Goal: Task Accomplishment & Management: Complete application form

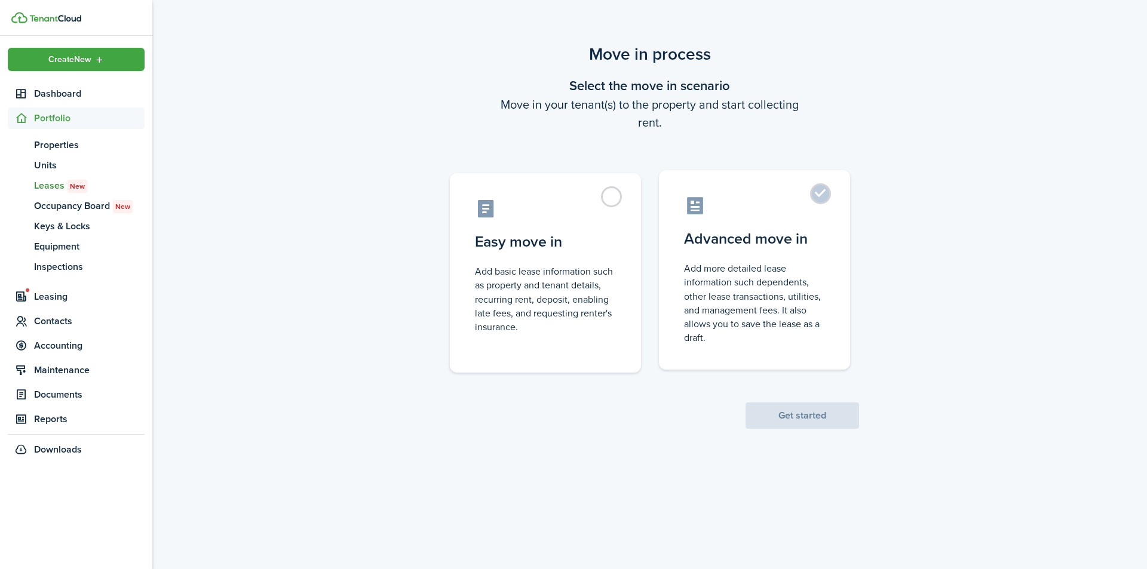
click at [823, 192] on label "Advanced move in Add more detailed lease information such dependents, other lea…" at bounding box center [754, 270] width 191 height 200
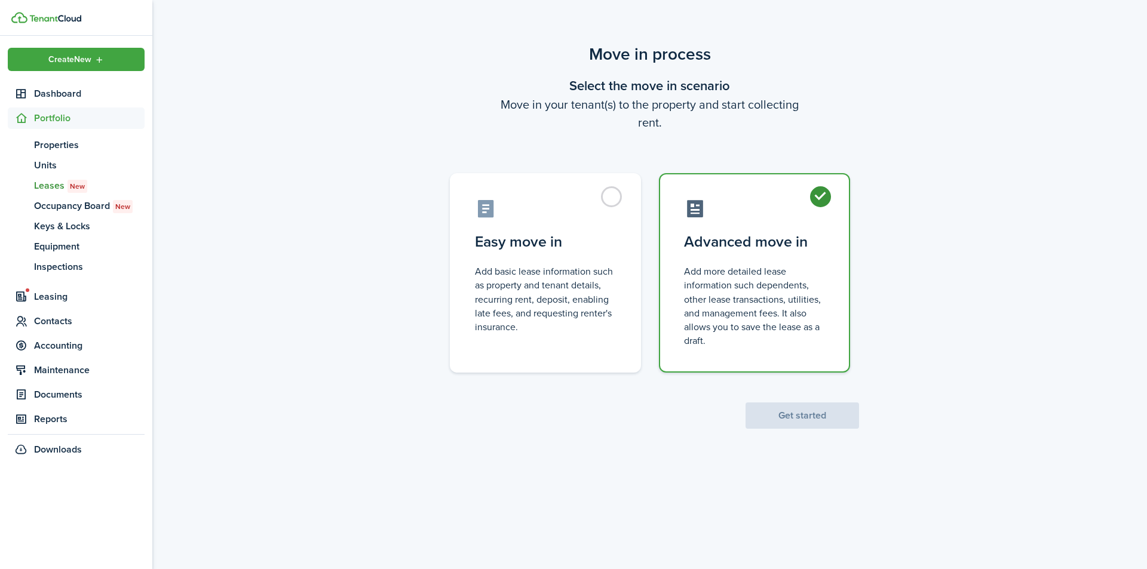
radio input "true"
click at [815, 419] on button "Get started" at bounding box center [803, 416] width 114 height 26
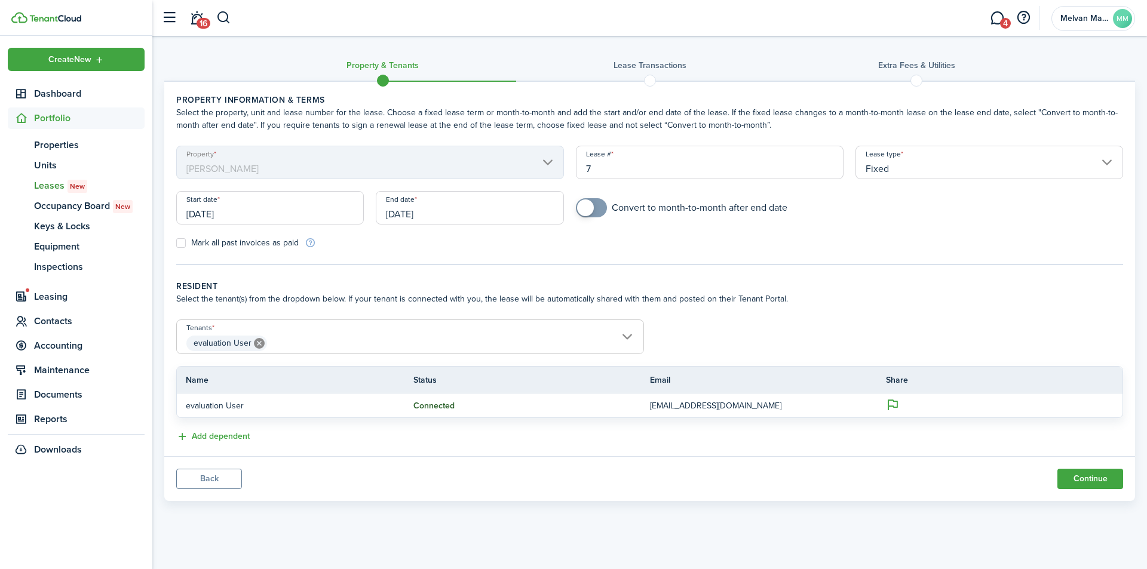
click at [235, 434] on button "Add dependent" at bounding box center [212, 437] width 73 height 14
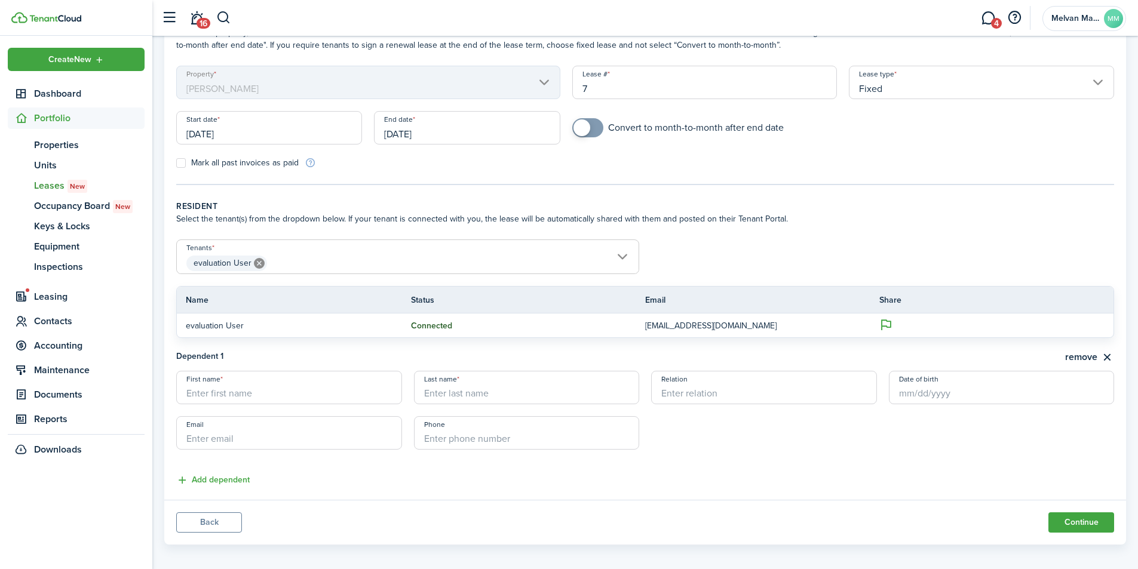
scroll to position [88, 0]
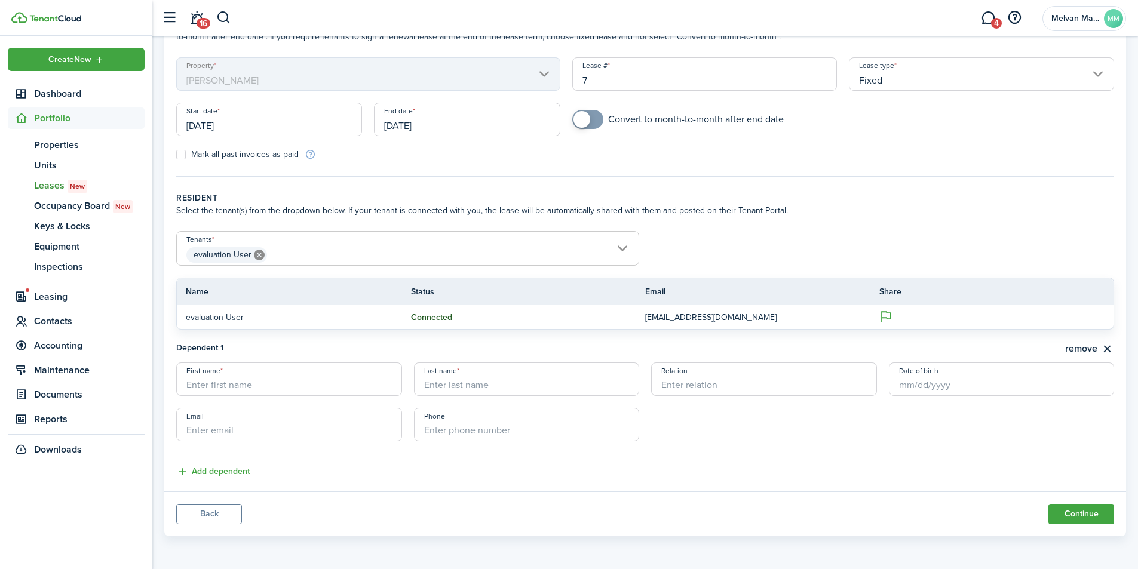
click at [1105, 348] on button "remove" at bounding box center [1089, 349] width 49 height 15
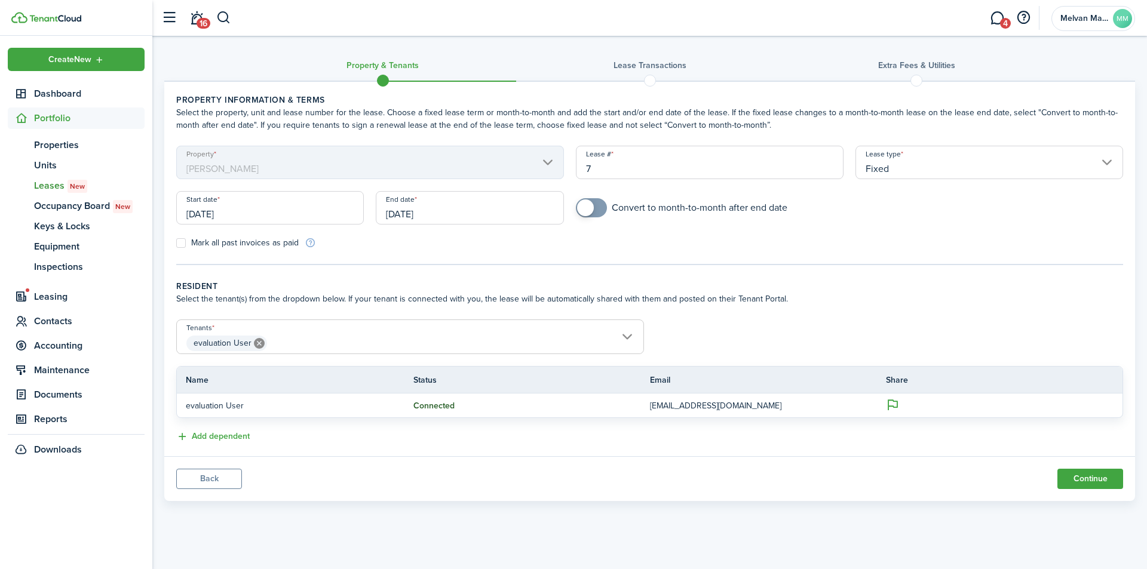
click at [1101, 471] on button "Continue" at bounding box center [1090, 479] width 66 height 20
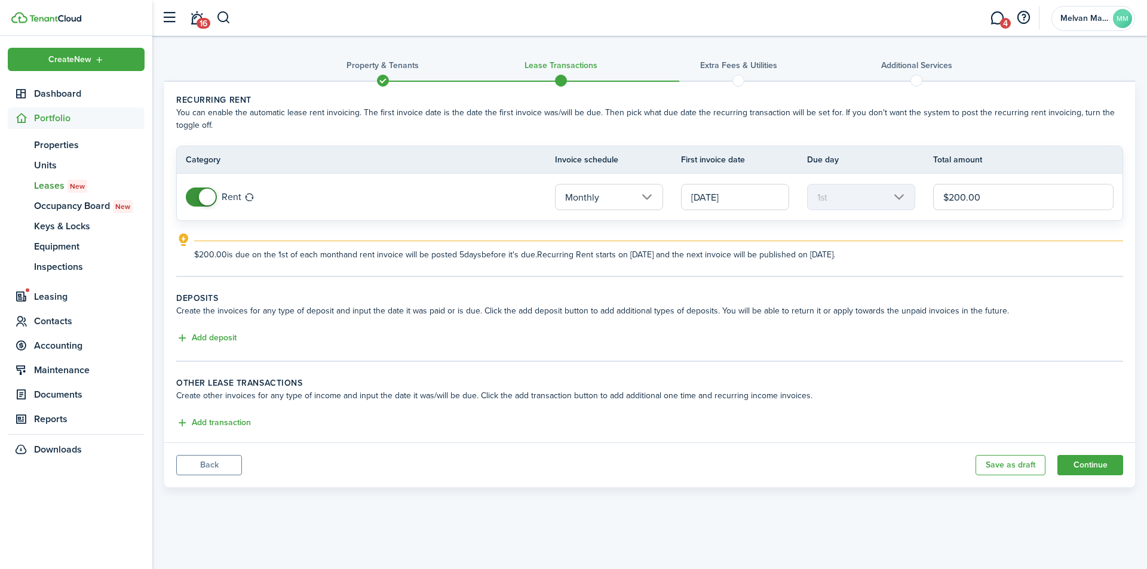
drag, startPoint x: 1000, startPoint y: 201, endPoint x: 922, endPoint y: 210, distance: 77.7
click at [922, 210] on tr "Rent Monthly [DATE] 1st $200.00" at bounding box center [650, 197] width 946 height 47
click at [652, 193] on input "Monthly" at bounding box center [609, 197] width 108 height 26
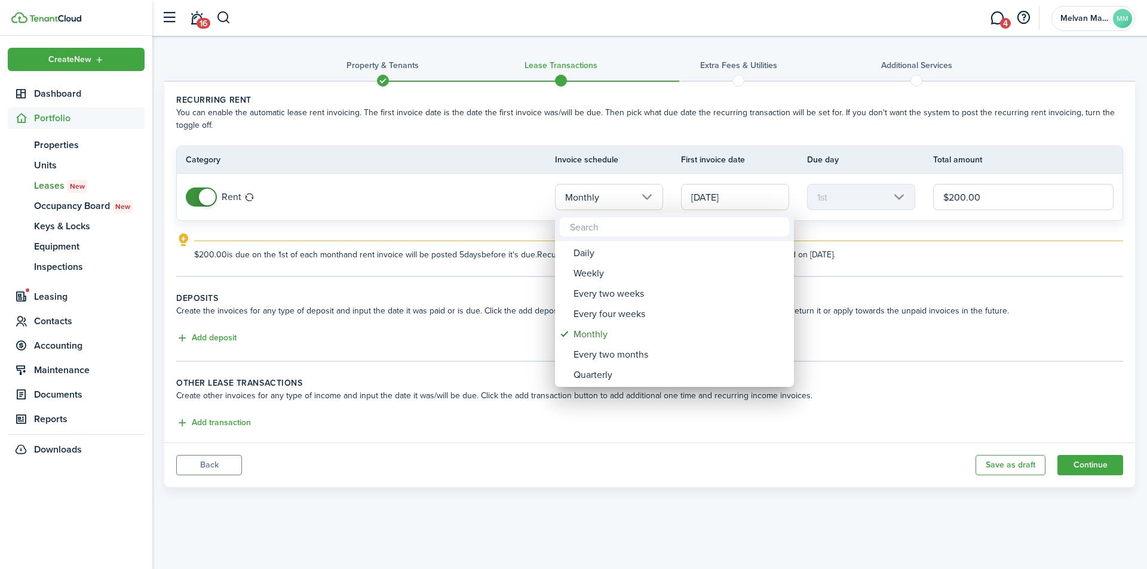
click at [650, 194] on div at bounding box center [573, 284] width 1338 height 761
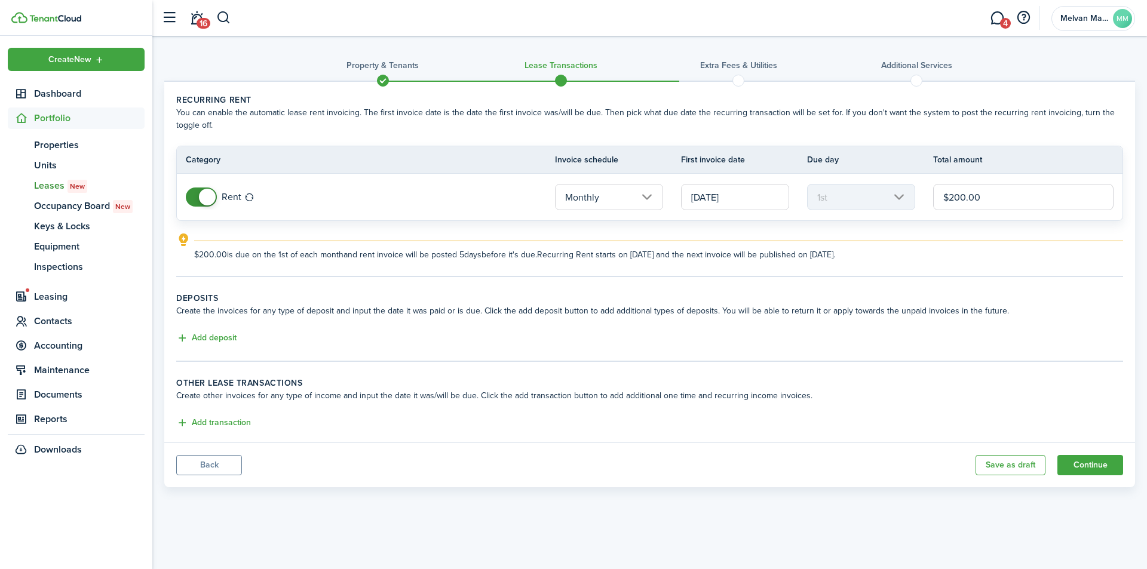
click at [219, 335] on button "Add deposit" at bounding box center [206, 339] width 60 height 14
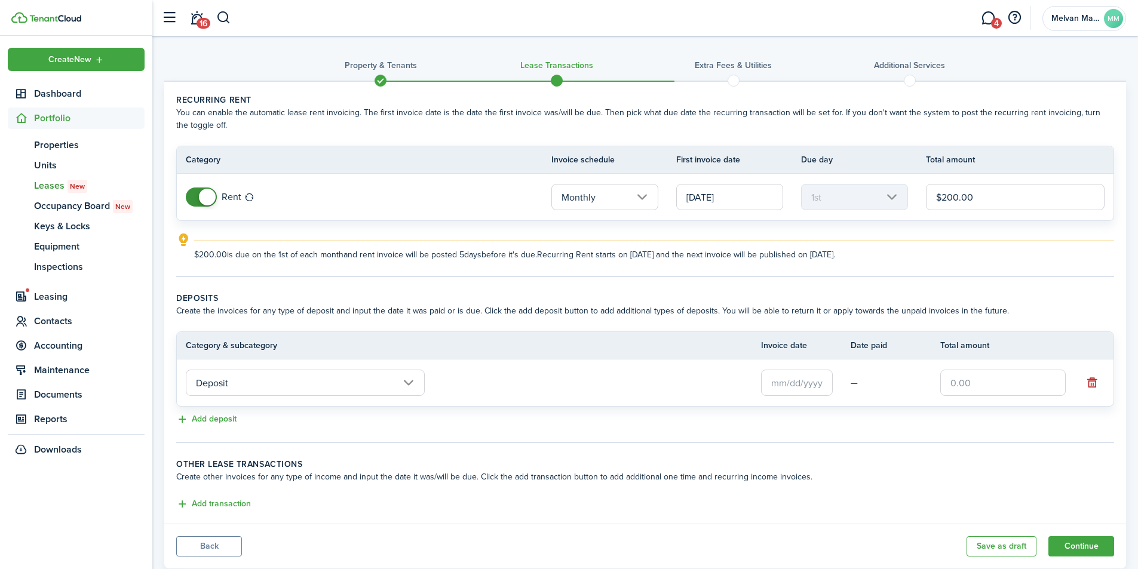
click at [801, 381] on input "text" at bounding box center [797, 383] width 72 height 26
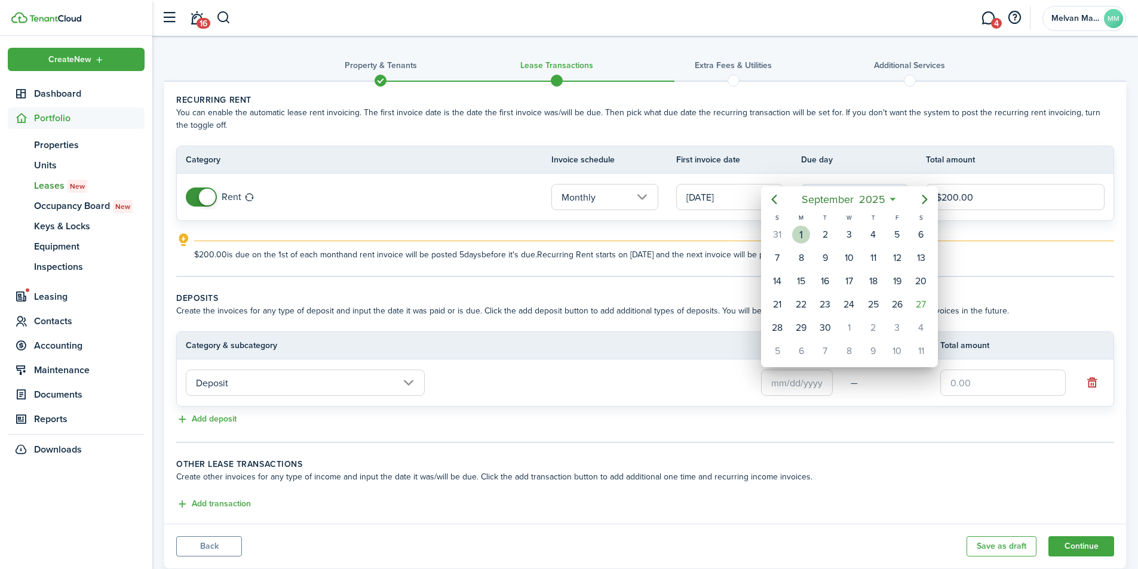
click at [798, 235] on div "1" at bounding box center [801, 235] width 18 height 18
type input "[DATE]"
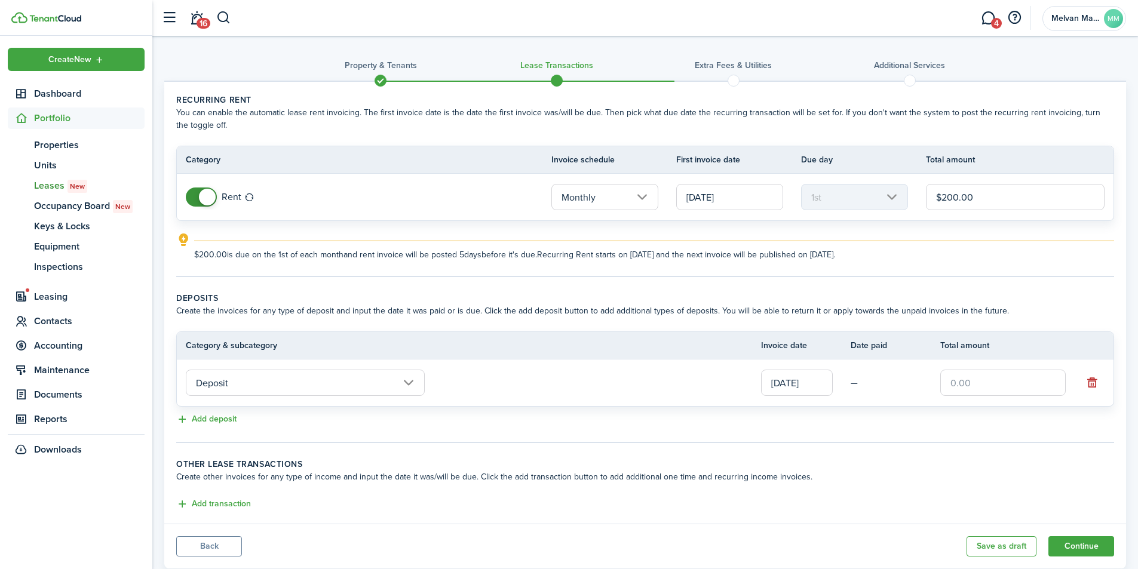
drag, startPoint x: 979, startPoint y: 375, endPoint x: 961, endPoint y: 390, distance: 23.3
click at [1017, 389] on input "text" at bounding box center [1002, 383] width 125 height 26
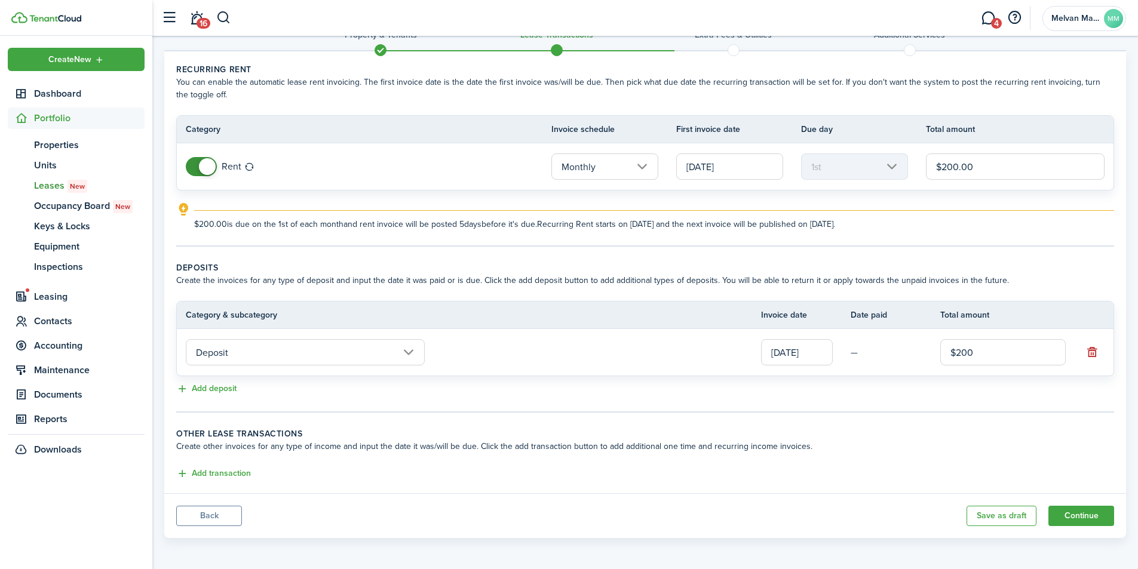
scroll to position [32, 0]
type input "$200.00"
click at [222, 475] on button "Add transaction" at bounding box center [213, 472] width 75 height 14
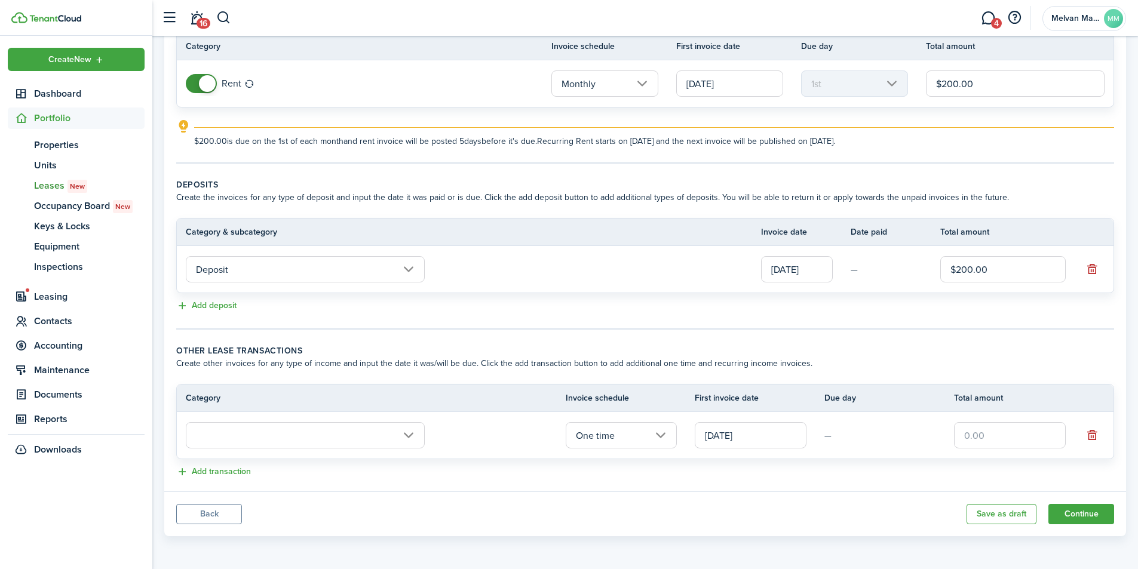
scroll to position [114, 0]
click at [338, 431] on input "text" at bounding box center [305, 435] width 239 height 26
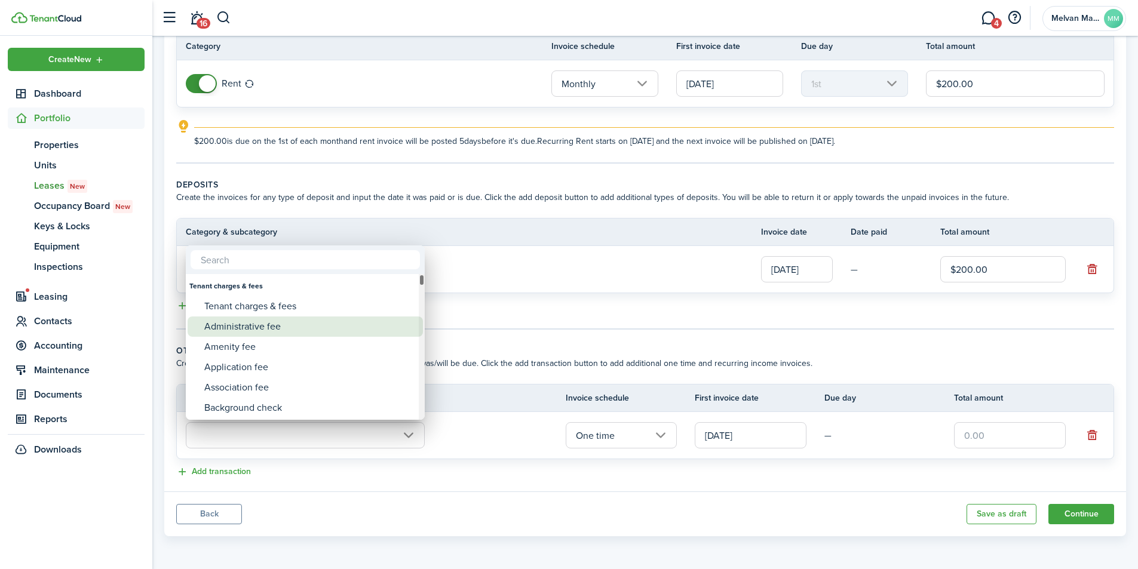
click at [283, 328] on div "Administrative fee" at bounding box center [309, 327] width 211 height 20
type input "Tenant charges & fees / Administrative fee"
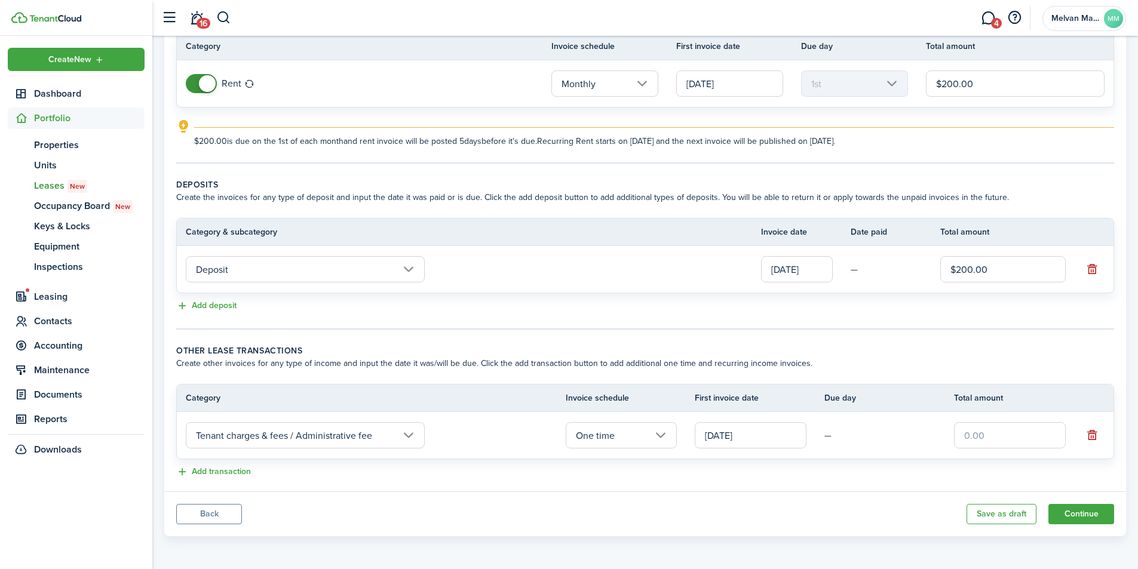
click at [985, 435] on input "text" at bounding box center [1010, 435] width 112 height 26
type input "$100.00"
click at [683, 489] on panel-main-body "Recurring rent You can enable the automatic lease rent invoicing. The first inv…" at bounding box center [645, 229] width 962 height 523
click at [1085, 511] on button "Continue" at bounding box center [1081, 514] width 66 height 20
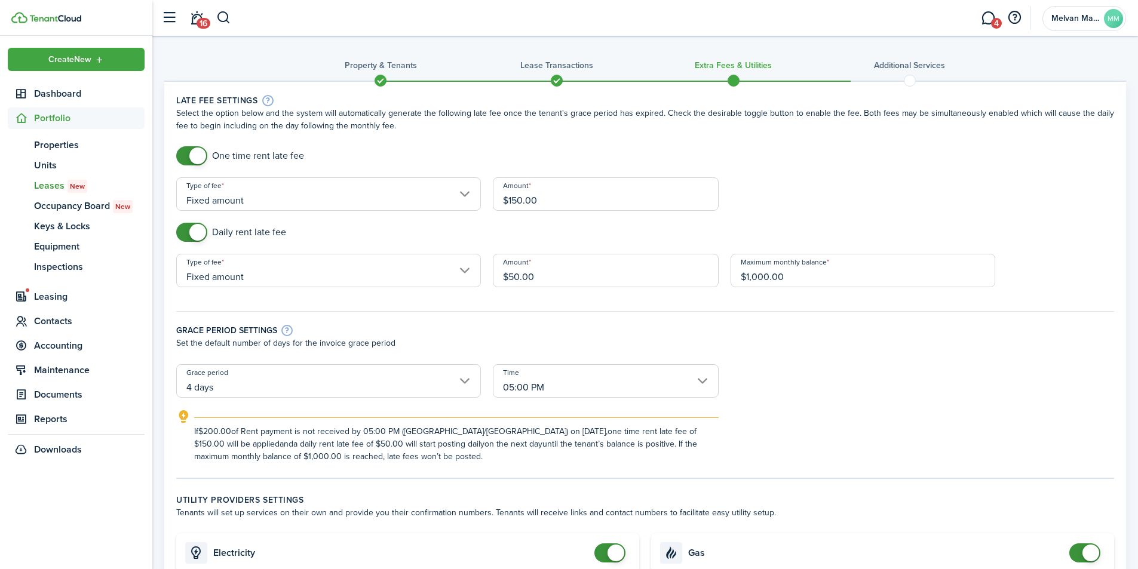
click at [464, 195] on input "Fixed amount" at bounding box center [328, 193] width 305 height 33
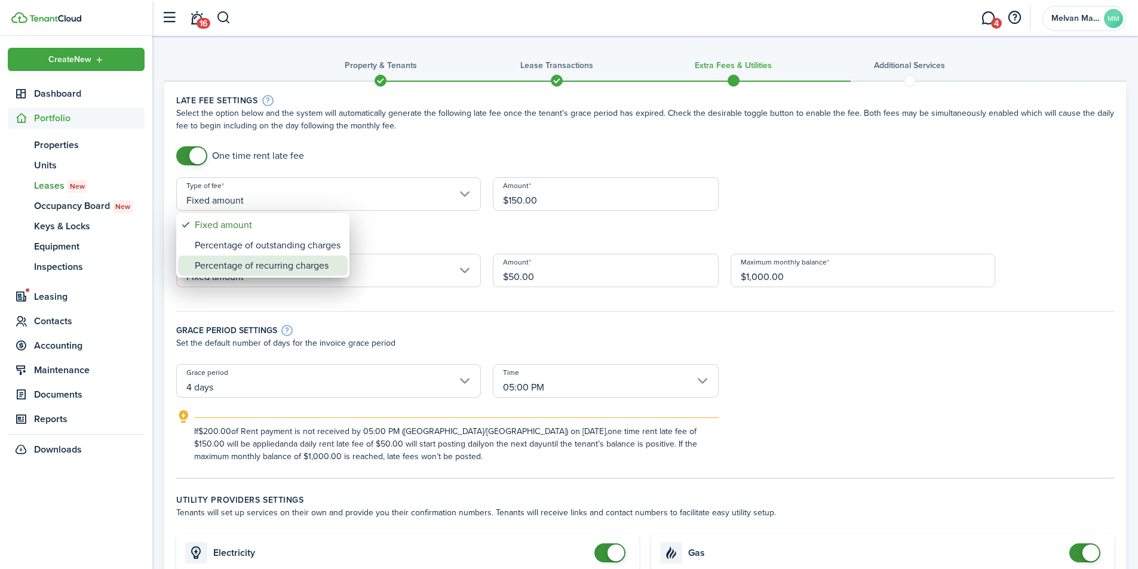
click at [307, 269] on div "Percentage of recurring charges" at bounding box center [268, 266] width 146 height 20
type input "Percentage of recurring charges"
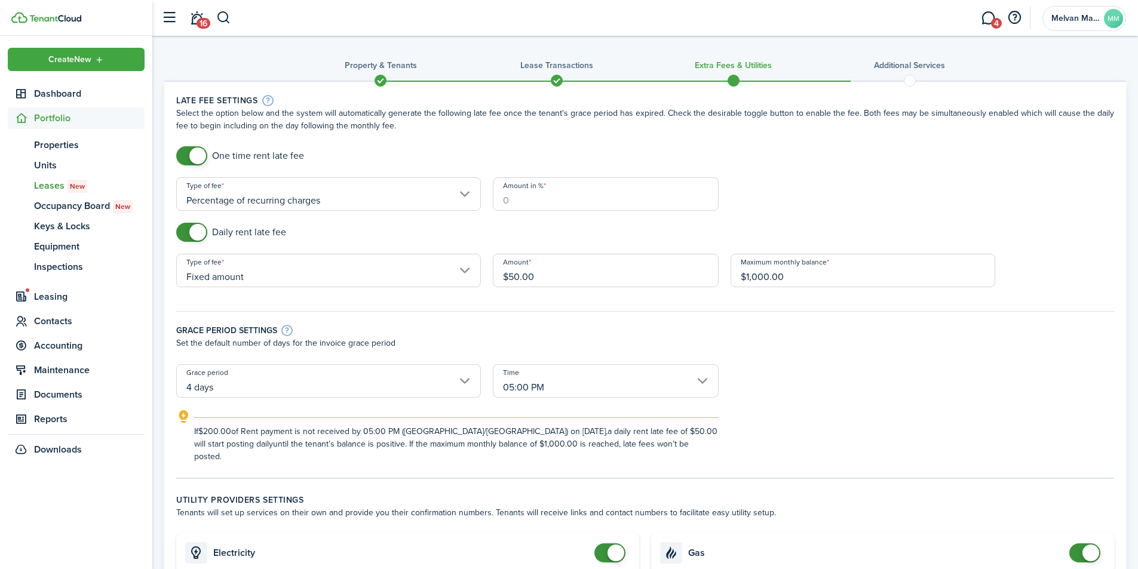
drag, startPoint x: 513, startPoint y: 203, endPoint x: 480, endPoint y: 206, distance: 32.9
click at [480, 206] on form "One time rent late fee Type of fee Percentage of recurring charges Amount in % …" at bounding box center [645, 304] width 950 height 317
type input "10"
click at [370, 127] on wizard-step-header-description "Select the option below and the system will automatically generate the followin…" at bounding box center [645, 119] width 938 height 25
drag, startPoint x: 517, startPoint y: 278, endPoint x: 508, endPoint y: 296, distance: 19.2
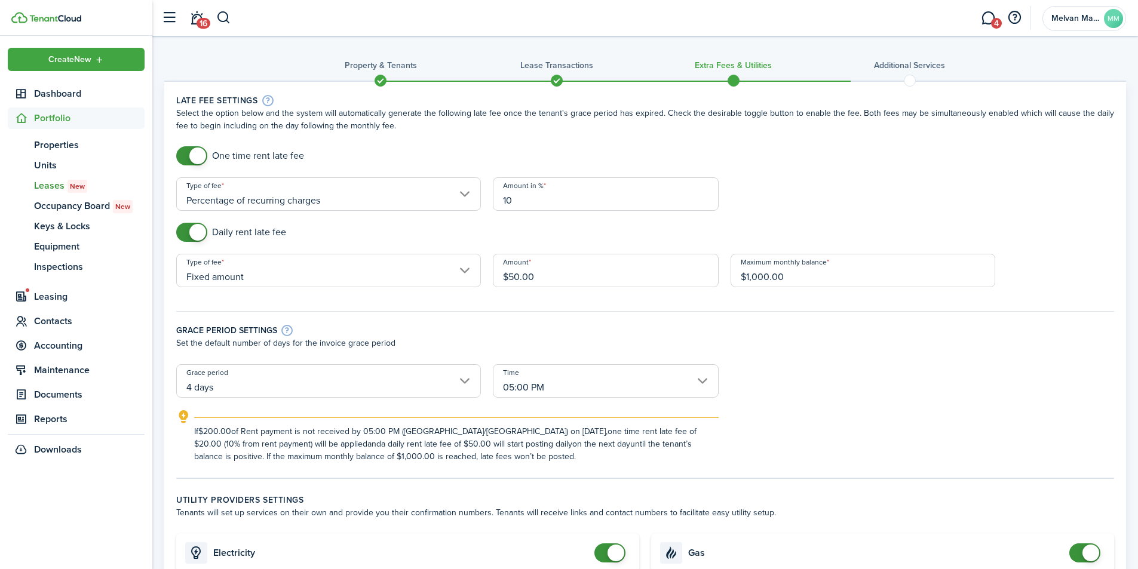
click at [508, 296] on div "Amount $50.00" at bounding box center [606, 276] width 238 height 45
click at [474, 237] on div "Daily rent late fee" at bounding box center [645, 238] width 950 height 31
click at [514, 272] on input "$20.00" at bounding box center [606, 270] width 226 height 33
type input "$50.00"
click at [775, 343] on p "Set the default number of days for the invoice grace period" at bounding box center [645, 343] width 938 height 13
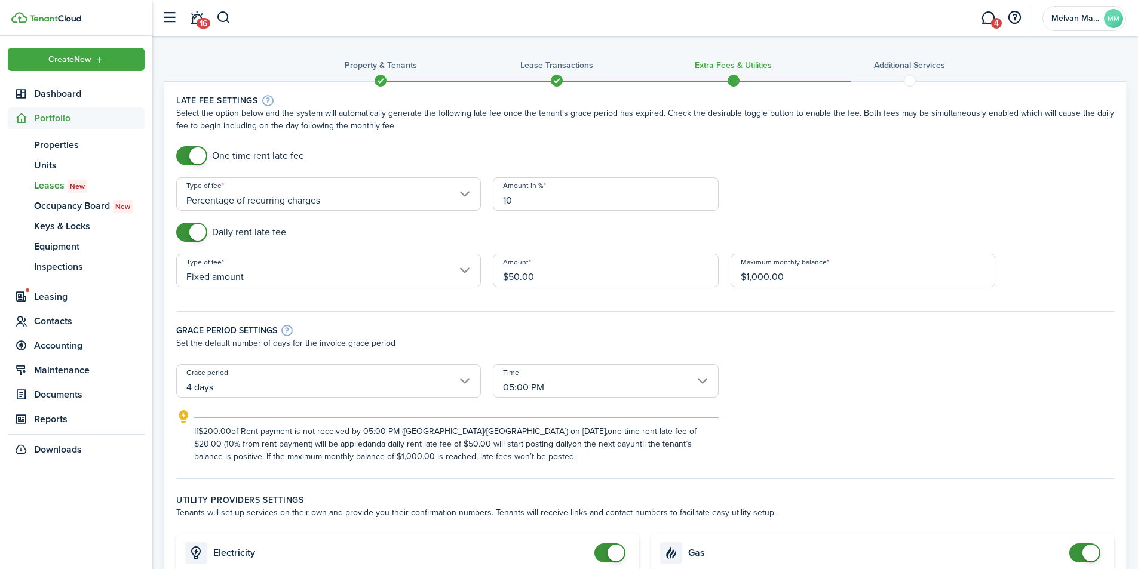
click at [514, 204] on input "10" at bounding box center [606, 193] width 226 height 33
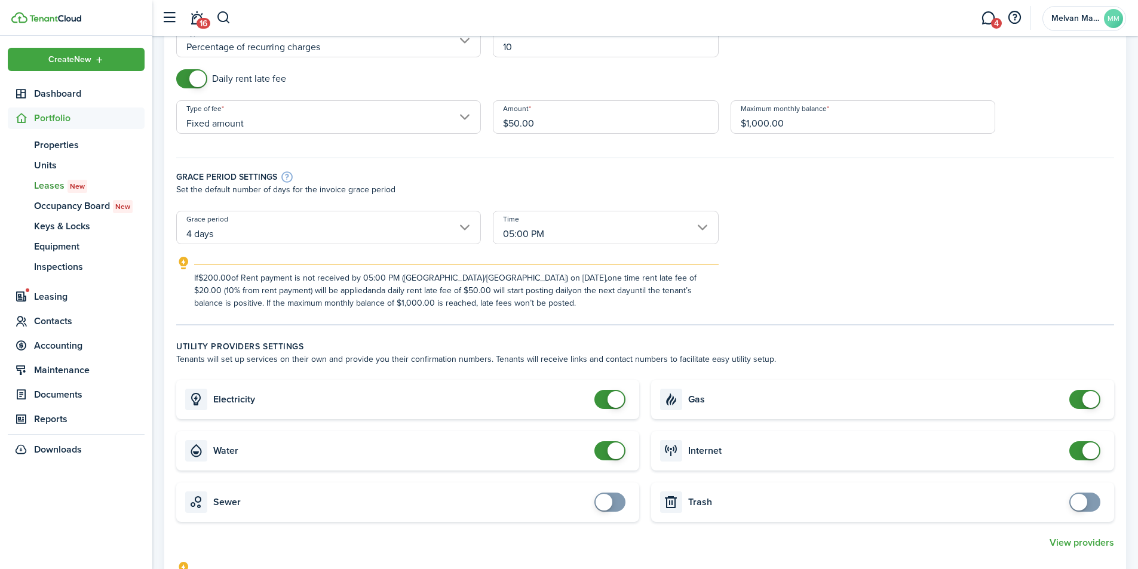
scroll to position [160, 0]
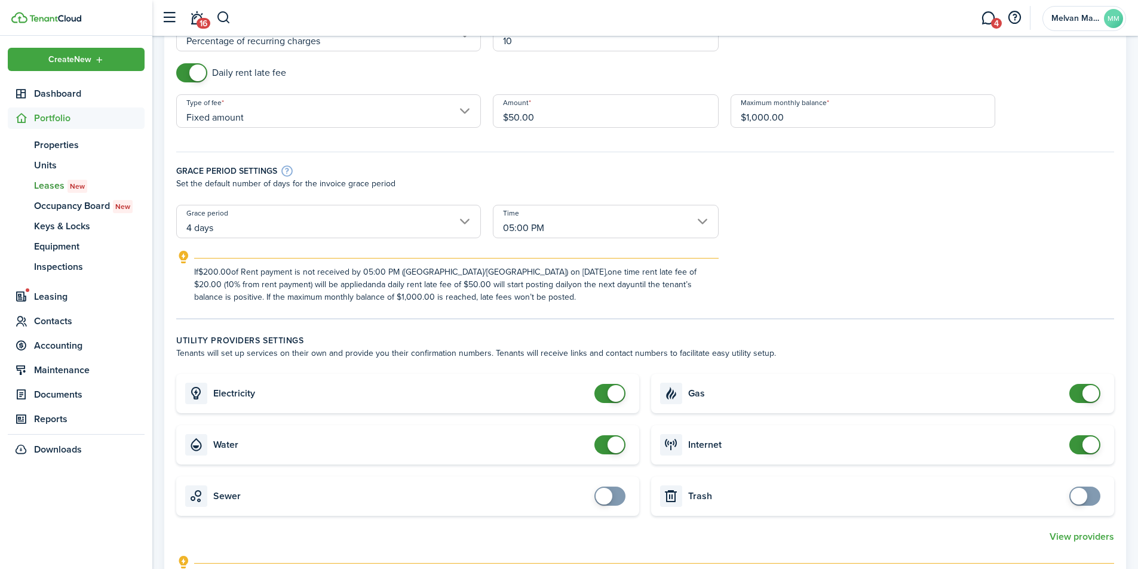
type input "10"
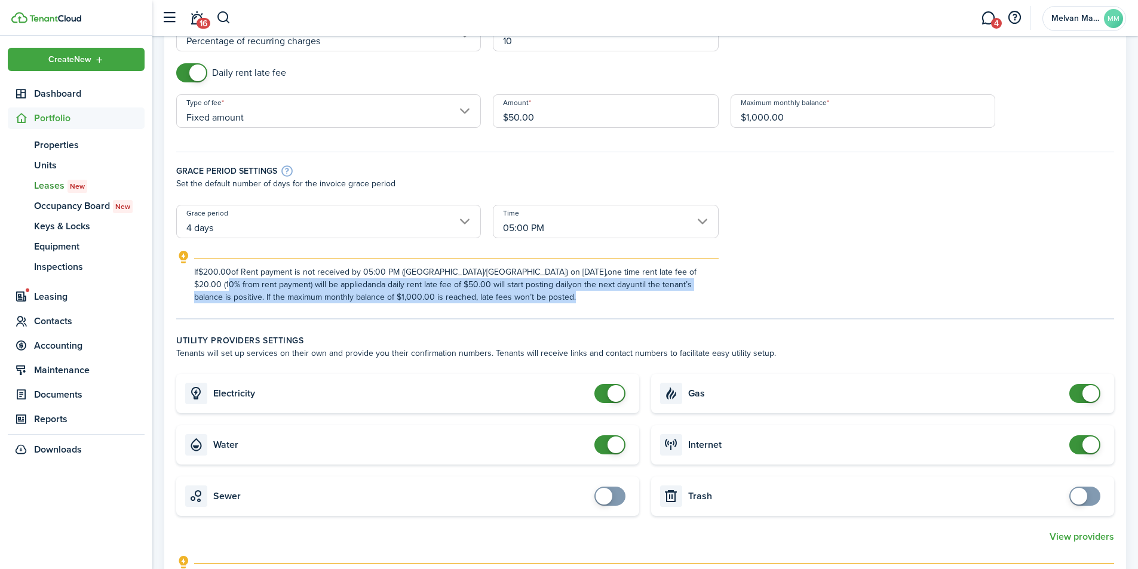
drag, startPoint x: 477, startPoint y: 298, endPoint x: 655, endPoint y: 271, distance: 180.1
click at [655, 271] on explanation-description "If $200.00 of Rent payment is not received by 05:00 PM ([GEOGRAPHIC_DATA]/[GEOG…" at bounding box center [456, 285] width 525 height 38
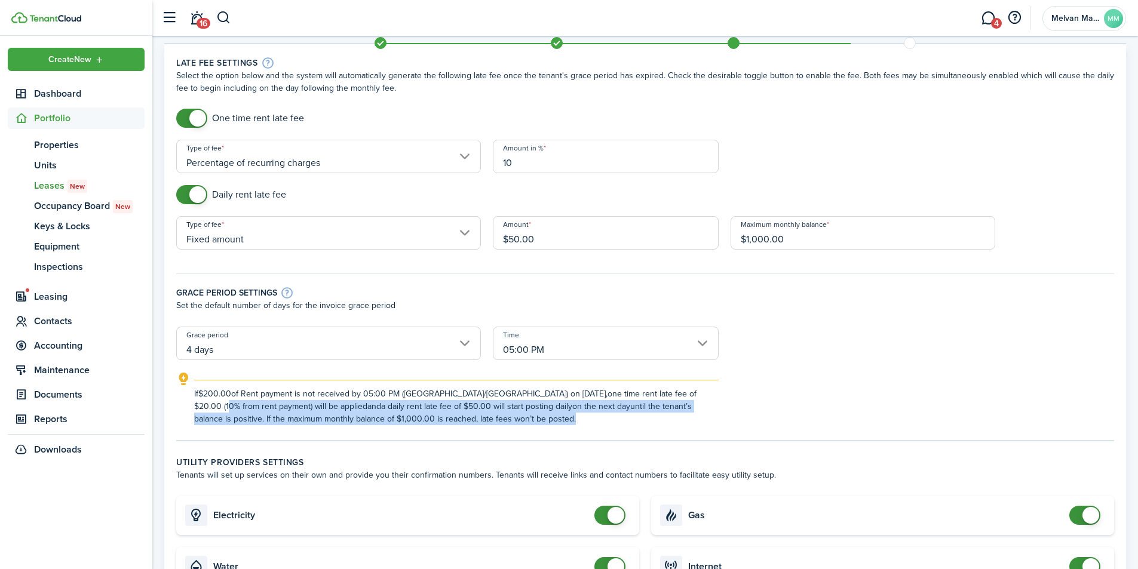
scroll to position [0, 0]
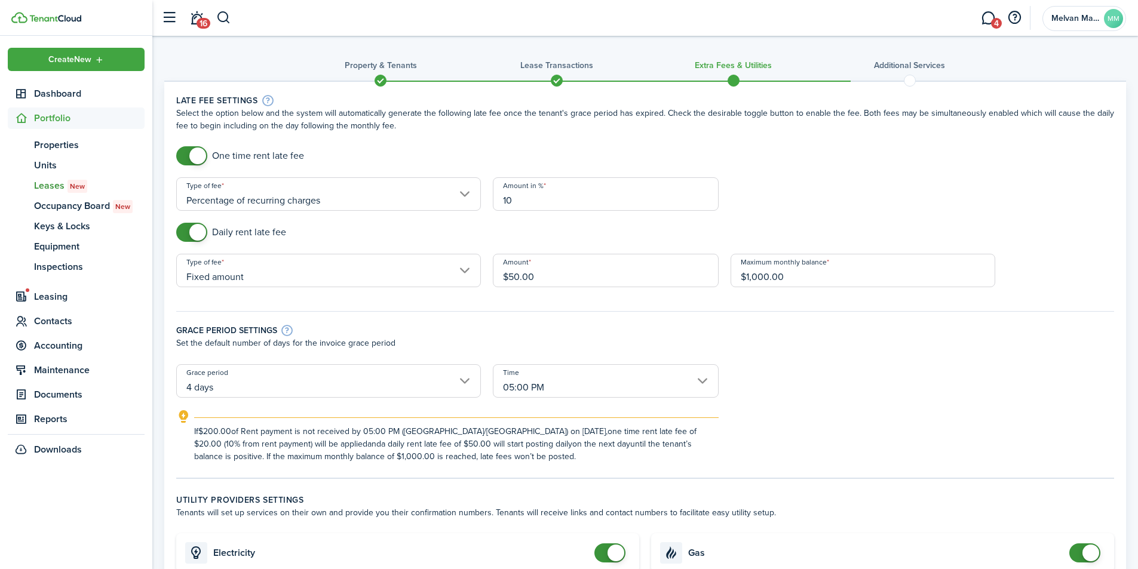
click at [513, 200] on input "10" at bounding box center [606, 193] width 226 height 33
drag, startPoint x: 485, startPoint y: 458, endPoint x: 654, endPoint y: 423, distance: 172.0
click at [654, 423] on div "If $200.00 of Rent payment is not received by 05:00 PM ([GEOGRAPHIC_DATA]/[GEOG…" at bounding box center [456, 440] width 525 height 45
copy explanation-description "10% from rent payment) will be applied and a daily rent late fee of $50.00 will…"
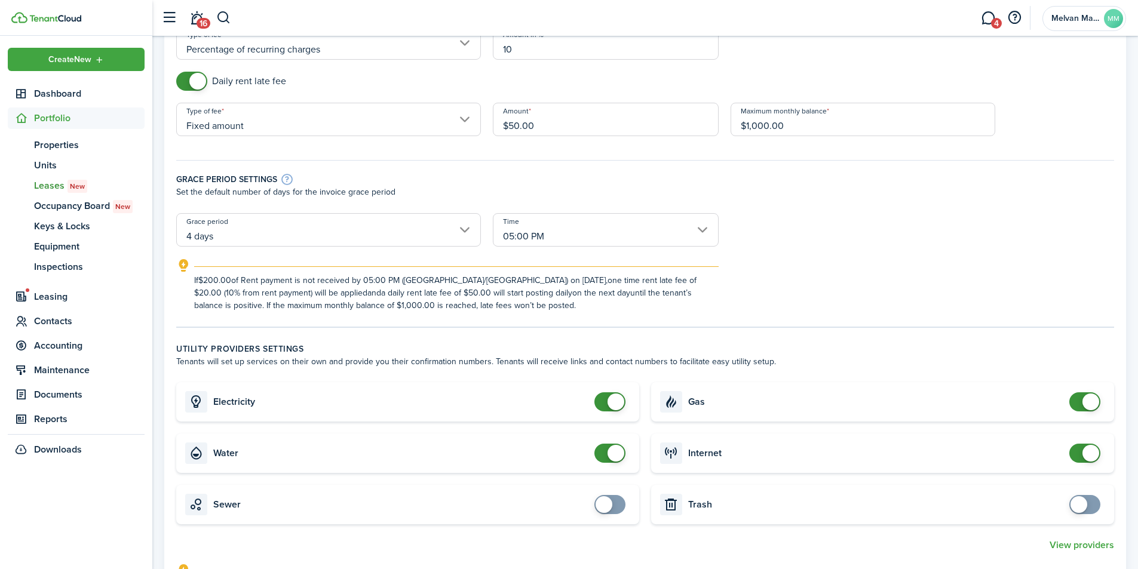
scroll to position [160, 0]
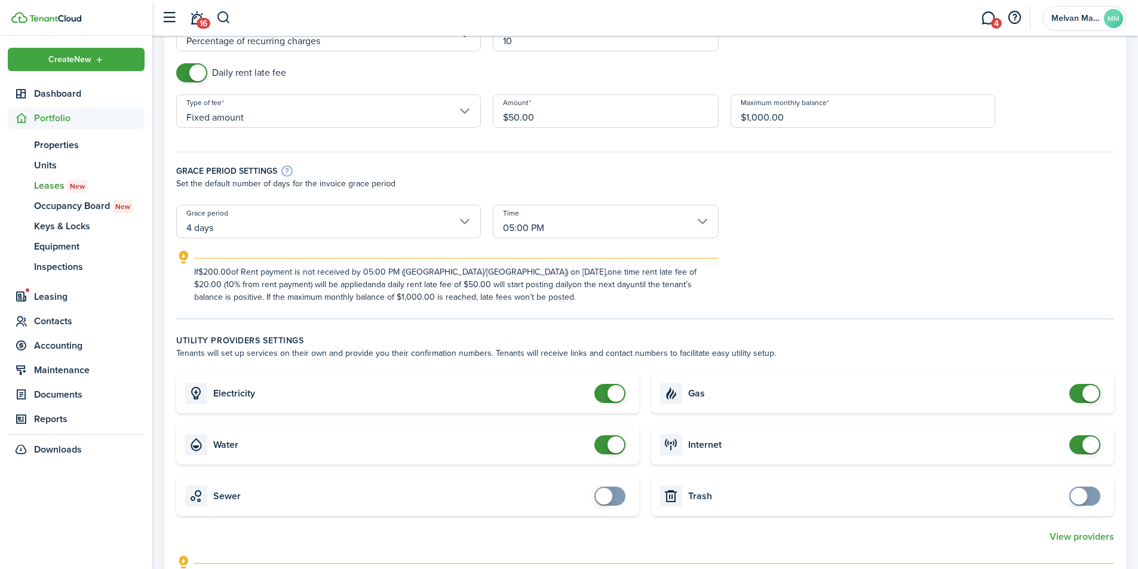
click at [513, 320] on panel-main-body "Late fee settings Select the option below and the system will automatically gen…" at bounding box center [645, 523] width 962 height 1203
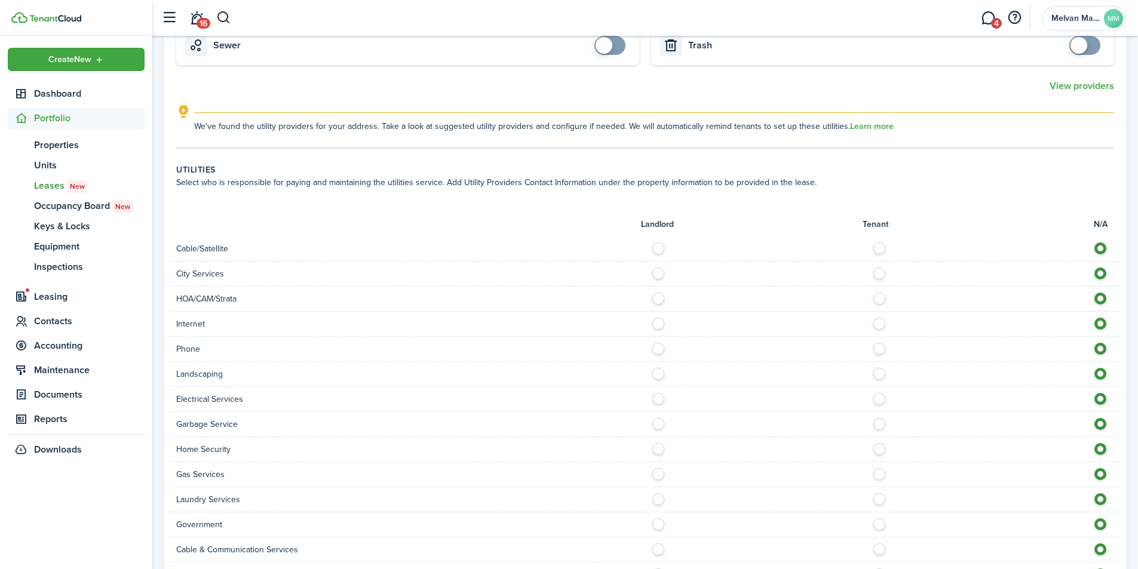
scroll to position [637, 0]
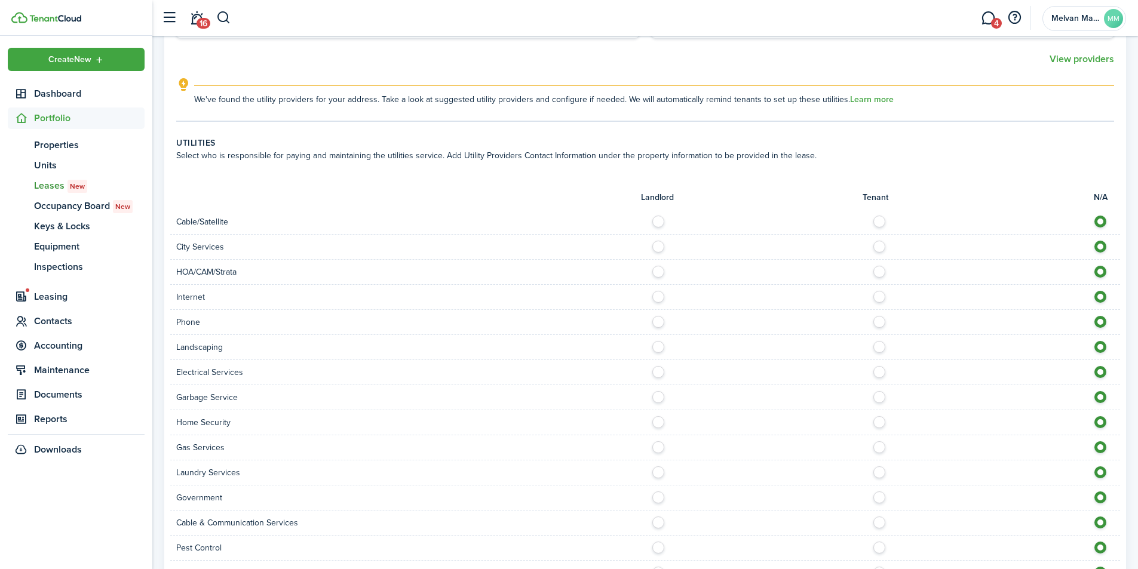
click at [878, 222] on label at bounding box center [882, 219] width 21 height 6
radio input "true"
click at [876, 247] on label at bounding box center [882, 244] width 21 height 6
radio input "true"
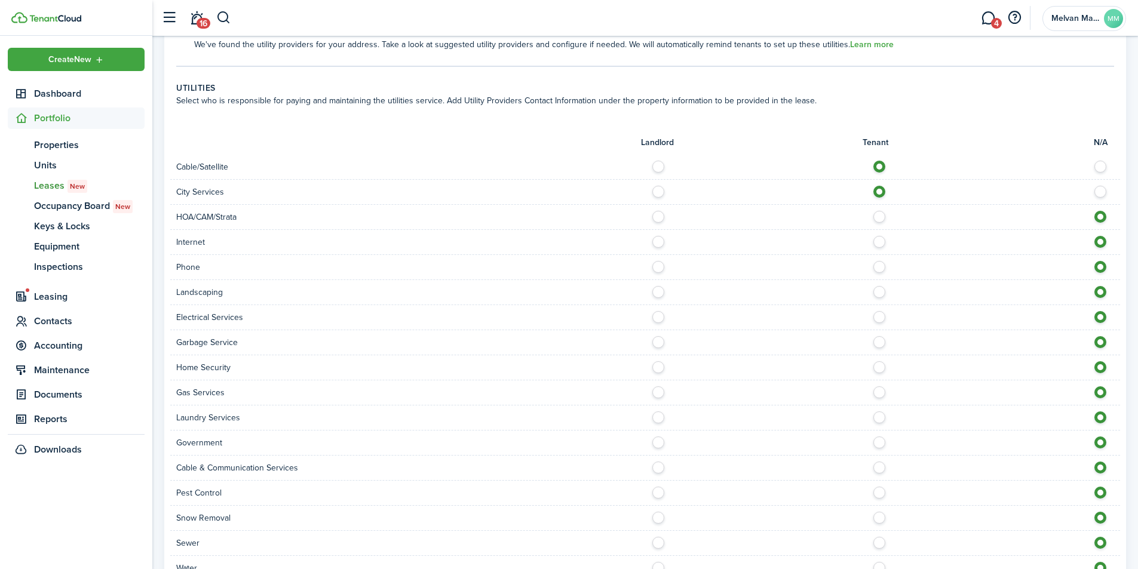
scroll to position [717, 0]
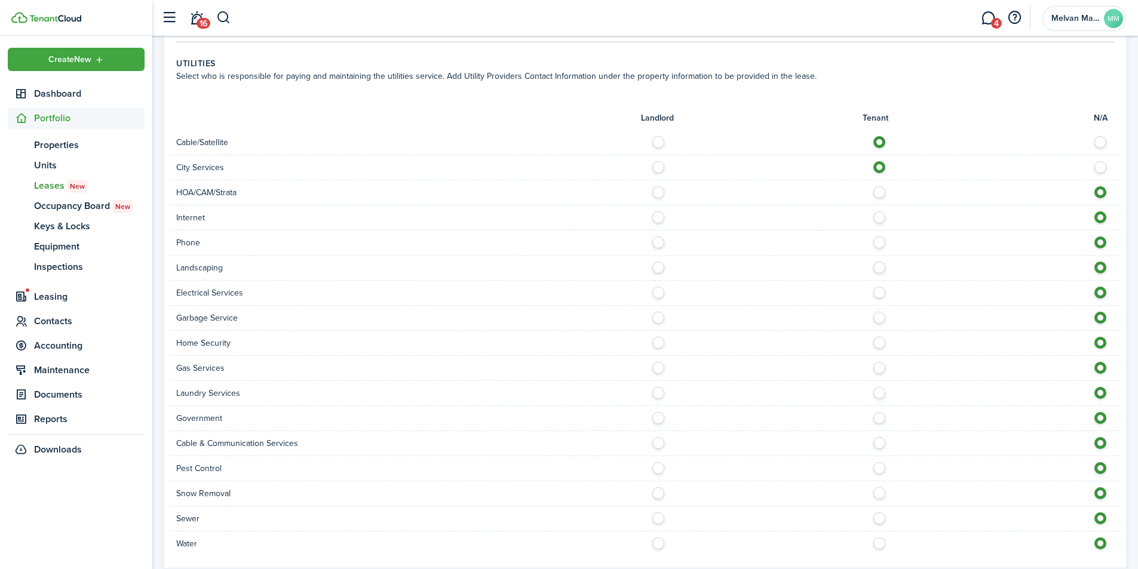
click at [879, 217] on label at bounding box center [882, 214] width 21 height 6
radio input "true"
click at [878, 243] on label at bounding box center [882, 240] width 21 height 6
radio input "true"
click at [881, 268] on label at bounding box center [882, 265] width 21 height 6
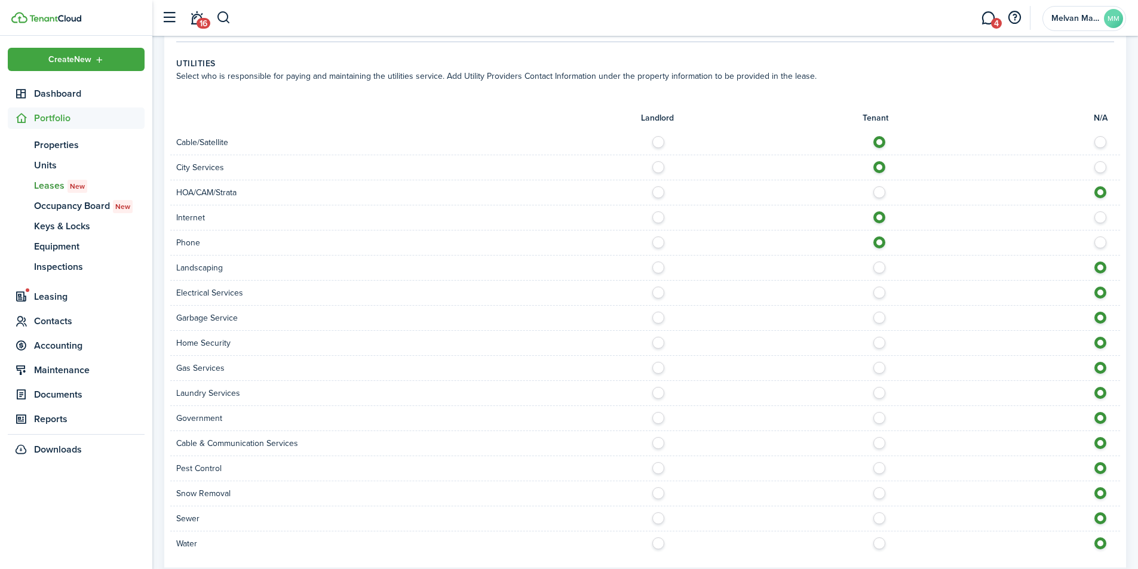
radio input "true"
click at [878, 293] on label at bounding box center [882, 290] width 21 height 6
radio input "true"
click at [876, 318] on label at bounding box center [882, 315] width 21 height 6
radio input "true"
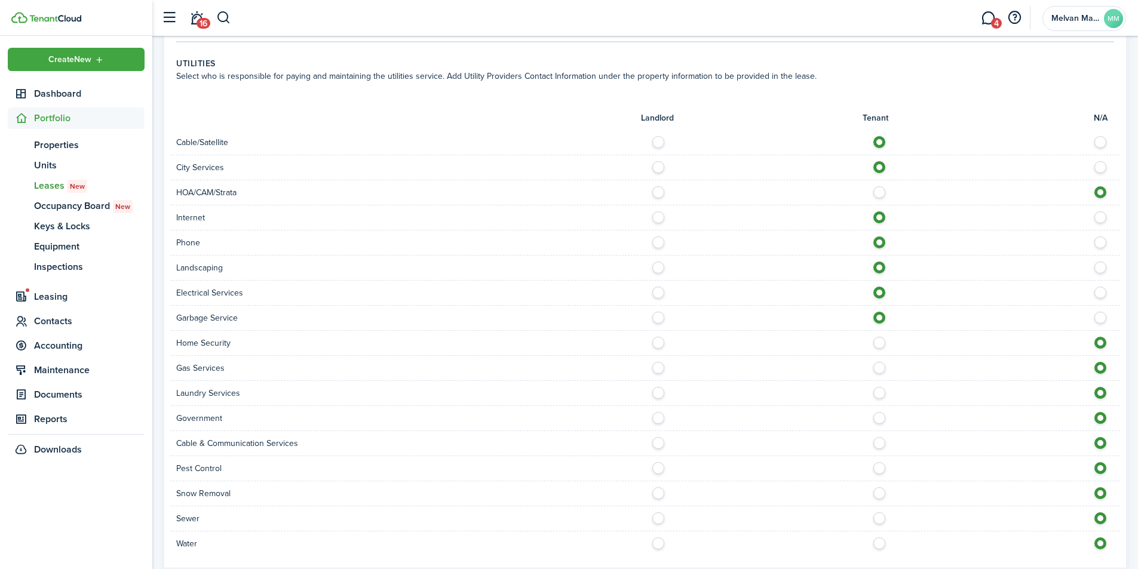
click at [877, 337] on label at bounding box center [882, 340] width 21 height 6
click at [1103, 343] on label at bounding box center [1103, 340] width 21 height 6
radio input "false"
radio input "true"
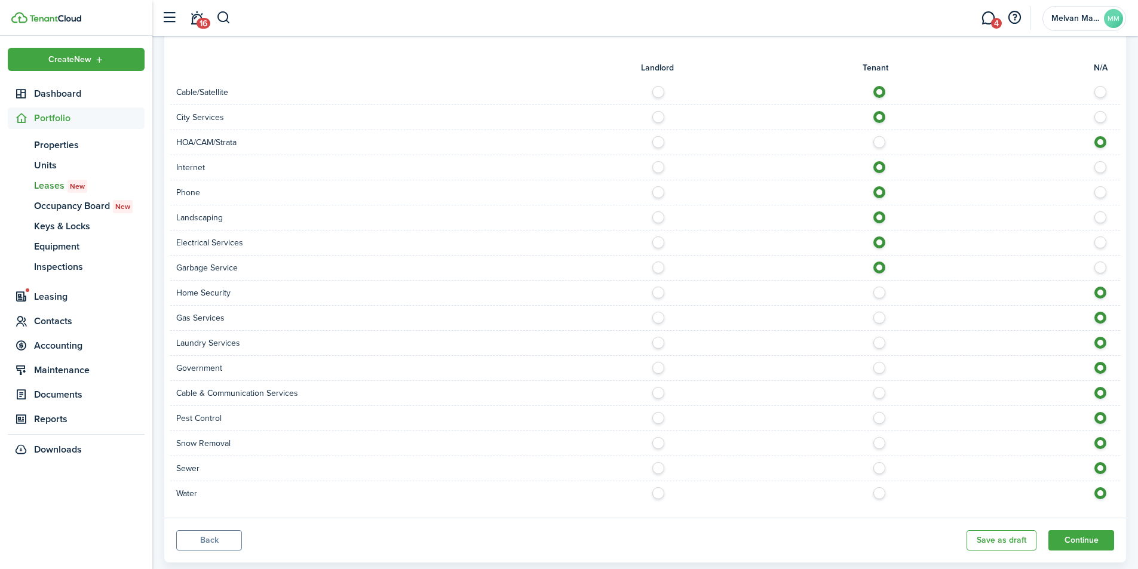
scroll to position [793, 0]
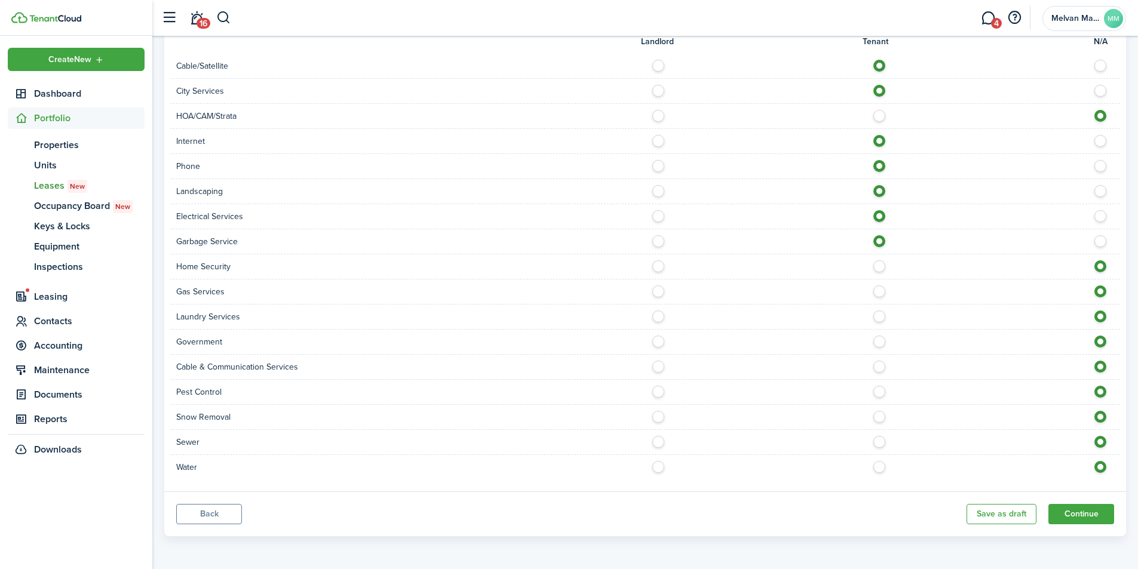
click at [883, 292] on label at bounding box center [882, 289] width 21 height 6
radio input "true"
click at [884, 366] on label at bounding box center [882, 364] width 21 height 6
radio input "true"
click at [878, 440] on label at bounding box center [882, 439] width 21 height 6
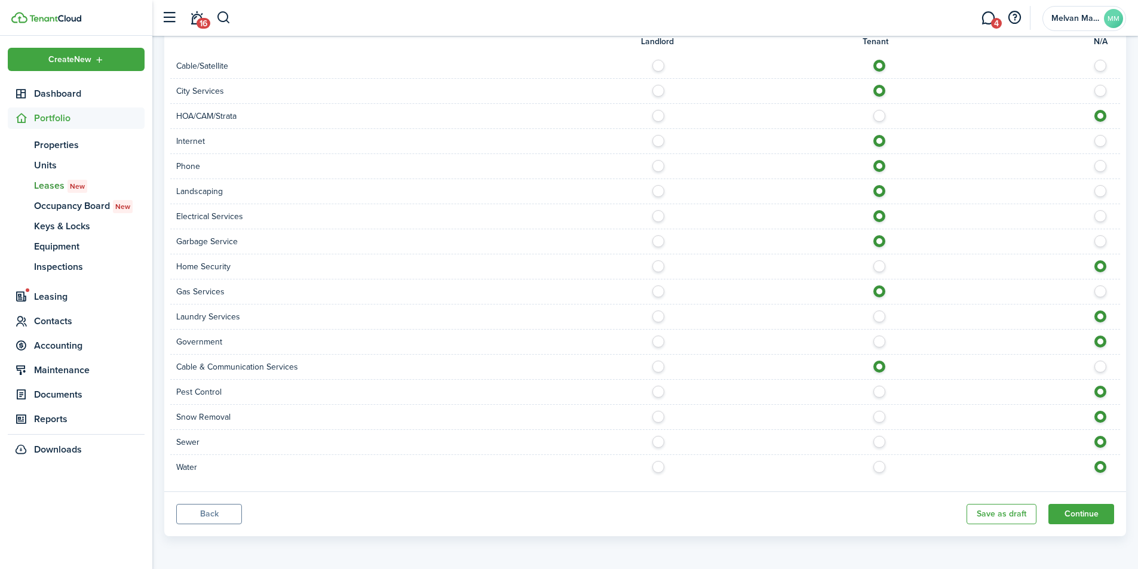
radio input "true"
click at [876, 467] on label at bounding box center [882, 464] width 21 height 6
radio input "true"
click at [1082, 512] on button "Continue" at bounding box center [1081, 514] width 66 height 20
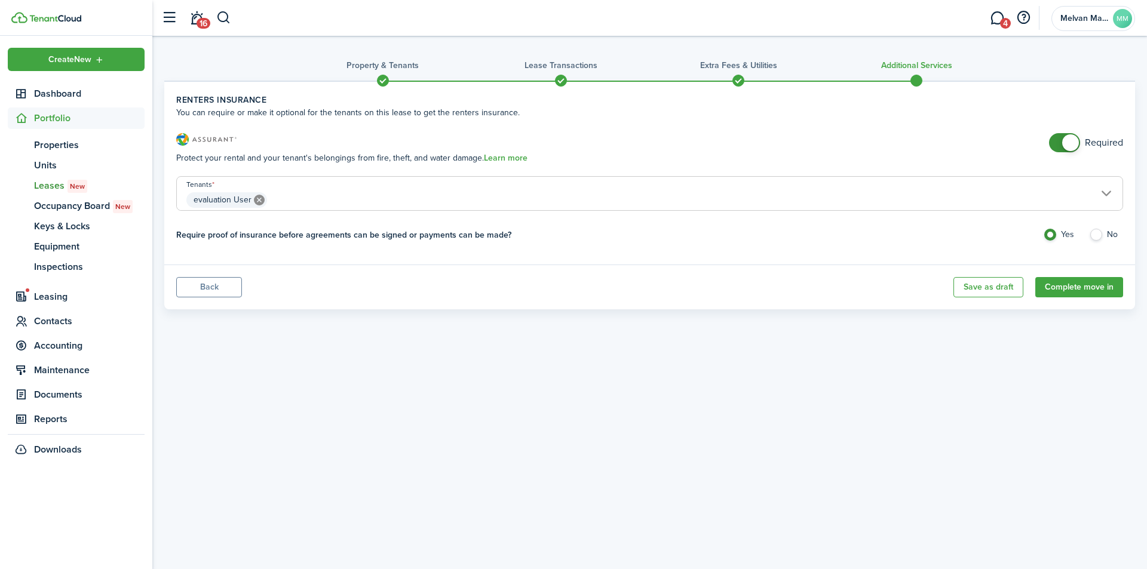
click at [504, 158] on link "Learn more" at bounding box center [506, 159] width 44 height 10
click at [1090, 287] on button "Complete move in" at bounding box center [1079, 287] width 88 height 20
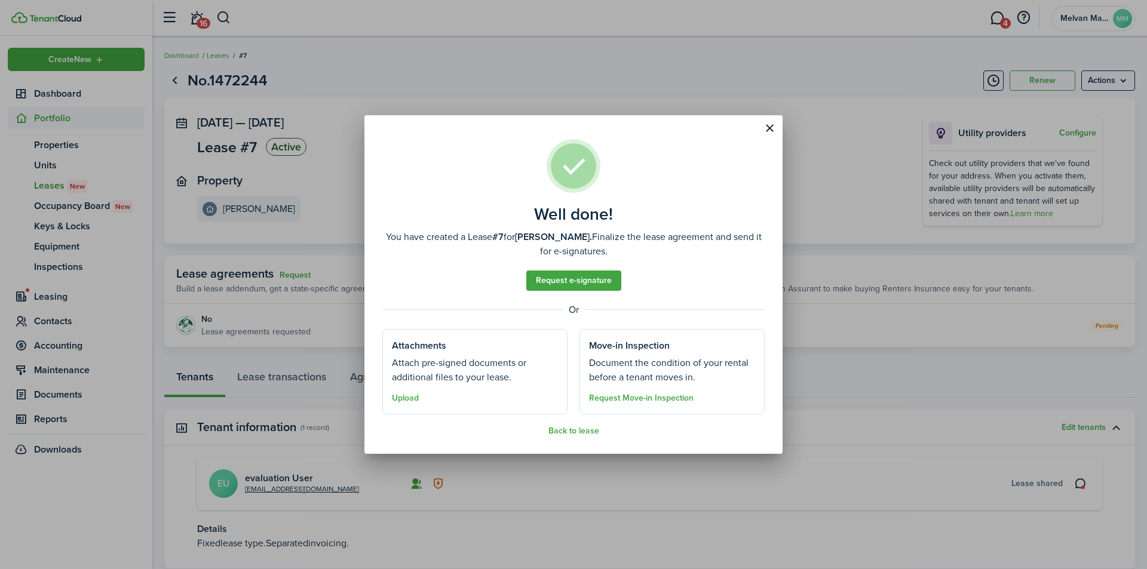
click at [403, 397] on button "Upload" at bounding box center [405, 399] width 27 height 10
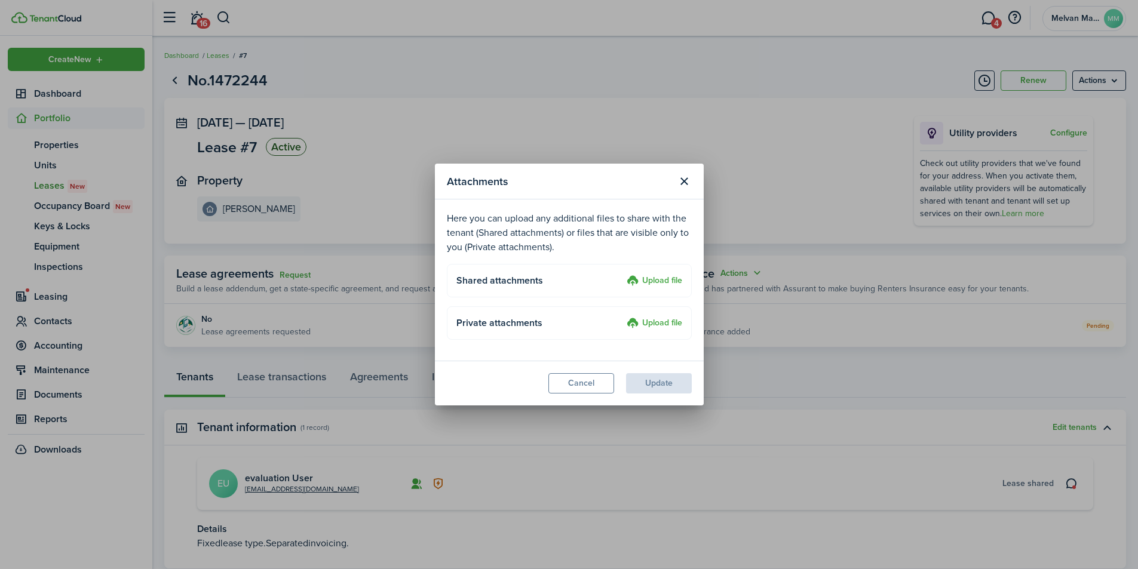
click at [668, 279] on label "Upload file" at bounding box center [655, 281] width 56 height 14
click at [623, 274] on input "Upload file" at bounding box center [623, 274] width 0 height 0
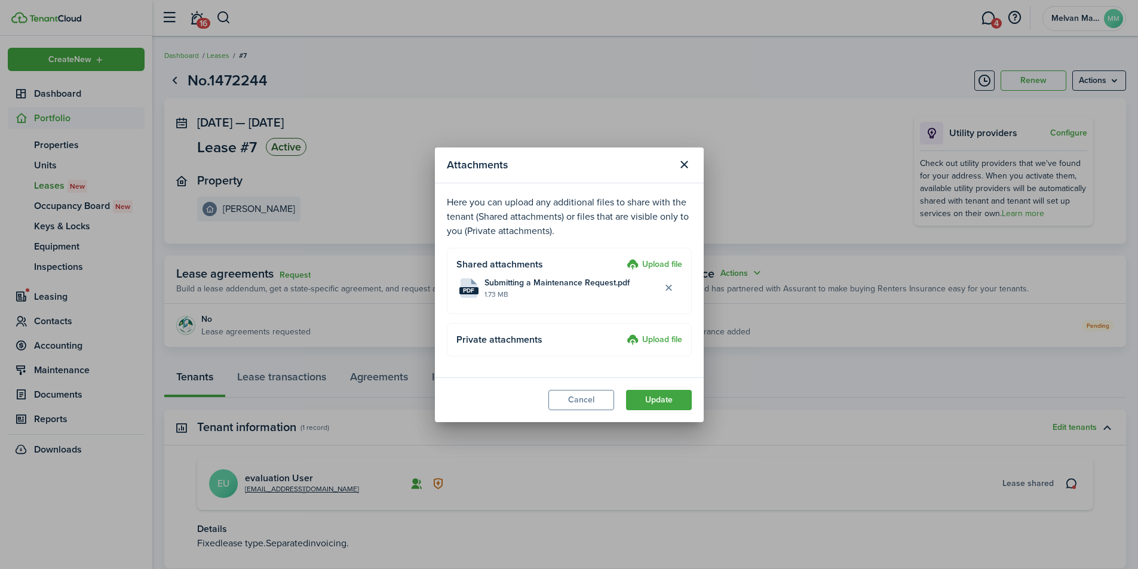
click at [667, 397] on button "Update" at bounding box center [659, 400] width 66 height 20
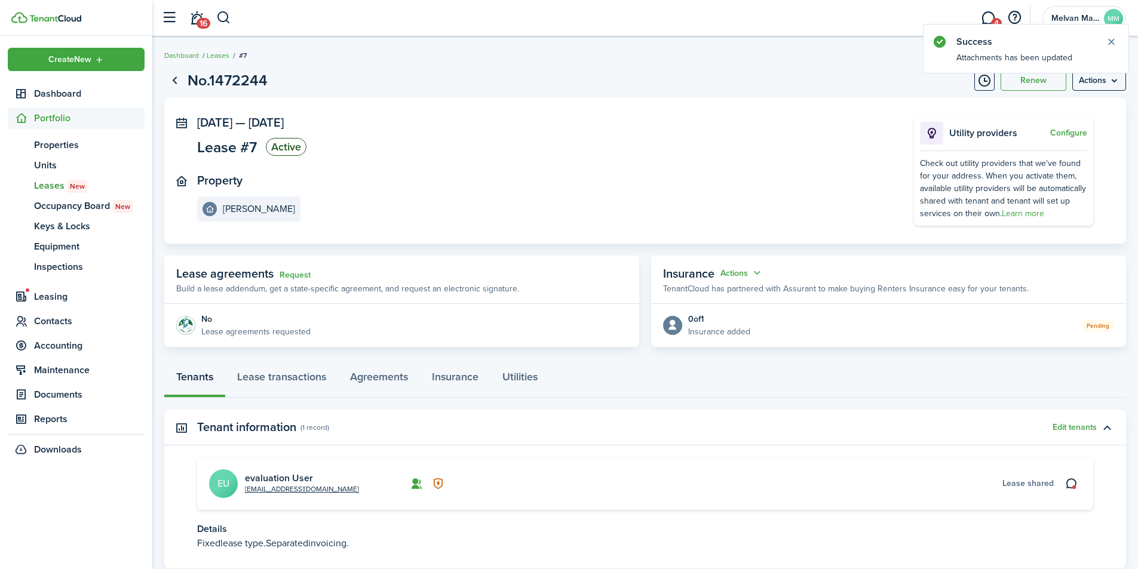
scroll to position [80, 0]
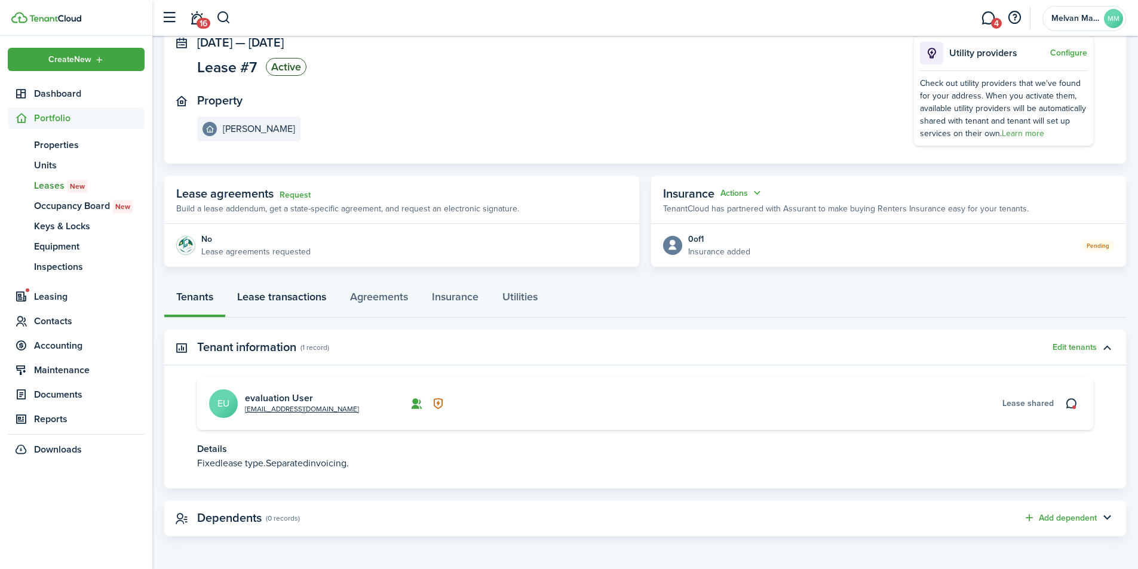
click at [313, 294] on link "Lease transactions" at bounding box center [281, 300] width 113 height 36
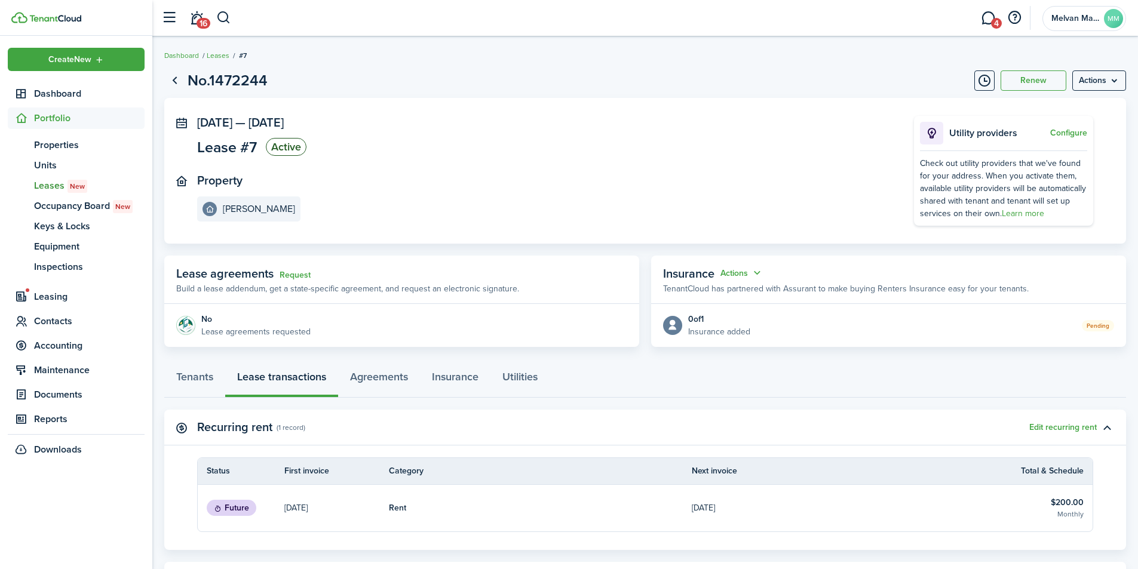
click at [209, 330] on p "Lease agreements requested" at bounding box center [255, 332] width 109 height 13
click at [291, 275] on link "Request" at bounding box center [295, 276] width 31 height 10
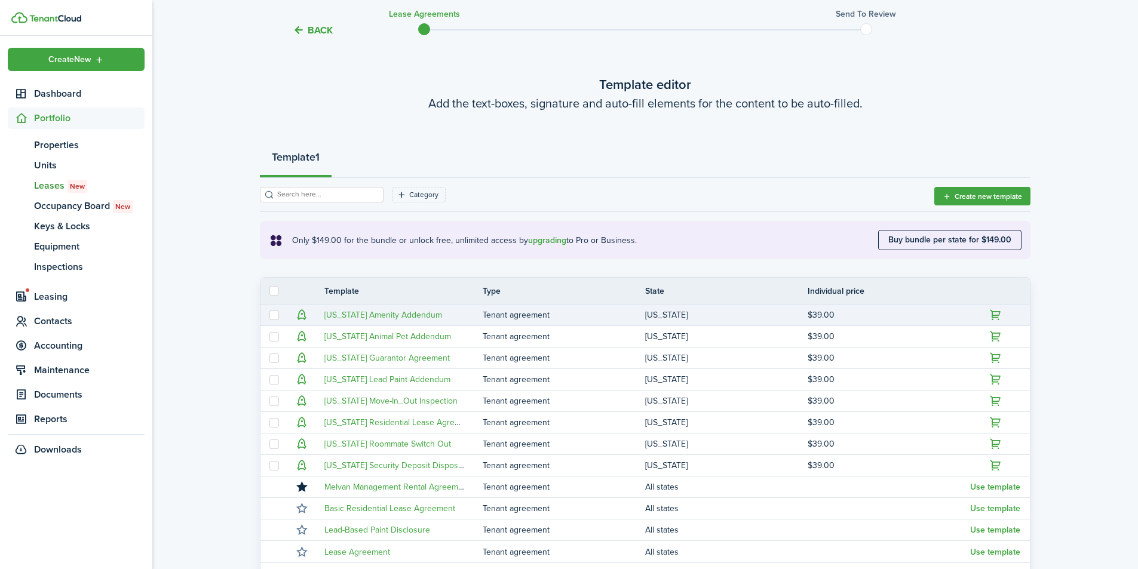
scroll to position [185, 0]
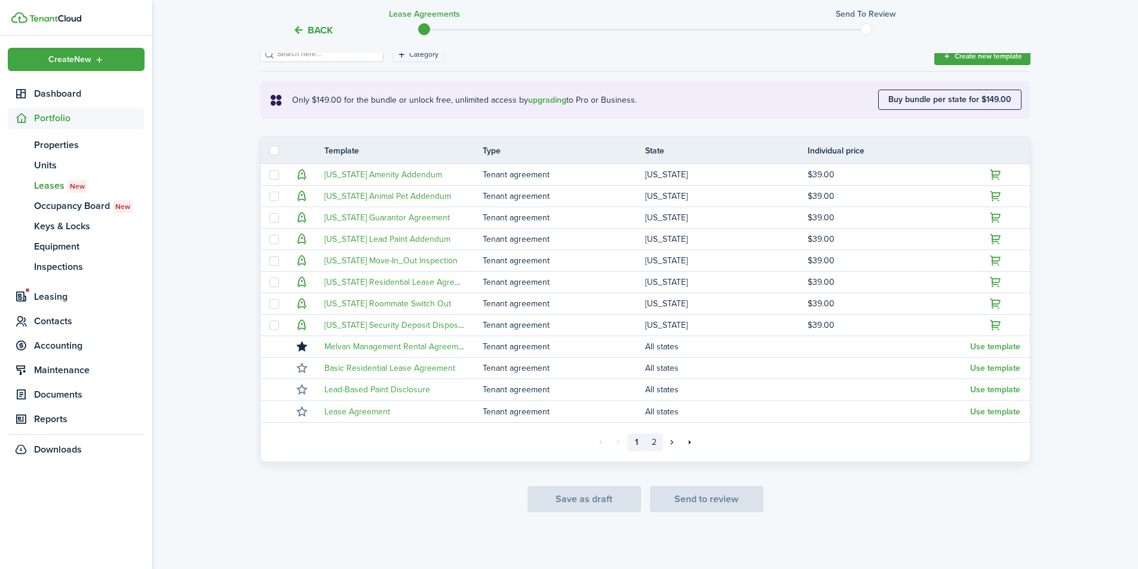
click at [655, 444] on link "2" at bounding box center [654, 443] width 18 height 18
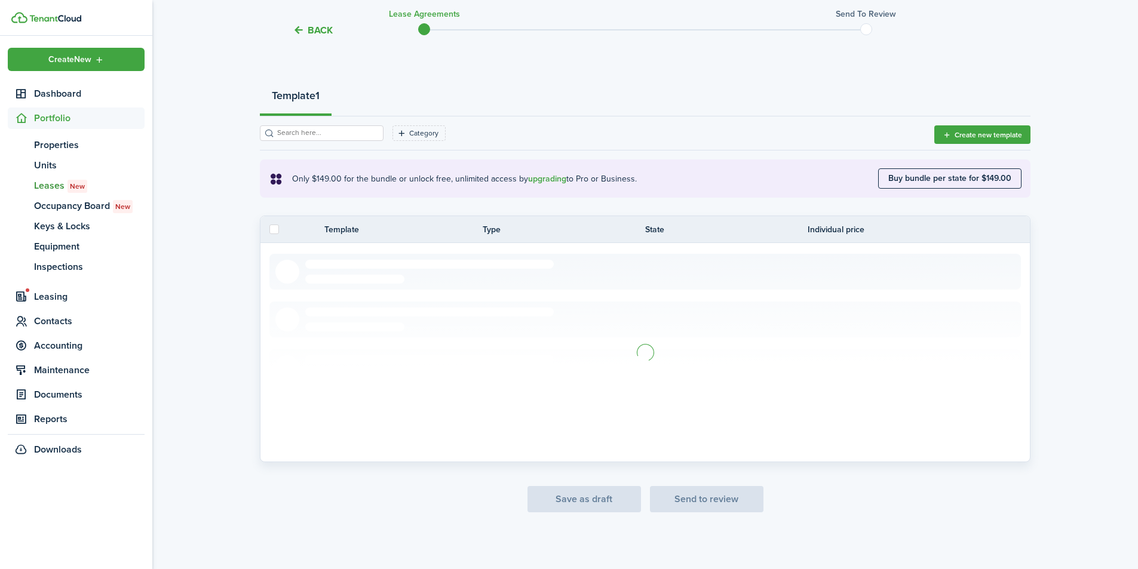
scroll to position [13, 0]
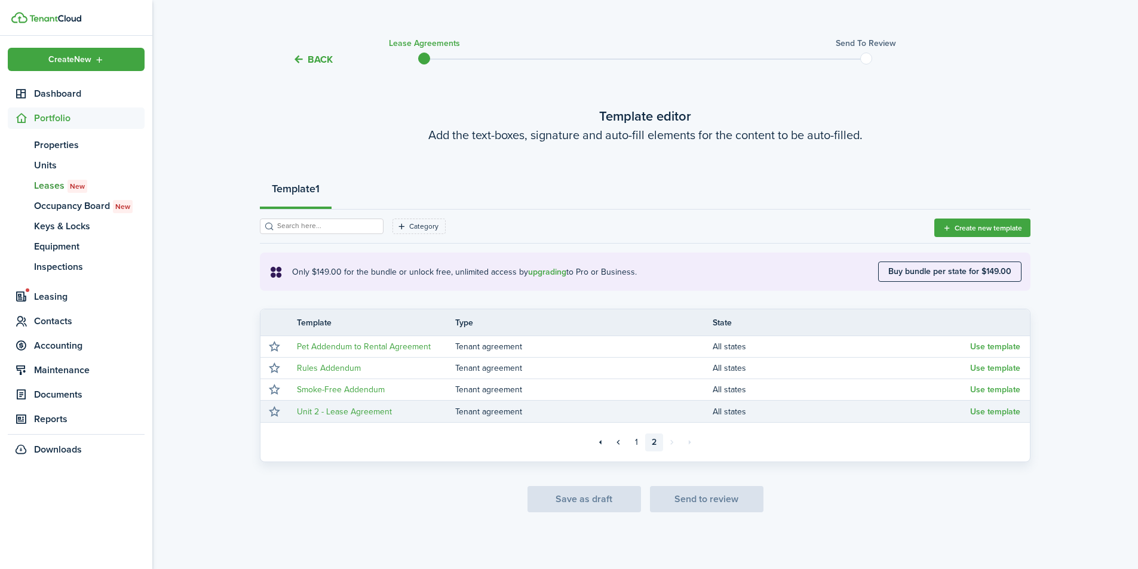
click at [1004, 410] on button "Use template" at bounding box center [995, 412] width 50 height 10
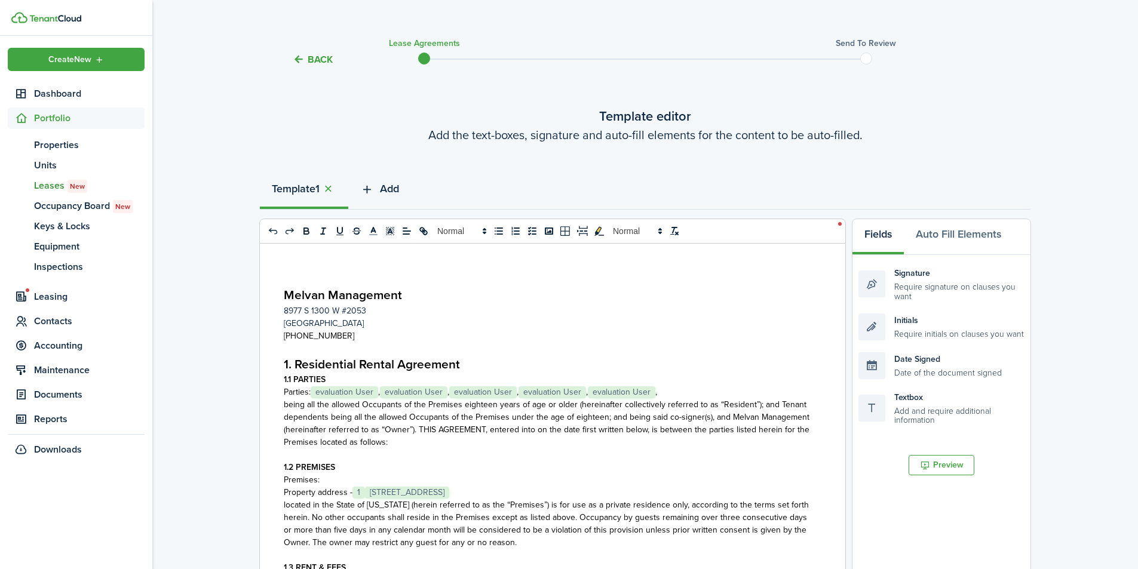
click at [392, 187] on span "Add" at bounding box center [389, 189] width 19 height 16
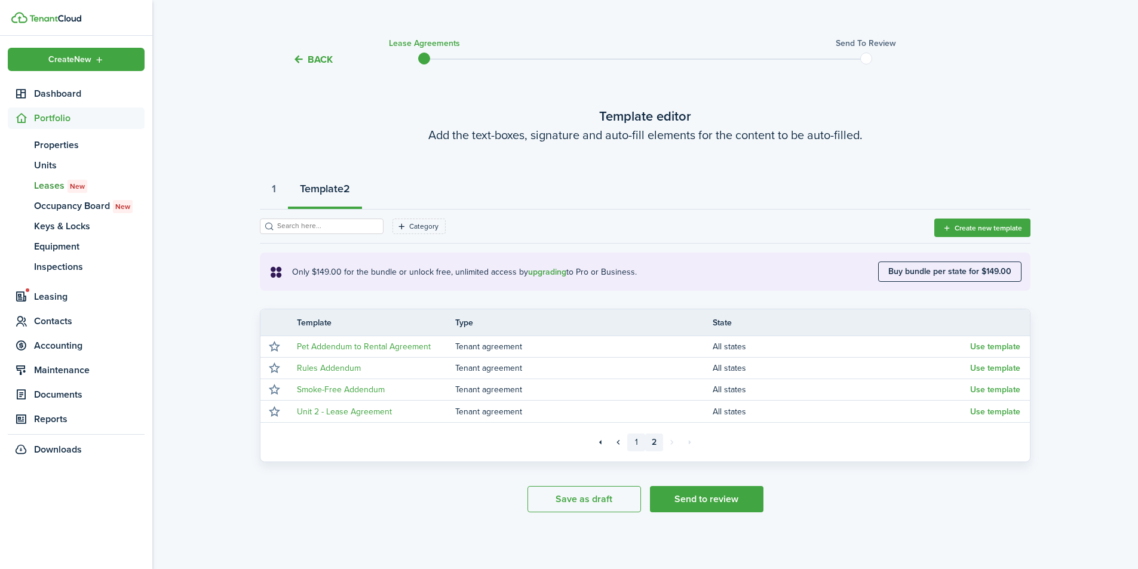
click at [639, 442] on link "1" at bounding box center [636, 443] width 18 height 18
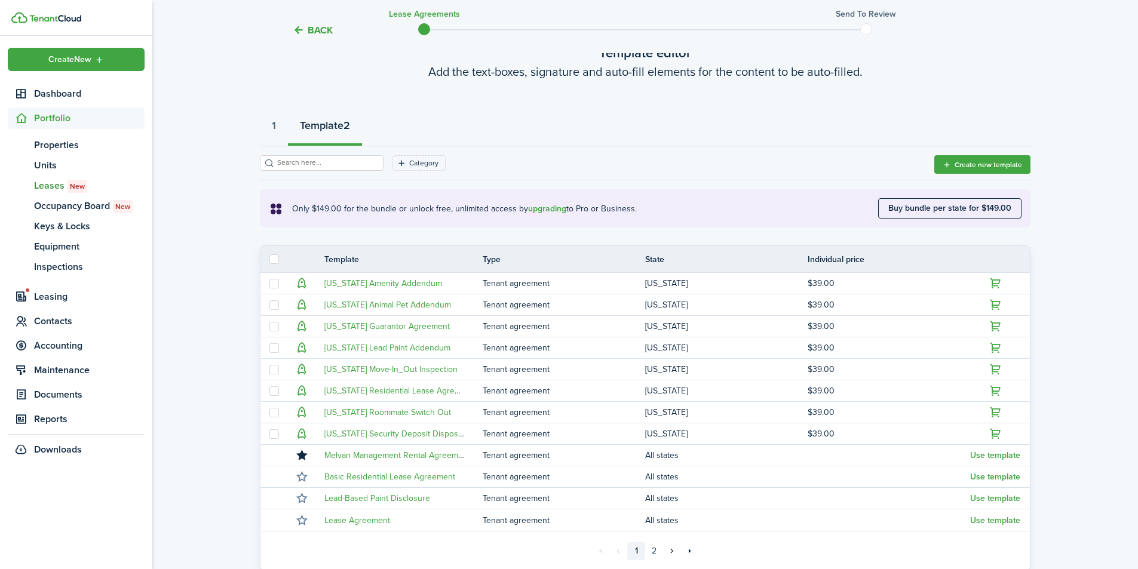
scroll to position [185, 0]
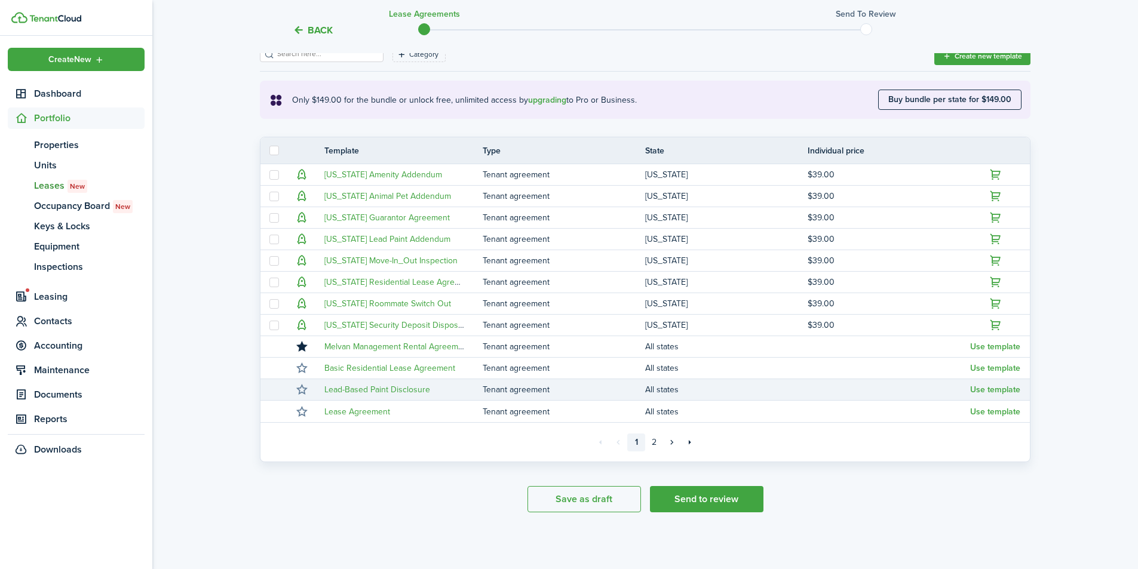
click at [1005, 394] on button "Use template" at bounding box center [995, 390] width 50 height 10
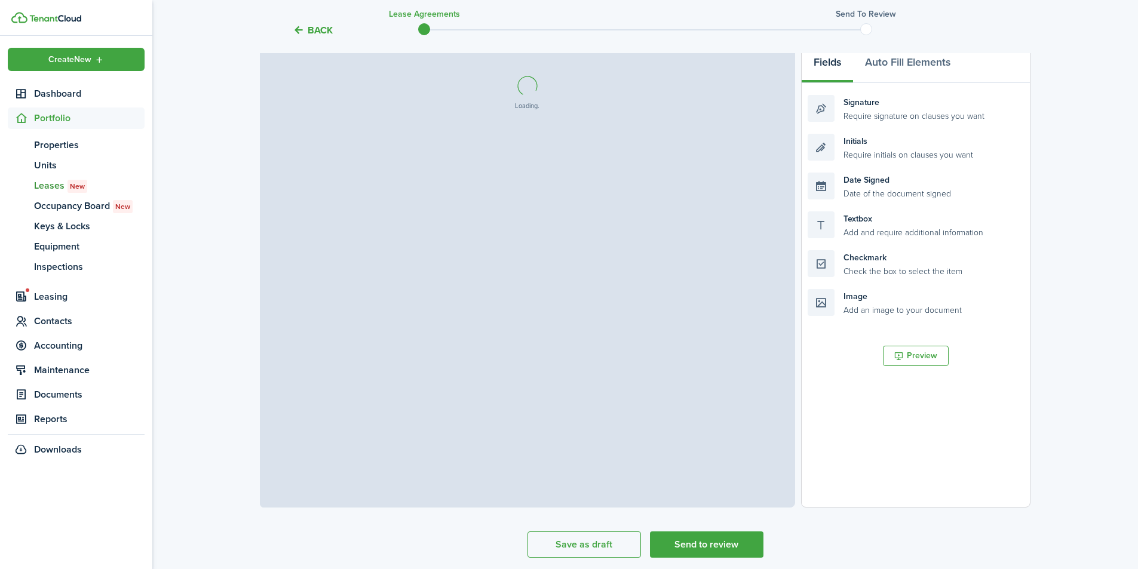
select select "fit"
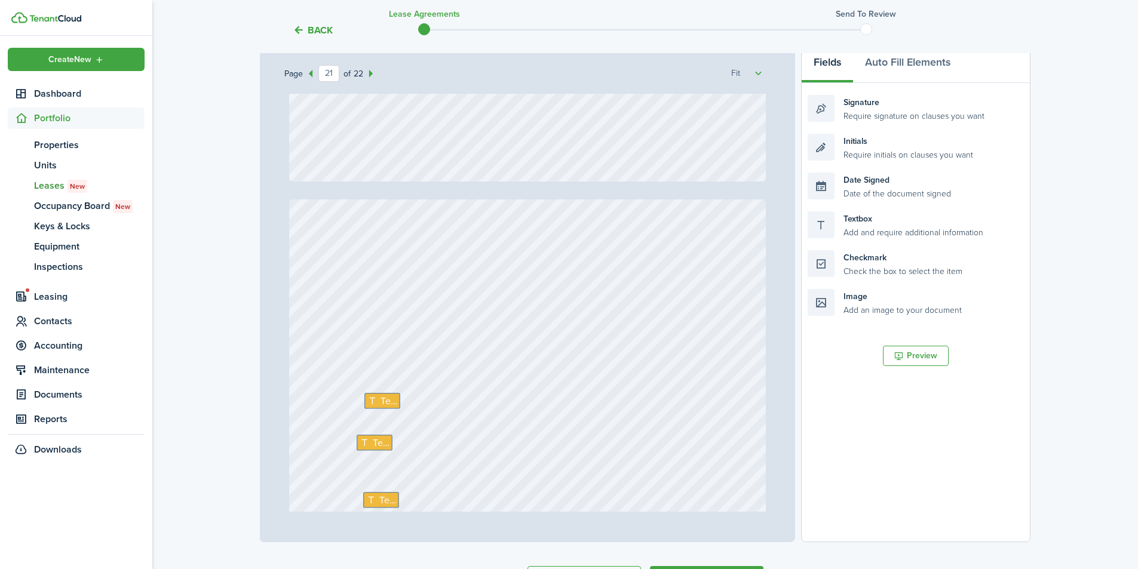
scroll to position [12838, 0]
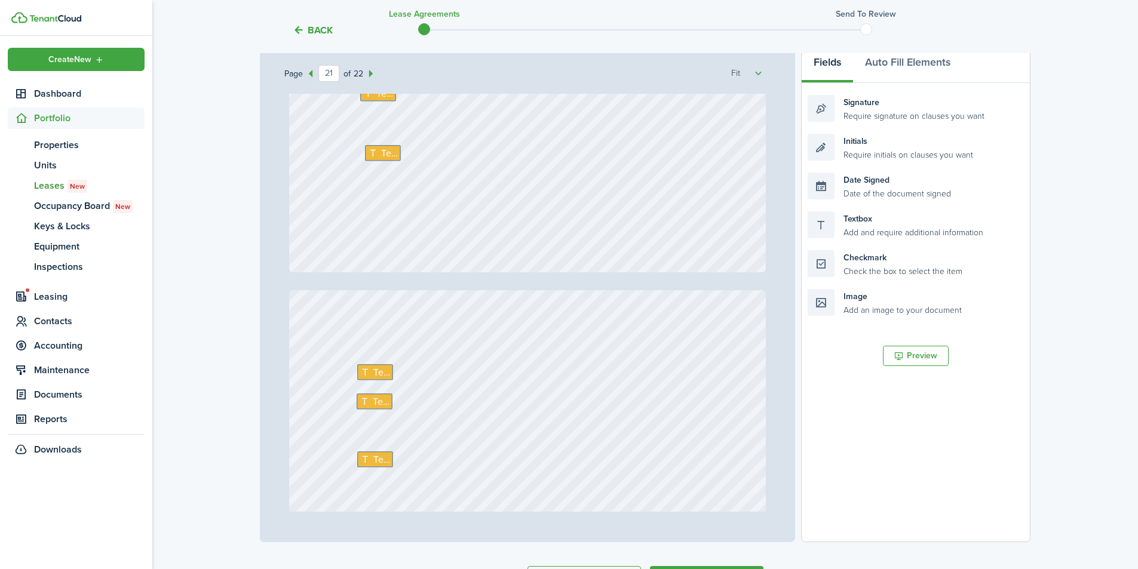
type input "22"
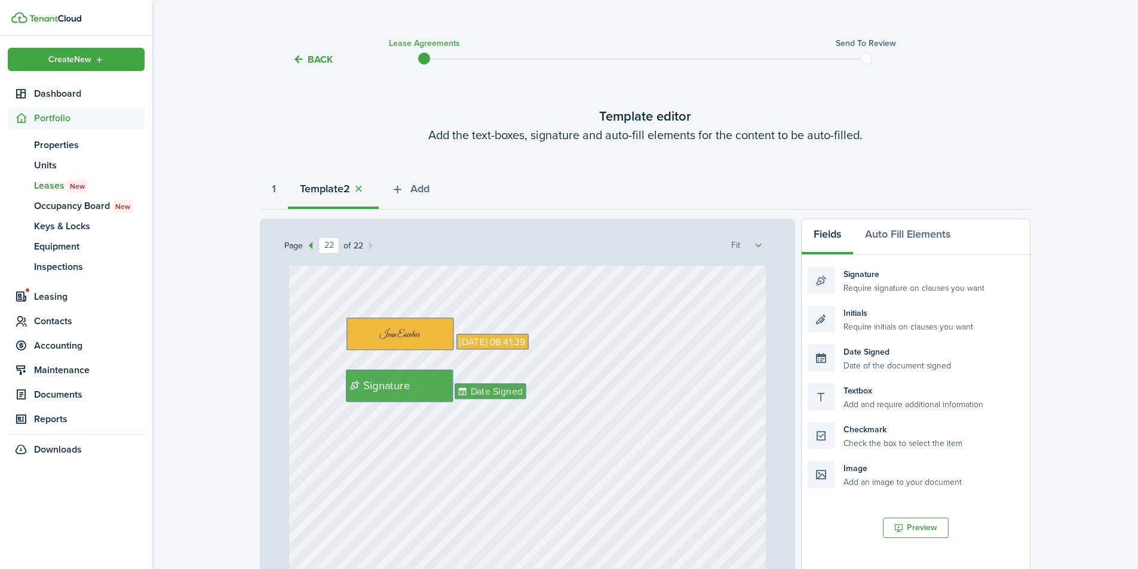
scroll to position [0, 0]
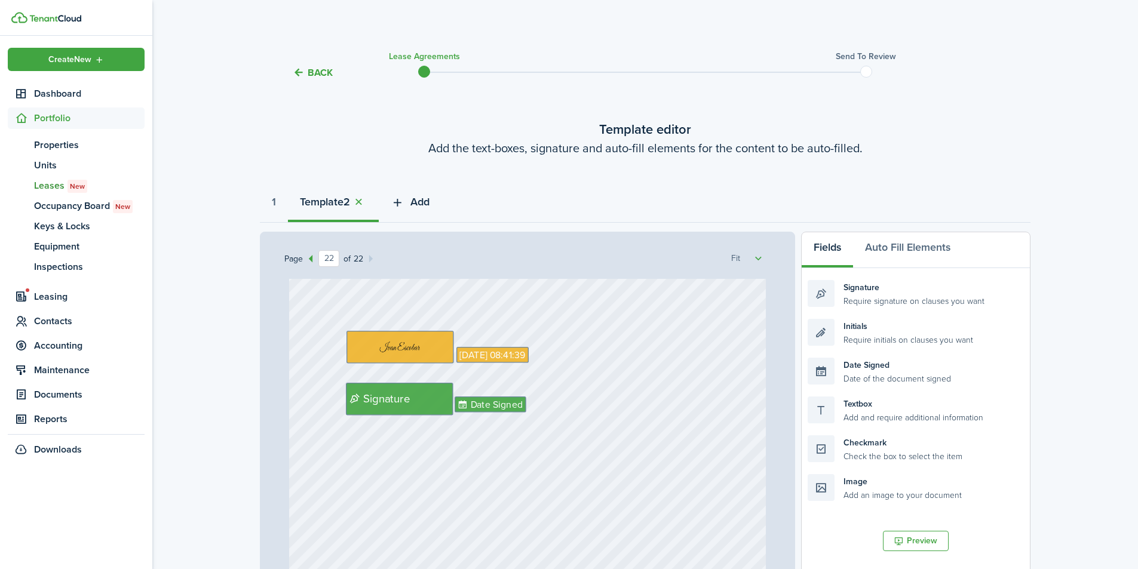
click at [430, 201] on span "Add" at bounding box center [419, 202] width 19 height 16
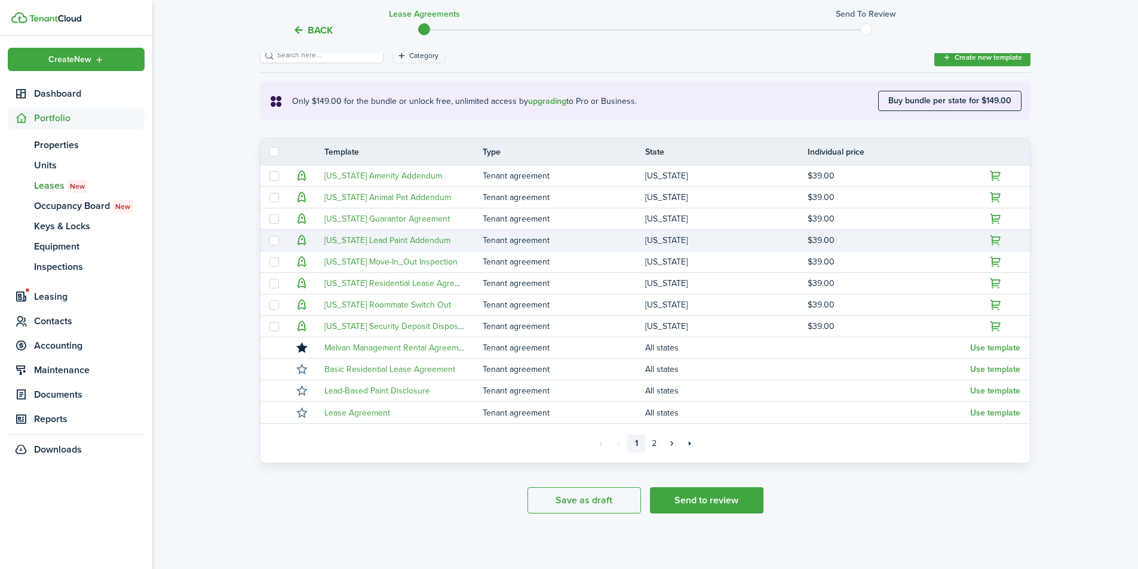
scroll to position [185, 0]
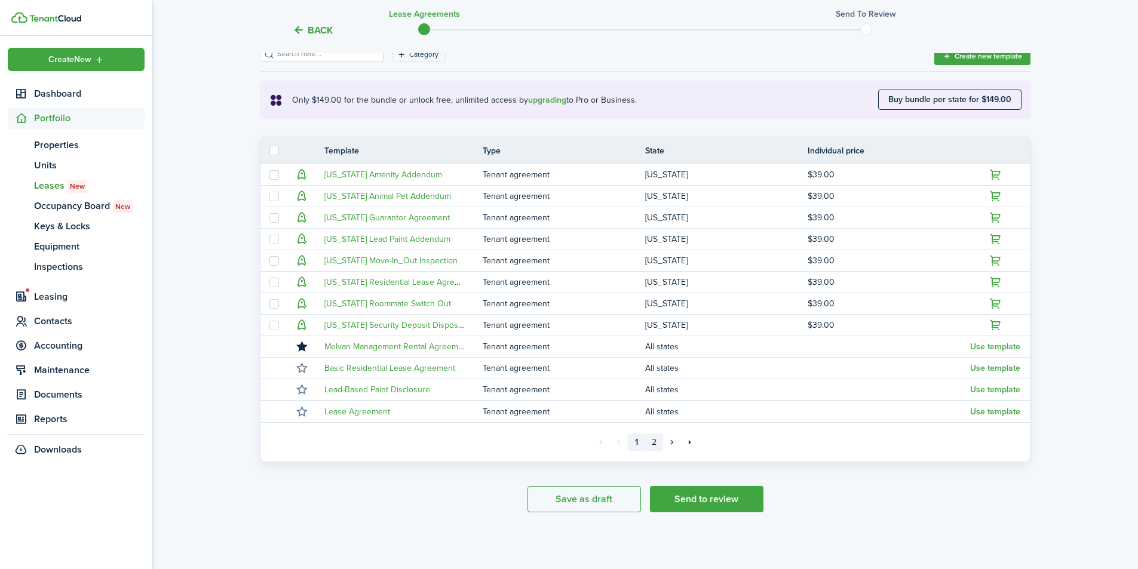
click at [658, 446] on link "2" at bounding box center [654, 443] width 18 height 18
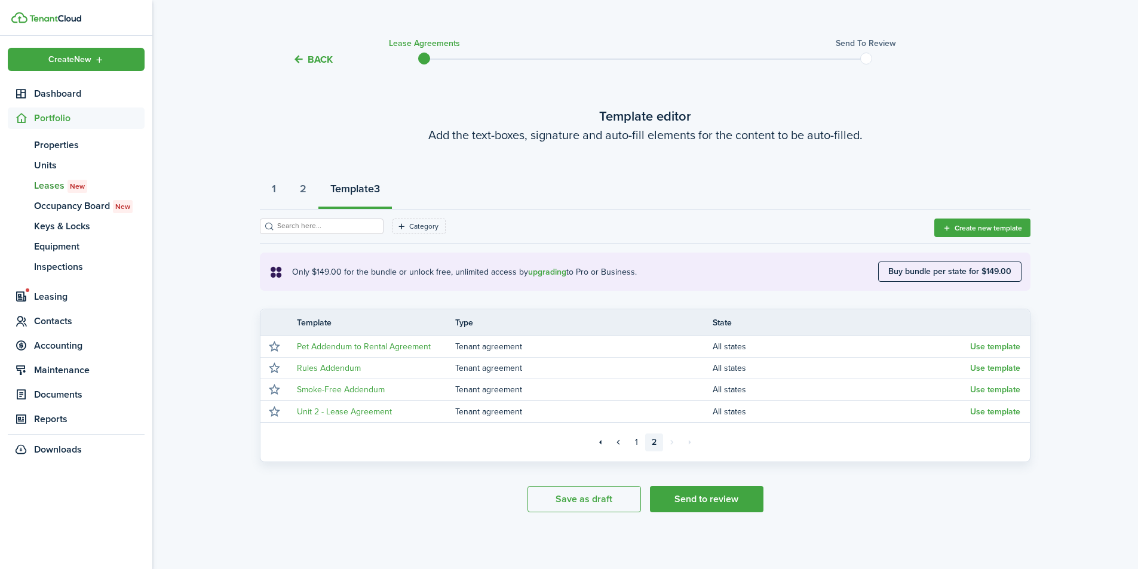
scroll to position [13, 0]
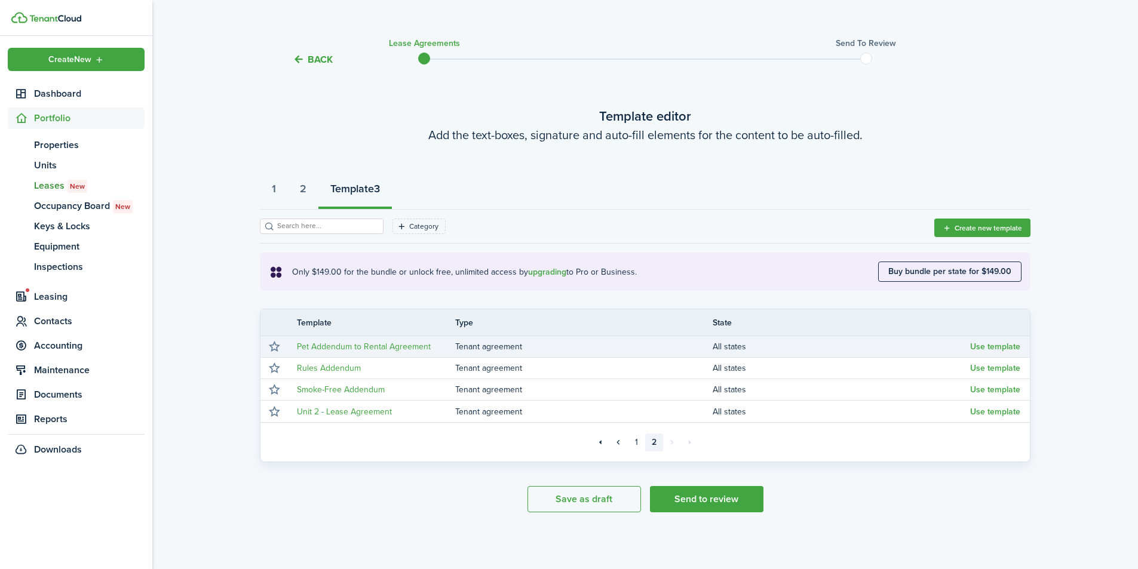
click at [1001, 348] on button "Use template" at bounding box center [995, 347] width 50 height 10
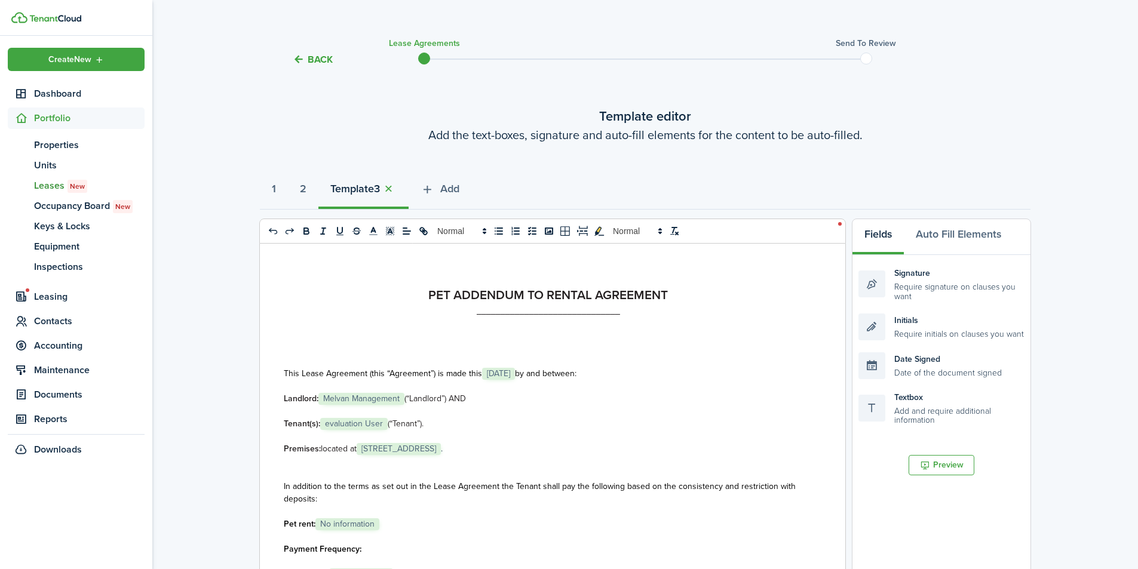
select select "fit"
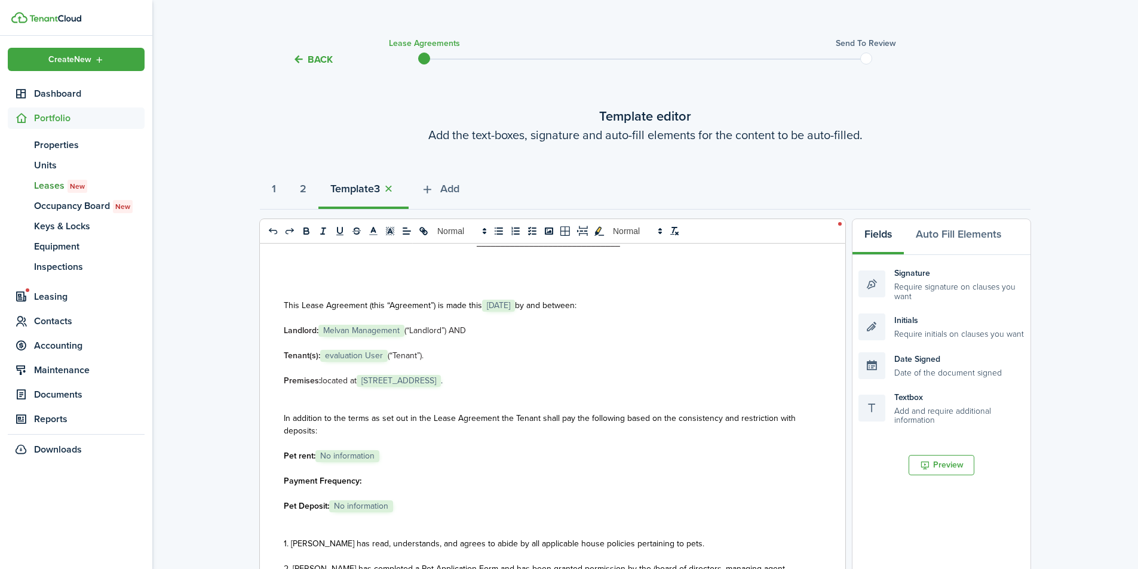
scroll to position [148, 0]
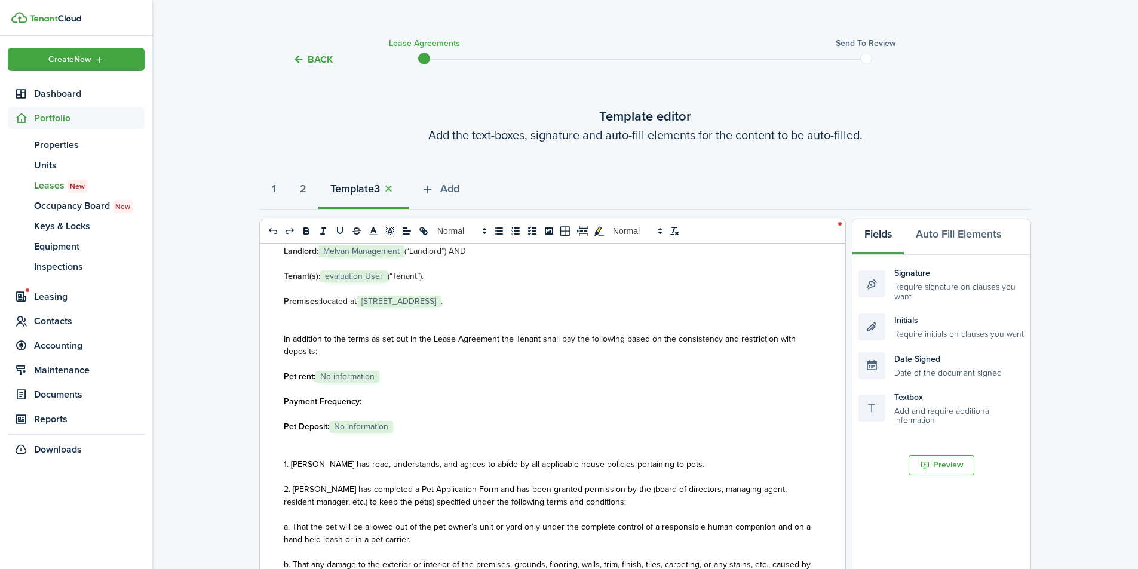
click at [351, 376] on span "No information" at bounding box center [347, 377] width 64 height 12
click at [524, 378] on p "Pet rent: ﻿ No information ﻿" at bounding box center [548, 376] width 529 height 13
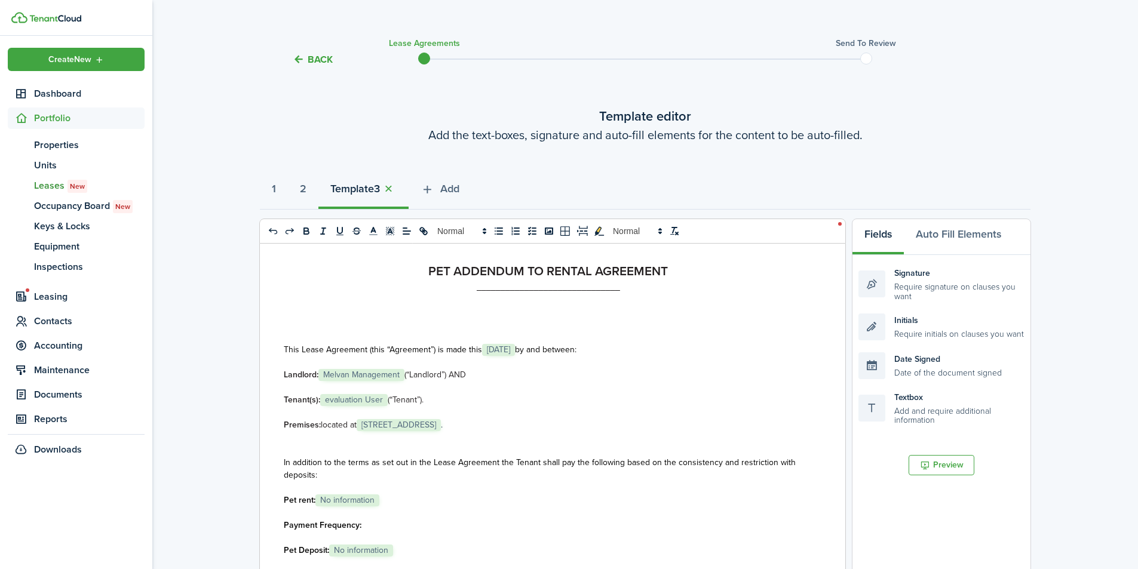
scroll to position [0, 0]
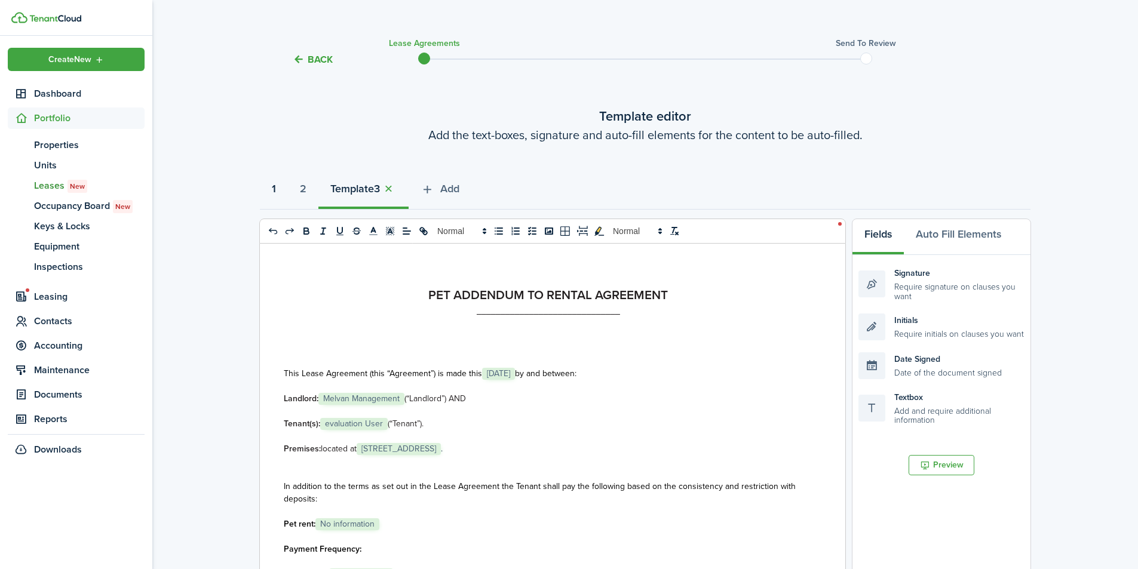
click at [274, 188] on strong "1" at bounding box center [274, 189] width 4 height 16
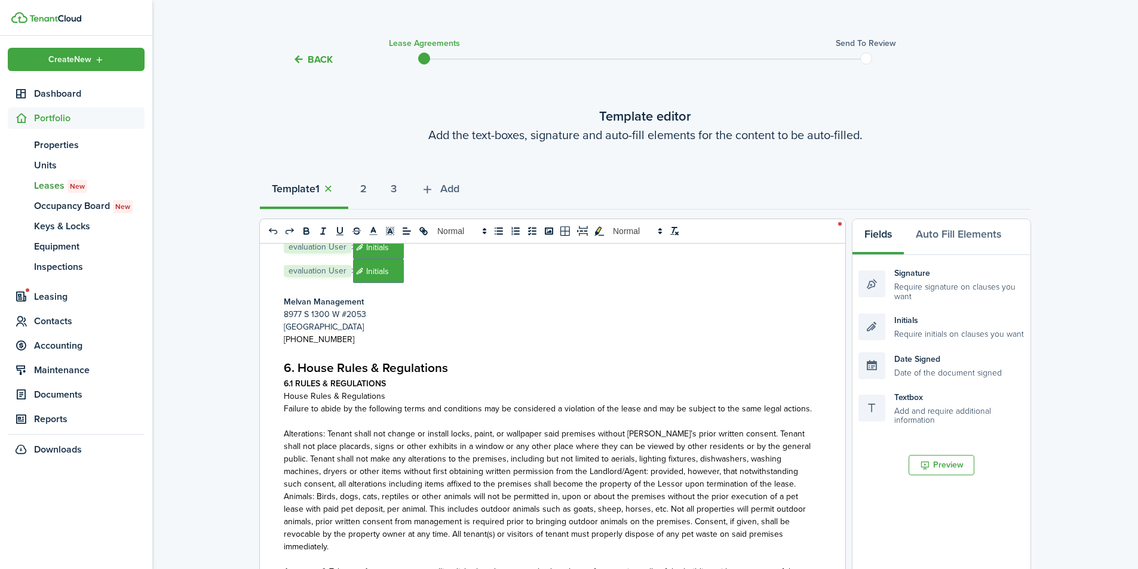
scroll to position [8285, 0]
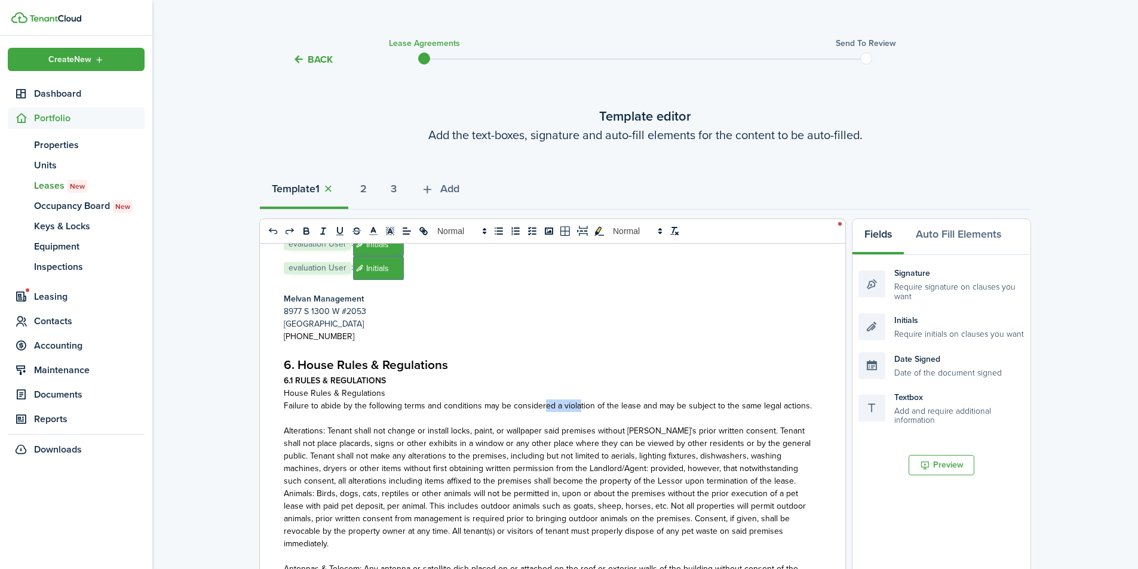
drag, startPoint x: 578, startPoint y: 388, endPoint x: 541, endPoint y: 396, distance: 37.8
click at [543, 400] on span "Failure to abide by the following terms and conditions may be considered a viol…" at bounding box center [548, 406] width 528 height 13
click at [479, 355] on h4 "6. House Rules & Regulations" at bounding box center [548, 364] width 529 height 19
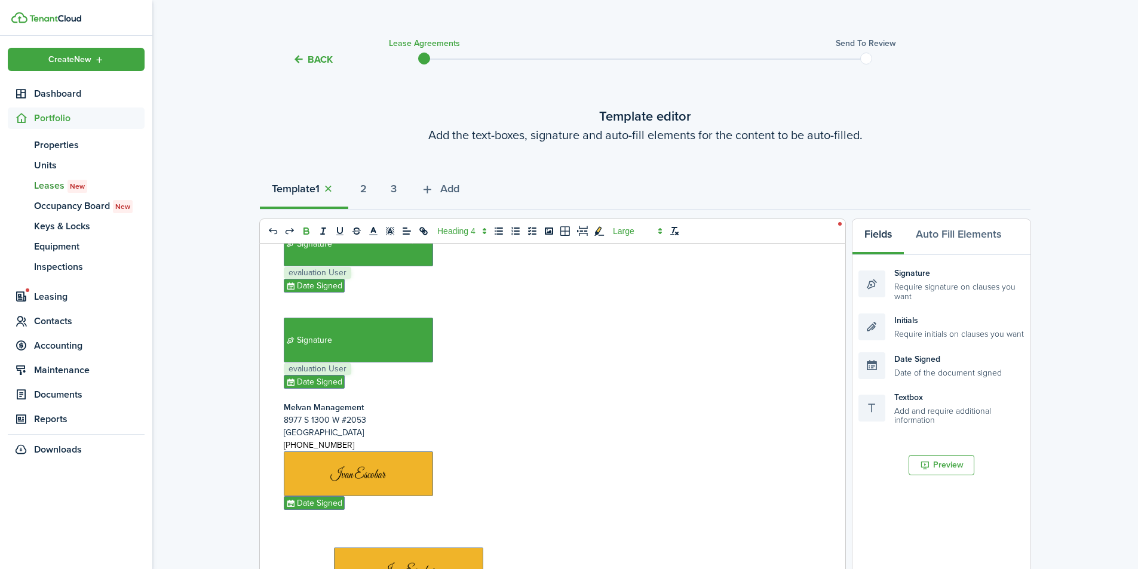
scroll to position [14400, 0]
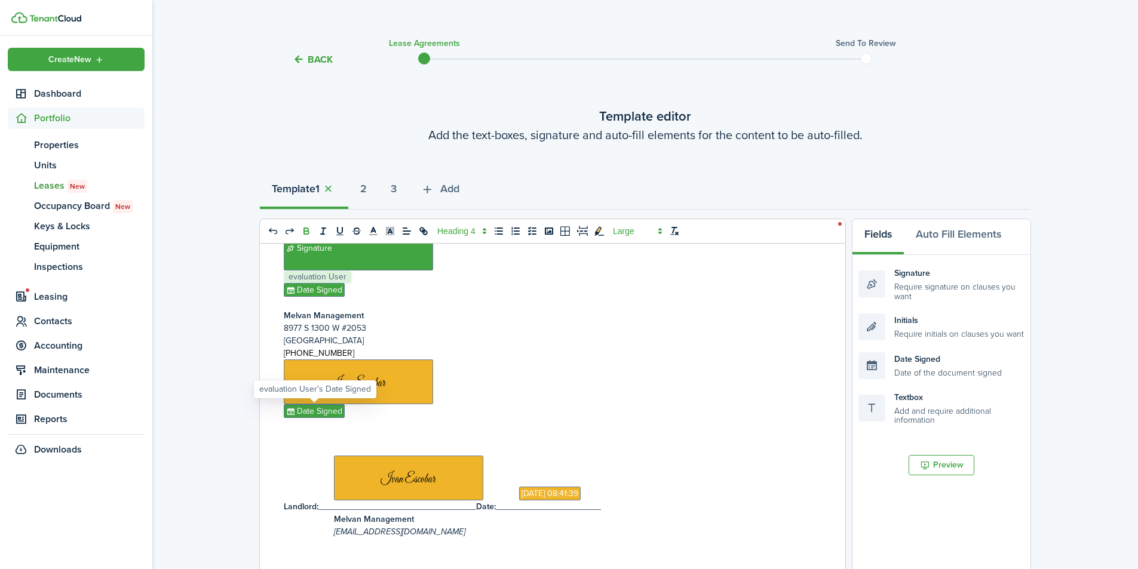
click at [311, 405] on span "Date Signed" at bounding box center [314, 411] width 61 height 14
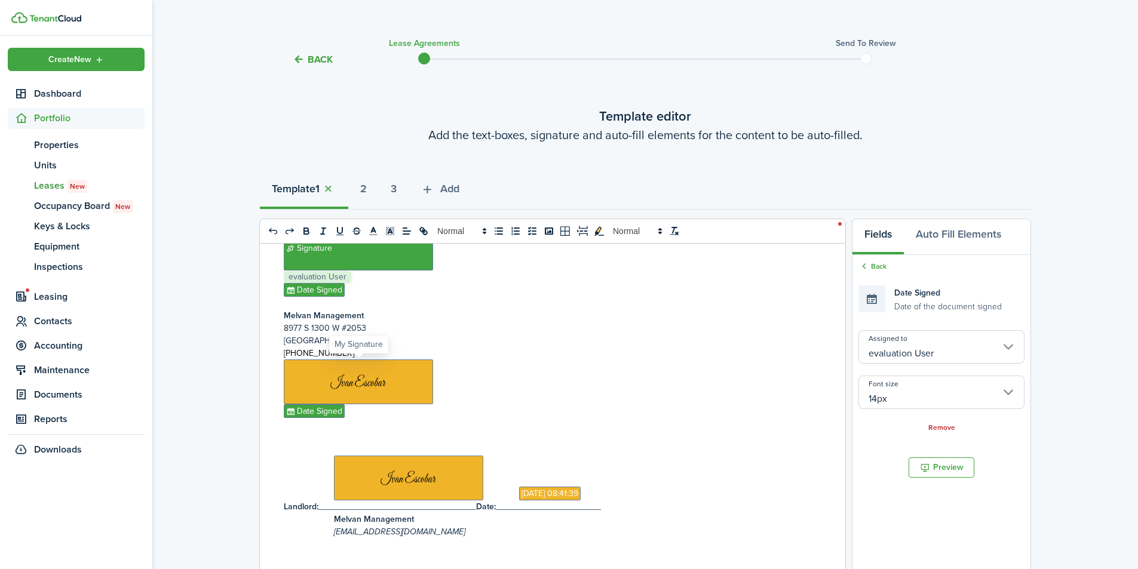
click at [362, 380] on span at bounding box center [358, 382] width 149 height 45
type input "Me"
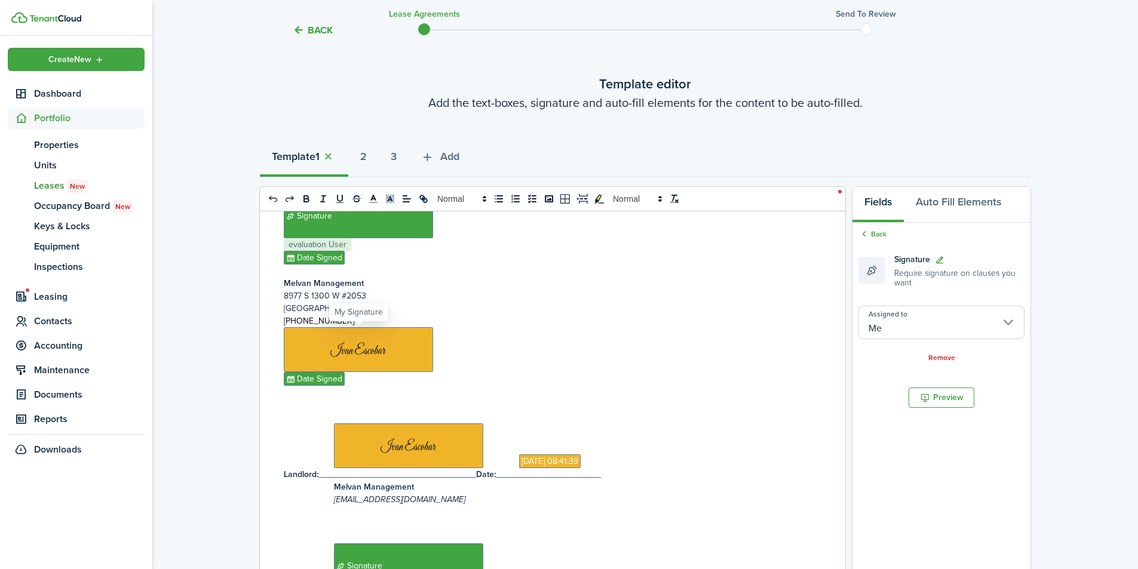
scroll to position [14368, 0]
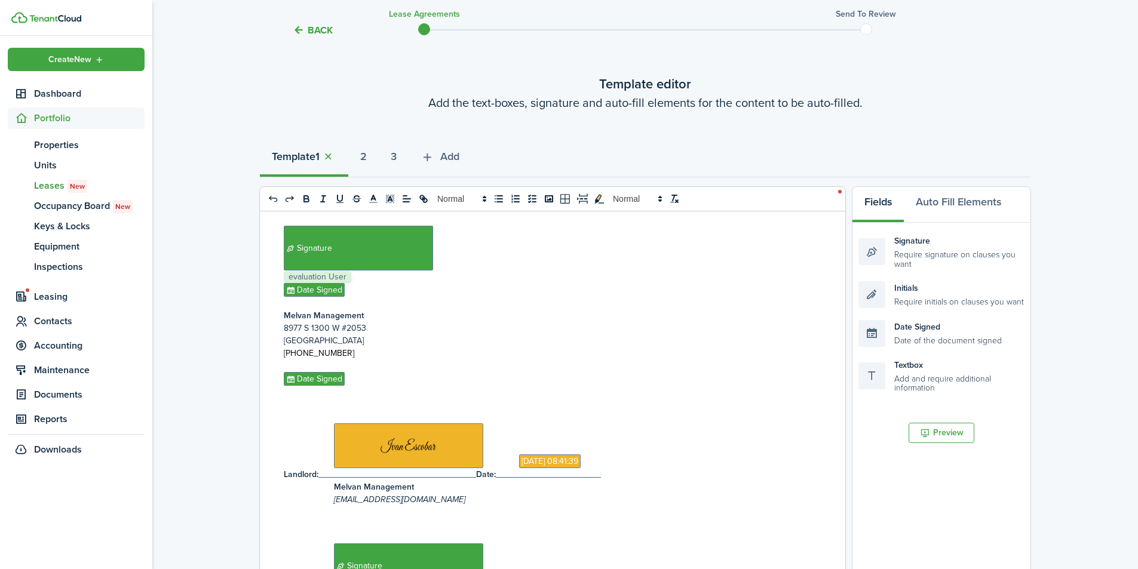
click at [362, 381] on p "﻿ Date Signed ﻿" at bounding box center [548, 379] width 529 height 14
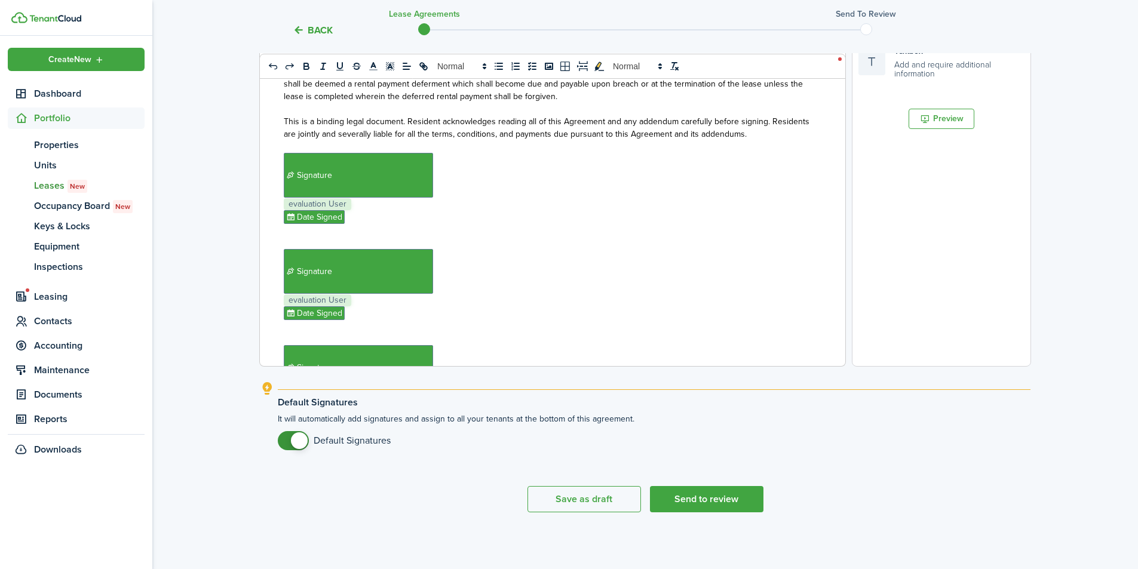
scroll to position [13730, 0]
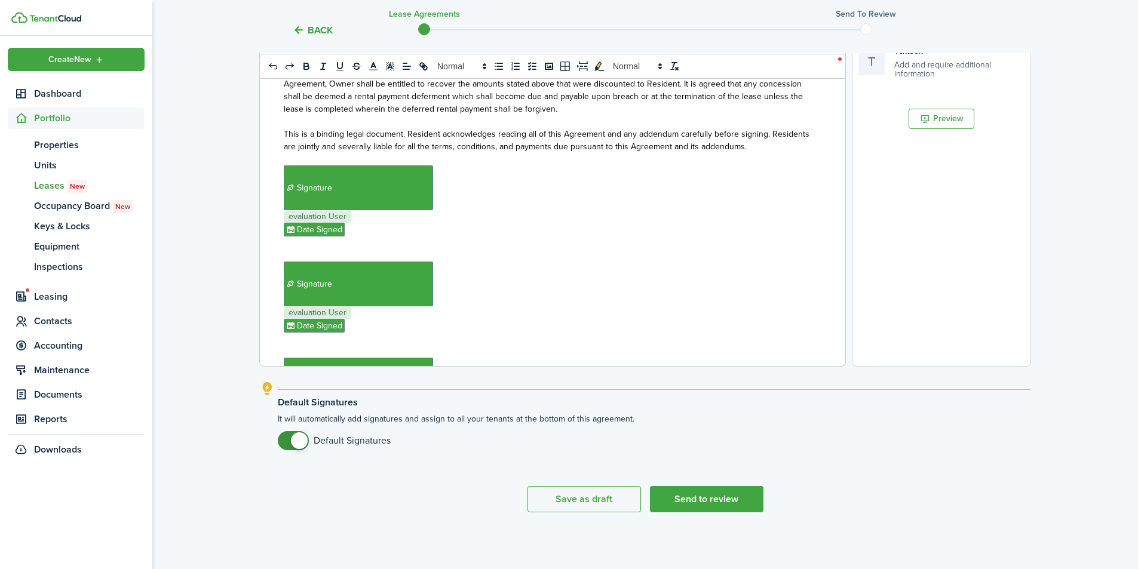
click at [470, 179] on p "﻿ Signature ﻿" at bounding box center [548, 187] width 529 height 45
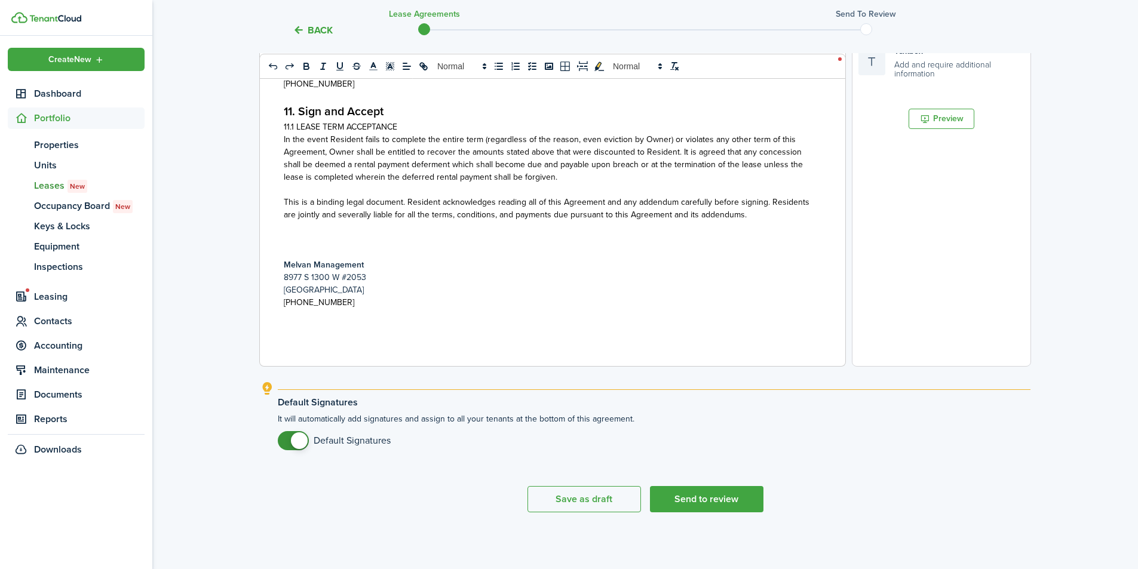
scroll to position [13650, 0]
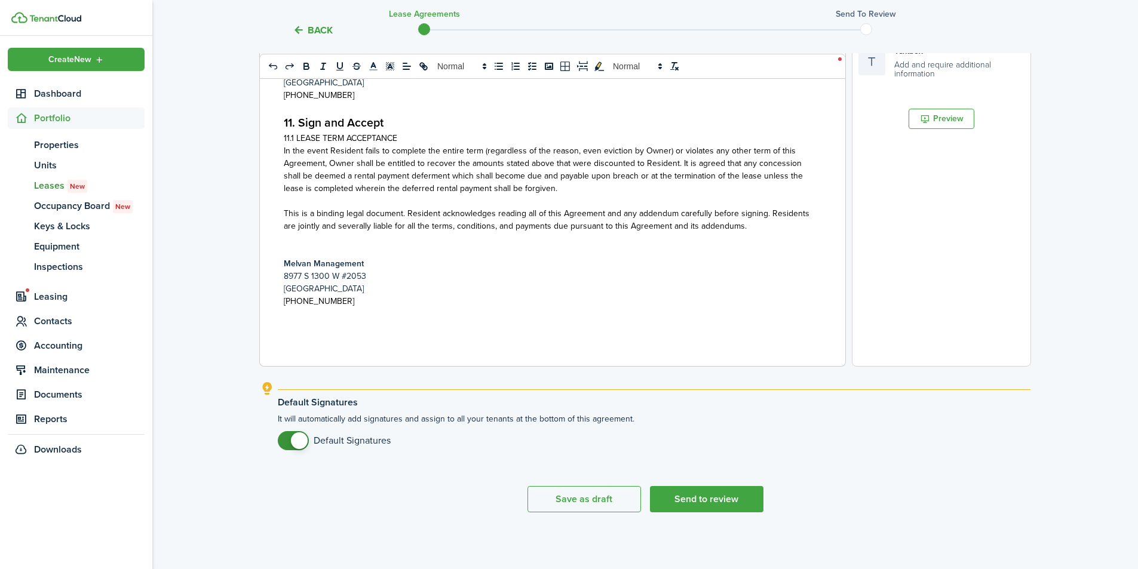
click at [298, 323] on p "﻿" at bounding box center [548, 326] width 529 height 13
drag, startPoint x: 347, startPoint y: 306, endPoint x: 277, endPoint y: 259, distance: 84.7
click at [277, 259] on div "Melvan Management [STREET_ADDRESS] (801) 999-0309 1. Residential Rental Agreeme…" at bounding box center [548, 131] width 577 height 469
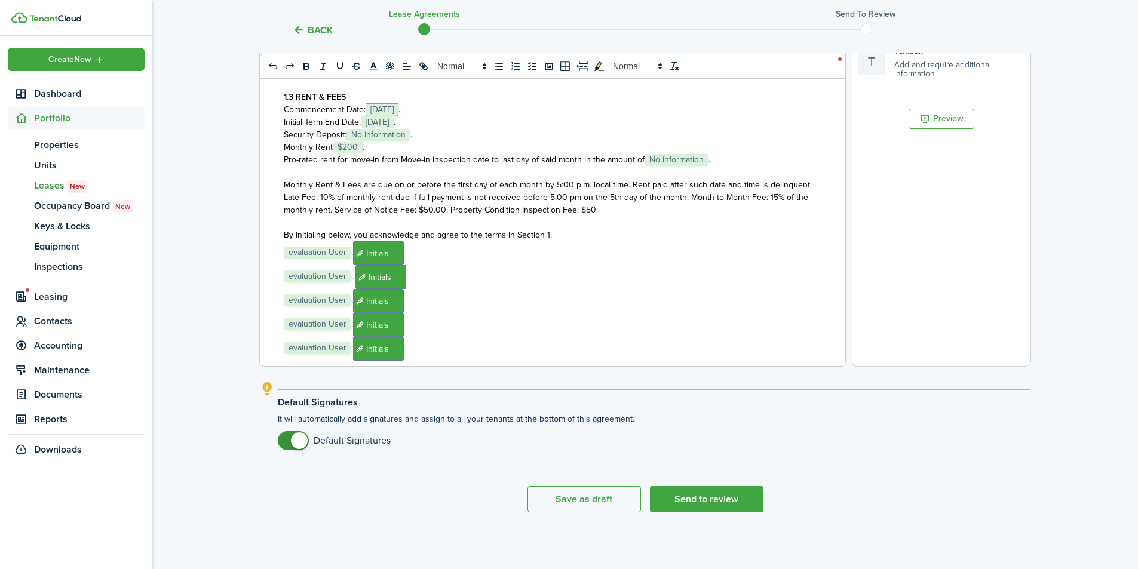
scroll to position [160, 0]
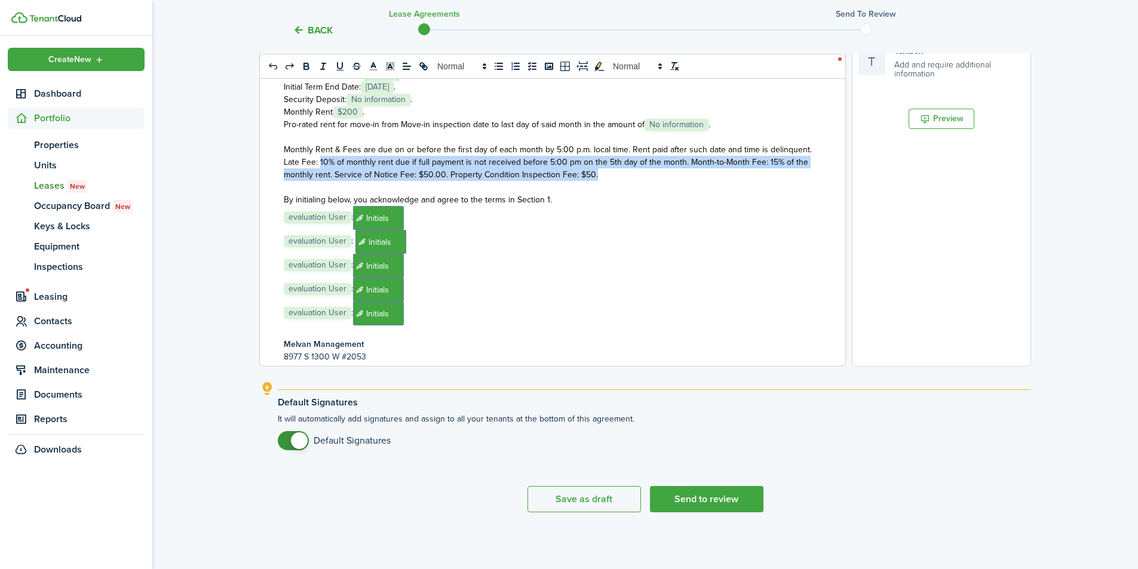
drag, startPoint x: 597, startPoint y: 171, endPoint x: 324, endPoint y: 163, distance: 273.8
click at [321, 163] on p "Monthly Rent & Fees are due on or before the first day of each month by 5:00 p.…" at bounding box center [548, 162] width 529 height 38
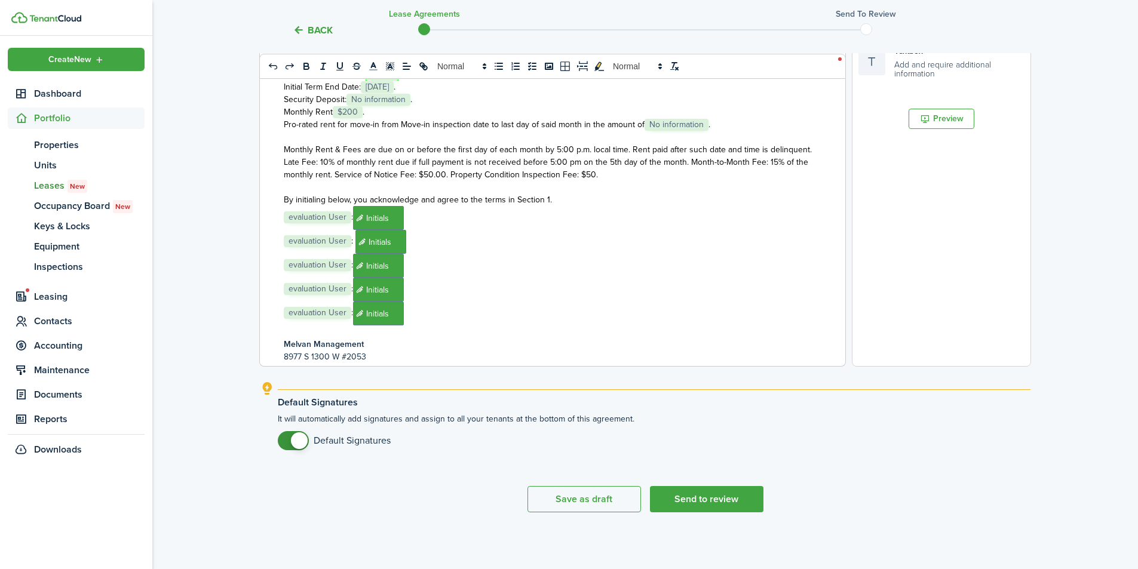
click at [514, 181] on p at bounding box center [548, 187] width 529 height 13
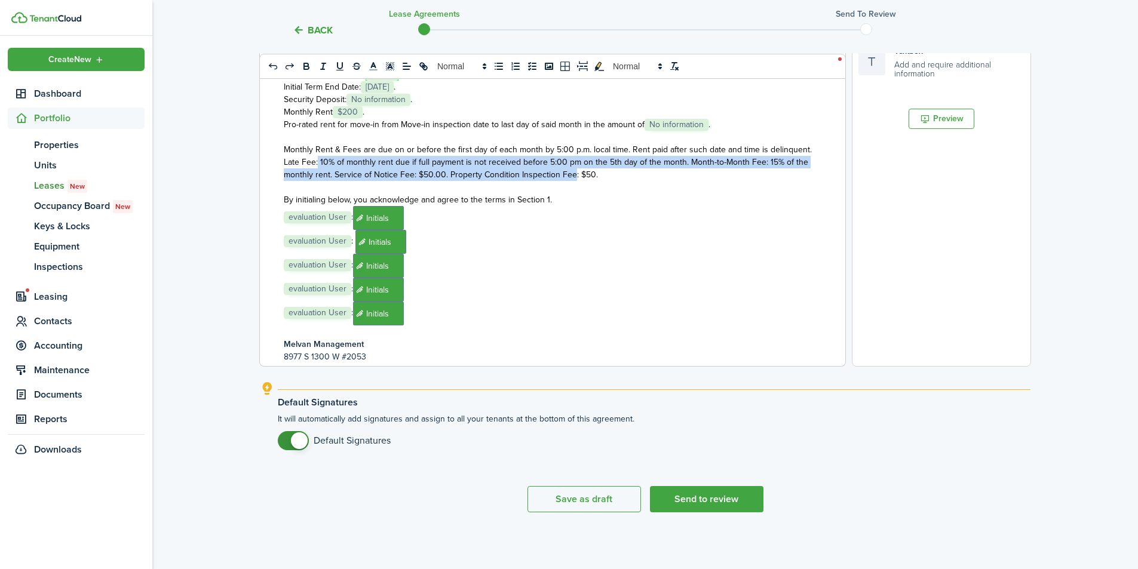
drag, startPoint x: 318, startPoint y: 163, endPoint x: 571, endPoint y: 173, distance: 253.5
click at [571, 173] on span "Monthly Rent & Fees are due on or before the first day of each month by 5:00 p.…" at bounding box center [548, 162] width 528 height 38
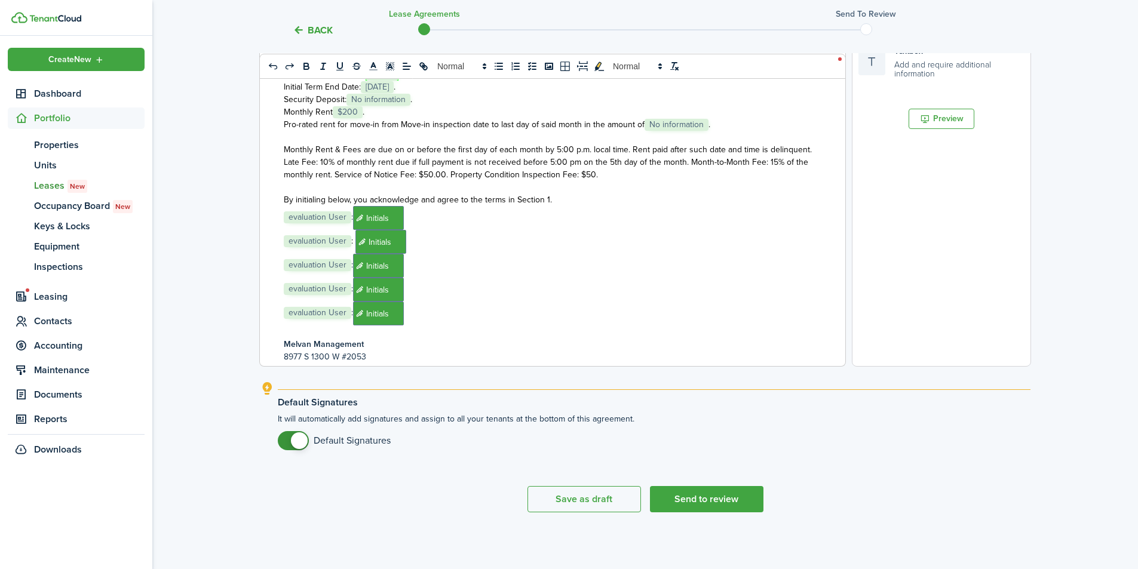
click at [534, 188] on p at bounding box center [548, 187] width 529 height 13
click at [682, 163] on span "Monthly Rent & Fees are due on or before the first day of each month by 5:00 p.…" at bounding box center [548, 162] width 528 height 38
click at [686, 164] on span "Monthly Rent & Fees are due on or before the first day of each month by 5:00 p.…" at bounding box center [548, 162] width 528 height 38
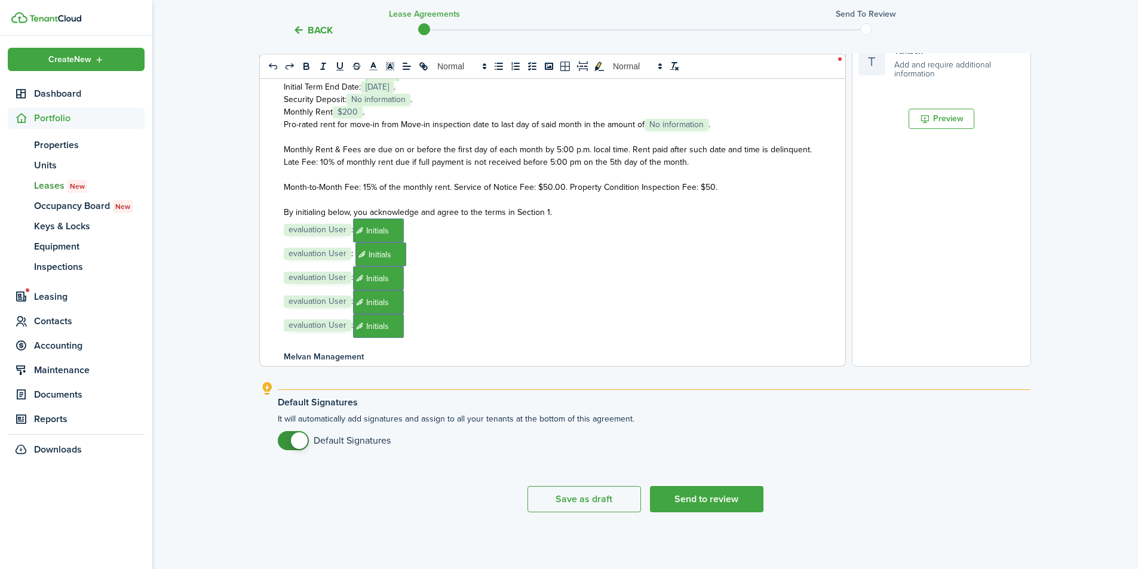
click at [452, 189] on span "Month-to-Month Fee: 15% of the monthly rent. Service of Notice Fee: $50.00. Pro…" at bounding box center [501, 187] width 434 height 13
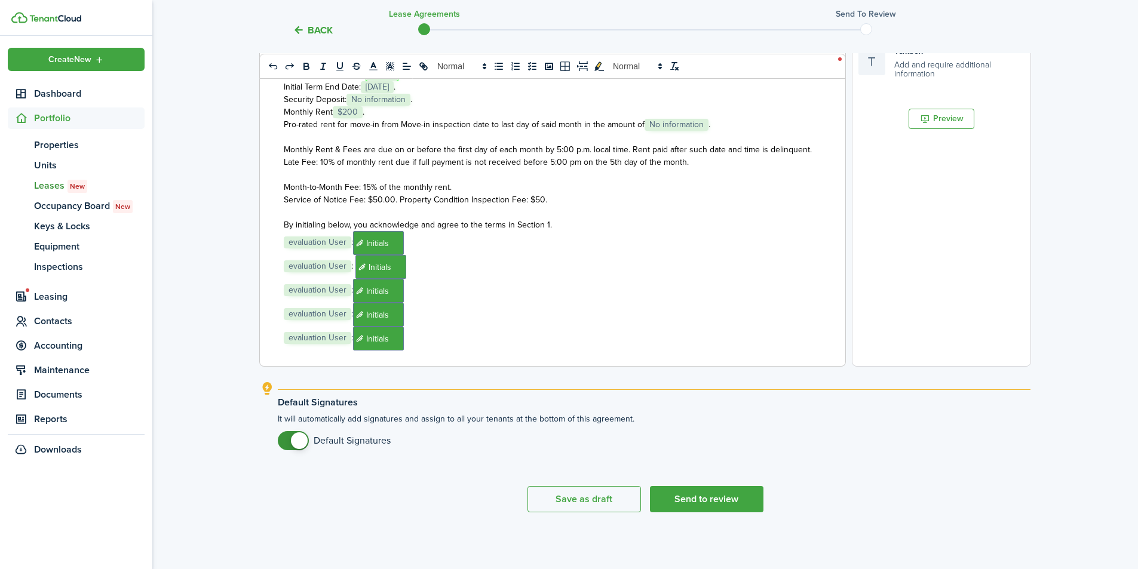
click at [399, 197] on span "Service of Notice Fee: $50.00. Property Condition Inspection Fee: $50." at bounding box center [415, 200] width 263 height 13
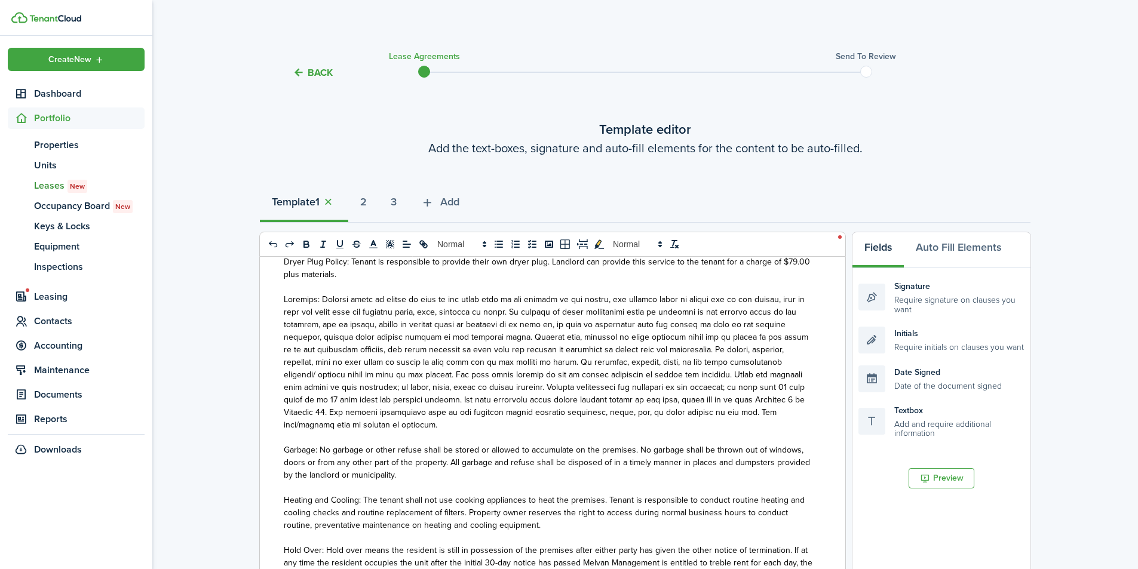
scroll to position [9081, 0]
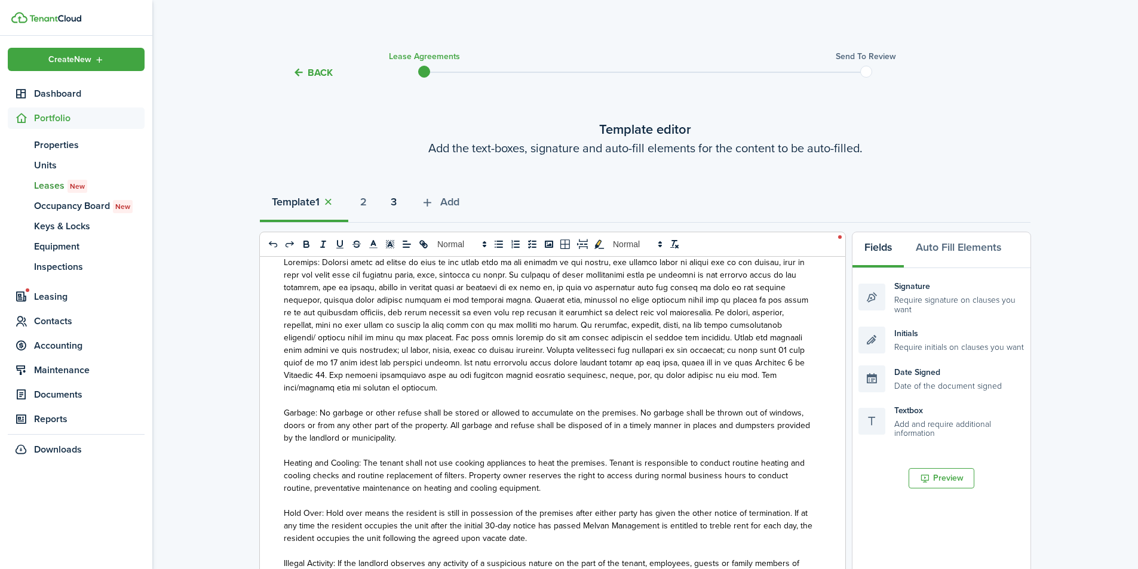
click at [397, 202] on strong "3" at bounding box center [394, 202] width 6 height 16
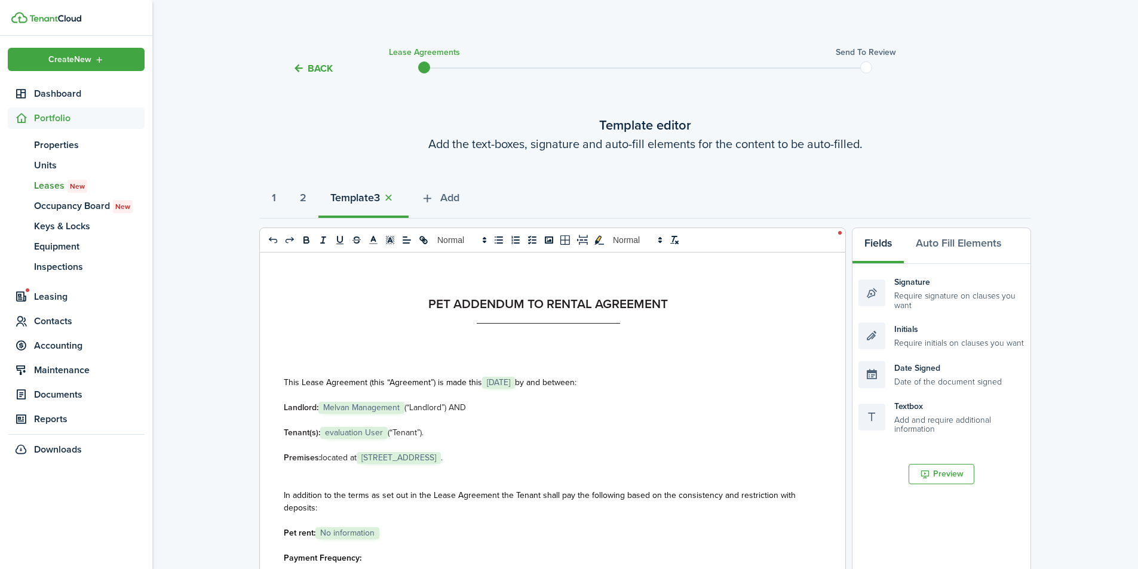
scroll to position [0, 0]
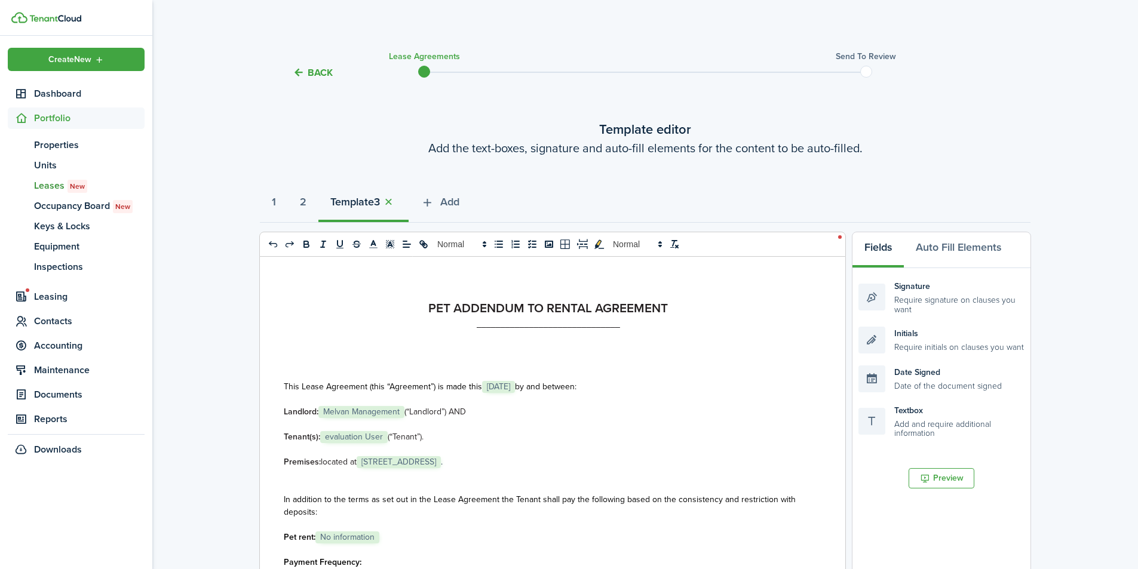
click at [395, 206] on button "button" at bounding box center [388, 202] width 17 height 14
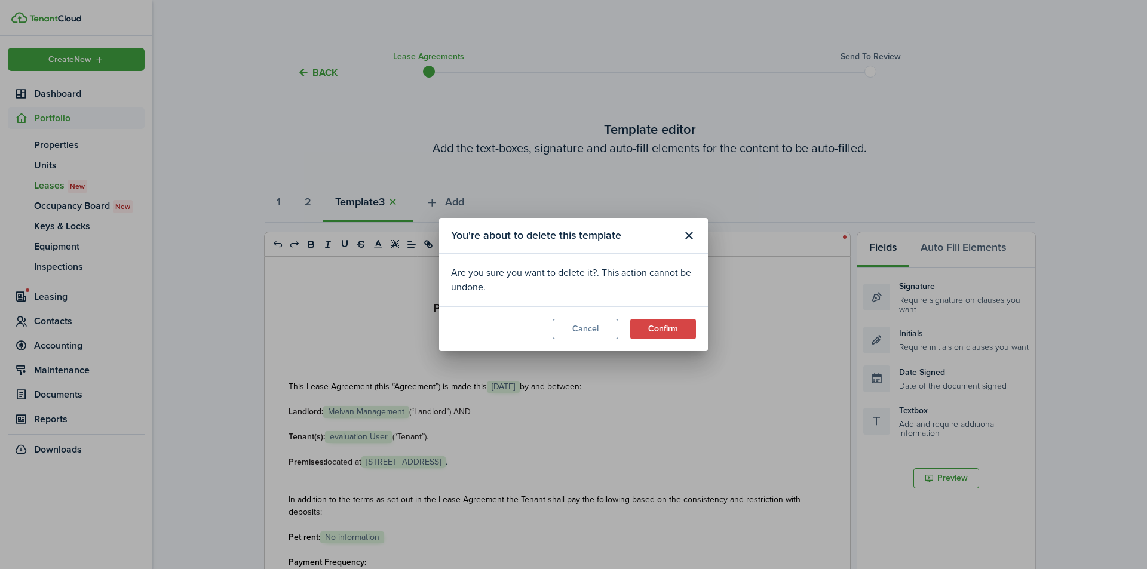
drag, startPoint x: 677, startPoint y: 336, endPoint x: 679, endPoint y: 328, distance: 8.0
click at [677, 336] on button "Confirm" at bounding box center [663, 329] width 66 height 20
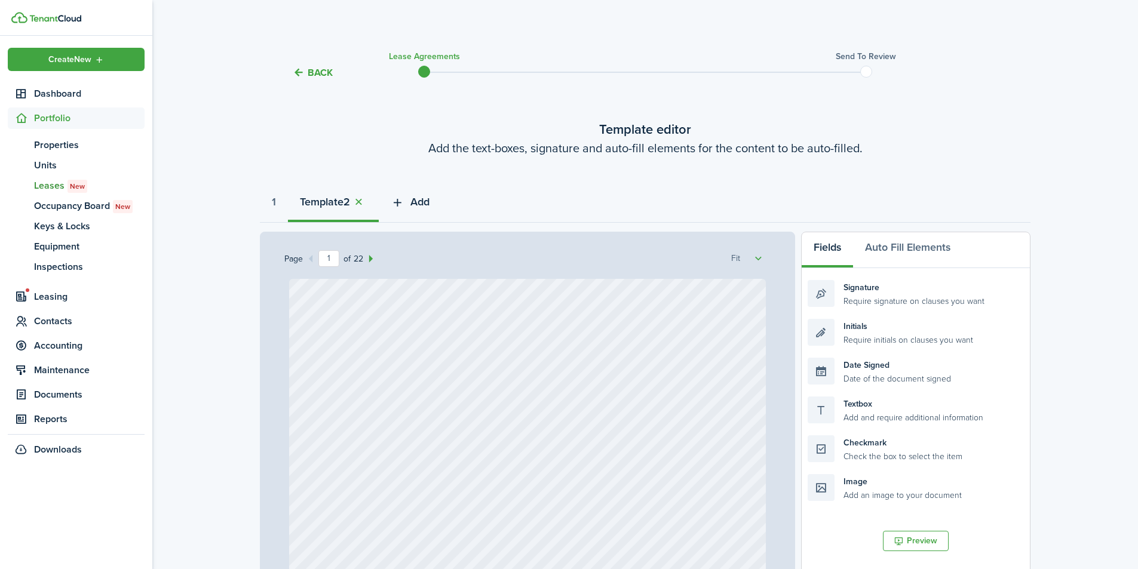
click at [417, 206] on span "Add" at bounding box center [419, 202] width 19 height 16
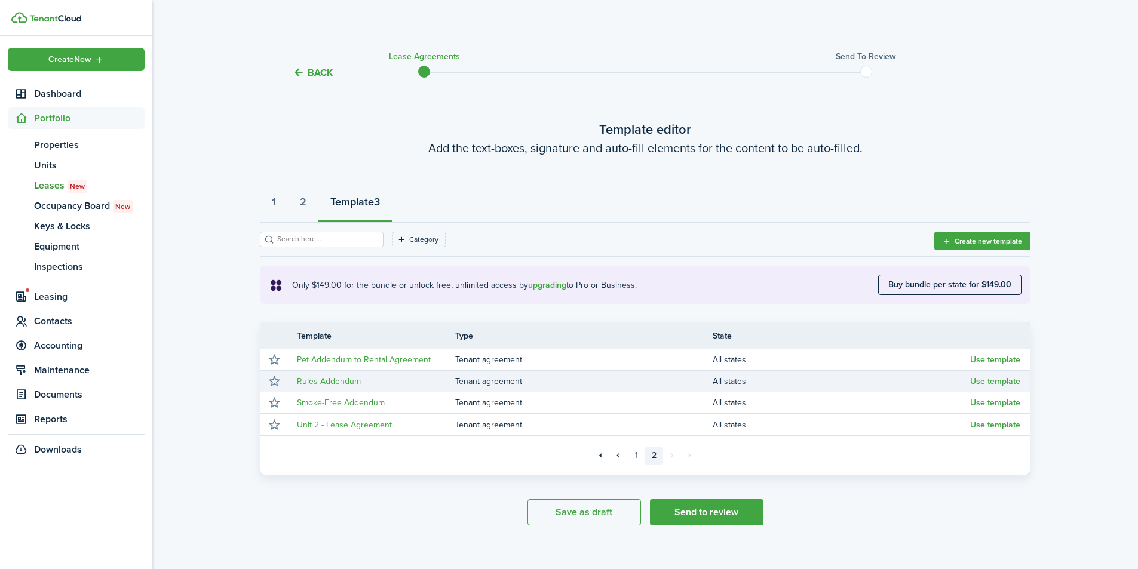
click at [1001, 380] on button "Use template" at bounding box center [995, 382] width 50 height 10
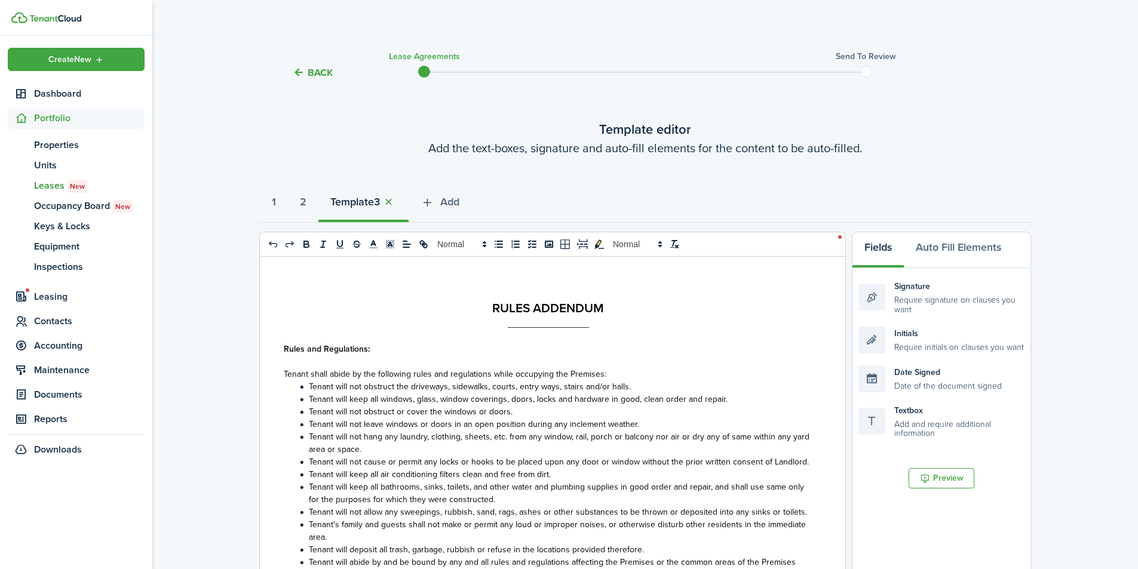
select select "fit"
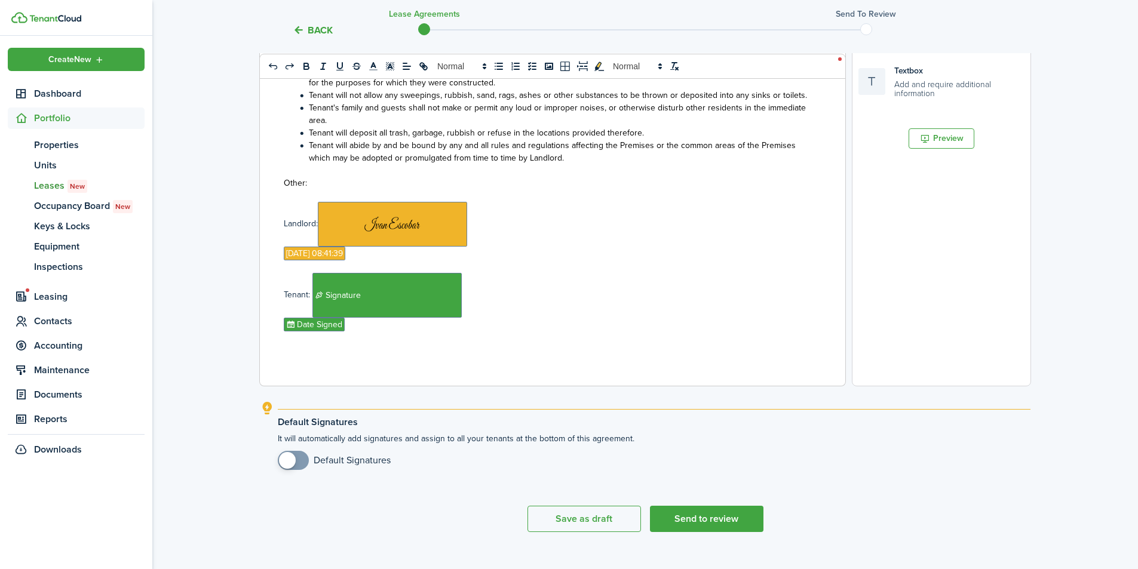
scroll to position [360, 0]
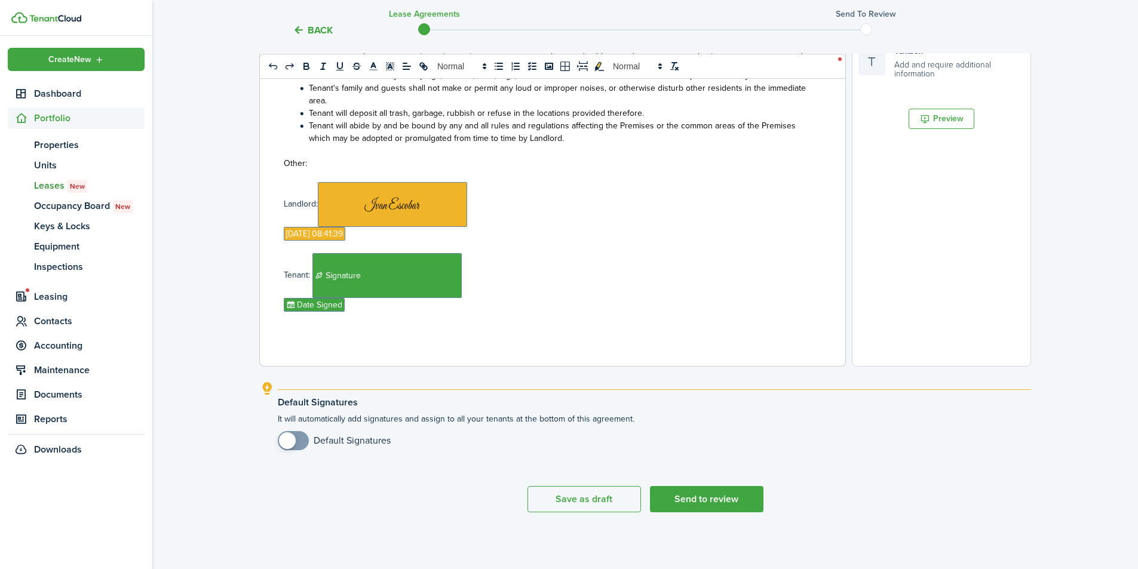
click at [700, 495] on button "Send to review" at bounding box center [707, 499] width 114 height 26
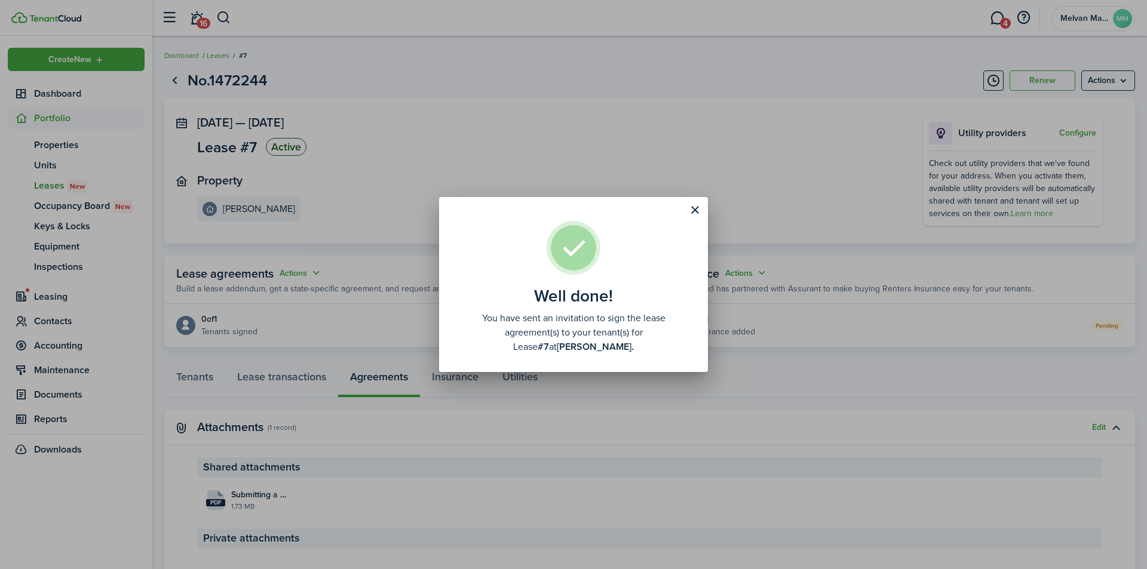
click at [697, 205] on button "Close modal" at bounding box center [695, 210] width 20 height 20
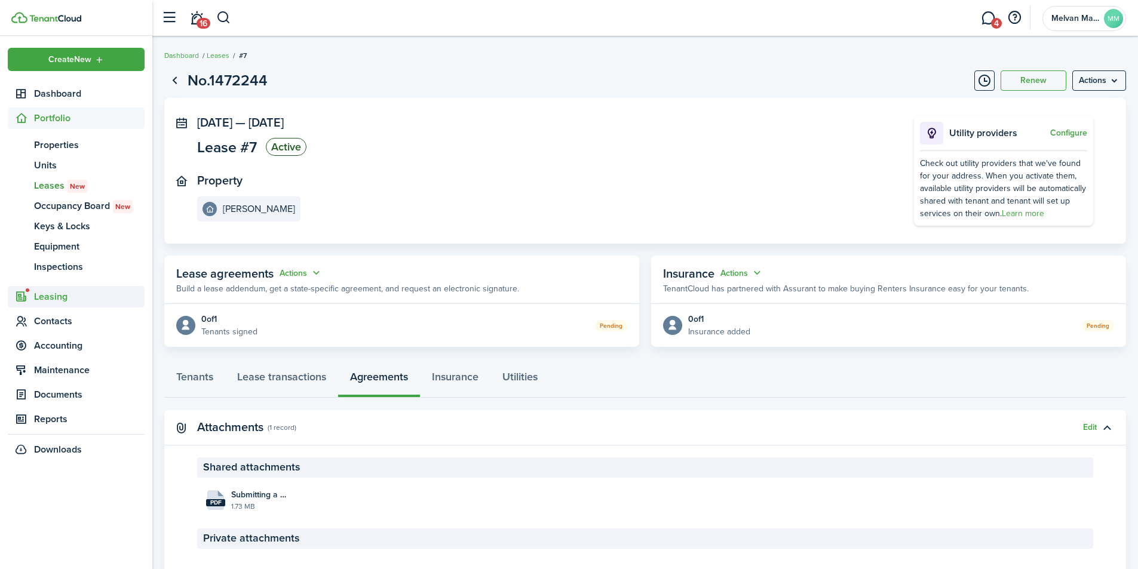
click at [65, 301] on span "Leasing" at bounding box center [89, 297] width 111 height 14
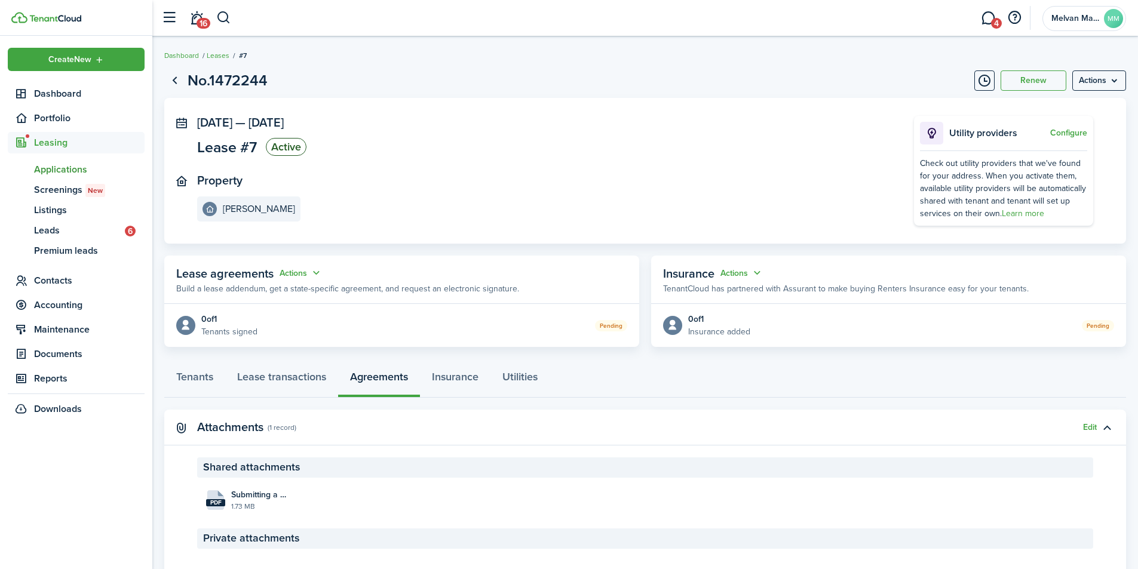
click at [68, 167] on span "Applications" at bounding box center [89, 170] width 111 height 14
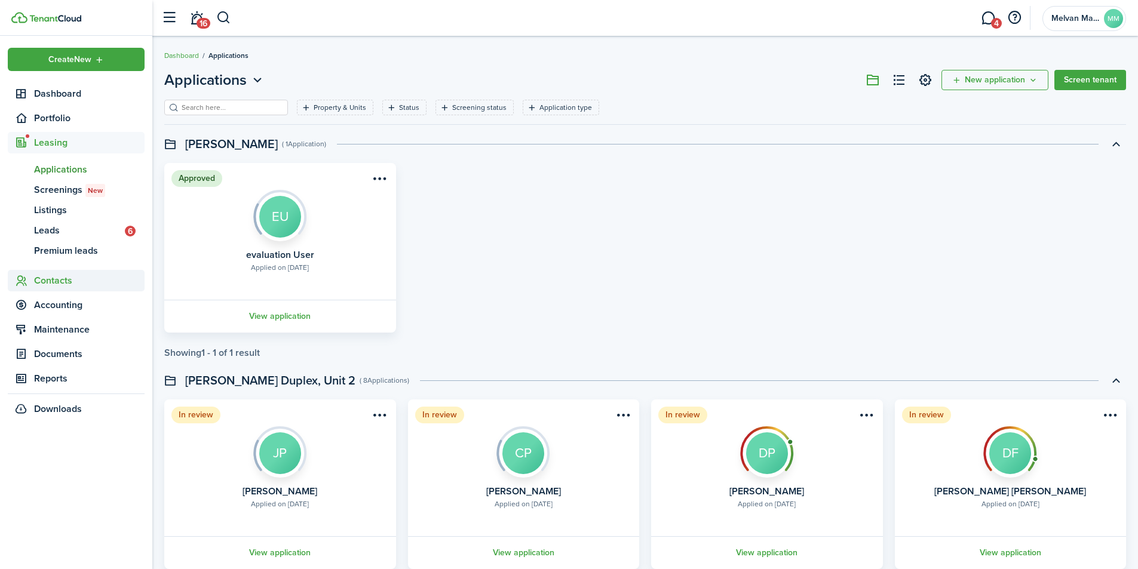
click at [56, 278] on span "Contacts" at bounding box center [89, 281] width 111 height 14
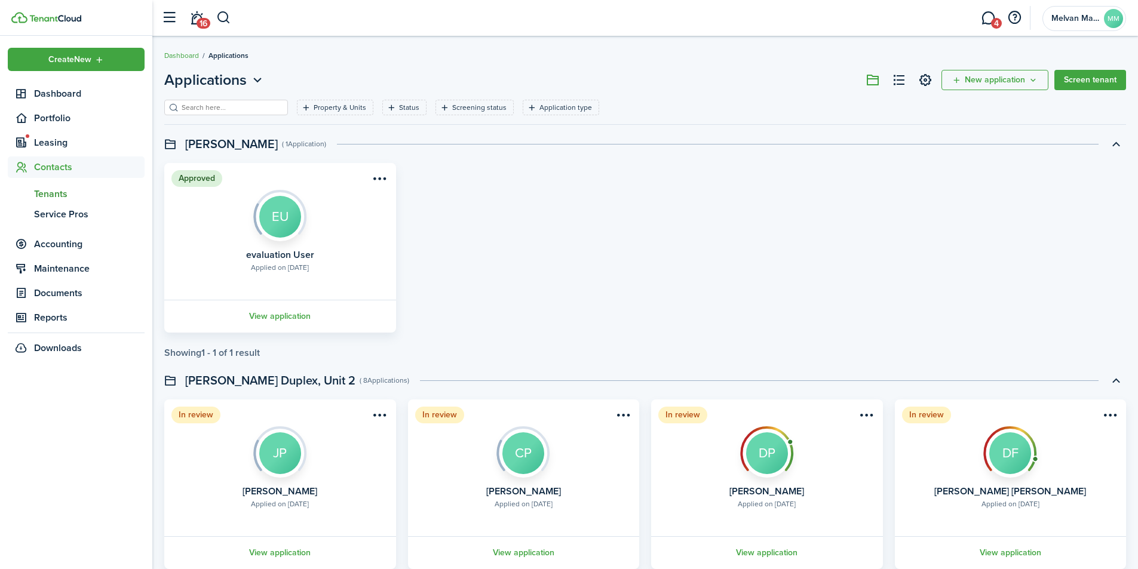
click at [44, 194] on span "Tenants" at bounding box center [89, 194] width 111 height 14
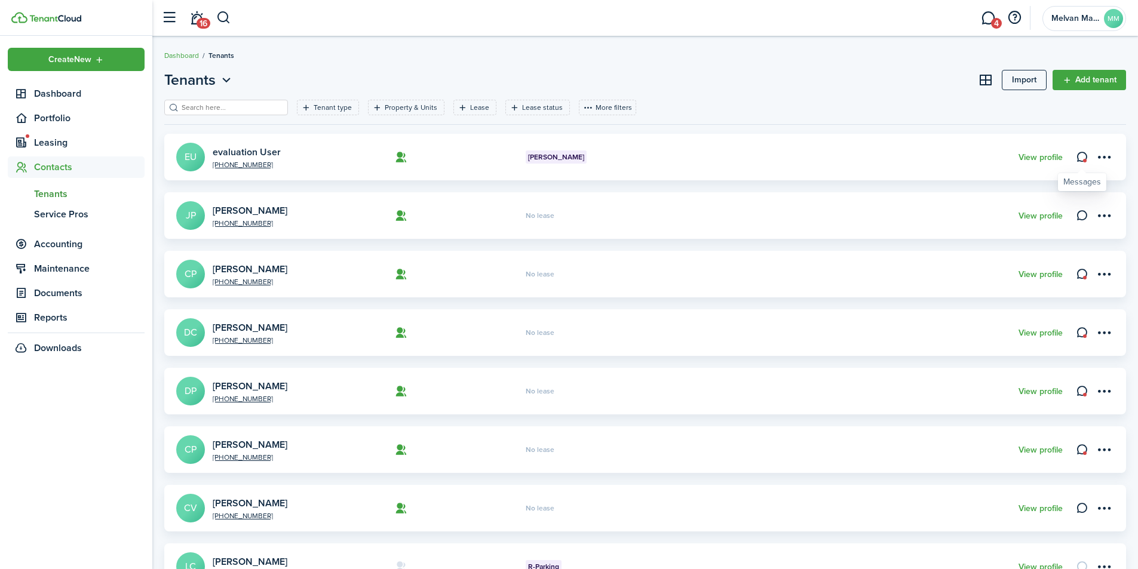
click at [1083, 157] on icon at bounding box center [1082, 157] width 13 height 12
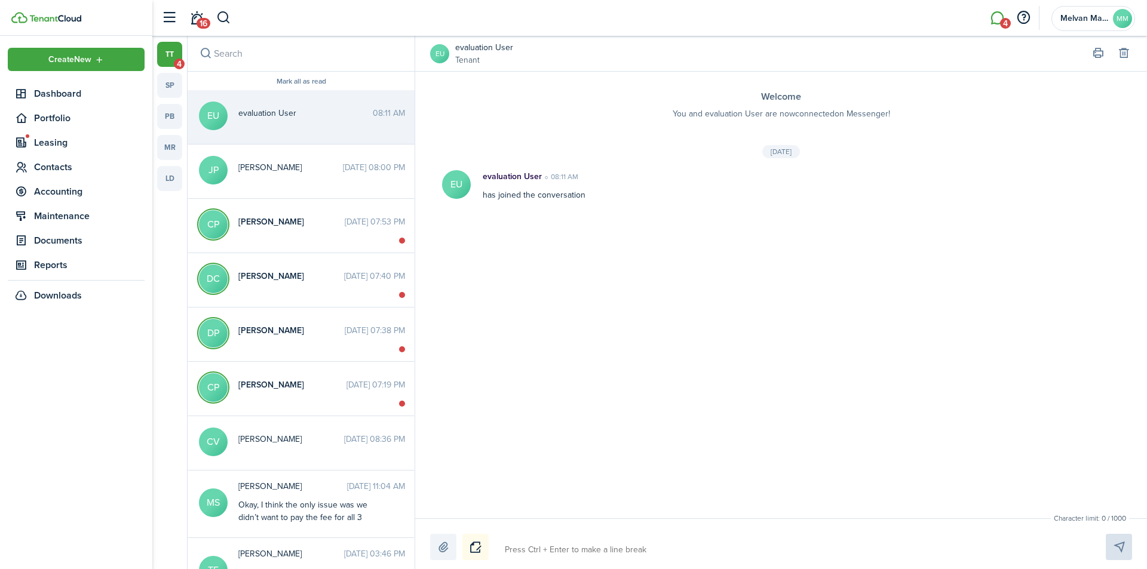
click at [177, 54] on link "tt 4" at bounding box center [169, 54] width 25 height 25
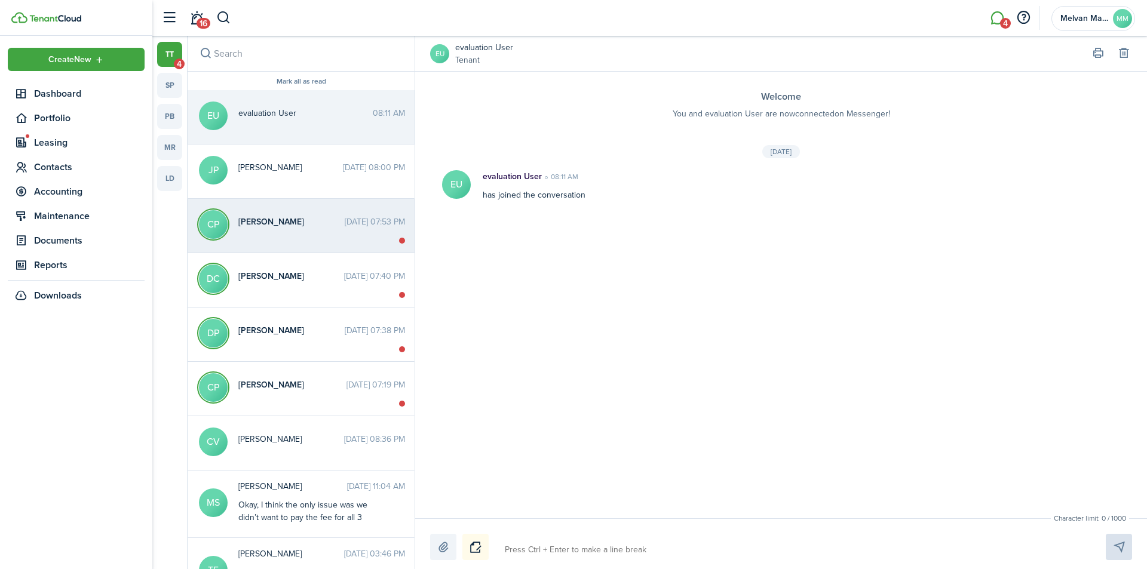
click at [260, 220] on span "[PERSON_NAME]" at bounding box center [291, 222] width 106 height 13
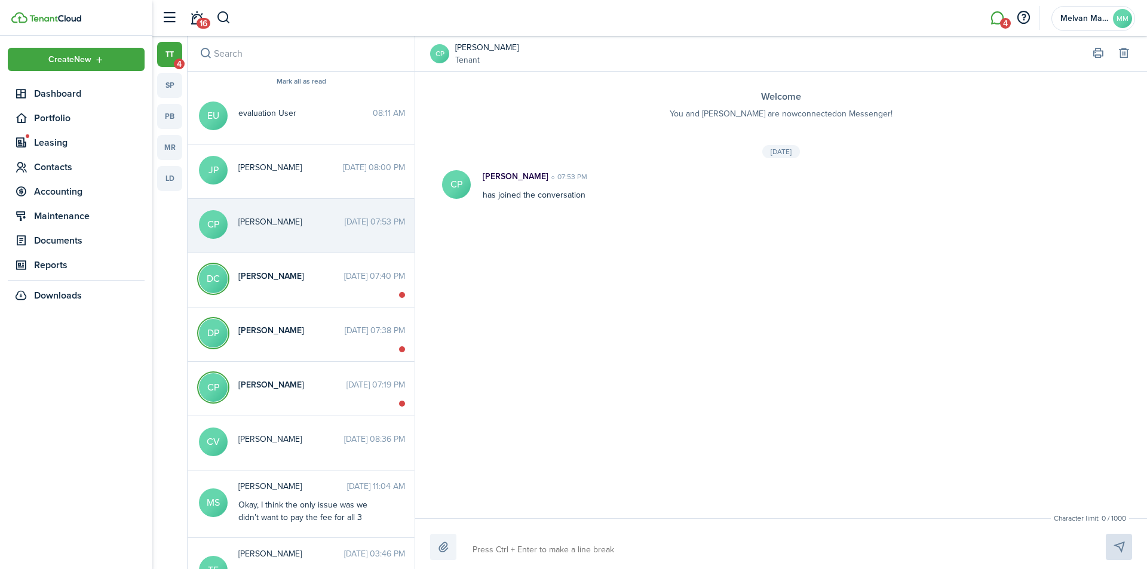
click at [168, 85] on link "sp" at bounding box center [169, 85] width 25 height 25
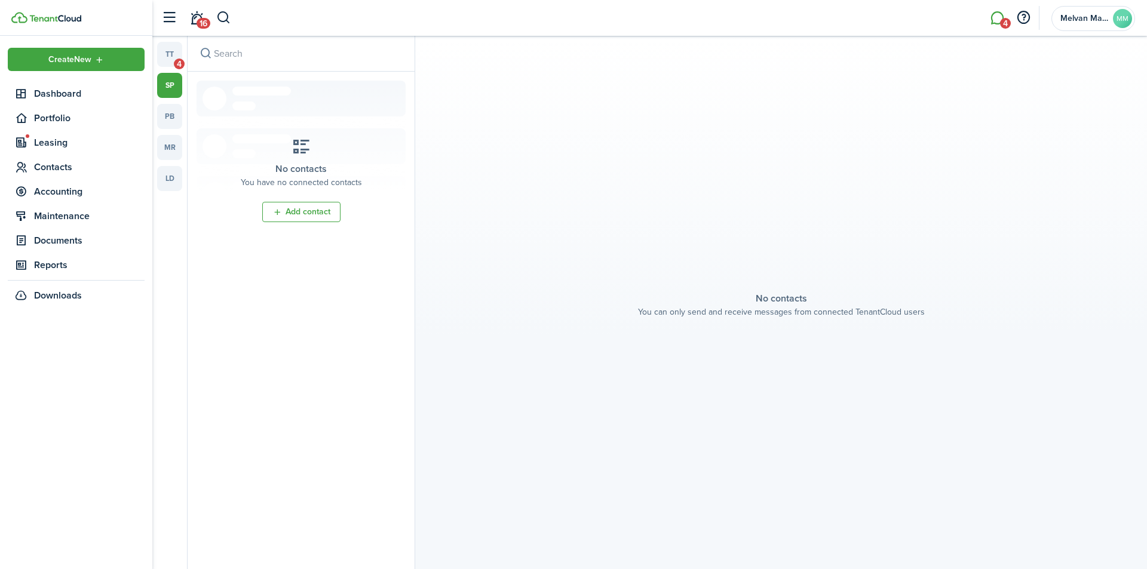
click at [173, 184] on link "ld" at bounding box center [169, 178] width 25 height 25
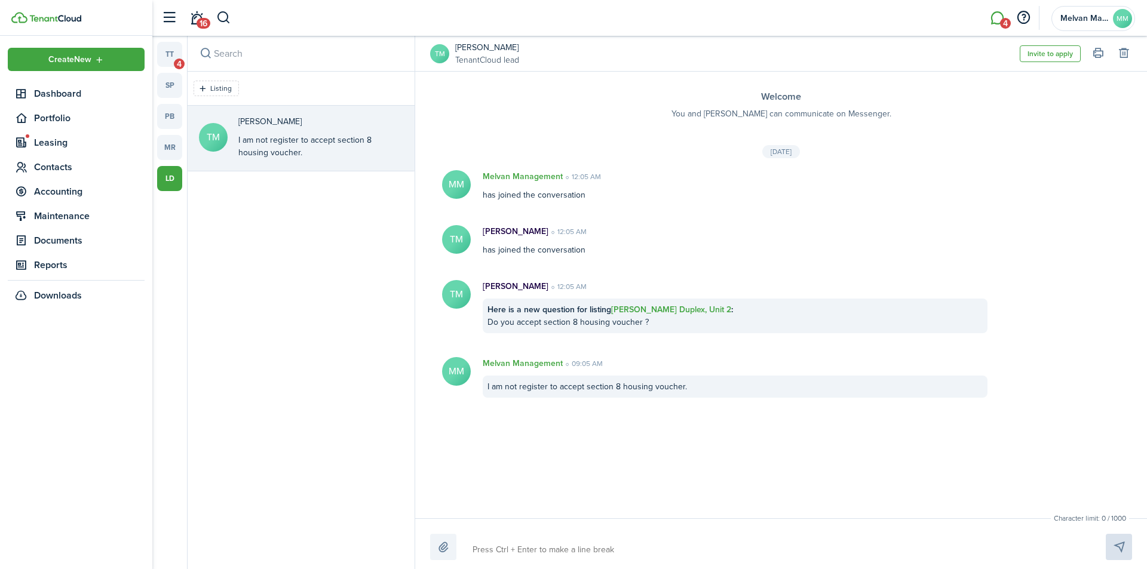
click at [171, 149] on link "mr" at bounding box center [169, 147] width 25 height 25
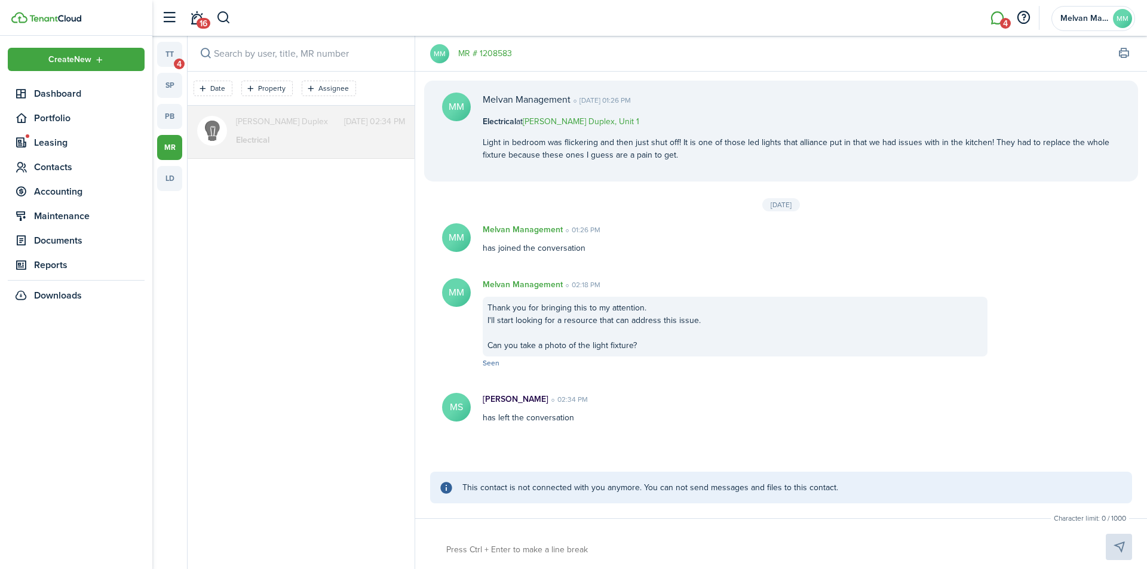
click at [169, 116] on link "pb" at bounding box center [169, 116] width 25 height 25
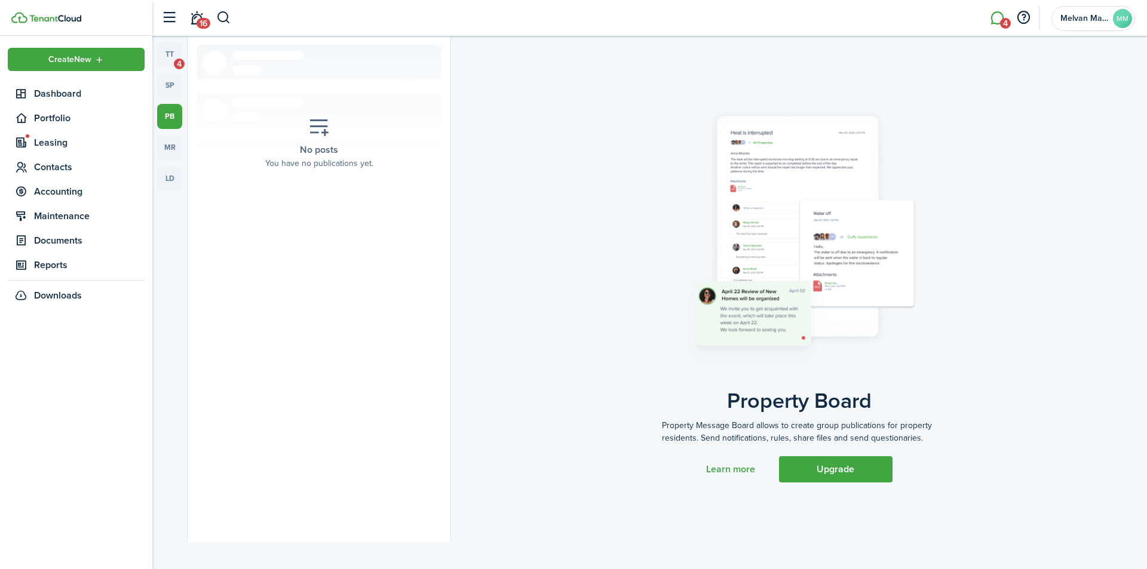
click at [173, 85] on link "sp" at bounding box center [169, 85] width 25 height 25
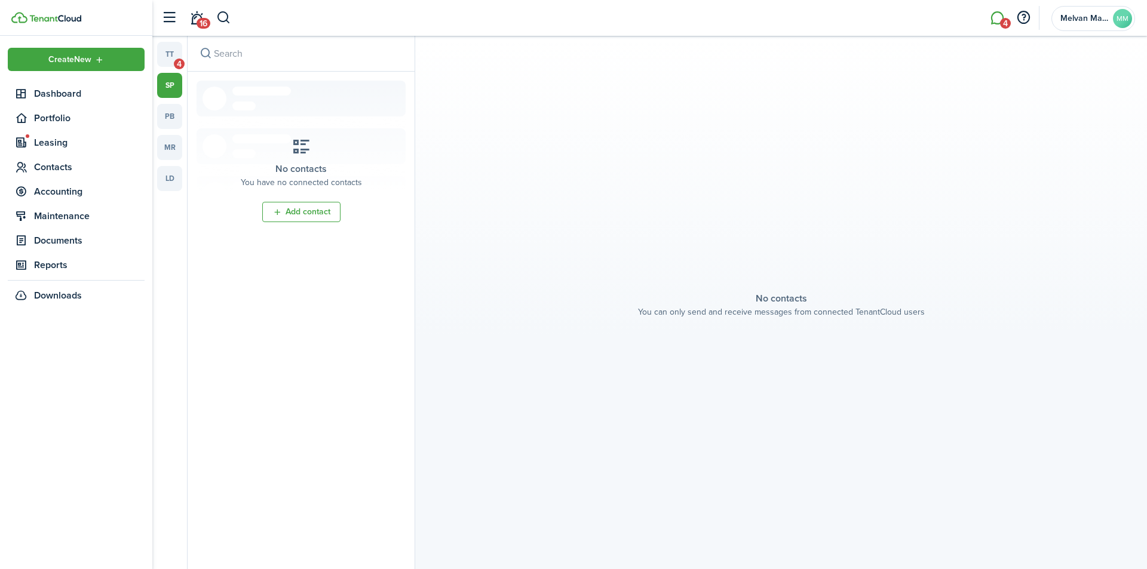
click at [167, 55] on link "tt 4" at bounding box center [169, 54] width 25 height 25
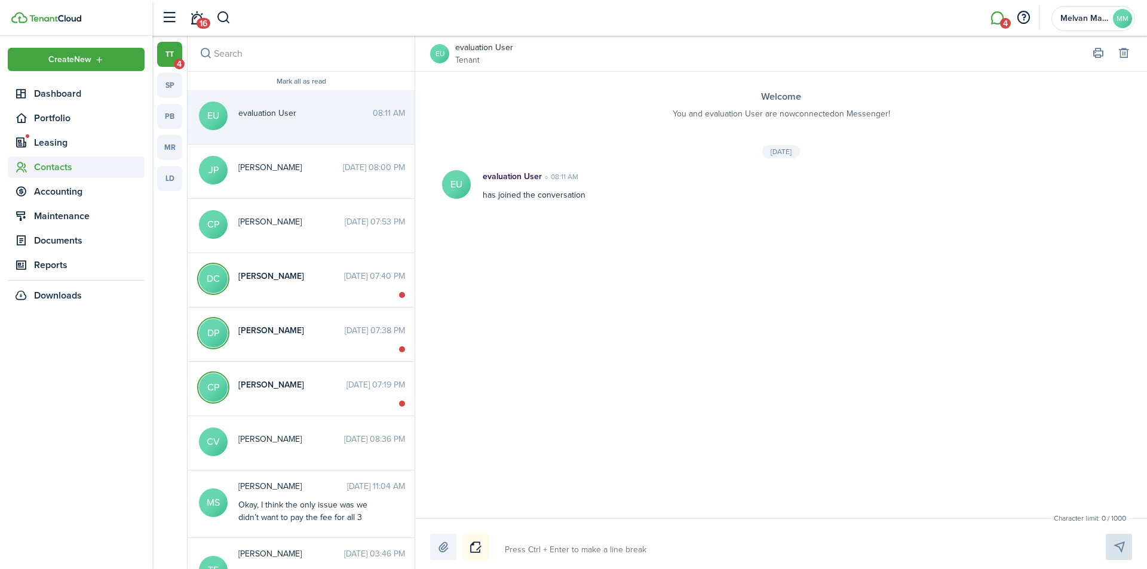
click at [57, 168] on span "Contacts" at bounding box center [89, 167] width 111 height 14
click at [53, 194] on span "Tenants" at bounding box center [89, 194] width 111 height 14
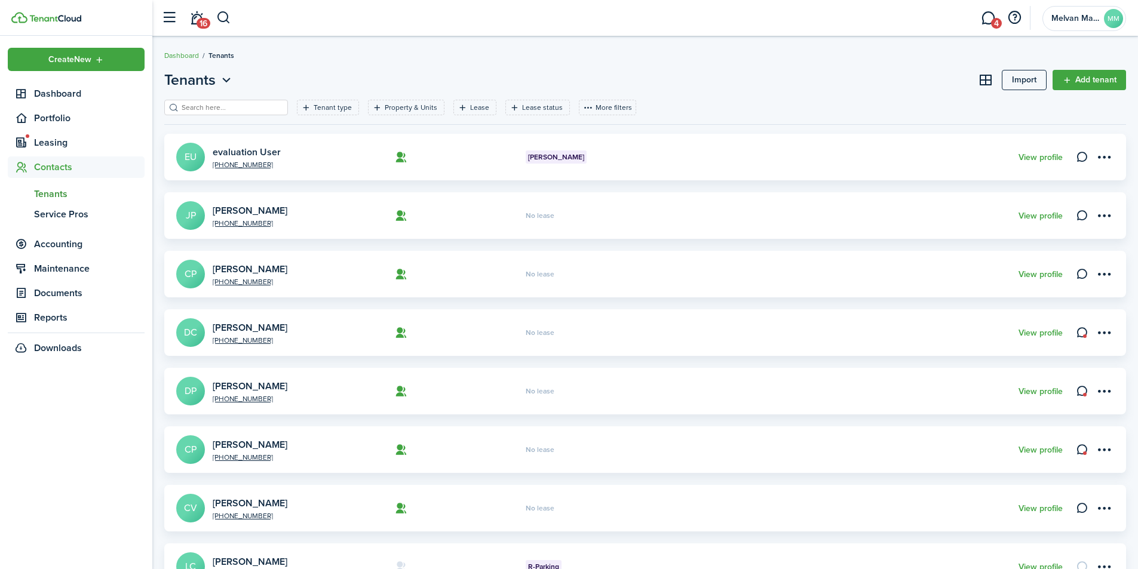
click at [292, 146] on card "[PHONE_NUMBER] evaluation User EU Orem Rambler View profile" at bounding box center [645, 157] width 962 height 47
click at [55, 195] on span "Tenants" at bounding box center [89, 194] width 111 height 14
click at [183, 158] on avatar-text "EU" at bounding box center [190, 157] width 29 height 29
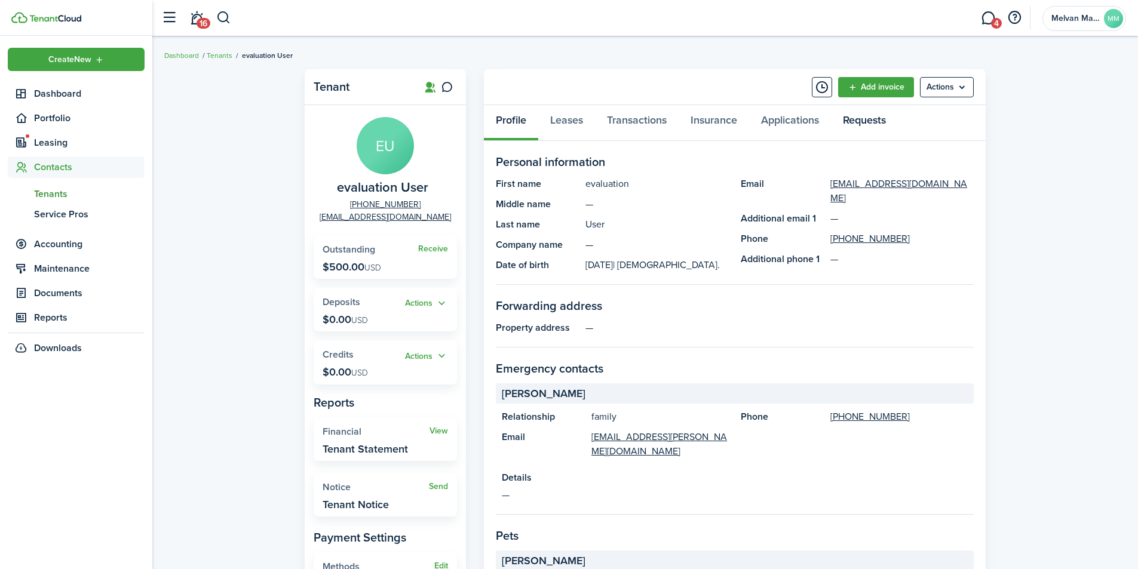
click at [857, 121] on link "Requests" at bounding box center [864, 123] width 67 height 36
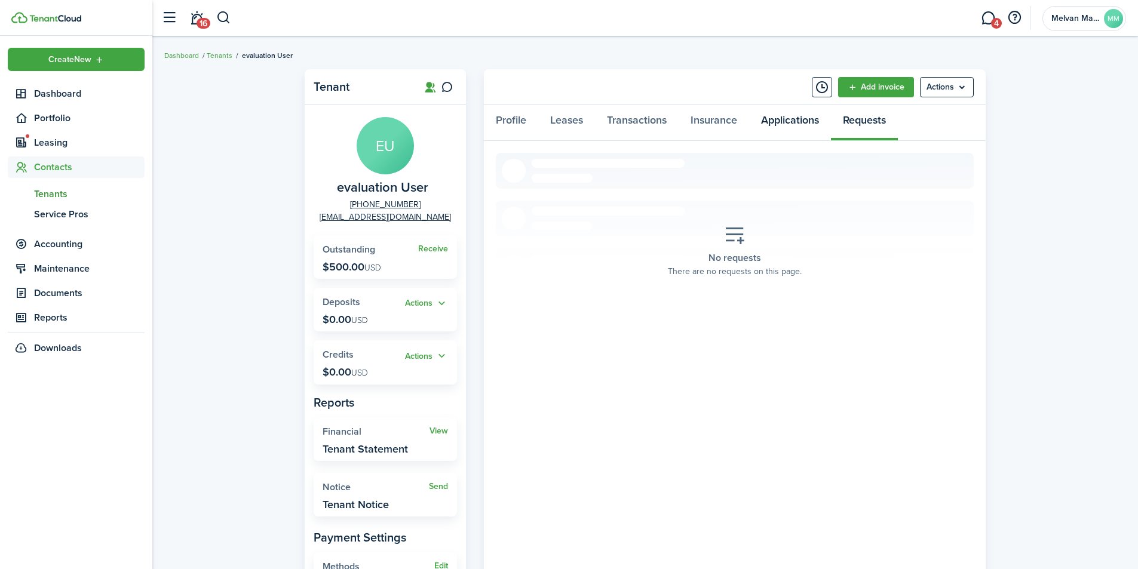
click at [793, 121] on link "Applications" at bounding box center [790, 123] width 82 height 36
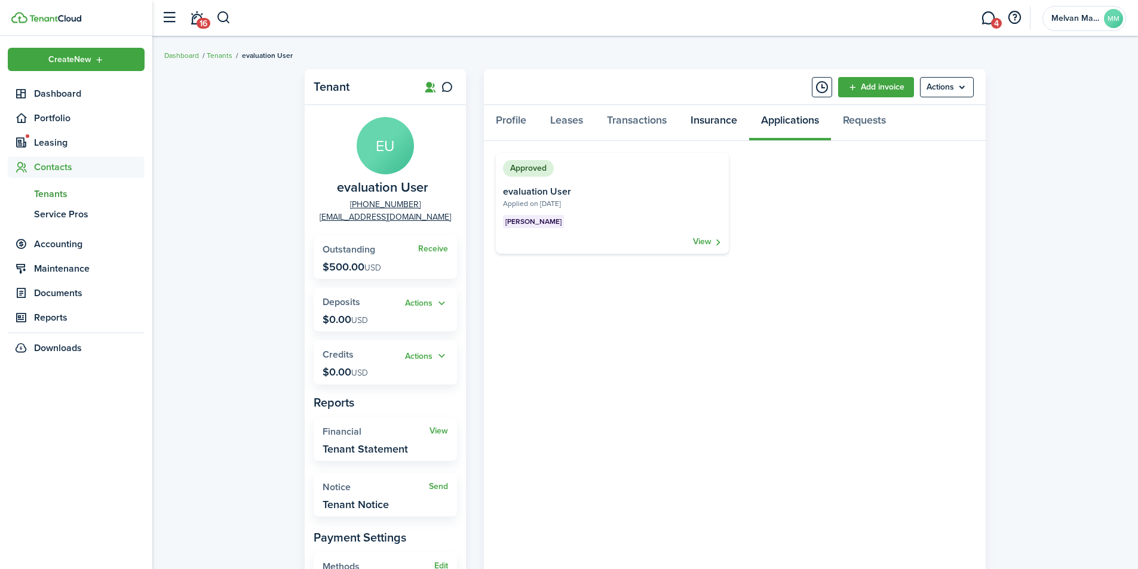
click at [703, 123] on link "Insurance" at bounding box center [714, 123] width 70 height 36
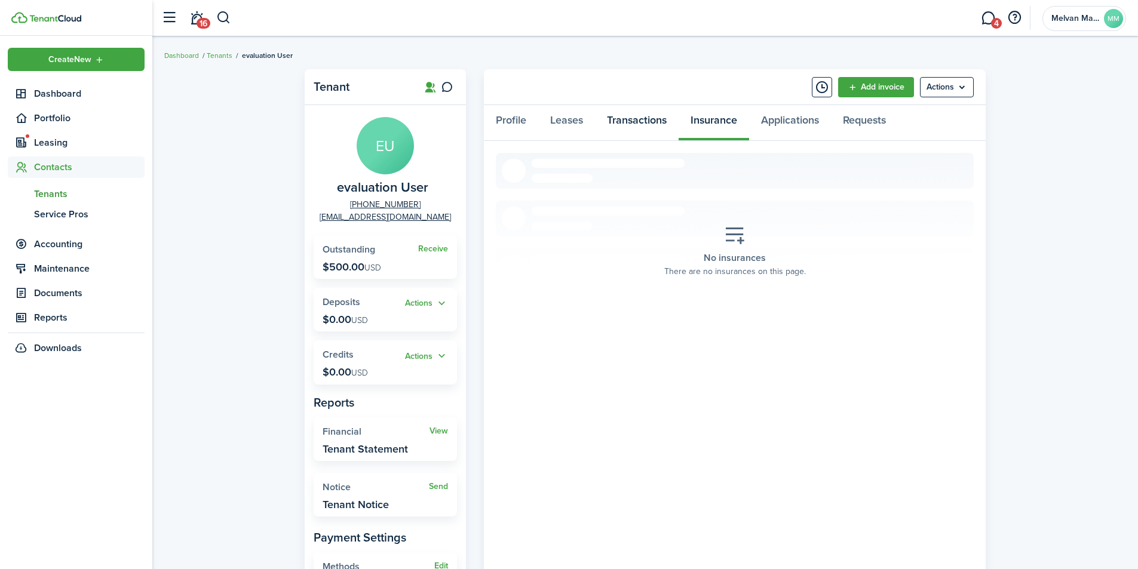
click at [643, 122] on link "Transactions" at bounding box center [637, 123] width 84 height 36
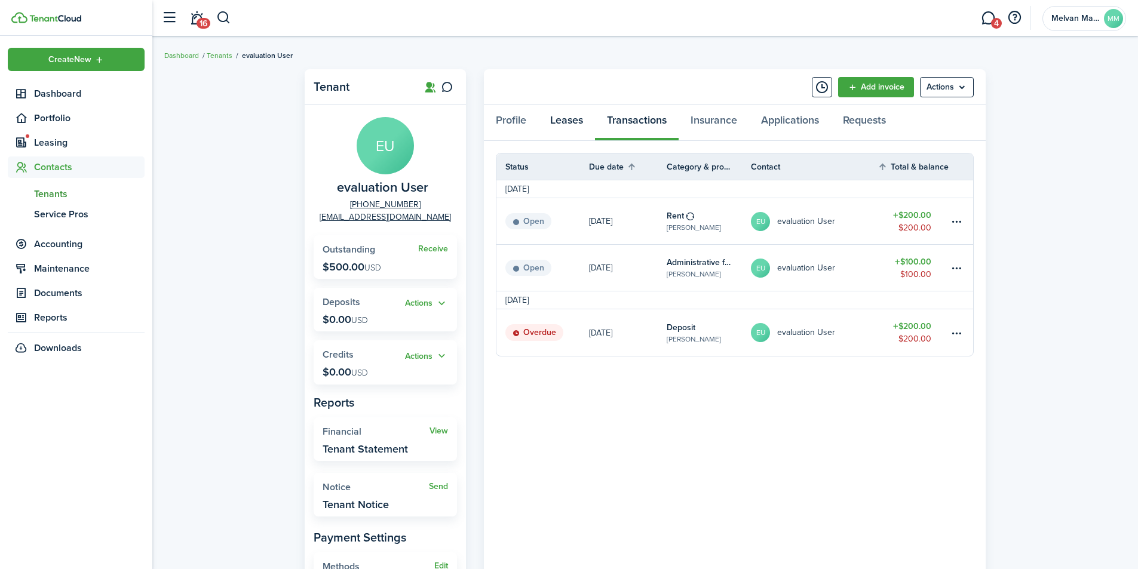
click at [562, 122] on link "Leases" at bounding box center [566, 123] width 57 height 36
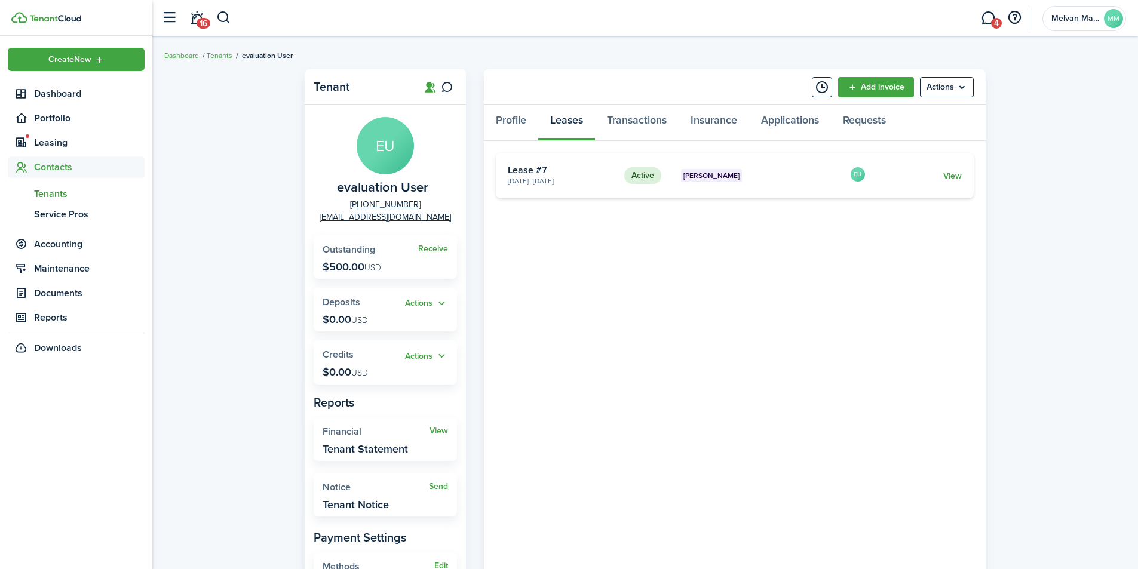
click at [953, 176] on link "View" at bounding box center [952, 176] width 19 height 13
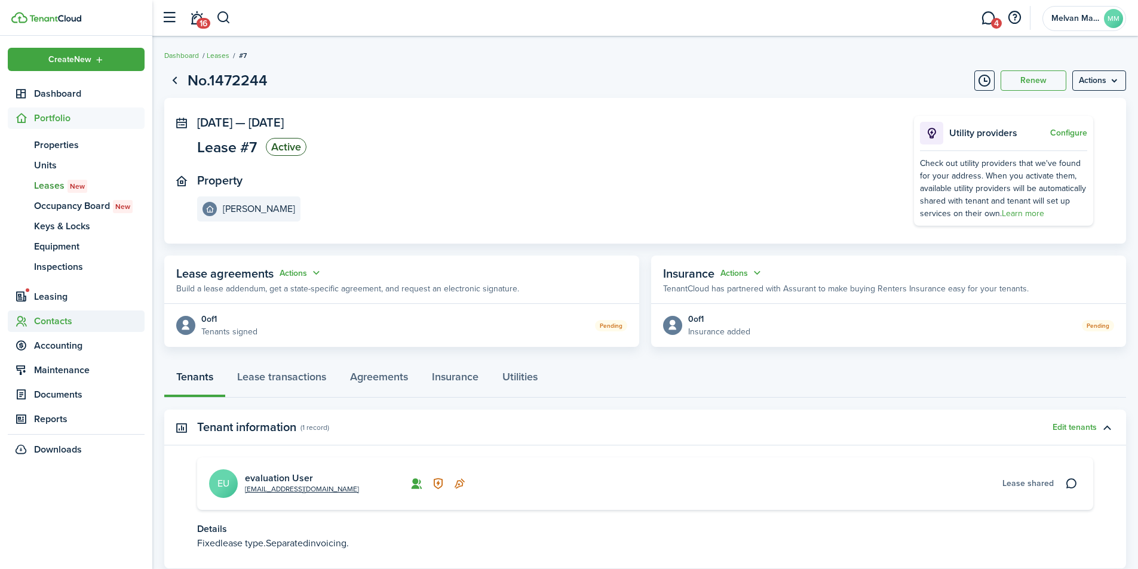
click at [53, 321] on span "Contacts" at bounding box center [89, 321] width 111 height 14
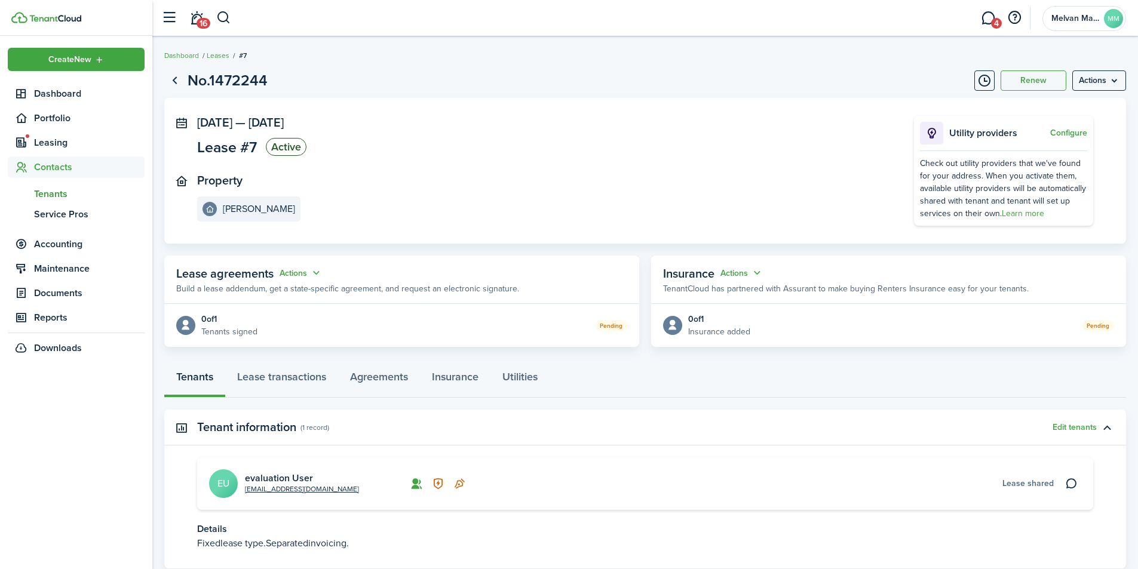
click at [64, 192] on span "Tenants" at bounding box center [89, 194] width 111 height 14
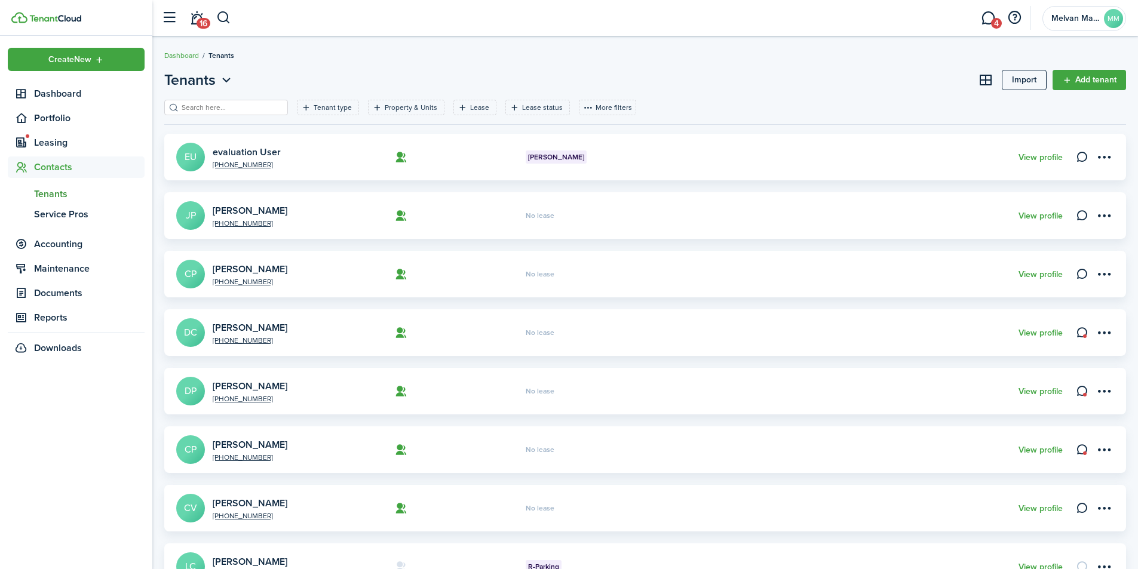
click at [197, 165] on avatar-text "EU" at bounding box center [190, 157] width 29 height 29
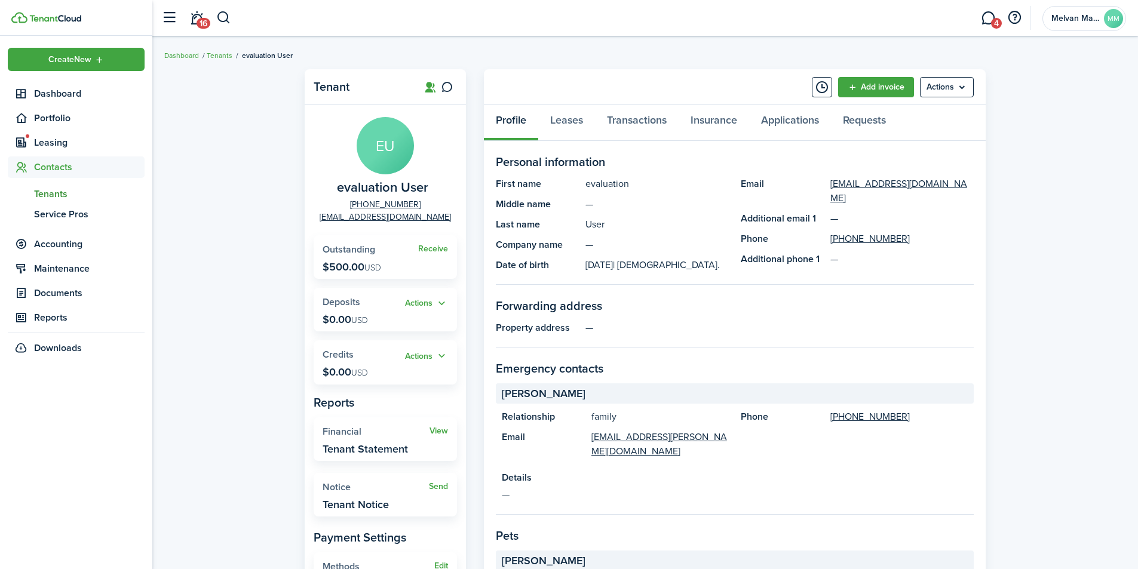
click at [949, 82] on menu-btn "Actions" at bounding box center [947, 87] width 54 height 20
click at [675, 172] on panel-main-section "Personal information First name evaluation Middle name — Last name User Company…" at bounding box center [735, 219] width 478 height 132
click at [59, 140] on span "Leasing" at bounding box center [89, 143] width 111 height 14
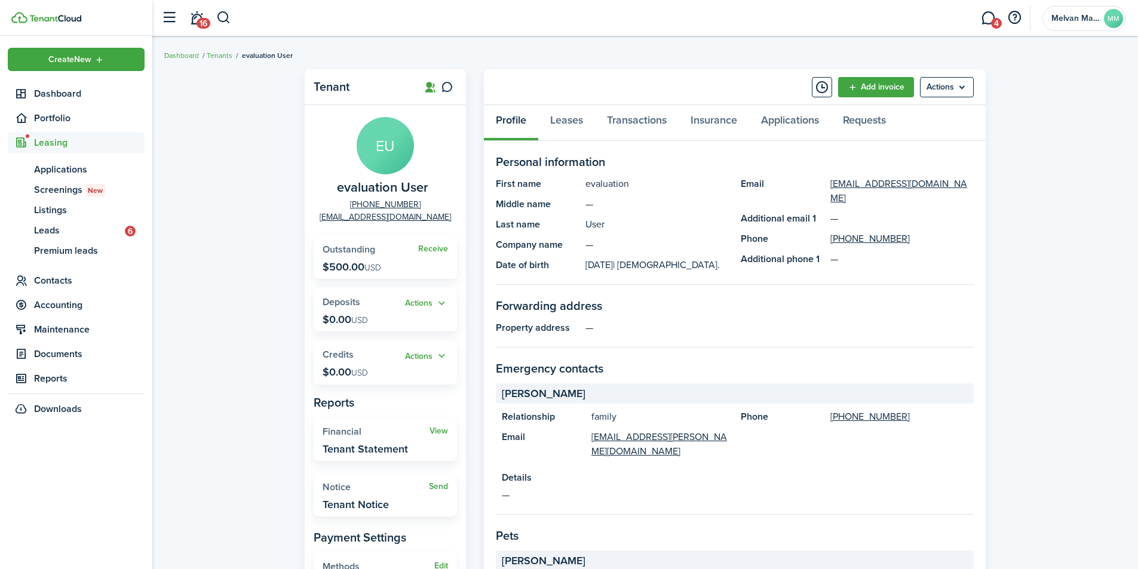
click at [47, 145] on span "Leasing" at bounding box center [89, 143] width 111 height 14
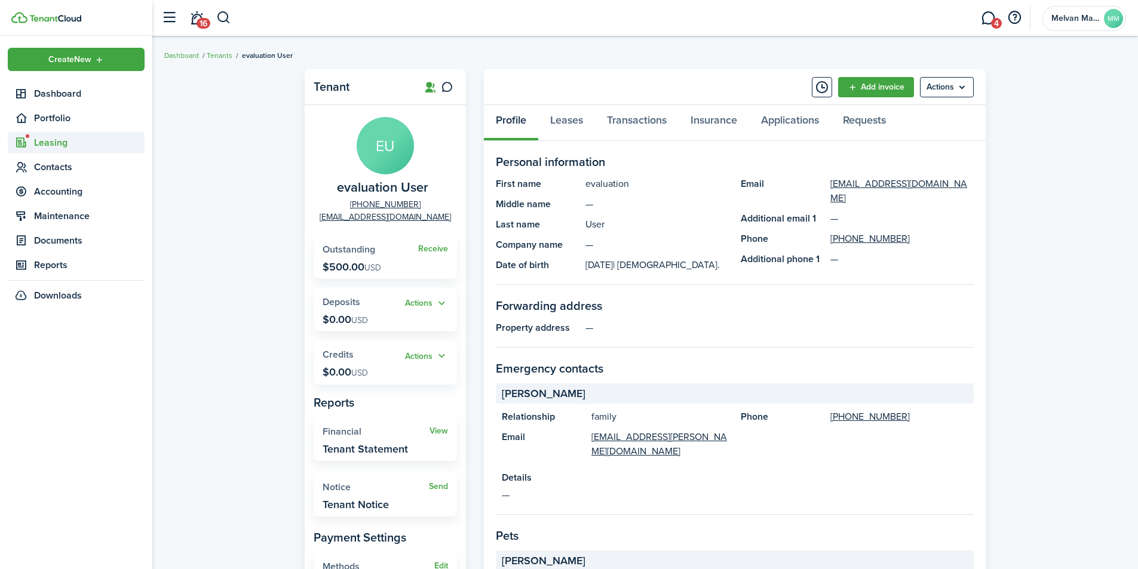
click at [47, 145] on span "Leasing" at bounding box center [89, 143] width 111 height 14
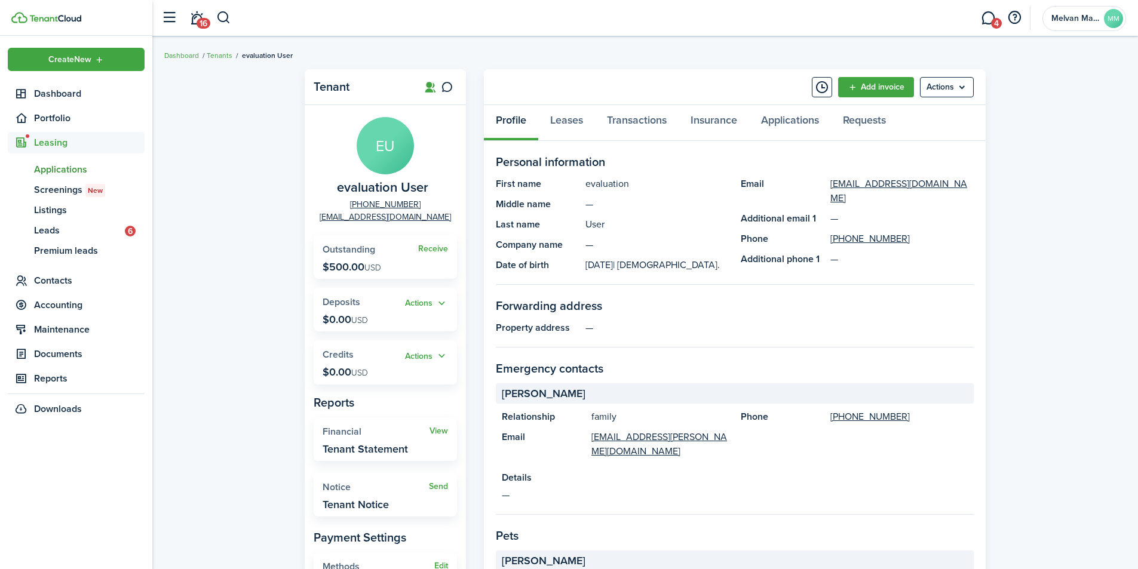
click at [60, 165] on span "Applications" at bounding box center [89, 170] width 111 height 14
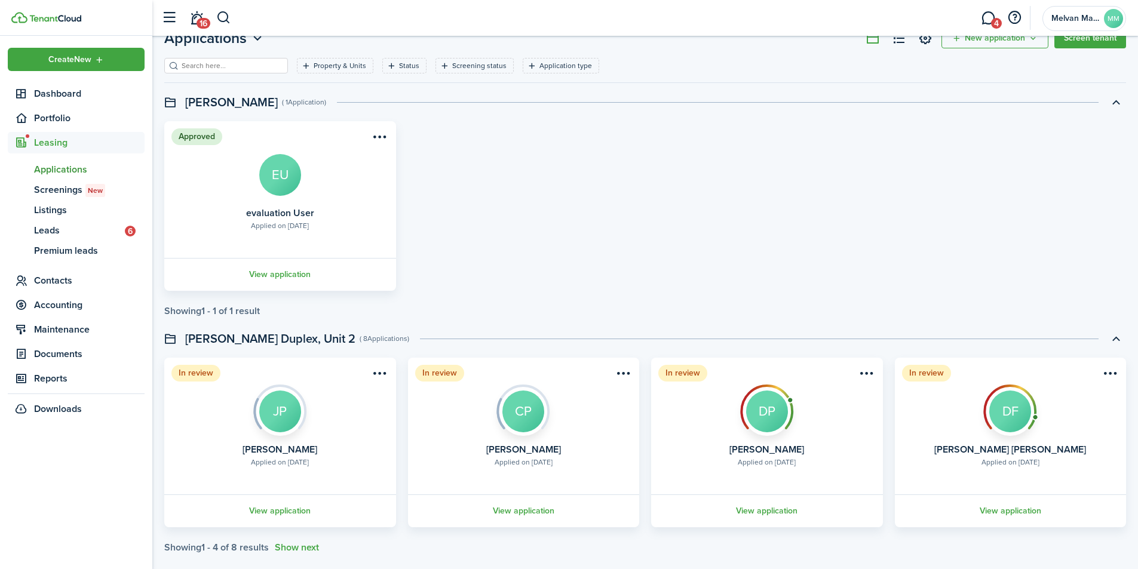
scroll to position [59, 0]
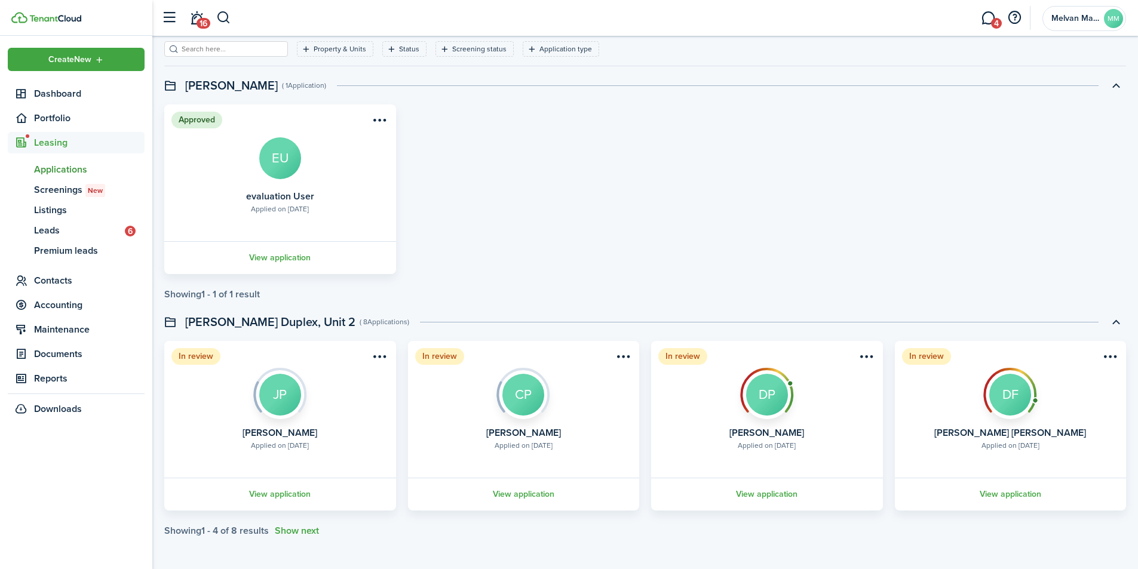
click at [306, 531] on button "Show next" at bounding box center [297, 531] width 44 height 11
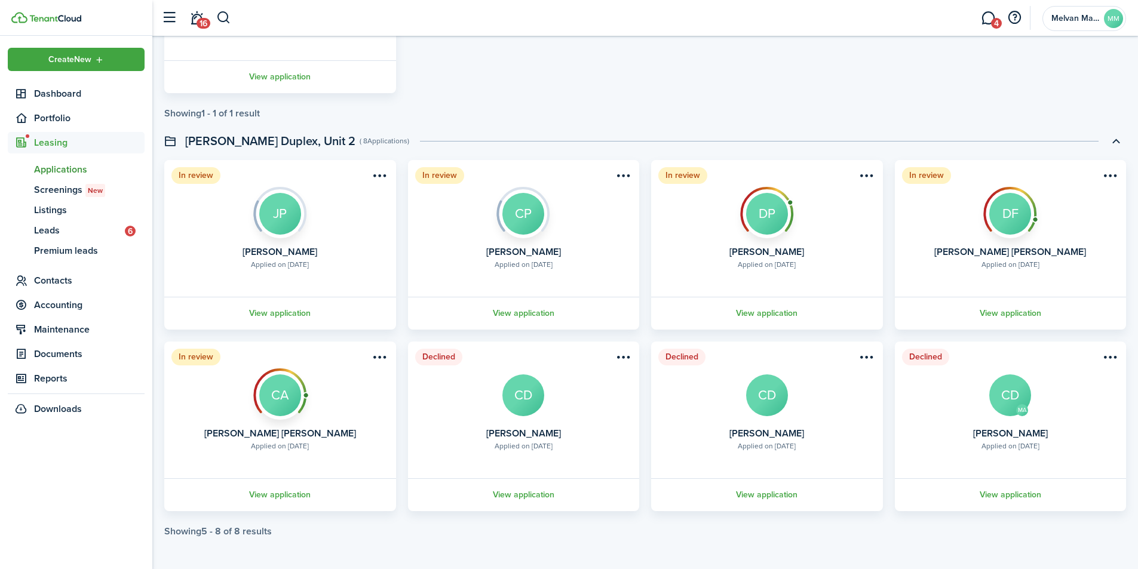
scroll to position [240, 0]
click at [281, 496] on link "View application" at bounding box center [280, 494] width 235 height 33
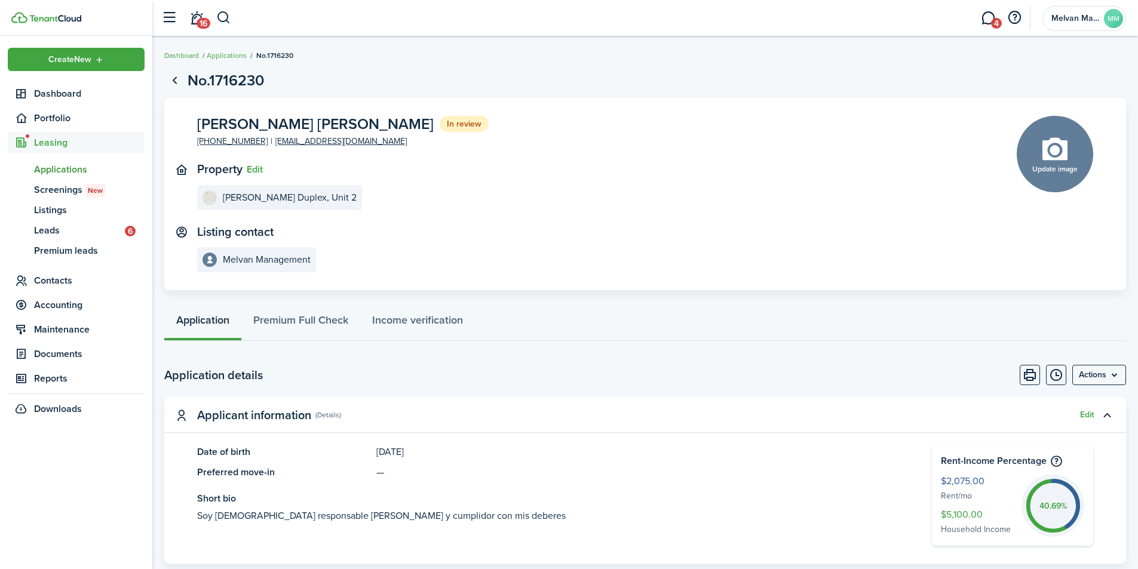
click at [1113, 379] on menu-btn "Actions" at bounding box center [1099, 375] width 54 height 20
click at [1094, 403] on button "Approve application" at bounding box center [1074, 401] width 105 height 20
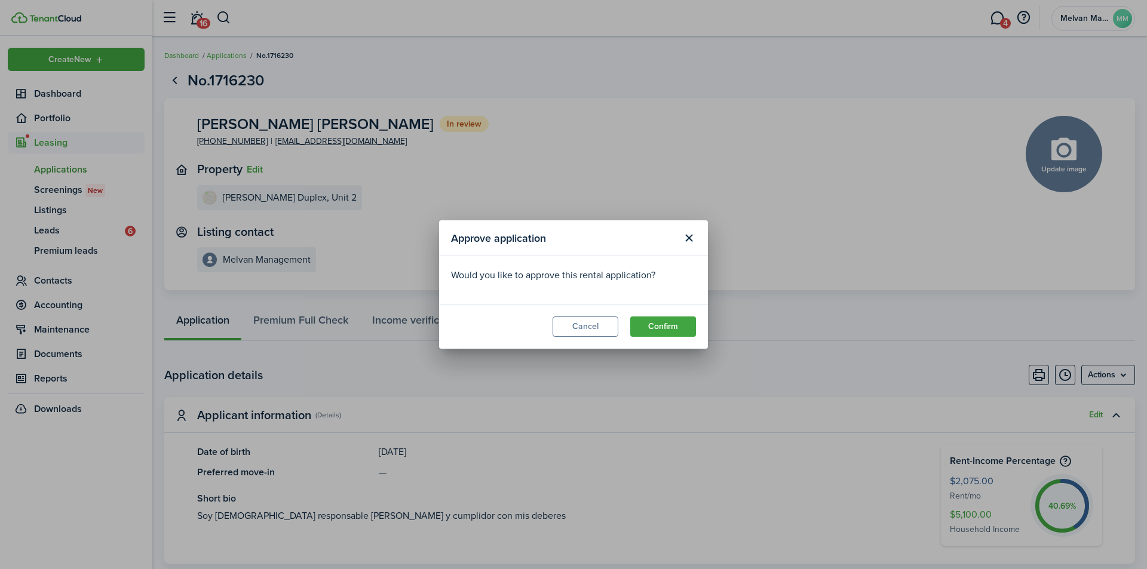
click at [660, 324] on button "Confirm" at bounding box center [663, 327] width 66 height 20
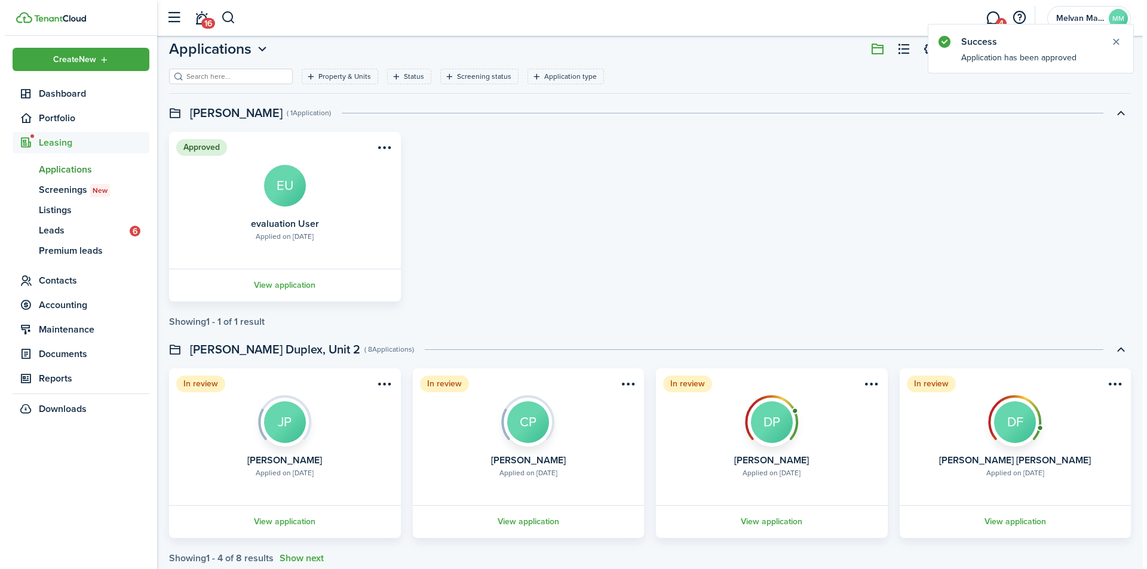
scroll to position [59, 0]
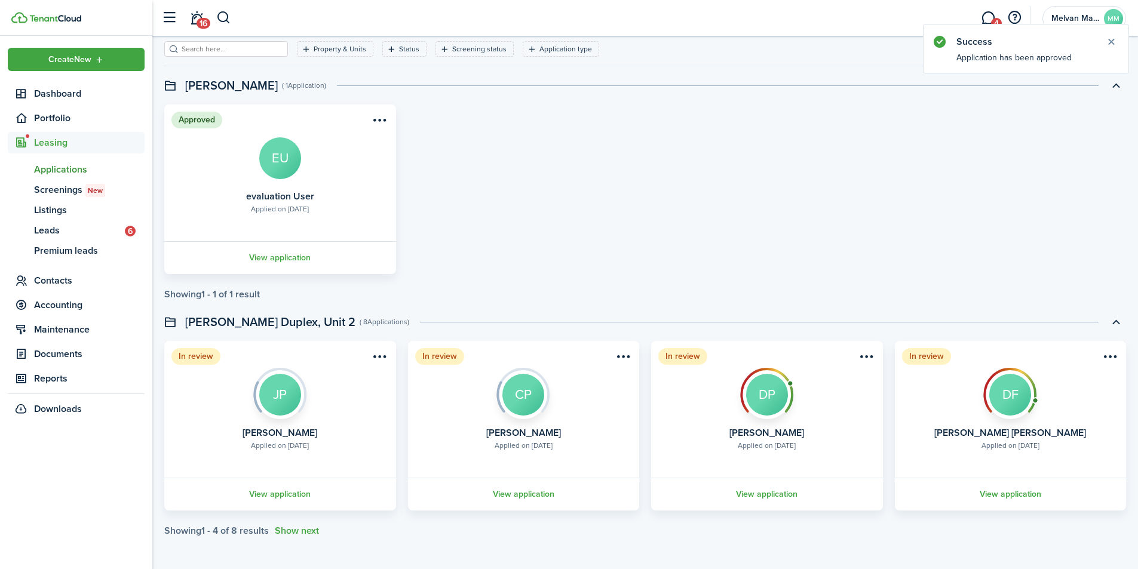
click at [380, 351] on menu-btn-icon "Open menu" at bounding box center [380, 357] width 20 height 20
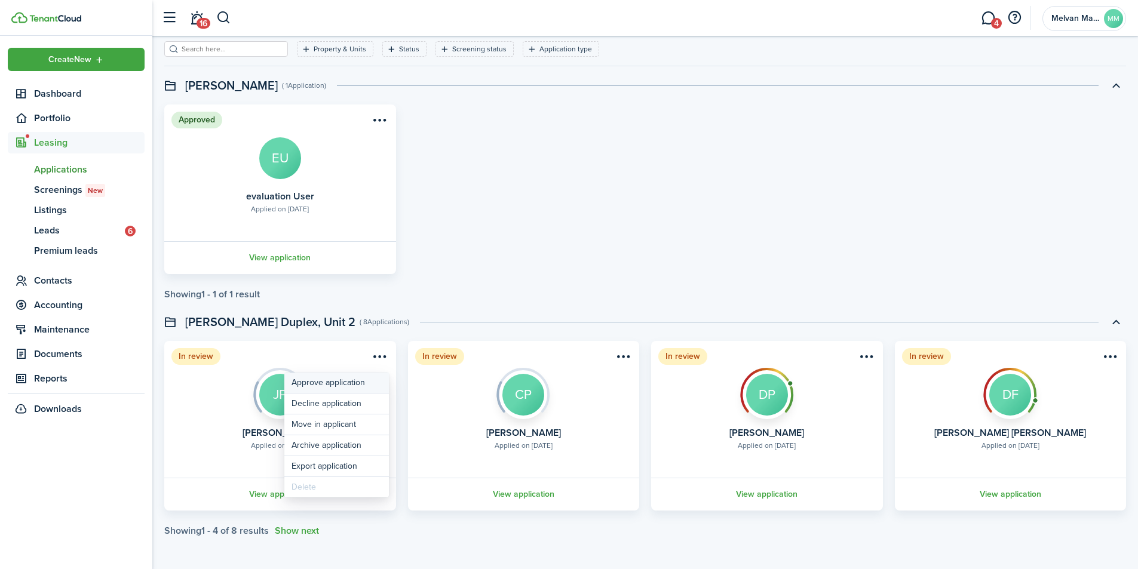
click at [355, 386] on button "Approve application" at bounding box center [336, 383] width 105 height 20
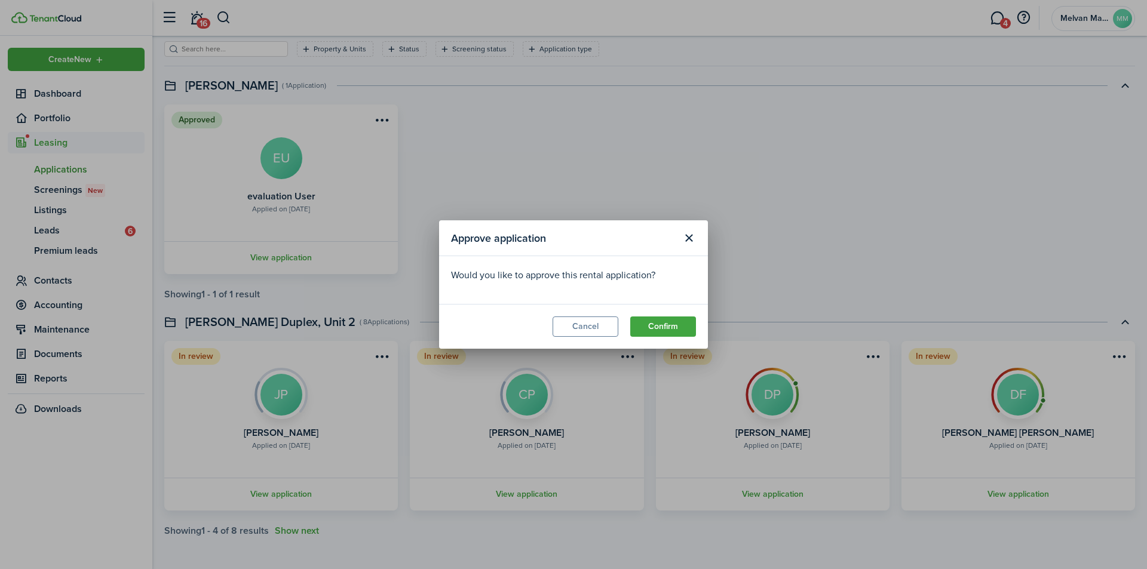
click at [684, 330] on button "Confirm" at bounding box center [663, 327] width 66 height 20
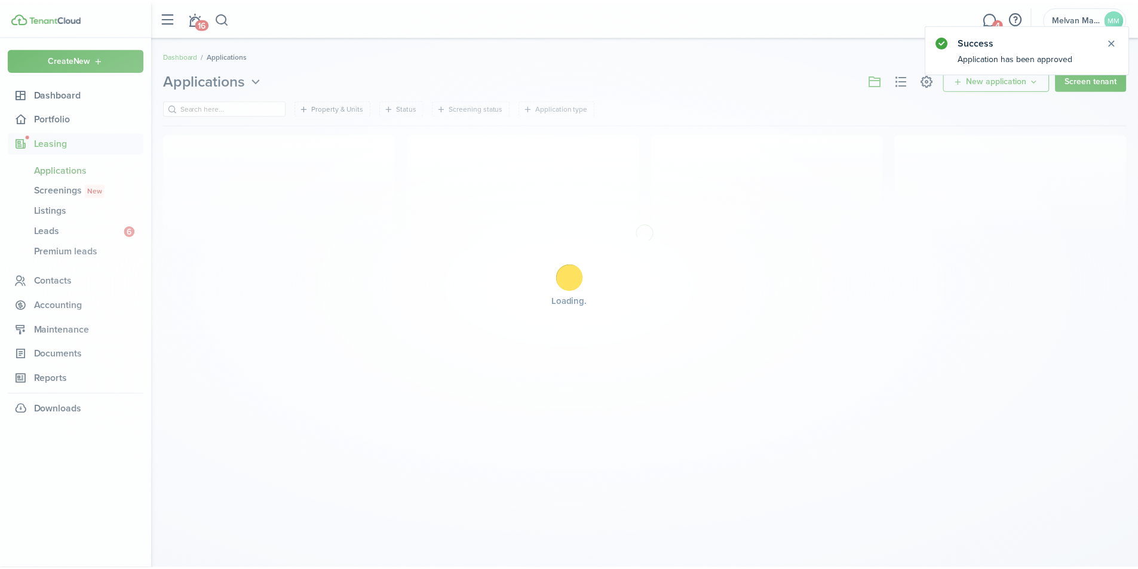
scroll to position [0, 0]
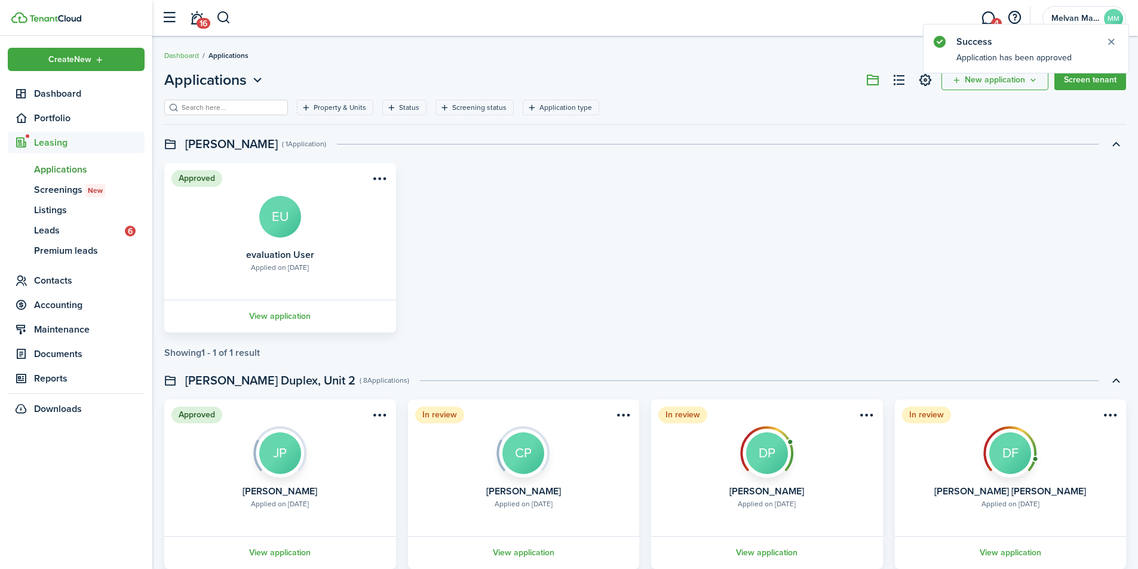
click at [618, 413] on menu-btn-icon "Open menu" at bounding box center [623, 415] width 20 height 20
click at [602, 444] on button "Approve application" at bounding box center [580, 441] width 105 height 20
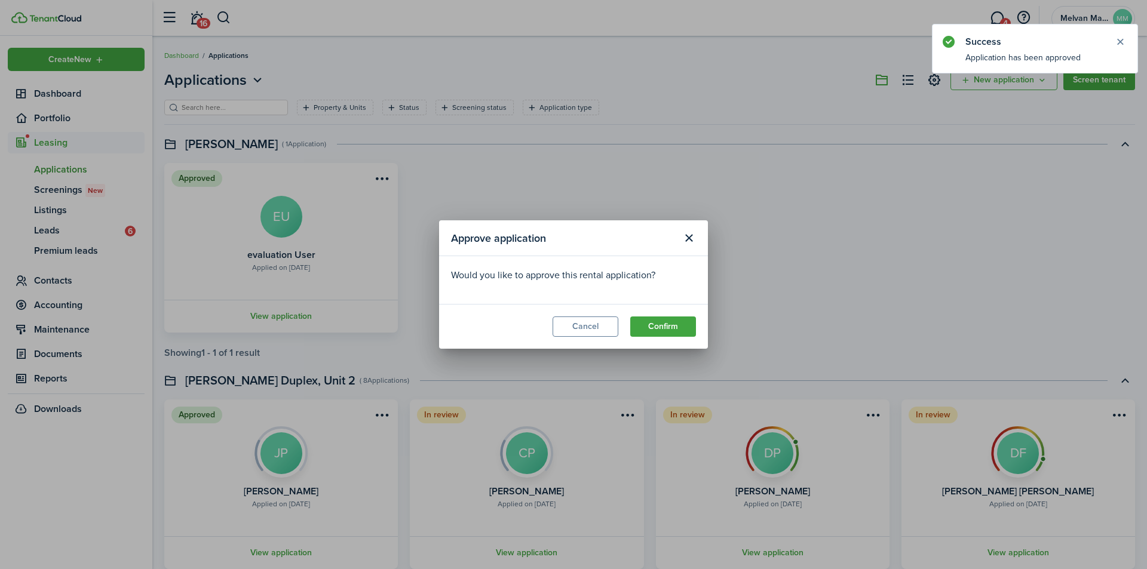
click at [658, 328] on button "Confirm" at bounding box center [663, 327] width 66 height 20
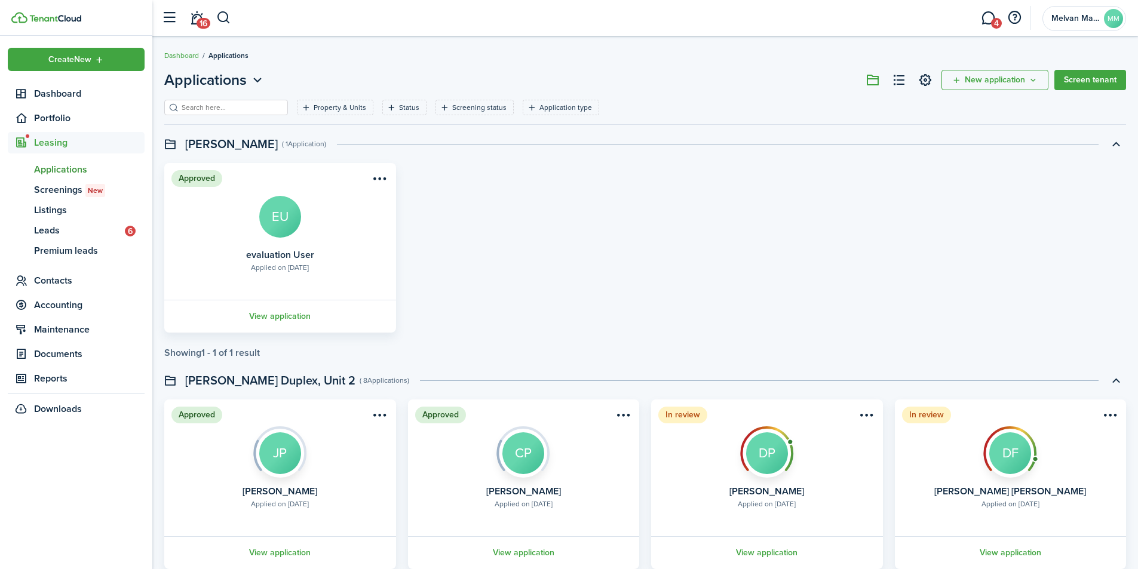
click at [869, 417] on menu-btn-icon "Open menu" at bounding box center [867, 415] width 20 height 20
click at [827, 439] on button "Approve application" at bounding box center [823, 441] width 105 height 20
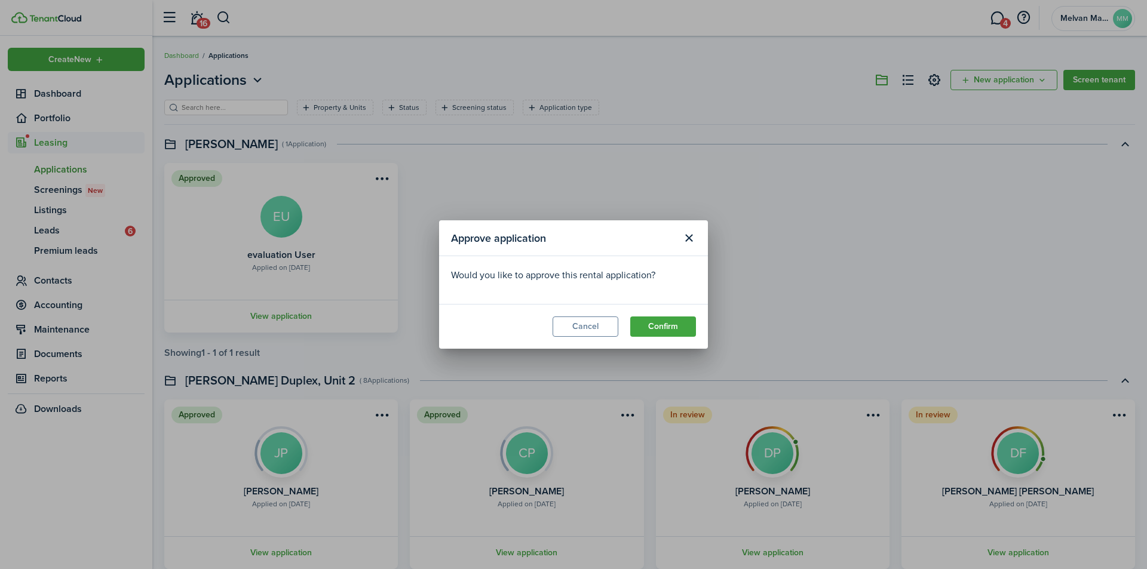
click at [672, 329] on button "Confirm" at bounding box center [663, 327] width 66 height 20
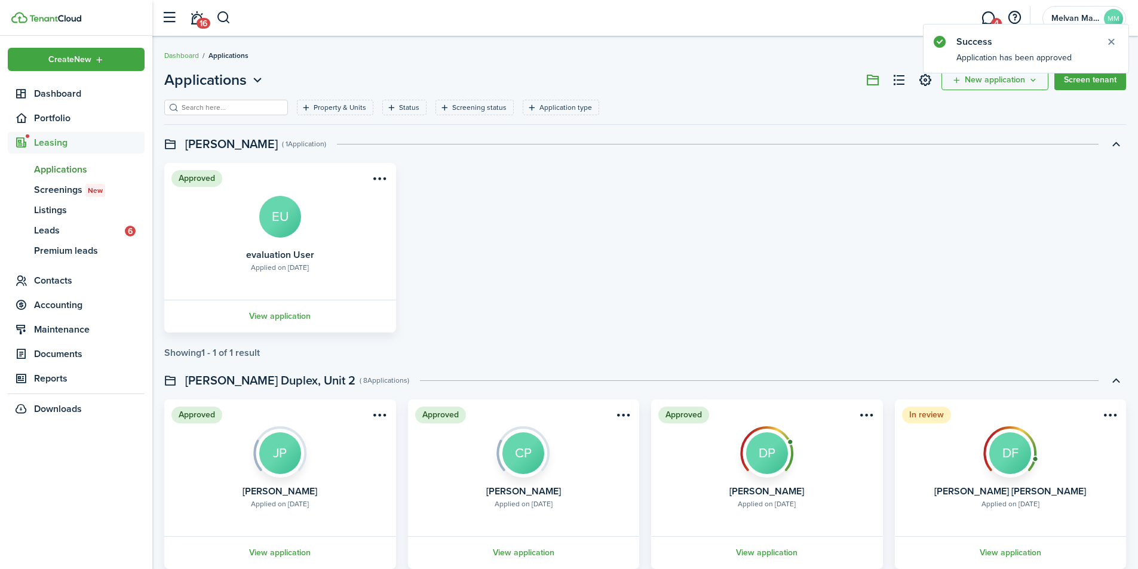
click at [1110, 412] on menu-btn-icon "Open menu" at bounding box center [1110, 415] width 20 height 20
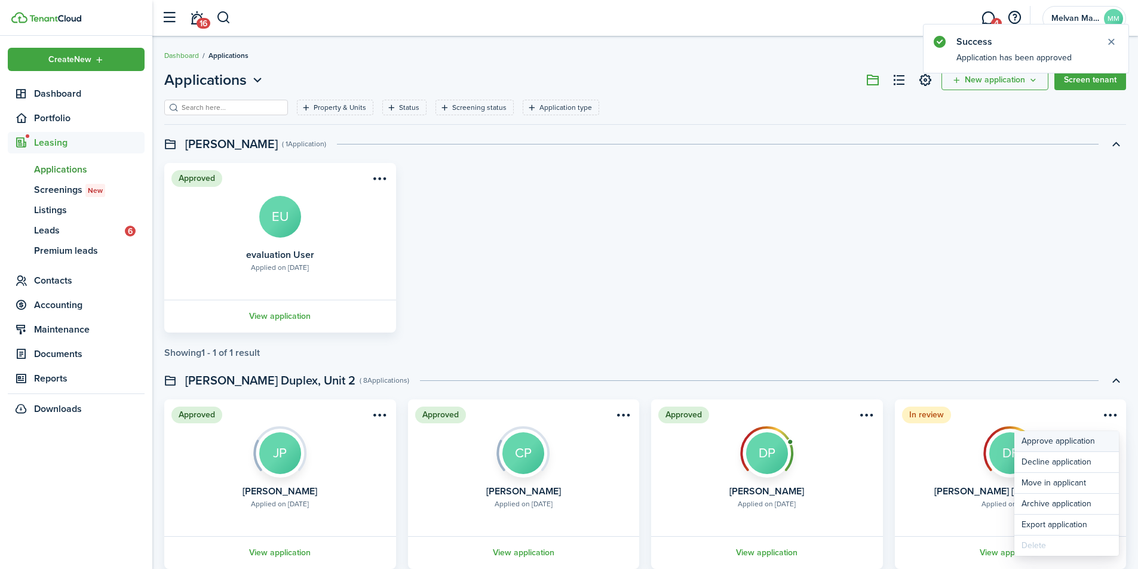
click at [1055, 438] on button "Approve application" at bounding box center [1066, 441] width 105 height 20
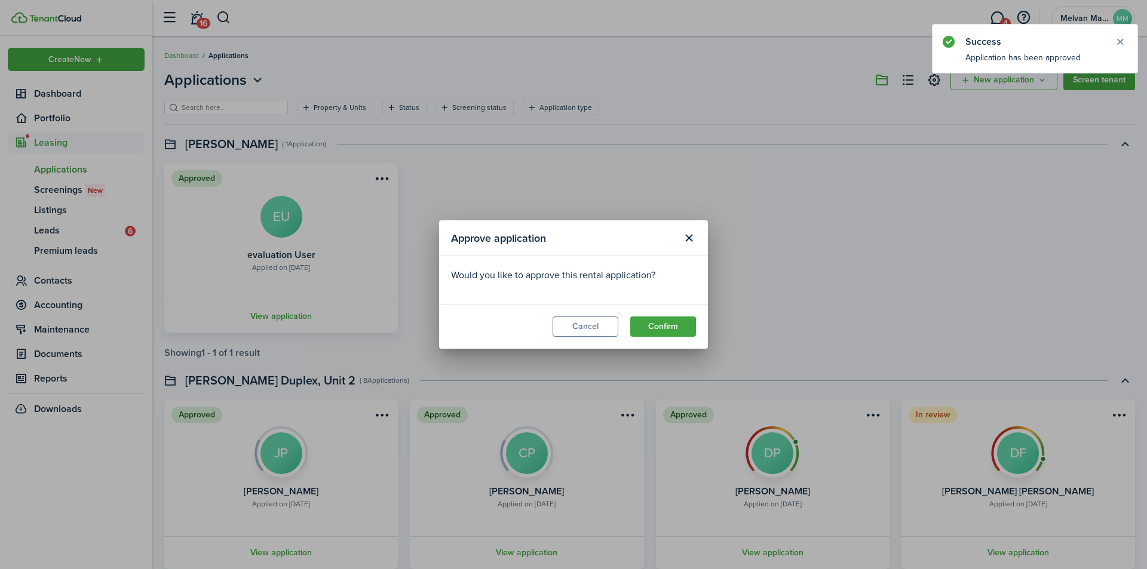
click at [671, 324] on button "Confirm" at bounding box center [663, 327] width 66 height 20
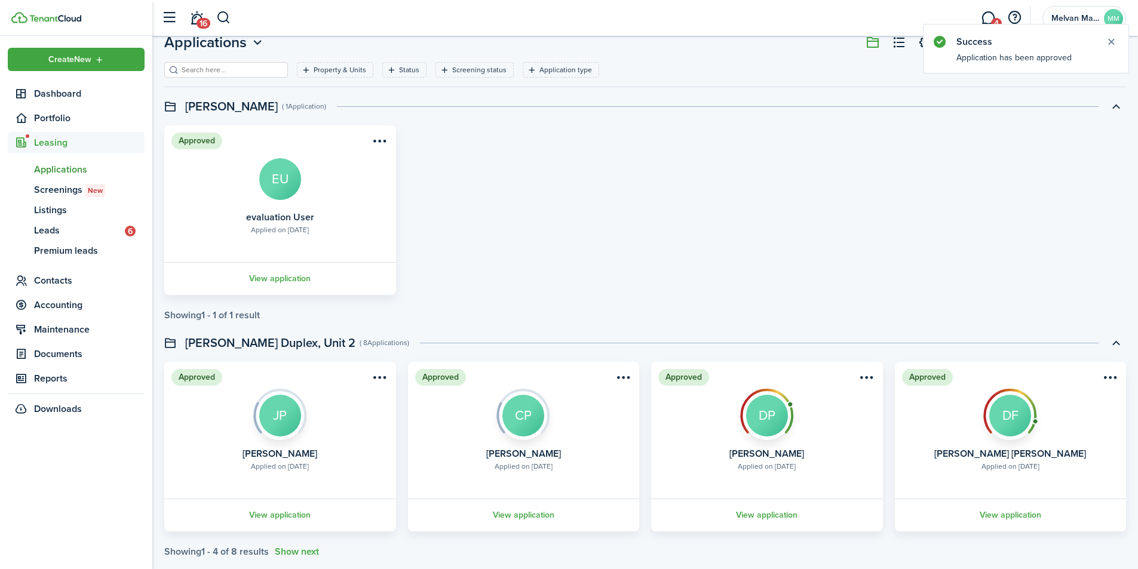
scroll to position [59, 0]
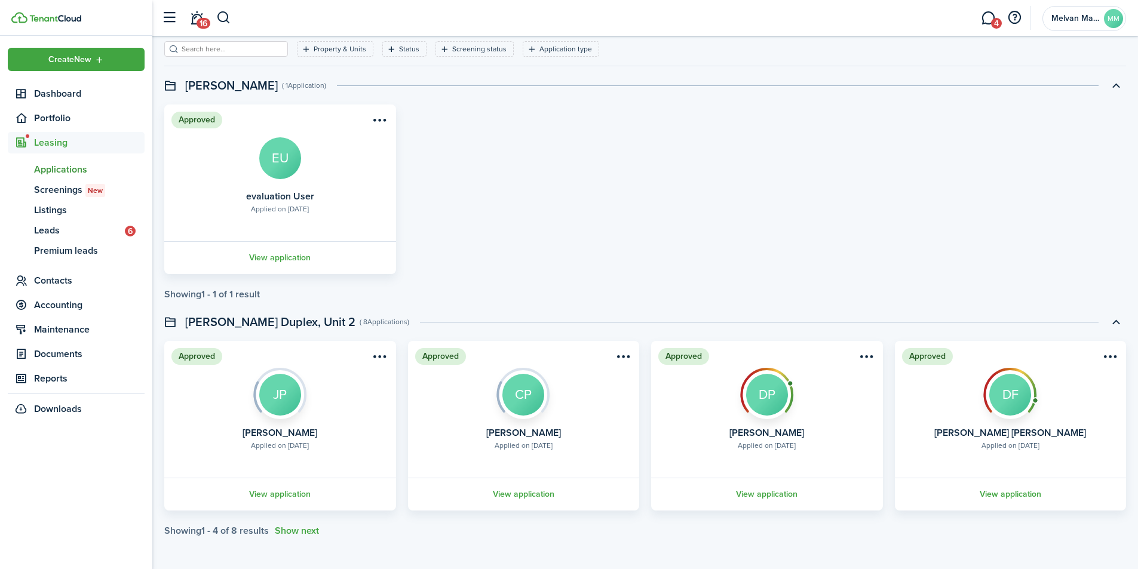
click at [299, 529] on button "Show next" at bounding box center [297, 531] width 44 height 11
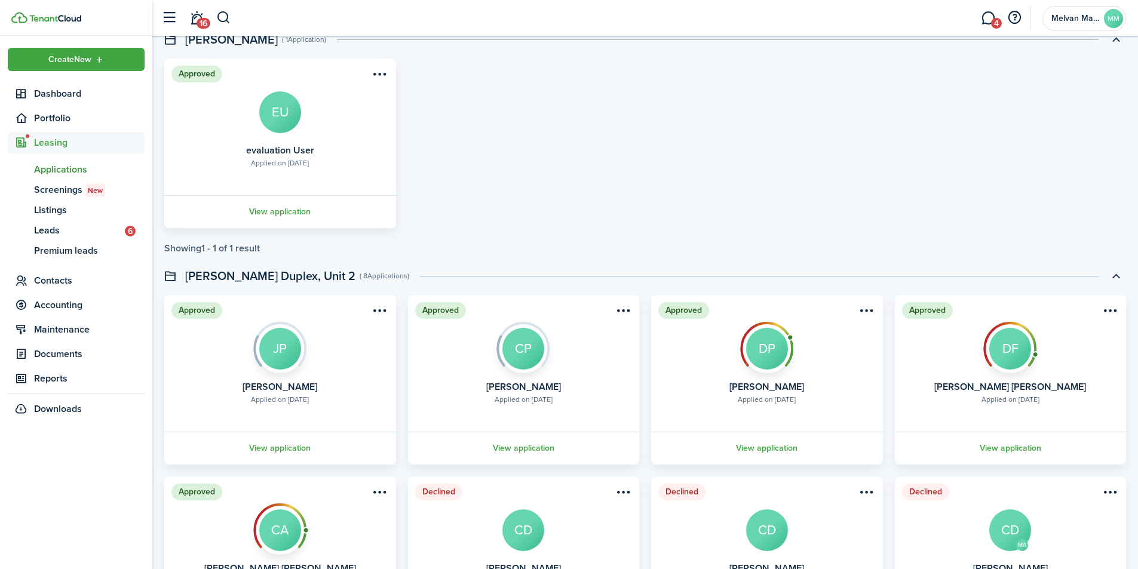
scroll to position [240, 0]
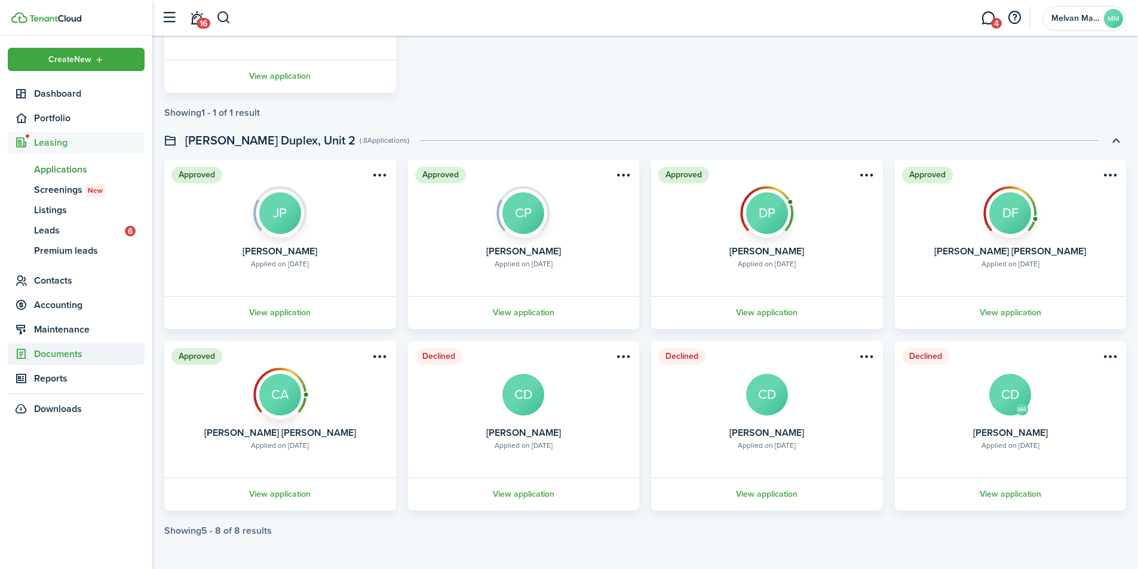
click at [57, 360] on span "Documents" at bounding box center [89, 354] width 111 height 14
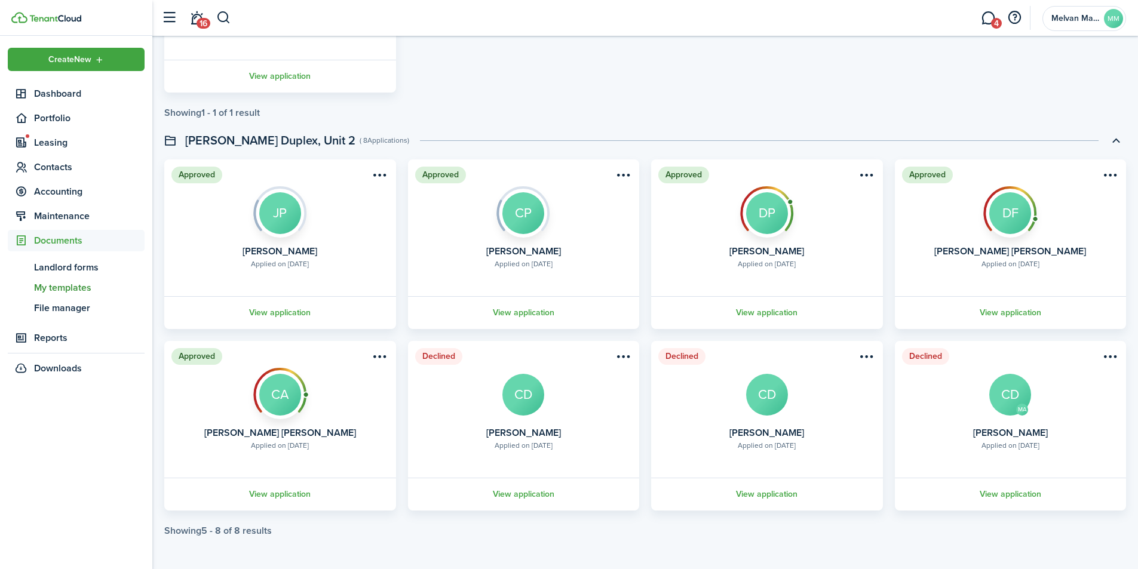
click at [74, 289] on span "My templates" at bounding box center [89, 288] width 111 height 14
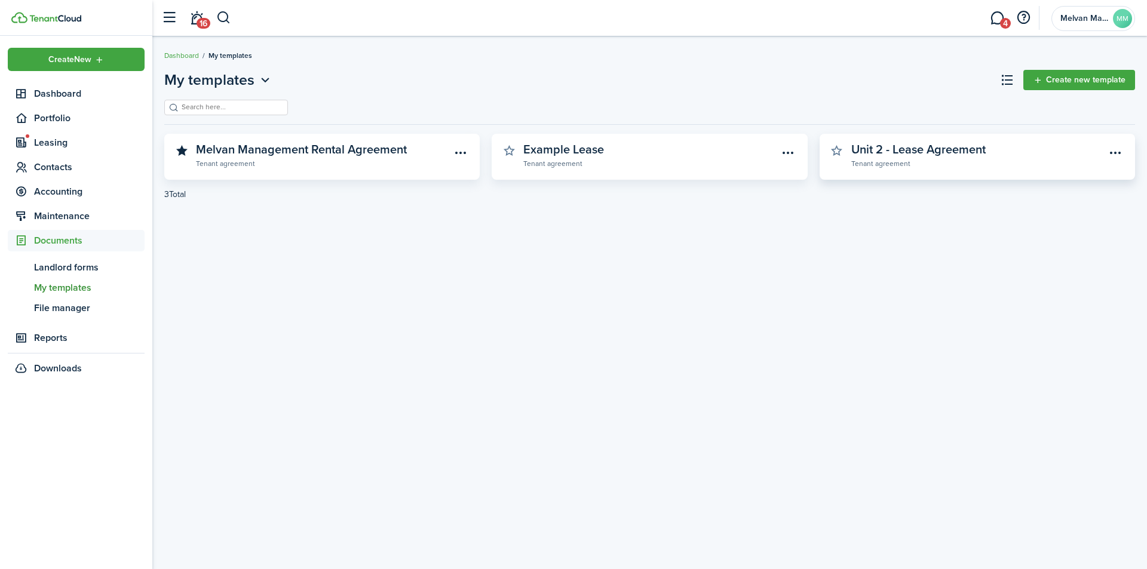
click at [929, 157] on widget-stats-description "Unit 2 - Lease Agreement" at bounding box center [918, 149] width 134 height 18
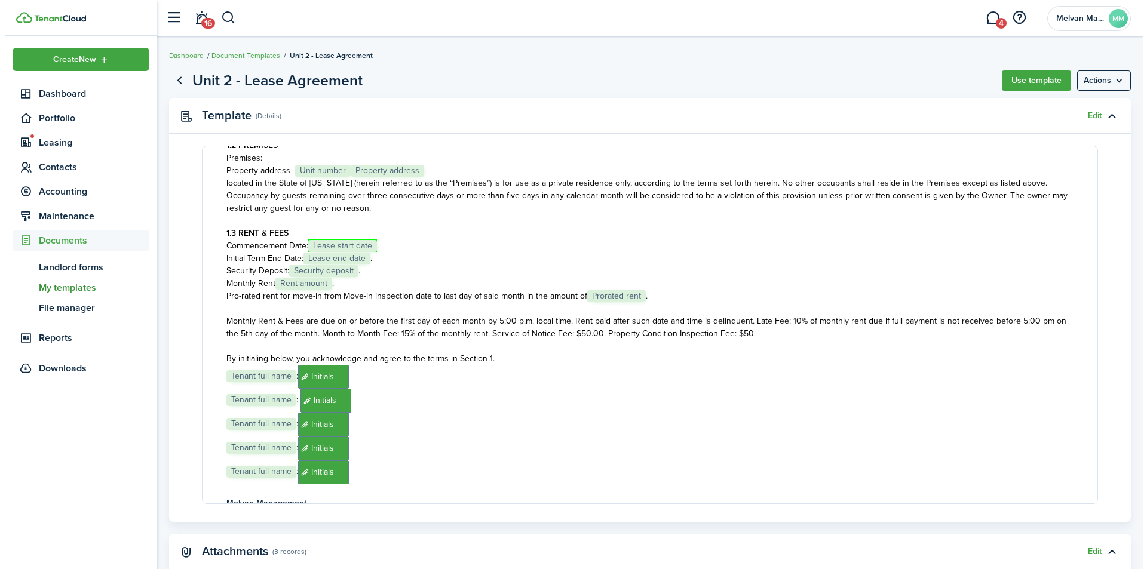
scroll to position [239, 0]
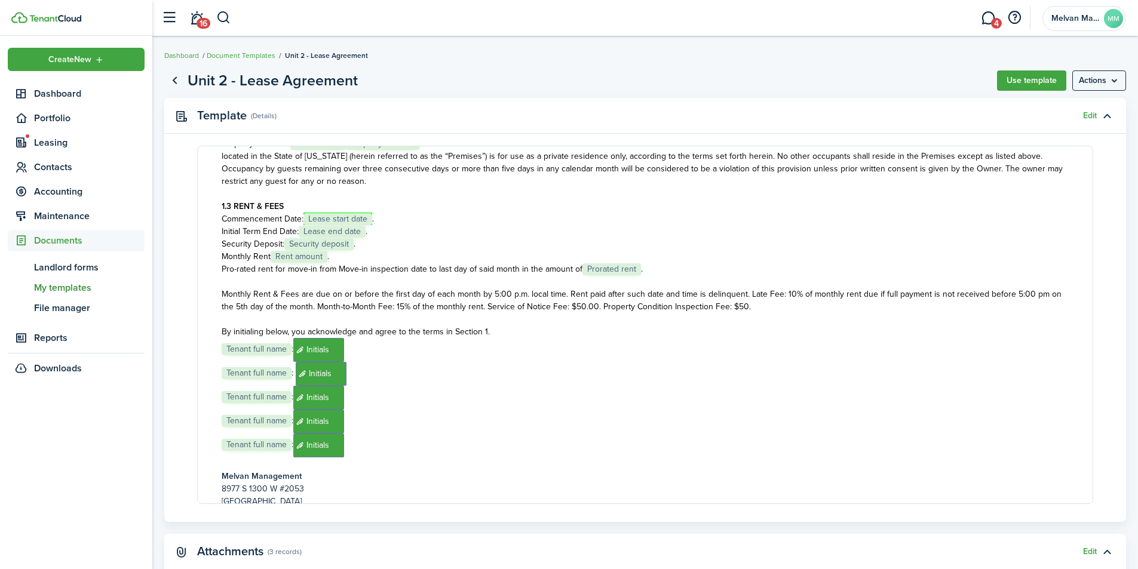
click at [1087, 115] on link "Edit" at bounding box center [1090, 116] width 14 height 10
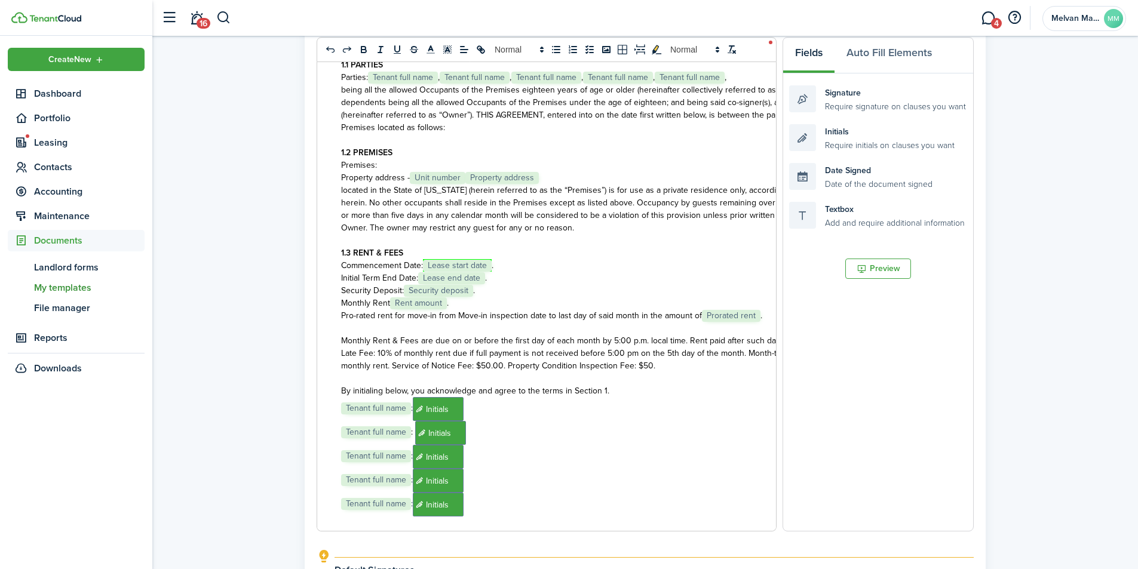
scroll to position [160, 0]
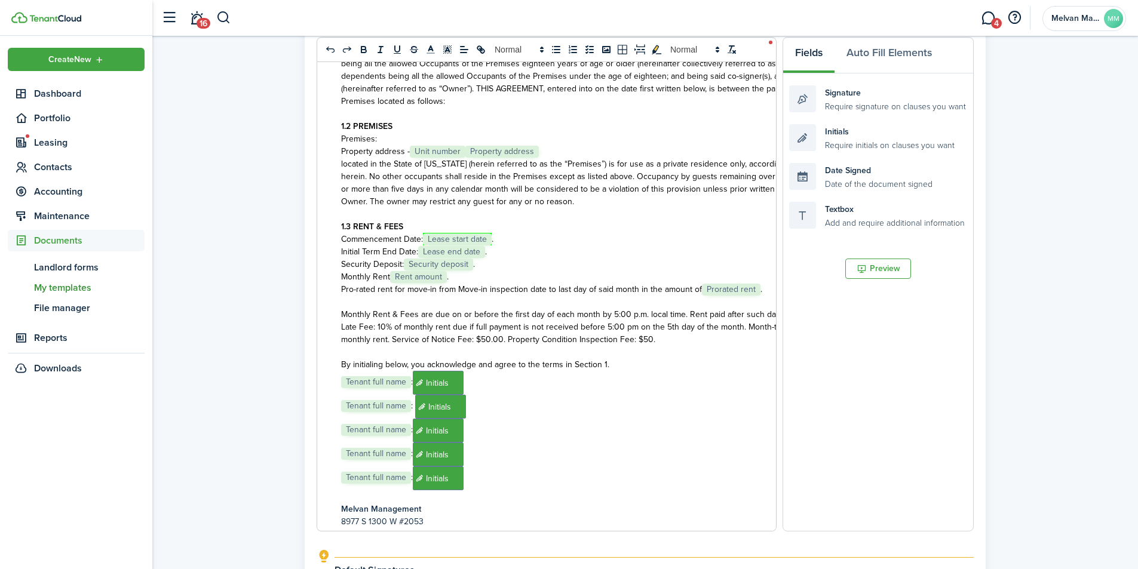
click at [744, 326] on span "Monthly Rent & Fees are due on or before the first day of each month by 5:00 p.…" at bounding box center [605, 327] width 528 height 38
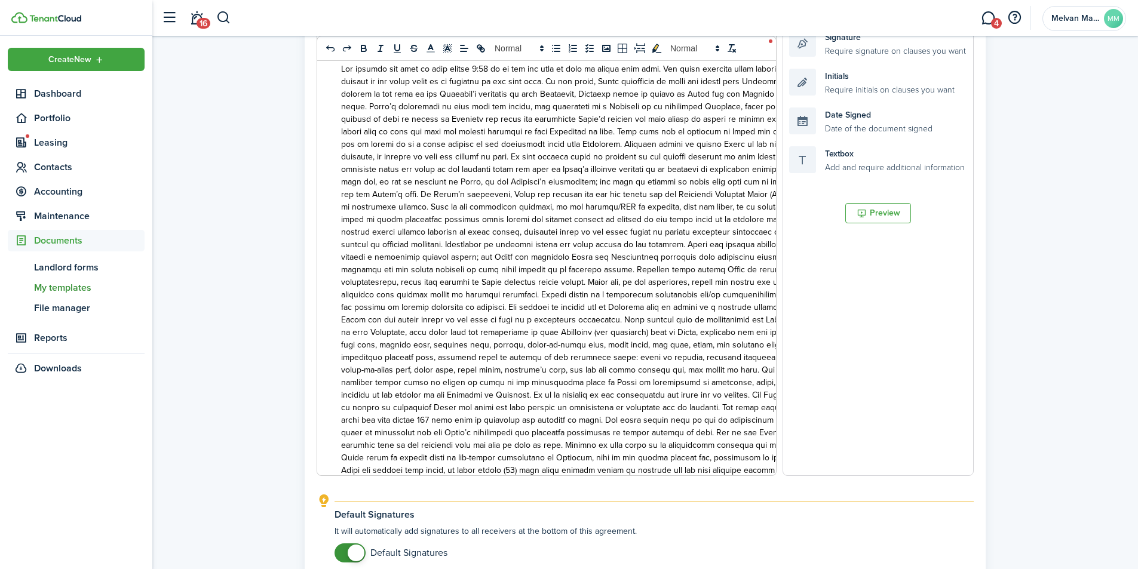
scroll to position [285, 0]
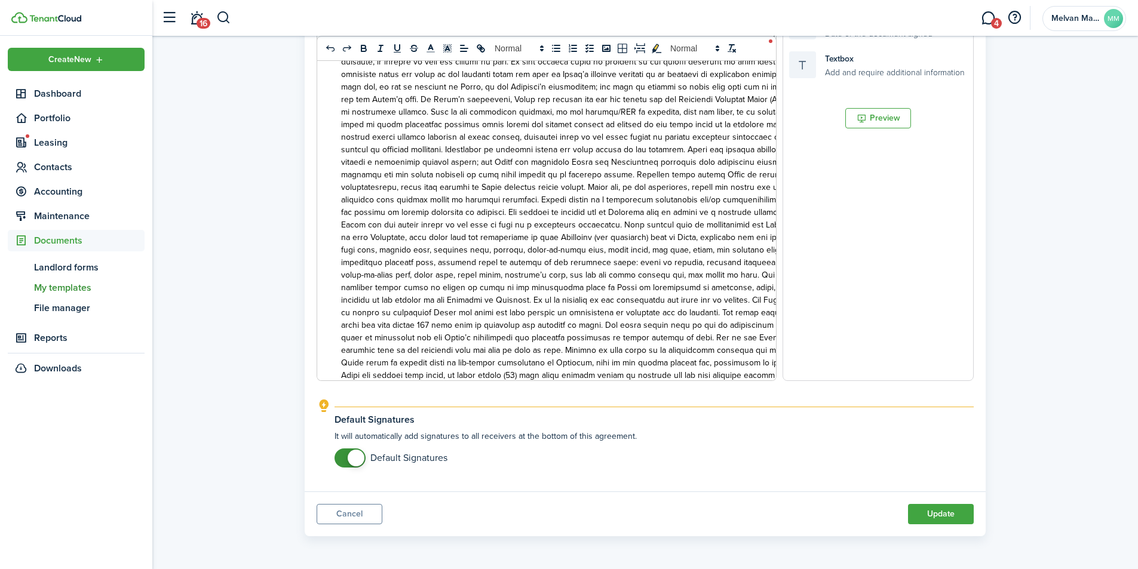
click at [941, 515] on button "Update" at bounding box center [941, 514] width 66 height 20
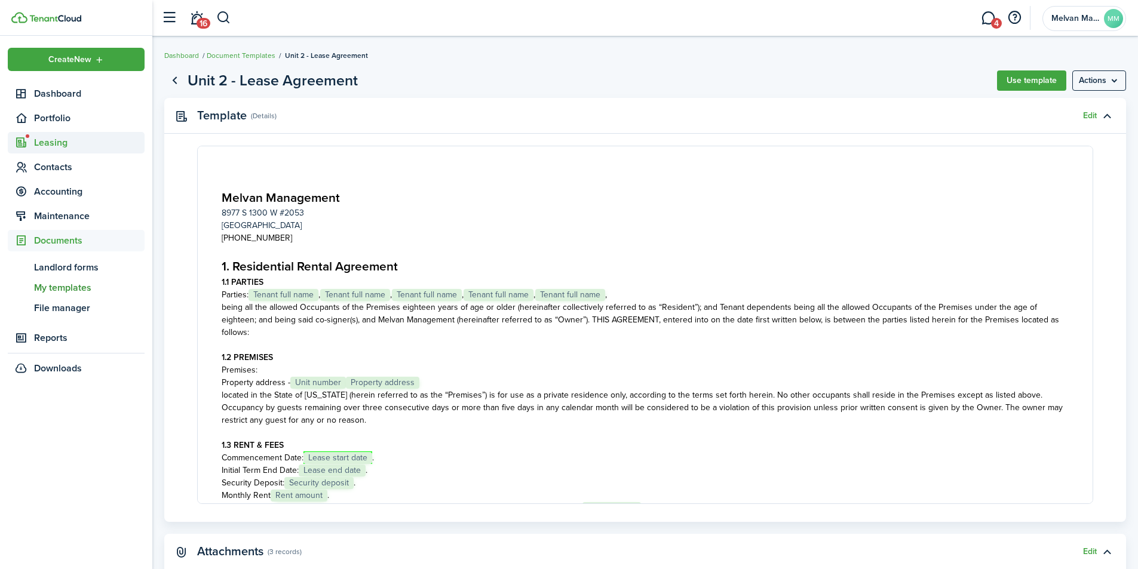
click at [55, 138] on span "Leasing" at bounding box center [89, 143] width 111 height 14
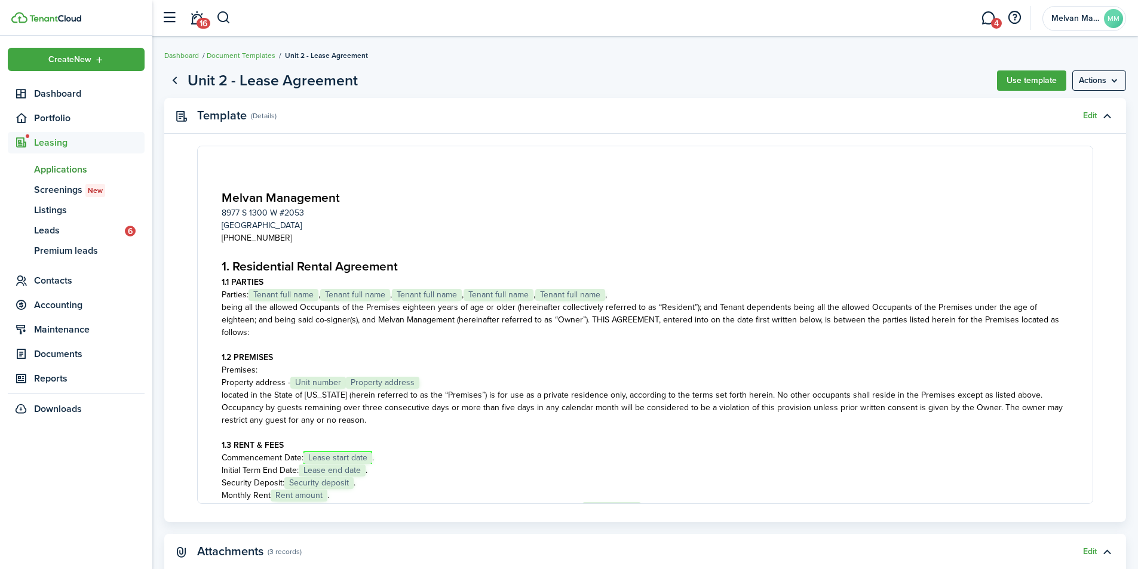
click at [57, 165] on span "Applications" at bounding box center [89, 170] width 111 height 14
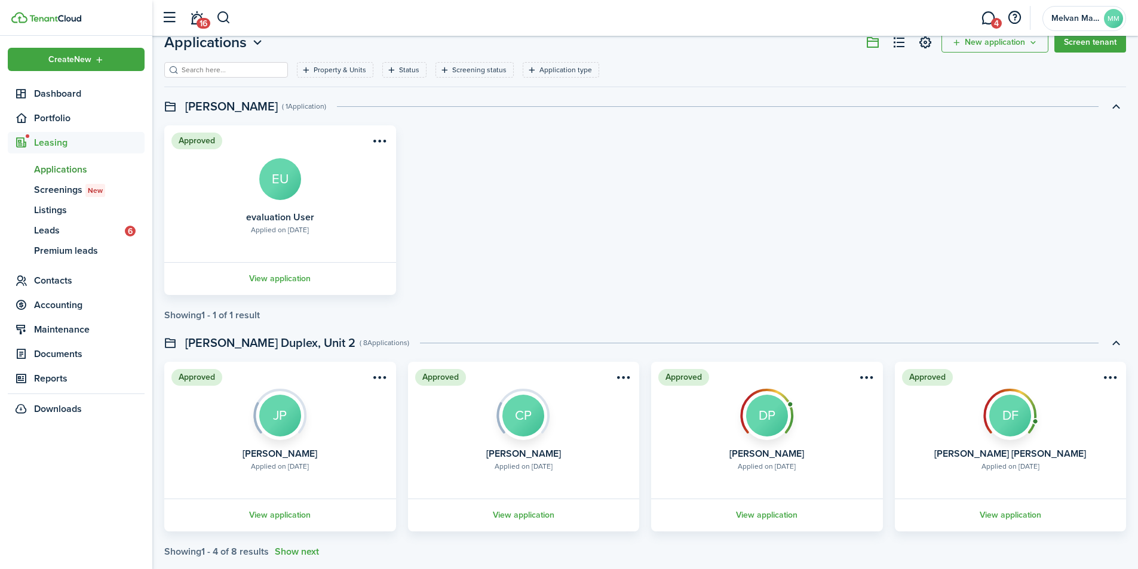
scroll to position [59, 0]
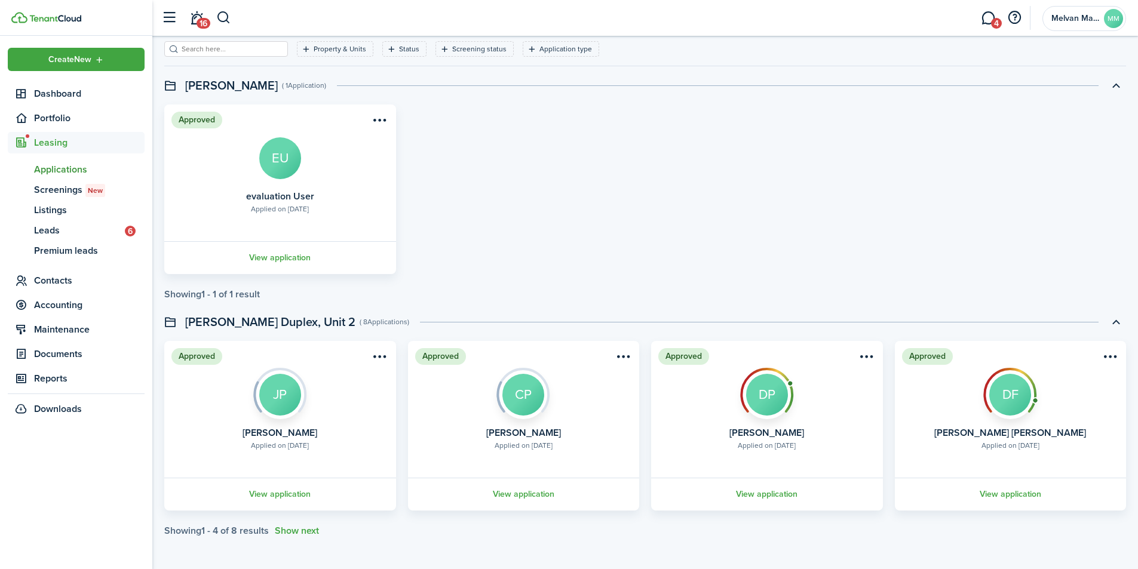
click at [301, 526] on button "Show next" at bounding box center [297, 531] width 44 height 11
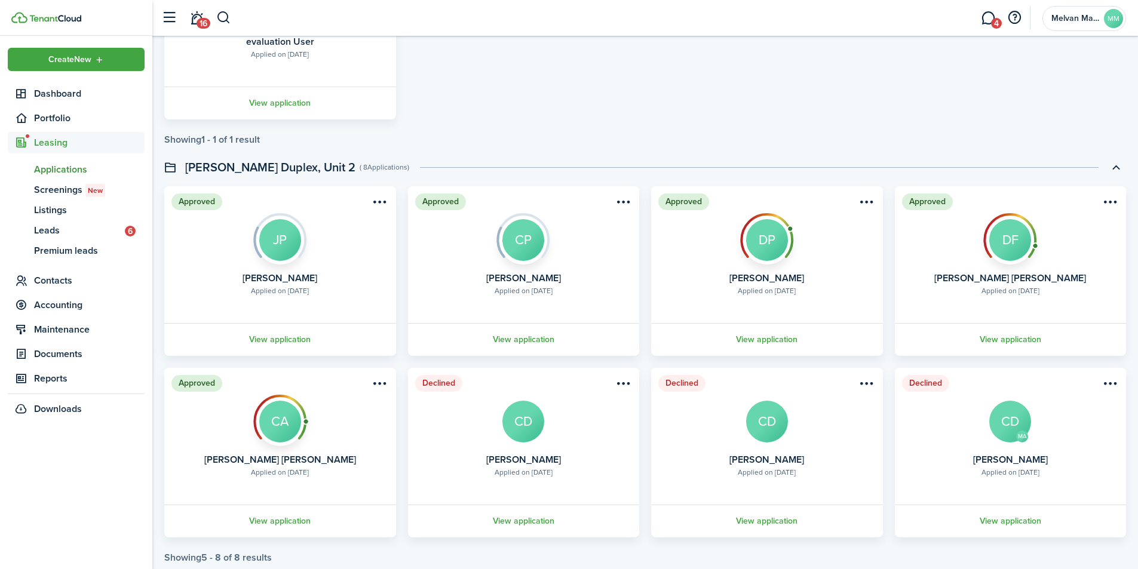
scroll to position [240, 0]
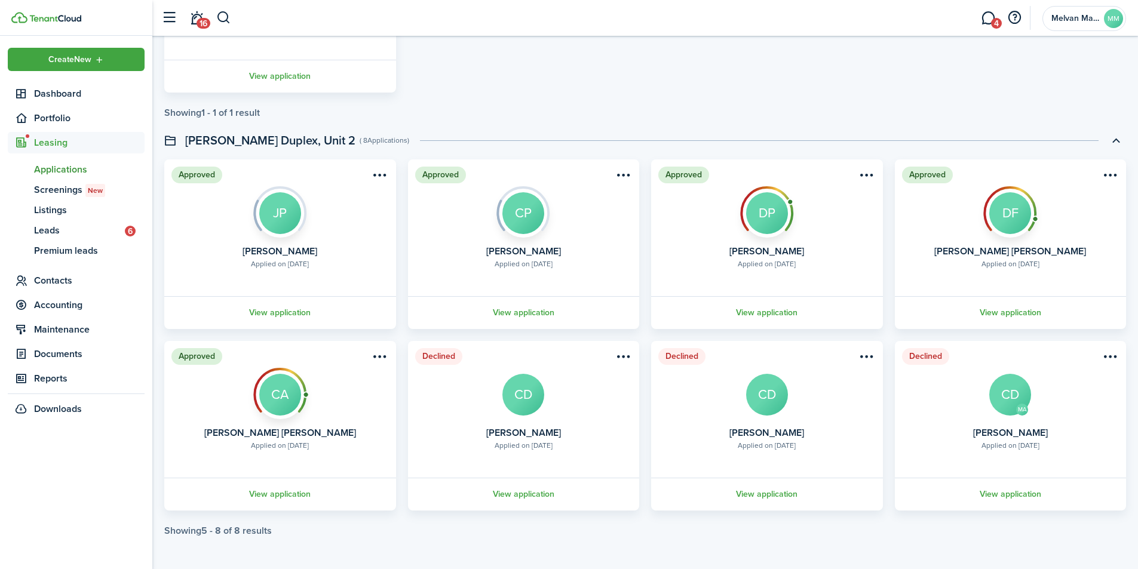
click at [1112, 173] on menu-btn-icon "Open menu" at bounding box center [1110, 175] width 20 height 20
click at [1084, 220] on button "Move in applicant" at bounding box center [1066, 222] width 105 height 20
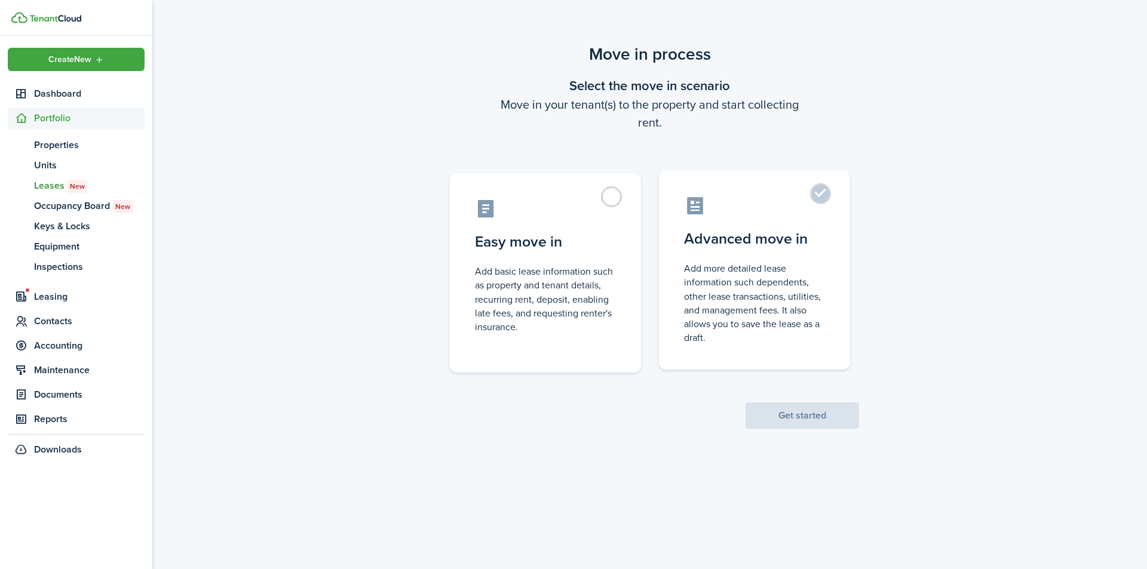
click at [826, 193] on label "Advanced move in Add more detailed lease information such dependents, other lea…" at bounding box center [754, 270] width 191 height 200
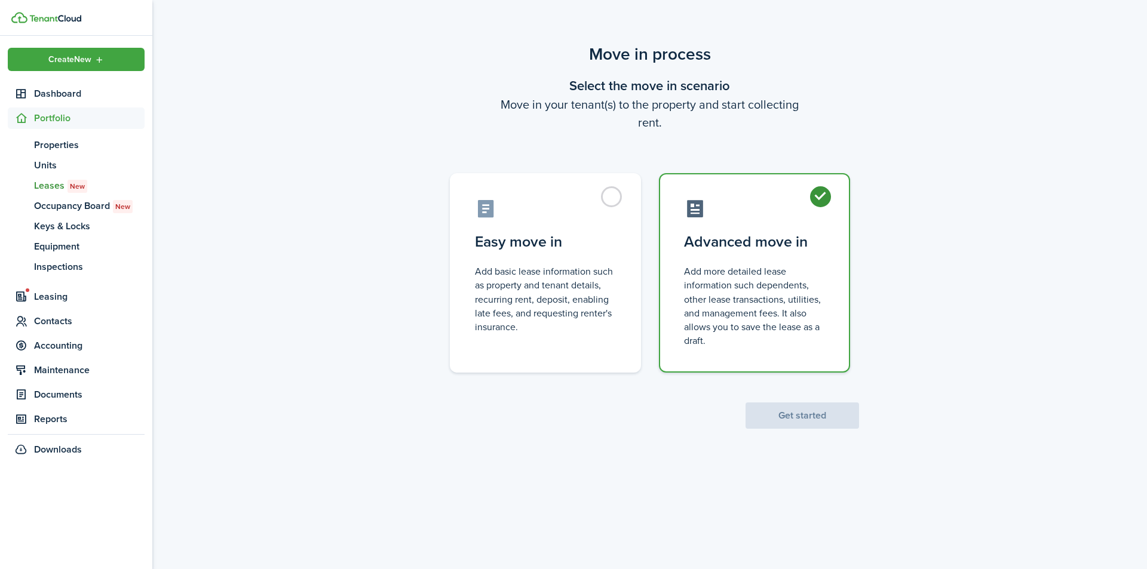
radio input "true"
click at [813, 409] on button "Get started" at bounding box center [803, 416] width 114 height 26
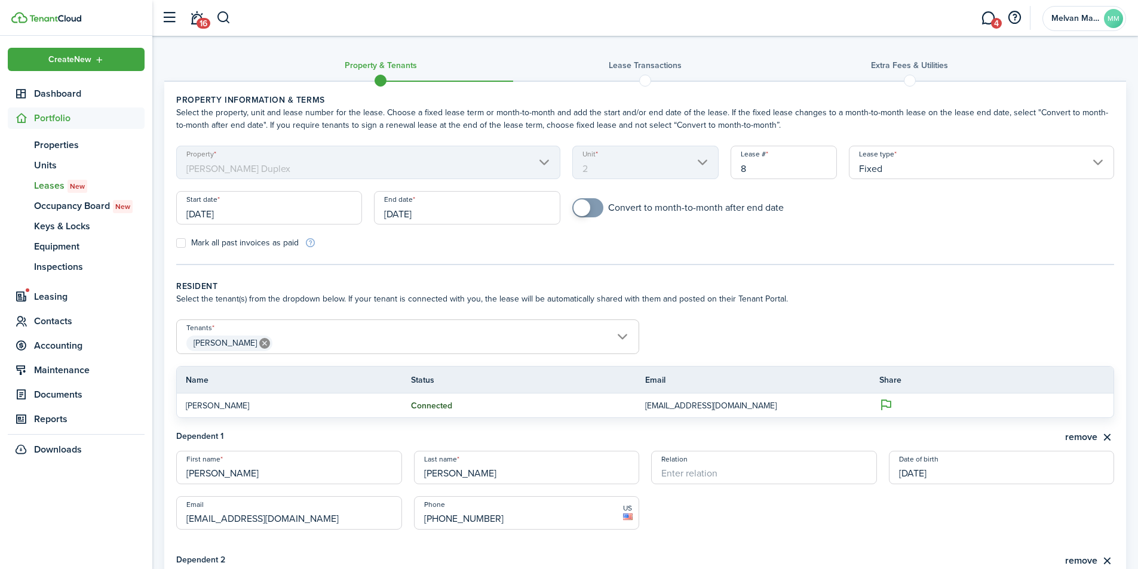
click at [255, 220] on input "[DATE]" at bounding box center [269, 207] width 186 height 33
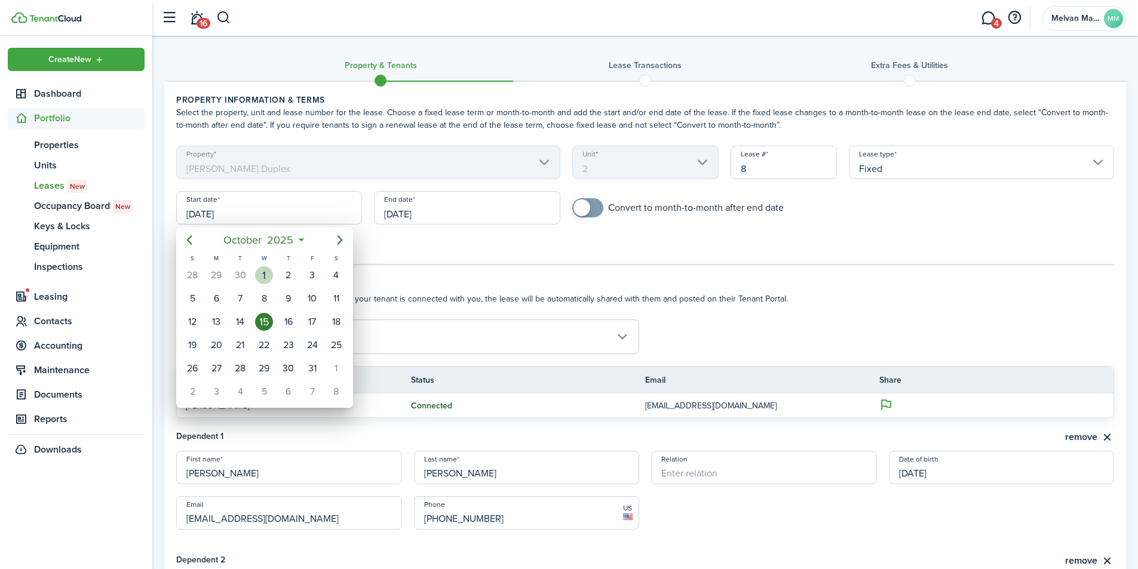
click at [260, 269] on div "1" at bounding box center [264, 275] width 18 height 18
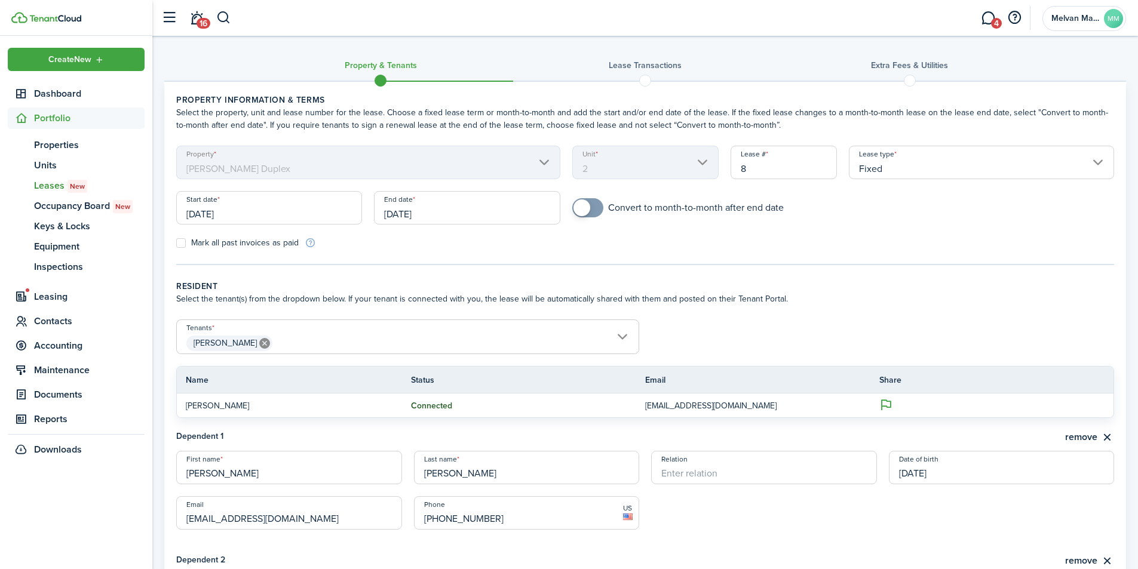
type input "[DATE]"
click at [445, 216] on input "[DATE]" at bounding box center [467, 207] width 186 height 33
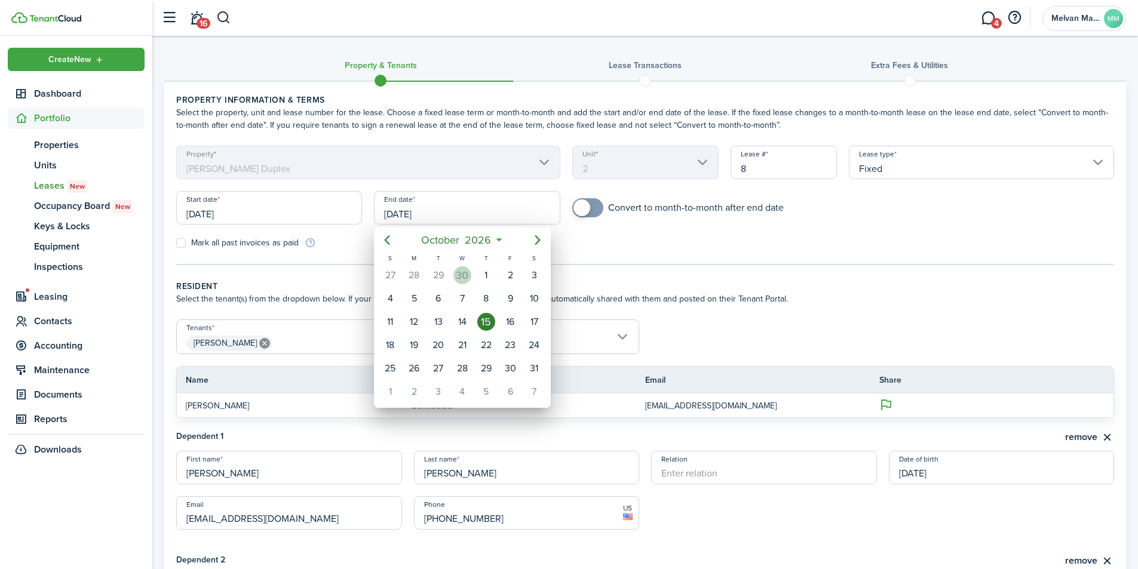
click at [464, 280] on div "30" at bounding box center [462, 275] width 18 height 18
type input "[DATE]"
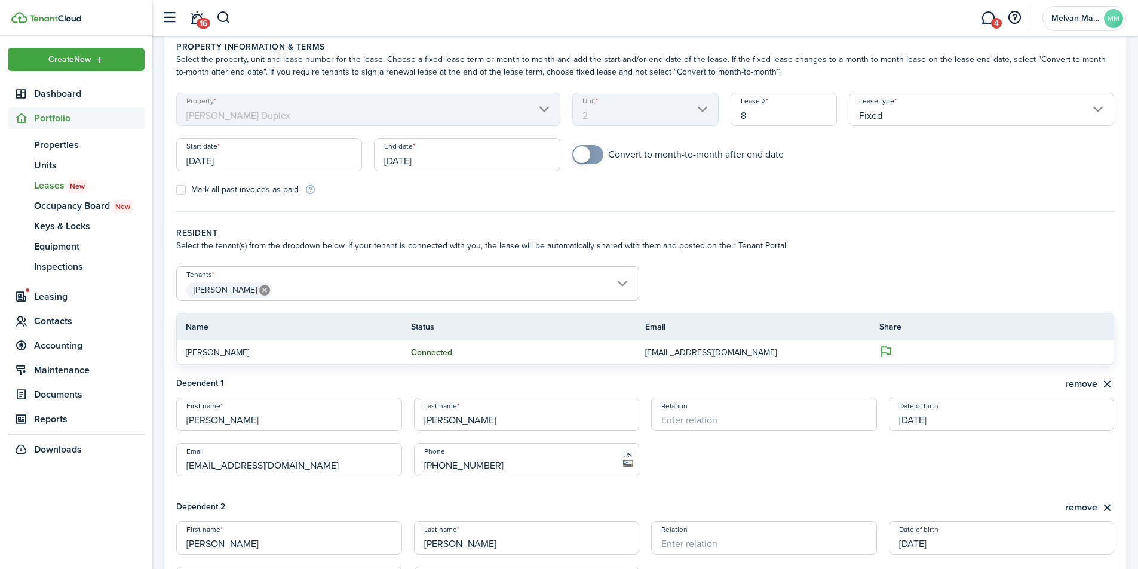
scroll to position [79, 0]
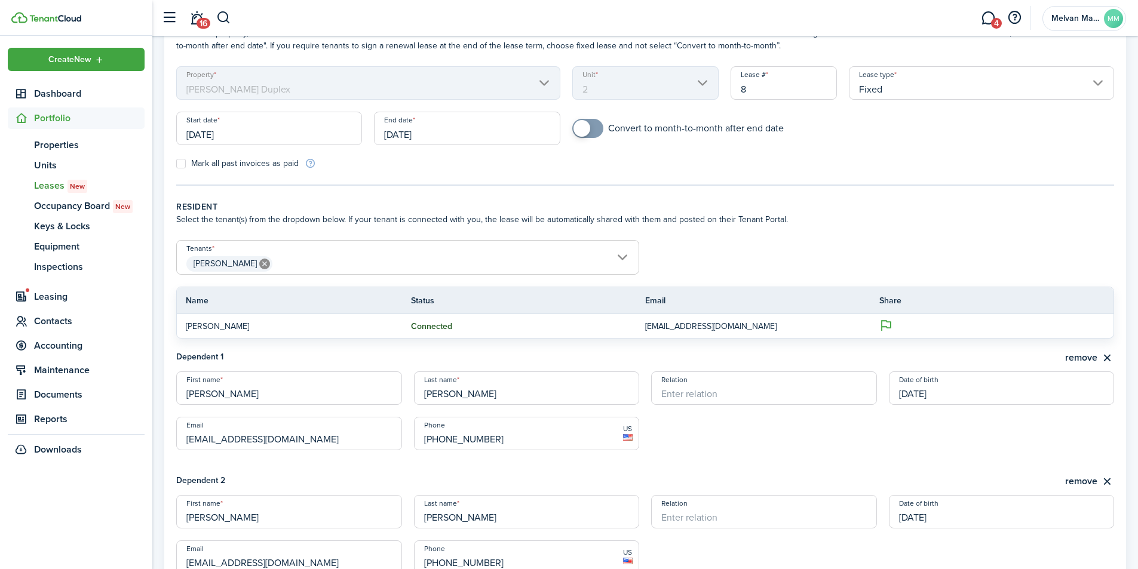
click at [461, 266] on span "[PERSON_NAME]" at bounding box center [408, 264] width 462 height 20
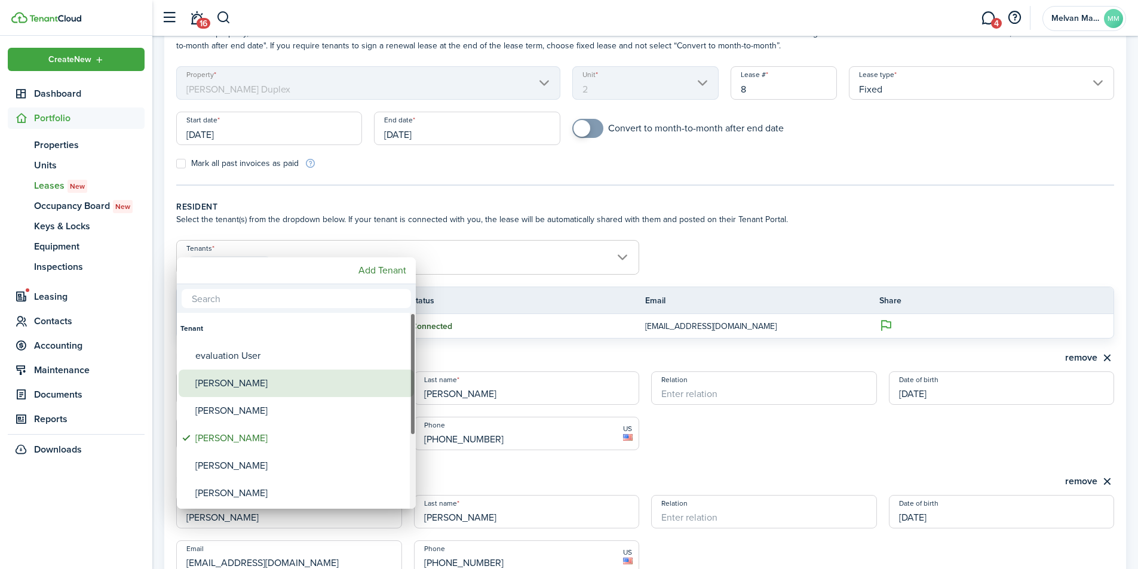
click at [274, 381] on div "[PERSON_NAME]" at bounding box center [300, 383] width 211 height 27
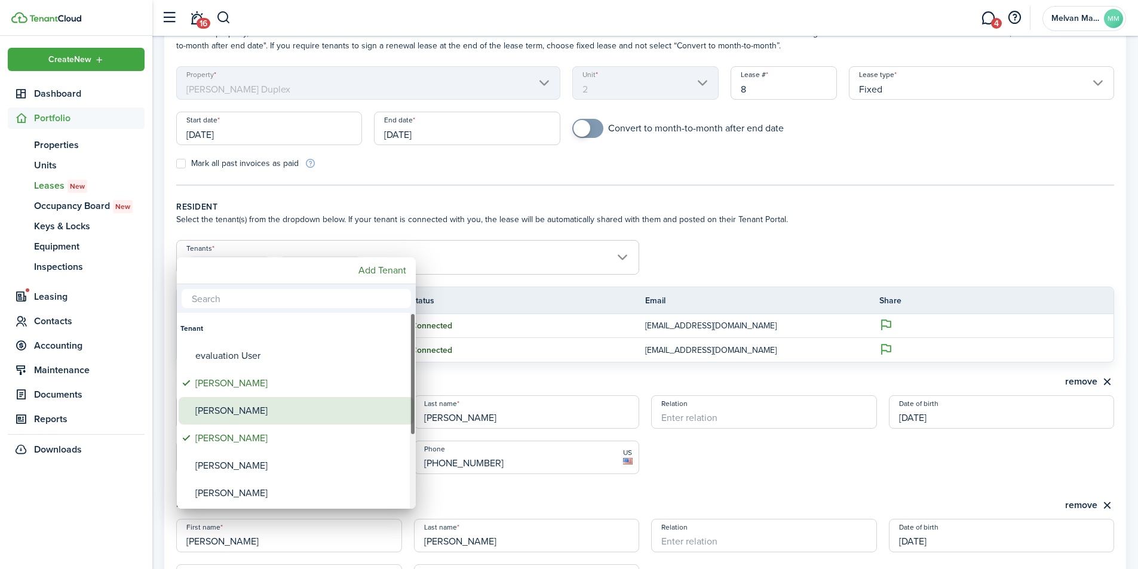
click at [257, 407] on div "[PERSON_NAME]" at bounding box center [300, 410] width 211 height 27
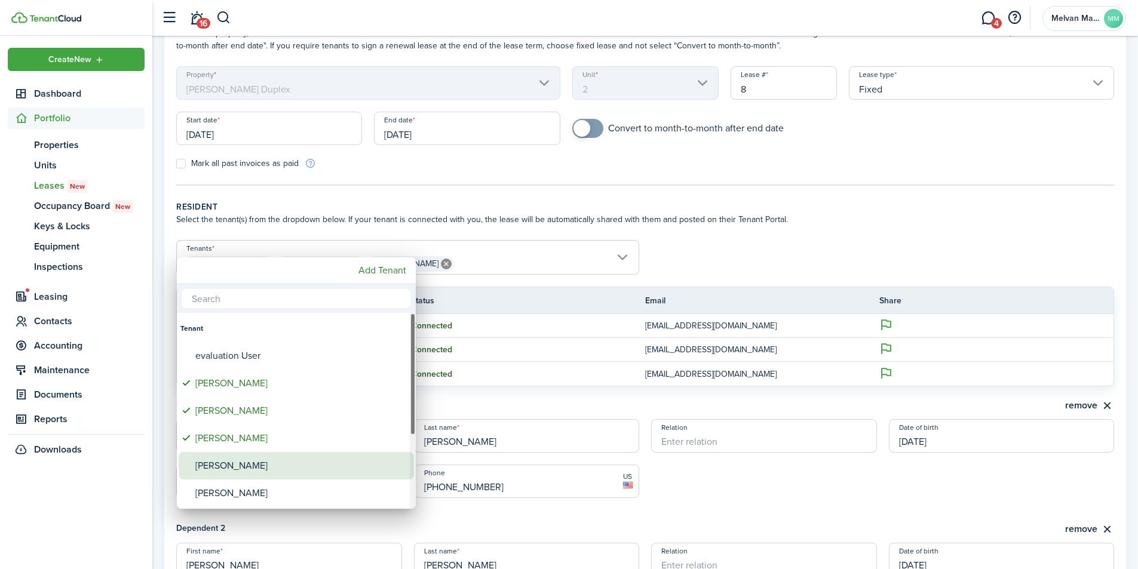
click at [237, 470] on div "[PERSON_NAME]" at bounding box center [300, 465] width 211 height 27
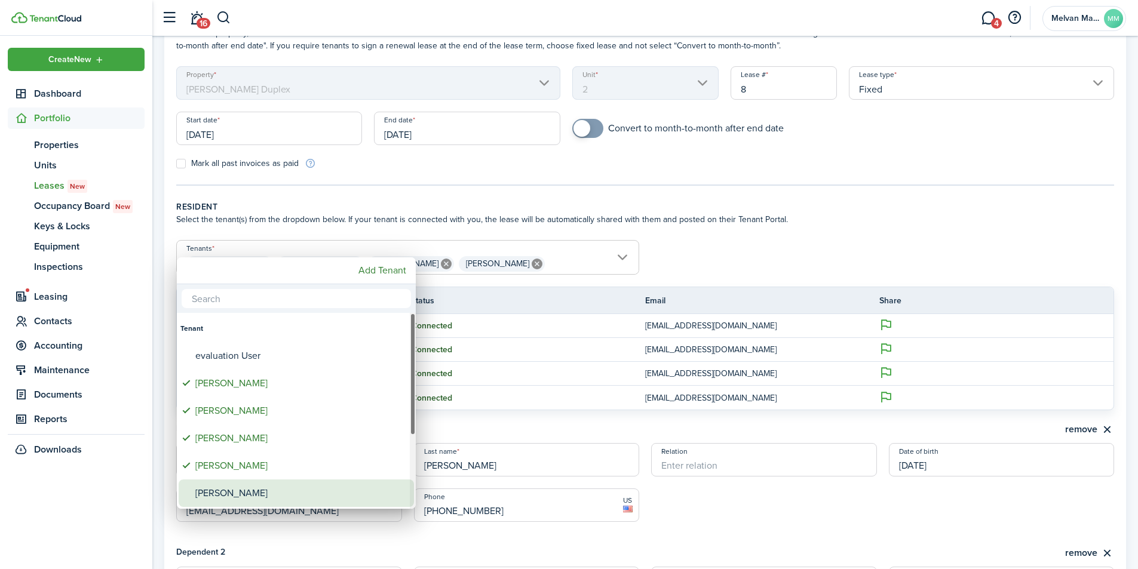
click at [234, 499] on div "[PERSON_NAME]" at bounding box center [300, 493] width 211 height 27
type input "[PERSON_NAME], [PERSON_NAME], [PERSON_NAME], [PERSON_NAME], [PERSON_NAME]"
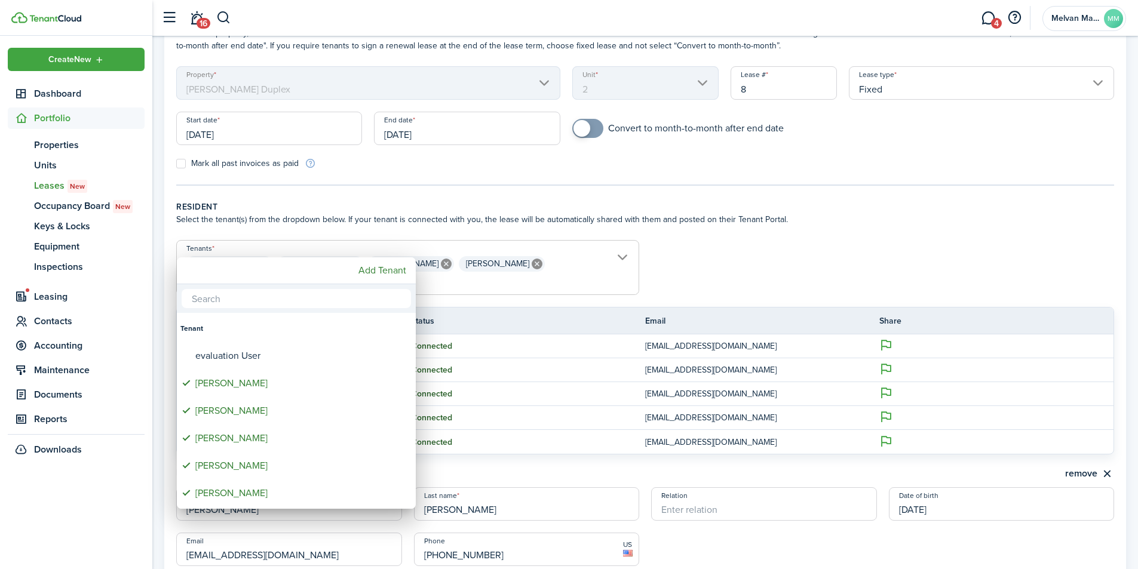
click at [717, 252] on div at bounding box center [568, 284] width 1329 height 761
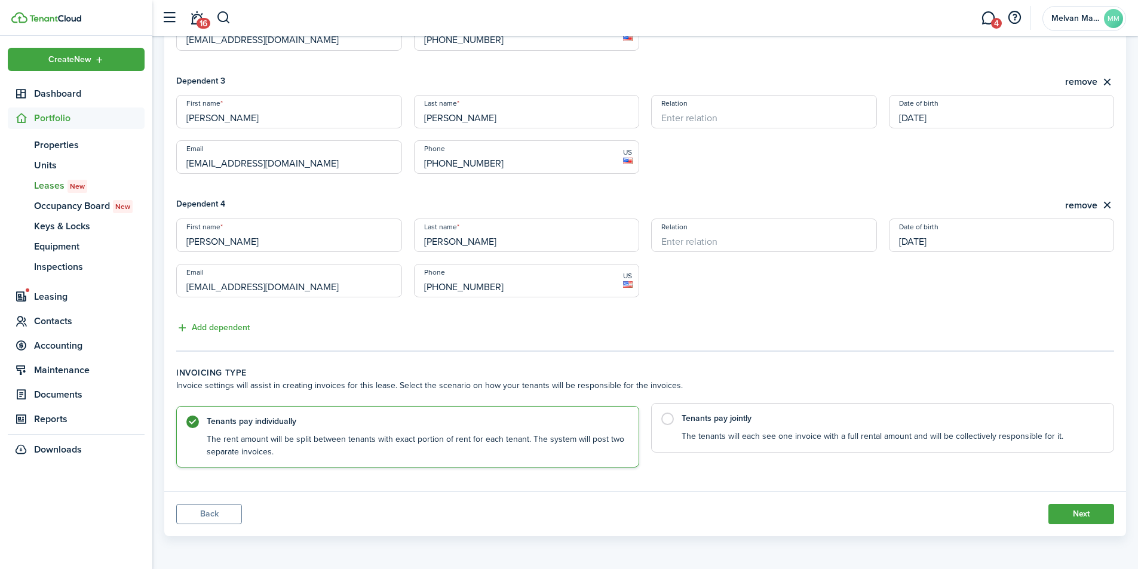
scroll to position [0, 0]
click at [669, 421] on label "Tenants pay jointly The tenants will each see one invoice with a full rental am…" at bounding box center [882, 428] width 463 height 50
radio input "false"
radio input "true"
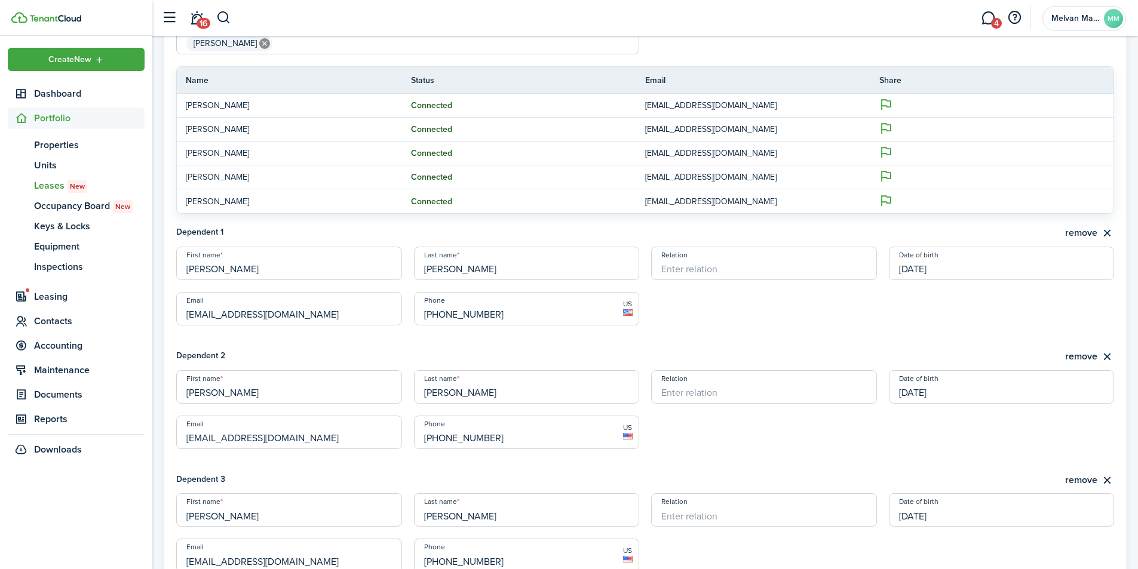
scroll to position [241, 0]
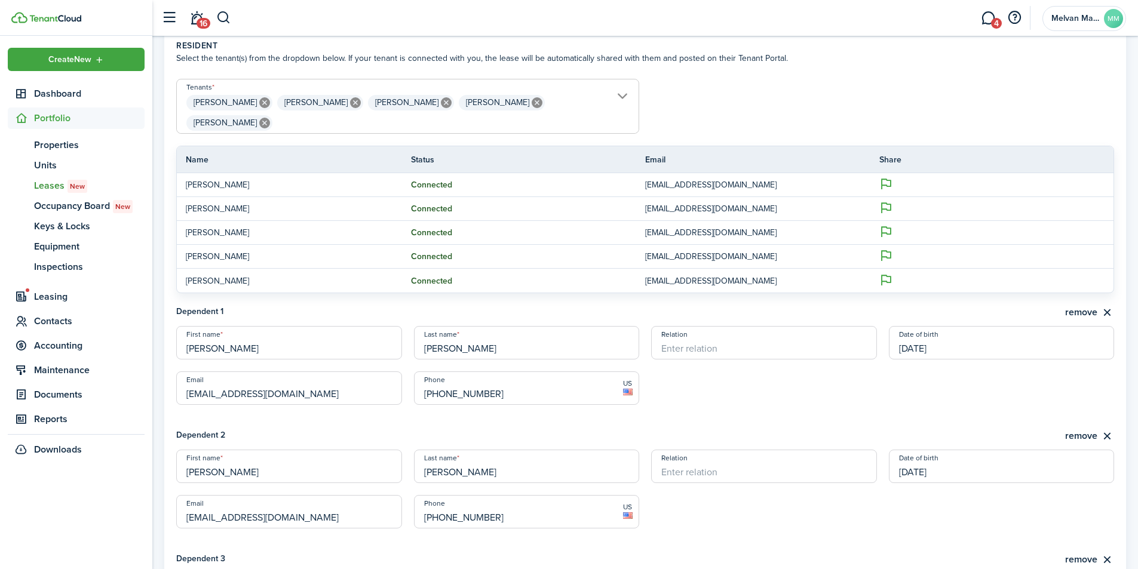
click at [1096, 316] on button "remove" at bounding box center [1089, 312] width 49 height 15
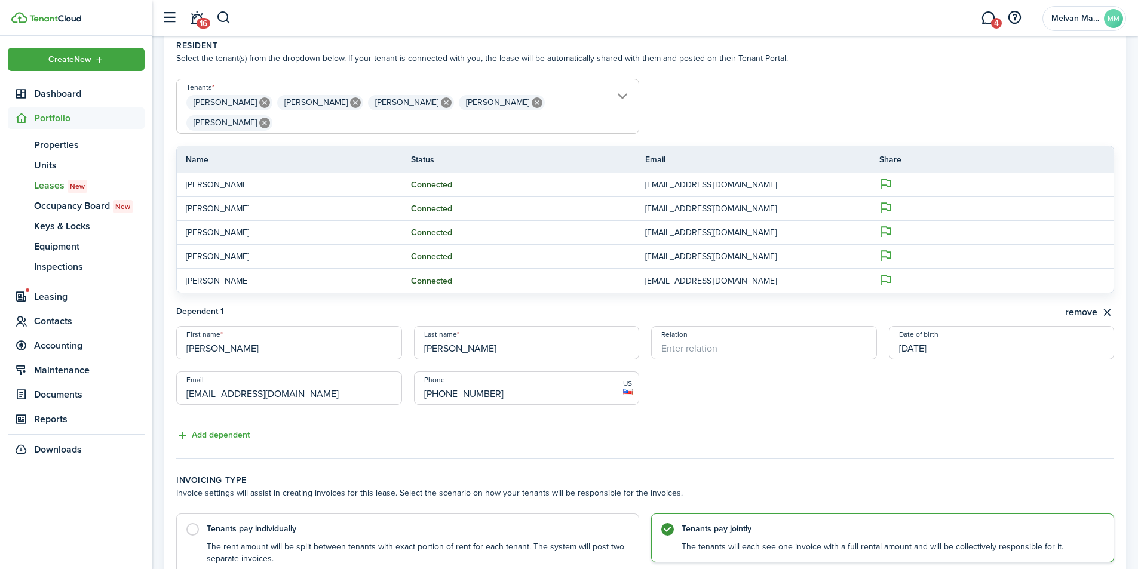
click at [1086, 314] on button "remove" at bounding box center [1089, 312] width 49 height 15
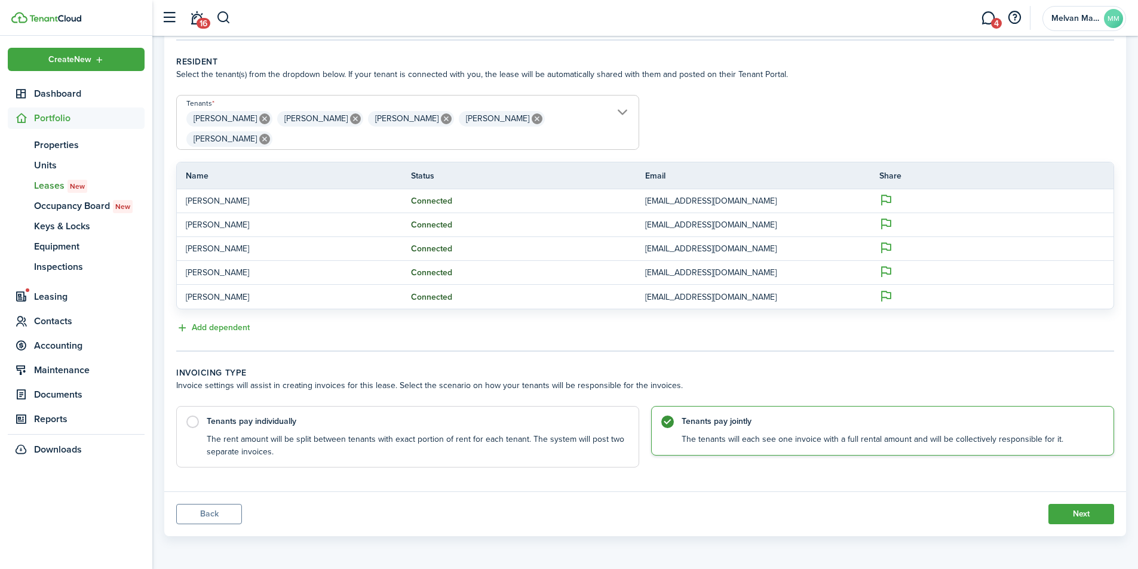
click at [1080, 511] on button "Next" at bounding box center [1081, 514] width 66 height 20
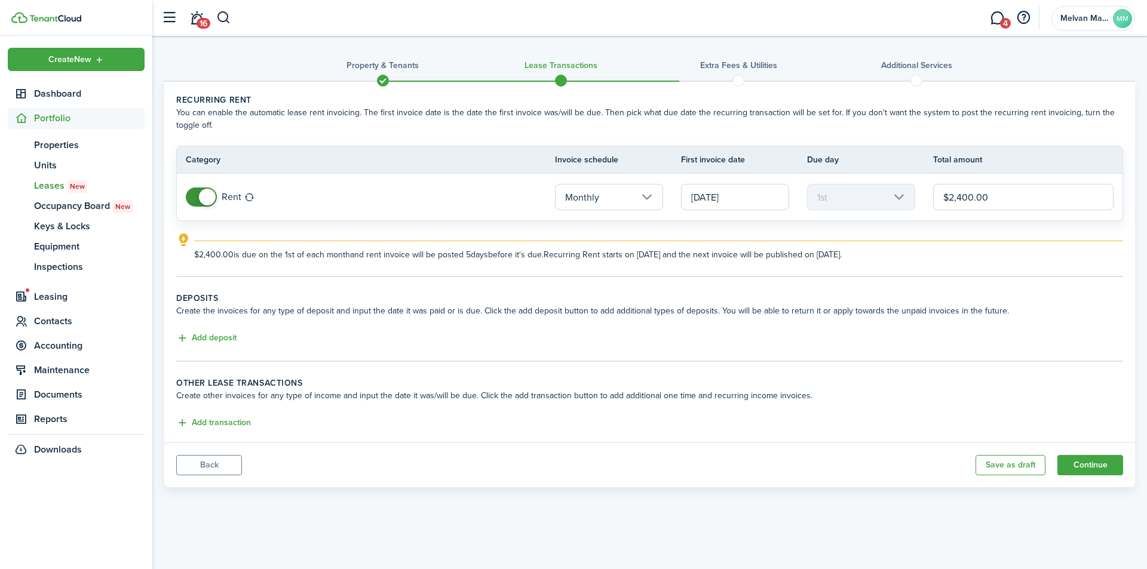
drag, startPoint x: 1015, startPoint y: 200, endPoint x: 948, endPoint y: 202, distance: 66.9
click at [948, 202] on input "$2,400.00" at bounding box center [1023, 197] width 180 height 26
type input "$2,075.00"
click at [217, 336] on button "Add deposit" at bounding box center [206, 339] width 60 height 14
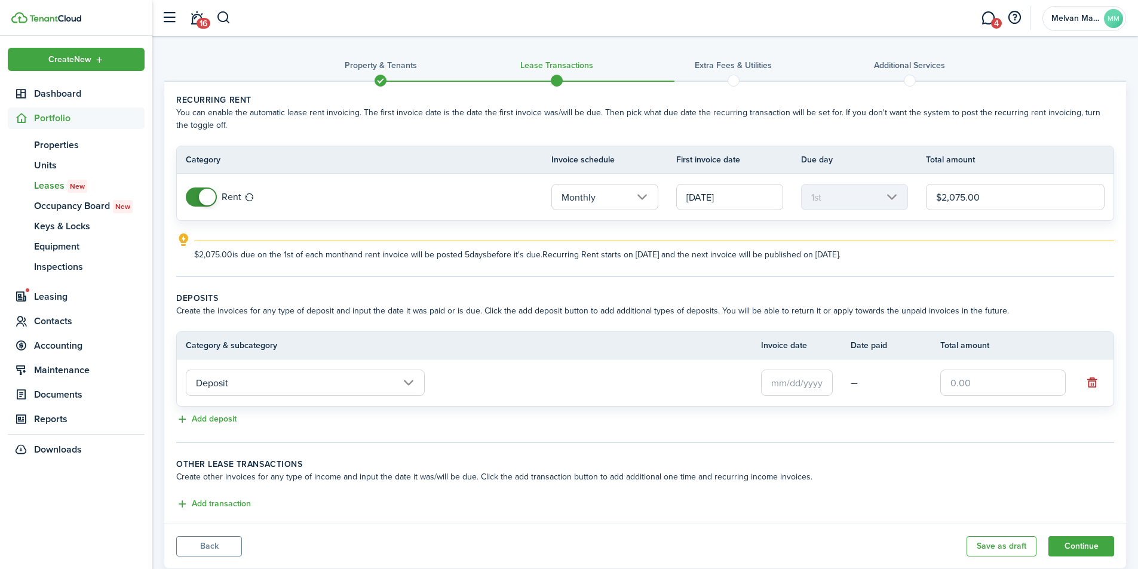
click at [790, 387] on input "text" at bounding box center [797, 383] width 72 height 26
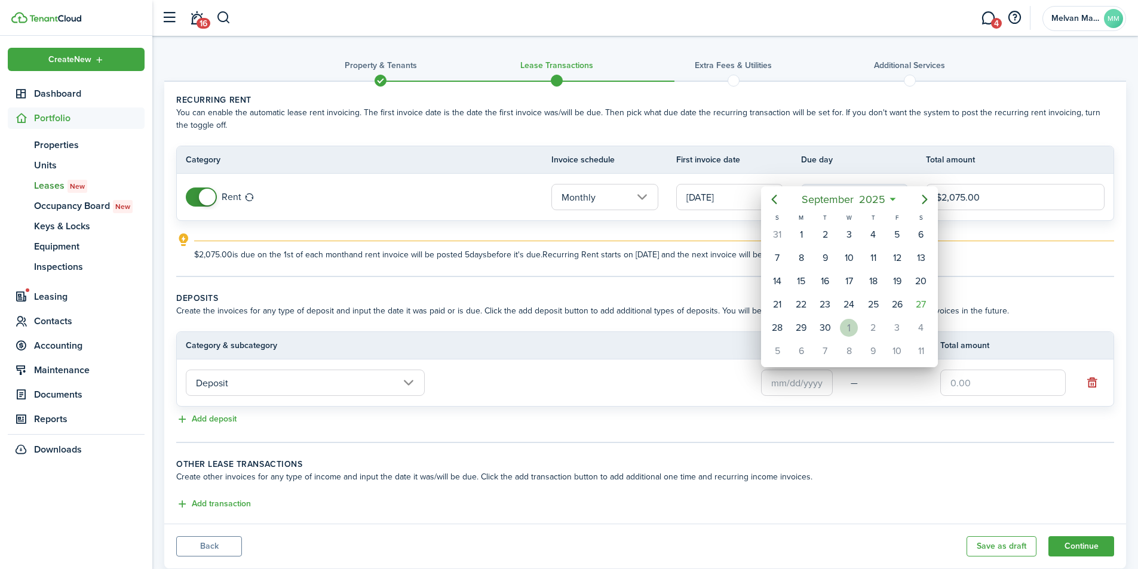
click at [853, 329] on div "1" at bounding box center [849, 328] width 18 height 18
type input "[DATE]"
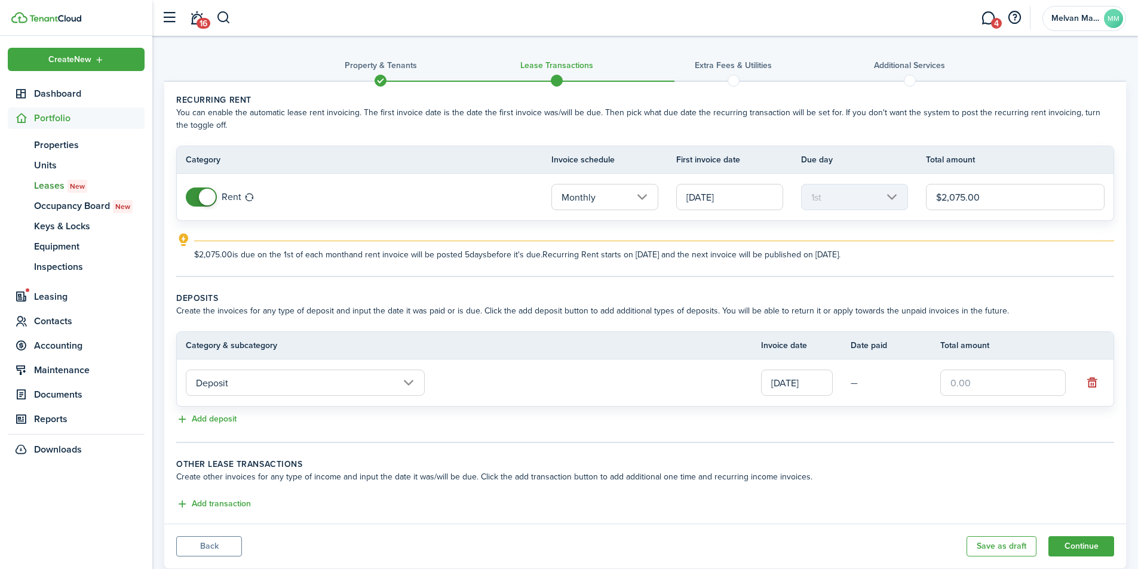
click at [955, 385] on input "text" at bounding box center [1002, 383] width 125 height 26
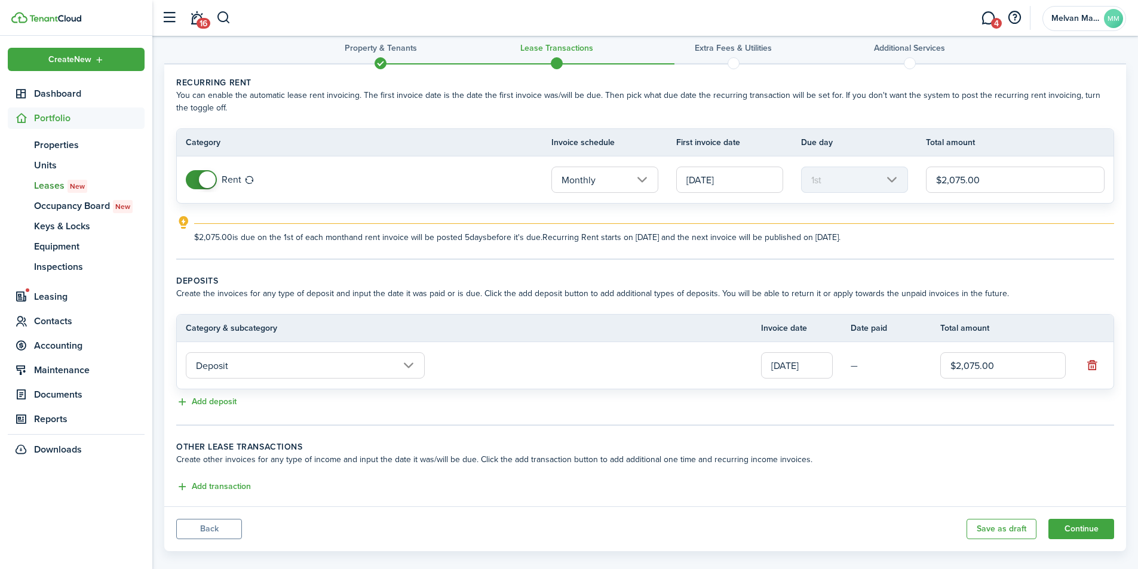
scroll to position [32, 0]
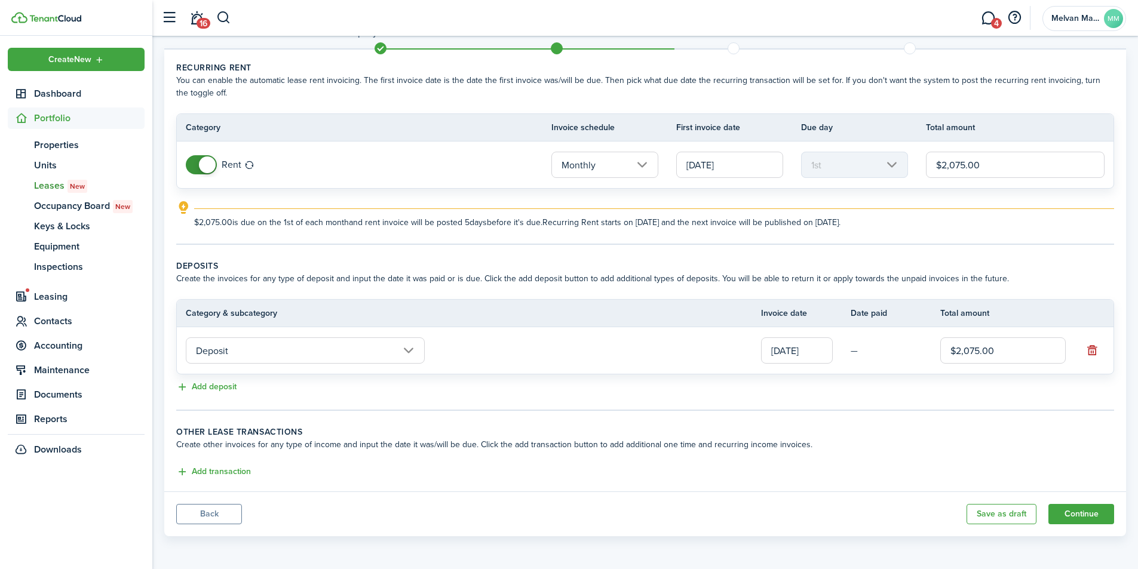
type input "$2,075.00"
click at [222, 385] on button "Add deposit" at bounding box center [206, 388] width 60 height 14
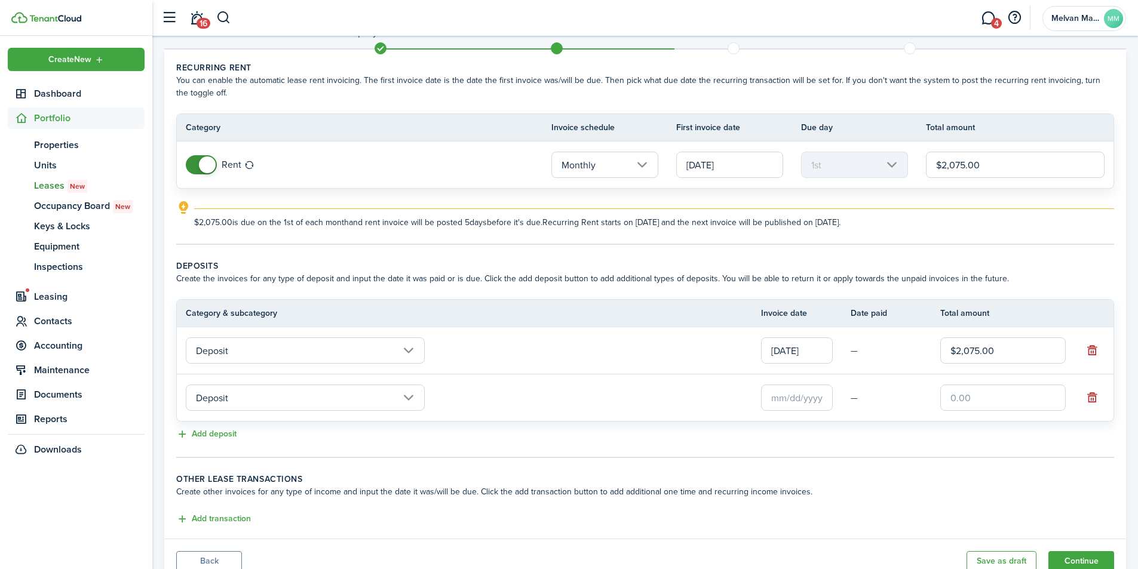
click at [328, 399] on input "Deposit" at bounding box center [305, 398] width 239 height 26
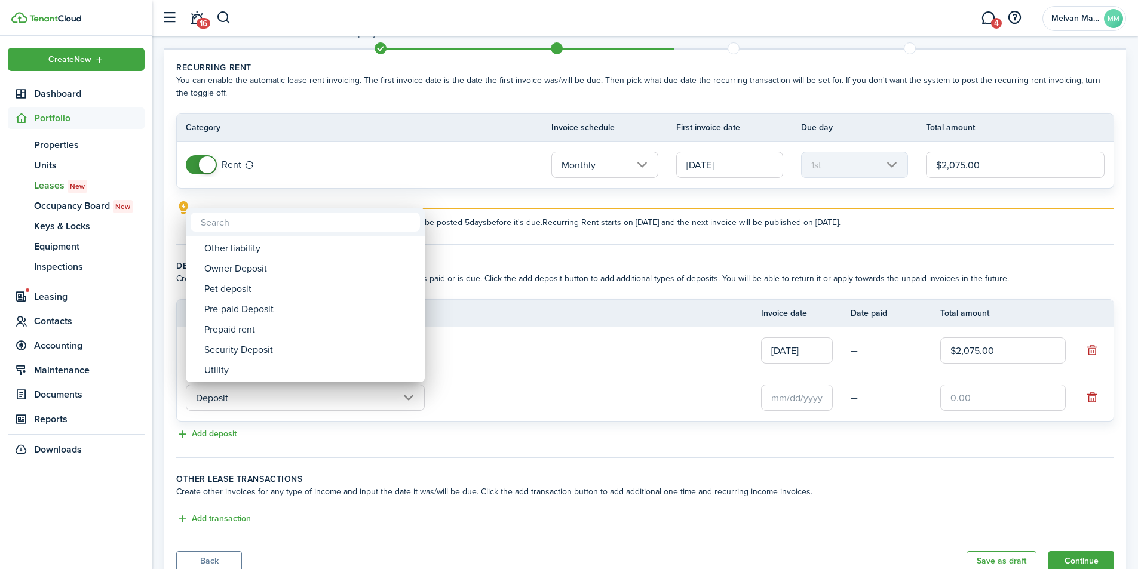
click at [601, 361] on div at bounding box center [568, 284] width 1329 height 761
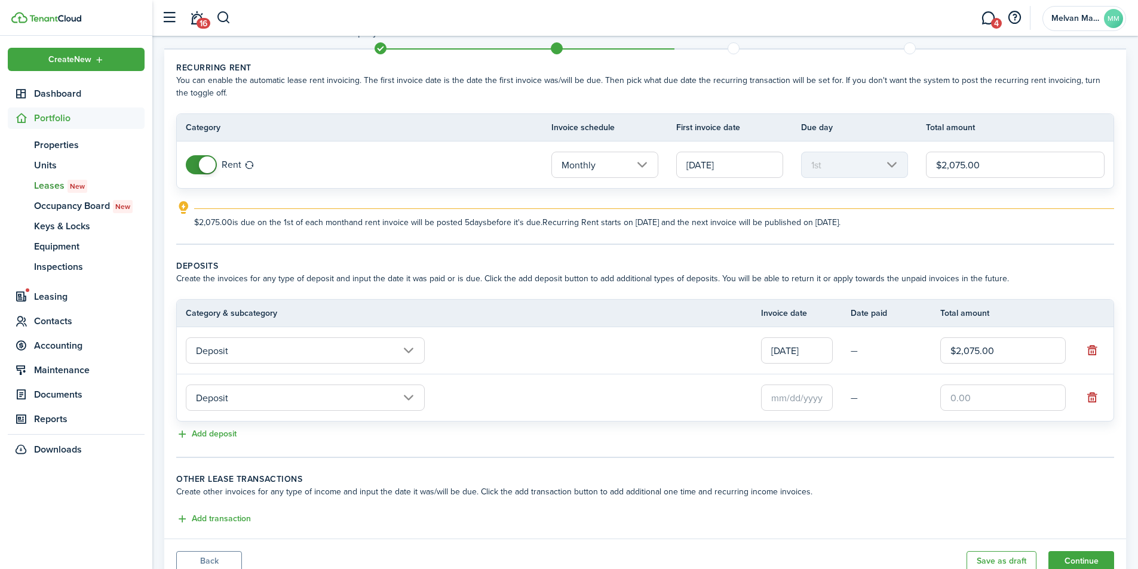
click at [1099, 397] on button "button" at bounding box center [1092, 398] width 17 height 17
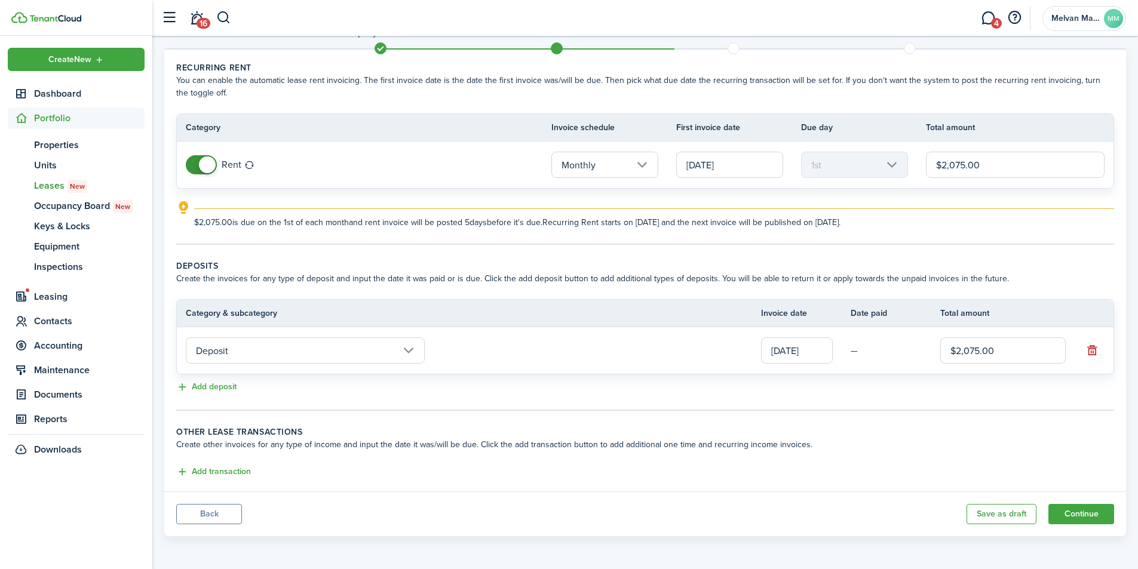
click at [409, 349] on input "Deposit" at bounding box center [305, 351] width 239 height 26
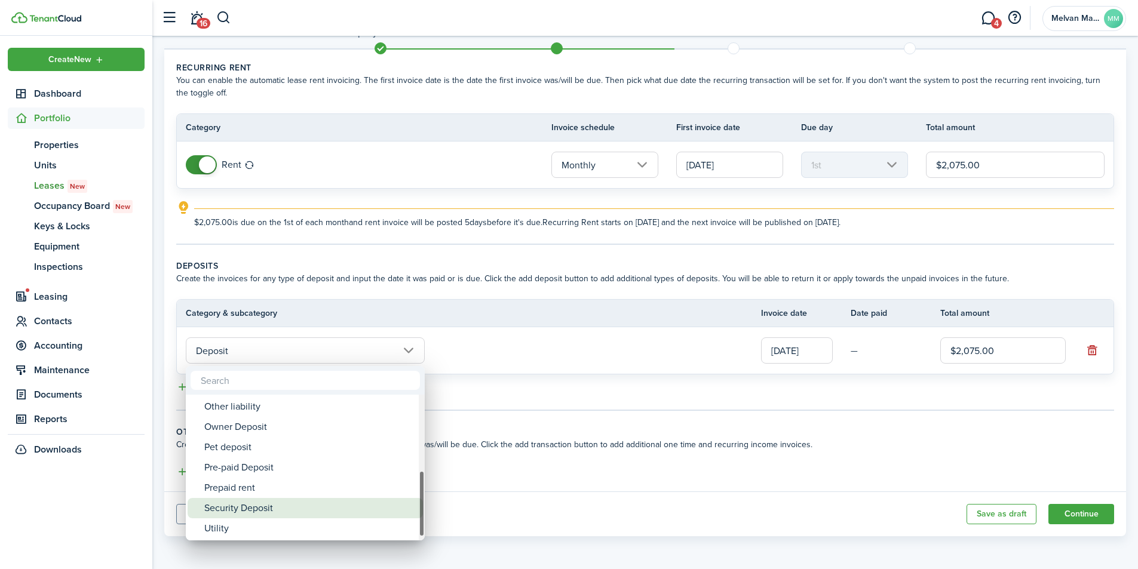
click at [298, 505] on div "Security Deposit" at bounding box center [309, 508] width 211 height 20
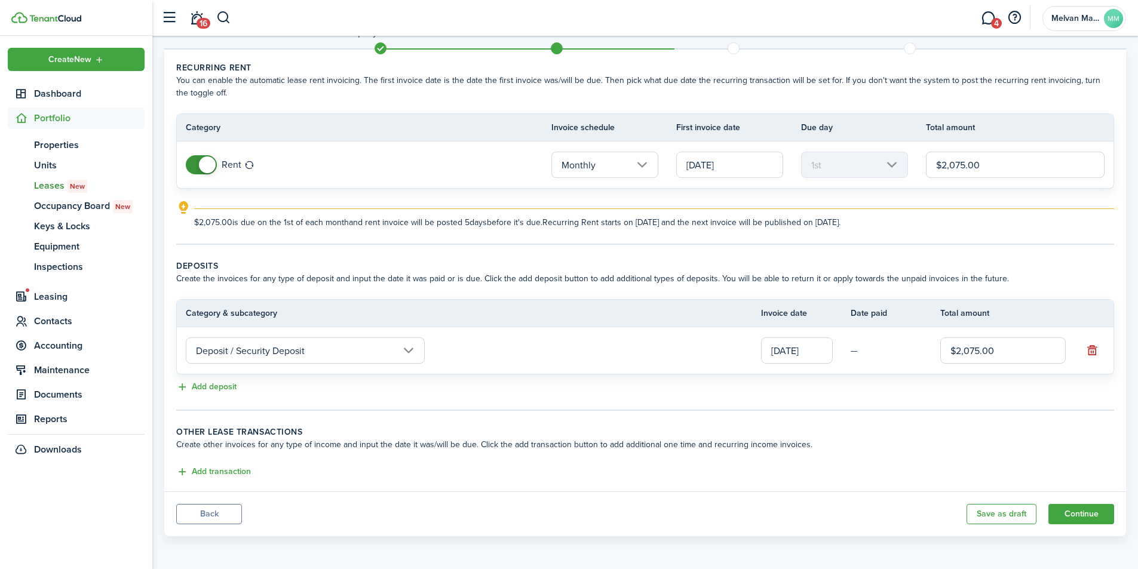
click at [411, 349] on input "Deposit / Security Deposit" at bounding box center [305, 351] width 239 height 26
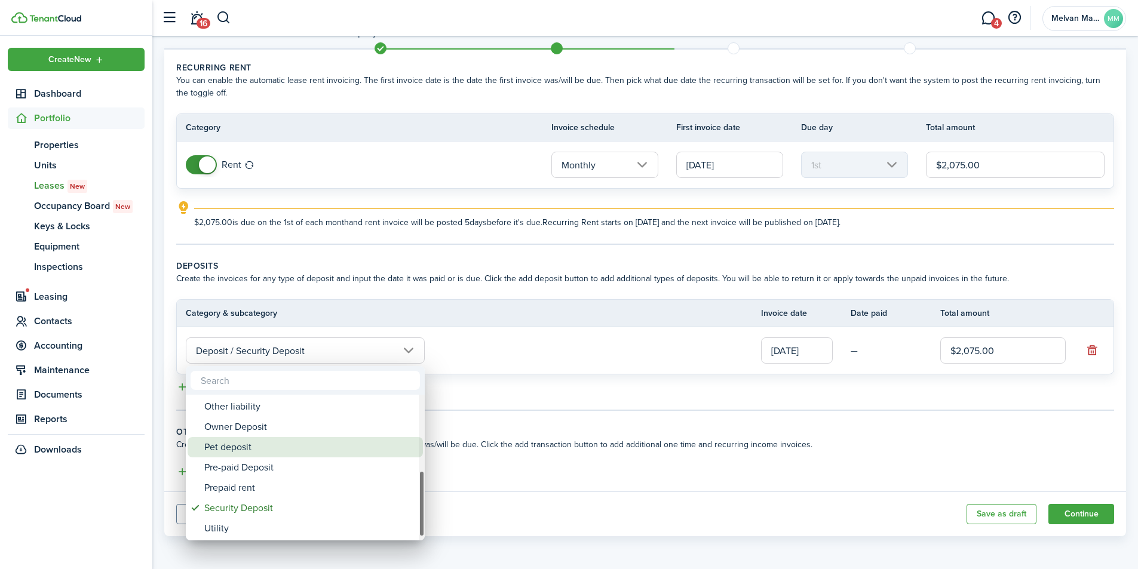
click at [316, 442] on div "Pet deposit" at bounding box center [309, 447] width 211 height 20
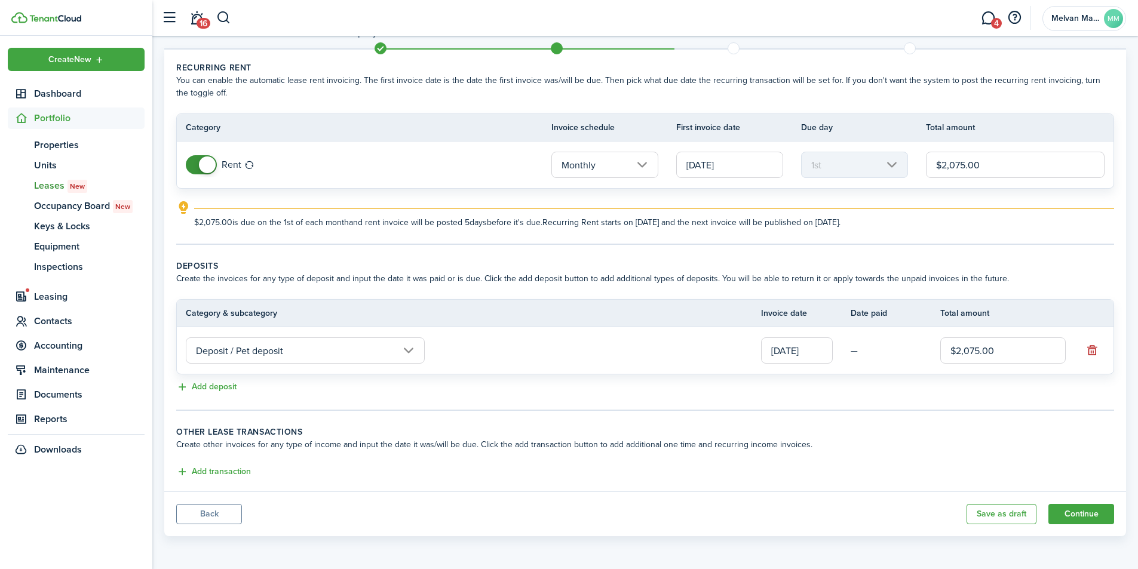
click at [409, 341] on input "Deposit / Pet deposit" at bounding box center [305, 351] width 239 height 26
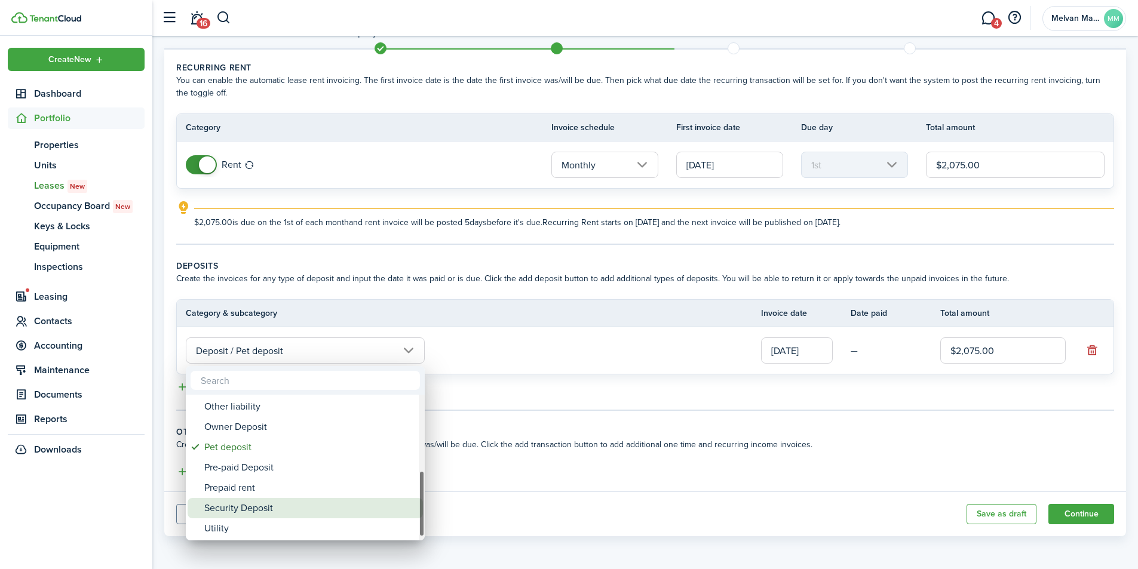
click at [320, 507] on div "Security Deposit" at bounding box center [309, 508] width 211 height 20
type input "Deposit / Security Deposit"
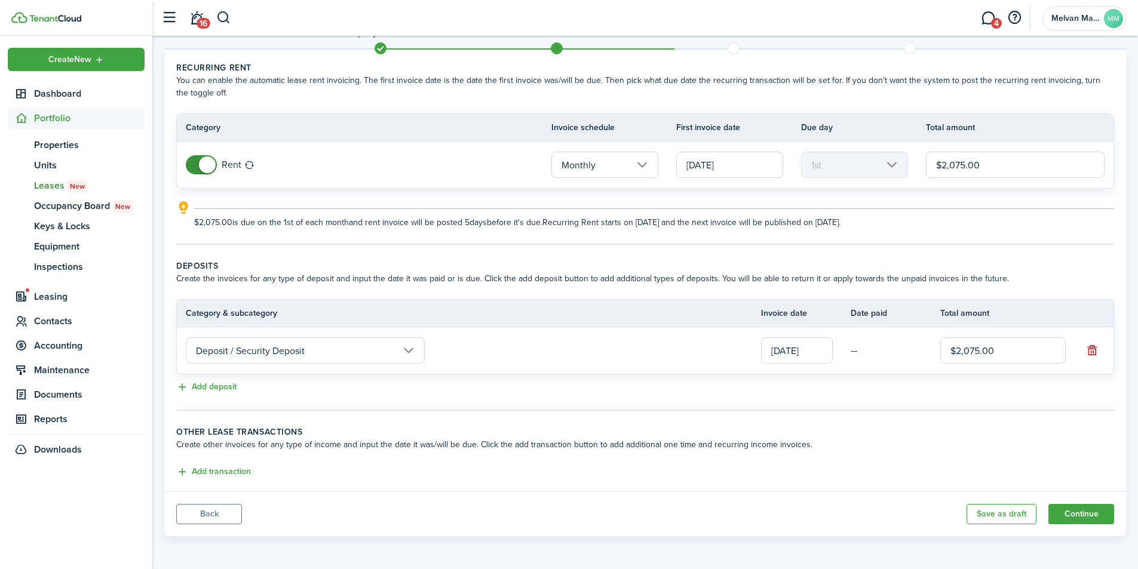
click at [214, 471] on button "Add transaction" at bounding box center [213, 472] width 75 height 14
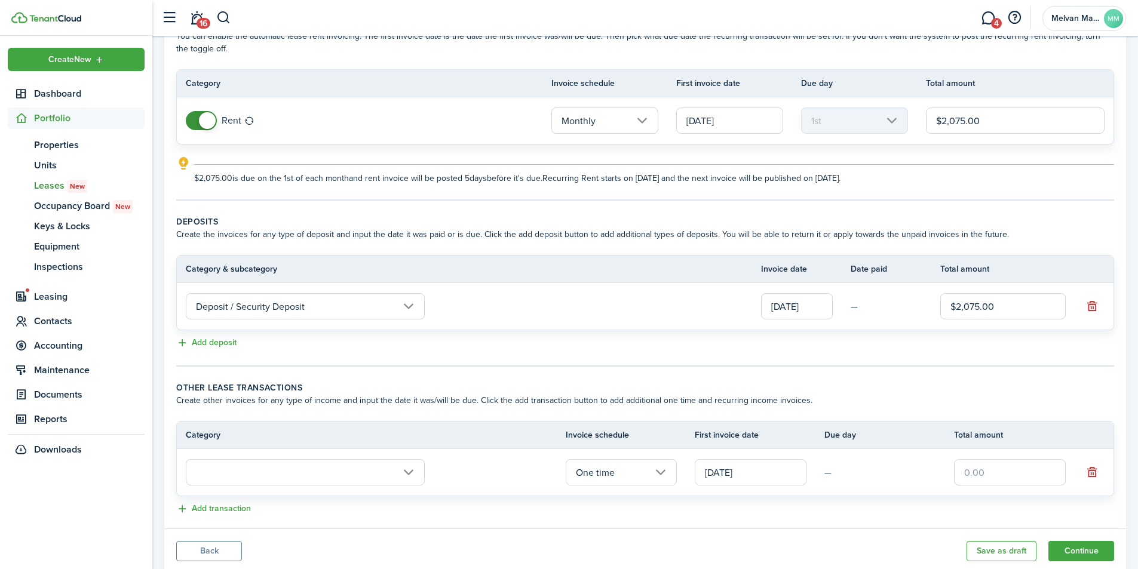
scroll to position [114, 0]
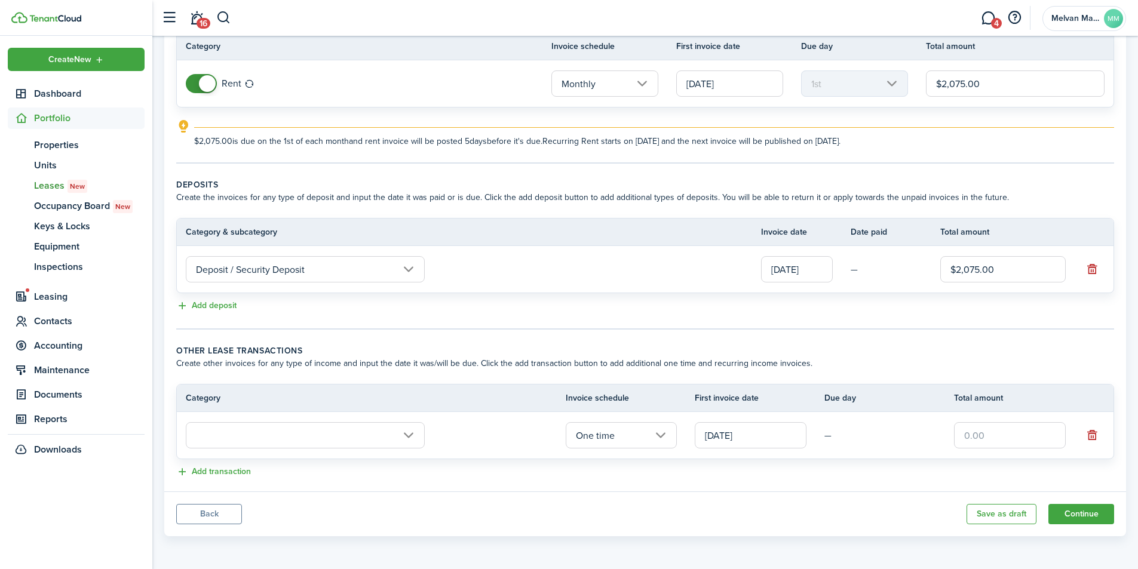
click at [405, 440] on input "text" at bounding box center [305, 435] width 239 height 26
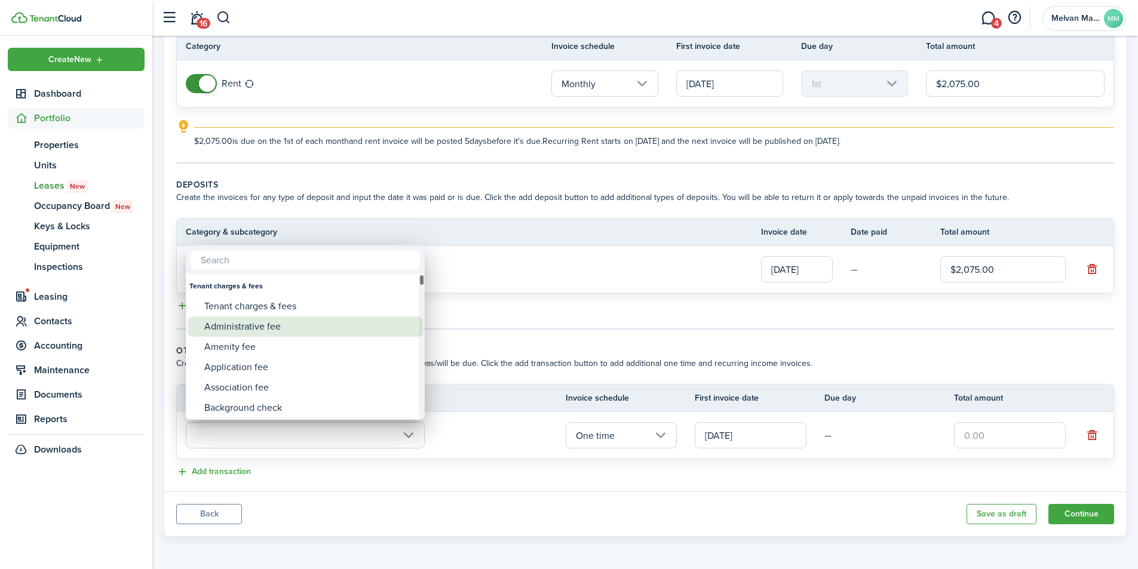
click at [269, 329] on div "Administrative fee" at bounding box center [309, 327] width 211 height 20
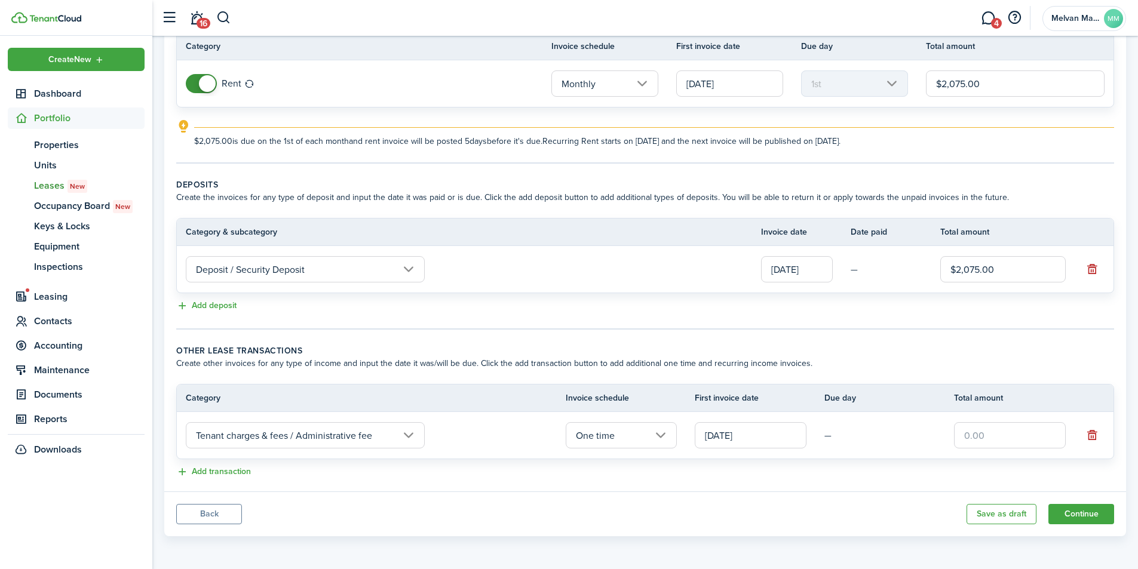
click at [388, 437] on input "Tenant charges & fees / Administrative fee" at bounding box center [305, 435] width 239 height 26
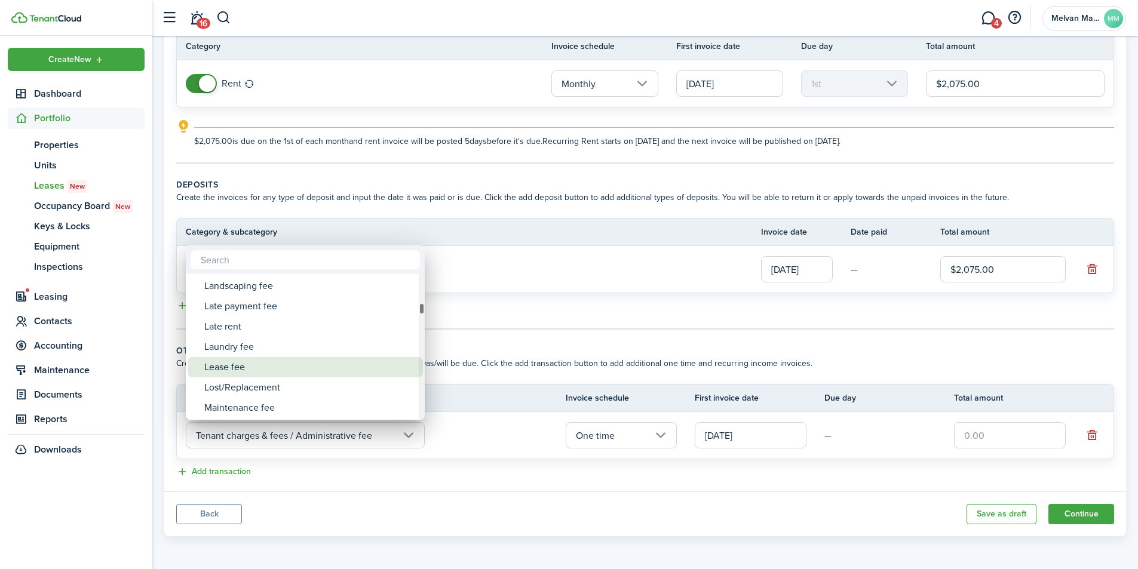
click at [351, 370] on div "Lease fee" at bounding box center [309, 367] width 211 height 20
type input "Tenant charges & fees / Lease fee"
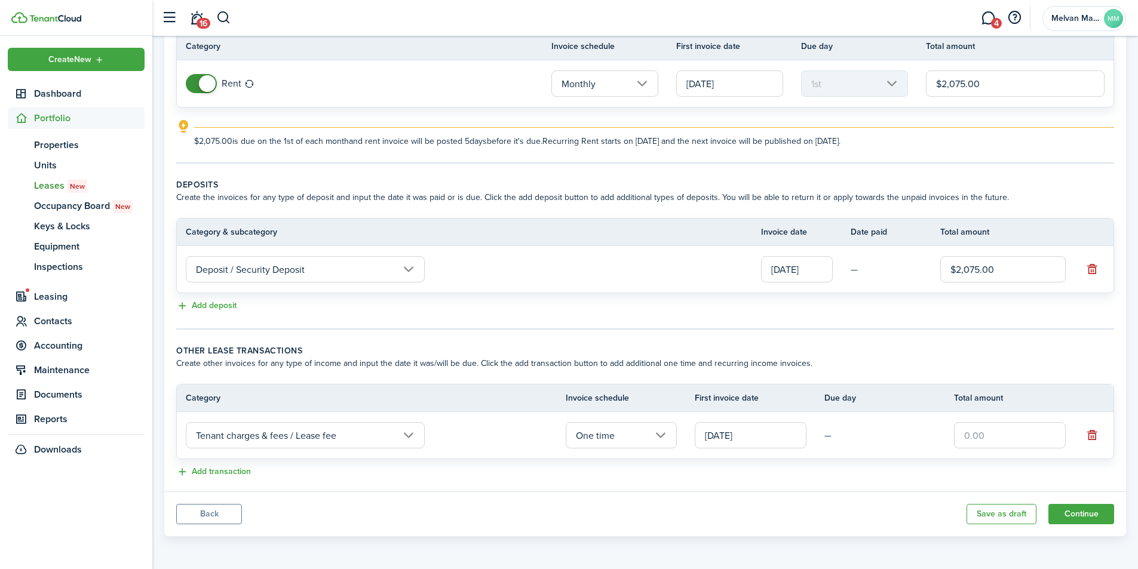
click at [984, 430] on input "text" at bounding box center [1010, 435] width 112 height 26
type input "$100.00"
click at [883, 348] on wizard-step-header-title "Other lease transactions" at bounding box center [645, 351] width 938 height 13
click at [1097, 511] on button "Continue" at bounding box center [1081, 514] width 66 height 20
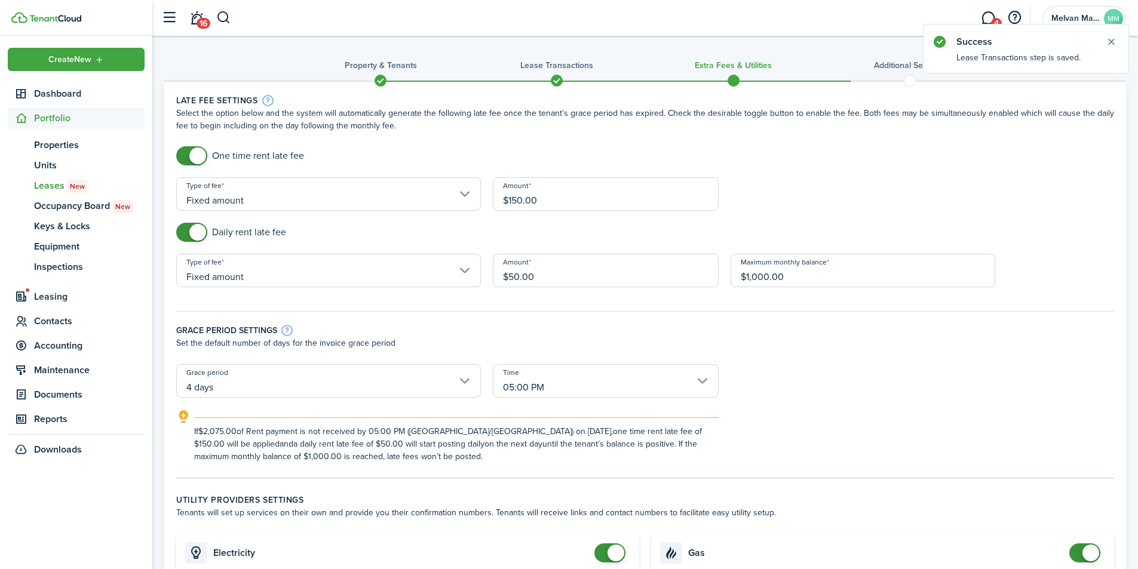
click at [466, 193] on input "Fixed amount" at bounding box center [328, 193] width 305 height 33
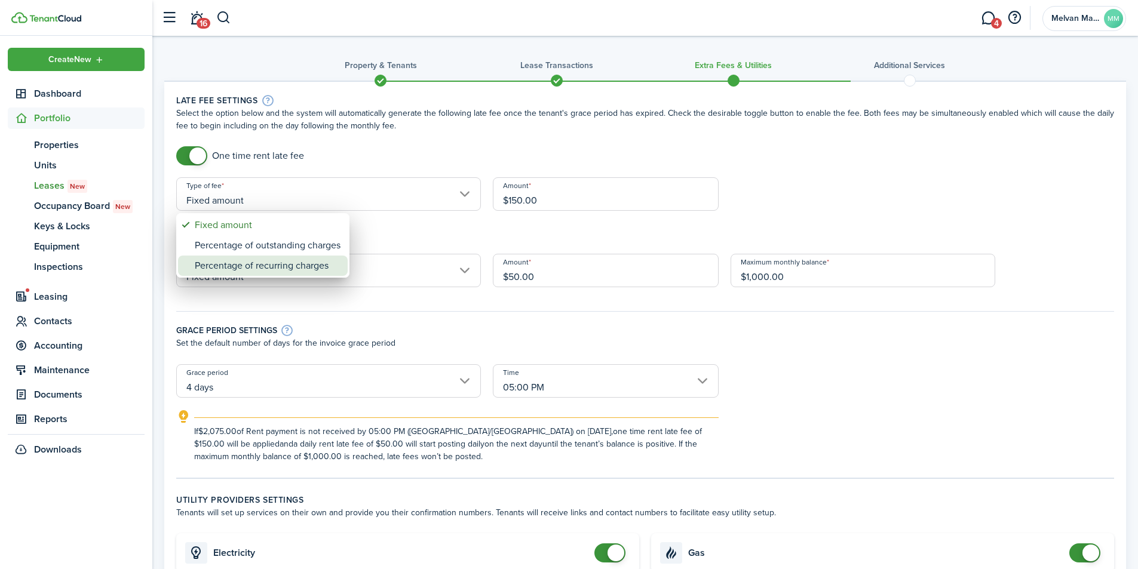
click at [293, 267] on div "Percentage of recurring charges" at bounding box center [268, 266] width 146 height 20
type input "Percentage of recurring charges"
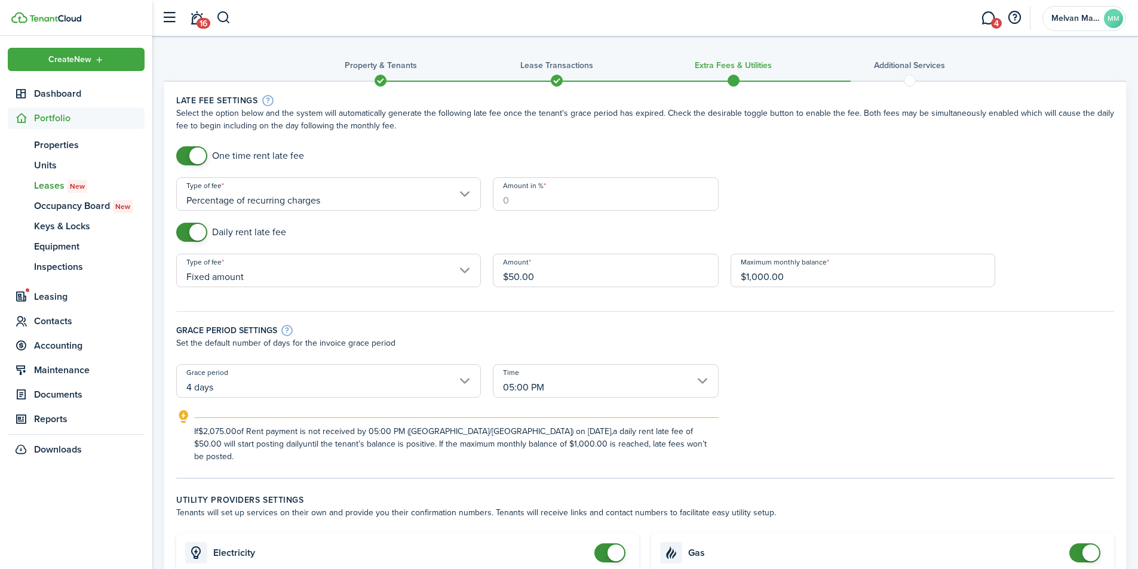
click at [531, 205] on input "Amount in %" at bounding box center [606, 193] width 226 height 33
click at [304, 276] on input "Fixed amount" at bounding box center [328, 270] width 305 height 33
type input "10"
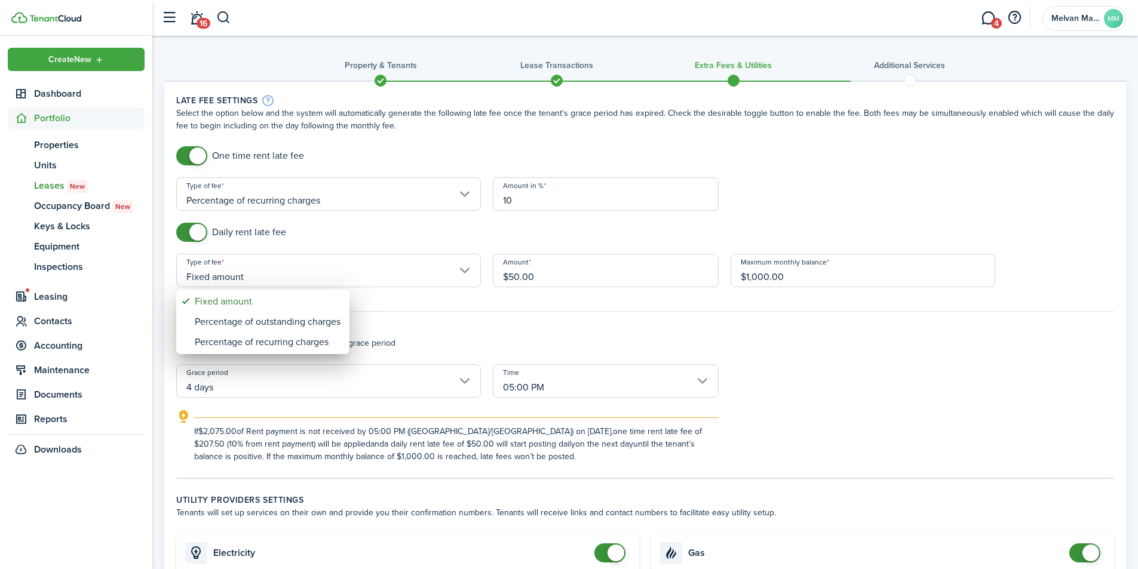
click at [863, 198] on div at bounding box center [568, 284] width 1329 height 761
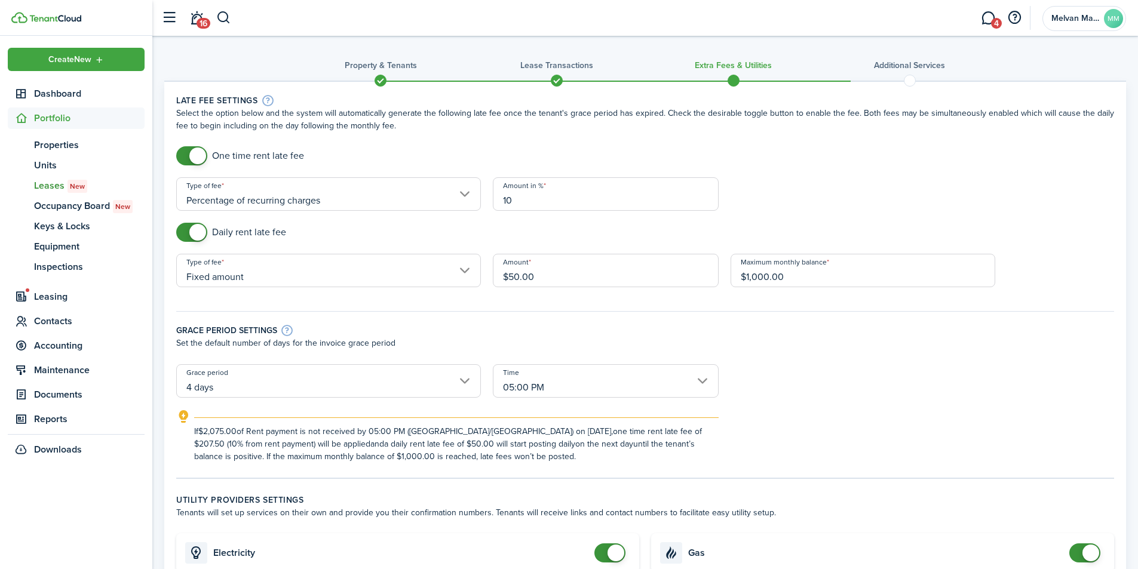
click at [335, 272] on input "Fixed amount" at bounding box center [328, 270] width 305 height 33
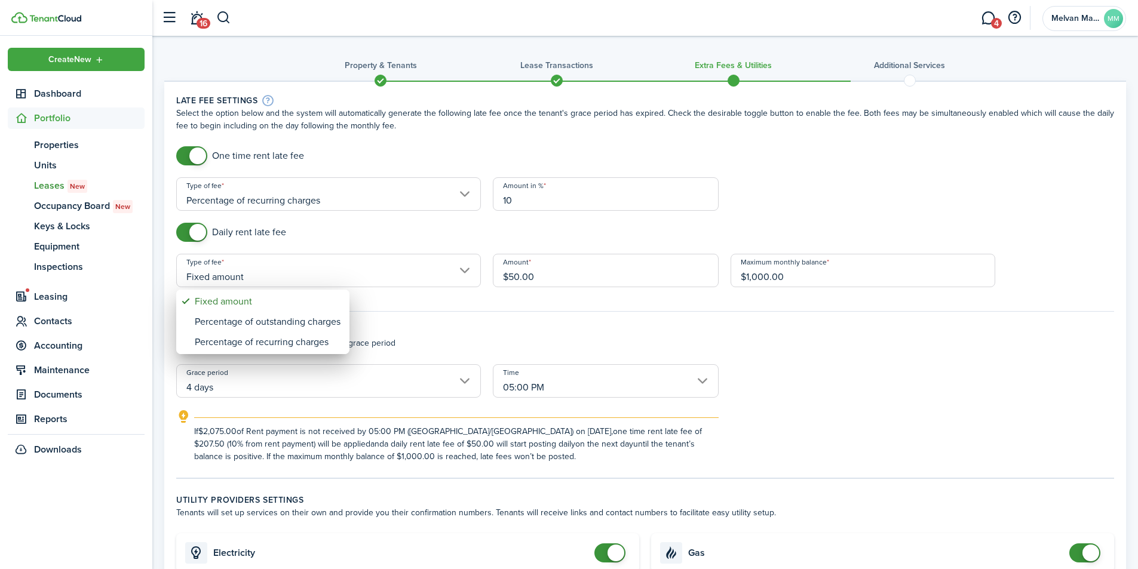
click at [358, 277] on div at bounding box center [568, 284] width 1329 height 761
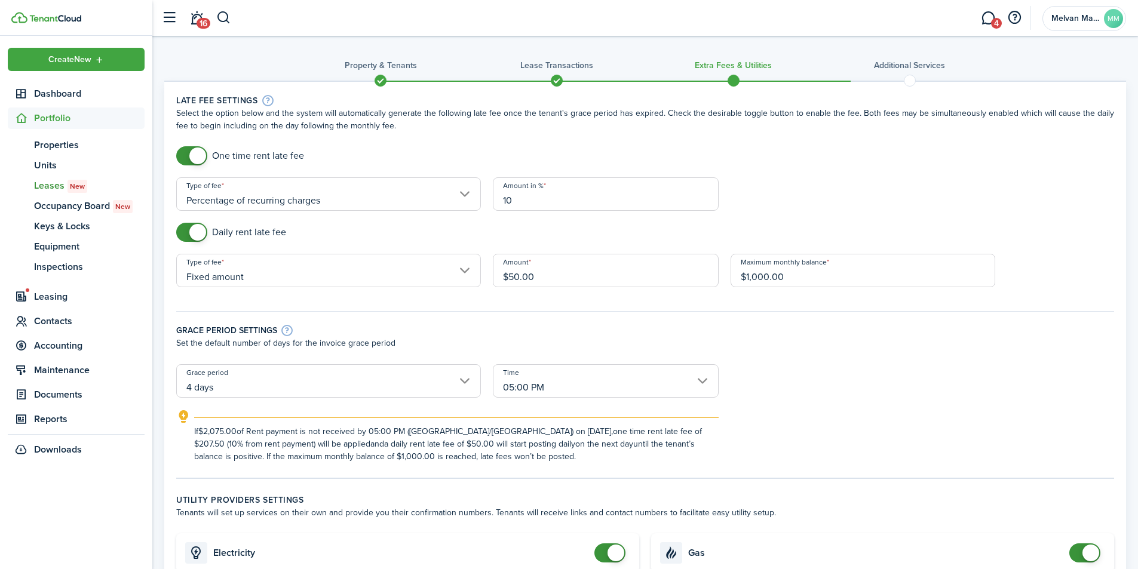
click at [358, 277] on input "Fixed amount" at bounding box center [328, 270] width 305 height 33
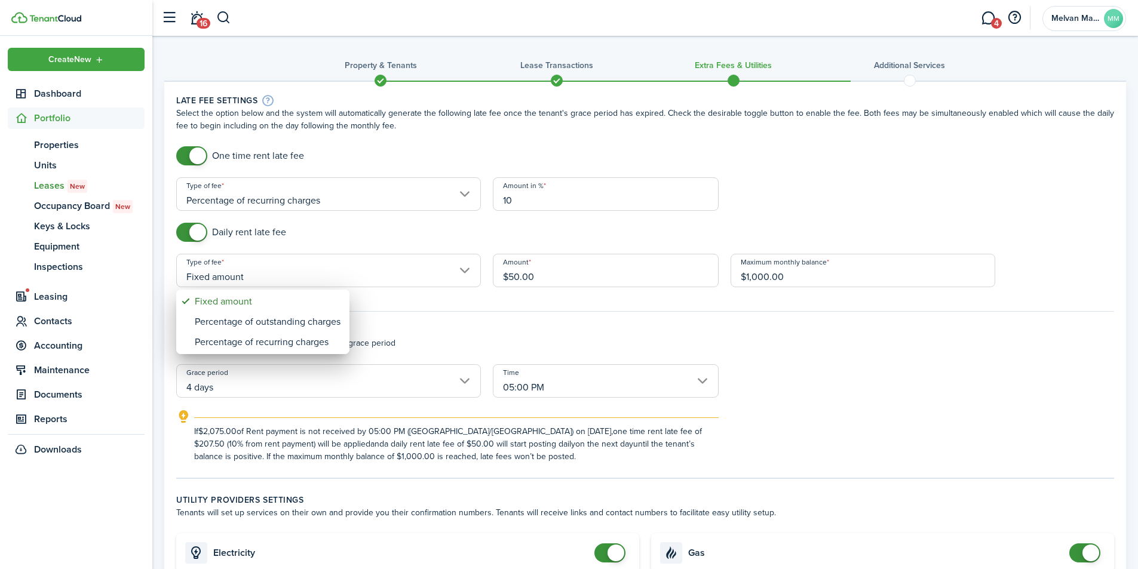
click at [358, 277] on div at bounding box center [568, 284] width 1329 height 761
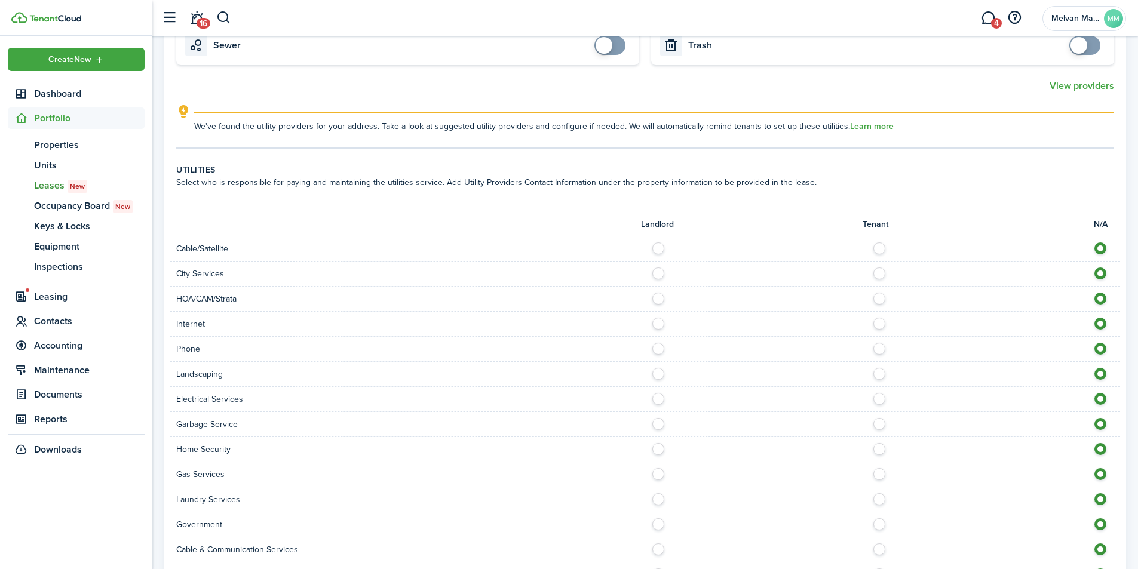
scroll to position [637, 0]
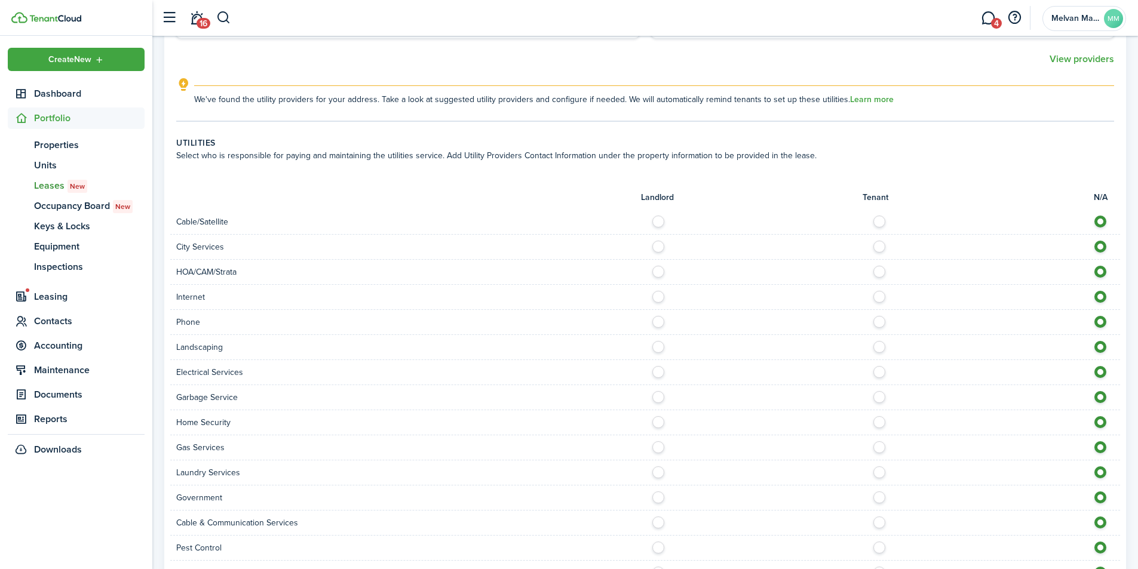
click at [881, 247] on label at bounding box center [882, 244] width 21 height 6
radio input "true"
click at [880, 222] on label at bounding box center [882, 219] width 21 height 6
radio input "true"
click at [878, 297] on label at bounding box center [882, 294] width 21 height 6
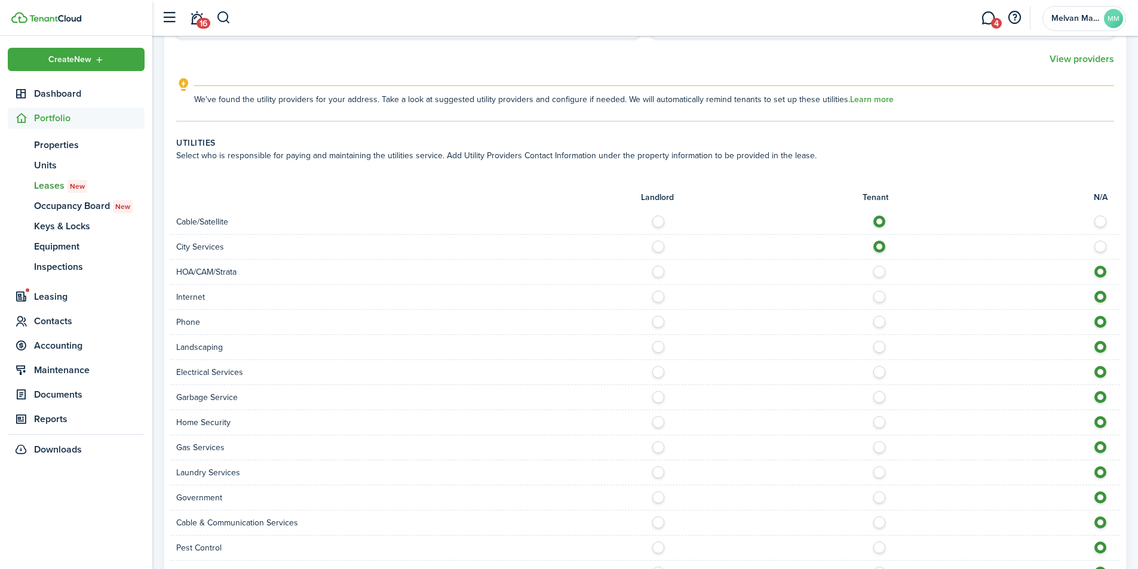
radio input "true"
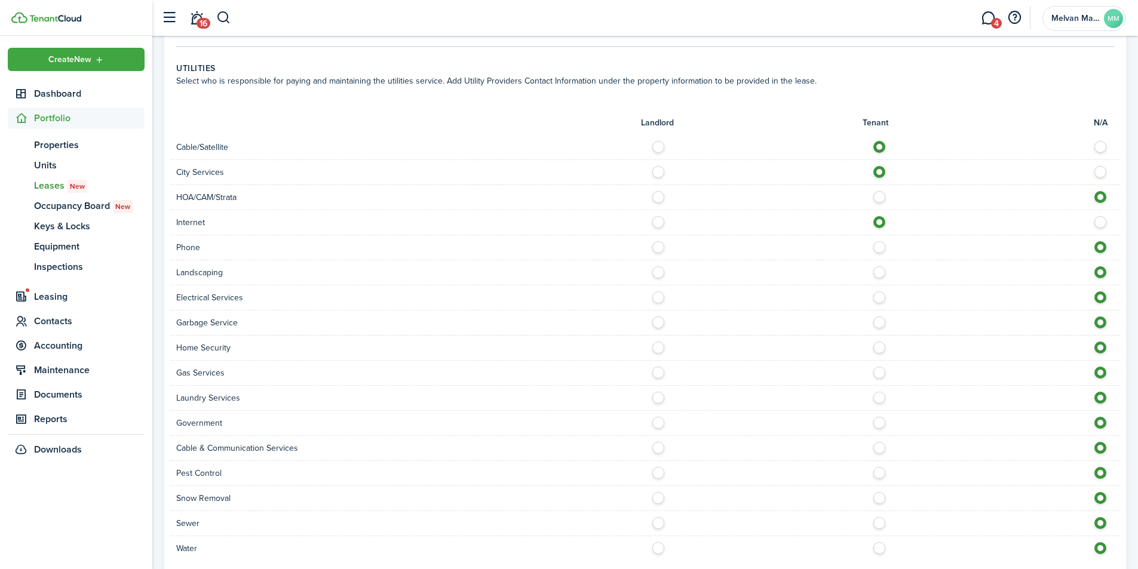
scroll to position [793, 0]
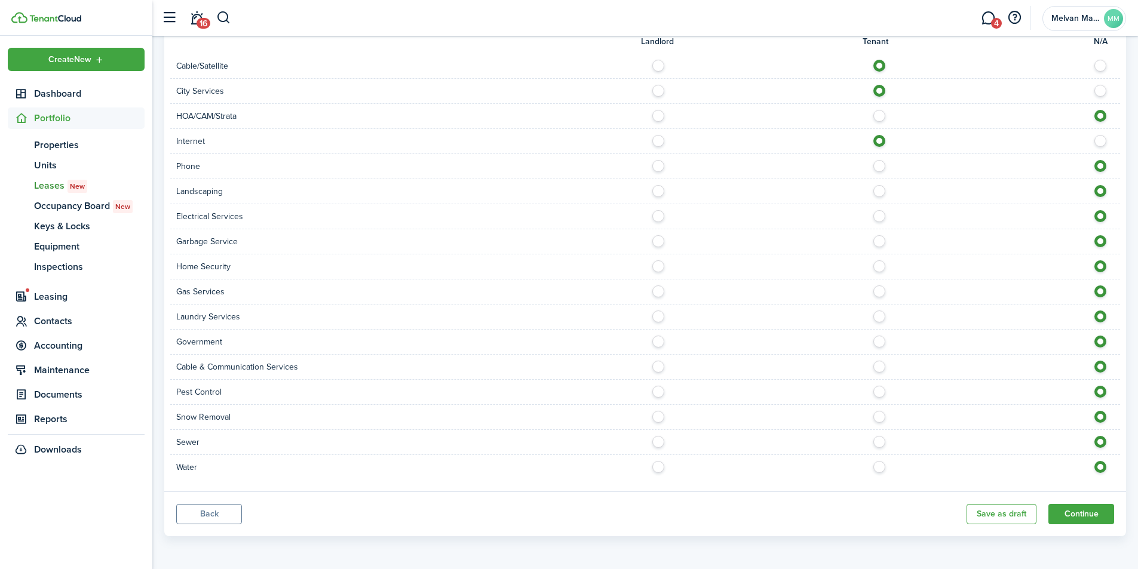
click at [880, 216] on label at bounding box center [882, 213] width 21 height 6
radio input "true"
click at [879, 241] on label at bounding box center [882, 238] width 21 height 6
radio input "true"
click at [879, 292] on label at bounding box center [882, 289] width 21 height 6
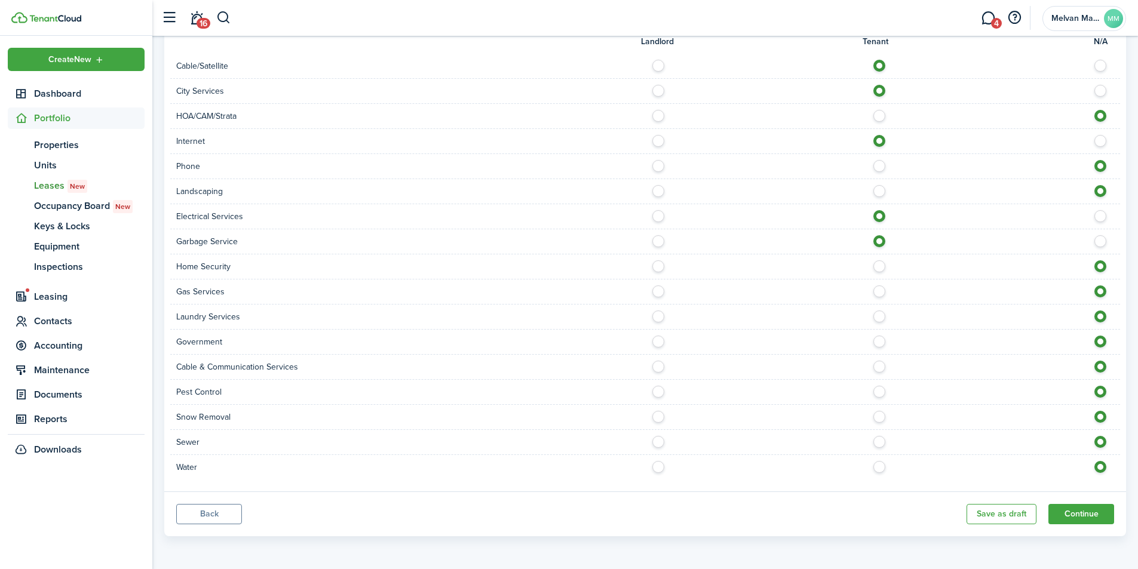
radio input "true"
click at [876, 441] on label at bounding box center [882, 439] width 21 height 6
radio input "true"
click at [884, 466] on label at bounding box center [882, 464] width 21 height 6
radio input "true"
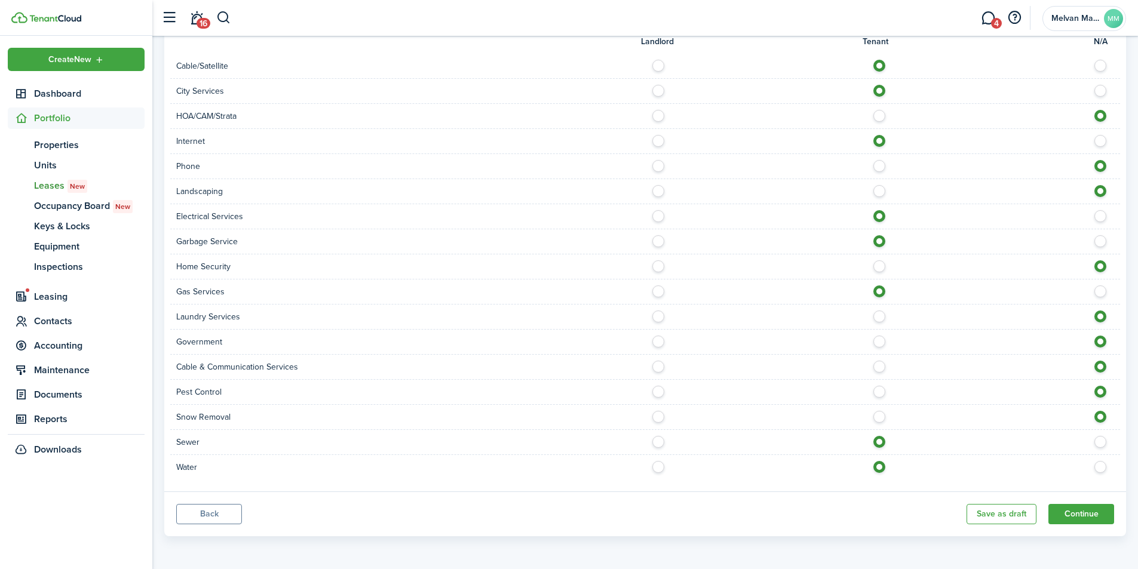
click at [1081, 515] on button "Continue" at bounding box center [1081, 514] width 66 height 20
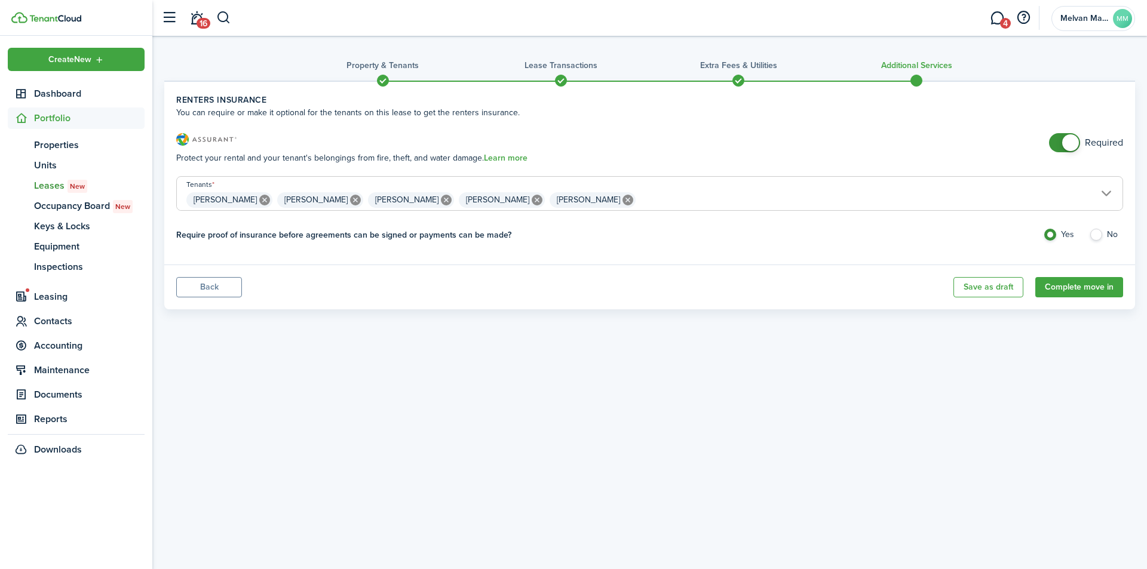
click at [361, 199] on icon at bounding box center [355, 200] width 11 height 11
click at [361, 200] on icon at bounding box center [355, 200] width 11 height 11
type input "[PERSON_NAME], [PERSON_NAME]"
click at [1076, 285] on button "Complete move in" at bounding box center [1079, 287] width 88 height 20
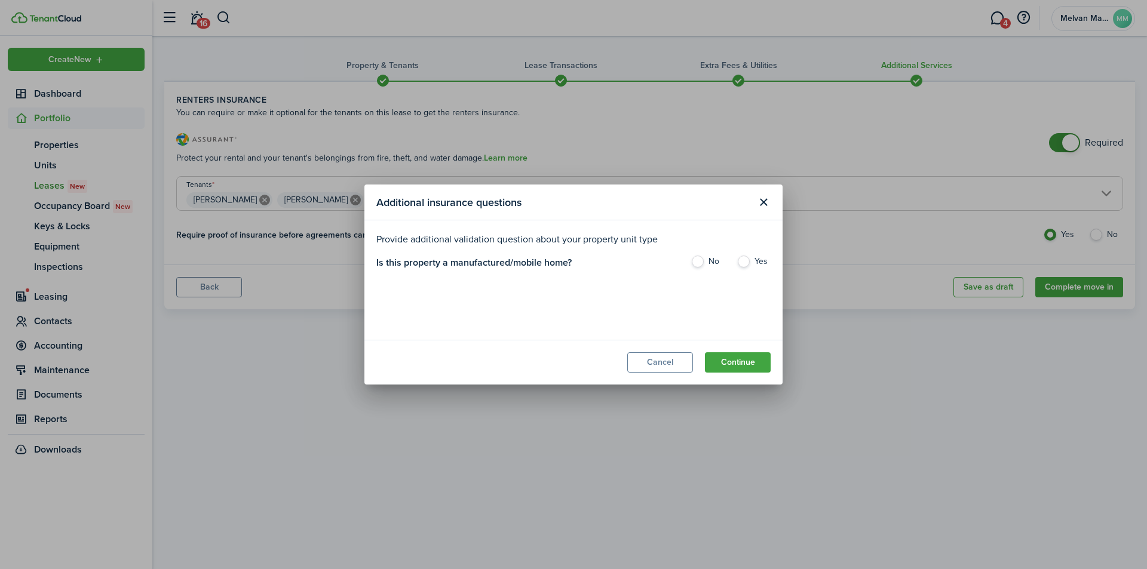
click at [701, 261] on label "No" at bounding box center [708, 265] width 34 height 18
radio input "true"
click at [732, 361] on button "Continue" at bounding box center [738, 362] width 66 height 20
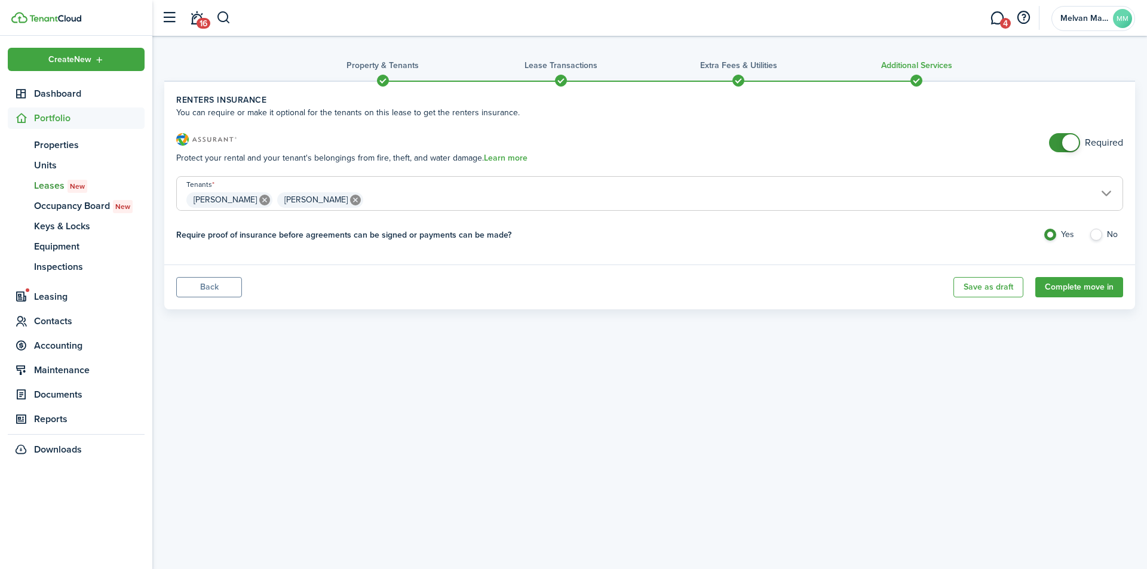
click at [1093, 280] on button "Complete move in" at bounding box center [1079, 287] width 88 height 20
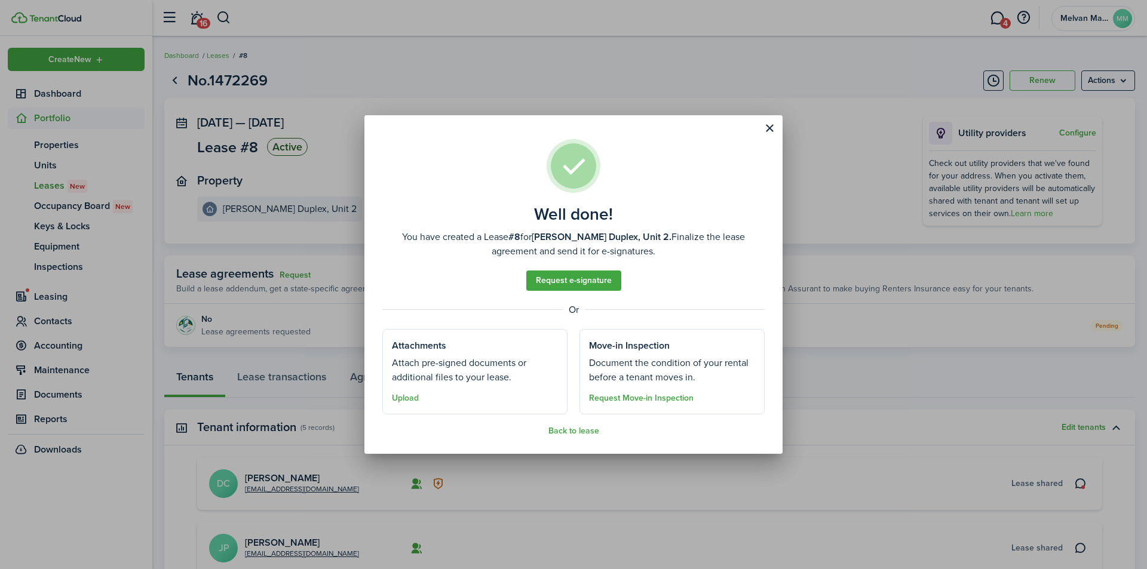
click at [643, 400] on button "Request Move-in Inspection" at bounding box center [641, 399] width 105 height 10
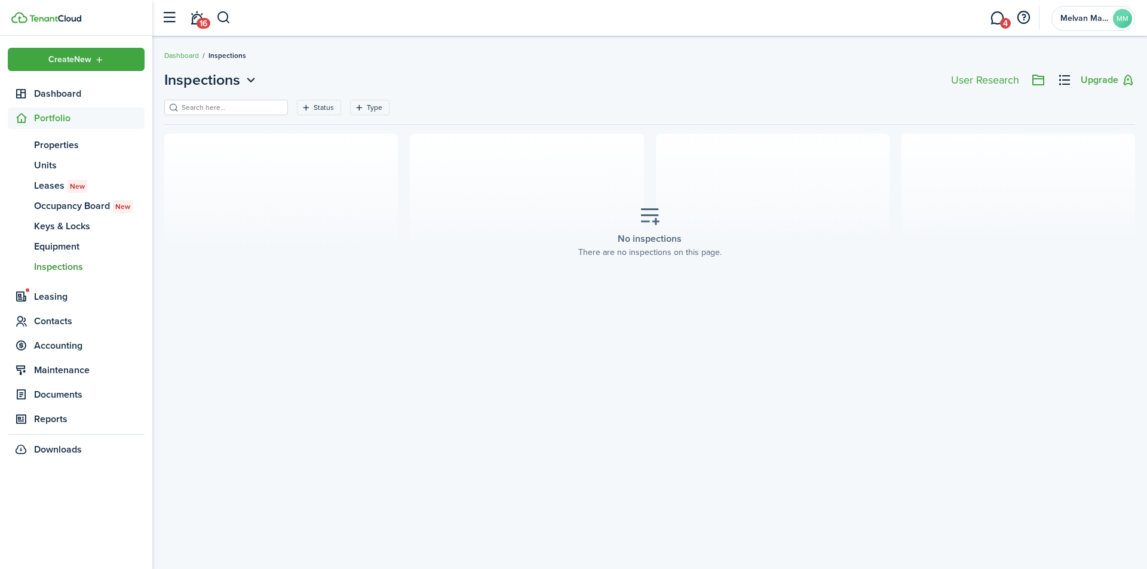
click at [655, 214] on icon at bounding box center [650, 216] width 22 height 21
click at [56, 187] on span "Leases New" at bounding box center [89, 186] width 111 height 14
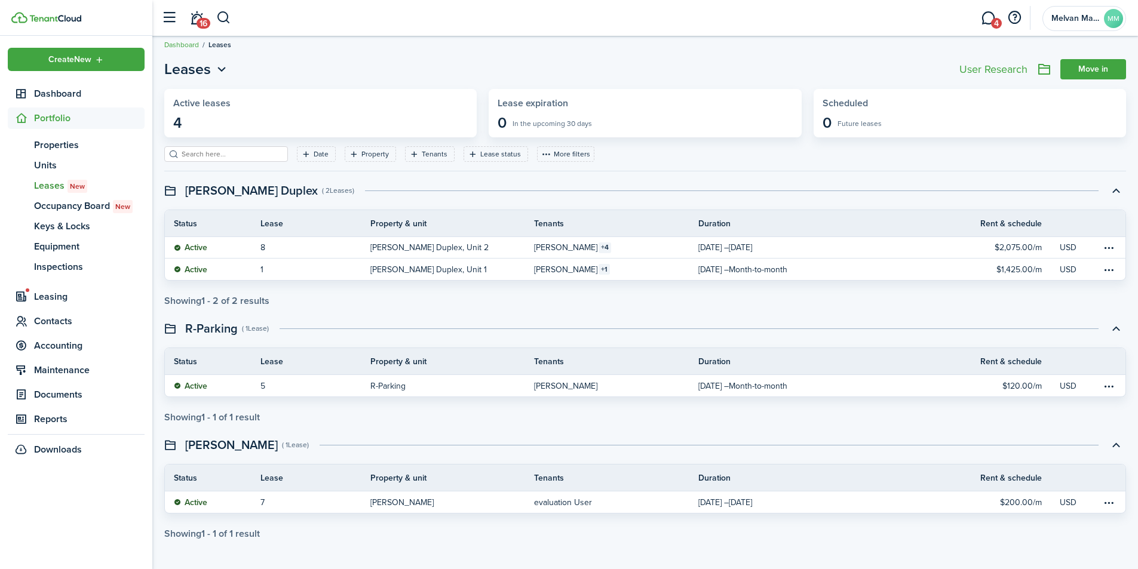
scroll to position [14, 0]
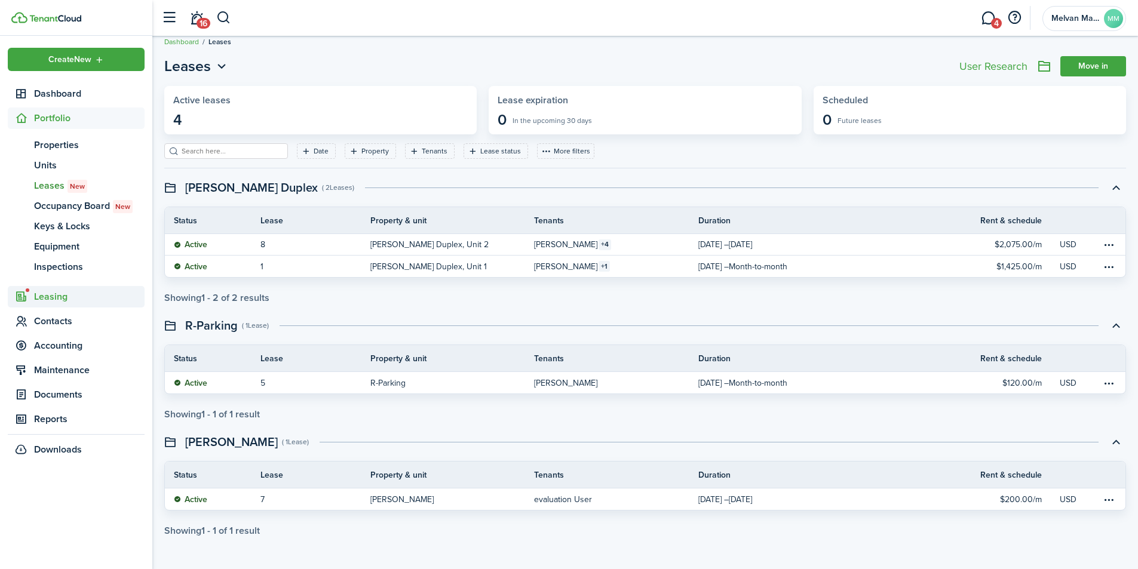
click at [63, 297] on span "Leasing" at bounding box center [89, 297] width 111 height 14
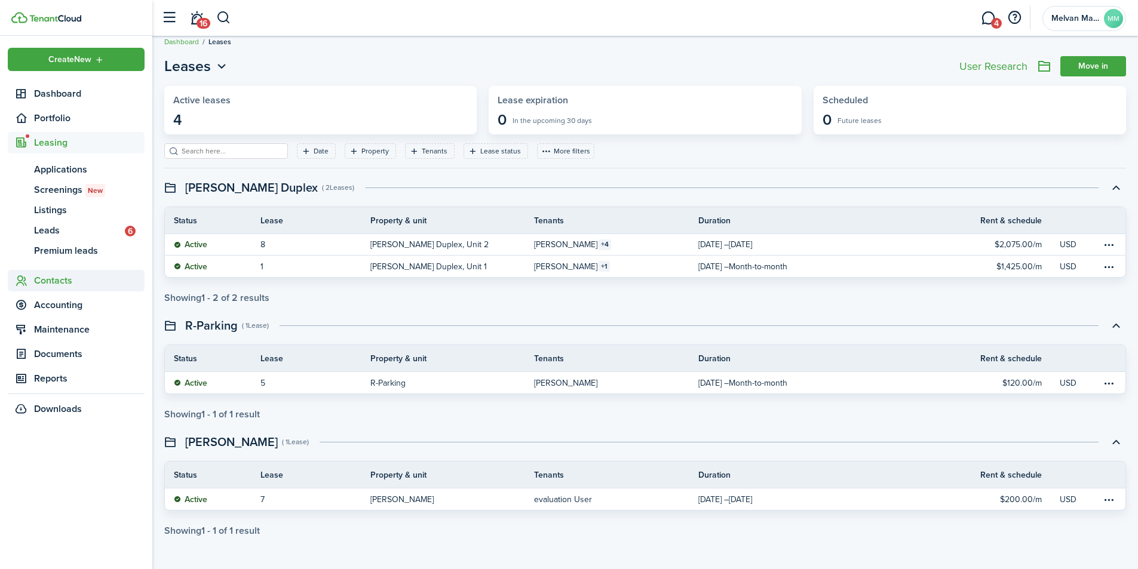
click at [68, 282] on span "Contacts" at bounding box center [89, 281] width 111 height 14
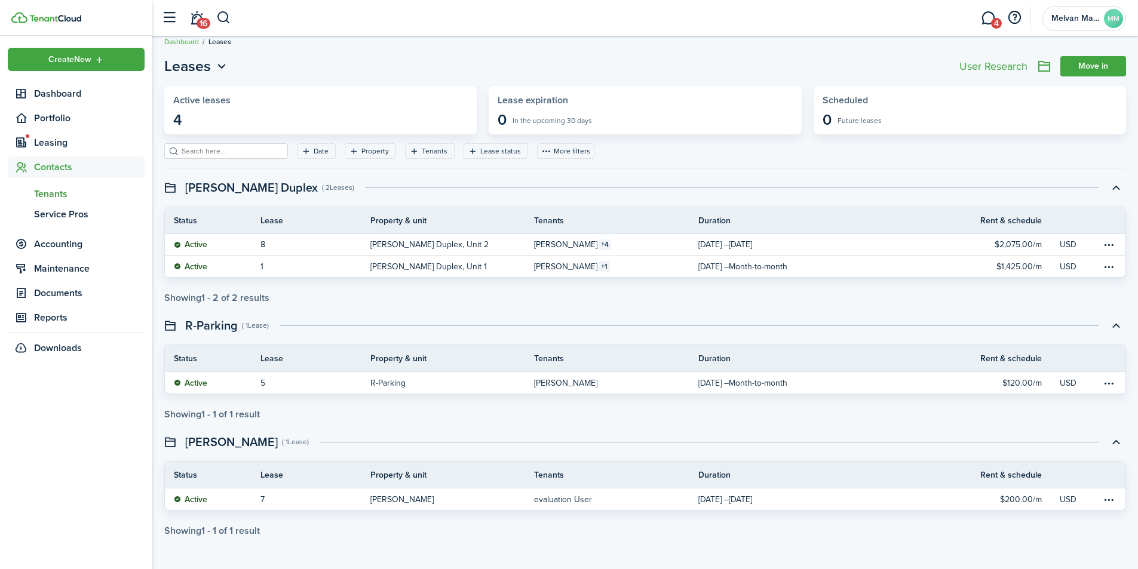
click at [49, 195] on span "Tenants" at bounding box center [89, 194] width 111 height 14
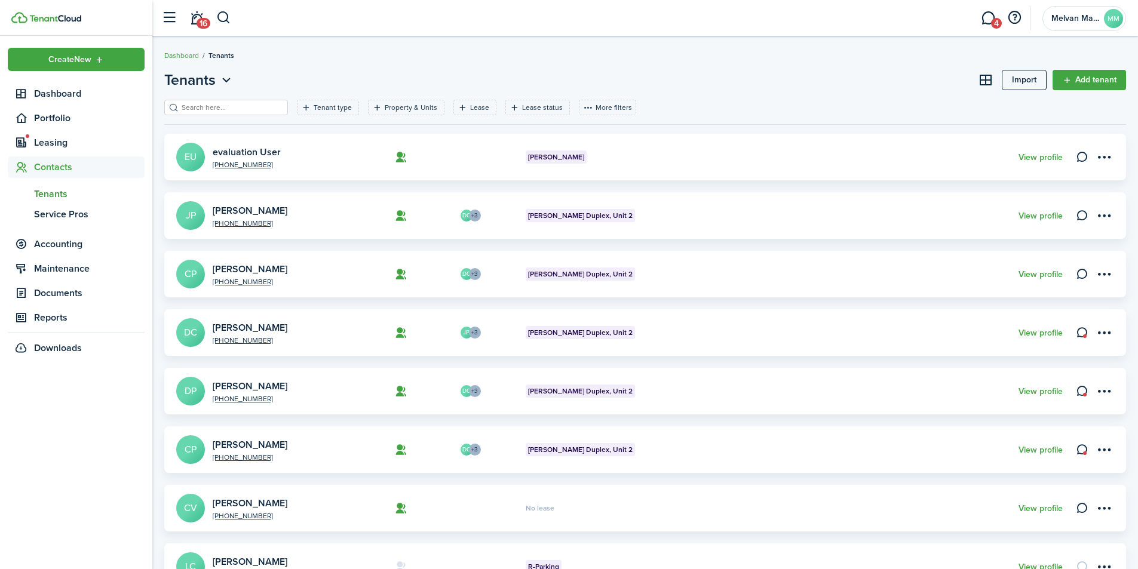
click at [287, 444] on link "[PERSON_NAME]" at bounding box center [250, 445] width 75 height 14
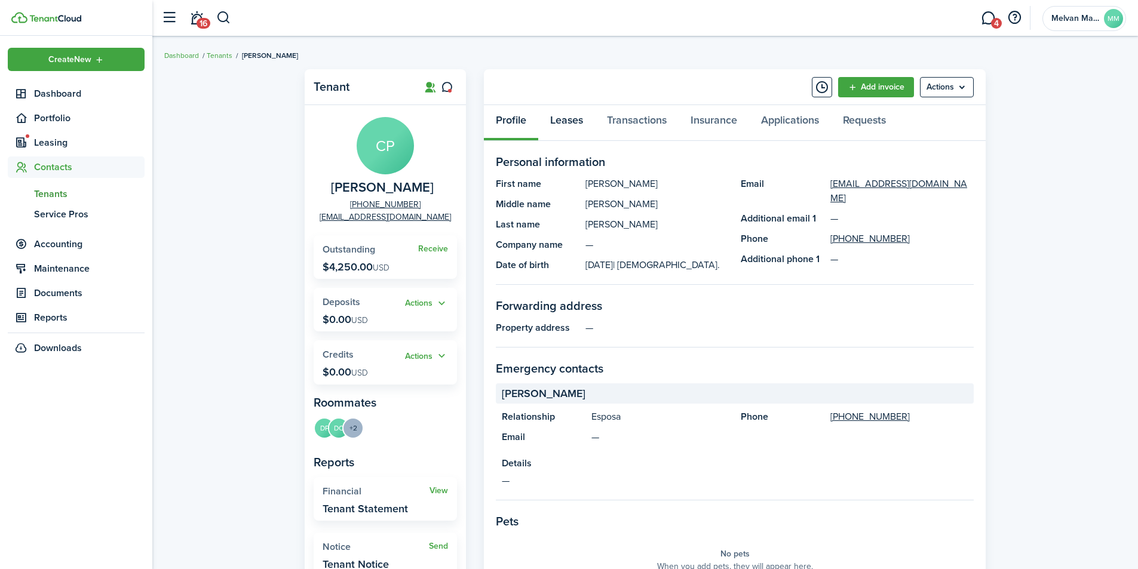
click at [554, 121] on link "Leases" at bounding box center [566, 123] width 57 height 36
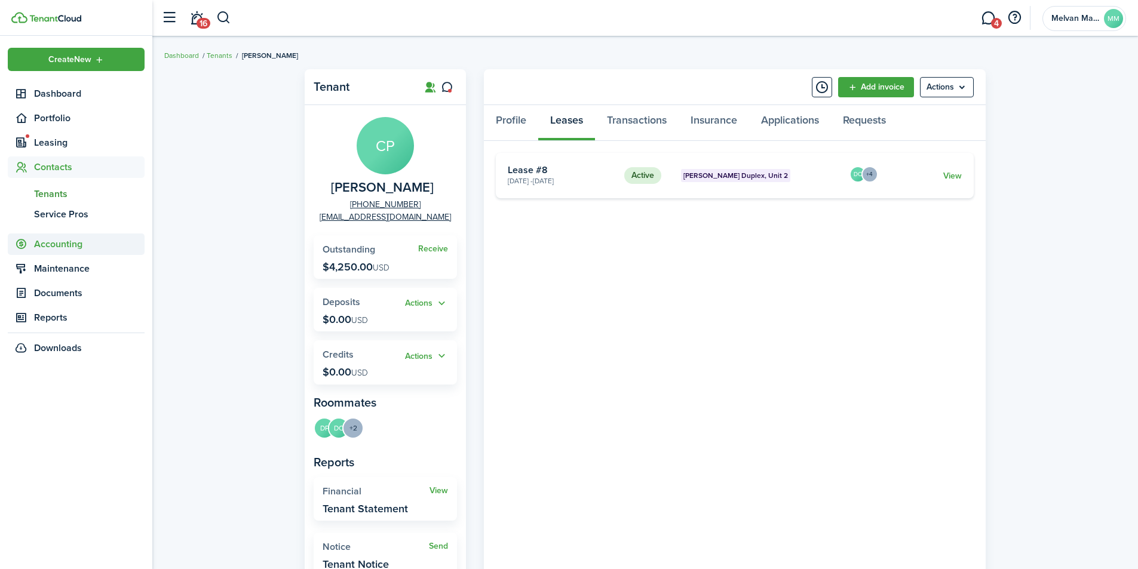
click at [47, 245] on span "Accounting" at bounding box center [89, 244] width 111 height 14
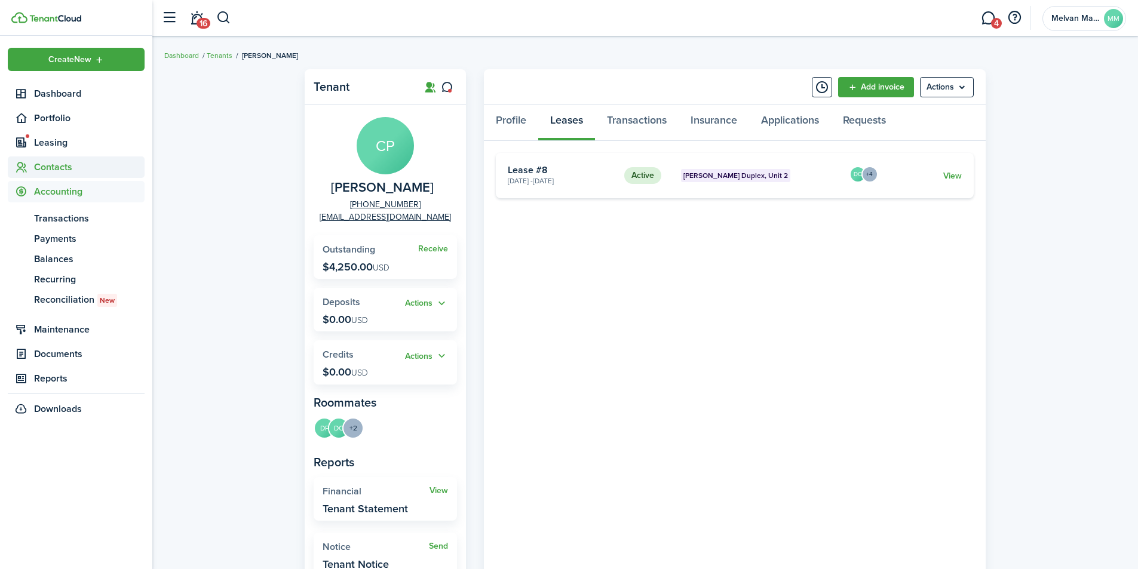
click at [60, 161] on span "Contacts" at bounding box center [89, 167] width 111 height 14
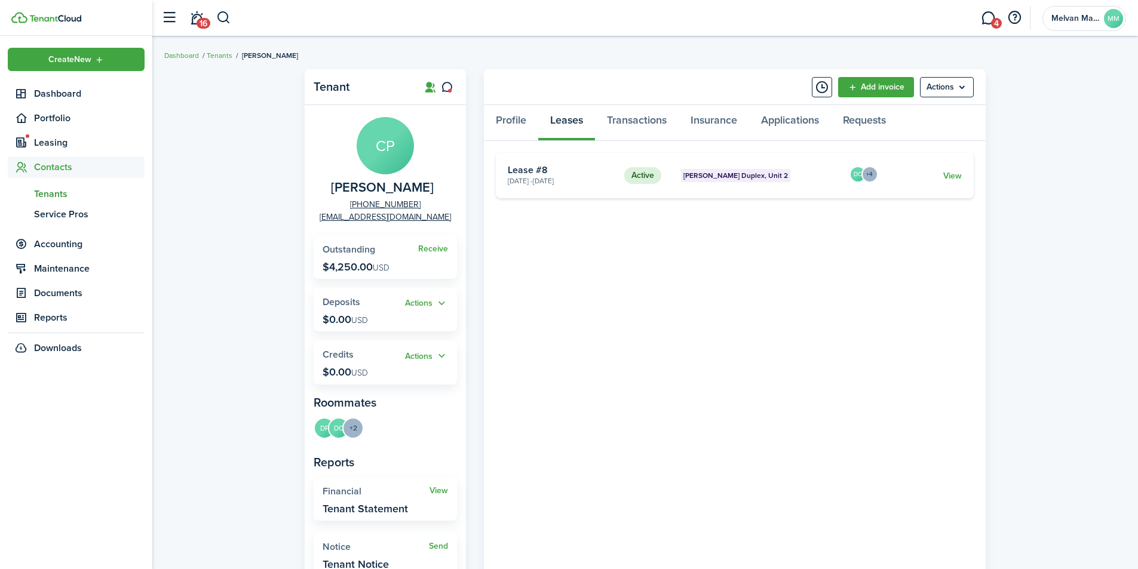
click at [55, 193] on span "Tenants" at bounding box center [89, 194] width 111 height 14
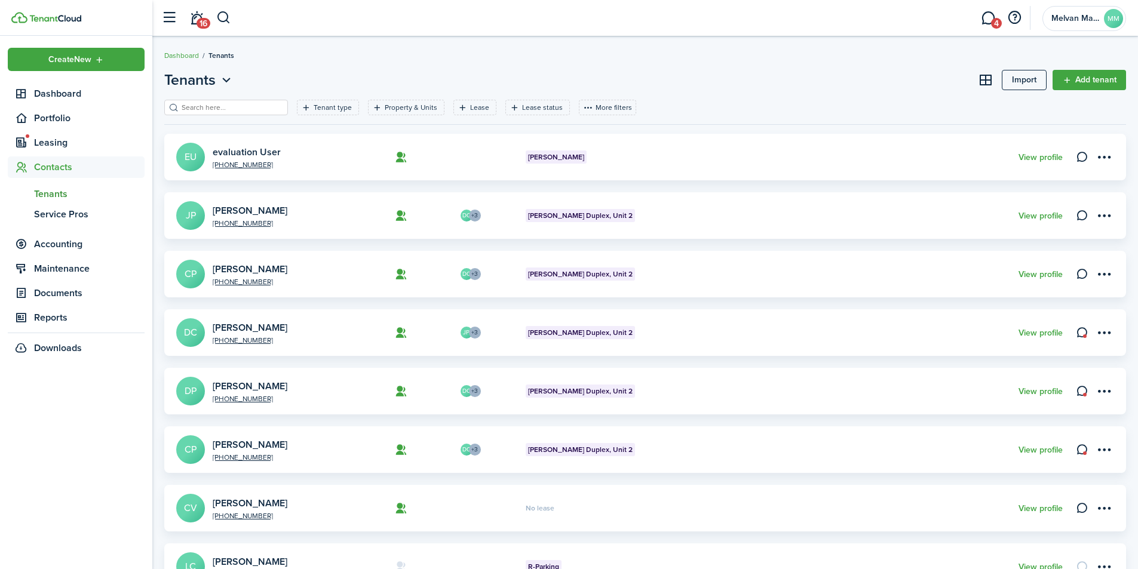
click at [259, 444] on link "[PERSON_NAME]" at bounding box center [250, 445] width 75 height 14
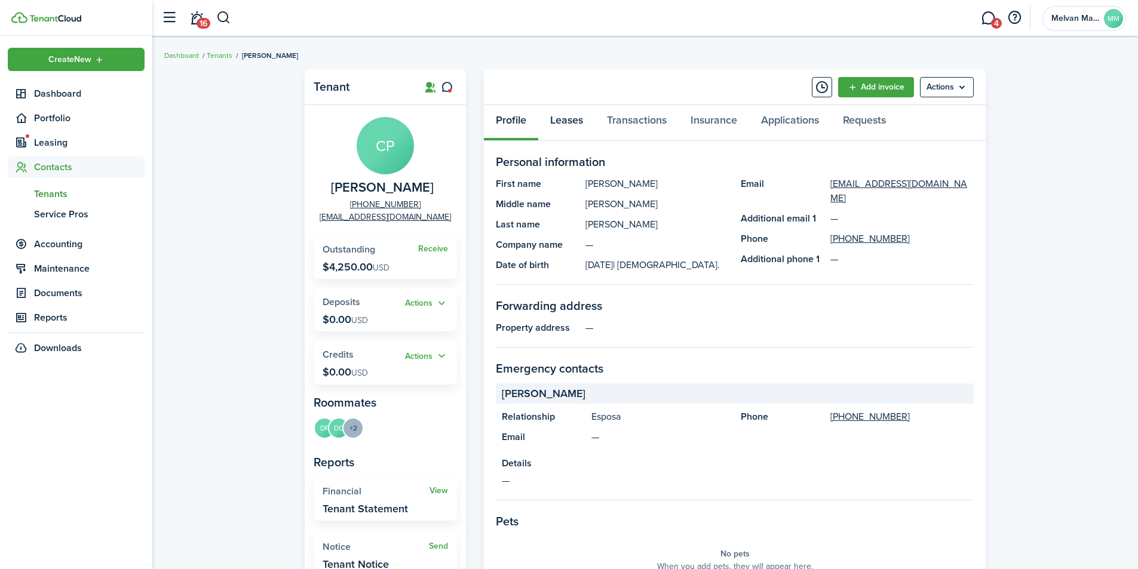
click at [566, 121] on link "Leases" at bounding box center [566, 123] width 57 height 36
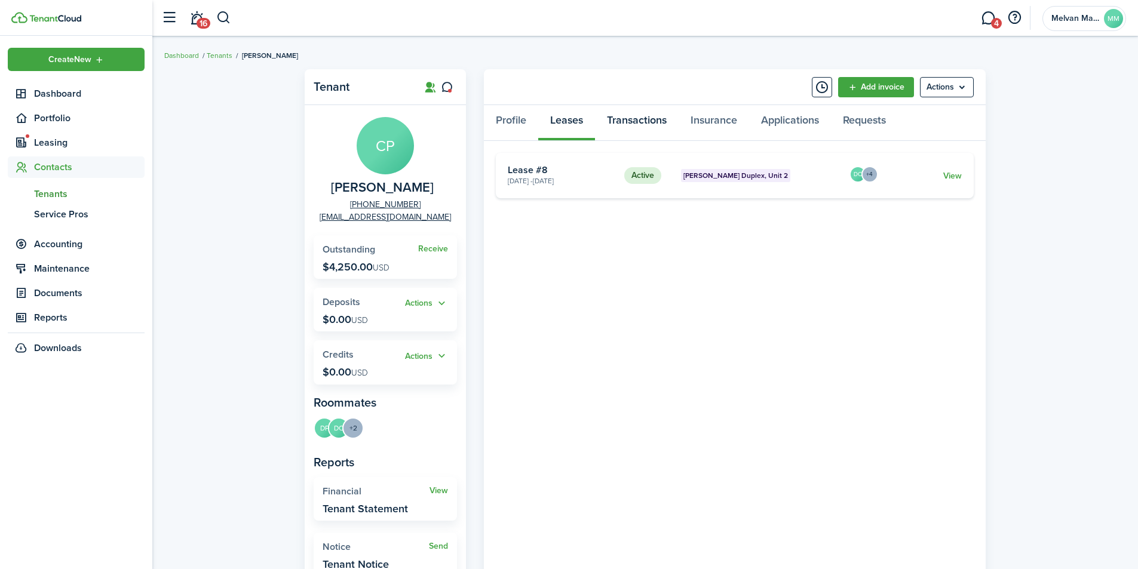
click at [643, 119] on link "Transactions" at bounding box center [637, 123] width 84 height 36
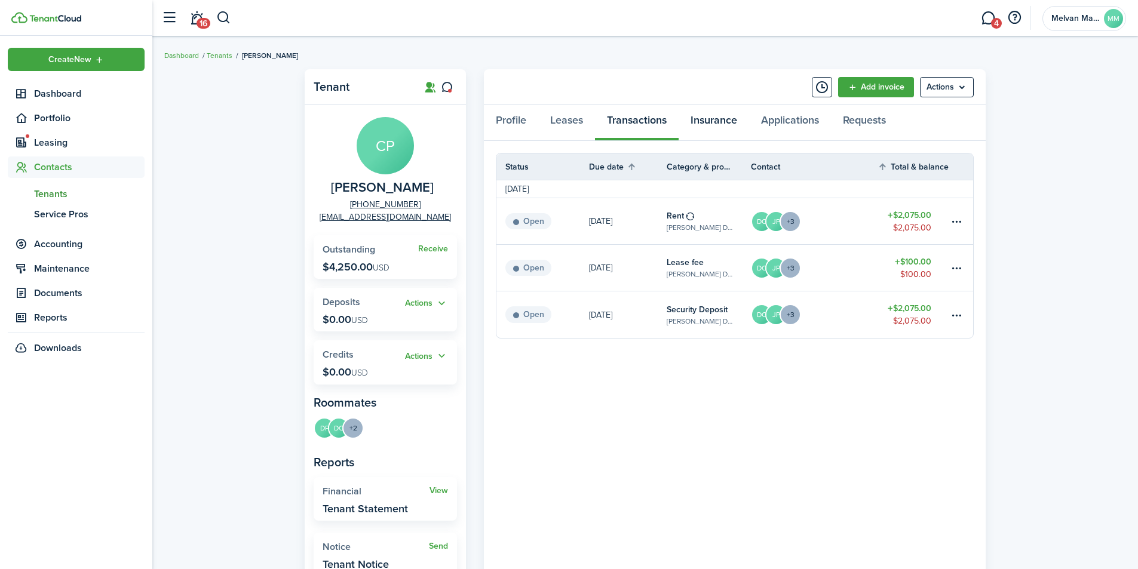
click at [718, 118] on link "Insurance" at bounding box center [714, 123] width 70 height 36
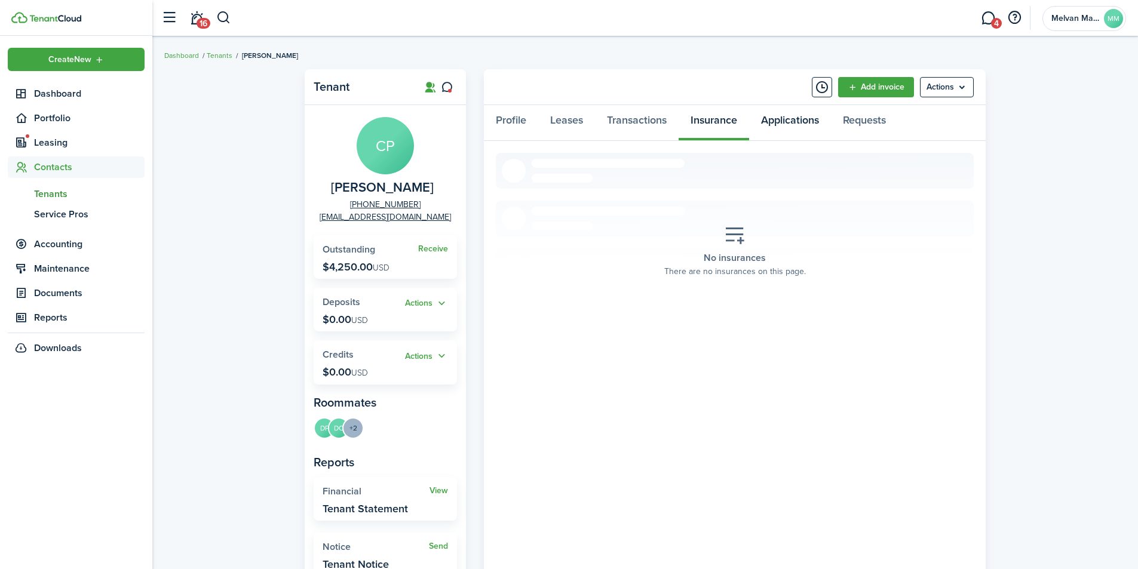
click at [811, 121] on link "Applications" at bounding box center [790, 123] width 82 height 36
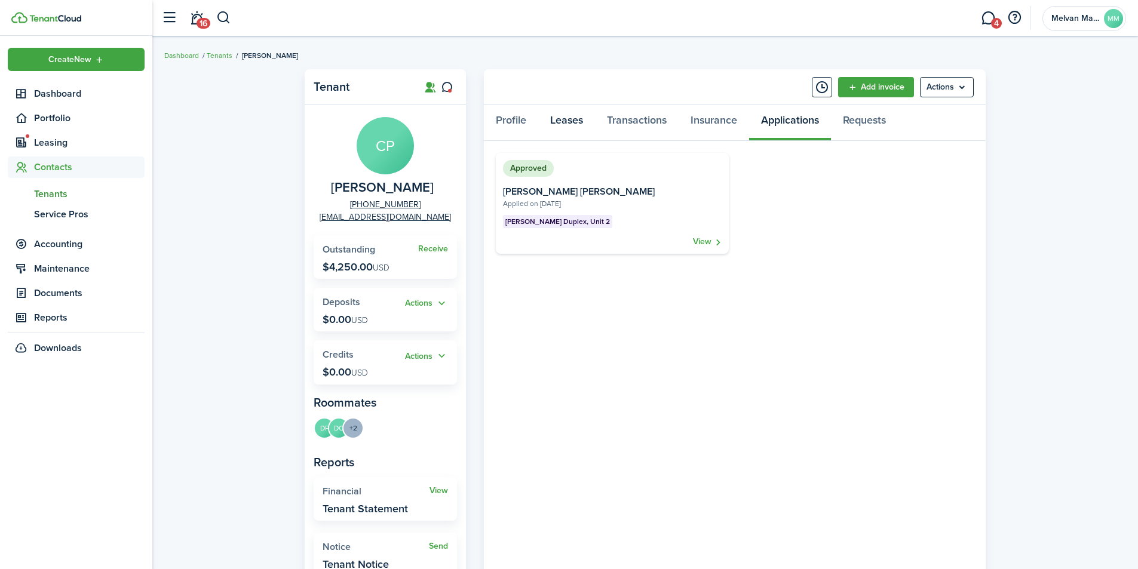
click at [559, 119] on link "Leases" at bounding box center [566, 123] width 57 height 36
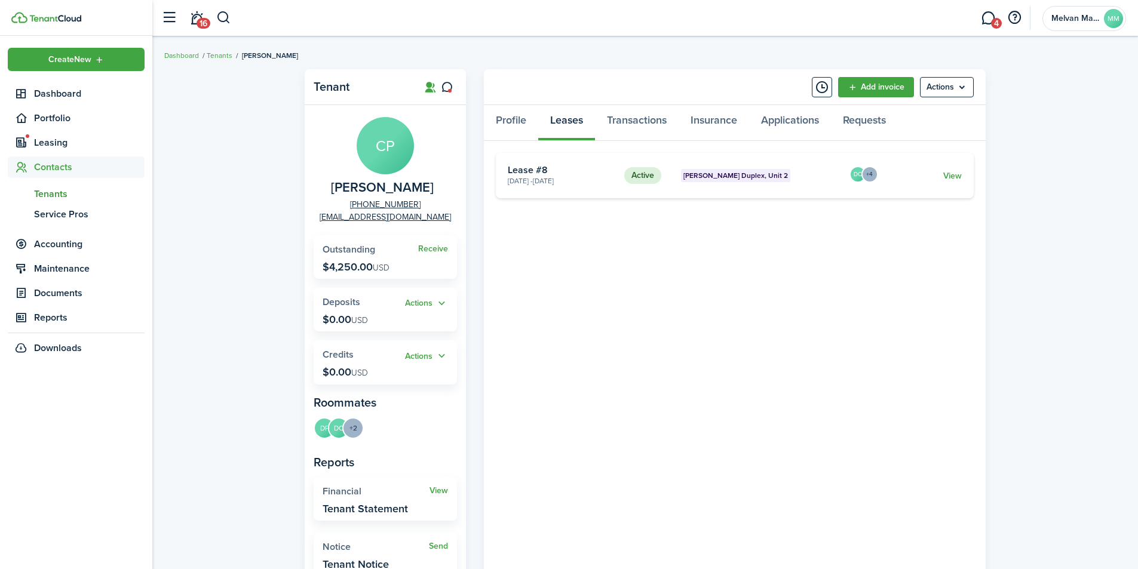
click at [520, 183] on card-description "[DATE] - [DATE]" at bounding box center [562, 181] width 108 height 11
click at [534, 174] on card-title "Lease #8" at bounding box center [562, 170] width 108 height 11
click at [951, 174] on link "View" at bounding box center [952, 176] width 19 height 13
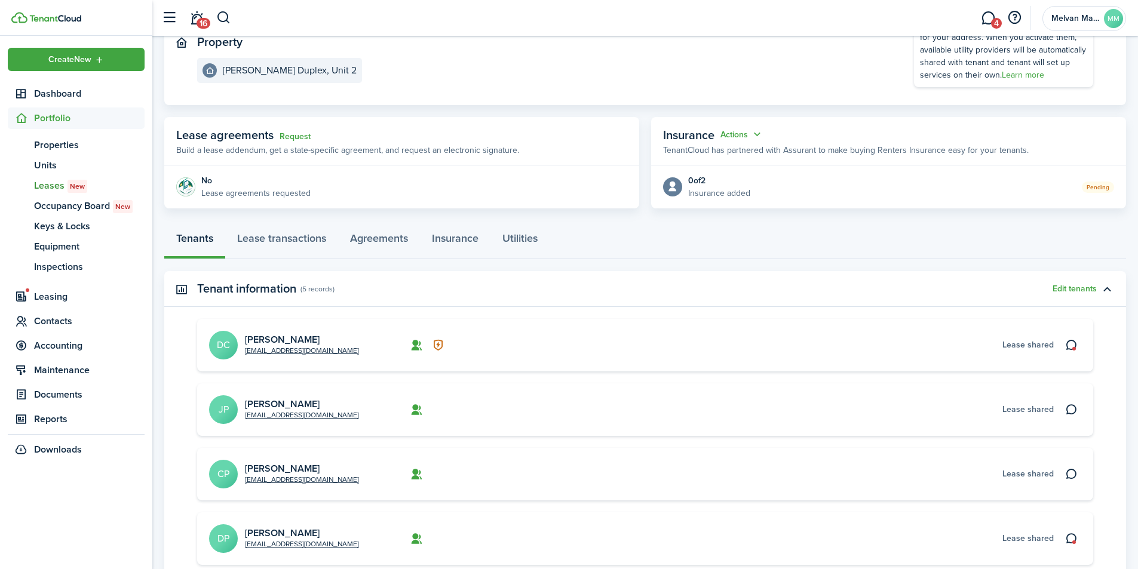
scroll to position [99, 0]
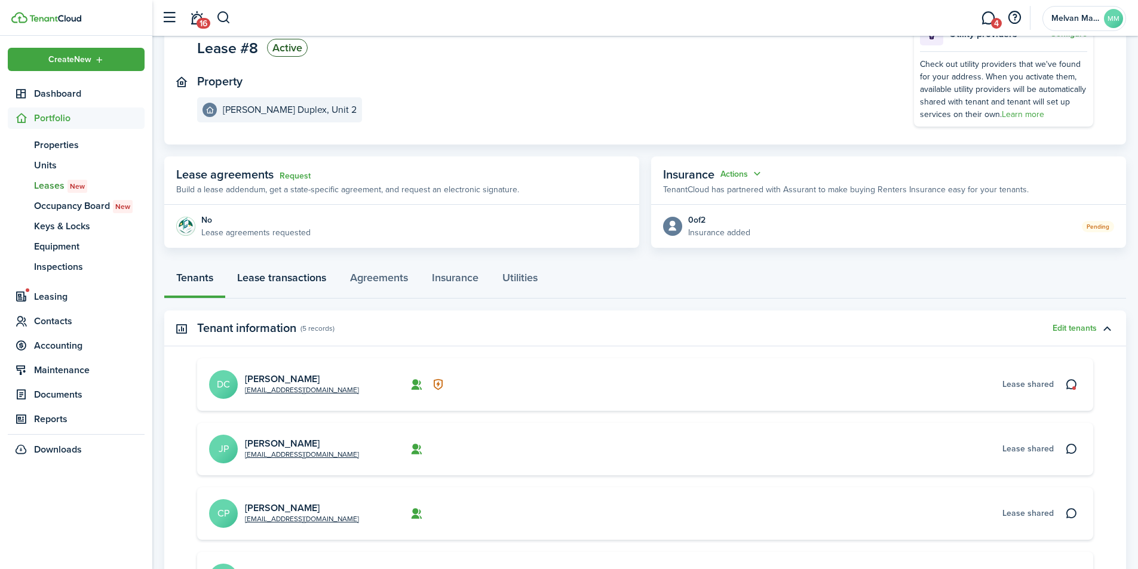
click at [305, 278] on link "Lease transactions" at bounding box center [281, 281] width 113 height 36
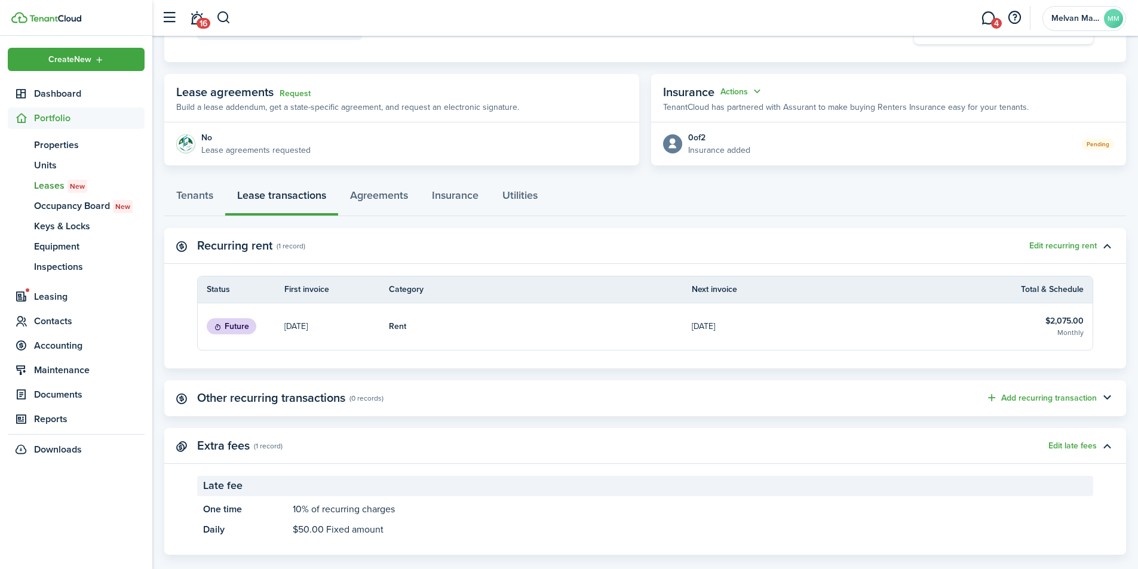
scroll to position [200, 0]
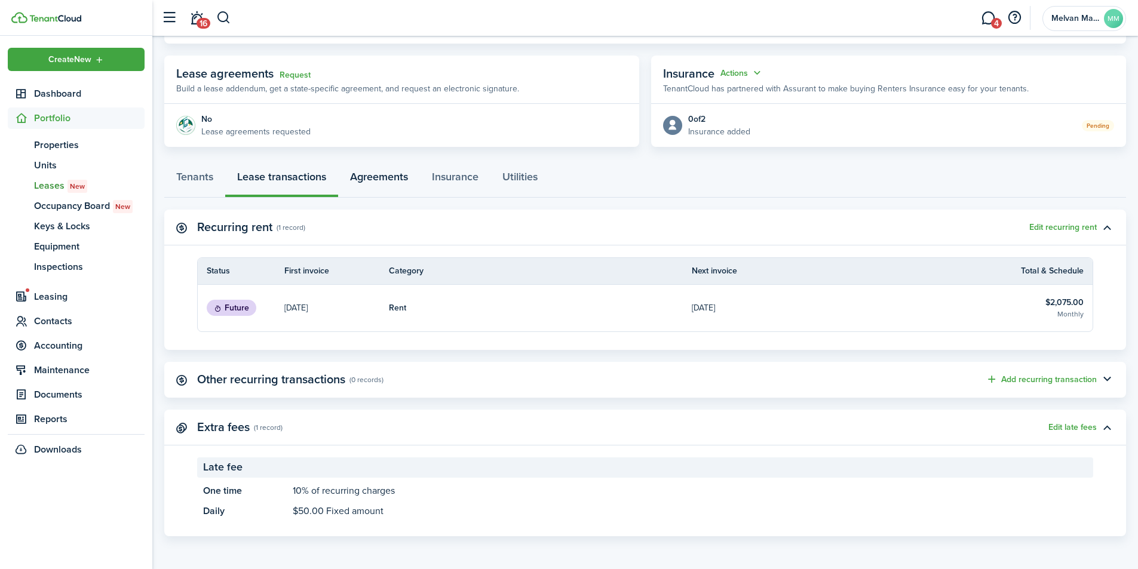
click at [395, 175] on link "Agreements" at bounding box center [379, 180] width 82 height 36
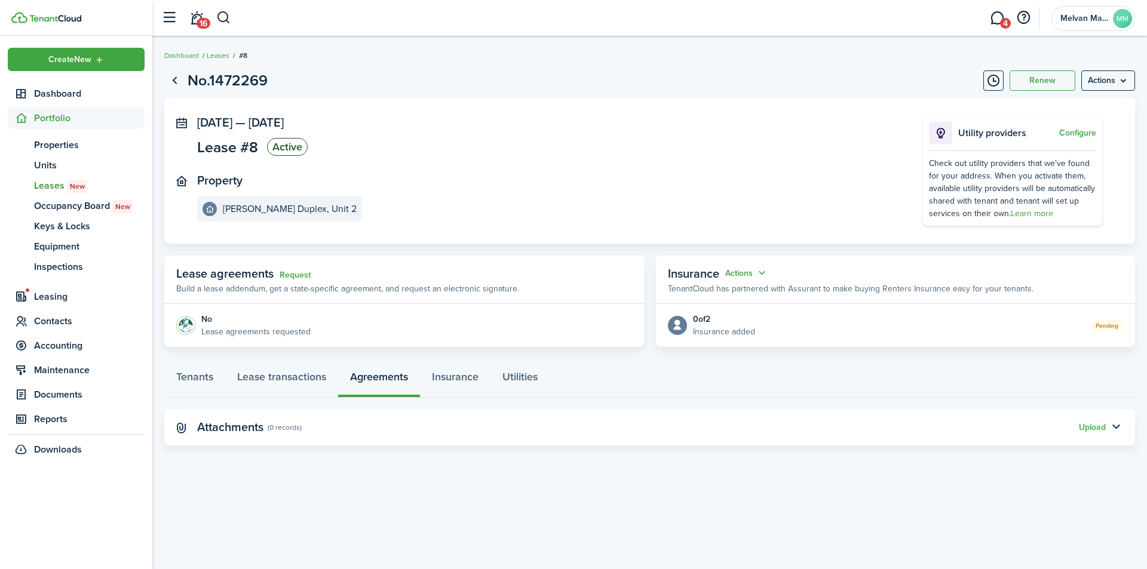
click at [297, 277] on link "Request" at bounding box center [295, 276] width 31 height 10
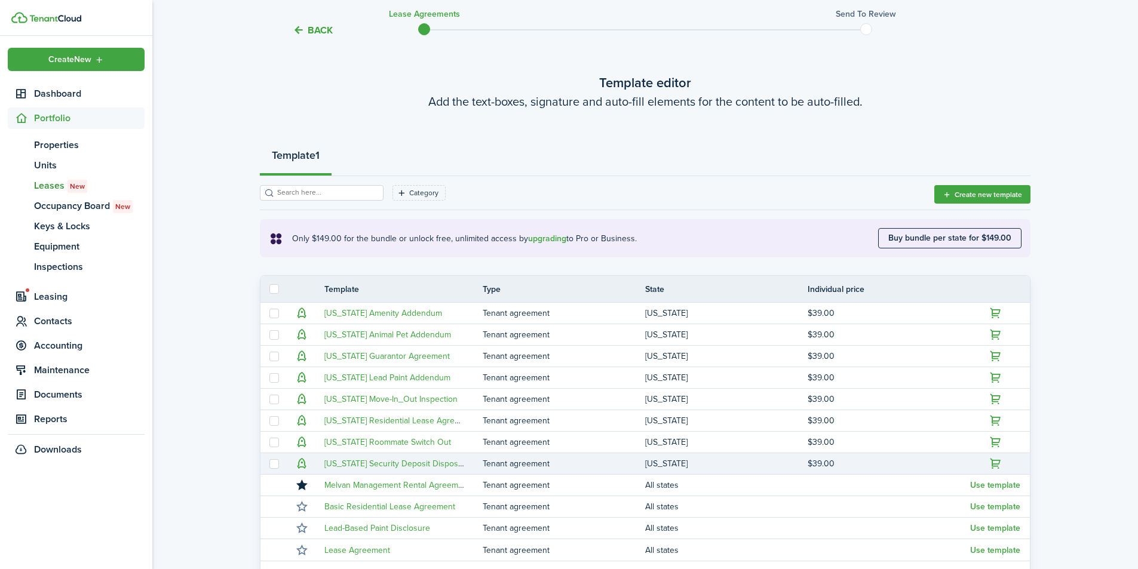
scroll to position [185, 0]
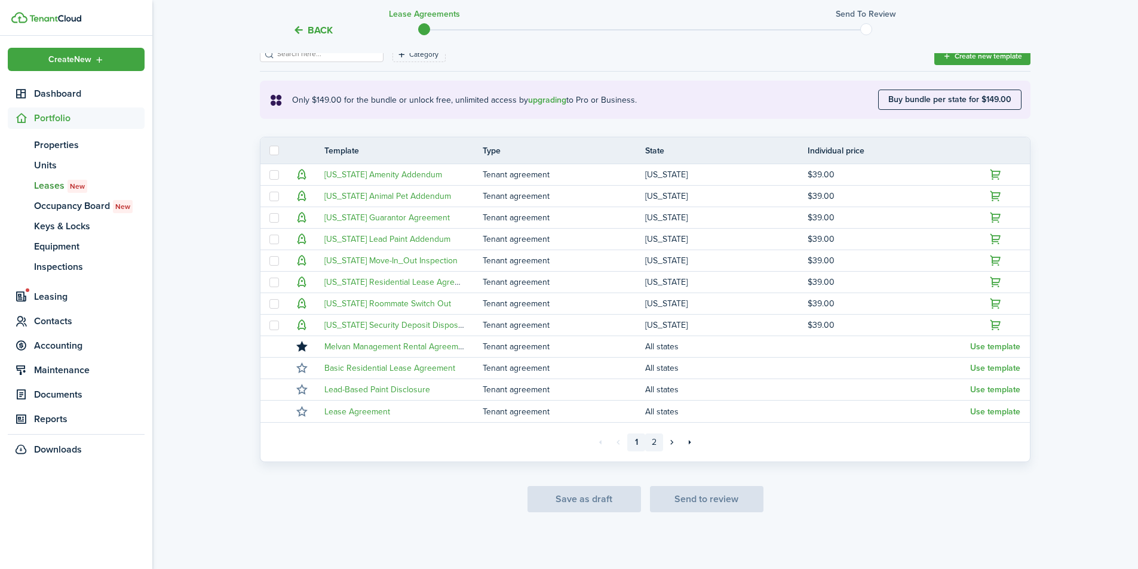
click at [652, 440] on link "2" at bounding box center [654, 443] width 18 height 18
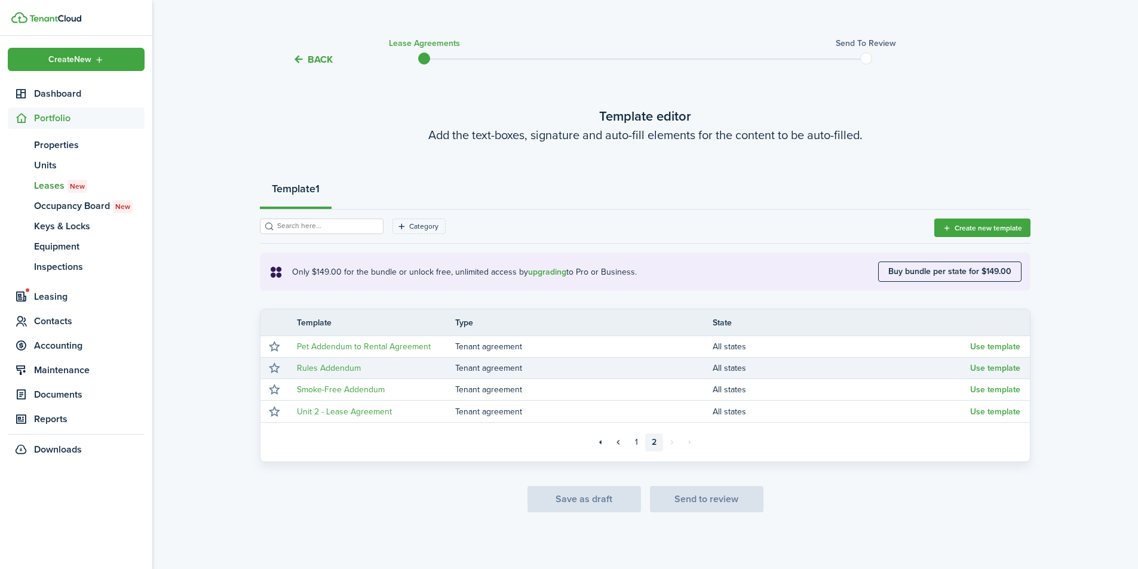
scroll to position [13, 0]
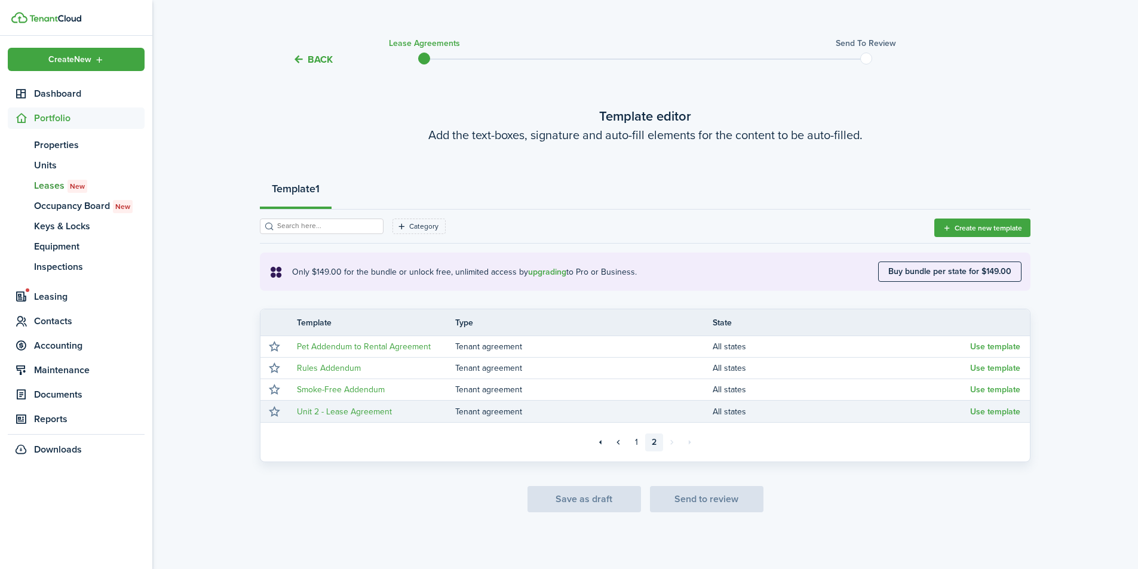
click at [1008, 413] on button "Use template" at bounding box center [995, 412] width 50 height 10
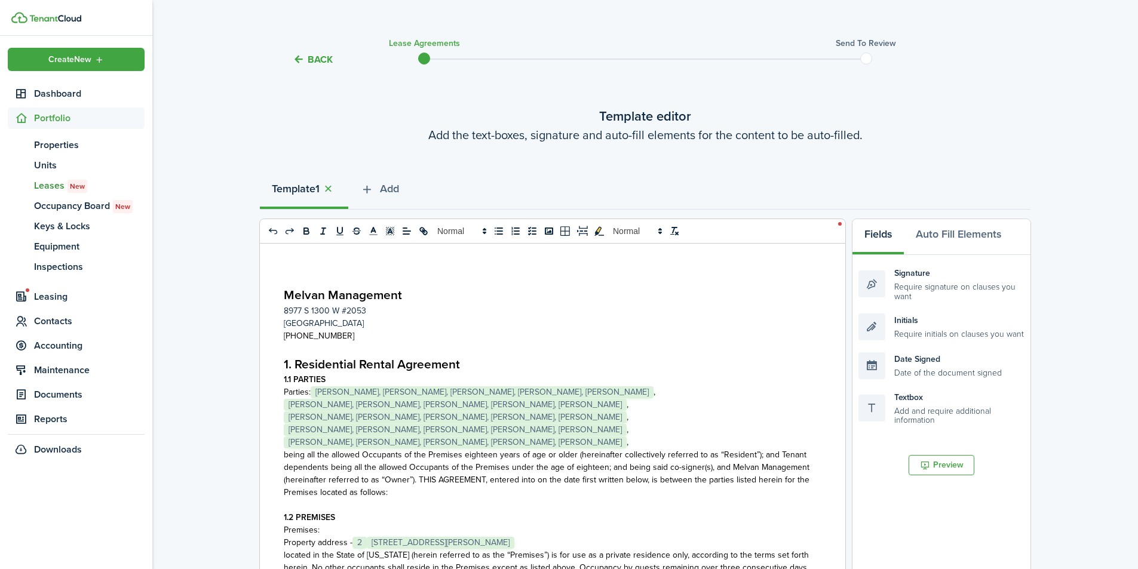
click at [726, 405] on p "Parties:﻿﻿﻿ [PERSON_NAME], [PERSON_NAME], [PERSON_NAME], [PERSON_NAME], [PERSON…" at bounding box center [548, 417] width 529 height 63
click at [741, 438] on p "Parties:﻿﻿﻿ [PERSON_NAME], [PERSON_NAME], [PERSON_NAME], [PERSON_NAME], [PERSON…" at bounding box center [548, 417] width 529 height 63
click at [620, 435] on span "[PERSON_NAME], [PERSON_NAME], [PERSON_NAME], [PERSON_NAME], [PERSON_NAME]" at bounding box center [455, 430] width 343 height 12
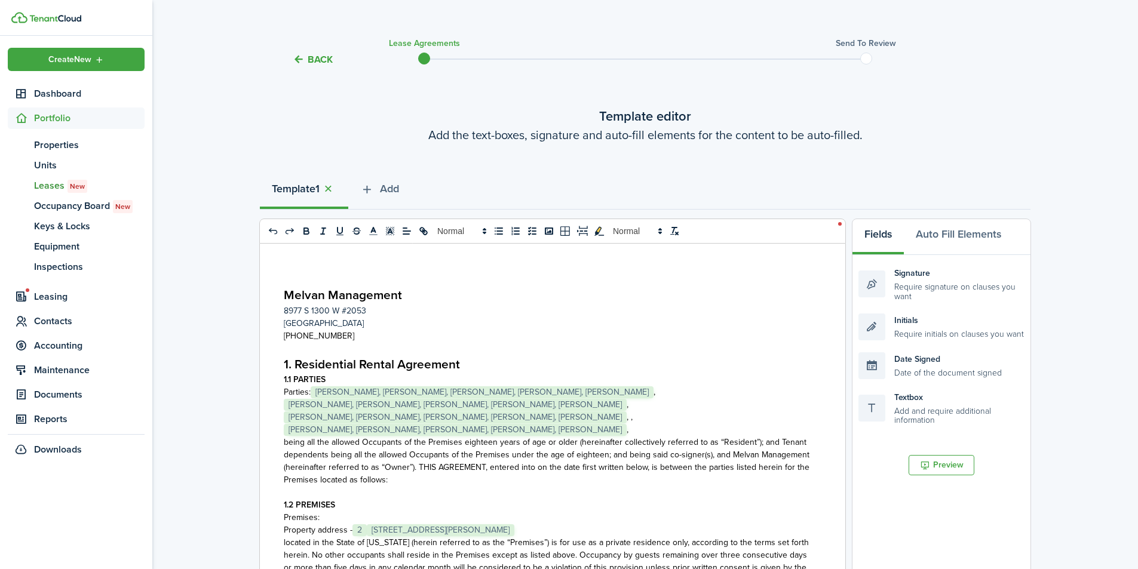
click at [627, 408] on span "[PERSON_NAME], [PERSON_NAME], [PERSON_NAME], [PERSON_NAME], [PERSON_NAME]" at bounding box center [455, 405] width 343 height 12
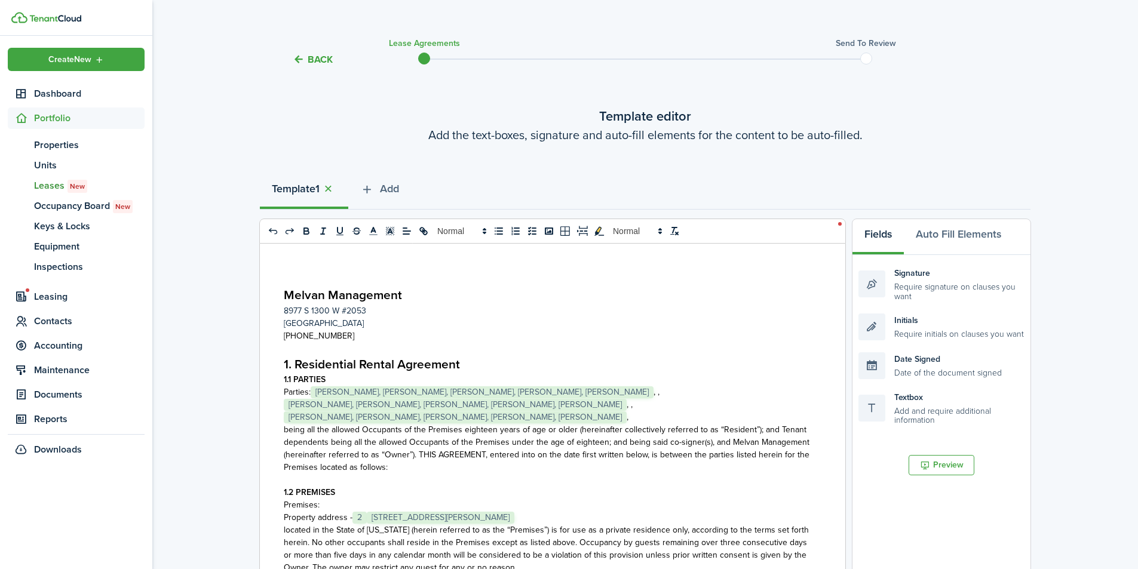
click at [627, 405] on span "[PERSON_NAME], [PERSON_NAME], [PERSON_NAME], [PERSON_NAME], [PERSON_NAME]" at bounding box center [455, 405] width 343 height 12
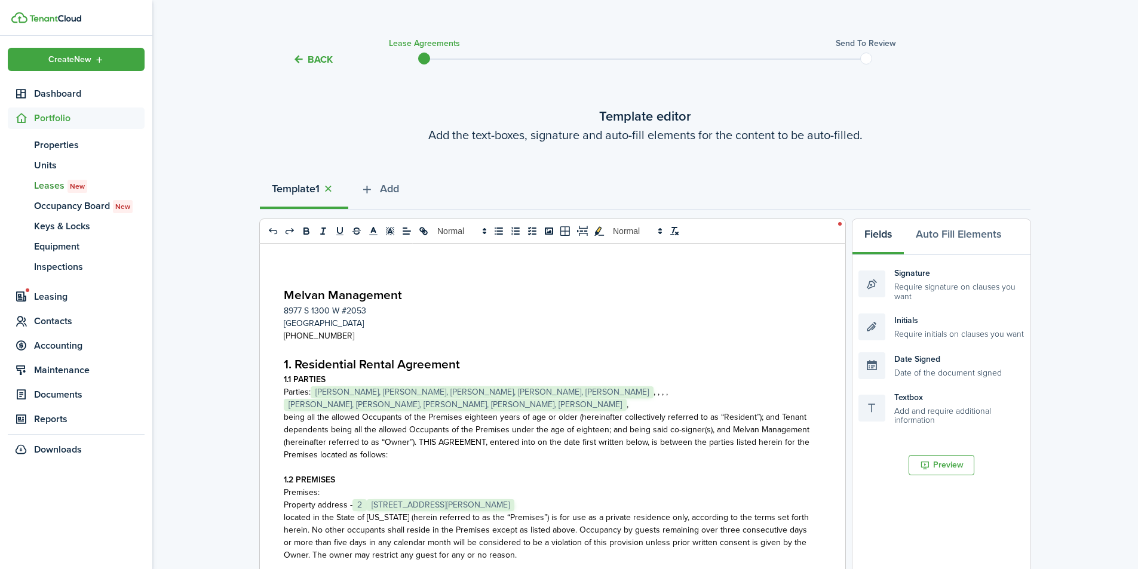
click at [627, 405] on span "[PERSON_NAME], [PERSON_NAME], [PERSON_NAME], [PERSON_NAME], [PERSON_NAME]" at bounding box center [455, 405] width 343 height 12
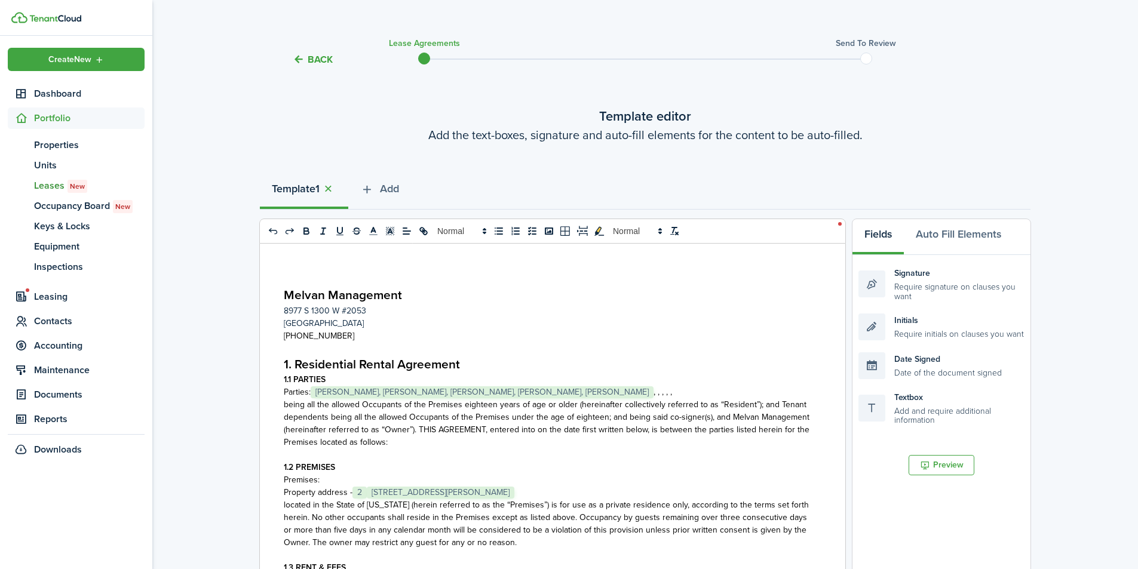
click at [785, 395] on p "Parties:﻿﻿﻿ [PERSON_NAME], [PERSON_NAME], [PERSON_NAME], [PERSON_NAME], [PERSON…" at bounding box center [548, 392] width 529 height 13
click at [670, 392] on span "Parties:﻿﻿﻿ [PERSON_NAME], [PERSON_NAME], [PERSON_NAME], [PERSON_NAME], [PERSON…" at bounding box center [477, 392] width 387 height 13
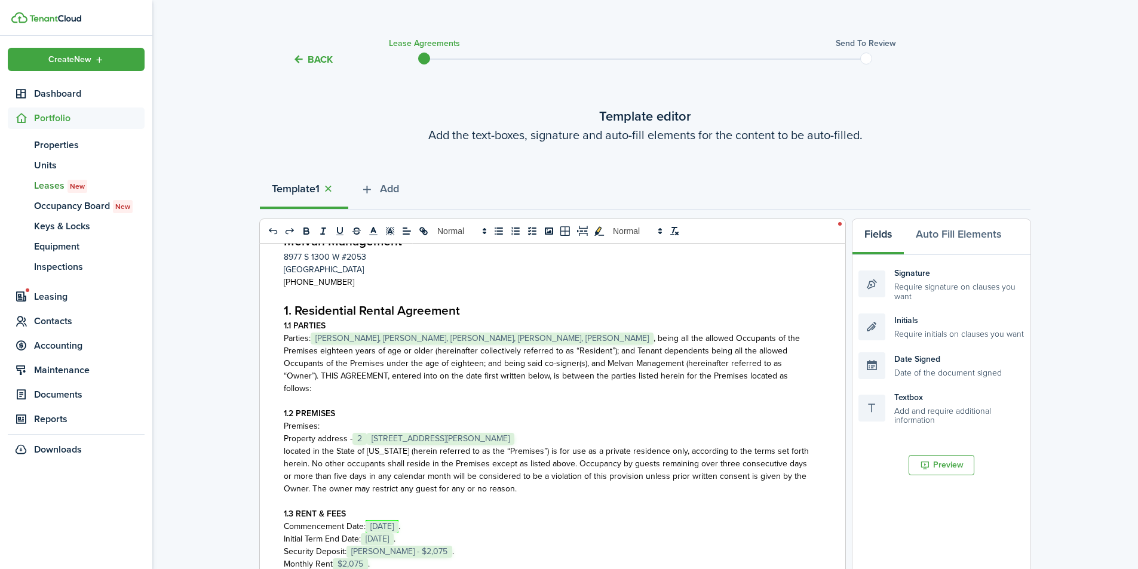
scroll to position [79, 0]
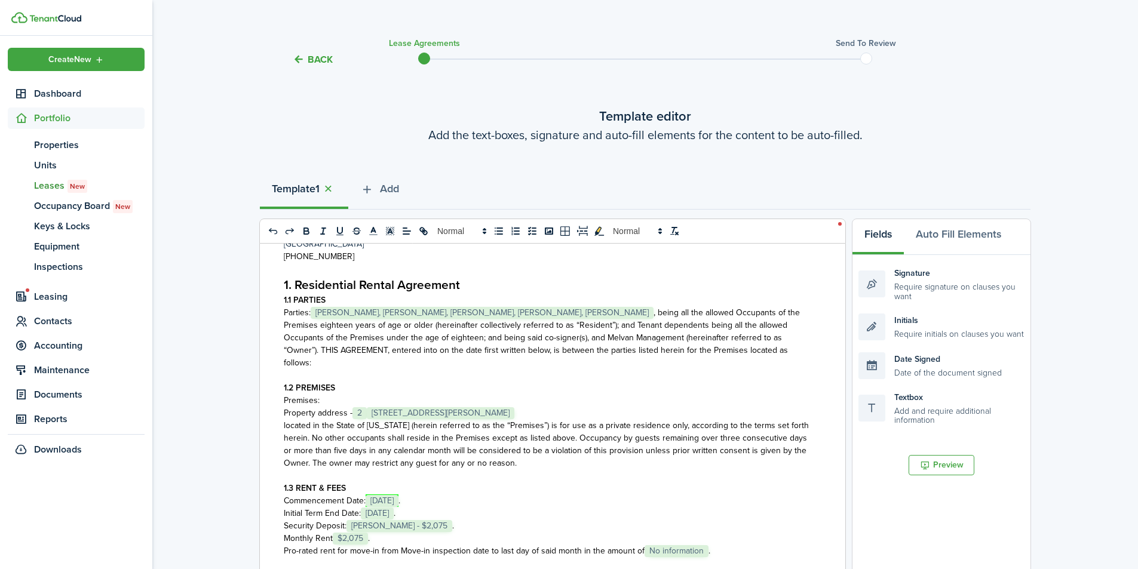
click at [347, 412] on span "Property address -" at bounding box center [318, 413] width 69 height 13
click at [975, 229] on button "Auto Fill Elements" at bounding box center [958, 237] width 109 height 36
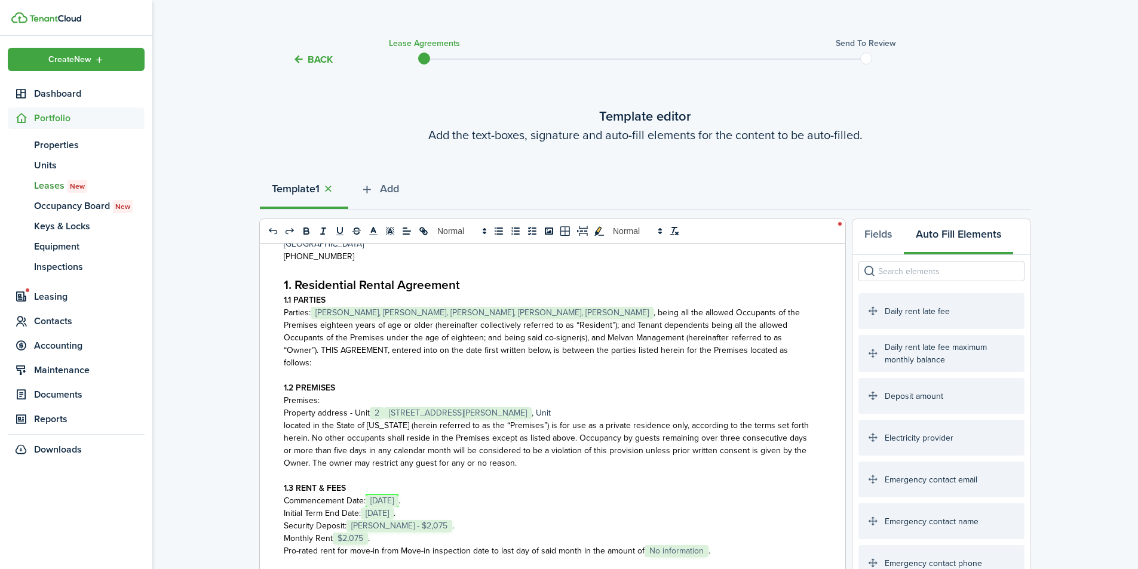
click at [926, 273] on input "search" at bounding box center [942, 271] width 166 height 20
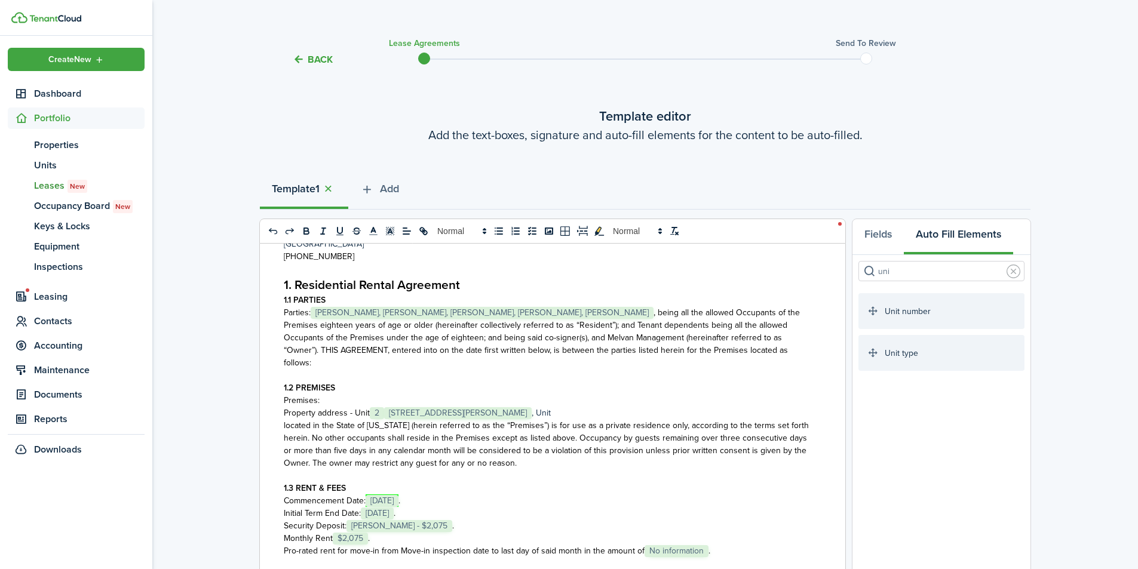
type input "uni"
click at [363, 416] on span "Property address - Unit" at bounding box center [327, 413] width 86 height 13
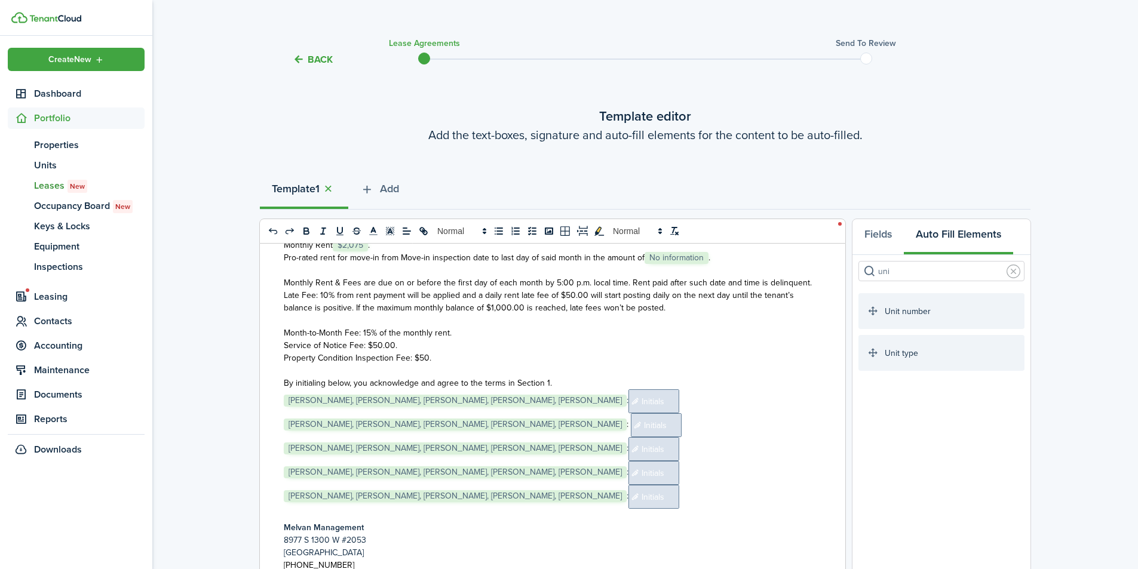
scroll to position [398, 0]
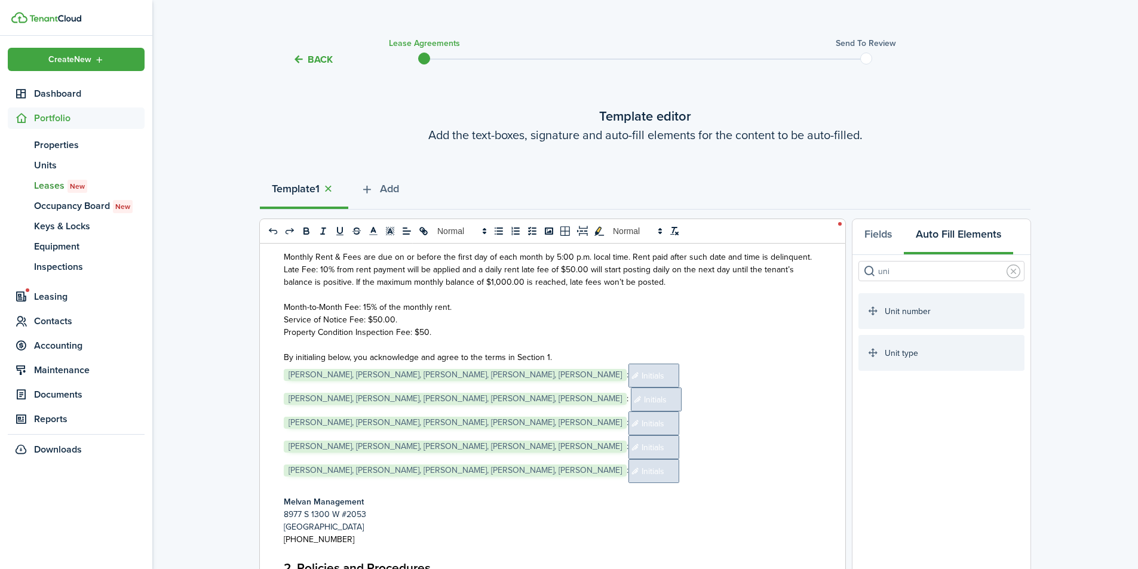
click at [813, 403] on div "Melvan Management [STREET_ADDRESS] (801) 999-0309 1. Residential Rental Agreeme…" at bounding box center [548, 478] width 577 height 469
drag, startPoint x: 280, startPoint y: 387, endPoint x: 292, endPoint y: 397, distance: 16.1
click at [292, 397] on div "Melvan Management [STREET_ADDRESS] (801) 999-0309 1. Residential Rental Agreeme…" at bounding box center [548, 478] width 577 height 469
drag, startPoint x: 889, startPoint y: 384, endPoint x: 864, endPoint y: 389, distance: 25.5
click at [888, 385] on ul "Daily rent late fee Daily rent late fee maximum monthly balance Deposit amount …" at bounding box center [942, 442] width 166 height 299
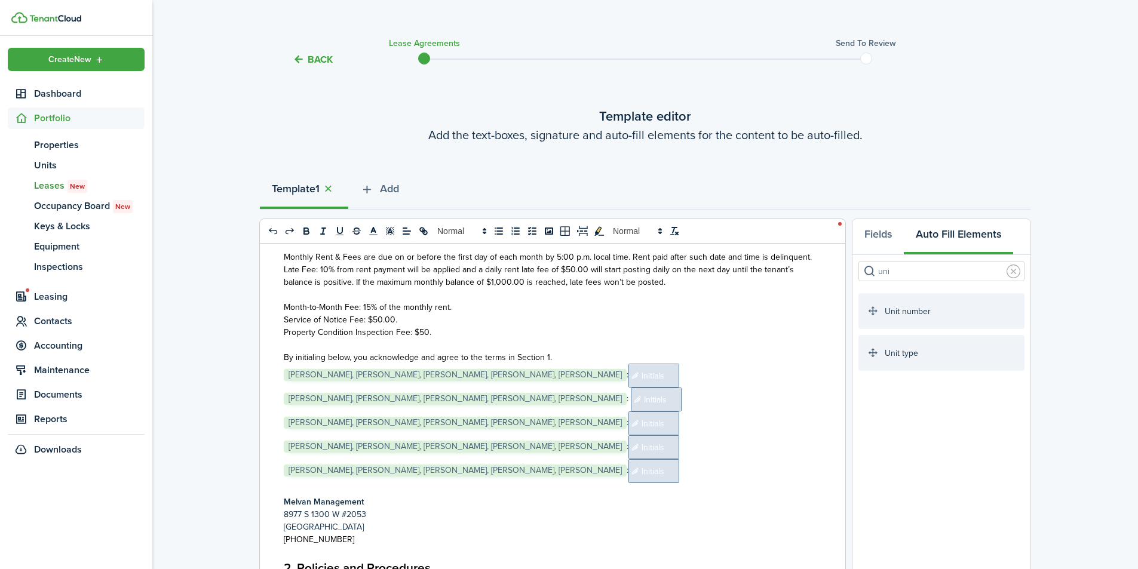
click at [803, 388] on p "﻿ [PERSON_NAME], [PERSON_NAME], [PERSON_NAME], [PERSON_NAME], [PERSON_NAME] ﻿﻿:…" at bounding box center [548, 400] width 529 height 24
click at [473, 483] on p at bounding box center [548, 489] width 529 height 13
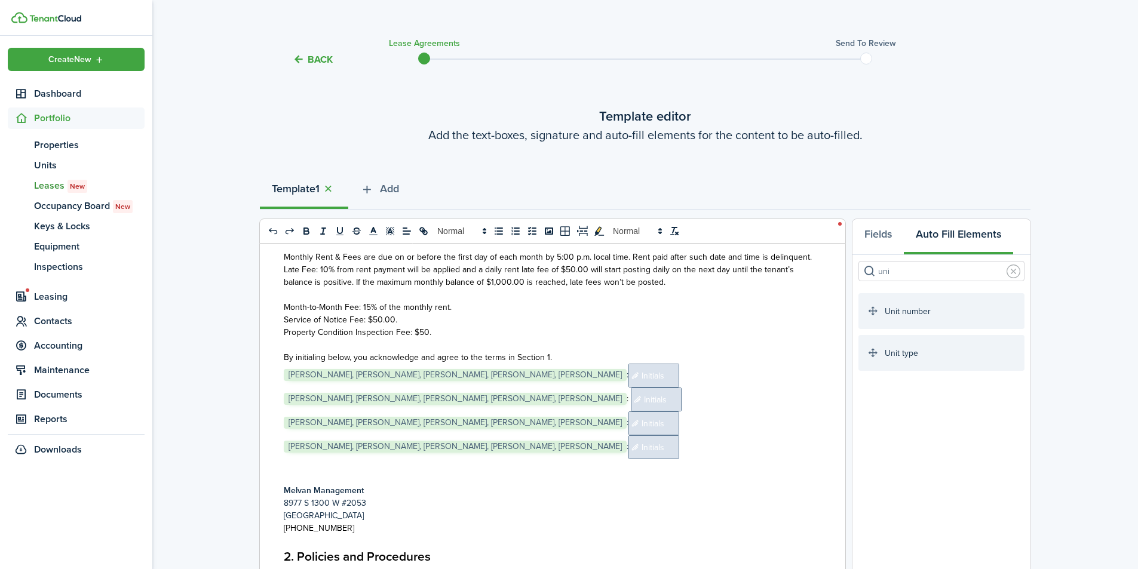
click at [430, 447] on span "[PERSON_NAME], [PERSON_NAME], [PERSON_NAME], [PERSON_NAME], [PERSON_NAME]" at bounding box center [455, 447] width 343 height 12
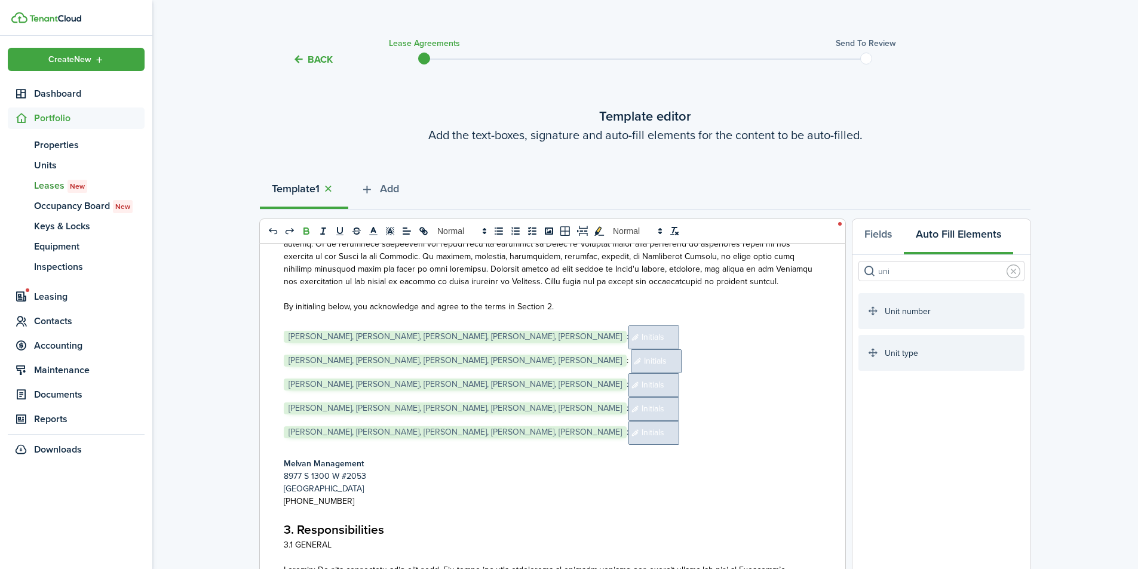
scroll to position [3744, 0]
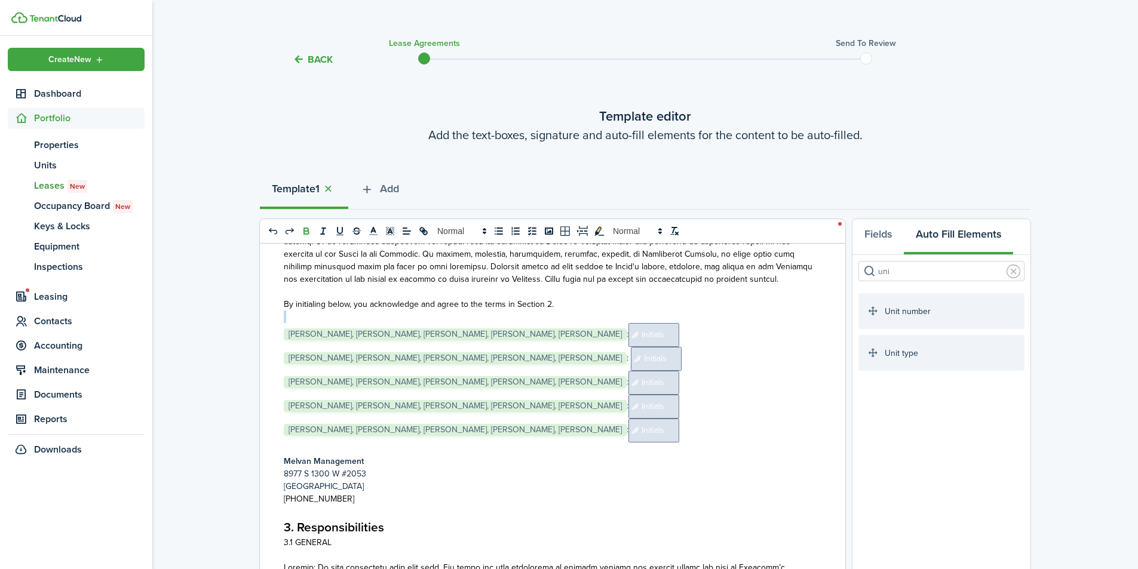
click at [281, 298] on div "Melvan Management [STREET_ADDRESS] (801) 999-0309 1. Residential Rental Agreeme…" at bounding box center [548, 478] width 577 height 469
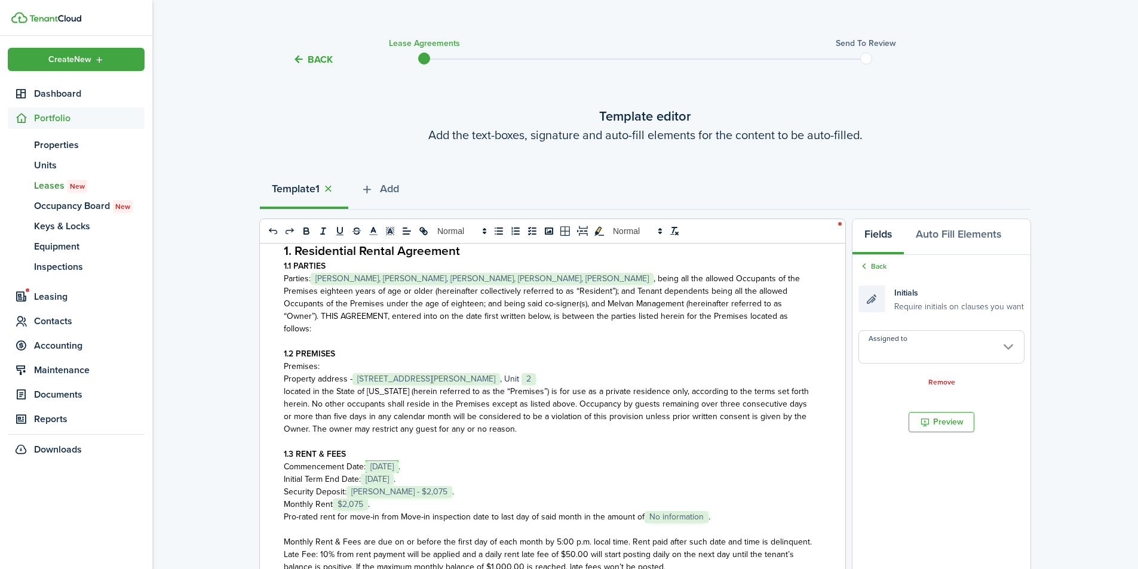
scroll to position [0, 0]
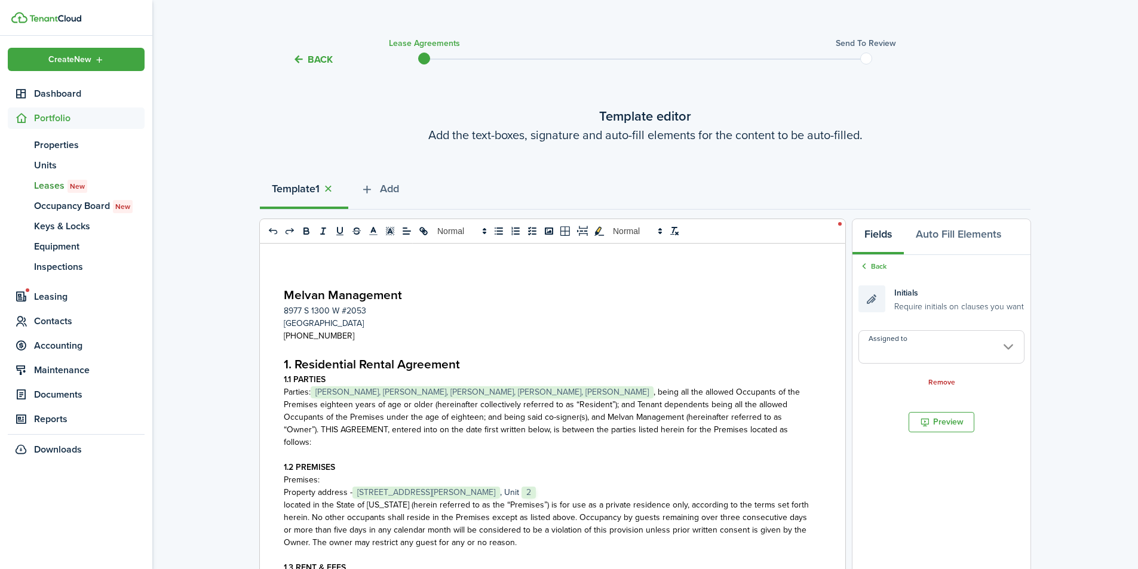
click at [432, 394] on span "[PERSON_NAME], [PERSON_NAME], [PERSON_NAME], [PERSON_NAME], [PERSON_NAME]" at bounding box center [482, 393] width 343 height 12
click at [536, 435] on span "Parties:﻿﻿﻿﻿ [PERSON_NAME], [PERSON_NAME], [PERSON_NAME], [PERSON_NAME], [PERSO…" at bounding box center [542, 417] width 516 height 63
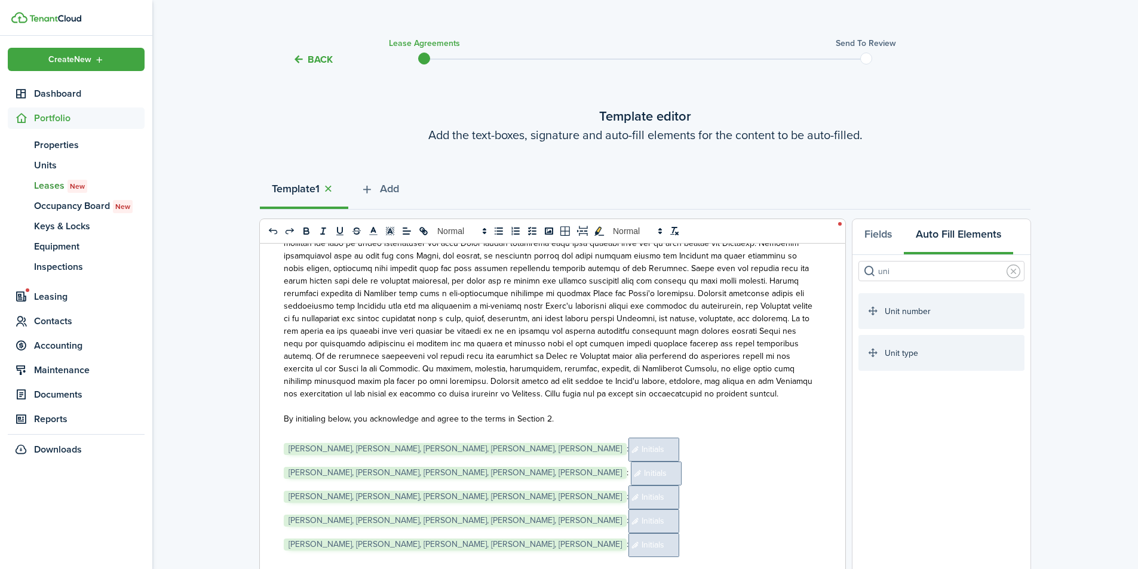
scroll to position [3744, 0]
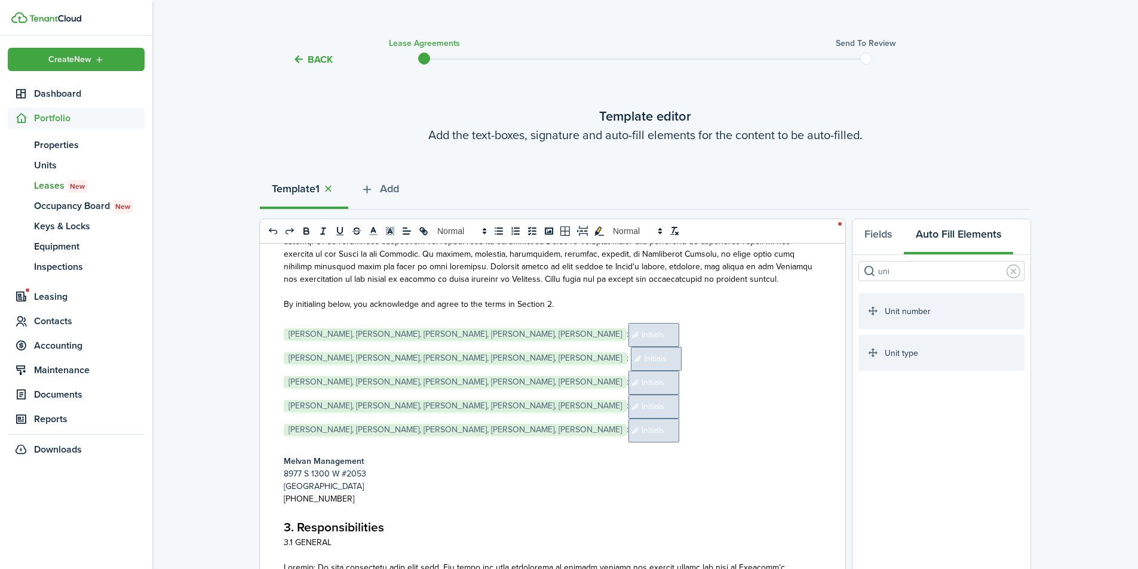
click at [582, 352] on span "[PERSON_NAME], [PERSON_NAME], [PERSON_NAME], [PERSON_NAME], [PERSON_NAME]" at bounding box center [455, 358] width 343 height 12
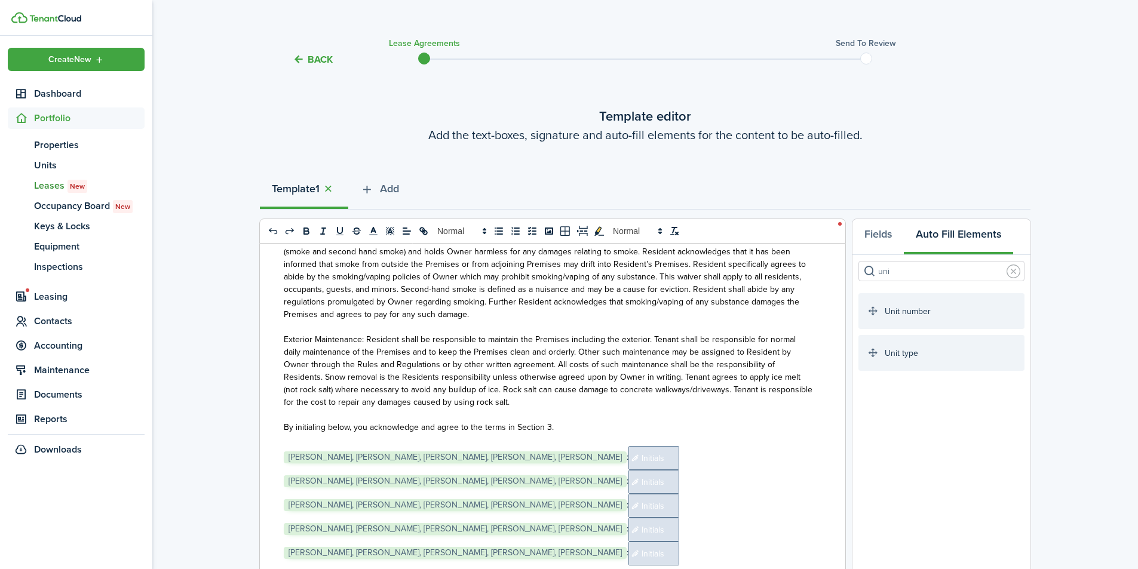
scroll to position [6766, 0]
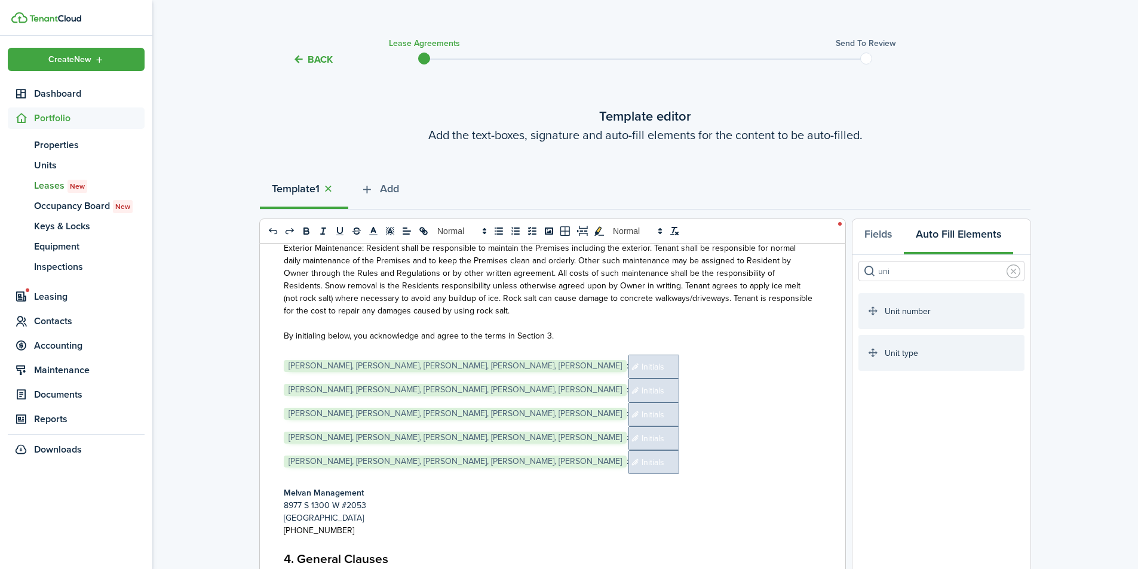
click at [276, 361] on div "Melvan Management [STREET_ADDRESS] (801) 999-0309 1. Residential Rental Agreeme…" at bounding box center [548, 478] width 577 height 469
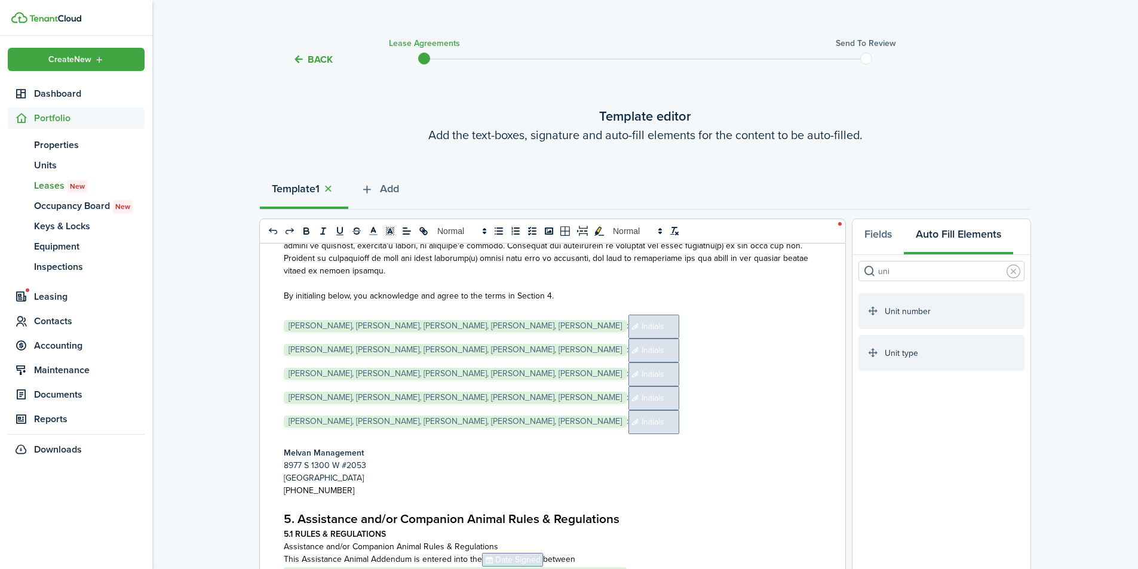
scroll to position [7403, 0]
click at [279, 321] on div "Melvan Management [STREET_ADDRESS] (801) 999-0309 1. Residential Rental Agreeme…" at bounding box center [548, 478] width 577 height 469
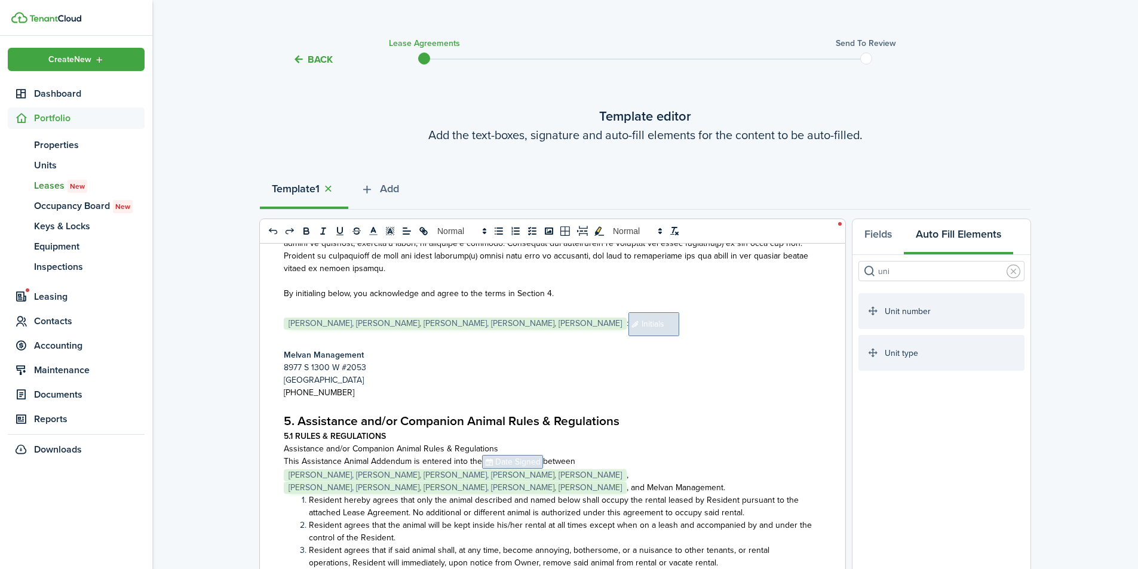
click at [532, 482] on span "[PERSON_NAME], [PERSON_NAME], [PERSON_NAME], [PERSON_NAME], [PERSON_NAME]" at bounding box center [455, 488] width 343 height 12
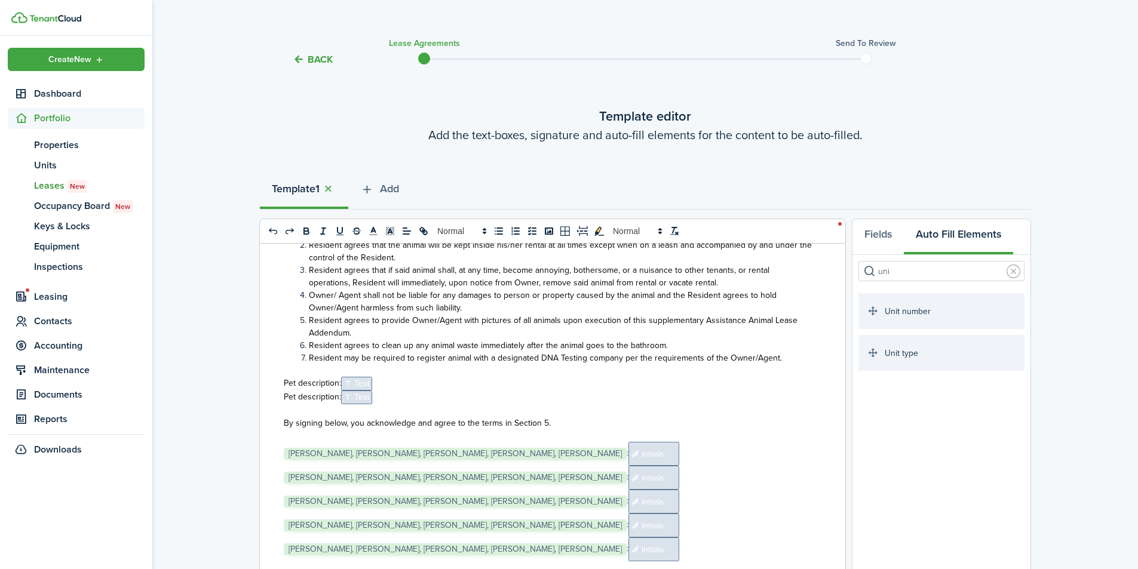
scroll to position [7722, 0]
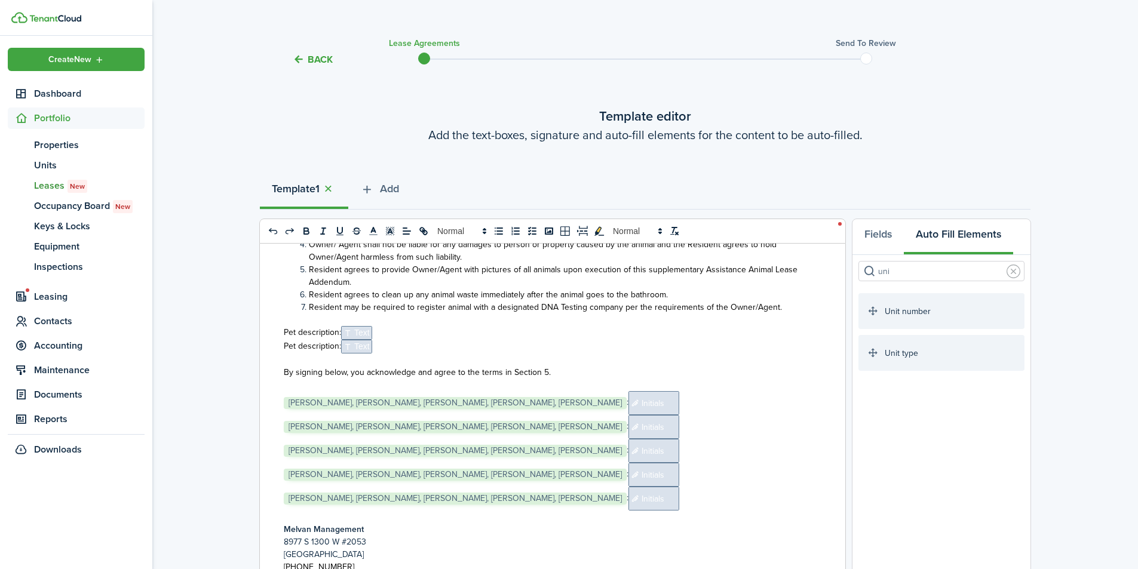
click at [281, 413] on div "Melvan Management [STREET_ADDRESS] (801) 999-0309 1. Residential Rental Agreeme…" at bounding box center [548, 478] width 577 height 469
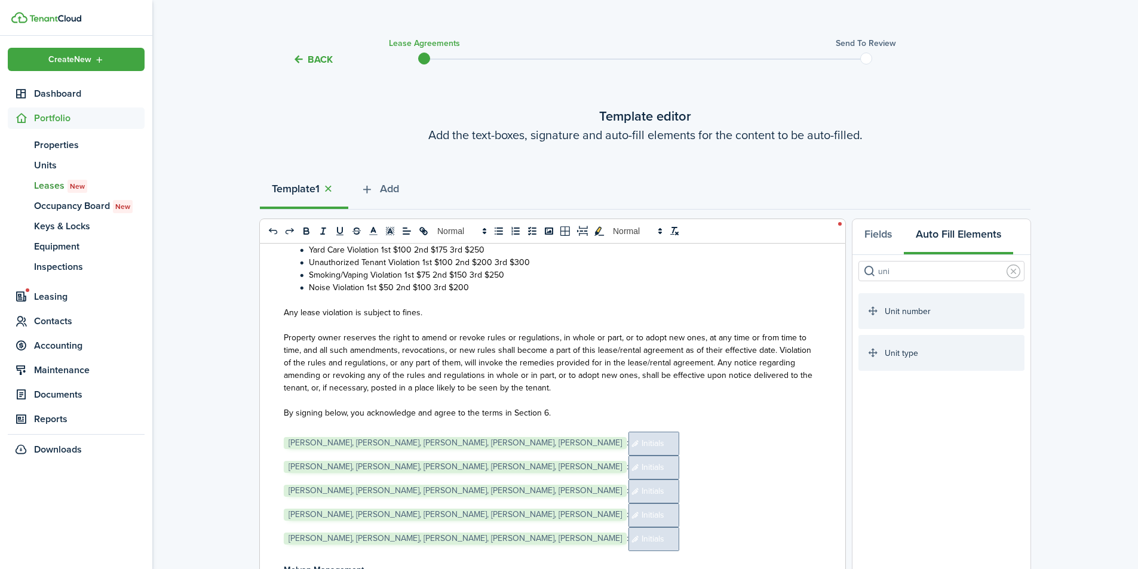
scroll to position [9793, 0]
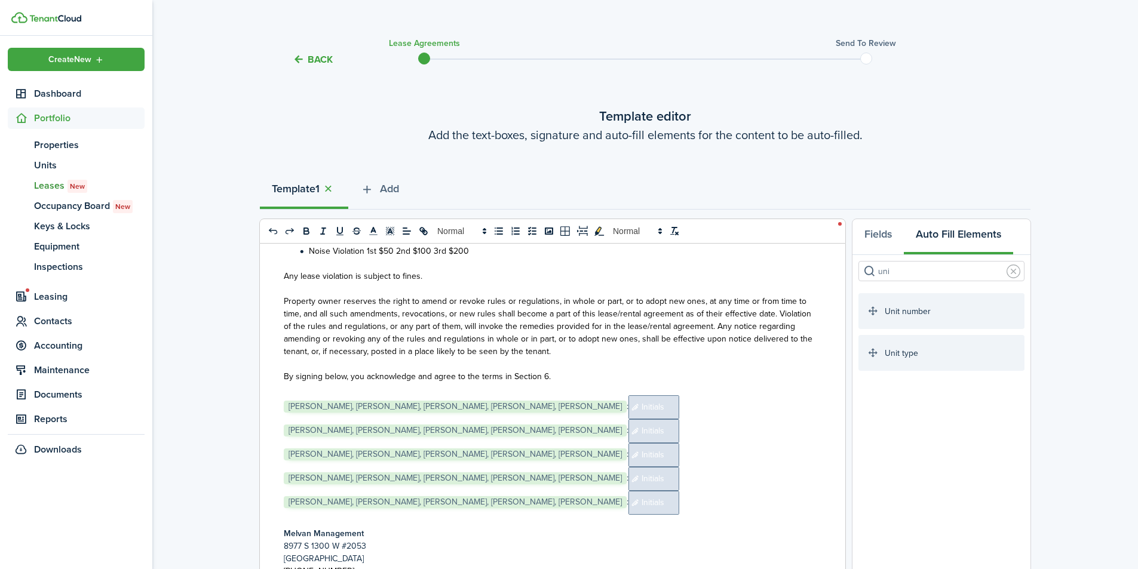
click at [282, 427] on div "Melvan Management [STREET_ADDRESS] (801) 999-0309 1. Residential Rental Agreeme…" at bounding box center [548, 478] width 577 height 469
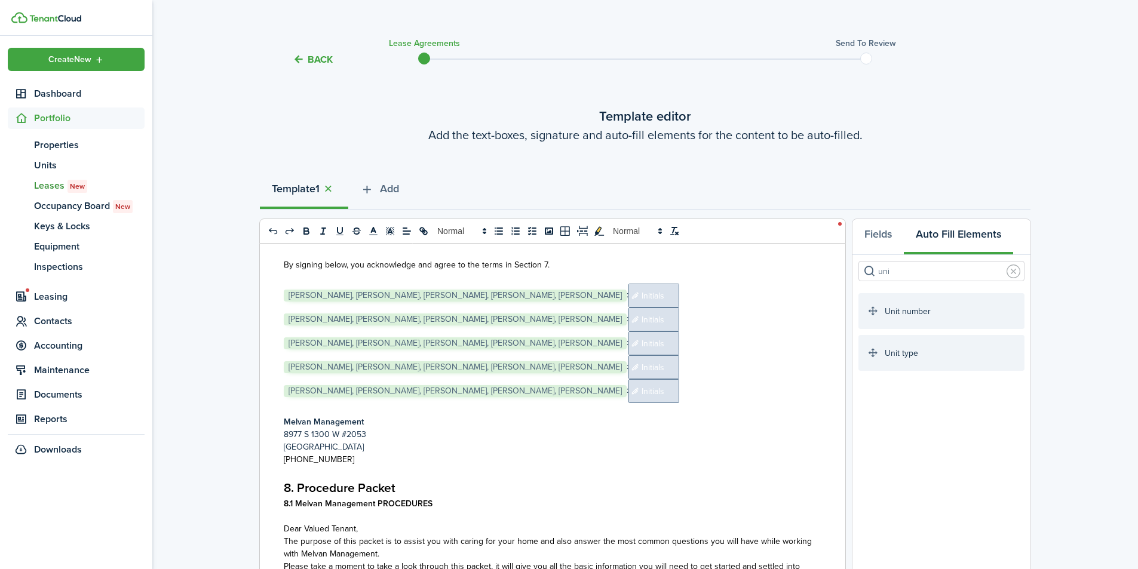
scroll to position [10908, 0]
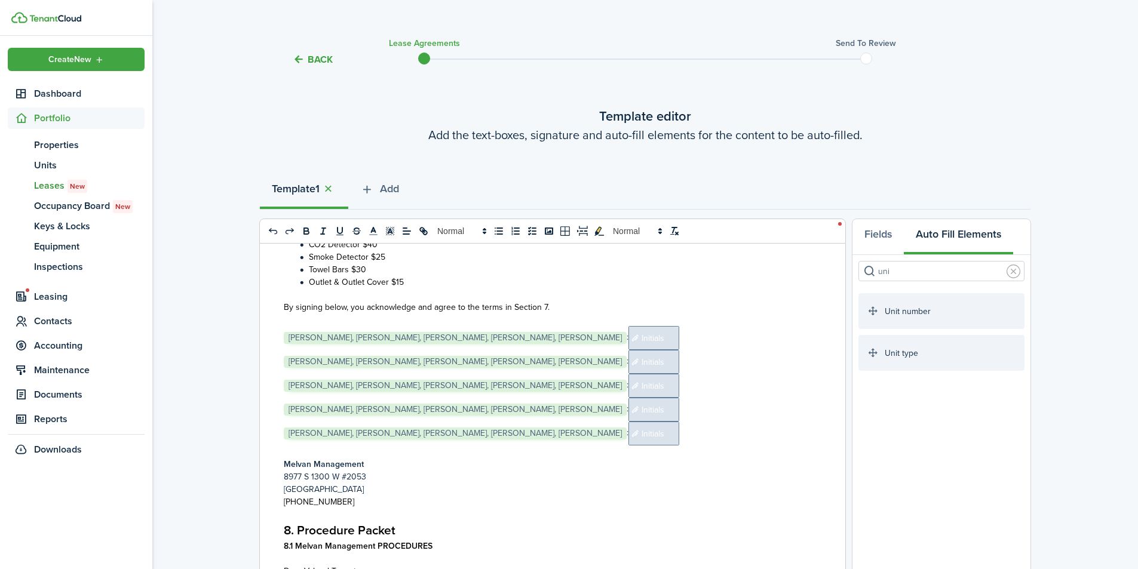
click at [281, 360] on div "Melvan Management [STREET_ADDRESS] (801) 999-0309 1. Residential Rental Agreeme…" at bounding box center [548, 478] width 577 height 469
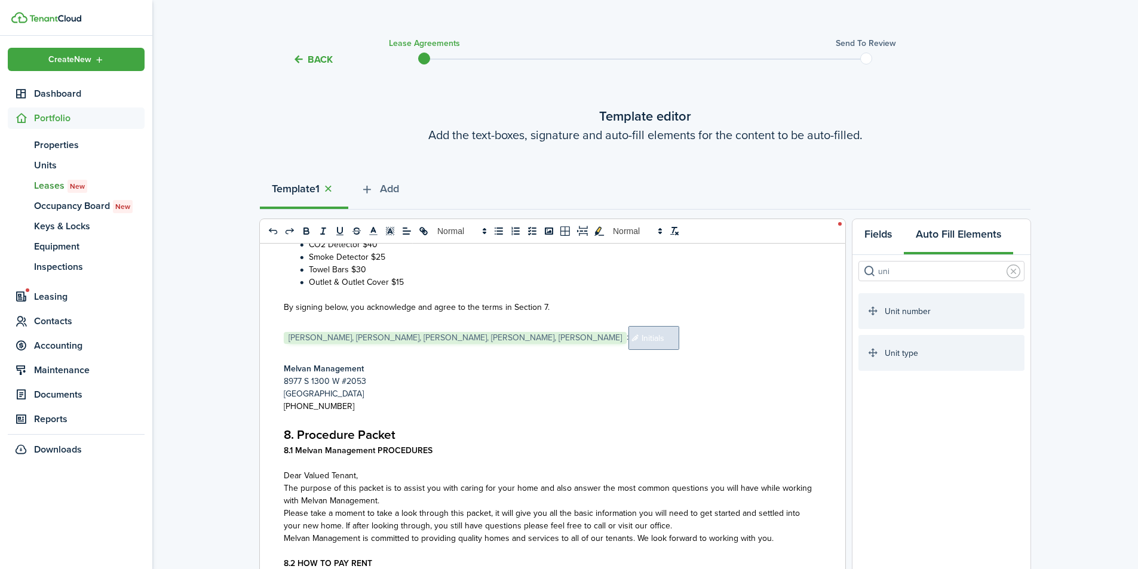
click at [868, 232] on button "Fields" at bounding box center [878, 237] width 51 height 36
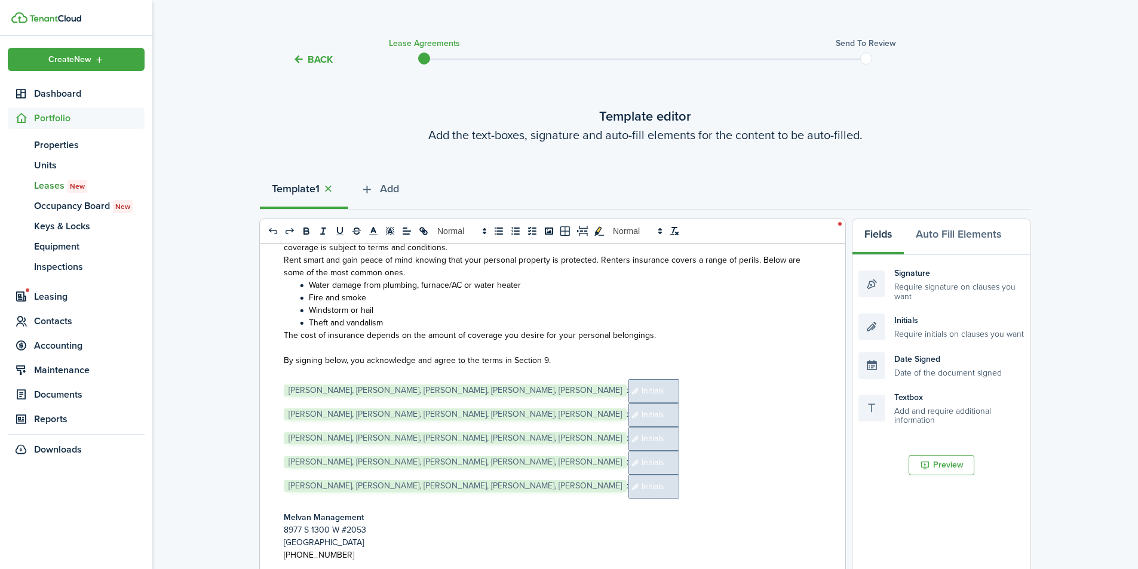
scroll to position [12262, 0]
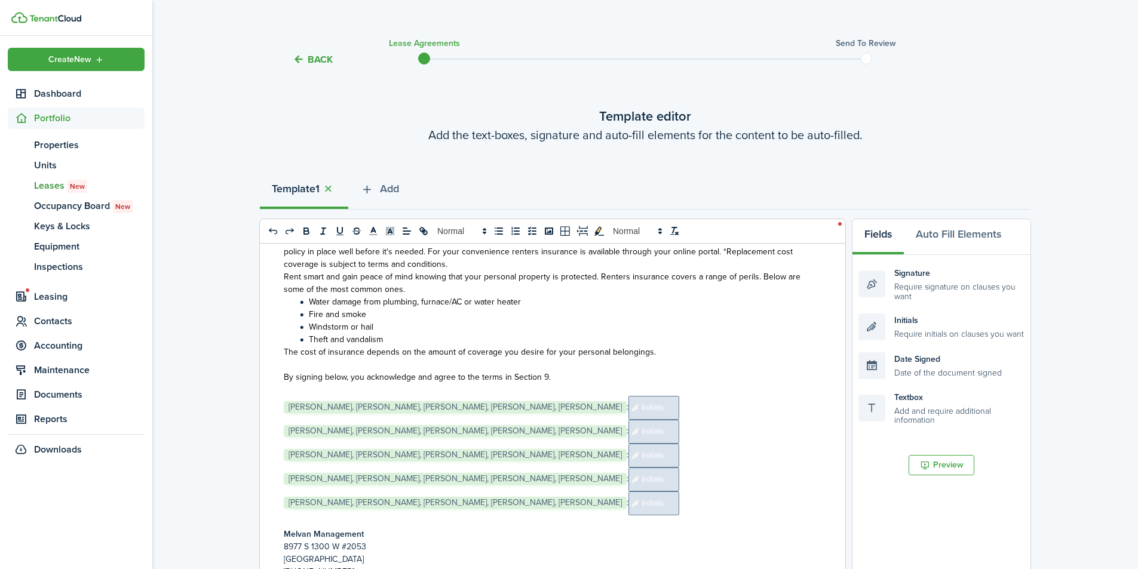
click at [799, 428] on p "﻿ [PERSON_NAME], [PERSON_NAME], [PERSON_NAME], [PERSON_NAME], [PERSON_NAME] ﻿: …" at bounding box center [548, 432] width 529 height 24
click at [510, 419] on p "﻿ [PERSON_NAME], [PERSON_NAME], [PERSON_NAME], [PERSON_NAME], [PERSON_NAME] ﻿: …" at bounding box center [548, 408] width 529 height 24
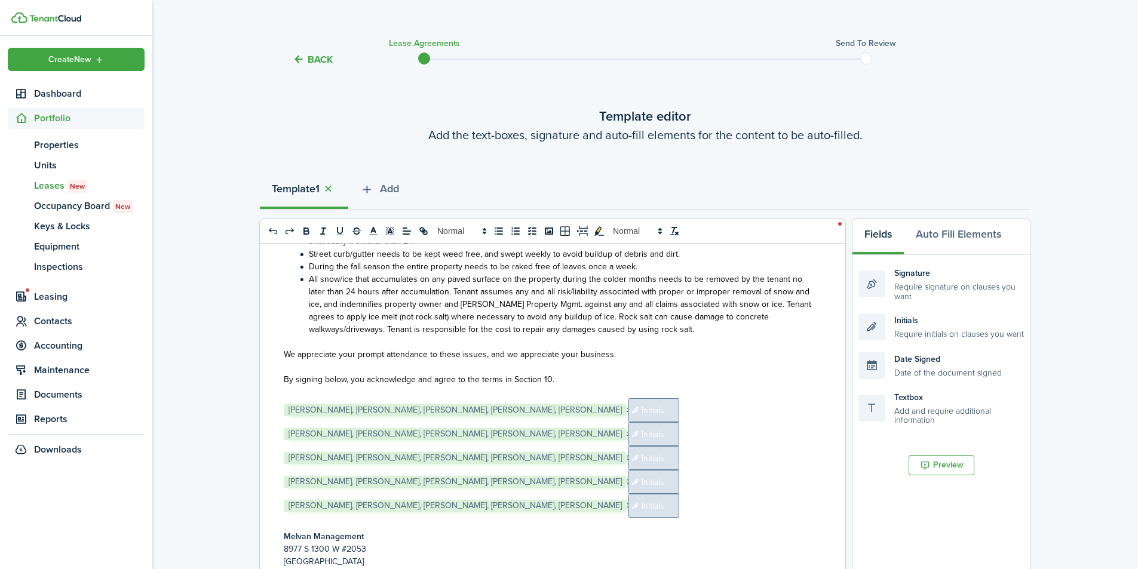
scroll to position [12820, 0]
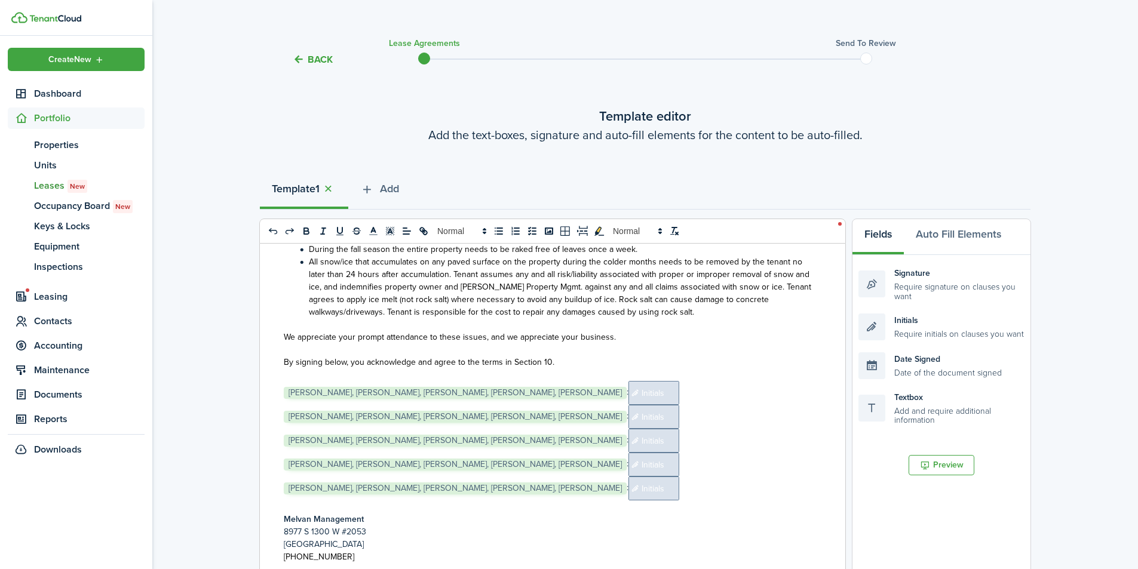
click at [293, 411] on span "[PERSON_NAME], [PERSON_NAME], [PERSON_NAME], [PERSON_NAME], [PERSON_NAME]" at bounding box center [455, 417] width 343 height 12
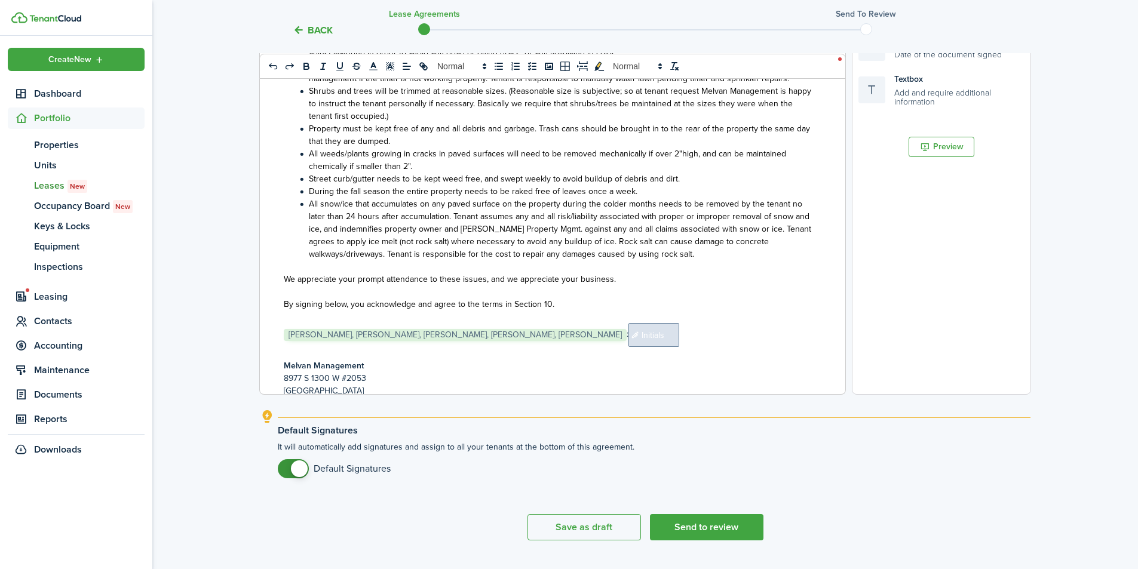
scroll to position [12557, 0]
click at [679, 339] on span "Initials" at bounding box center [653, 338] width 51 height 24
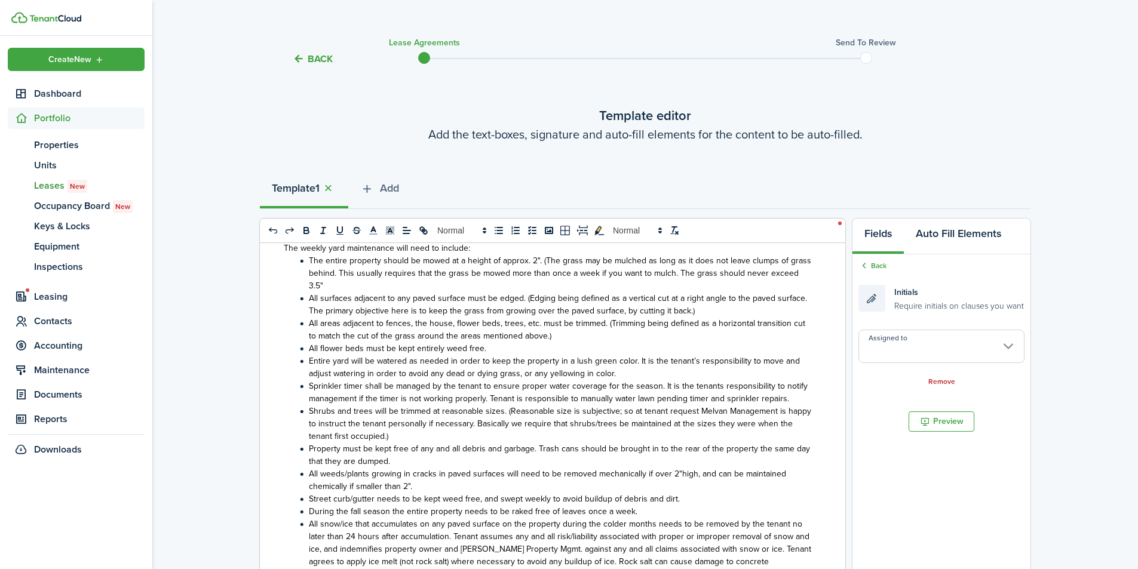
scroll to position [13, 0]
click at [996, 347] on input "Assigned to" at bounding box center [942, 346] width 166 height 33
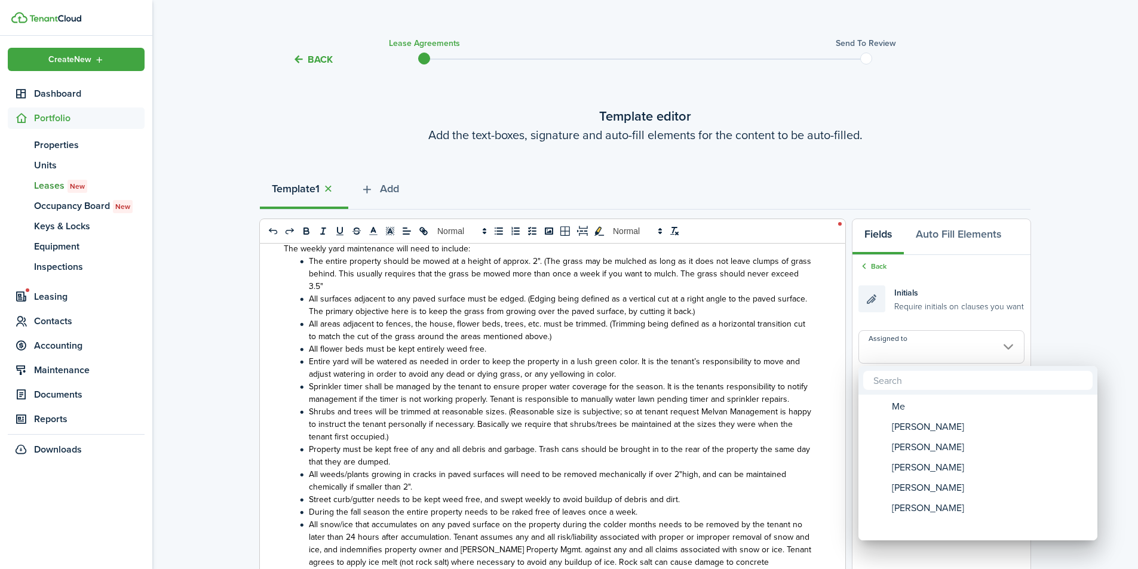
click at [646, 344] on div at bounding box center [568, 284] width 1329 height 761
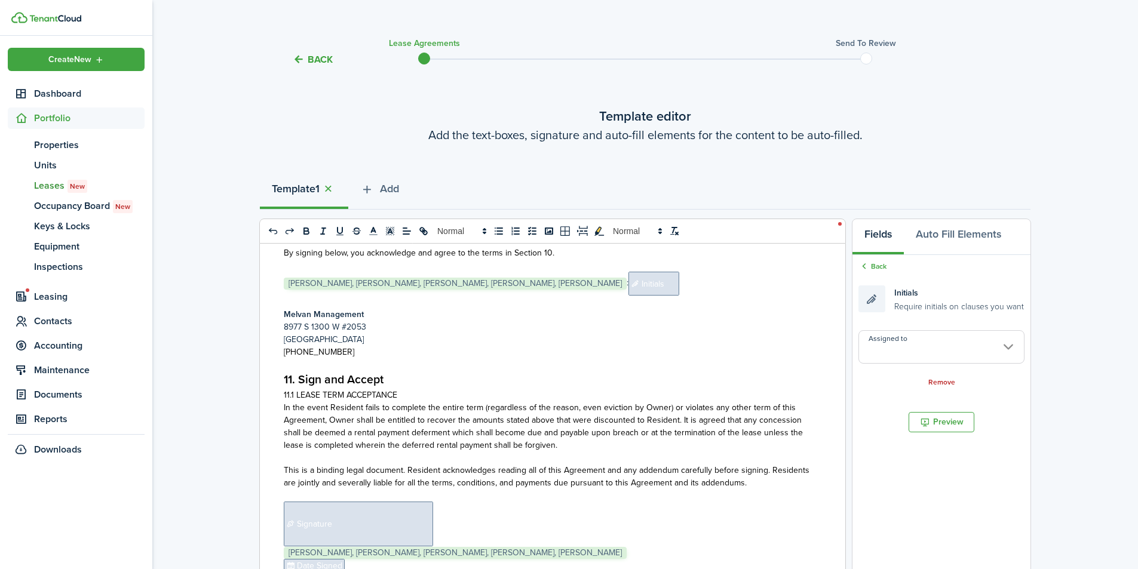
scroll to position [12955, 0]
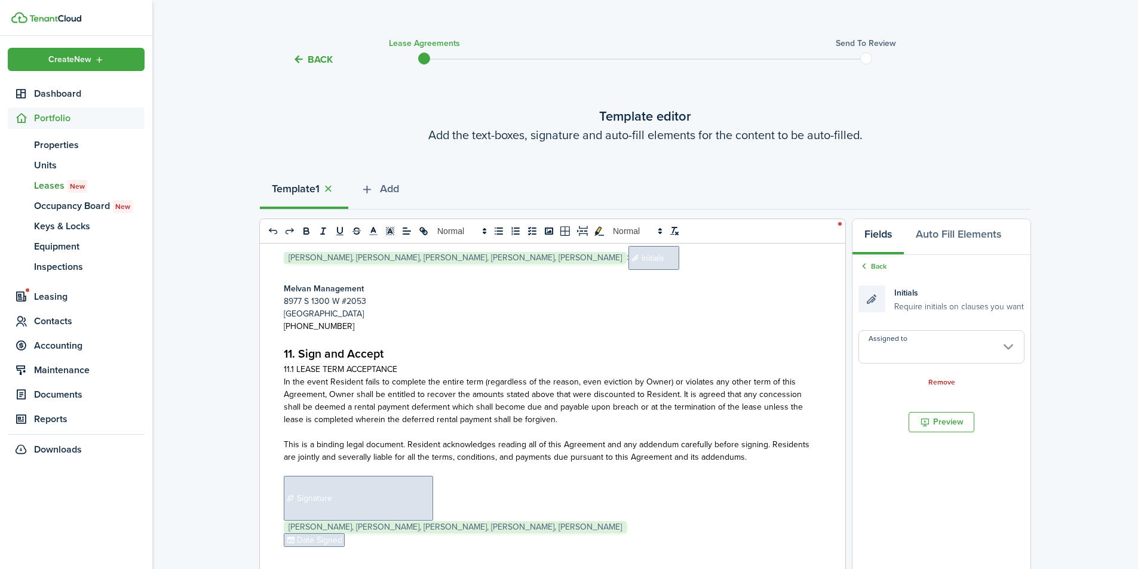
click at [631, 386] on span "In the event Resident fails to complete the entire term (regardless of the reas…" at bounding box center [543, 401] width 519 height 50
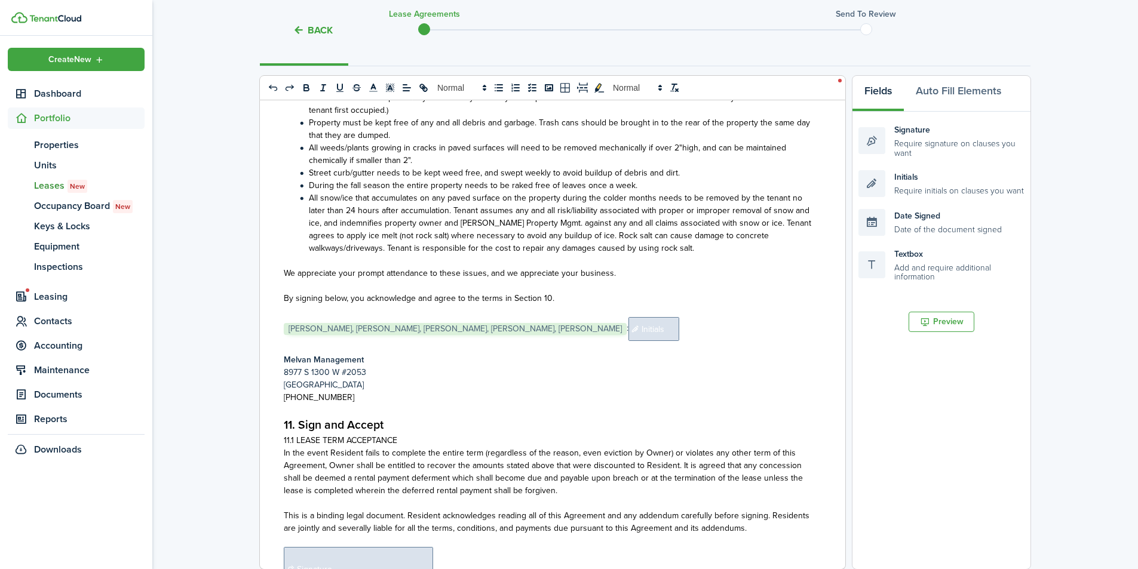
scroll to position [12764, 0]
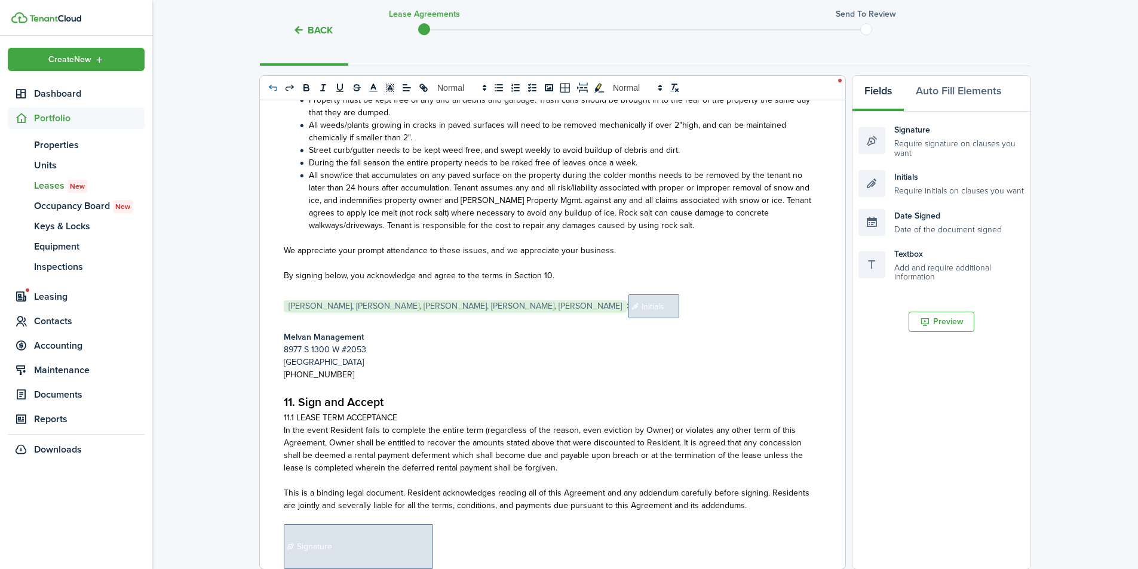
click at [269, 87] on icon "undo: undo" at bounding box center [273, 88] width 8 height 6
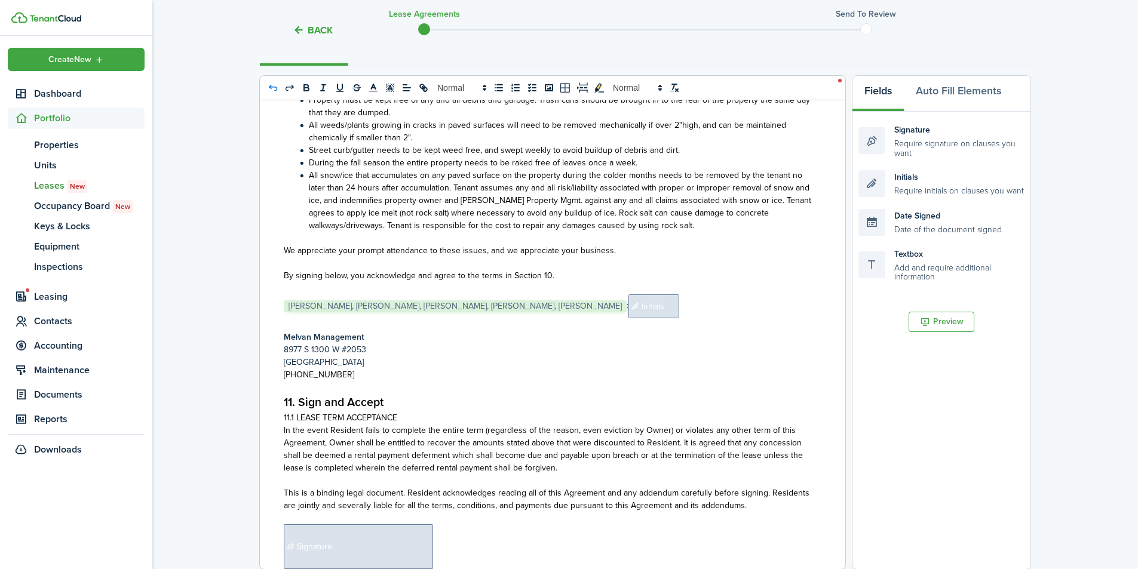
click at [269, 87] on icon "undo: undo" at bounding box center [273, 88] width 8 height 6
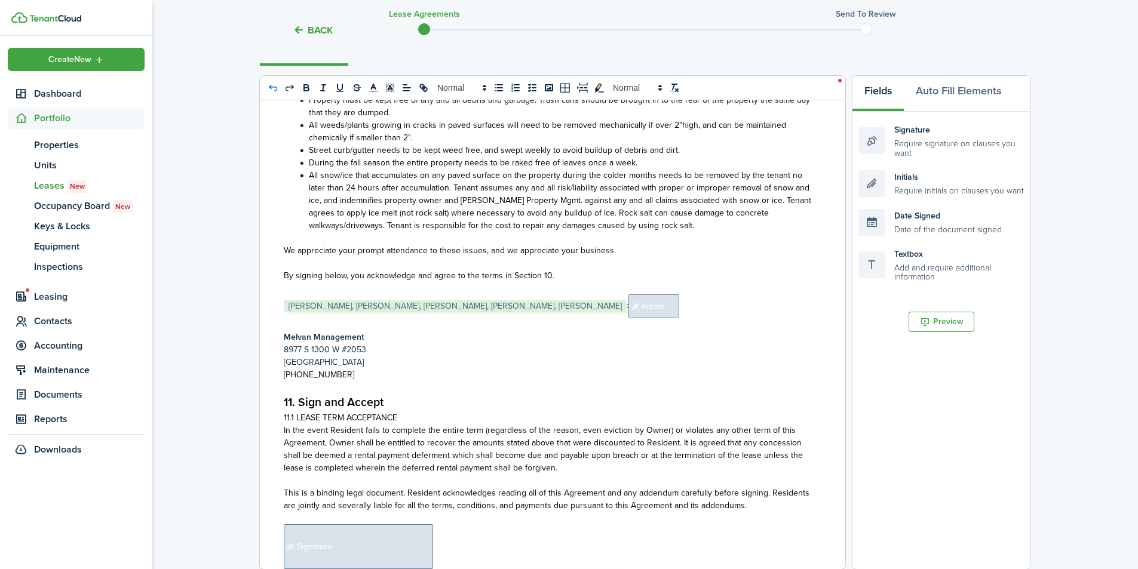
click at [269, 87] on icon "undo: undo" at bounding box center [273, 88] width 8 height 6
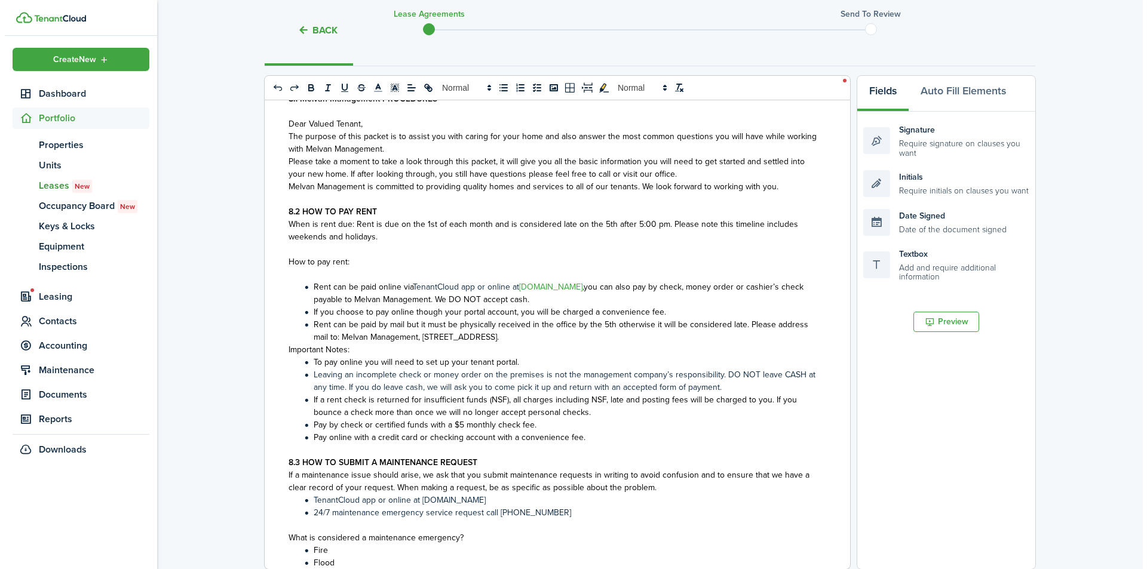
scroll to position [11091, 0]
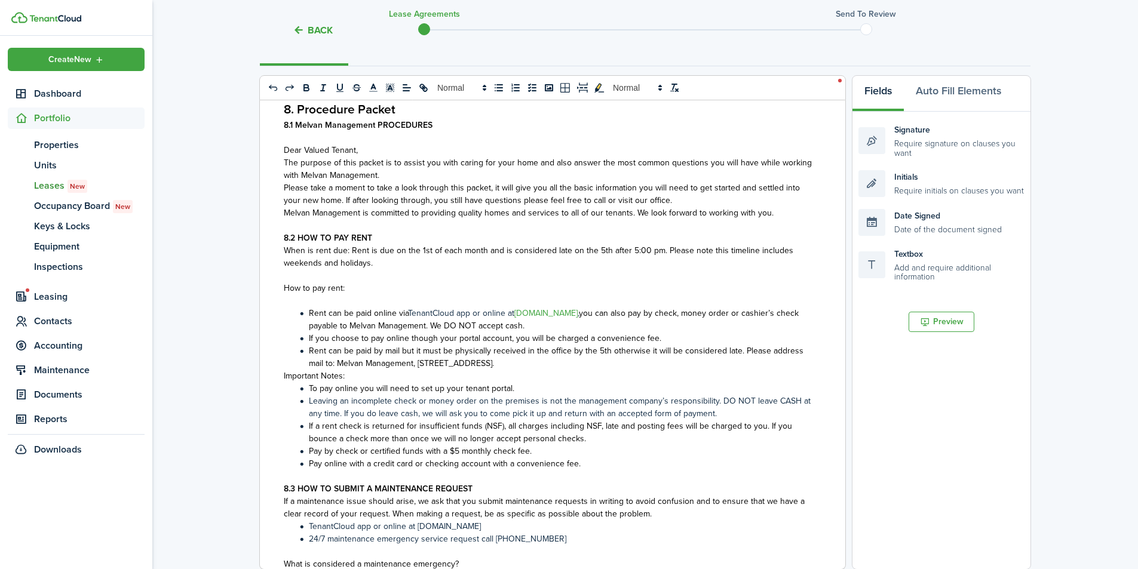
click at [320, 26] on button "Back" at bounding box center [313, 30] width 40 height 13
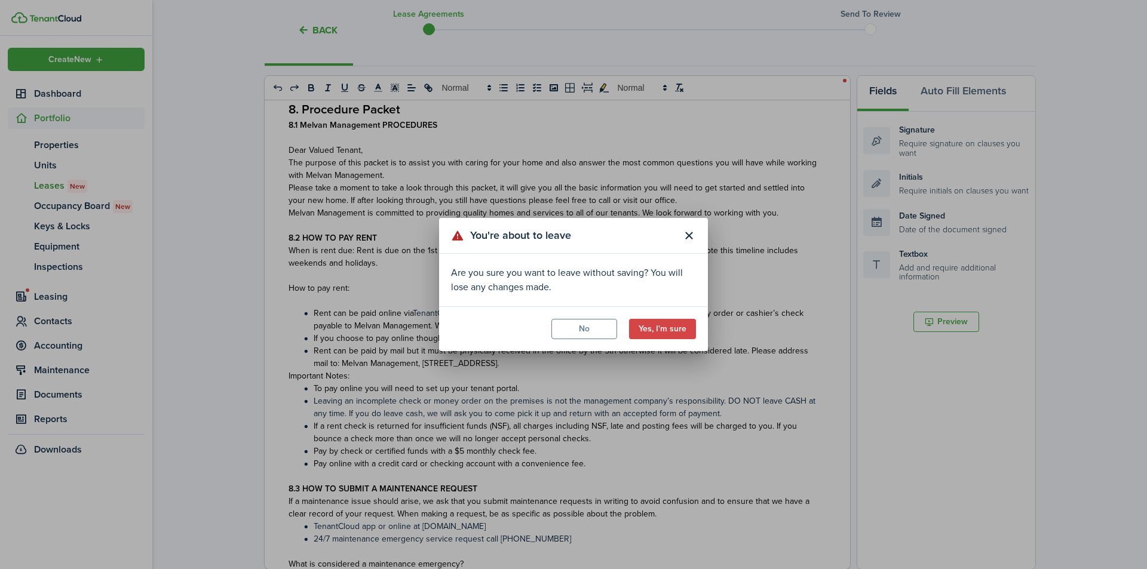
click at [660, 328] on button "Yes, I'm sure" at bounding box center [662, 329] width 67 height 20
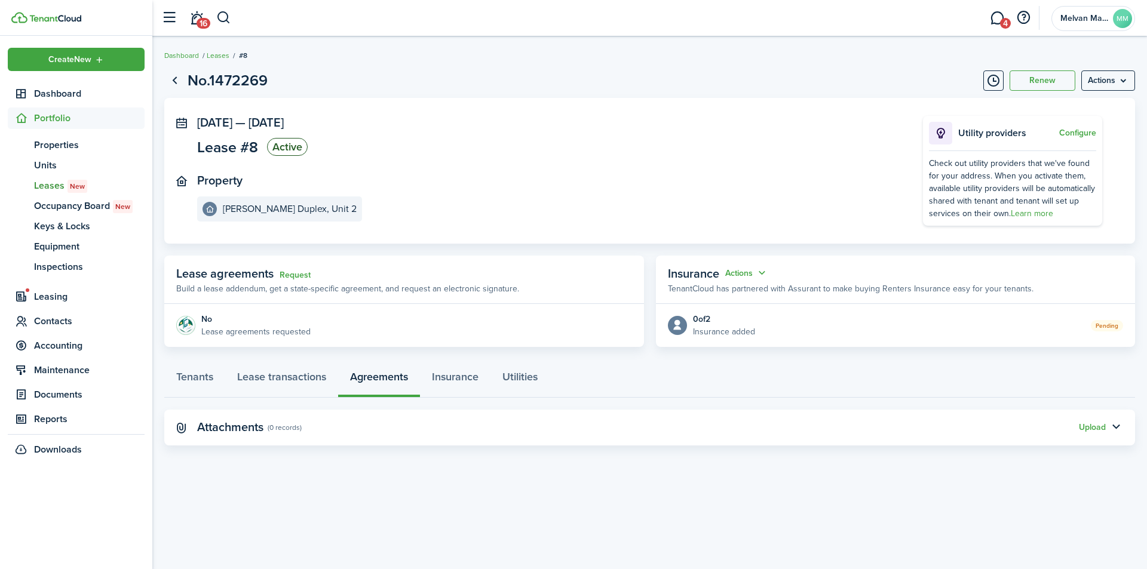
click at [295, 271] on link "Request" at bounding box center [295, 276] width 31 height 10
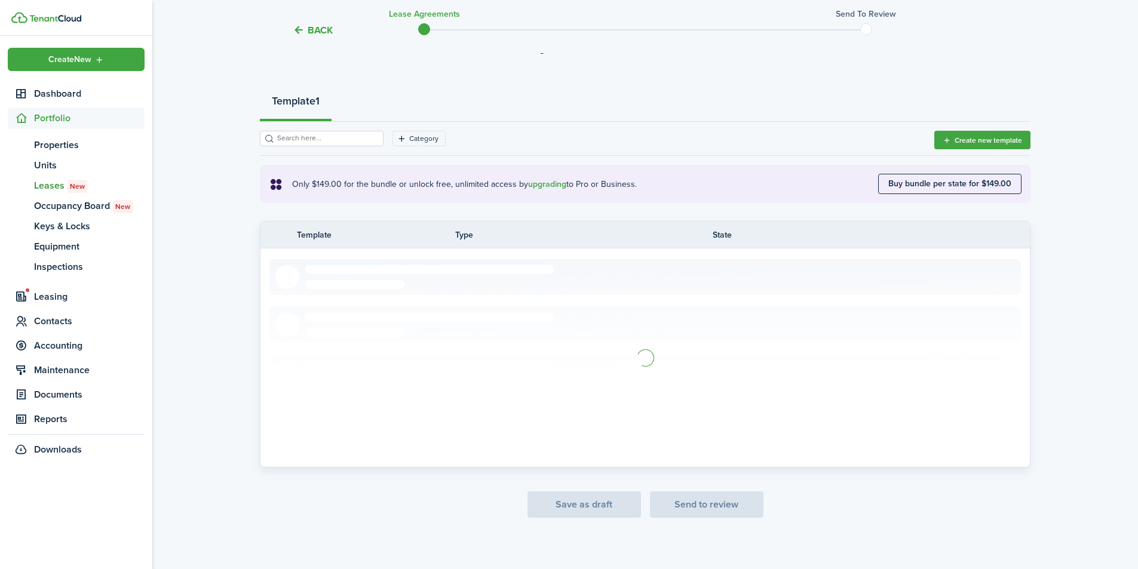
scroll to position [106, 0]
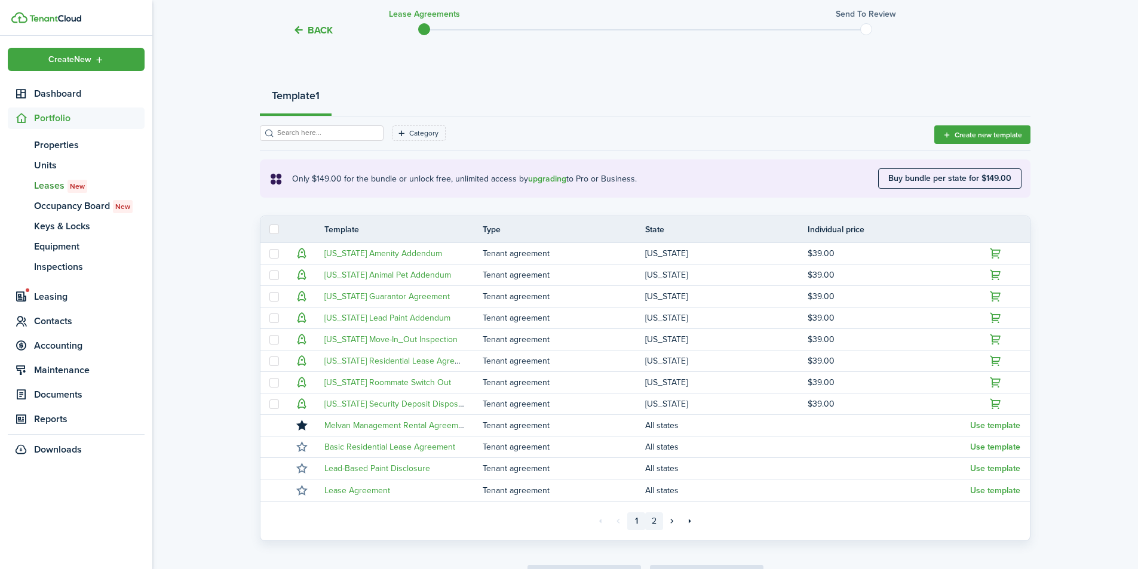
click at [651, 522] on link "2" at bounding box center [654, 522] width 18 height 18
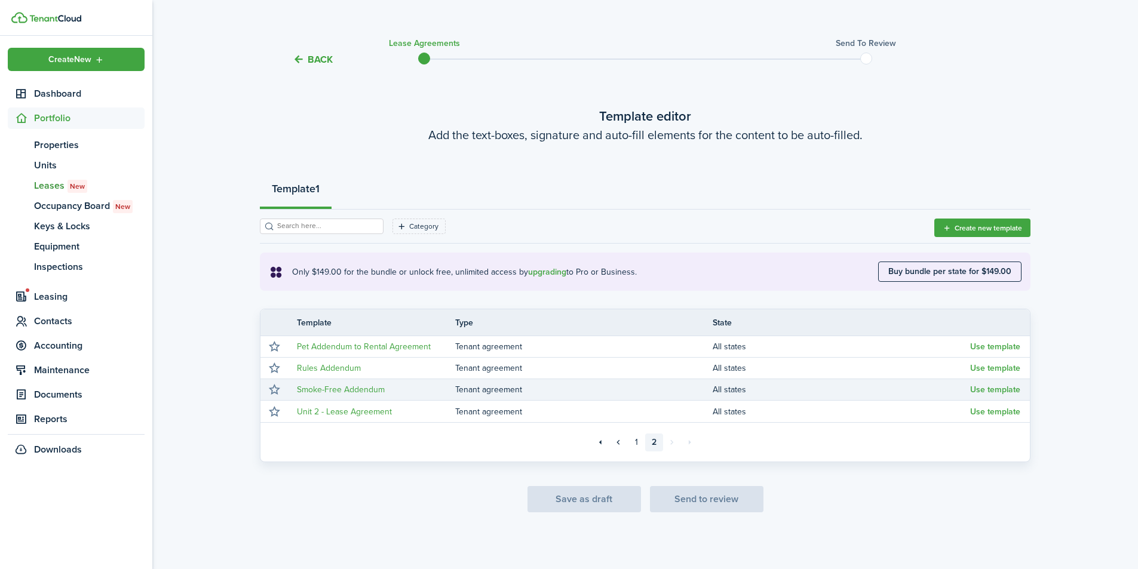
scroll to position [13, 0]
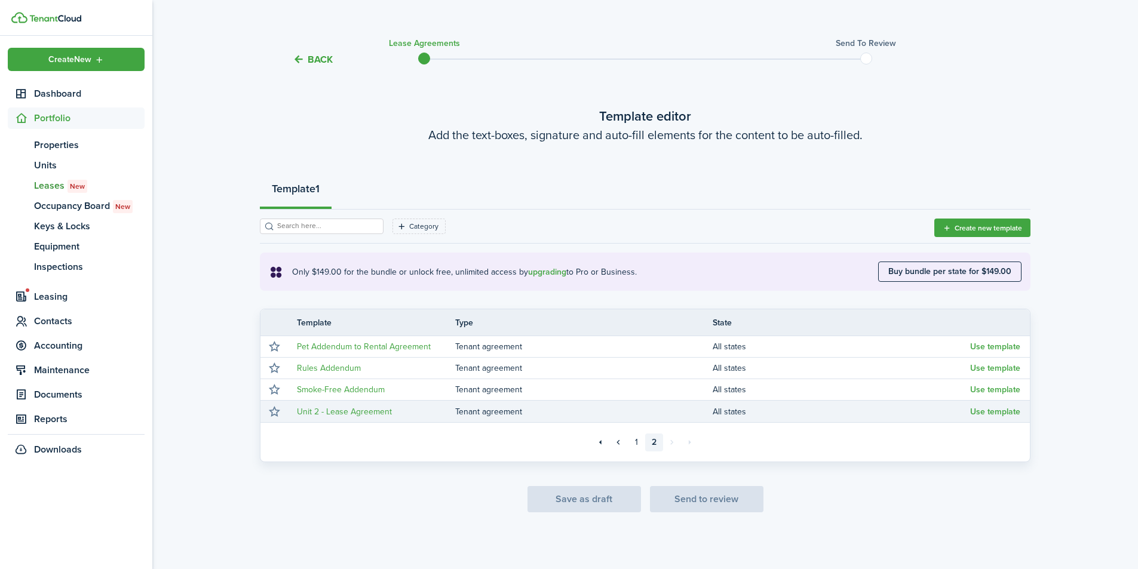
click at [1001, 412] on button "Use template" at bounding box center [995, 412] width 50 height 10
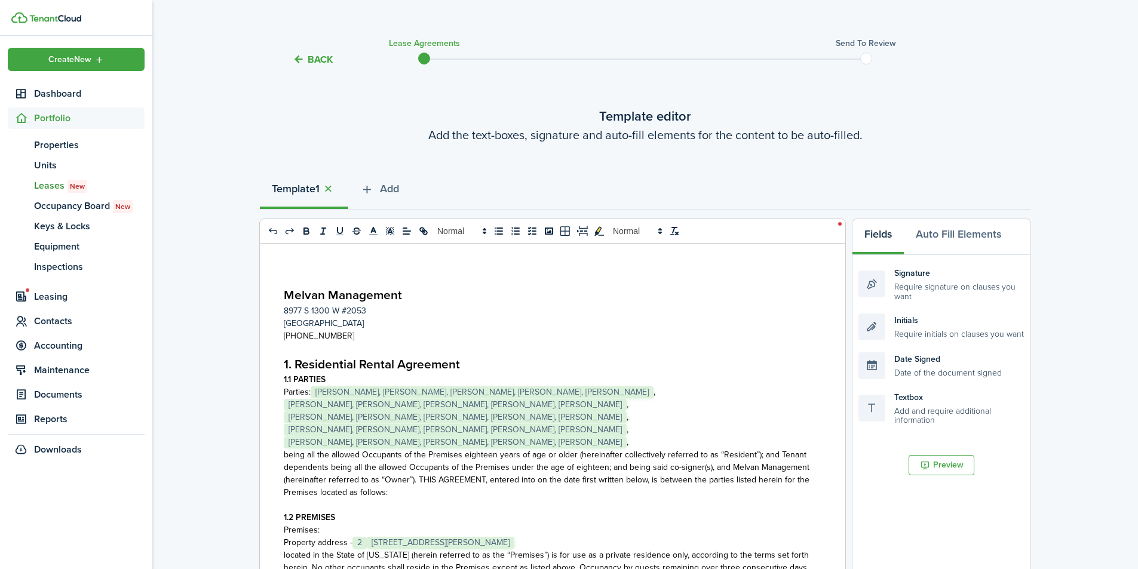
click at [654, 388] on span "[PERSON_NAME], [PERSON_NAME], [PERSON_NAME], [PERSON_NAME], [PERSON_NAME]" at bounding box center [482, 393] width 343 height 12
click at [627, 407] on span "[PERSON_NAME], [PERSON_NAME], [PERSON_NAME], [PERSON_NAME], [PERSON_NAME]" at bounding box center [455, 405] width 343 height 12
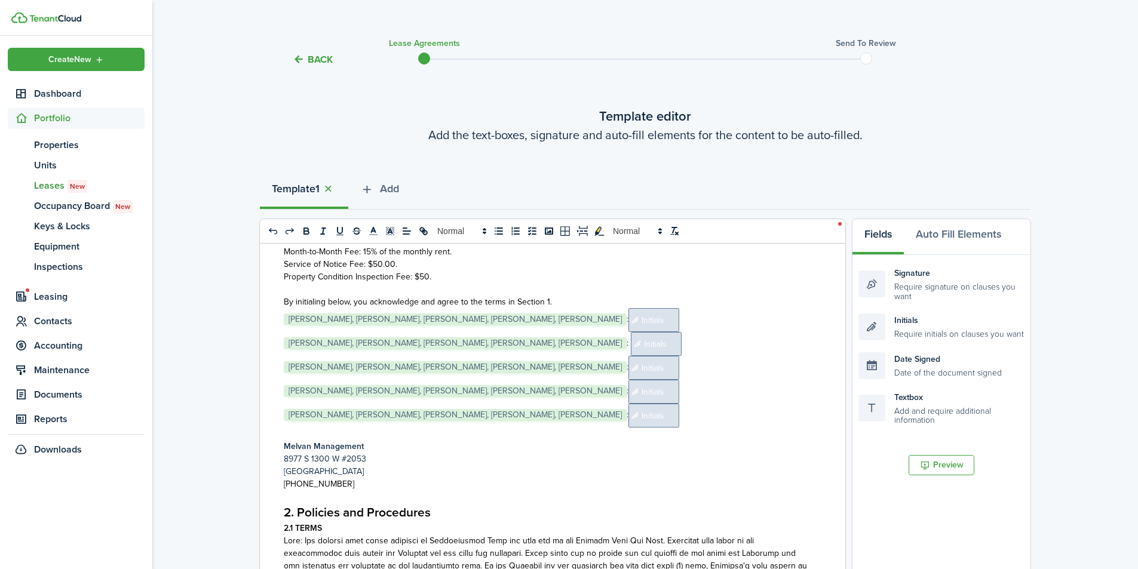
scroll to position [478, 0]
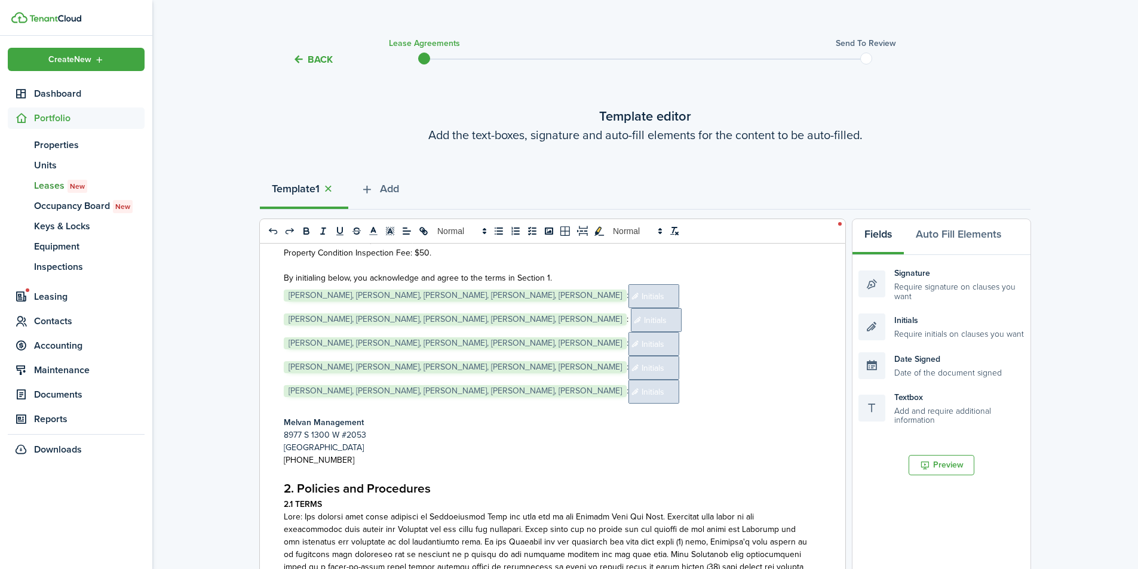
click at [679, 295] on span "Initials" at bounding box center [653, 296] width 51 height 24
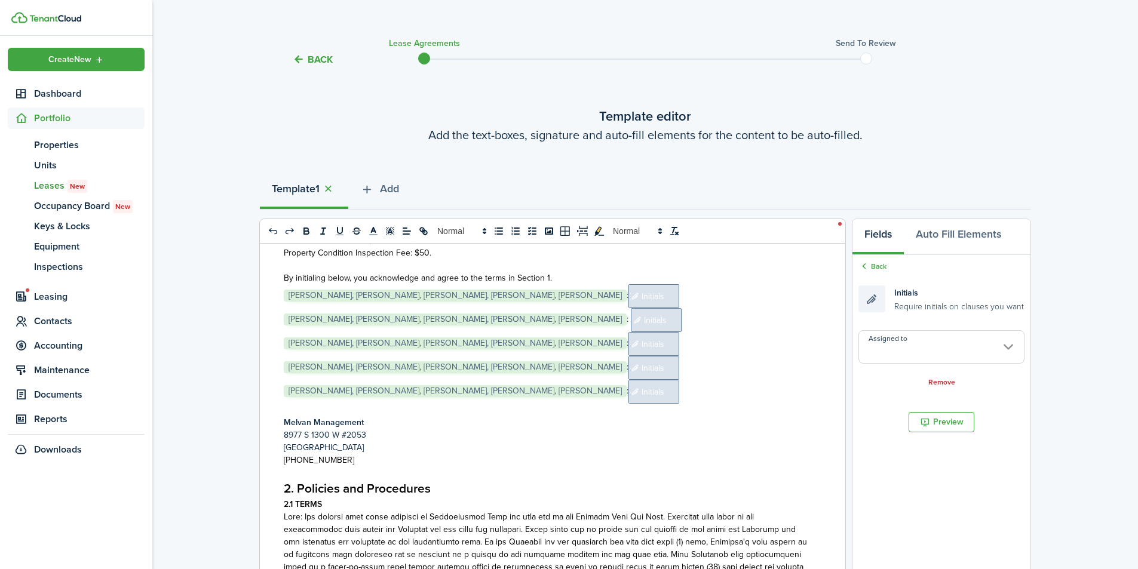
click at [980, 339] on input "Assigned to" at bounding box center [942, 346] width 166 height 33
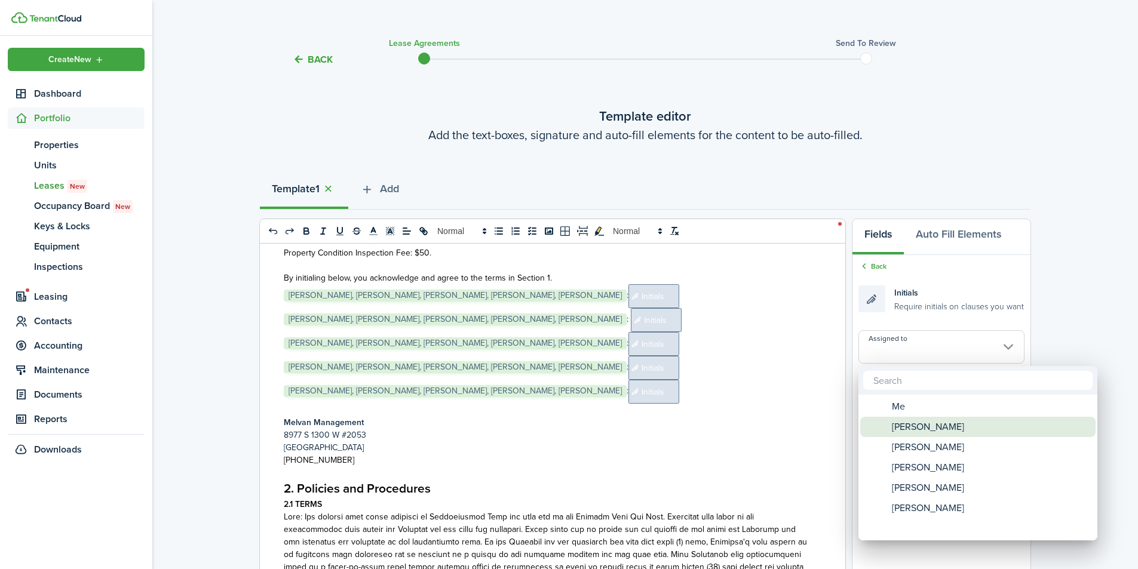
click at [939, 426] on span "[PERSON_NAME]" at bounding box center [928, 427] width 72 height 20
type input "[PERSON_NAME]"
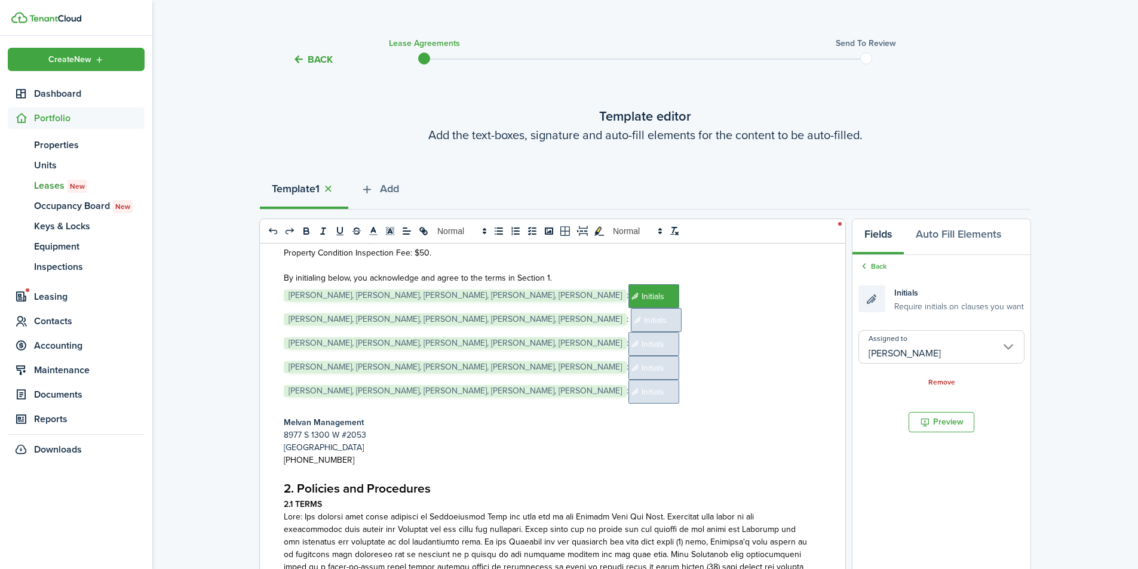
click at [682, 320] on span "Initials" at bounding box center [656, 320] width 51 height 24
click at [940, 354] on input "Assigned to" at bounding box center [942, 346] width 166 height 33
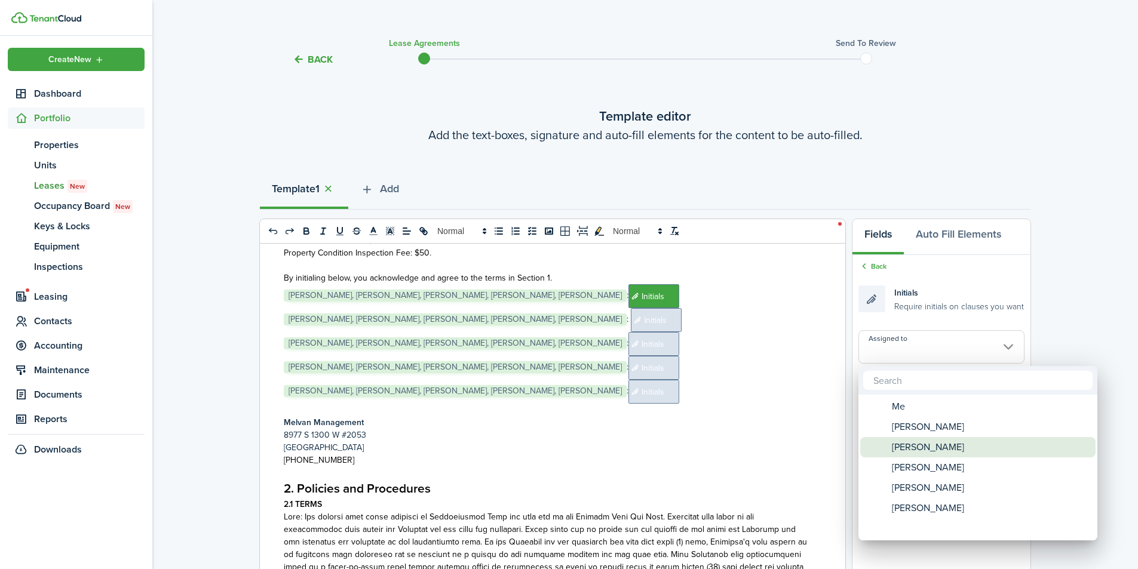
click at [939, 445] on span "[PERSON_NAME]" at bounding box center [928, 447] width 72 height 20
type input "[PERSON_NAME]"
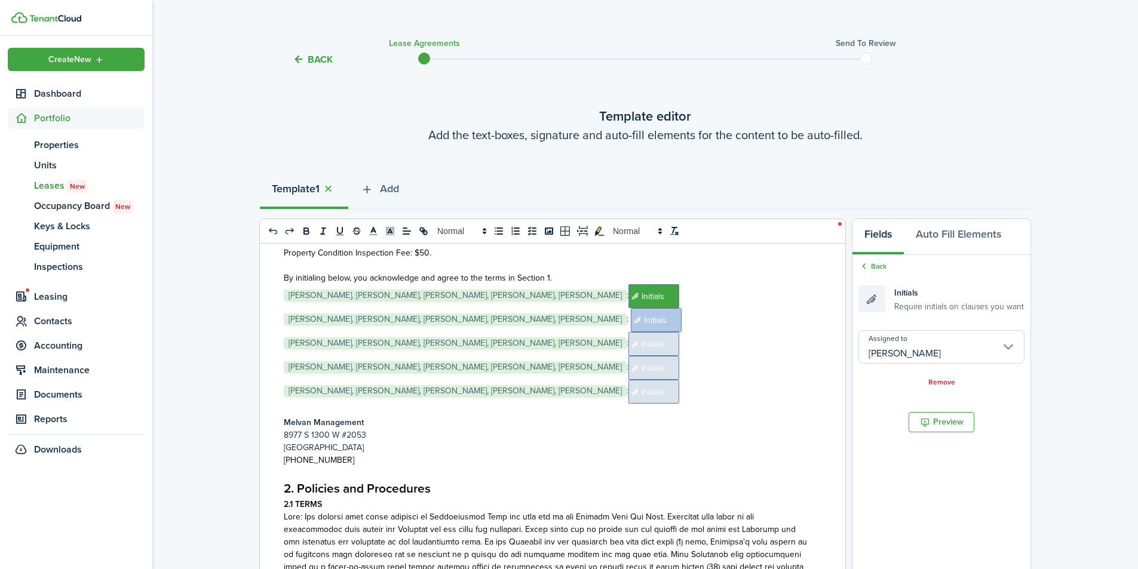
click at [679, 341] on span "Initials" at bounding box center [653, 344] width 51 height 24
click at [914, 350] on input "Assigned to" at bounding box center [942, 346] width 166 height 33
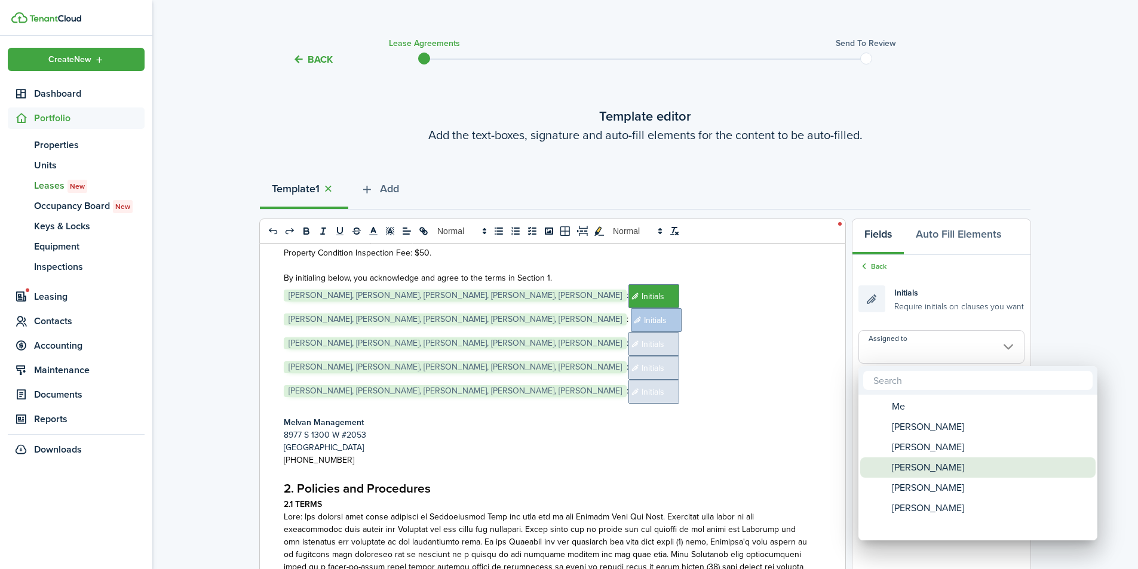
click at [923, 470] on span "[PERSON_NAME]" at bounding box center [928, 468] width 72 height 20
type input "[PERSON_NAME]"
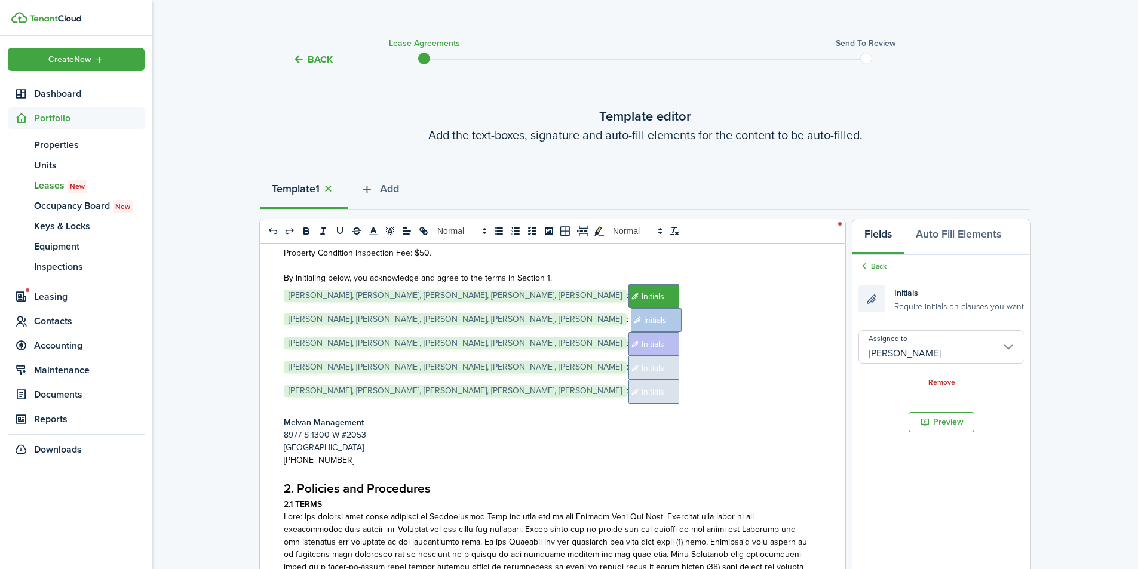
drag, startPoint x: 726, startPoint y: 363, endPoint x: 733, endPoint y: 364, distance: 6.7
click at [679, 363] on span "Initials" at bounding box center [653, 368] width 51 height 24
click at [905, 348] on input "Assigned to" at bounding box center [942, 346] width 166 height 33
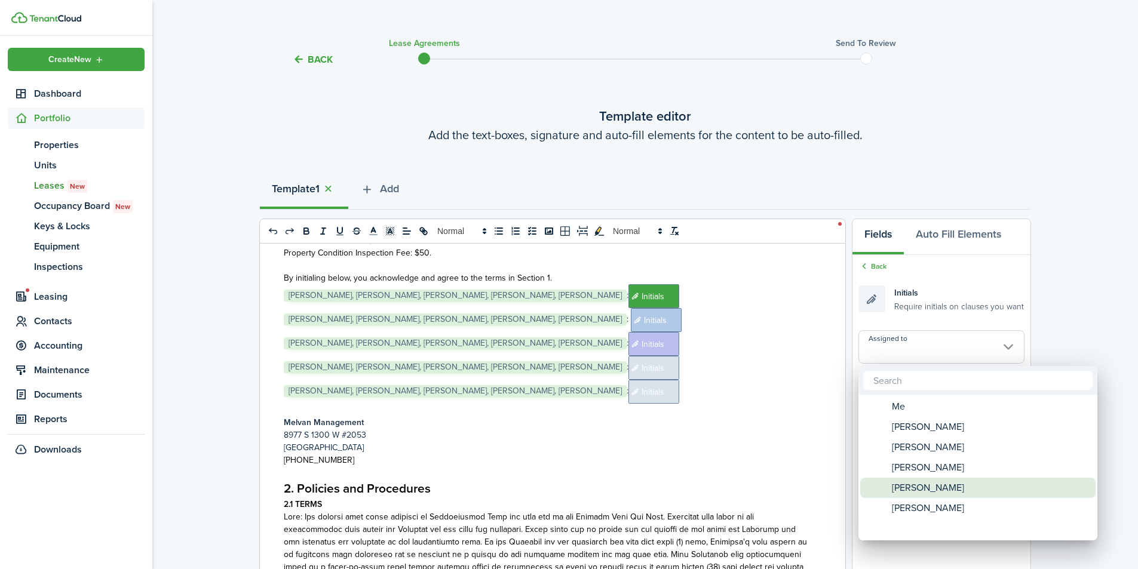
drag, startPoint x: 925, startPoint y: 489, endPoint x: 863, endPoint y: 472, distance: 64.5
click at [925, 489] on span "[PERSON_NAME]" at bounding box center [928, 488] width 72 height 20
type input "[PERSON_NAME]"
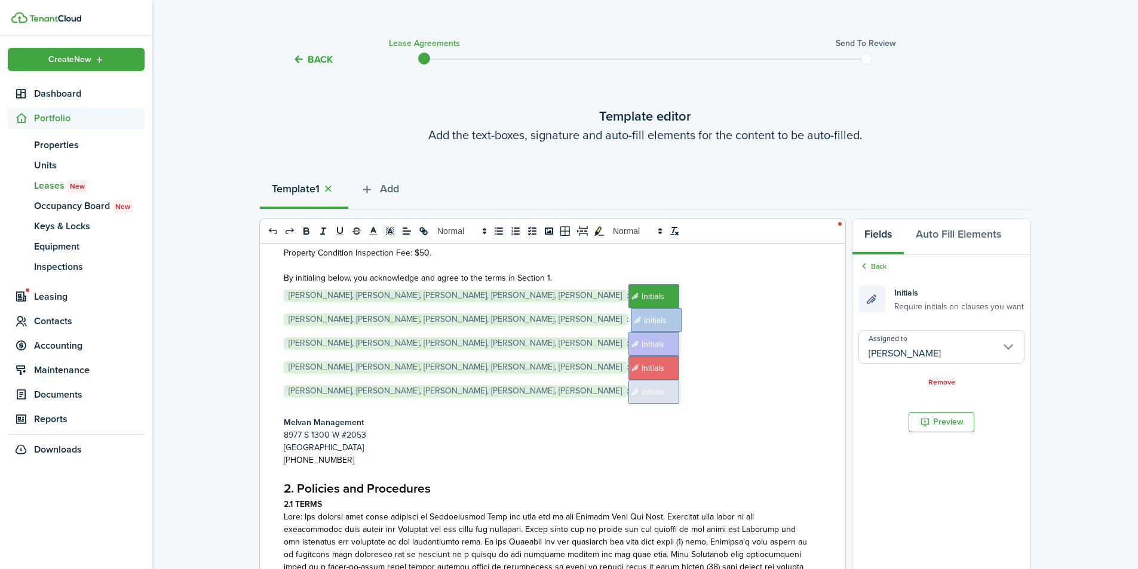
click at [679, 388] on span "Initials" at bounding box center [653, 392] width 51 height 24
click at [939, 351] on input "Assigned to" at bounding box center [942, 346] width 166 height 33
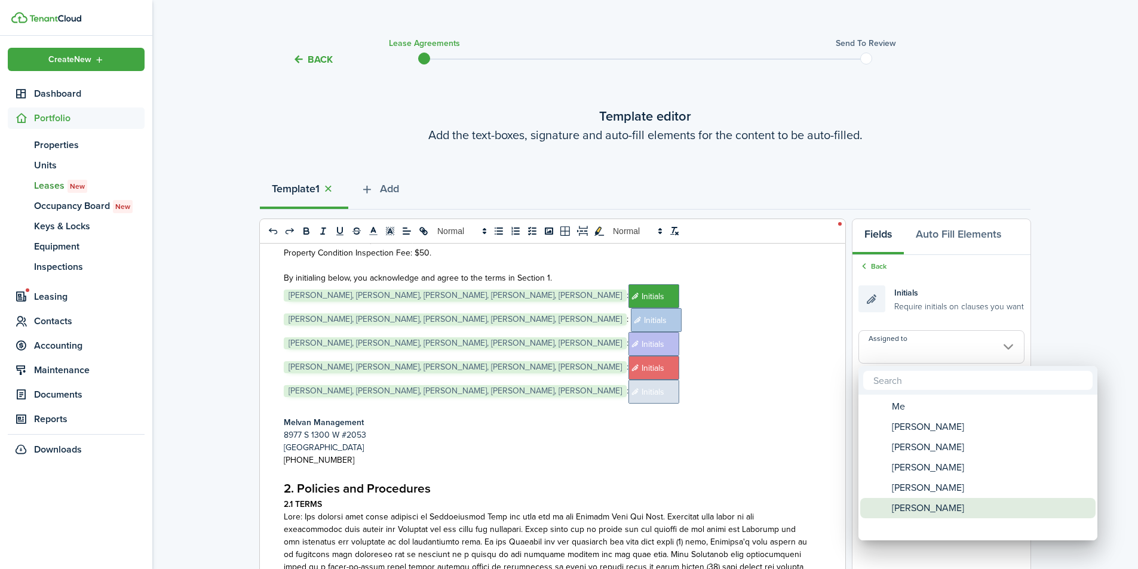
click at [930, 514] on span "[PERSON_NAME]" at bounding box center [928, 508] width 72 height 20
type input "[PERSON_NAME]"
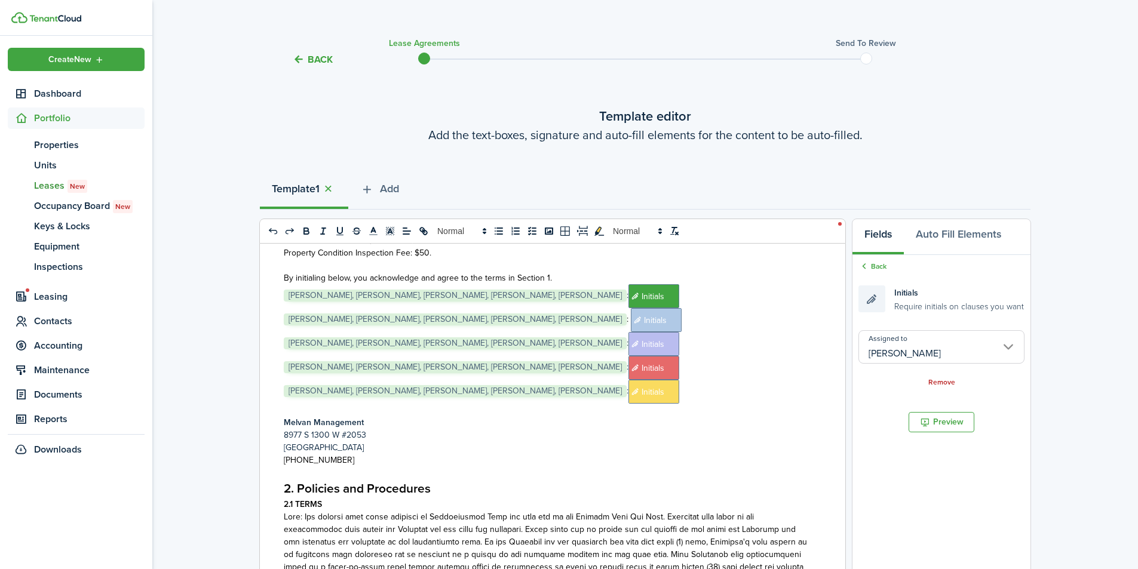
click at [511, 296] on span "[PERSON_NAME], [PERSON_NAME], [PERSON_NAME], [PERSON_NAME], [PERSON_NAME]" at bounding box center [455, 296] width 343 height 12
click at [512, 268] on select "Select size 8px 9px 10px 11px 12px 13px 14px 15px 16px 17px 18px 19px 20px 21px…" at bounding box center [497, 269] width 59 height 21
click at [938, 232] on button "Auto Fill Elements" at bounding box center [958, 237] width 109 height 36
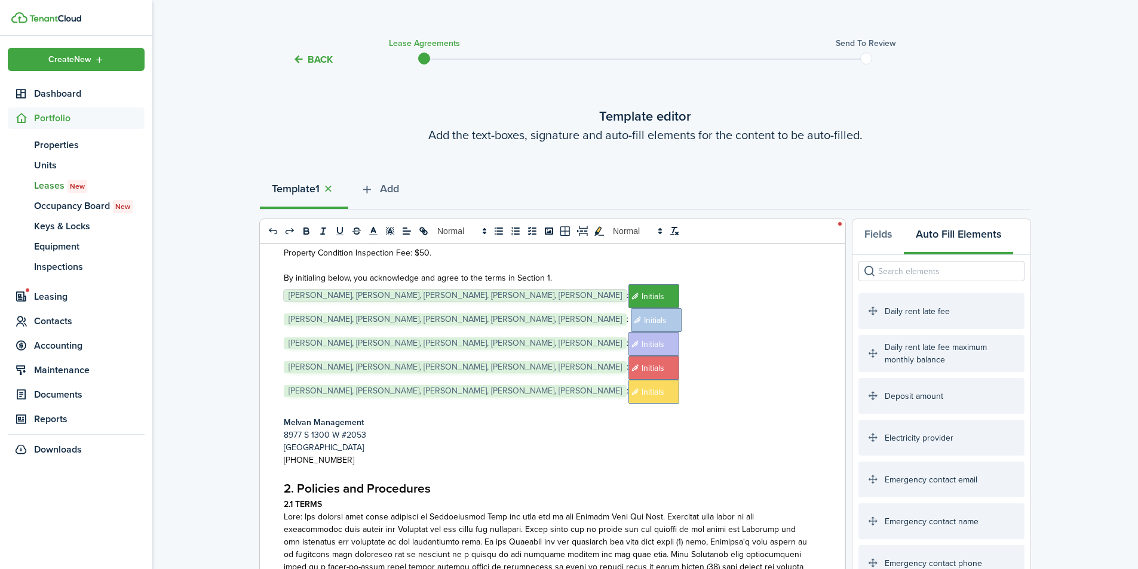
click at [890, 268] on input "search" at bounding box center [942, 271] width 166 height 20
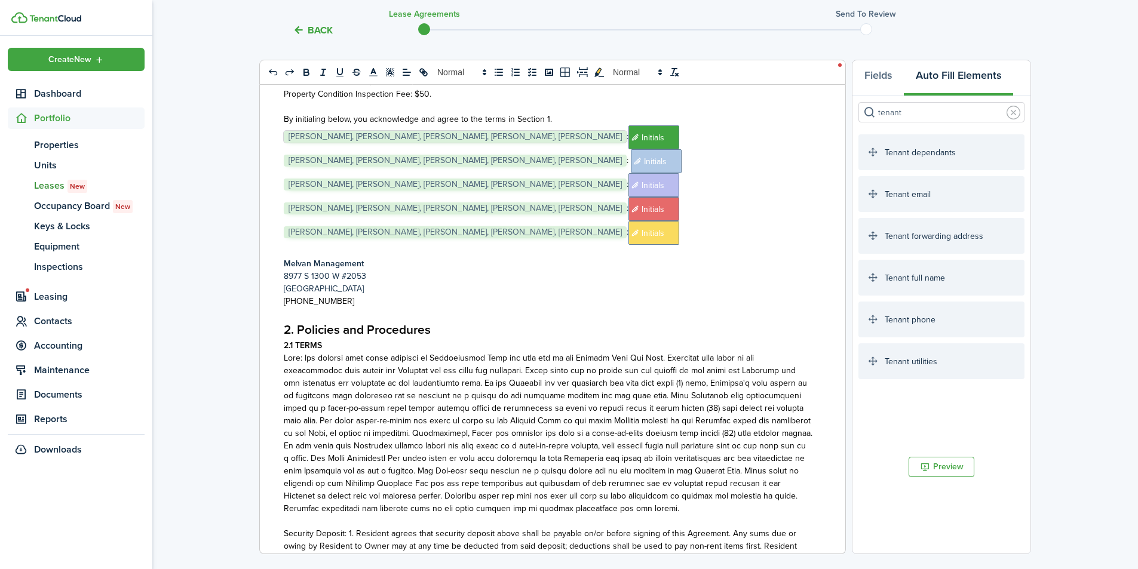
scroll to position [173, 0]
type input "tenant"
click at [777, 231] on p "﻿ [PERSON_NAME], [PERSON_NAME], [PERSON_NAME], [PERSON_NAME], [PERSON_NAME] ﻿: …" at bounding box center [548, 232] width 529 height 24
click at [336, 249] on p at bounding box center [548, 250] width 529 height 13
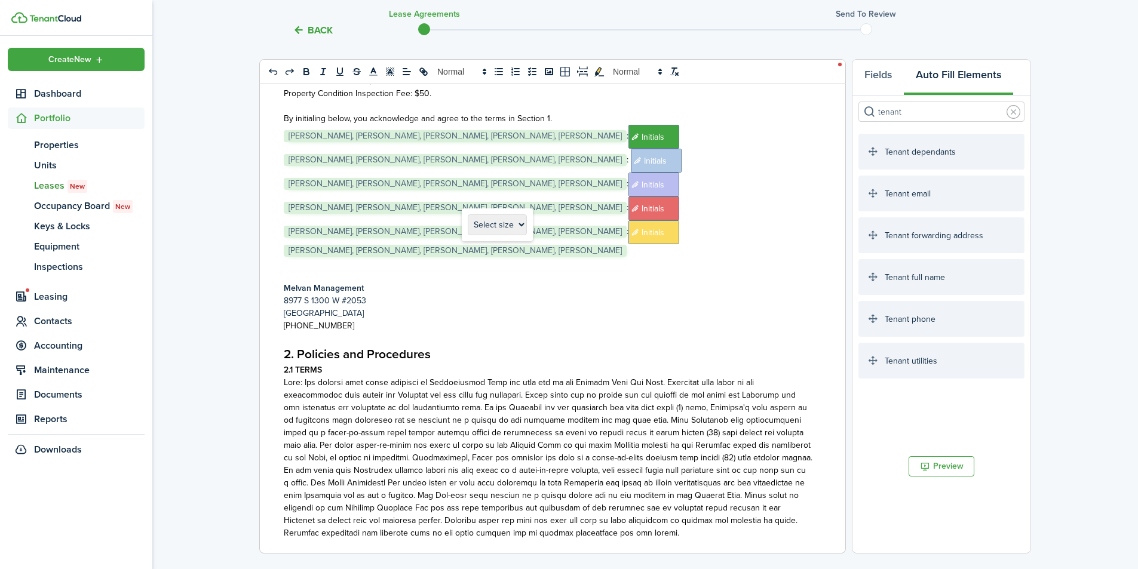
click at [400, 252] on span "[PERSON_NAME], [PERSON_NAME], [PERSON_NAME], [PERSON_NAME], [PERSON_NAME]" at bounding box center [455, 251] width 343 height 12
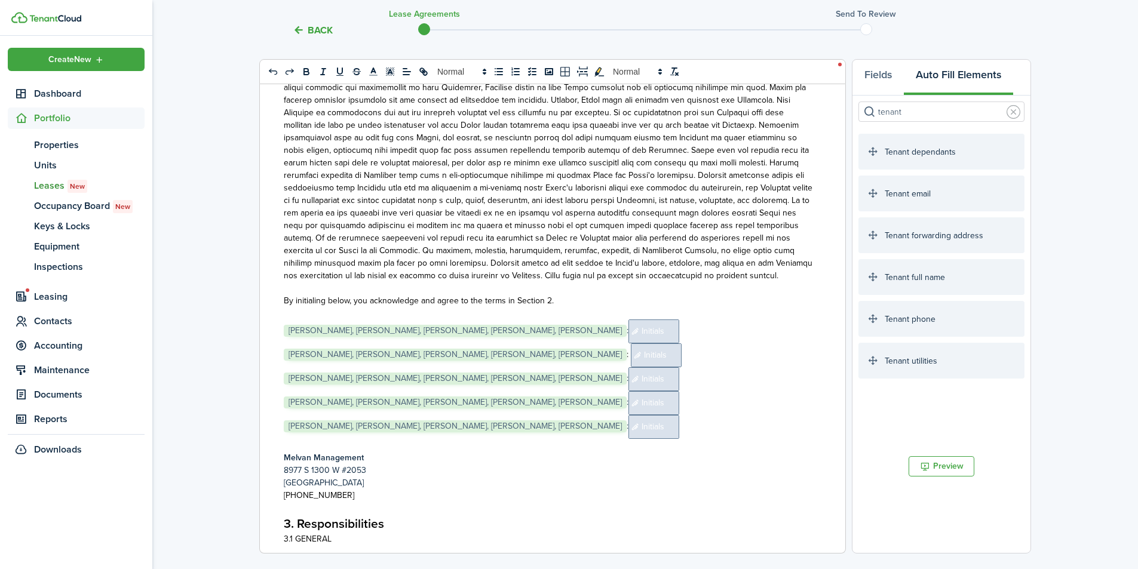
scroll to position [3664, 0]
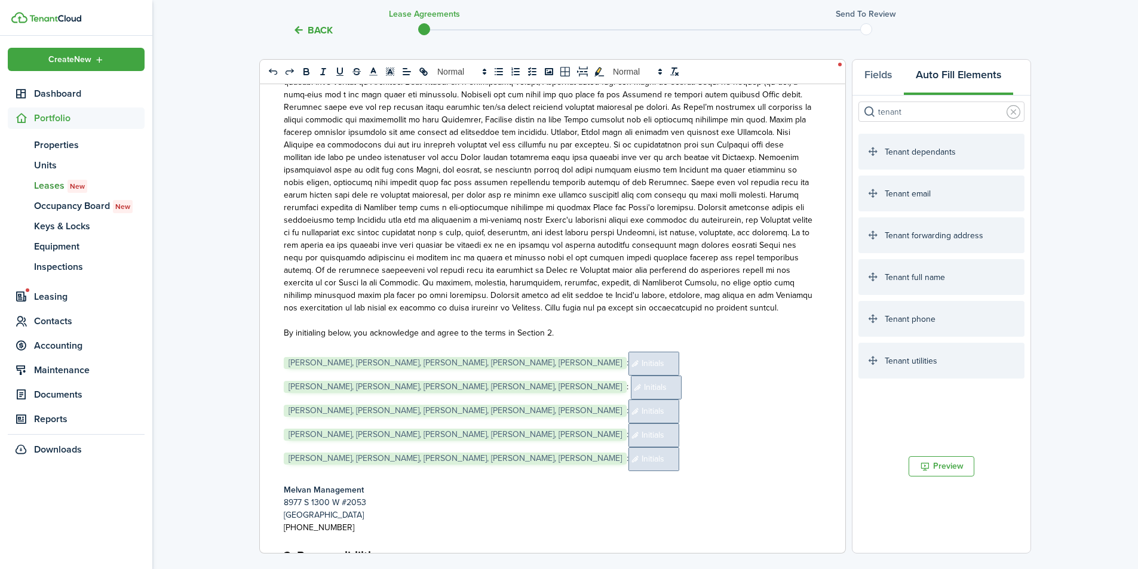
click at [711, 400] on p "﻿ [PERSON_NAME], [PERSON_NAME], [PERSON_NAME], [PERSON_NAME], [PERSON_NAME] ﻿: …" at bounding box center [548, 412] width 529 height 24
click at [679, 352] on span "Initials" at bounding box center [653, 364] width 51 height 24
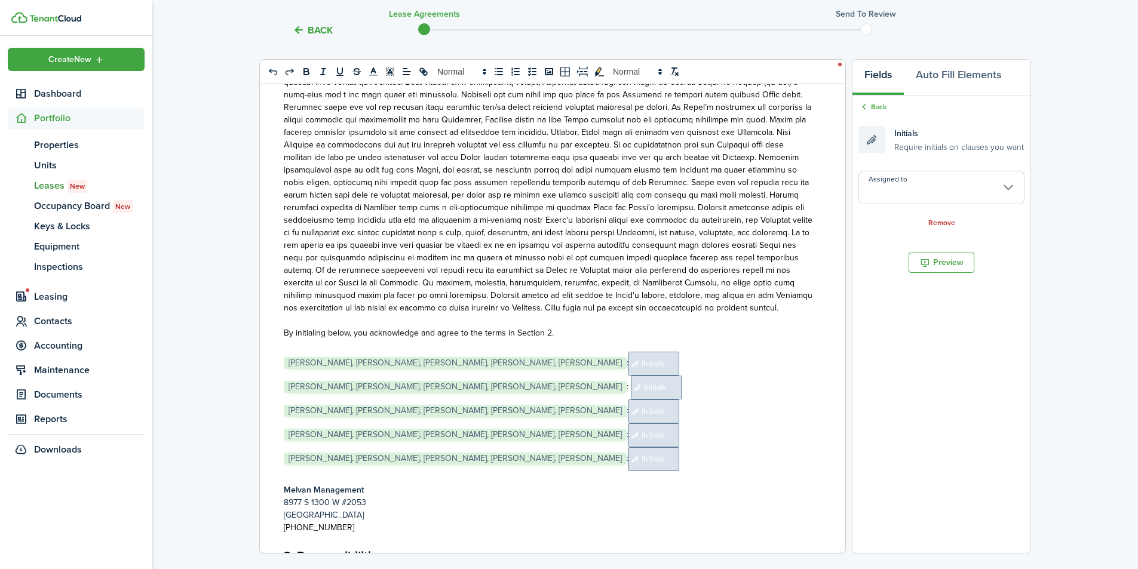
click at [968, 185] on input "Assigned to" at bounding box center [942, 187] width 166 height 33
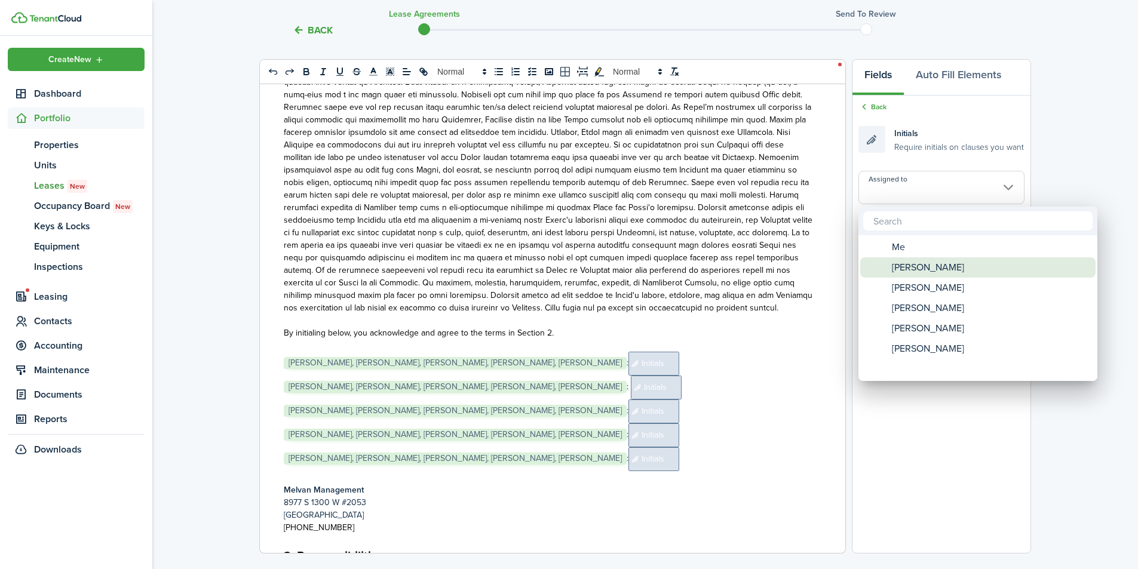
click at [939, 268] on span "[PERSON_NAME]" at bounding box center [928, 267] width 72 height 20
type input "[PERSON_NAME]"
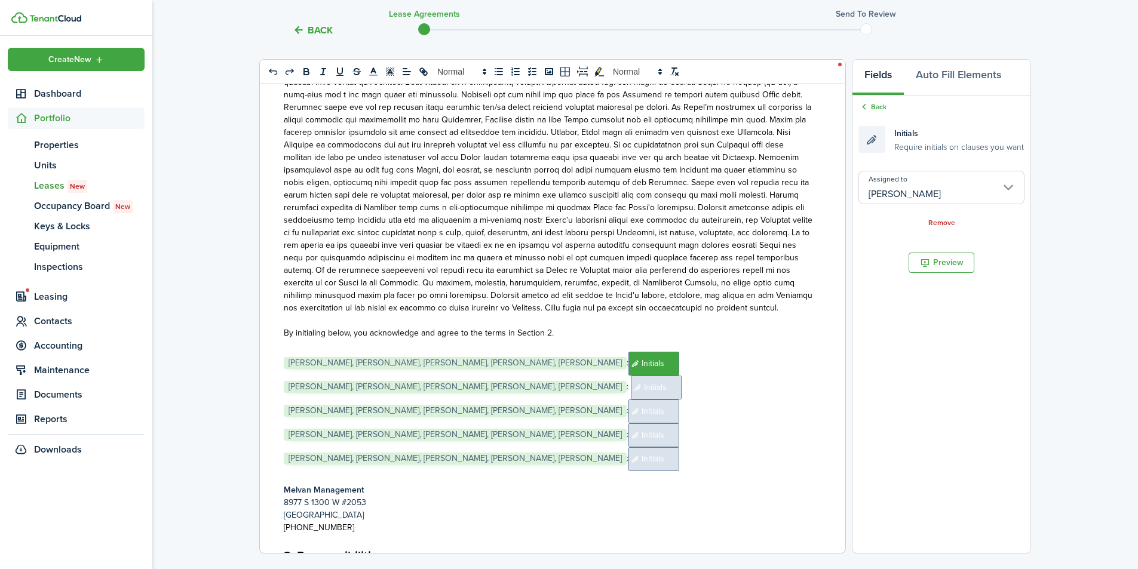
click at [682, 376] on span "Initials" at bounding box center [656, 388] width 51 height 24
click at [918, 188] on input "Assigned to" at bounding box center [942, 187] width 166 height 33
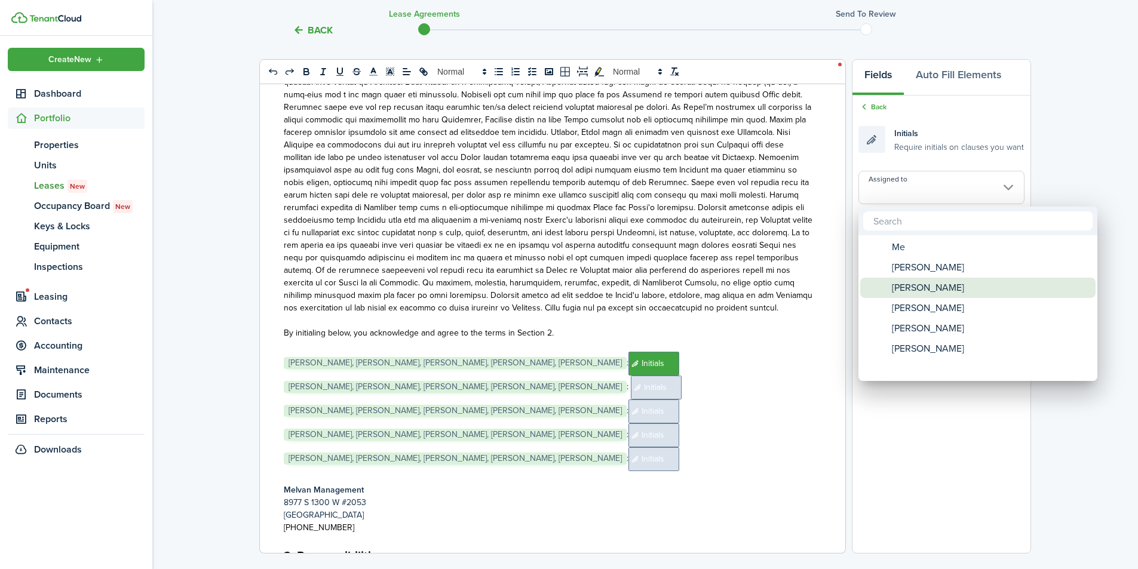
click at [910, 294] on span "[PERSON_NAME]" at bounding box center [928, 288] width 72 height 20
type input "[PERSON_NAME]"
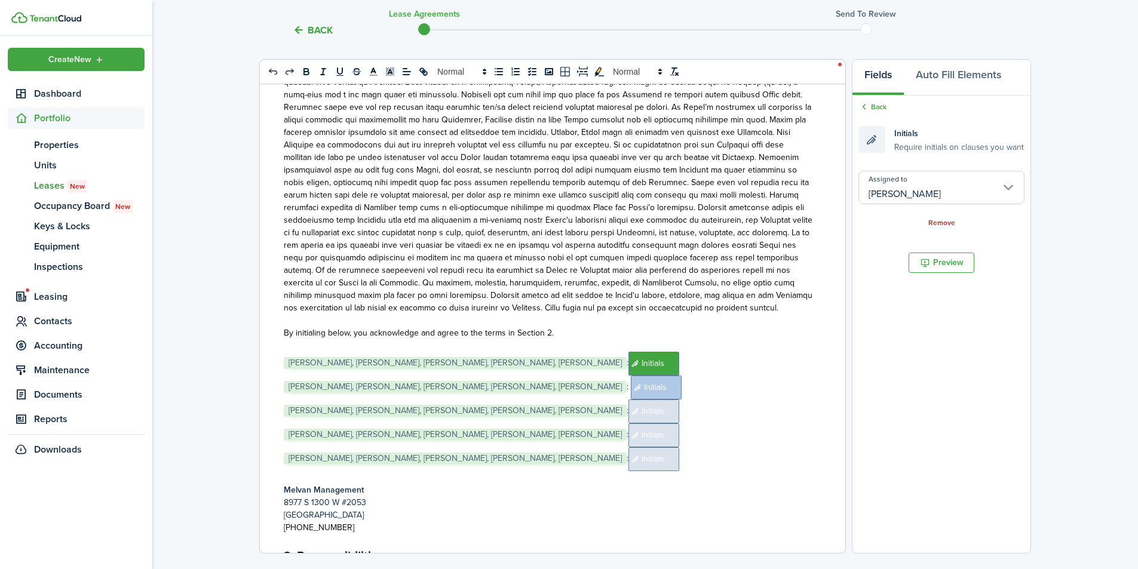
click at [679, 400] on span "Initials" at bounding box center [653, 412] width 51 height 24
click at [907, 184] on input "Assigned to" at bounding box center [942, 187] width 166 height 33
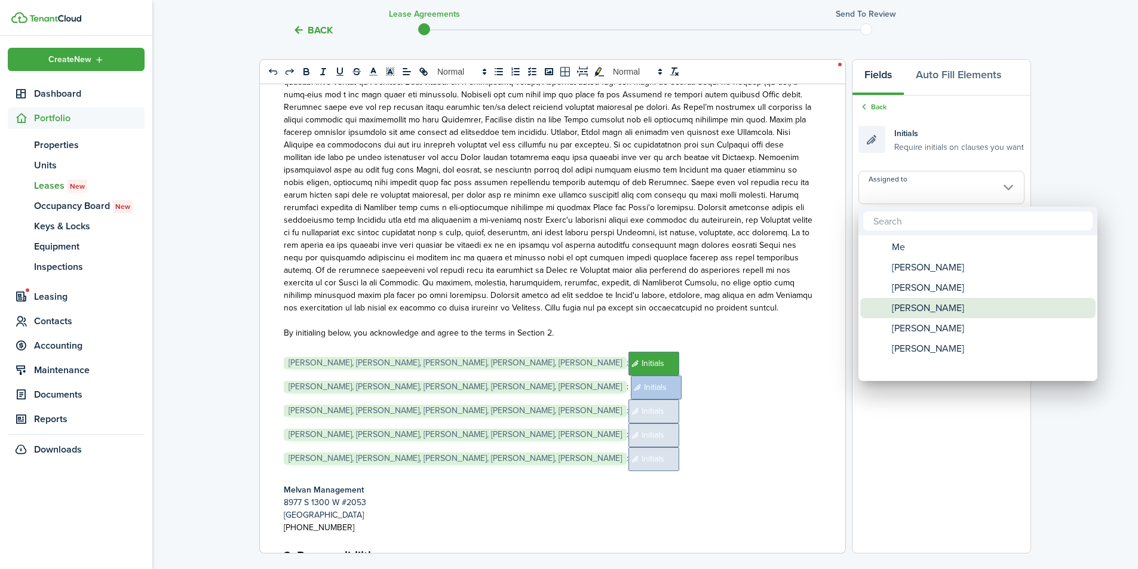
click at [923, 314] on span "[PERSON_NAME]" at bounding box center [928, 308] width 72 height 20
type input "[PERSON_NAME]"
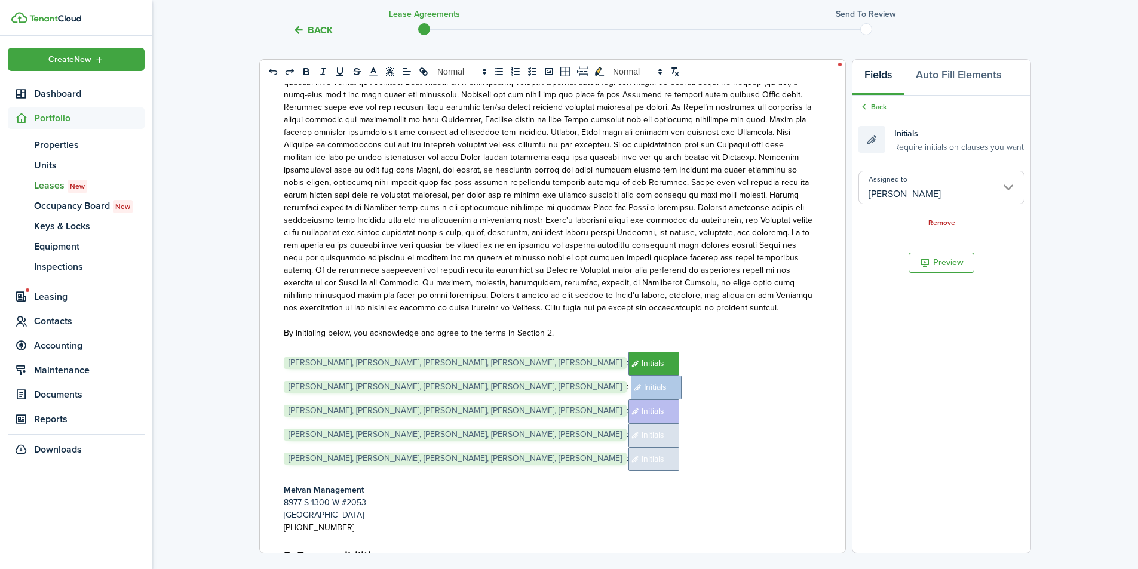
click at [679, 424] on span "Initials" at bounding box center [653, 436] width 51 height 24
click at [898, 174] on input "Assigned to" at bounding box center [942, 187] width 166 height 33
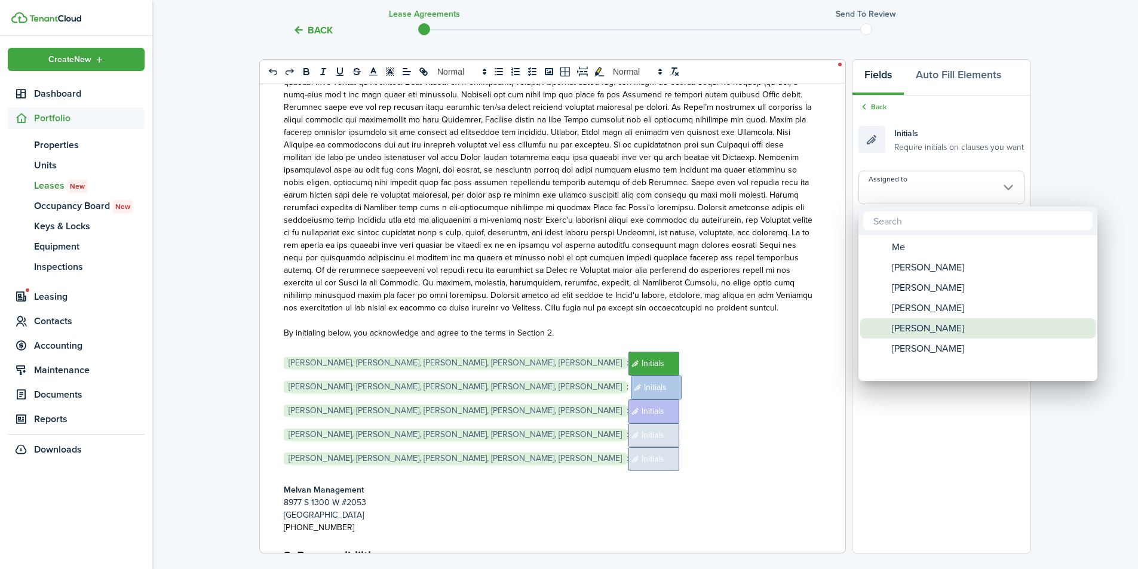
click at [940, 328] on span "[PERSON_NAME]" at bounding box center [928, 328] width 72 height 20
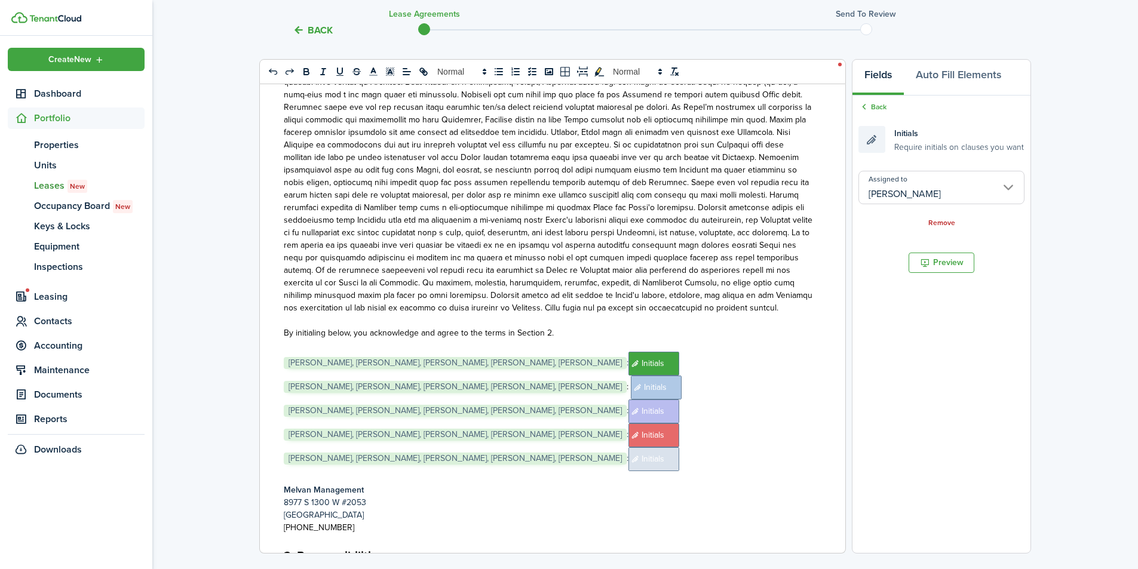
click at [943, 183] on input "[PERSON_NAME]" at bounding box center [942, 187] width 166 height 33
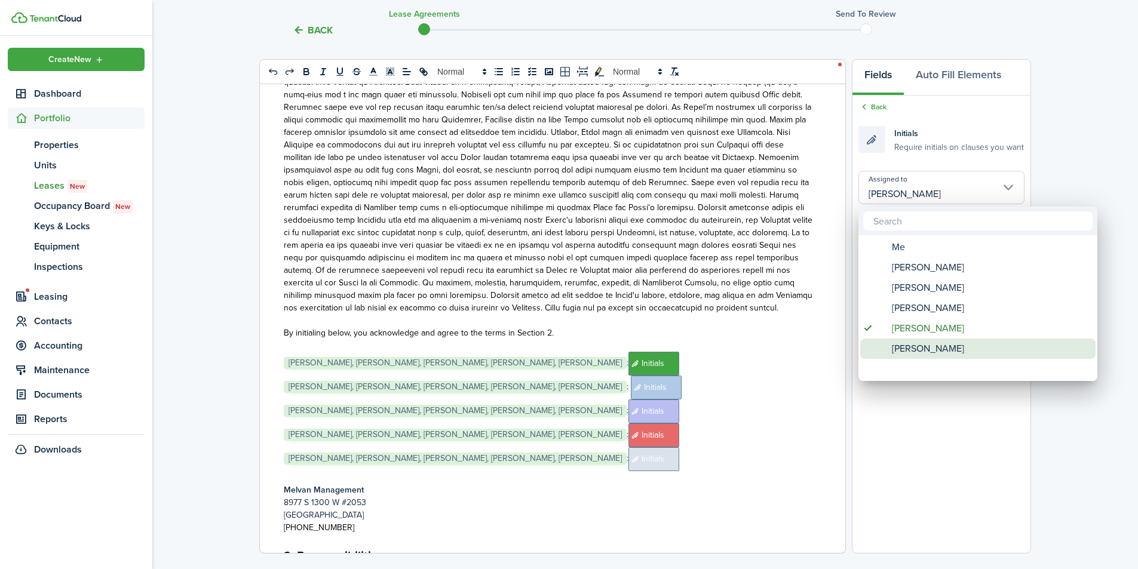
click at [941, 347] on span "[PERSON_NAME]" at bounding box center [928, 349] width 72 height 20
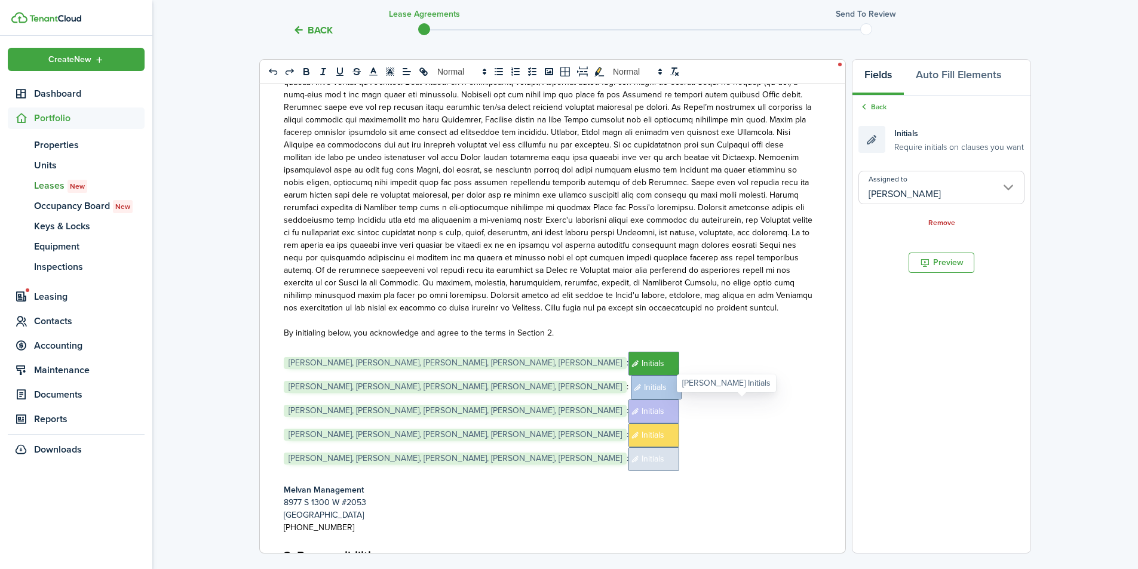
click at [679, 424] on span "Initials" at bounding box center [653, 436] width 51 height 24
click at [905, 187] on input "[PERSON_NAME]" at bounding box center [942, 187] width 166 height 33
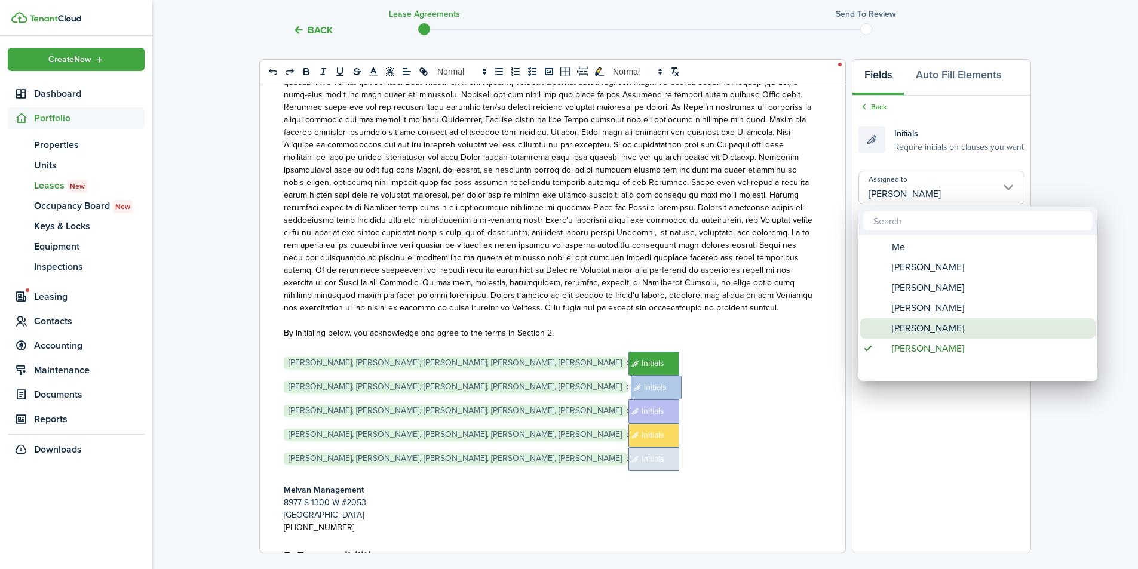
click at [918, 326] on span "[PERSON_NAME]" at bounding box center [928, 328] width 72 height 20
type input "[PERSON_NAME]"
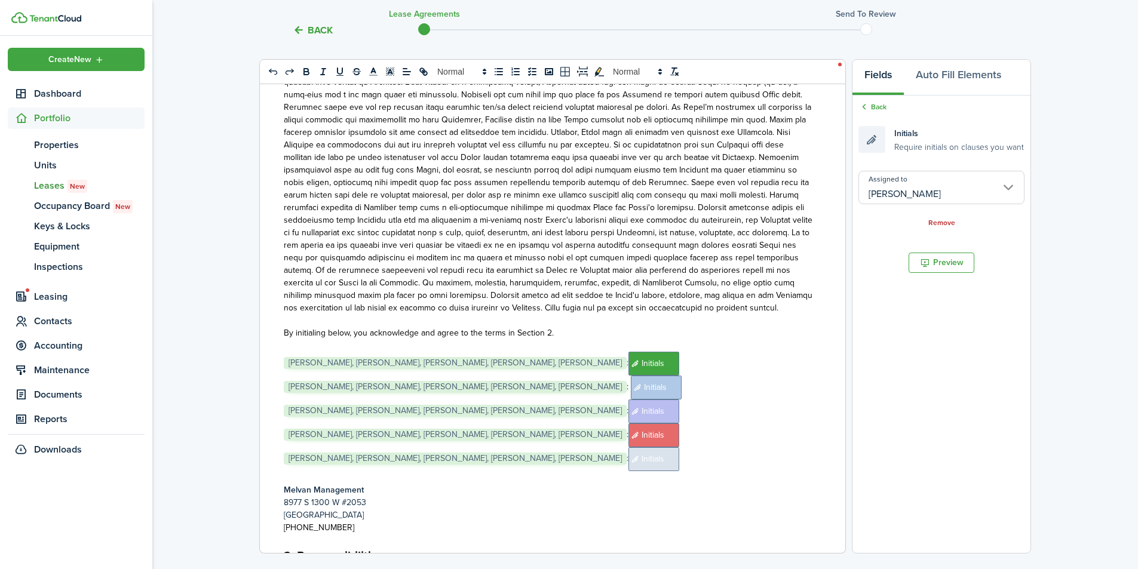
click at [679, 447] on span "Initials" at bounding box center [653, 459] width 51 height 24
click at [922, 188] on input "Assigned to" at bounding box center [942, 187] width 166 height 33
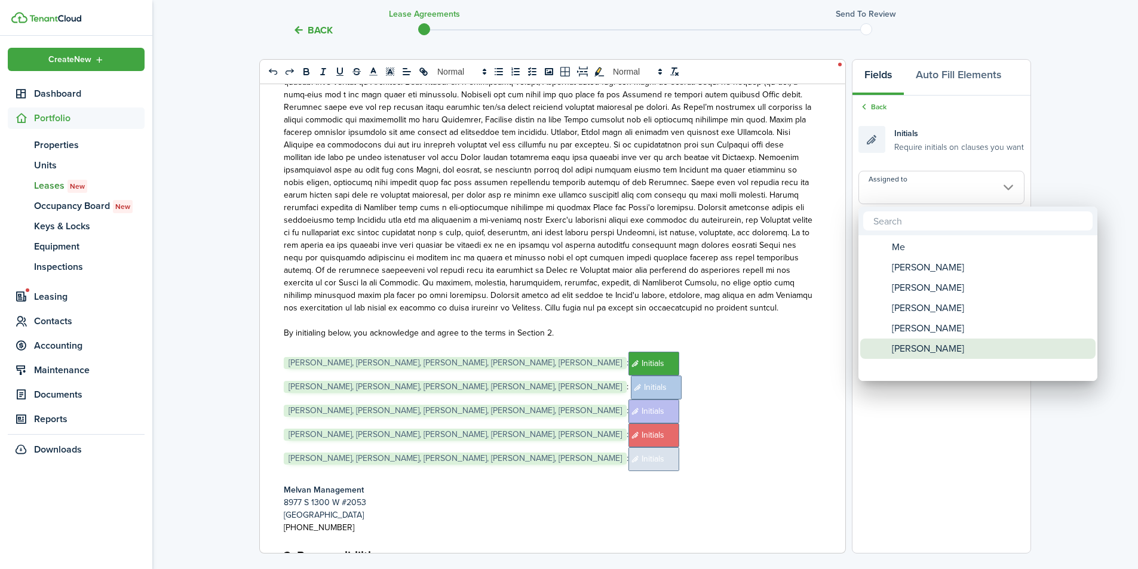
click at [918, 347] on span "[PERSON_NAME]" at bounding box center [928, 349] width 72 height 20
type input "[PERSON_NAME]"
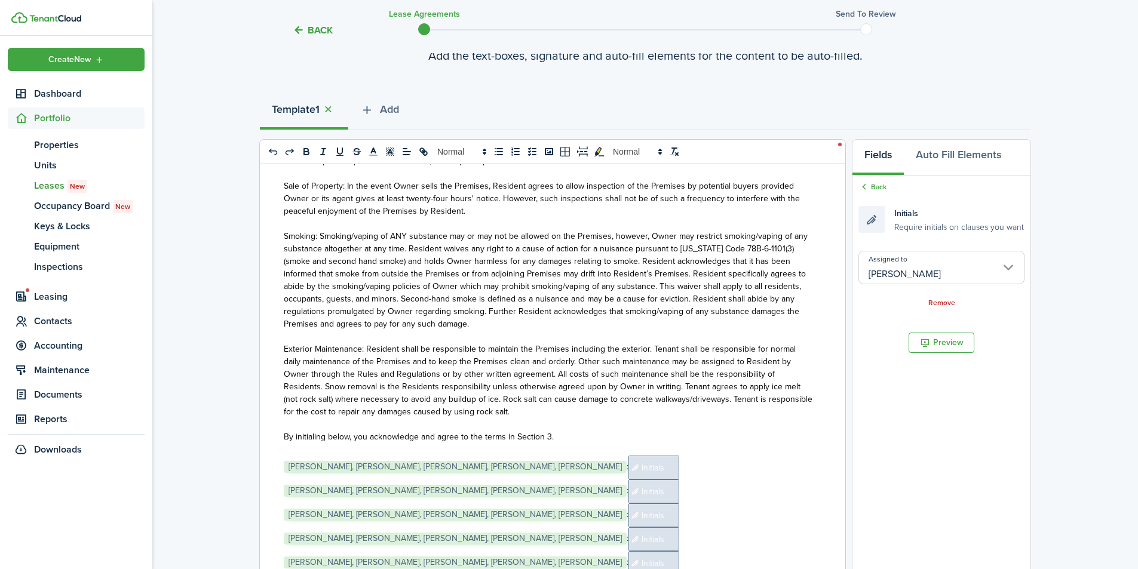
scroll to position [6930, 0]
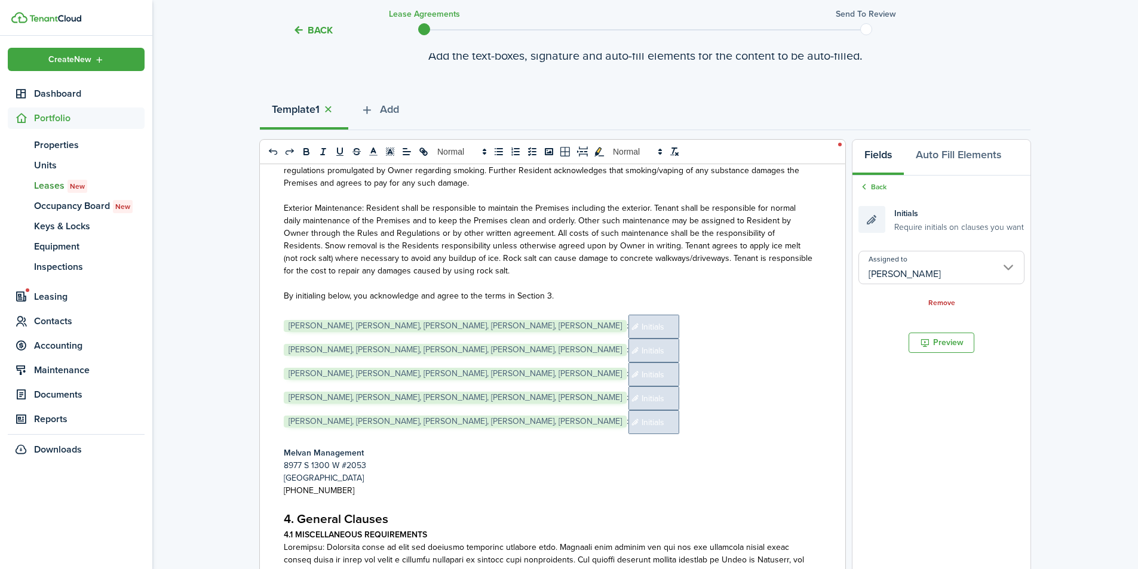
click at [679, 315] on span "Initials" at bounding box center [653, 327] width 51 height 24
click at [888, 272] on input "Assigned to" at bounding box center [942, 267] width 166 height 33
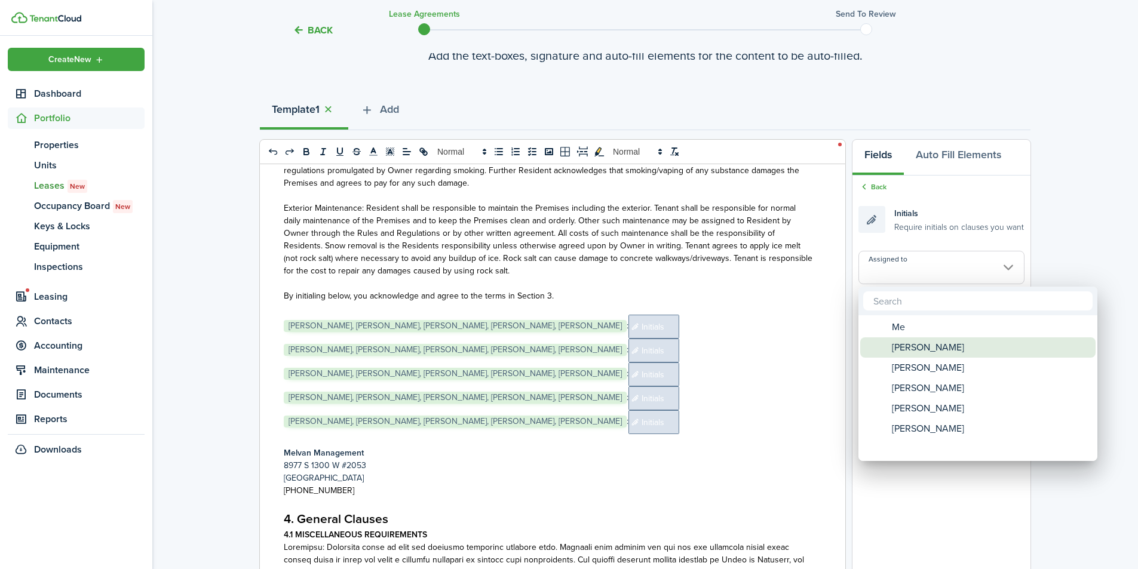
click at [919, 348] on span "[PERSON_NAME]" at bounding box center [928, 348] width 72 height 20
type input "[PERSON_NAME]"
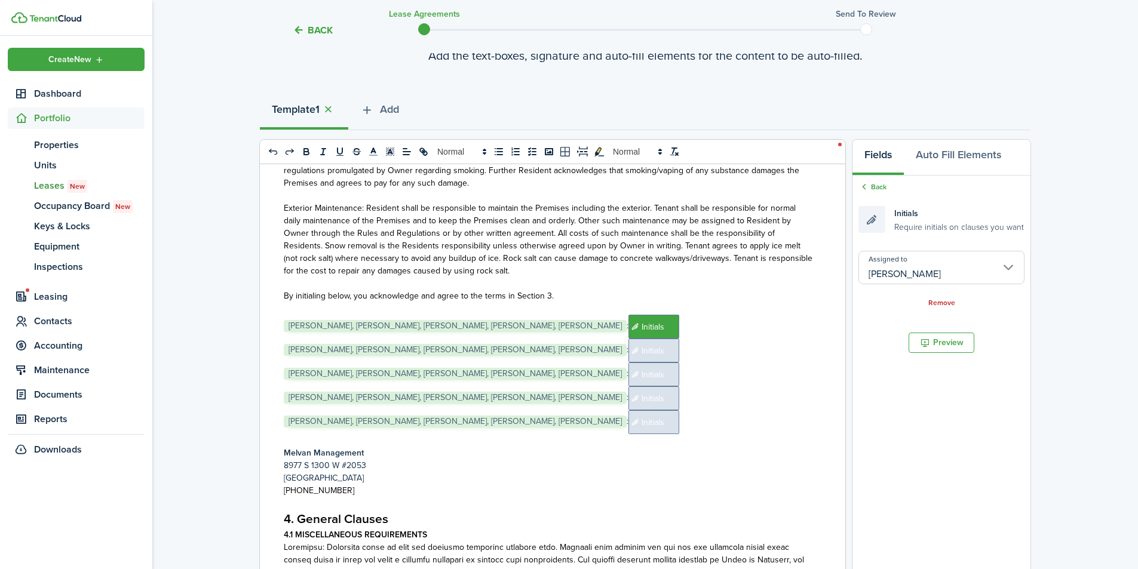
click at [679, 339] on span "Initials" at bounding box center [653, 351] width 51 height 24
click at [910, 273] on input "Assigned to" at bounding box center [942, 267] width 166 height 33
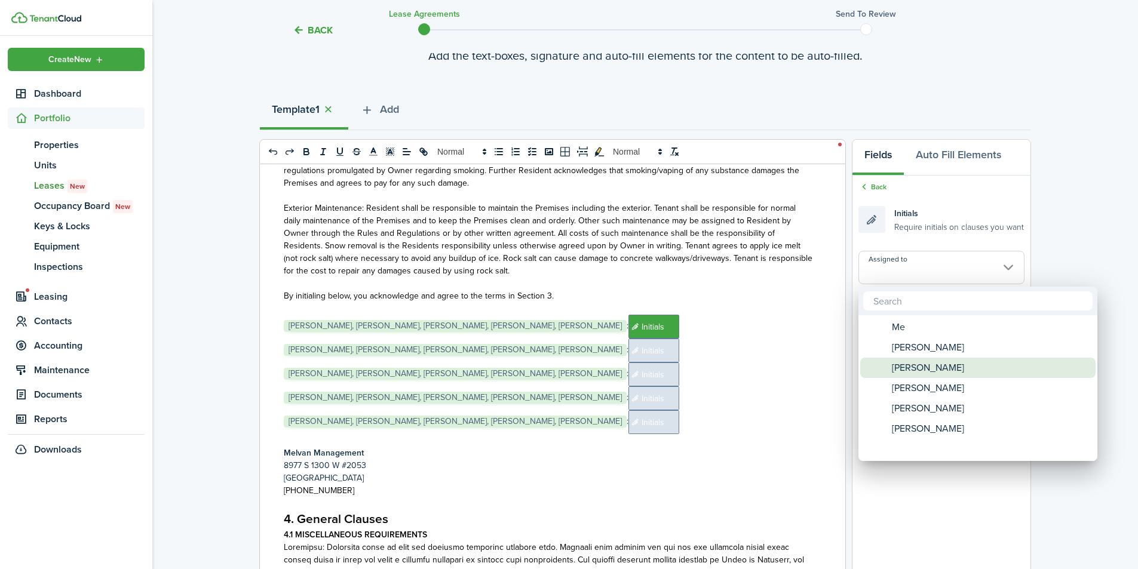
click at [915, 371] on span "[PERSON_NAME]" at bounding box center [928, 368] width 72 height 20
type input "[PERSON_NAME]"
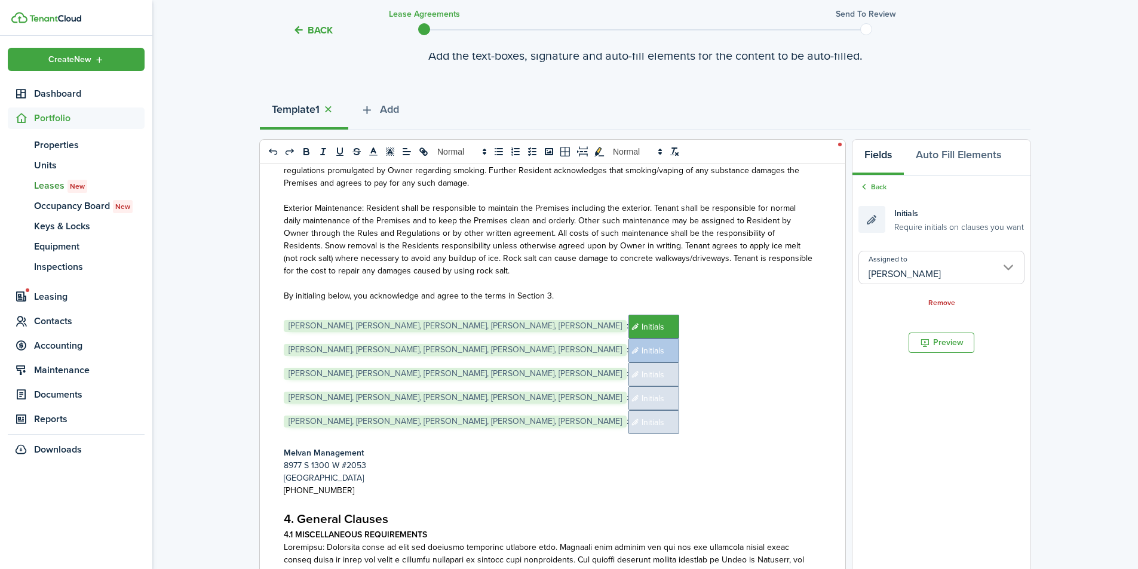
click at [679, 363] on span "Initials" at bounding box center [653, 375] width 51 height 24
click at [898, 268] on input "Assigned to" at bounding box center [942, 267] width 166 height 33
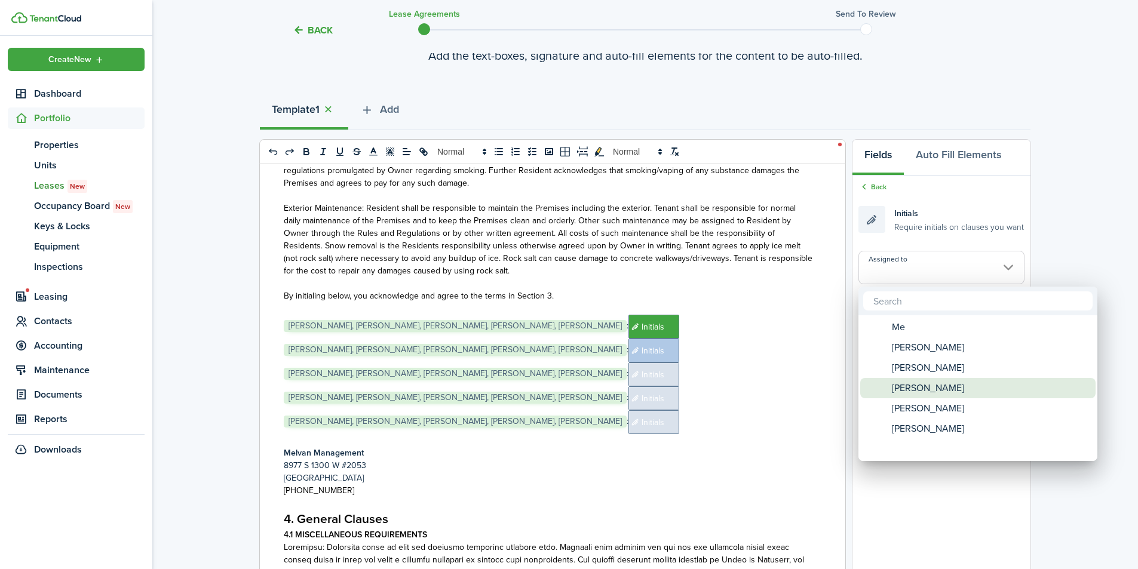
click at [922, 388] on span "[PERSON_NAME]" at bounding box center [928, 388] width 72 height 20
type input "[PERSON_NAME]"
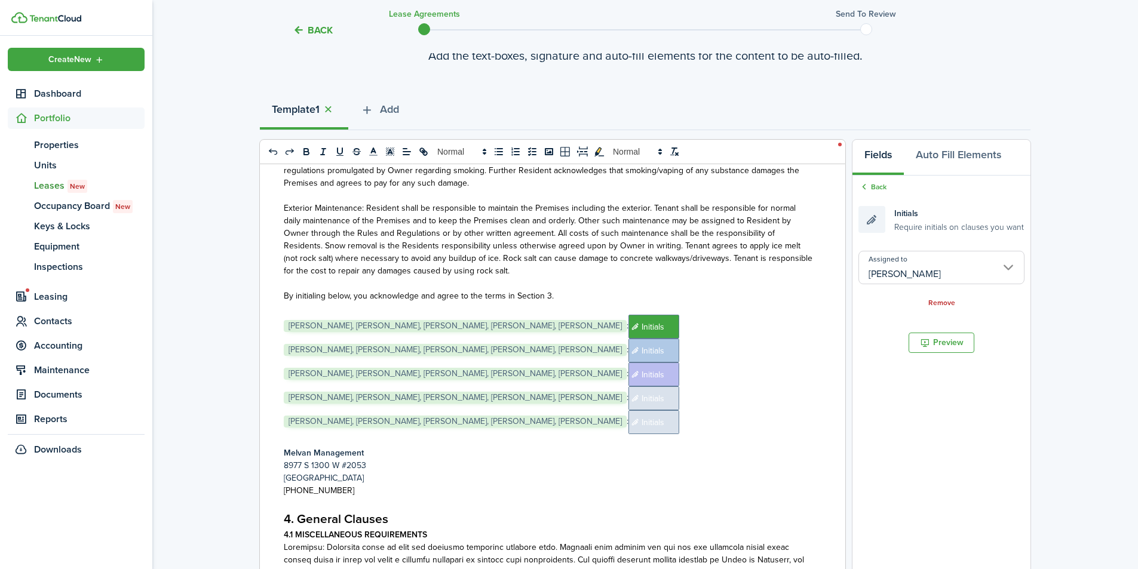
click at [679, 387] on span "Initials" at bounding box center [653, 399] width 51 height 24
click at [896, 268] on input "Assigned to" at bounding box center [942, 267] width 166 height 33
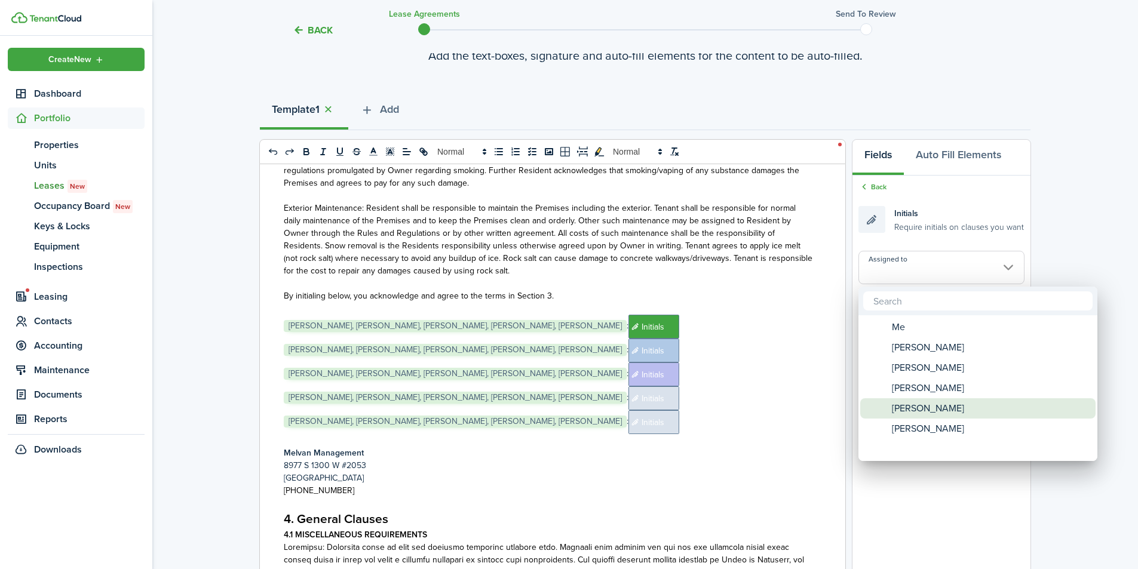
drag, startPoint x: 913, startPoint y: 411, endPoint x: 868, endPoint y: 400, distance: 46.2
click at [908, 409] on span "[PERSON_NAME]" at bounding box center [928, 408] width 72 height 20
type input "[PERSON_NAME]"
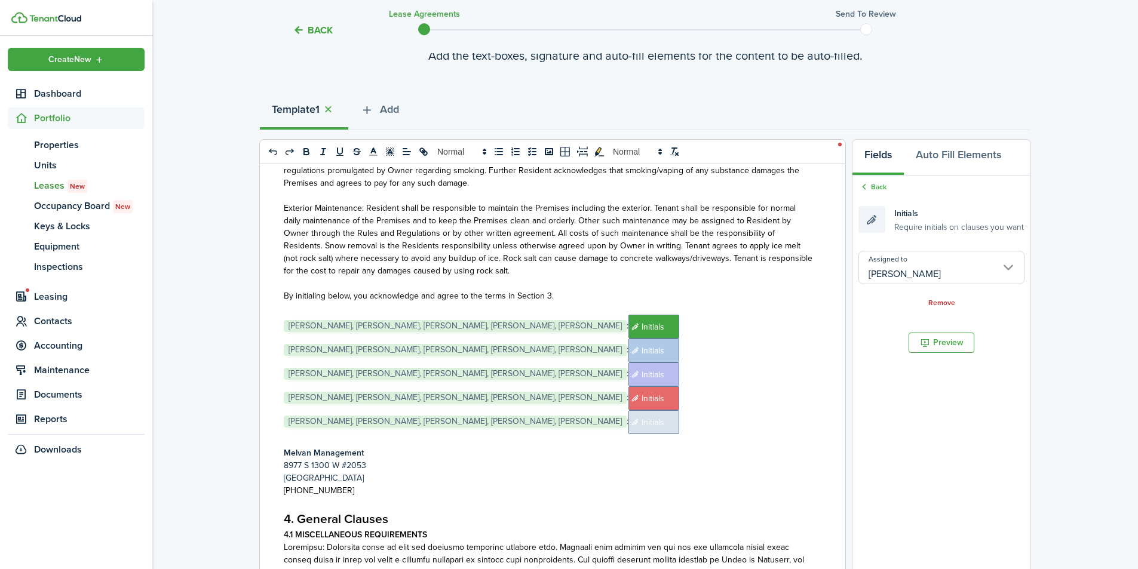
click at [679, 410] on span "Initials" at bounding box center [653, 422] width 51 height 24
click at [909, 274] on input "Assigned to" at bounding box center [942, 267] width 166 height 33
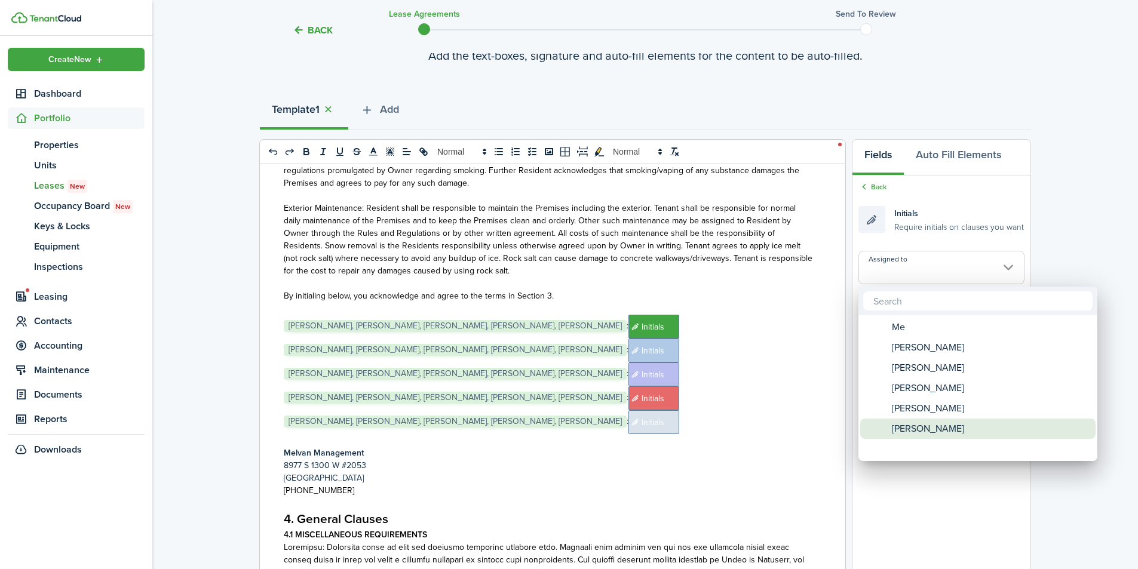
click at [928, 427] on span "[PERSON_NAME]" at bounding box center [928, 429] width 72 height 20
type input "[PERSON_NAME]"
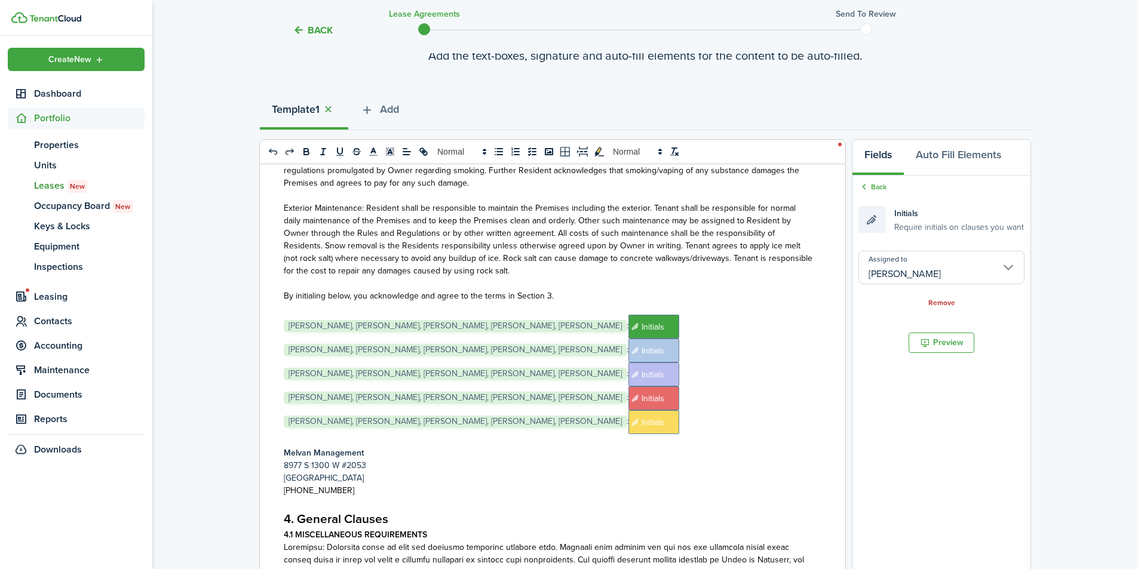
click at [572, 344] on span "[PERSON_NAME], [PERSON_NAME], [PERSON_NAME], [PERSON_NAME], [PERSON_NAME]" at bounding box center [455, 350] width 343 height 12
click at [700, 290] on p "By initialing below, you acknowledge and agree to the terms in Section 3." at bounding box center [548, 296] width 529 height 13
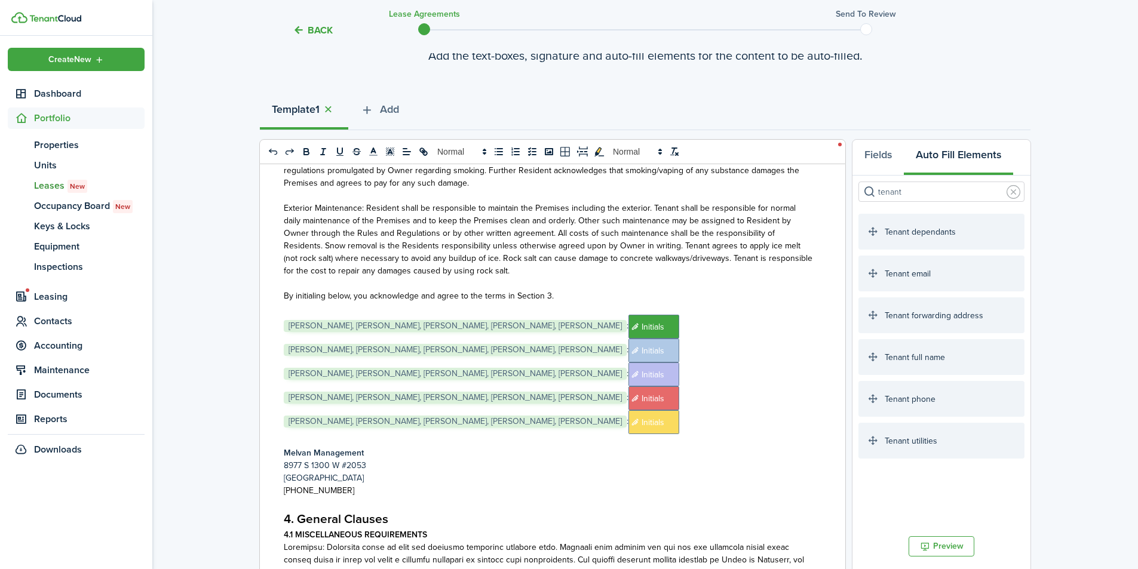
click at [714, 302] on p at bounding box center [548, 308] width 529 height 13
click at [712, 302] on p at bounding box center [548, 308] width 529 height 13
click at [798, 315] on p "﻿ [PERSON_NAME], [PERSON_NAME], [PERSON_NAME], [PERSON_NAME], [PERSON_NAME] ﻿: …" at bounding box center [548, 327] width 529 height 24
click at [806, 301] on div "Melvan Management [STREET_ADDRESS] (801) 999-0309 1. Residential Rental Agreeme…" at bounding box center [548, 398] width 577 height 469
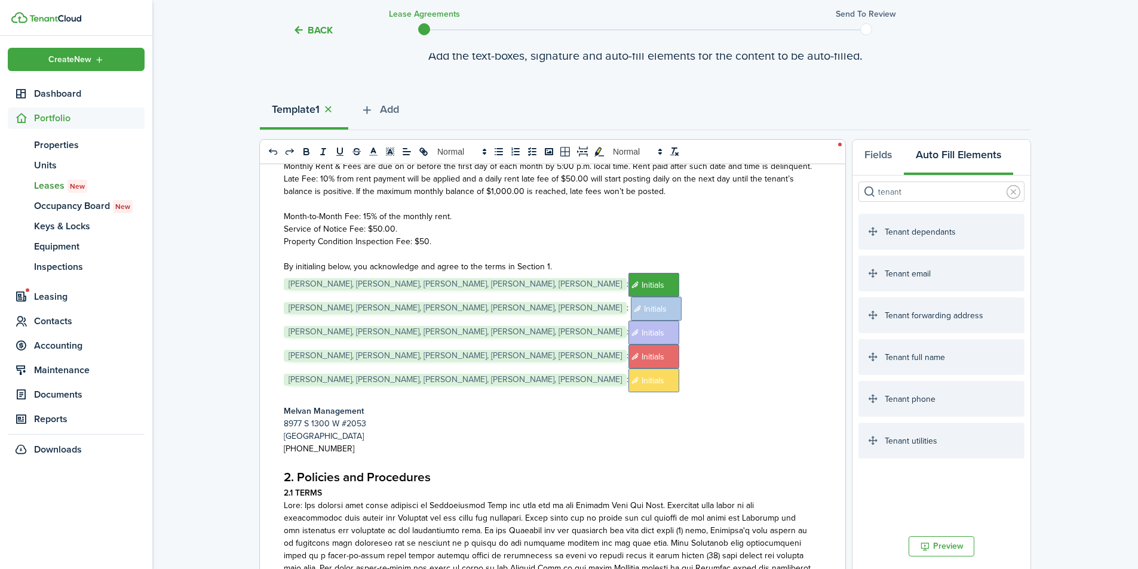
scroll to position [478, 0]
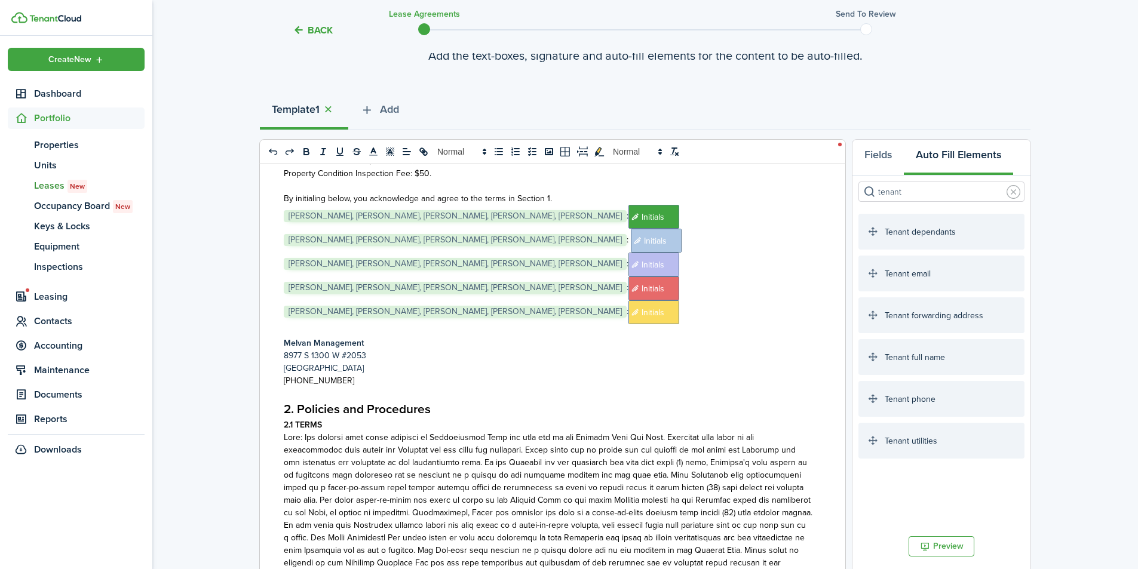
click at [808, 210] on div "Melvan Management [STREET_ADDRESS] (801) 999-0309 1. Residential Rental Agreeme…" at bounding box center [548, 398] width 577 height 469
click at [694, 203] on p "By initialing below, you acknowledge and agree to the terms in Section 1." at bounding box center [548, 198] width 529 height 13
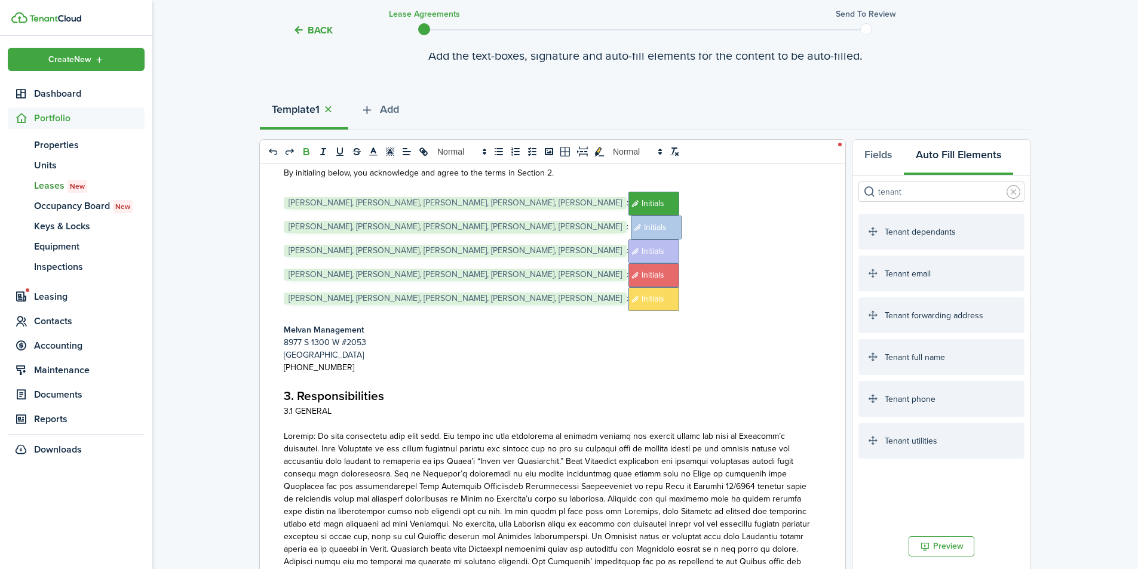
scroll to position [3824, 0]
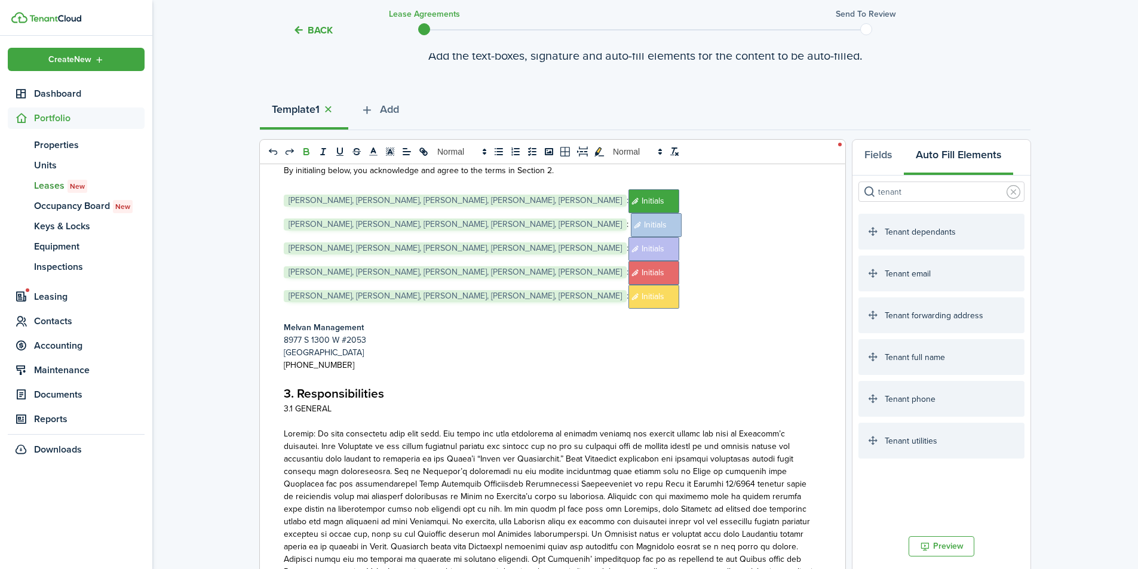
click at [627, 195] on span "[PERSON_NAME], [PERSON_NAME], [PERSON_NAME], [PERSON_NAME], [PERSON_NAME]" at bounding box center [455, 201] width 343 height 12
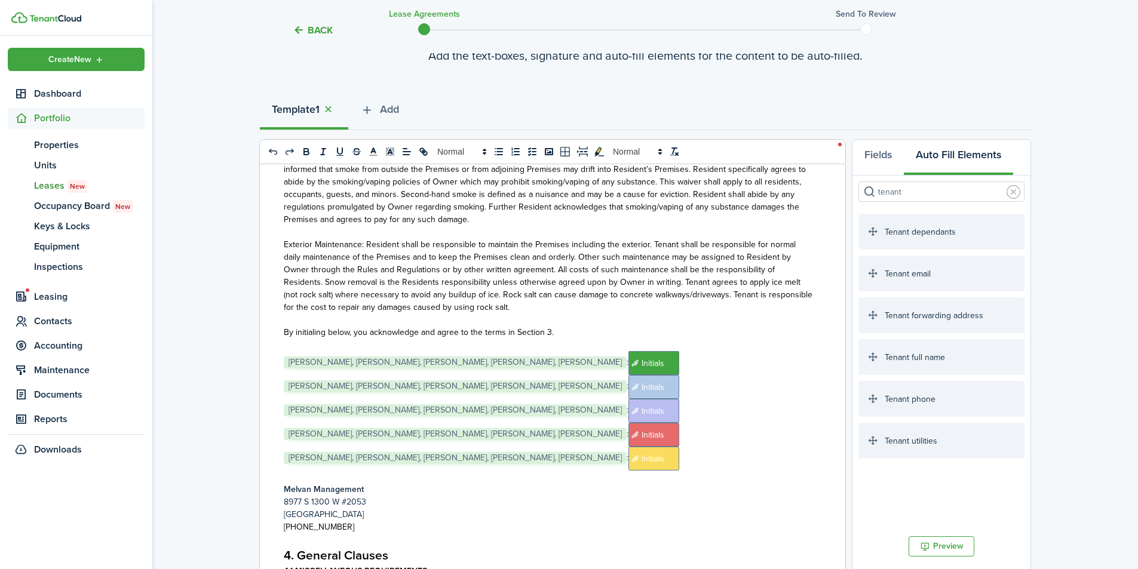
scroll to position [6691, 0]
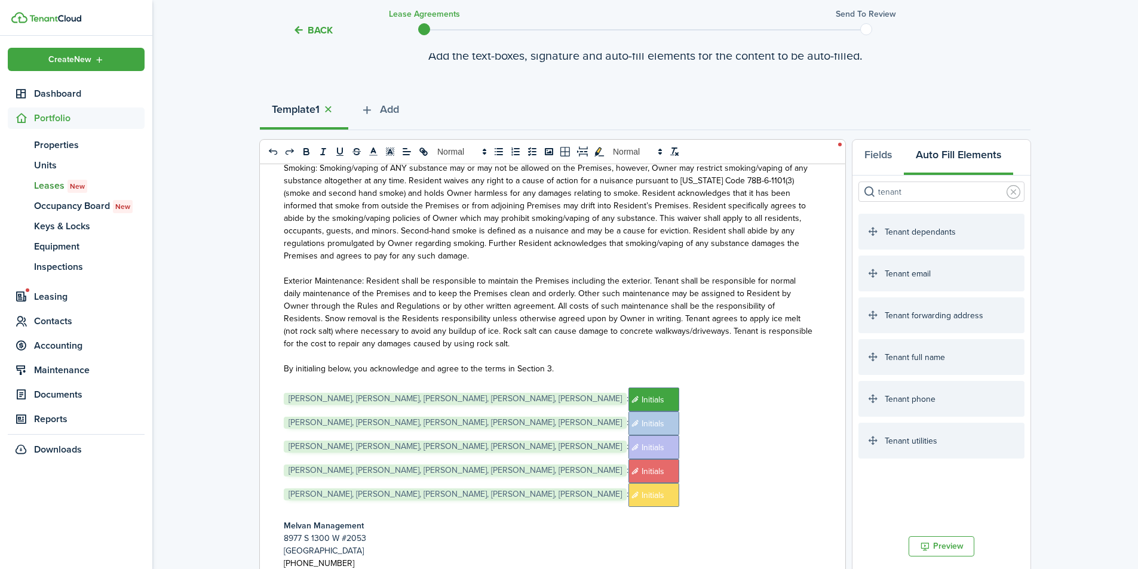
click at [688, 363] on p "By initialing below, you acknowledge and agree to the terms in Section 3." at bounding box center [548, 369] width 529 height 13
click at [627, 393] on span "[PERSON_NAME], [PERSON_NAME], [PERSON_NAME], [PERSON_NAME], [PERSON_NAME]" at bounding box center [455, 399] width 343 height 12
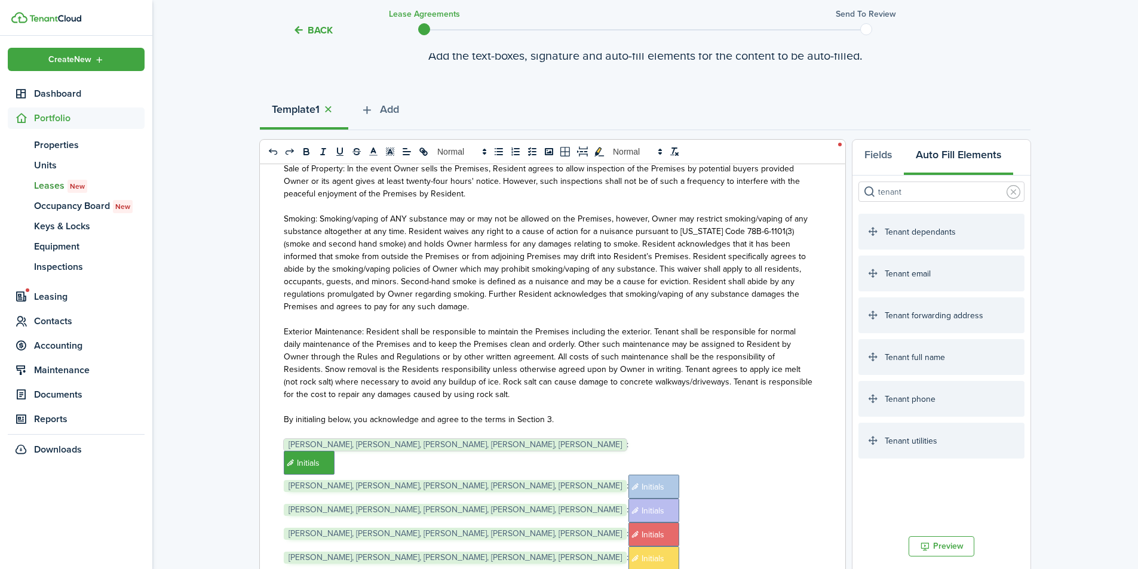
scroll to position [6677, 0]
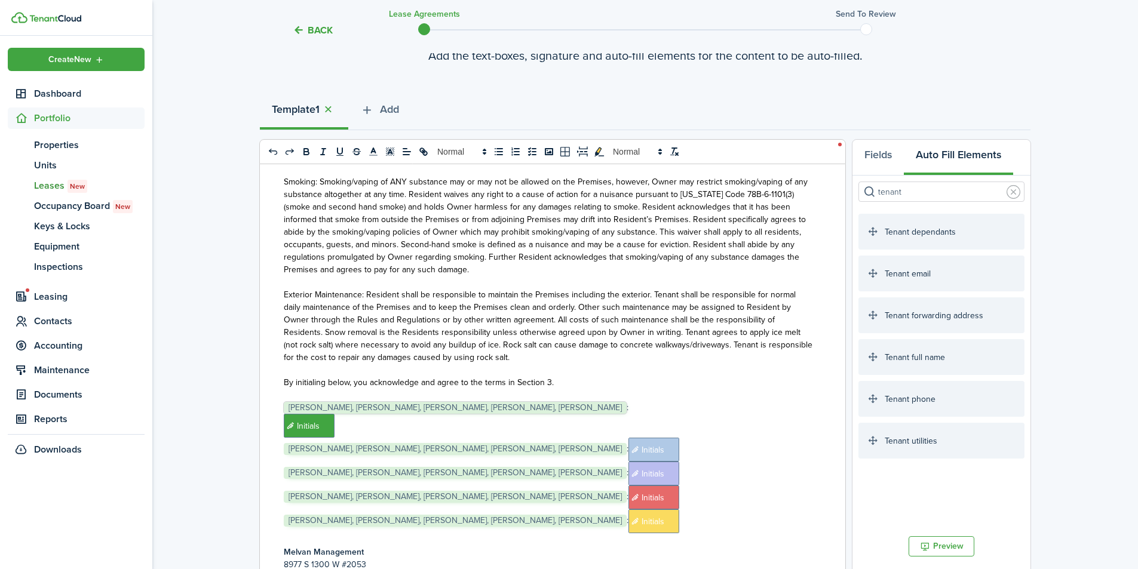
click at [375, 414] on p "﻿ Initials ﻿" at bounding box center [548, 426] width 529 height 24
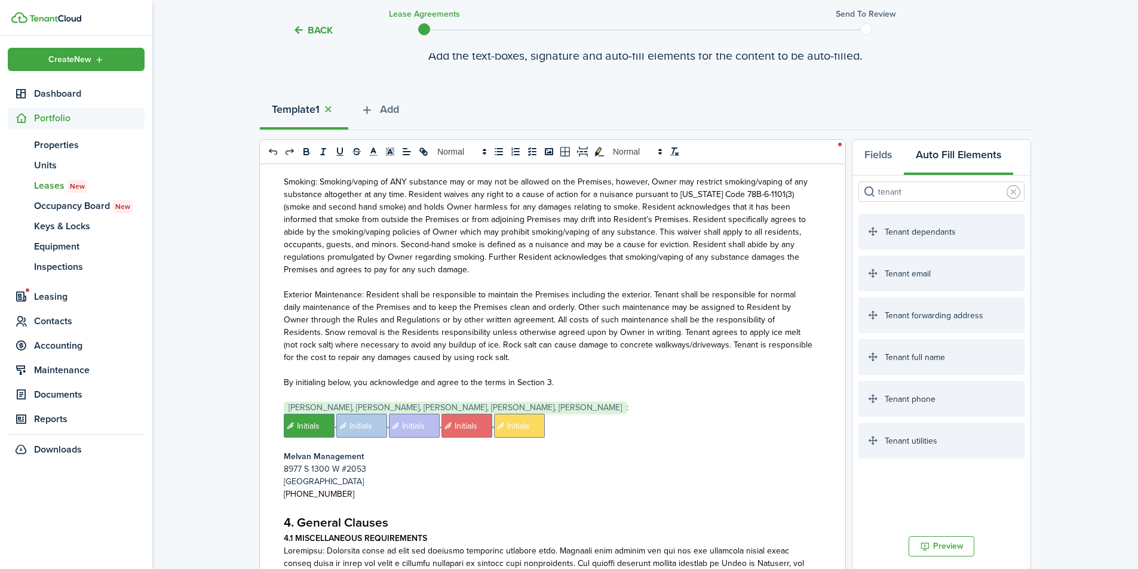
scroll to position [6757, 0]
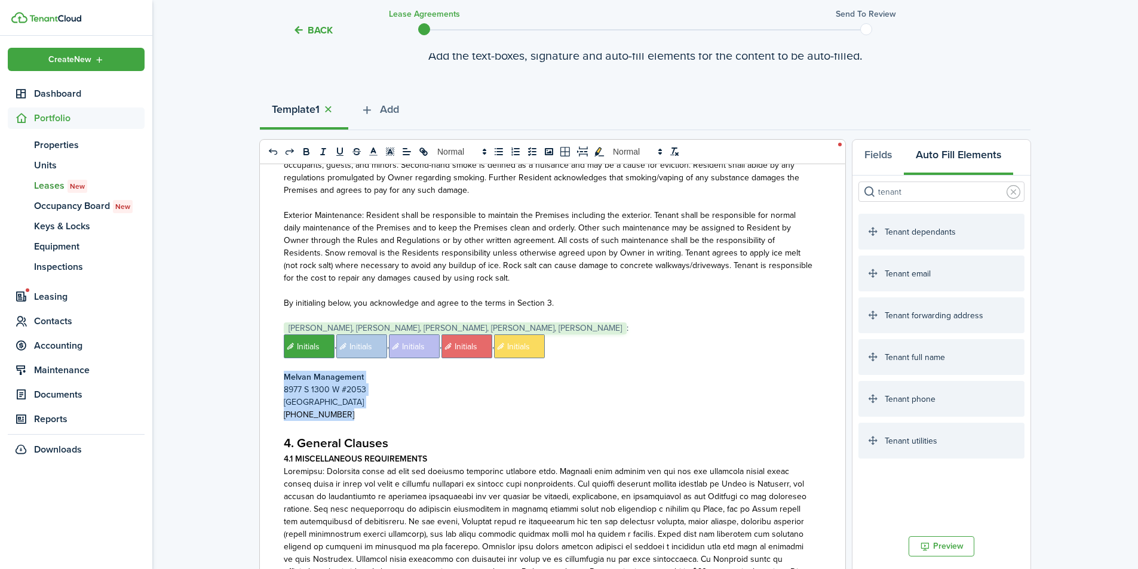
drag, startPoint x: 348, startPoint y: 391, endPoint x: 255, endPoint y: 352, distance: 101.0
click at [255, 352] on div "Back Lease Agreements Send to review Template editor Add the text-boxes, signat…" at bounding box center [645, 376] width 986 height 854
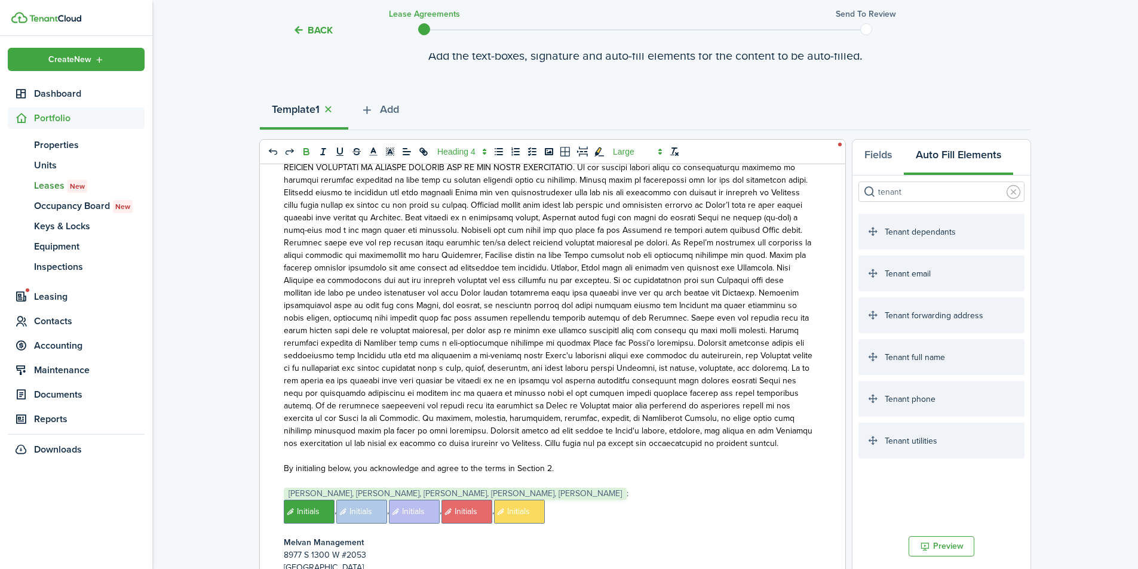
scroll to position [3730, 0]
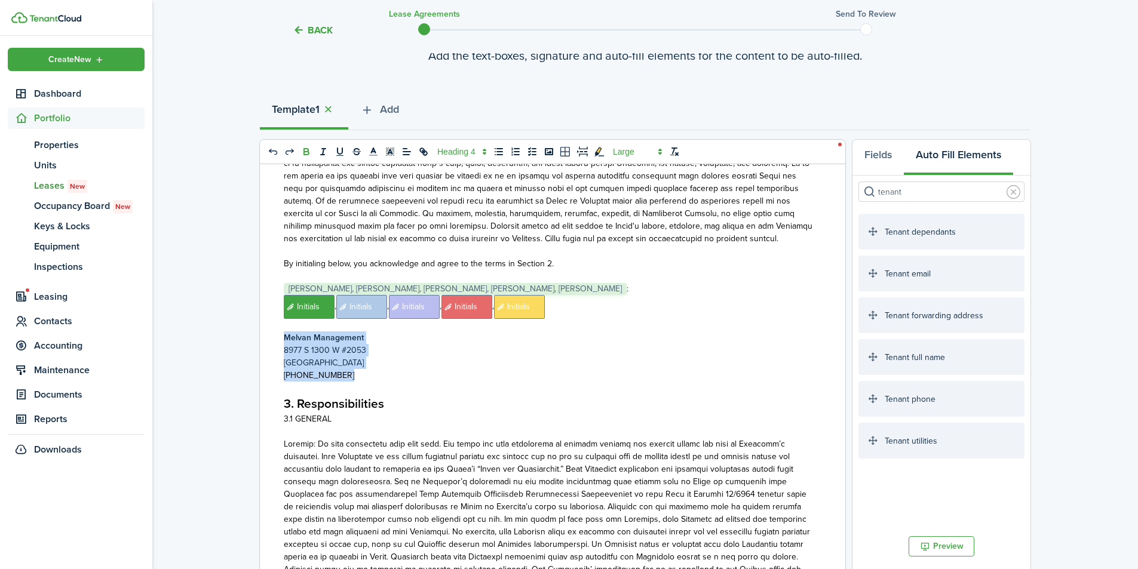
drag, startPoint x: 352, startPoint y: 352, endPoint x: 268, endPoint y: 314, distance: 92.8
click at [268, 314] on div "Melvan Management [STREET_ADDRESS] (801) 999-0309 1. Residential Rental Agreeme…" at bounding box center [548, 398] width 577 height 469
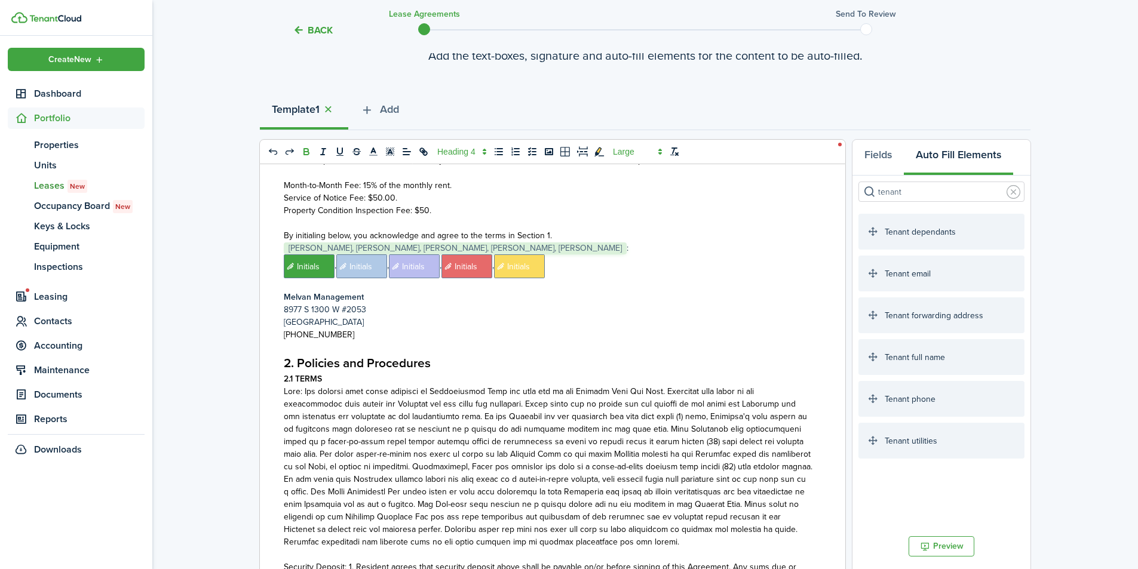
scroll to position [305, 0]
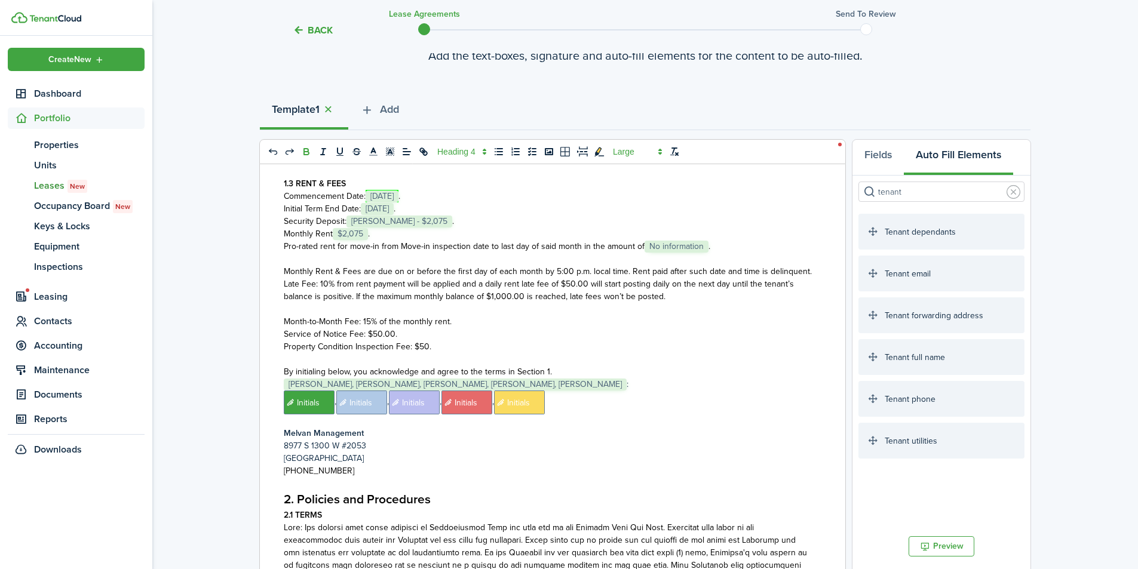
click at [352, 468] on p "[PHONE_NUMBER]" at bounding box center [548, 471] width 529 height 13
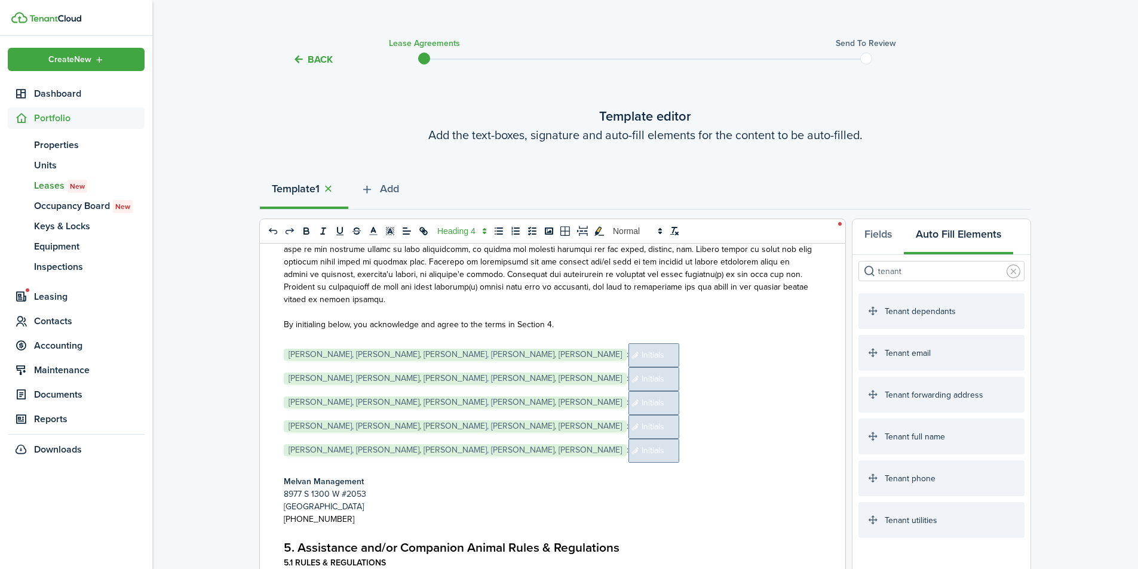
scroll to position [7249, 0]
click at [679, 342] on span "Initials" at bounding box center [653, 354] width 51 height 24
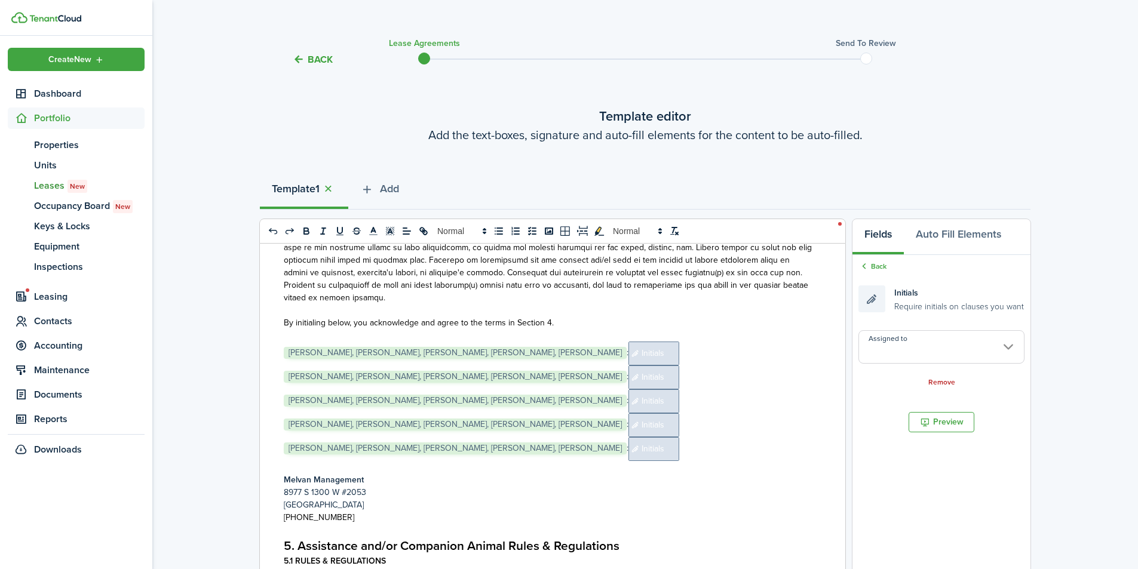
click at [884, 350] on input "Assigned to" at bounding box center [942, 346] width 166 height 33
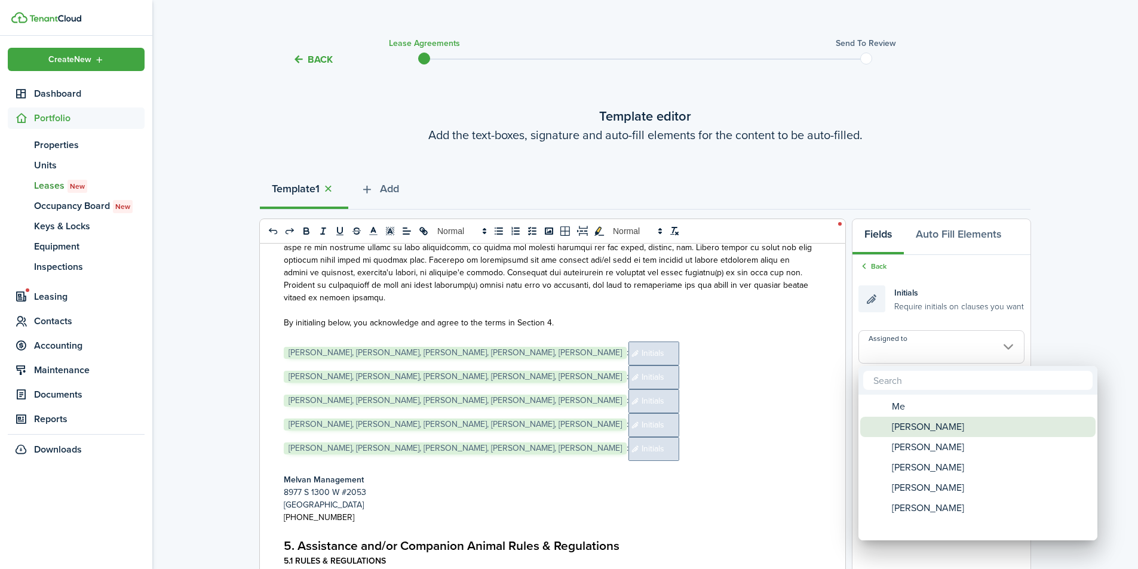
click at [914, 430] on span "[PERSON_NAME]" at bounding box center [928, 427] width 72 height 20
type input "[PERSON_NAME]"
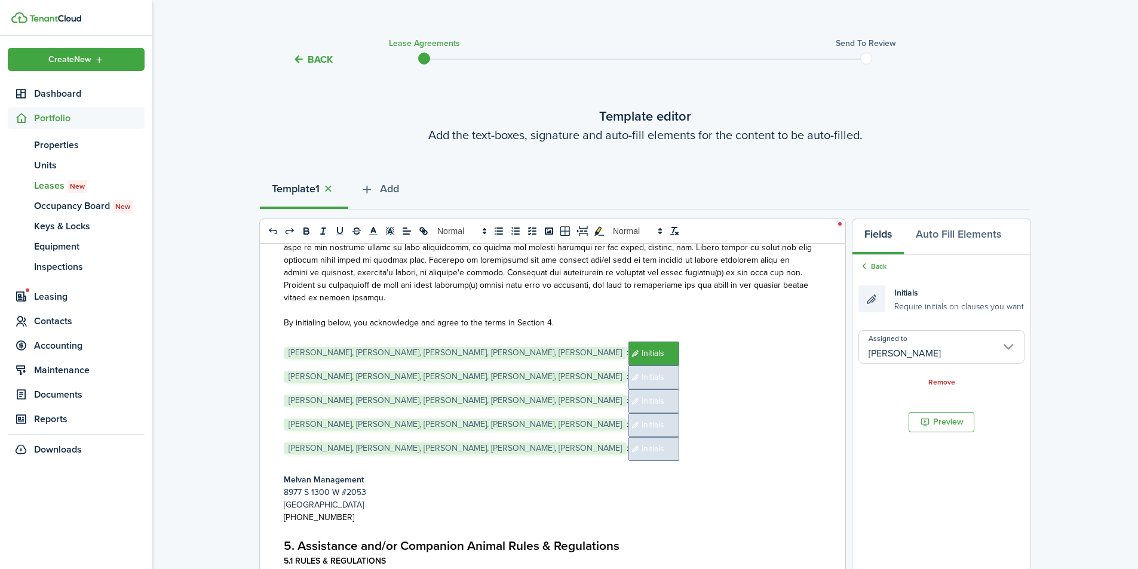
click at [679, 366] on span "Initials" at bounding box center [653, 378] width 51 height 24
click at [907, 355] on input "Assigned to" at bounding box center [942, 346] width 166 height 33
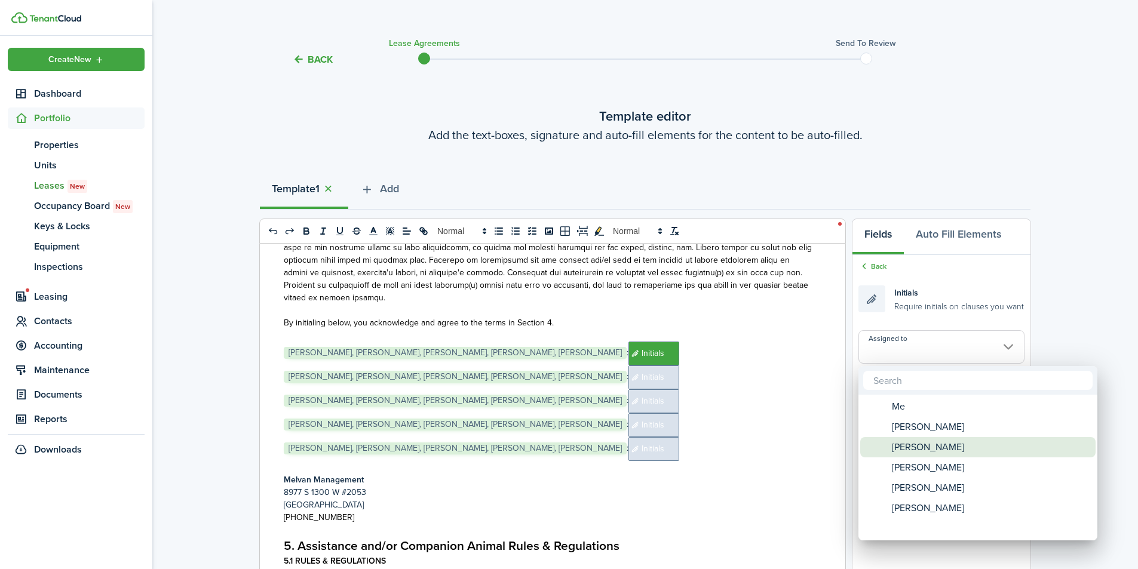
click at [919, 445] on span "[PERSON_NAME]" at bounding box center [928, 447] width 72 height 20
type input "[PERSON_NAME]"
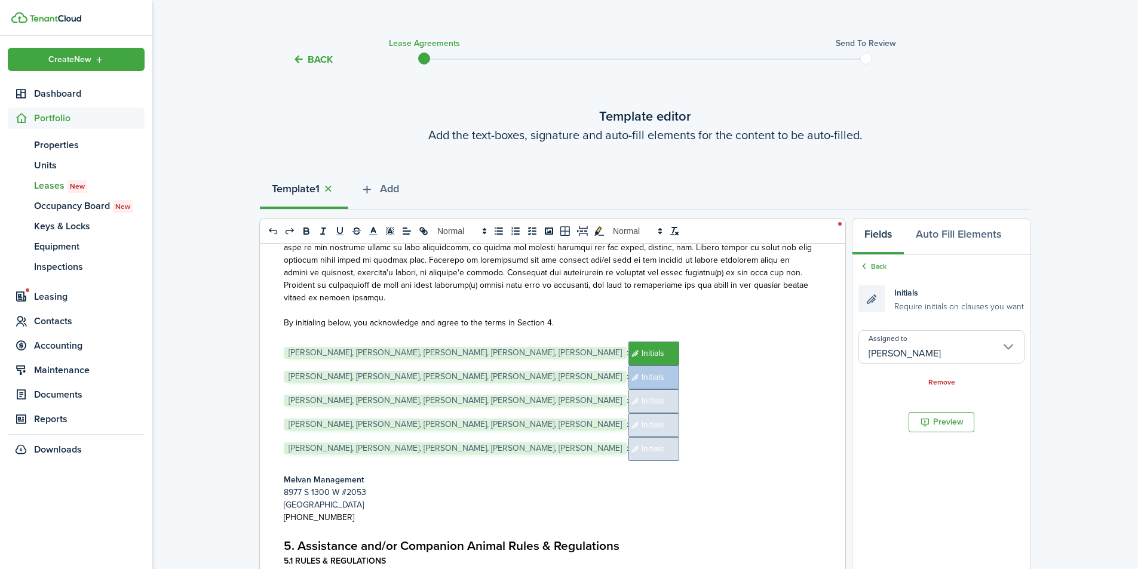
click at [679, 390] on span "Initials" at bounding box center [653, 402] width 51 height 24
click at [906, 349] on input "Assigned to" at bounding box center [942, 346] width 166 height 33
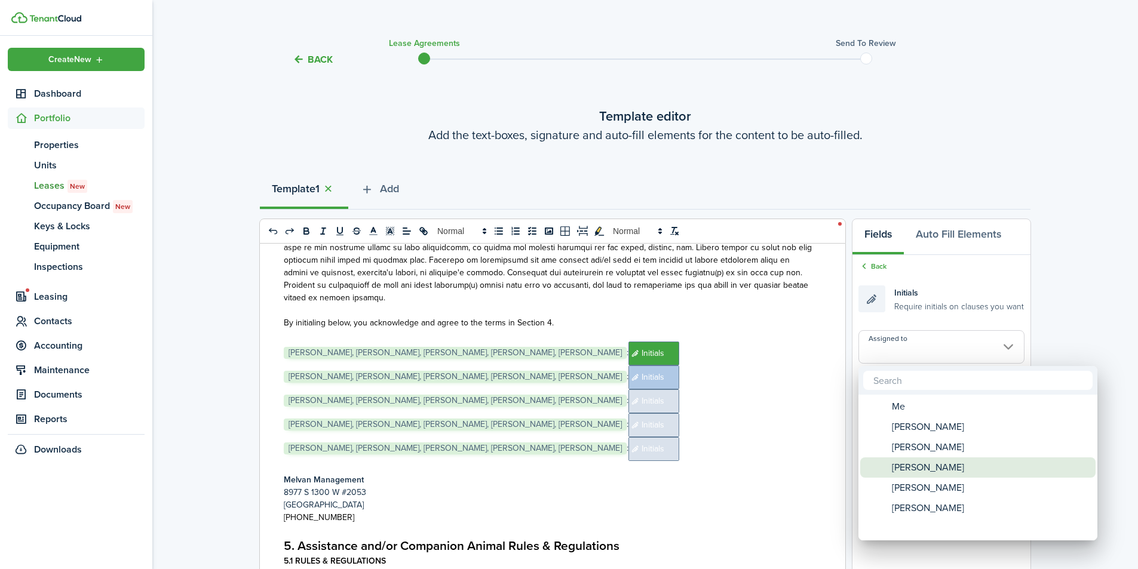
click at [909, 468] on span "[PERSON_NAME]" at bounding box center [928, 468] width 72 height 20
type input "[PERSON_NAME]"
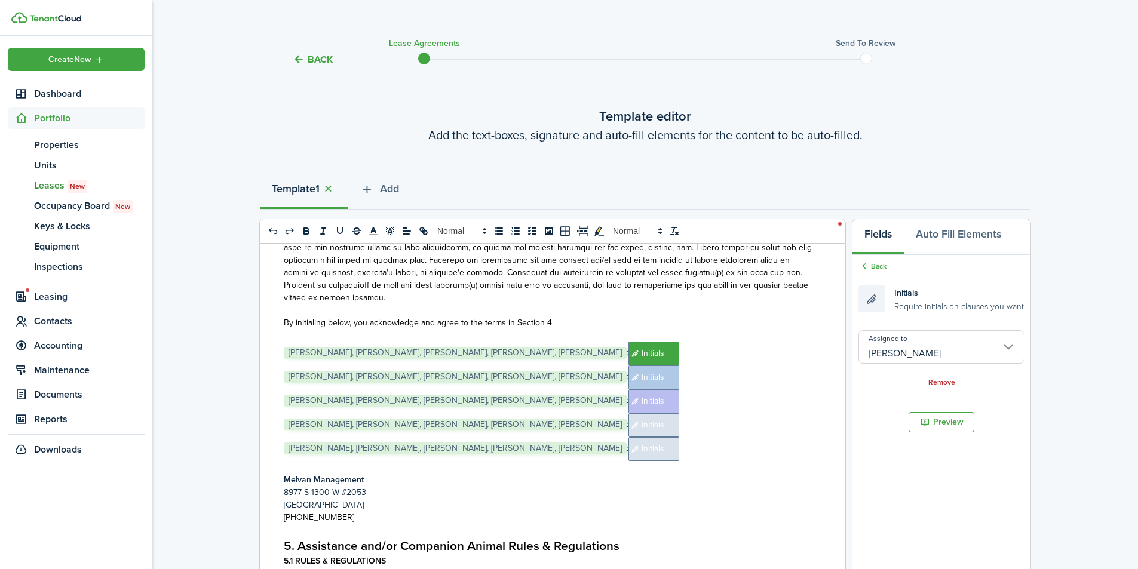
click at [679, 413] on span "Initials" at bounding box center [653, 425] width 51 height 24
click at [918, 351] on input "Assigned to" at bounding box center [942, 346] width 166 height 33
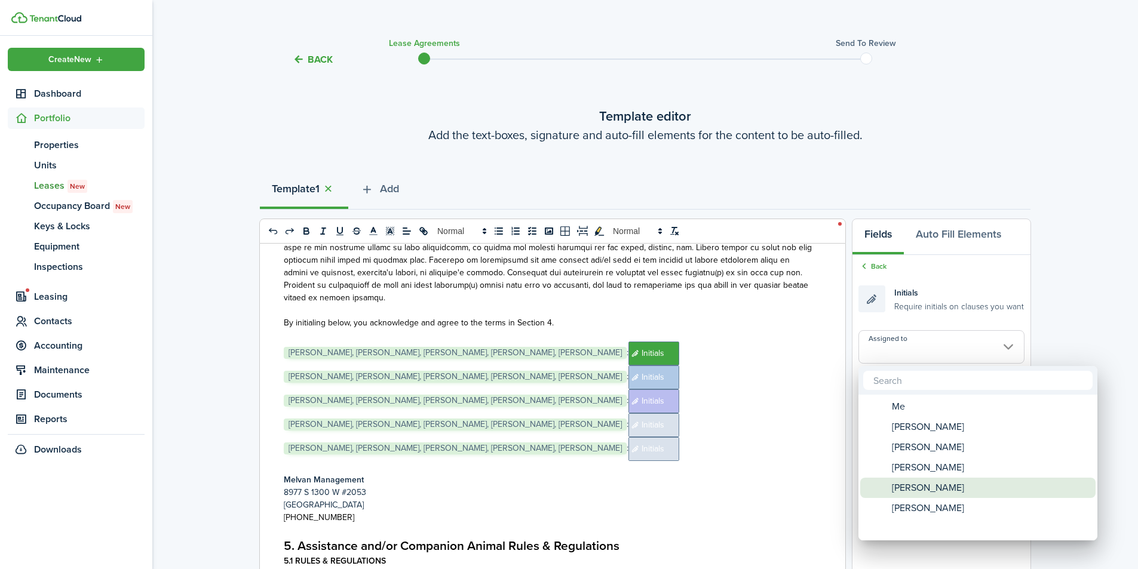
drag, startPoint x: 922, startPoint y: 485, endPoint x: 899, endPoint y: 481, distance: 23.7
click at [921, 485] on span "[PERSON_NAME]" at bounding box center [928, 488] width 72 height 20
type input "[PERSON_NAME]"
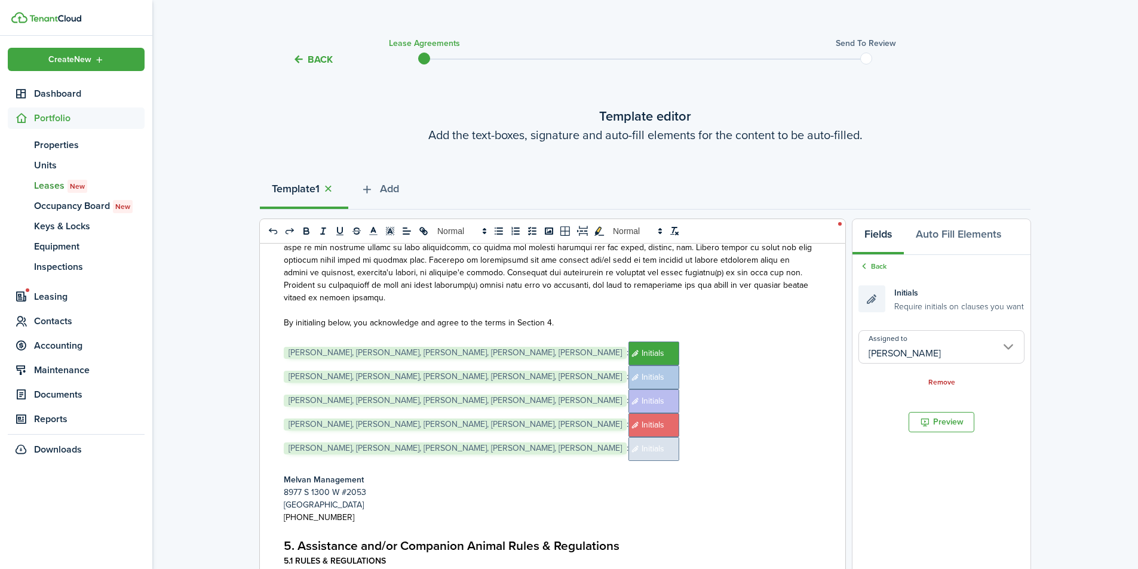
click at [679, 437] on span "Initials" at bounding box center [653, 449] width 51 height 24
click at [902, 351] on input "Assigned to" at bounding box center [942, 346] width 166 height 33
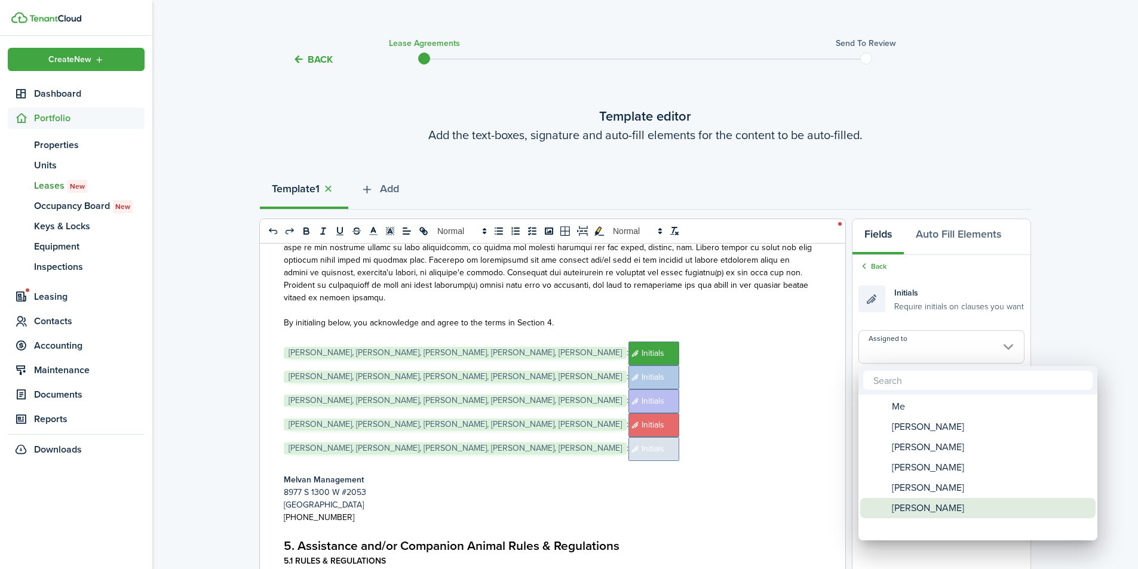
click at [919, 505] on span "[PERSON_NAME]" at bounding box center [928, 508] width 72 height 20
type input "[PERSON_NAME]"
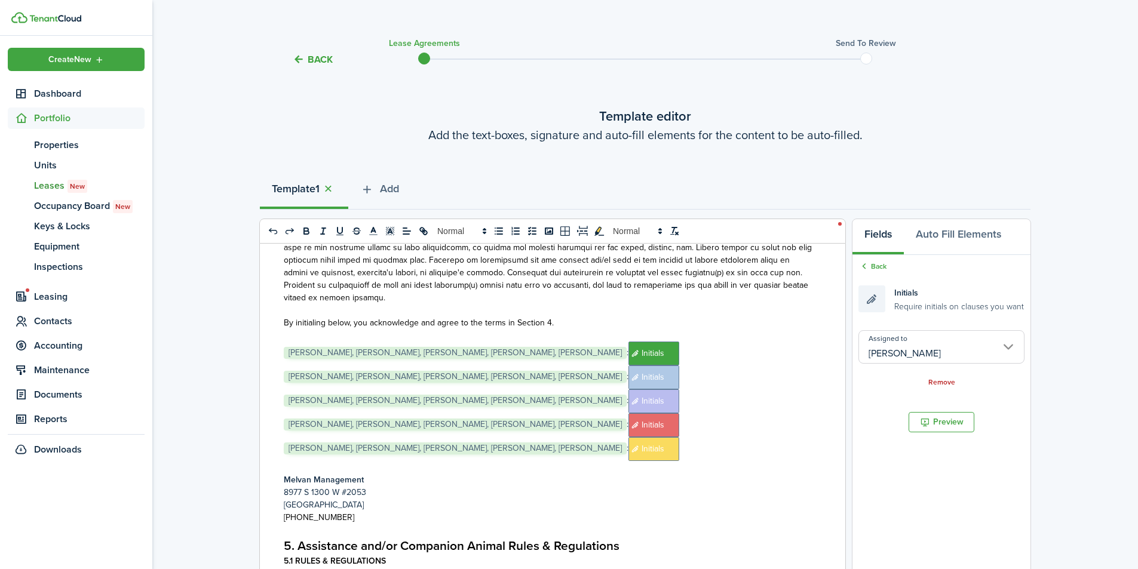
click at [594, 342] on p "﻿ [PERSON_NAME], [PERSON_NAME], [PERSON_NAME], [PERSON_NAME], [PERSON_NAME] ﻿: …" at bounding box center [548, 354] width 529 height 24
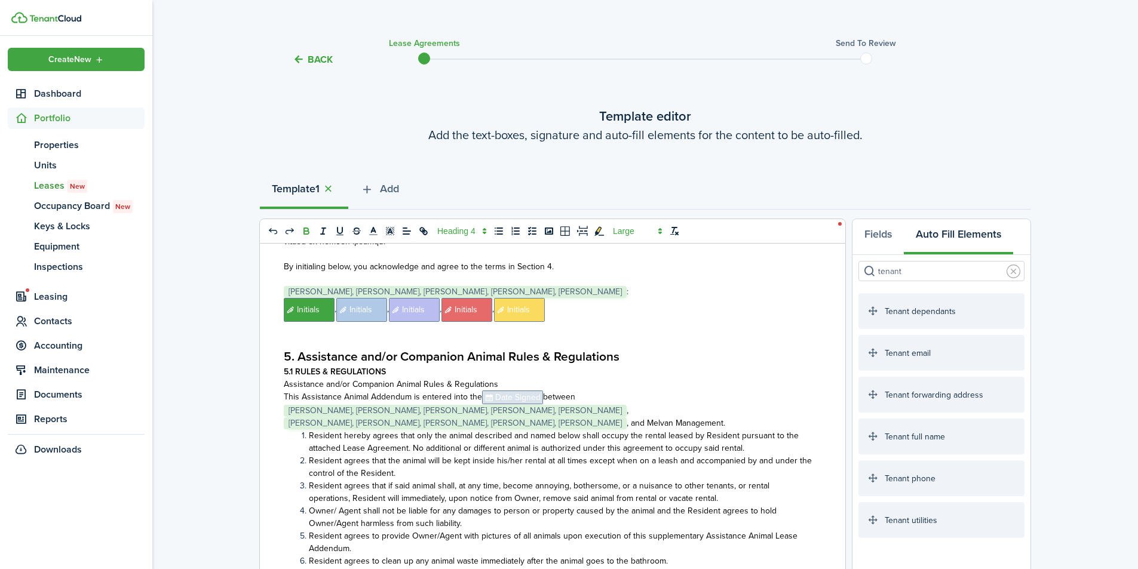
scroll to position [7408, 0]
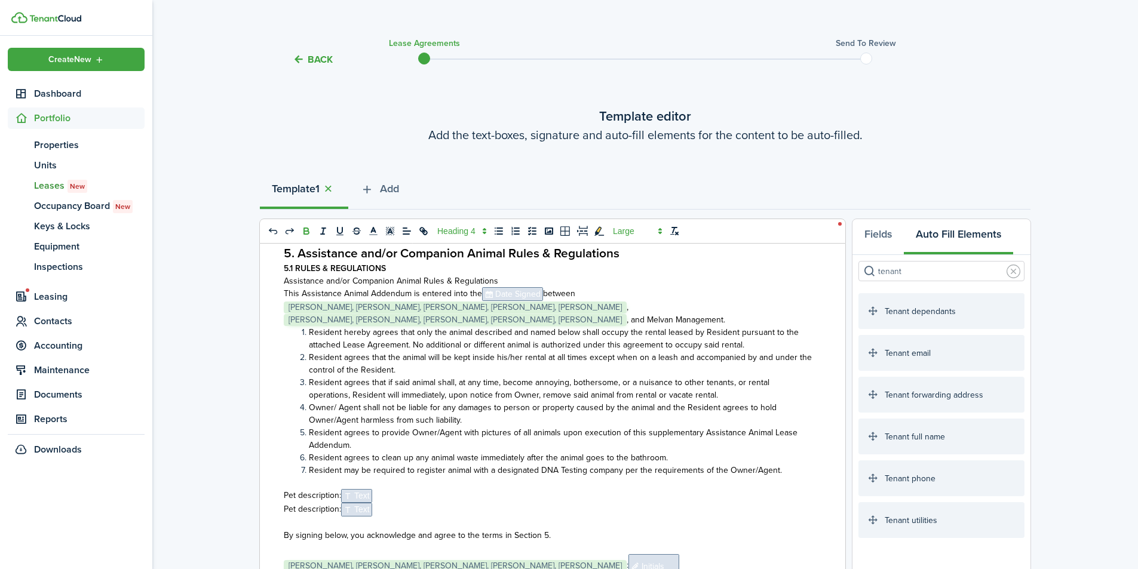
click at [627, 314] on span "[PERSON_NAME], [PERSON_NAME], [PERSON_NAME], [PERSON_NAME], [PERSON_NAME]" at bounding box center [455, 320] width 343 height 12
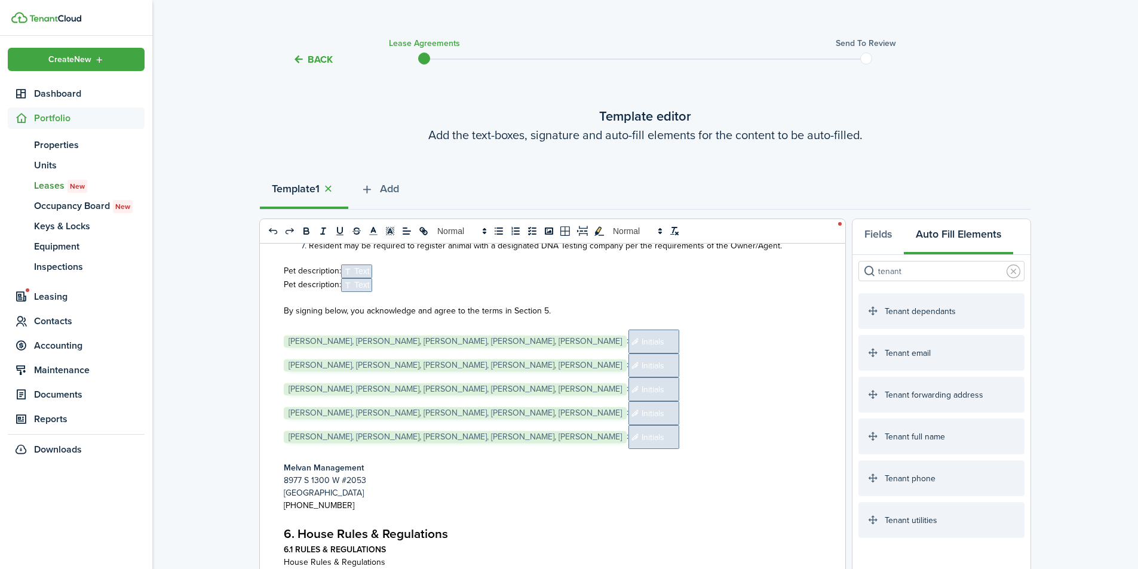
scroll to position [7647, 0]
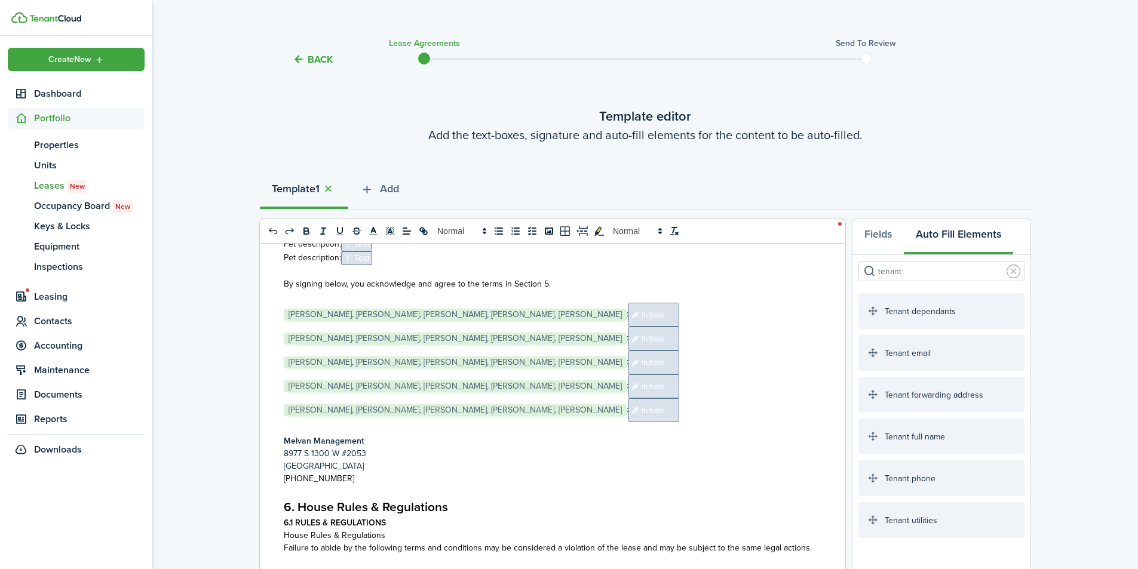
click at [362, 473] on p "[PHONE_NUMBER]" at bounding box center [548, 479] width 529 height 13
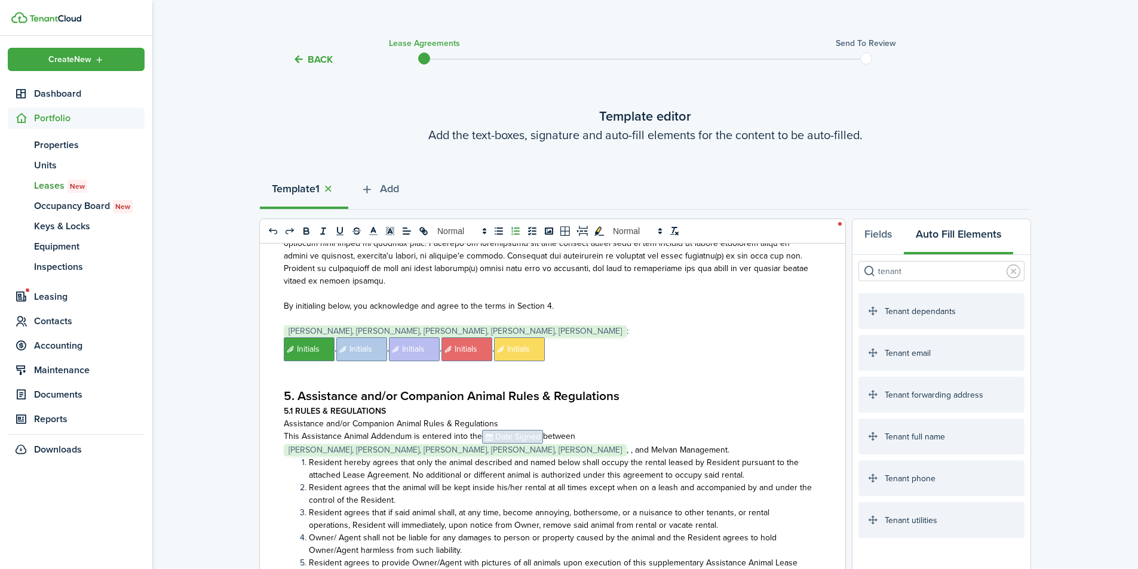
scroll to position [7242, 0]
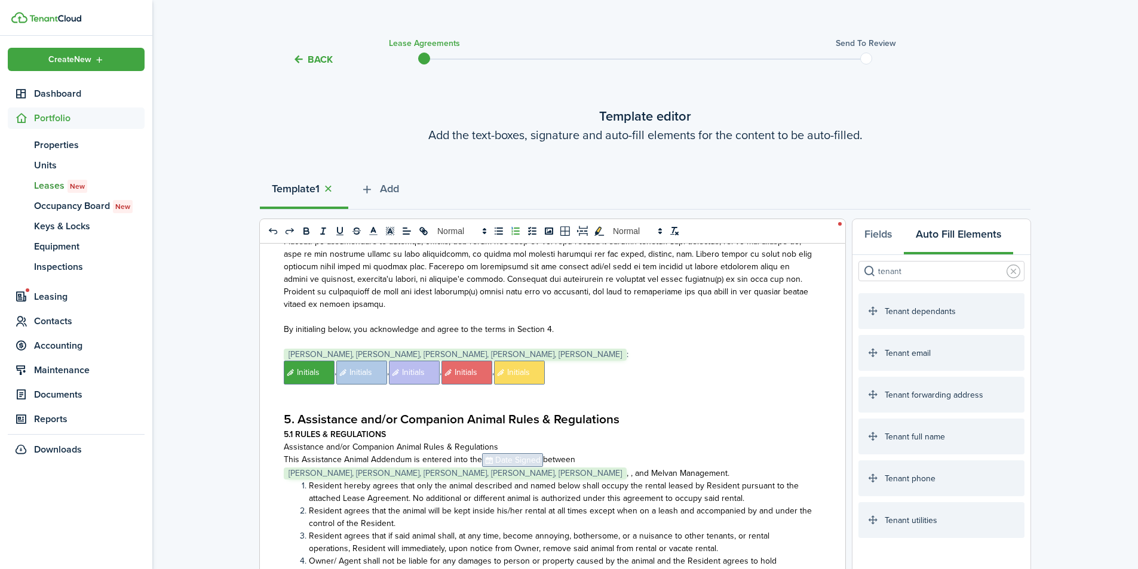
click at [716, 455] on p "This Assistance Animal Addendum is entered into the ﻿﻿﻿ Date Signed ﻿﻿﻿ between…" at bounding box center [548, 466] width 529 height 26
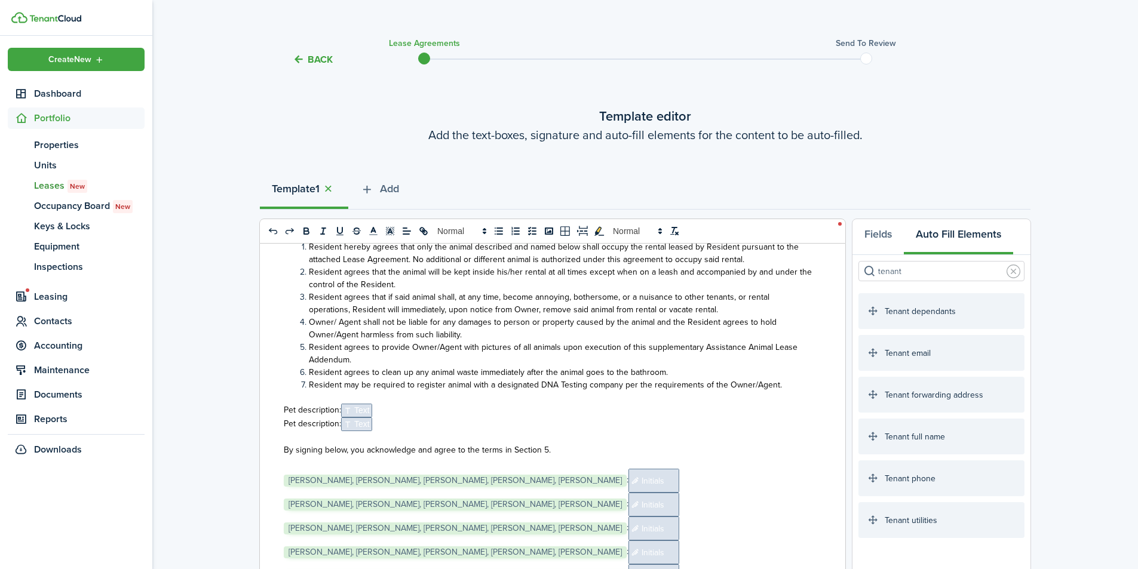
scroll to position [7561, 0]
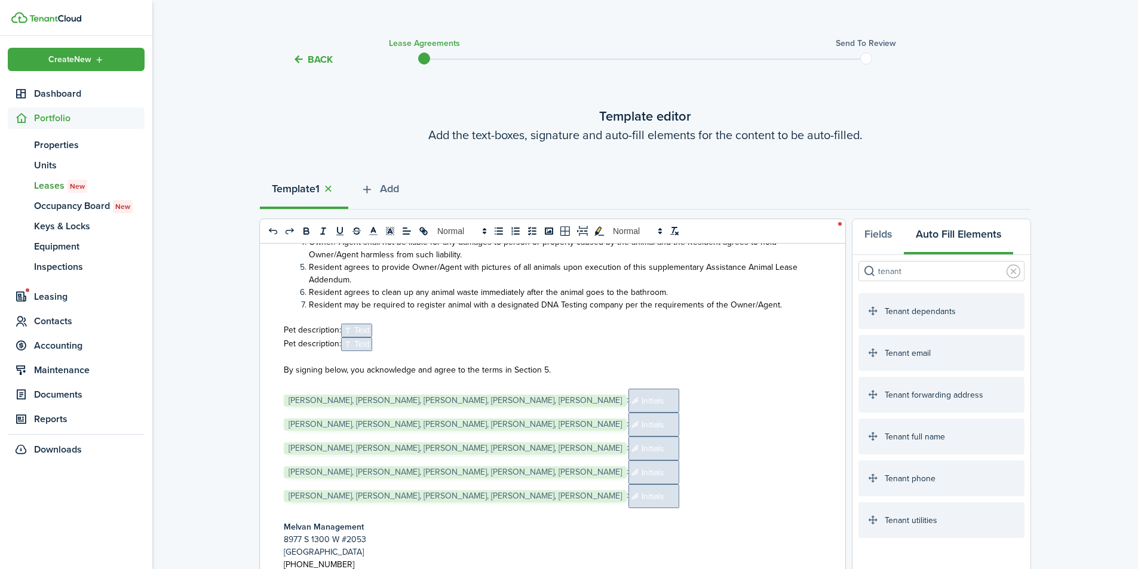
click at [796, 495] on p "﻿ [PERSON_NAME], [PERSON_NAME], [PERSON_NAME], [PERSON_NAME], [PERSON_NAME] ﻿: …" at bounding box center [548, 497] width 529 height 24
click at [498, 395] on span "[PERSON_NAME], [PERSON_NAME], [PERSON_NAME], [PERSON_NAME], [PERSON_NAME]" at bounding box center [455, 401] width 343 height 12
click at [382, 546] on p "[GEOGRAPHIC_DATA]" at bounding box center [548, 552] width 529 height 13
click at [367, 559] on p "[PHONE_NUMBER]" at bounding box center [548, 565] width 529 height 13
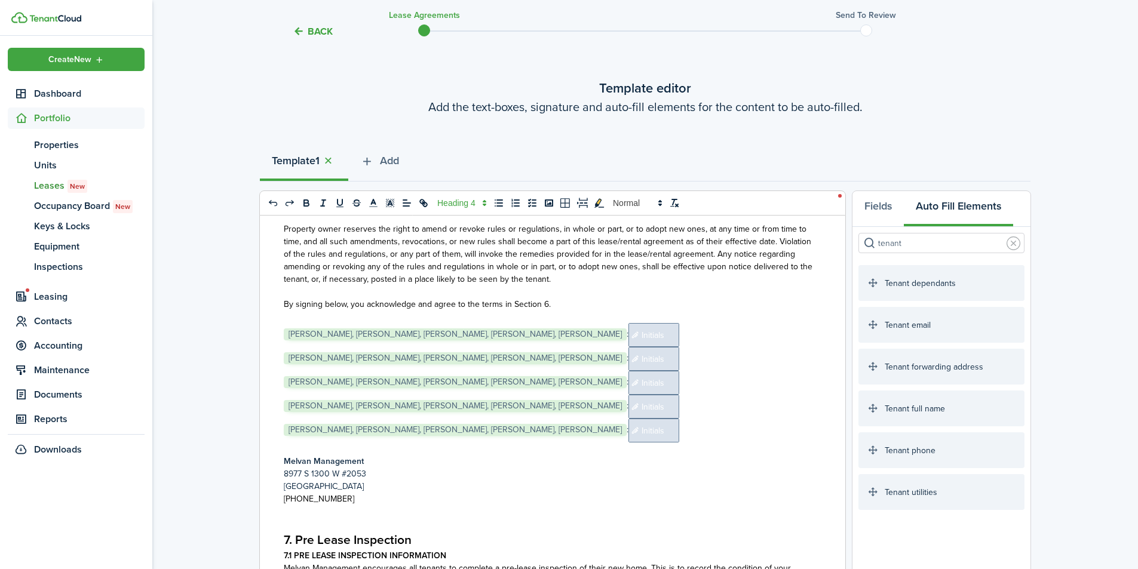
scroll to position [9292, 0]
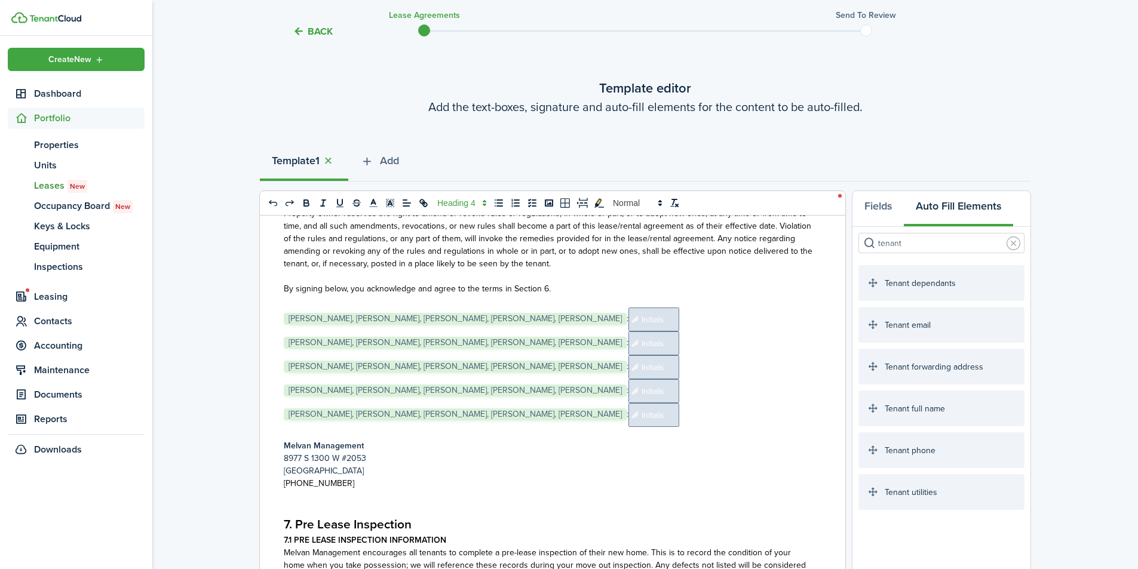
click at [695, 283] on p "By signing below, you acknowledge and agree to the terms in Section 6." at bounding box center [548, 289] width 529 height 13
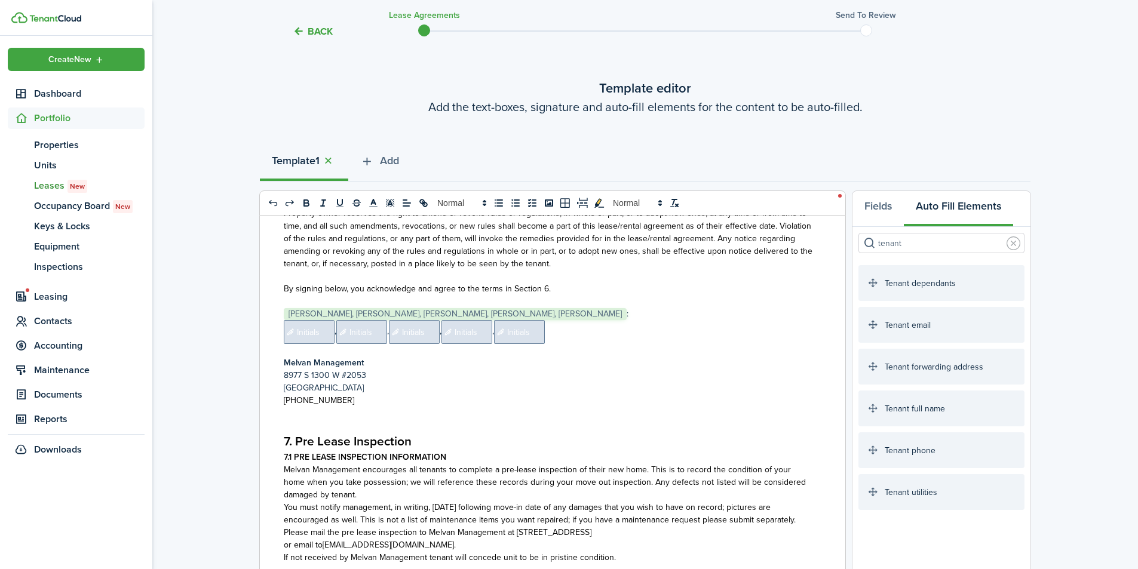
click at [312, 320] on span "Initials" at bounding box center [309, 332] width 51 height 24
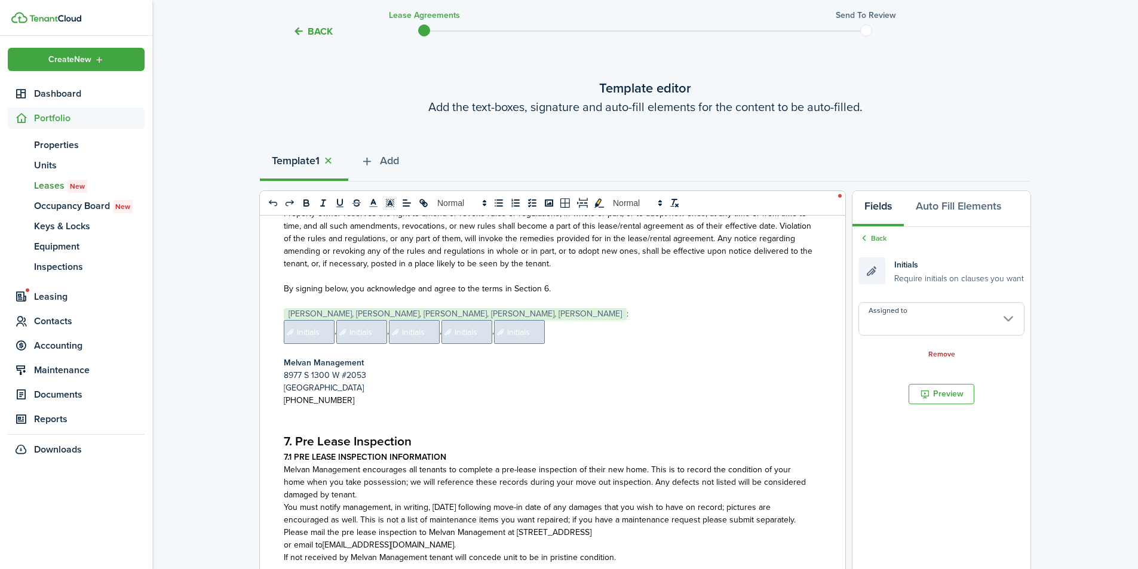
click at [954, 316] on input "Assigned to" at bounding box center [942, 318] width 166 height 33
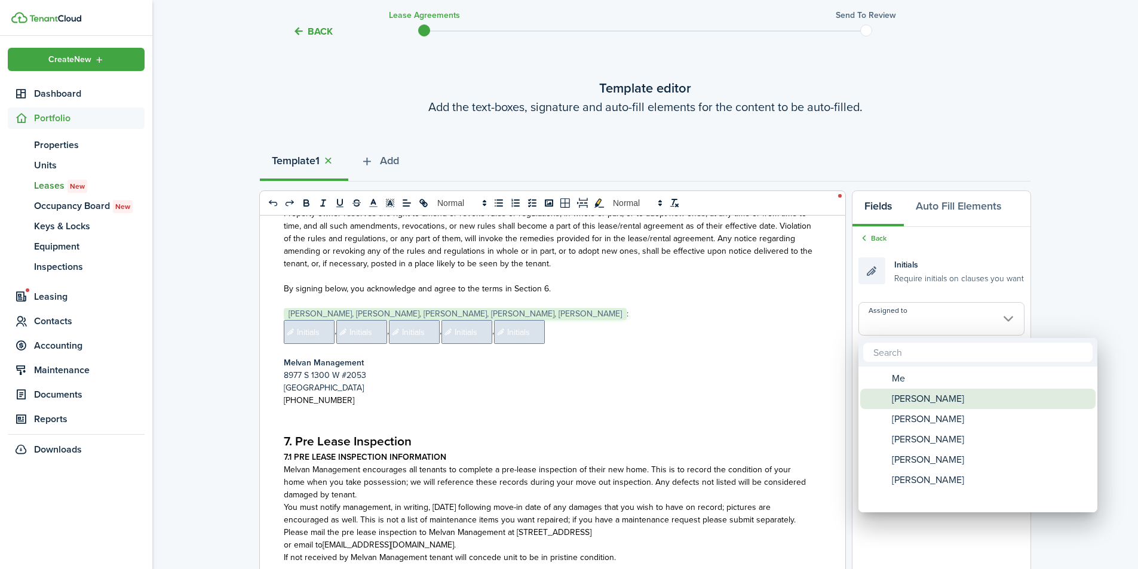
click at [925, 405] on span "[PERSON_NAME]" at bounding box center [928, 399] width 72 height 20
type input "[PERSON_NAME]"
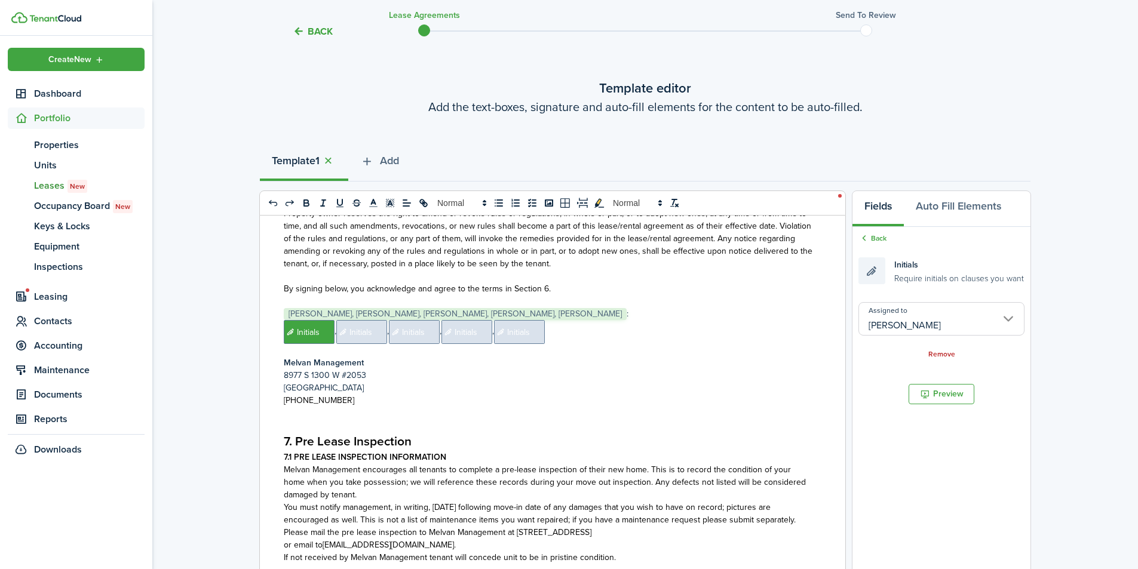
click at [361, 324] on span "Initials" at bounding box center [361, 332] width 51 height 24
click at [355, 320] on span "Initials" at bounding box center [361, 332] width 51 height 24
click at [954, 318] on input "Assigned to" at bounding box center [942, 318] width 166 height 33
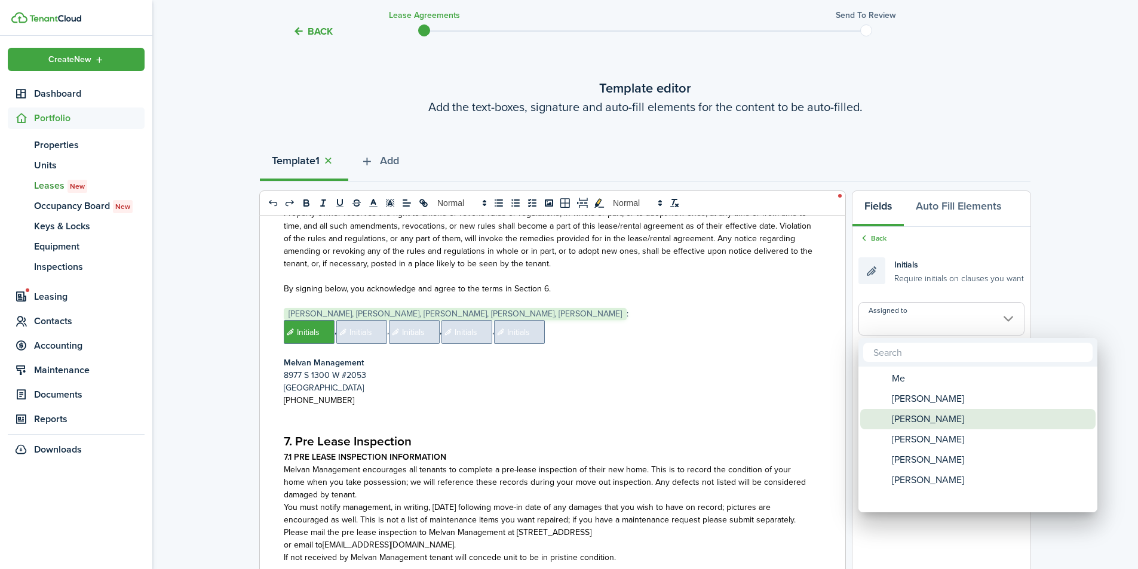
click at [933, 422] on span "[PERSON_NAME]" at bounding box center [928, 419] width 72 height 20
type input "[PERSON_NAME]"
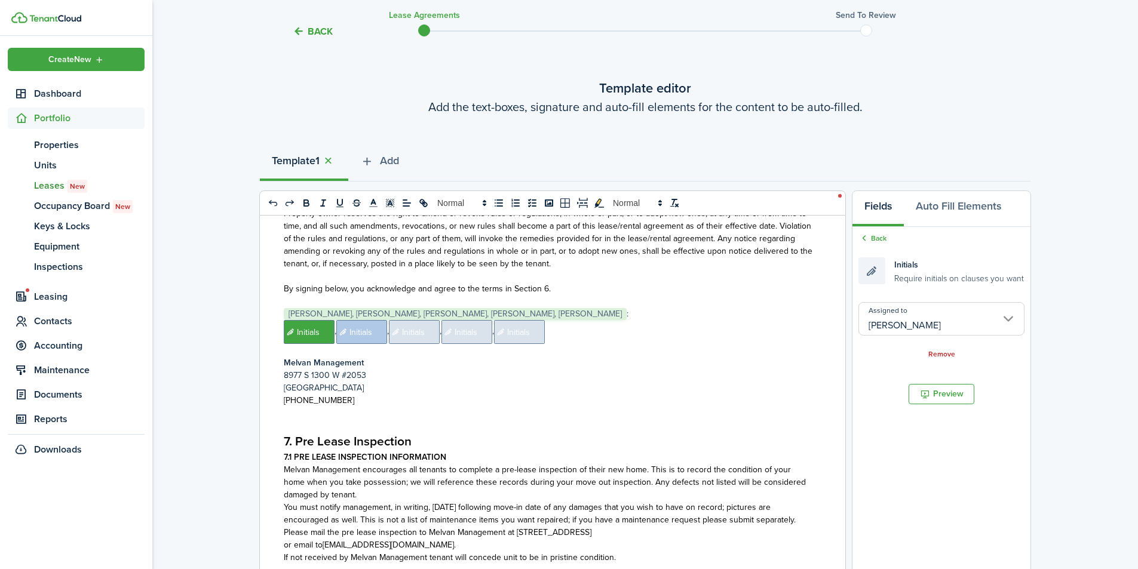
click at [413, 324] on span "Initials" at bounding box center [414, 332] width 51 height 24
click at [415, 321] on span "Initials" at bounding box center [414, 332] width 51 height 24
click at [894, 318] on input "Assigned to" at bounding box center [942, 318] width 166 height 33
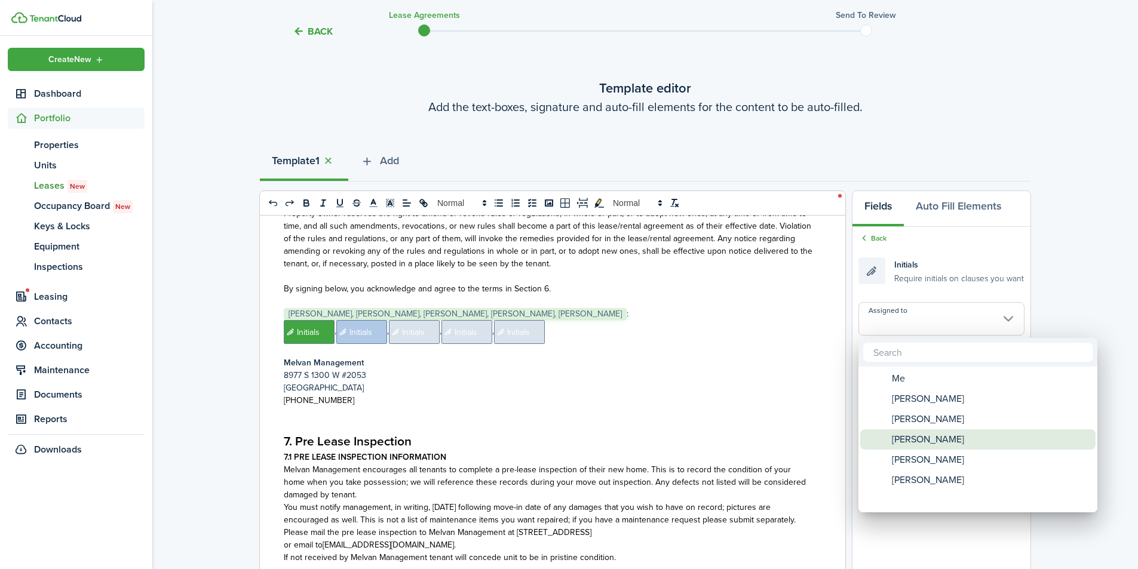
click at [929, 440] on span "[PERSON_NAME]" at bounding box center [928, 440] width 72 height 20
type input "[PERSON_NAME]"
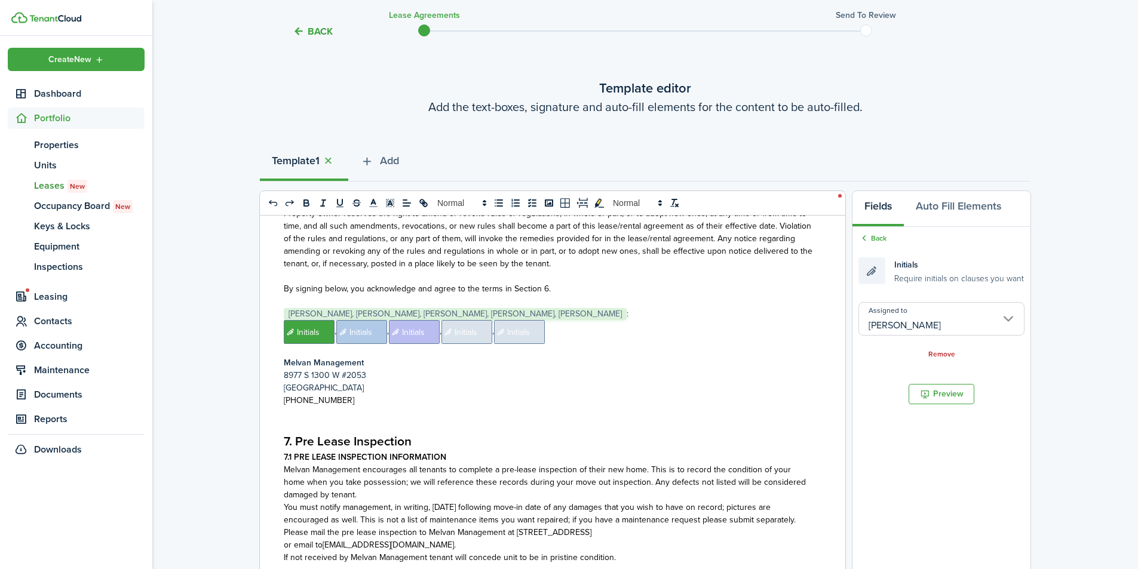
click at [474, 327] on span "Initials" at bounding box center [467, 332] width 51 height 24
click at [938, 320] on input "Assigned to" at bounding box center [942, 318] width 166 height 33
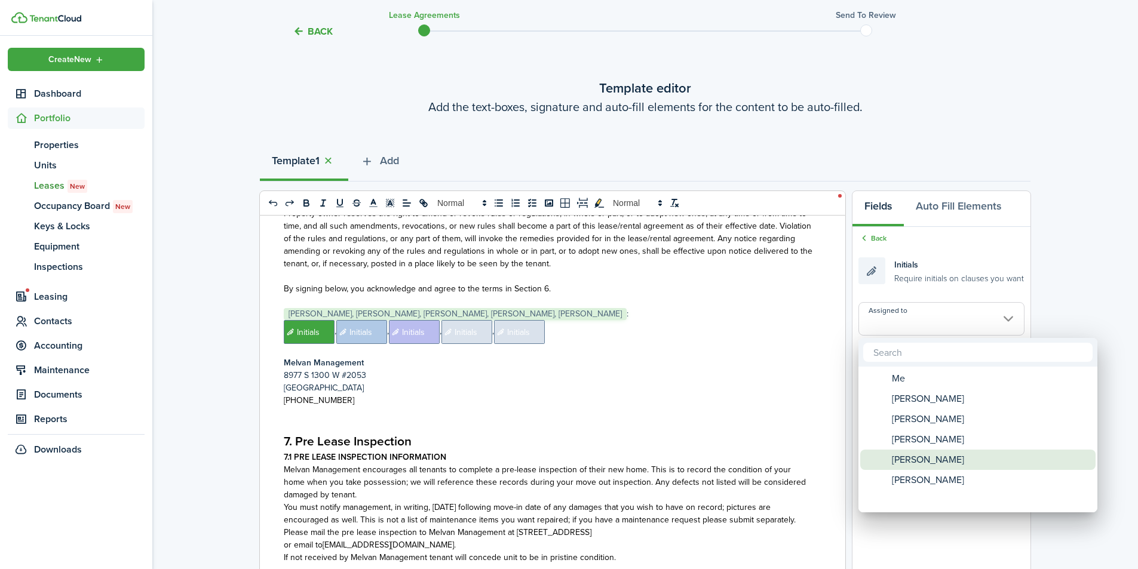
drag, startPoint x: 937, startPoint y: 458, endPoint x: 926, endPoint y: 458, distance: 10.8
click at [934, 458] on span "[PERSON_NAME]" at bounding box center [928, 460] width 72 height 20
type input "[PERSON_NAME]"
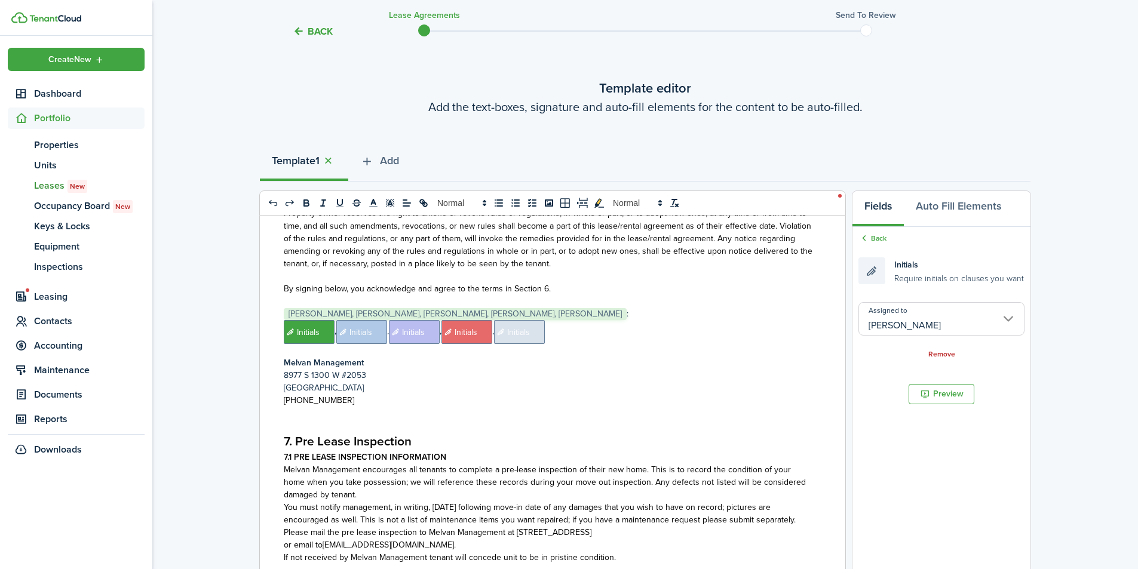
click at [522, 320] on span "Initials" at bounding box center [519, 332] width 51 height 24
click at [898, 329] on input "Assigned to" at bounding box center [942, 318] width 166 height 33
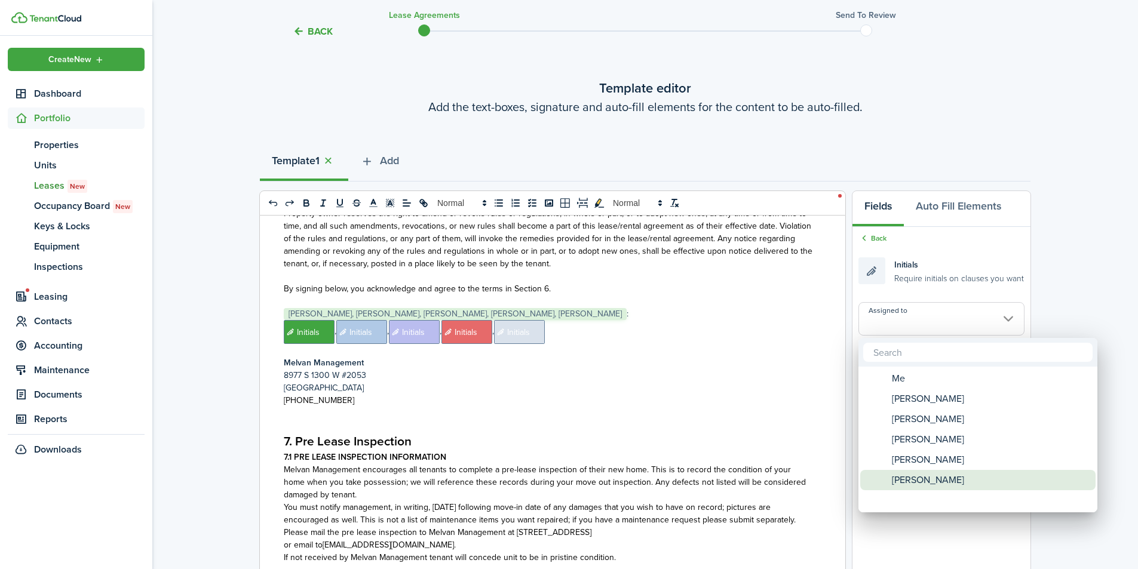
drag, startPoint x: 935, startPoint y: 478, endPoint x: 927, endPoint y: 478, distance: 7.8
click at [934, 478] on span "[PERSON_NAME]" at bounding box center [928, 480] width 72 height 20
type input "[PERSON_NAME]"
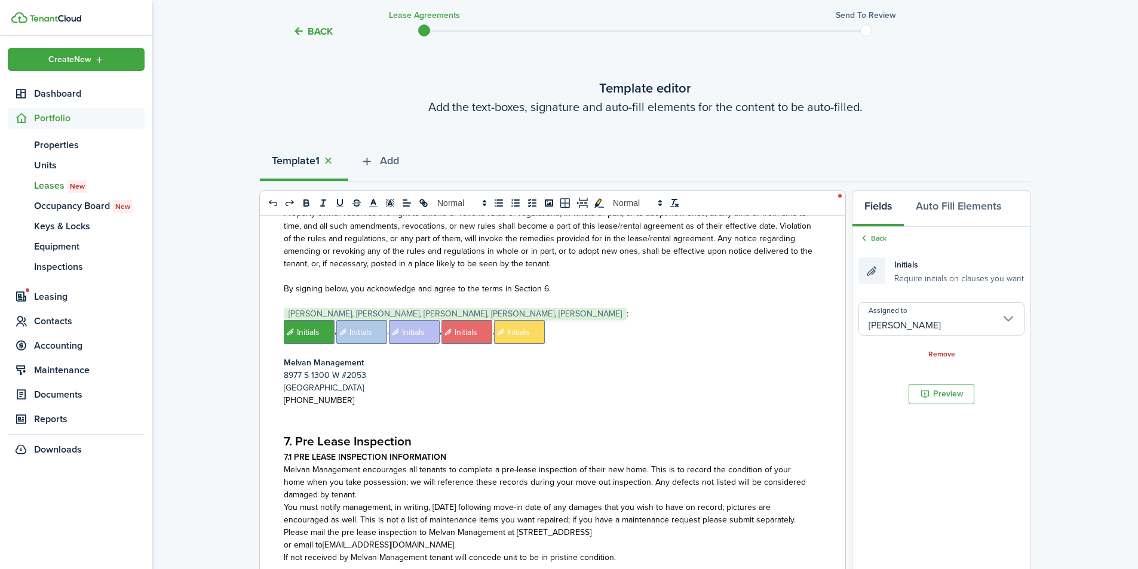
scroll to position [9371, 0]
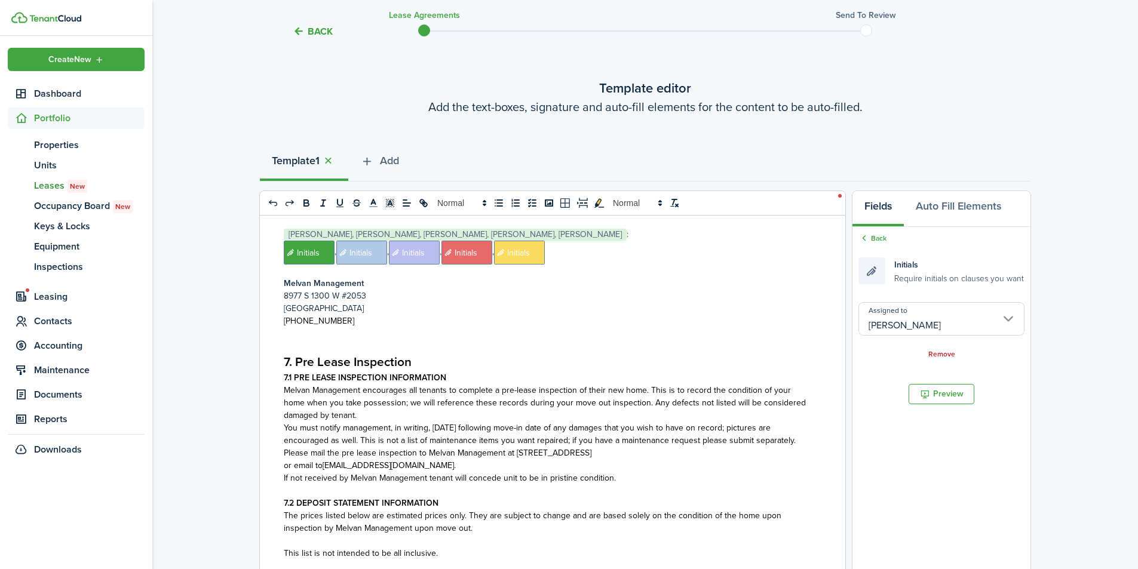
click at [369, 327] on p at bounding box center [548, 333] width 529 height 13
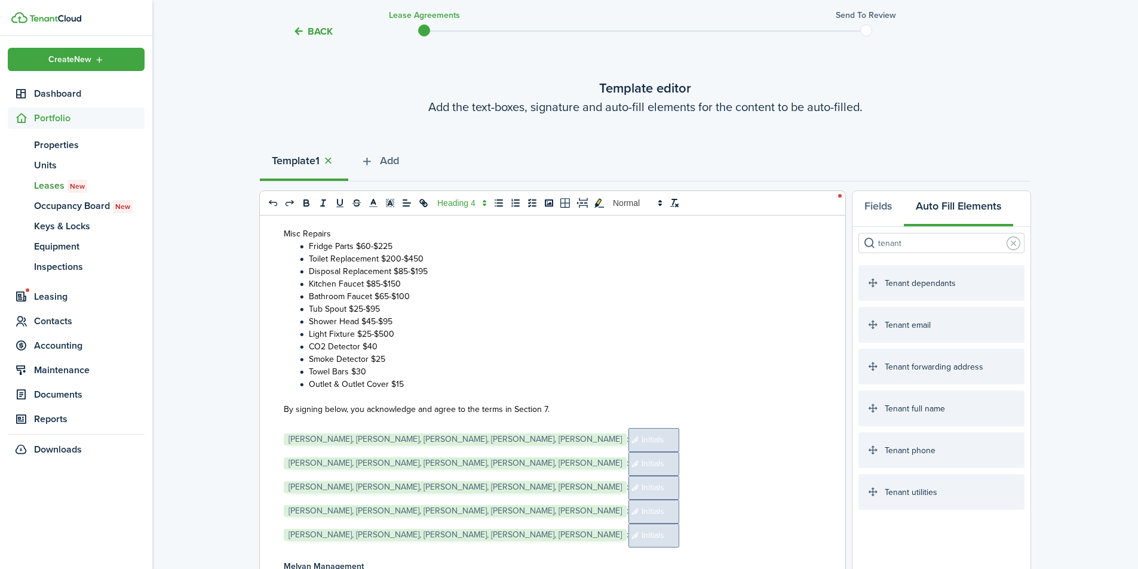
scroll to position [10248, 0]
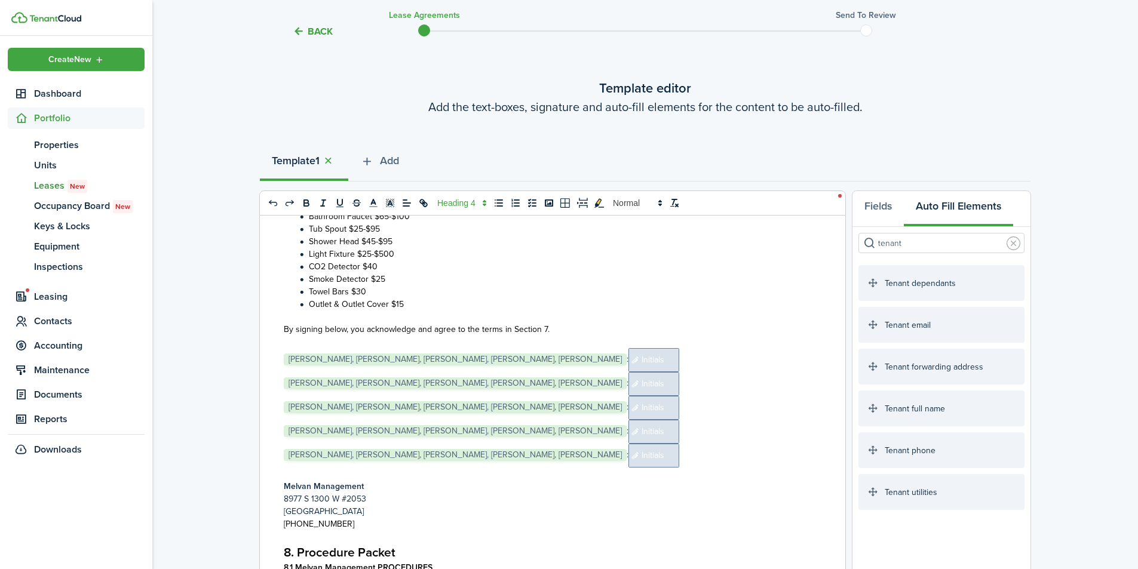
click at [309, 336] on p at bounding box center [548, 342] width 529 height 13
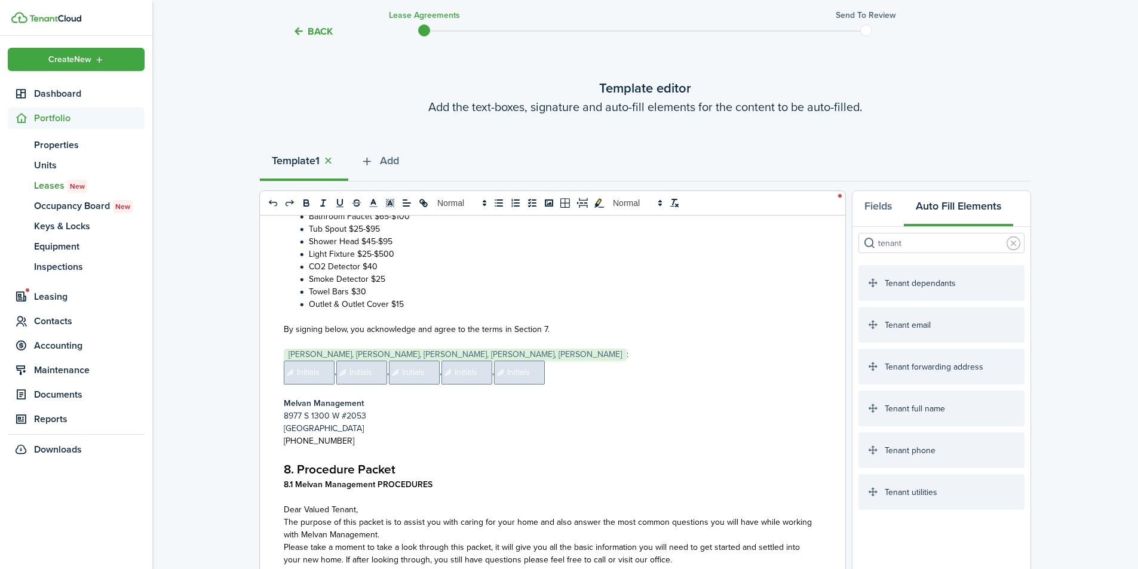
click at [317, 361] on span "Initials" at bounding box center [309, 373] width 51 height 24
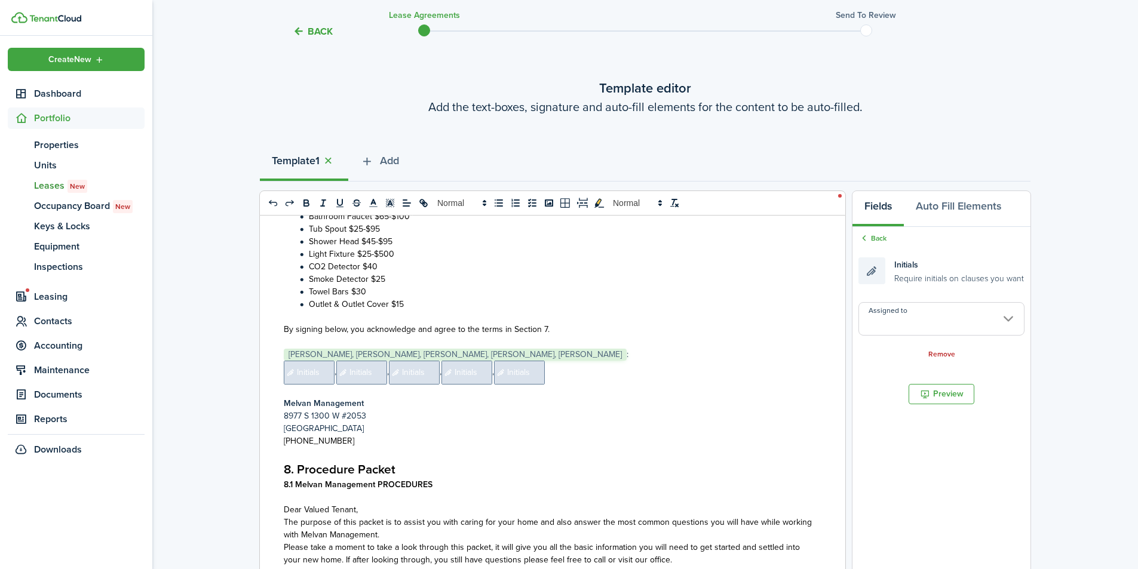
click at [925, 314] on input "Assigned to" at bounding box center [942, 318] width 166 height 33
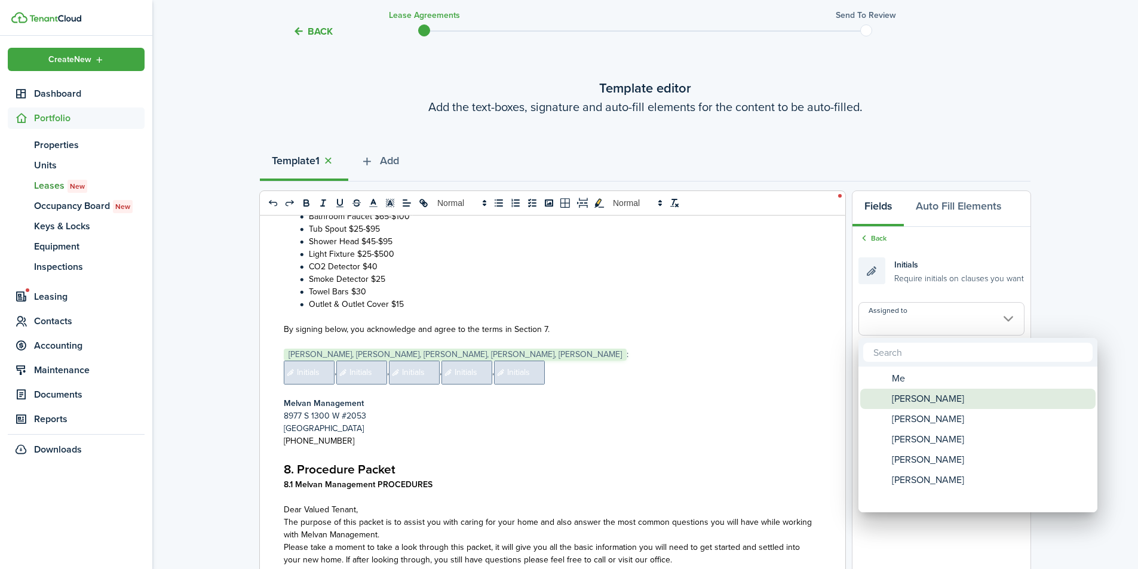
click at [925, 401] on span "[PERSON_NAME]" at bounding box center [928, 399] width 72 height 20
type input "[PERSON_NAME]"
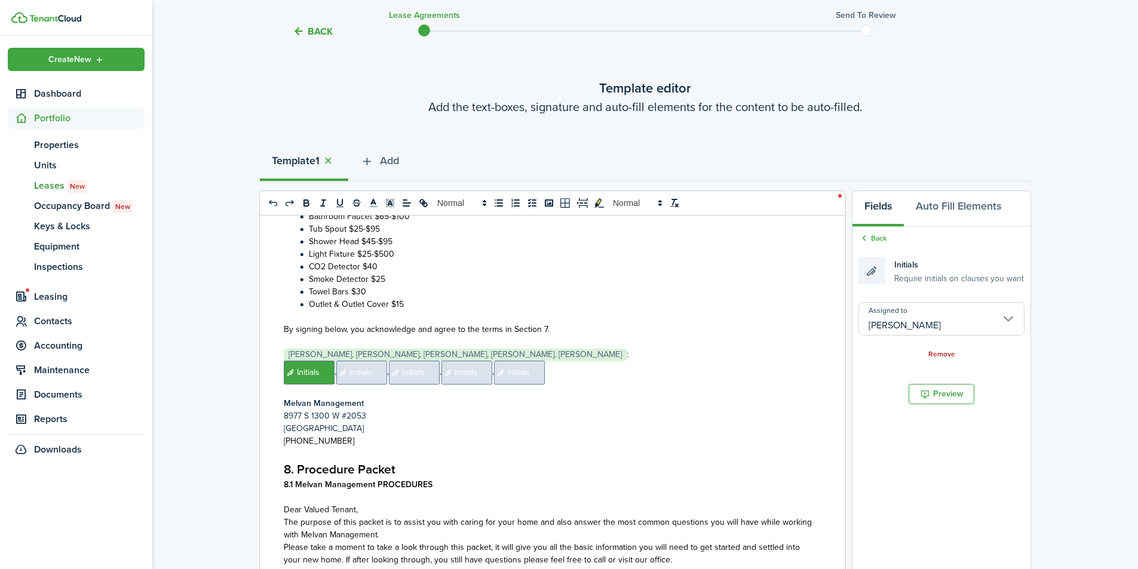
click at [370, 363] on span "Initials" at bounding box center [361, 373] width 51 height 24
click at [939, 317] on input "Assigned to" at bounding box center [942, 318] width 166 height 33
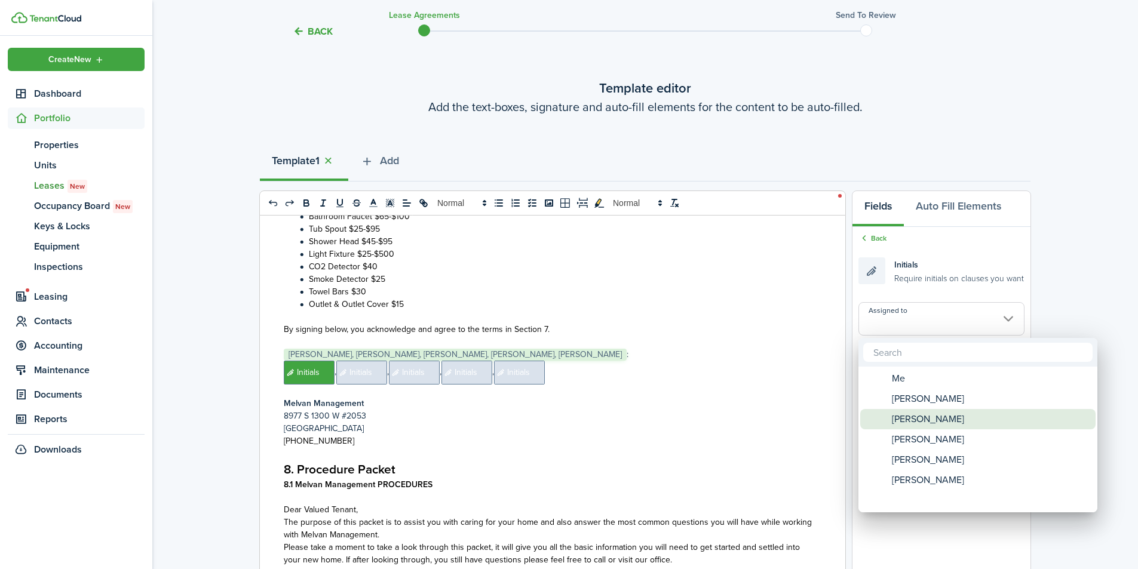
click at [923, 419] on span "[PERSON_NAME]" at bounding box center [928, 419] width 72 height 20
type input "[PERSON_NAME]"
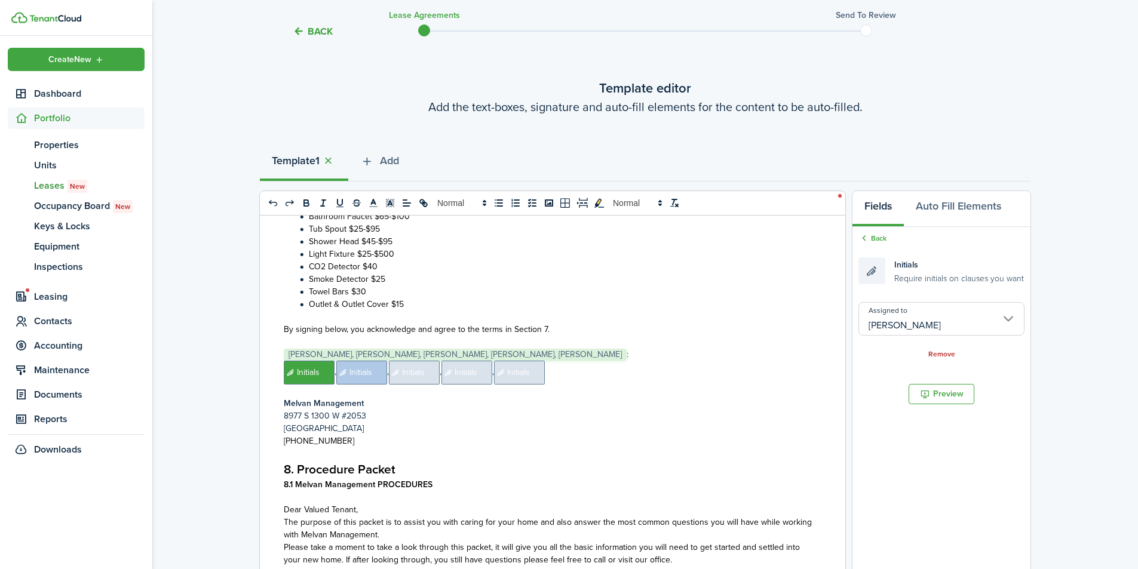
click at [427, 361] on span "Initials" at bounding box center [414, 373] width 51 height 24
click at [961, 329] on input "Assigned to" at bounding box center [942, 318] width 166 height 33
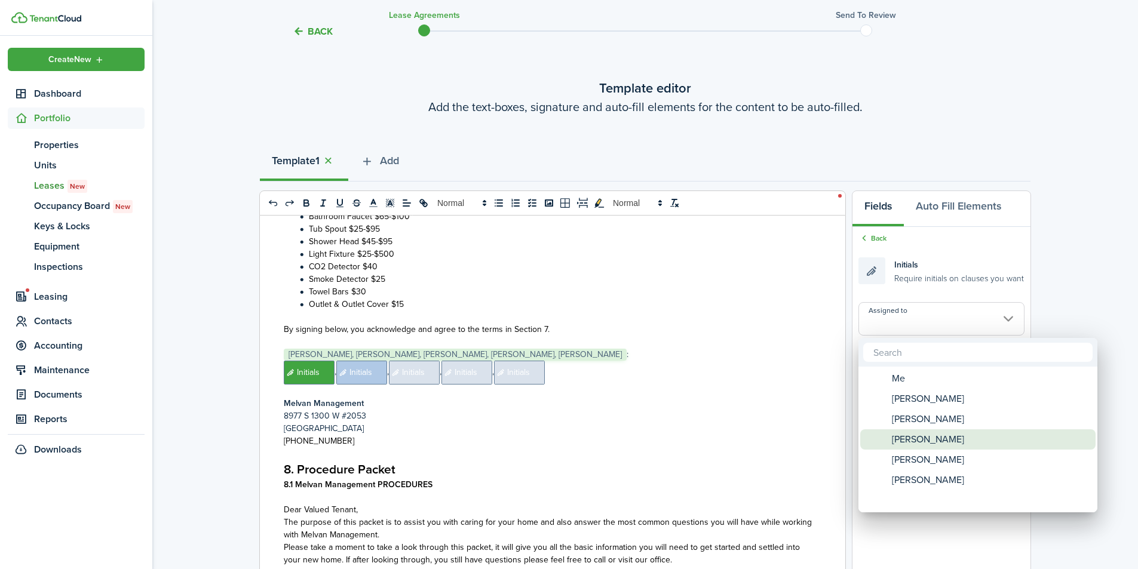
click at [945, 437] on span "[PERSON_NAME]" at bounding box center [928, 440] width 72 height 20
type input "[PERSON_NAME]"
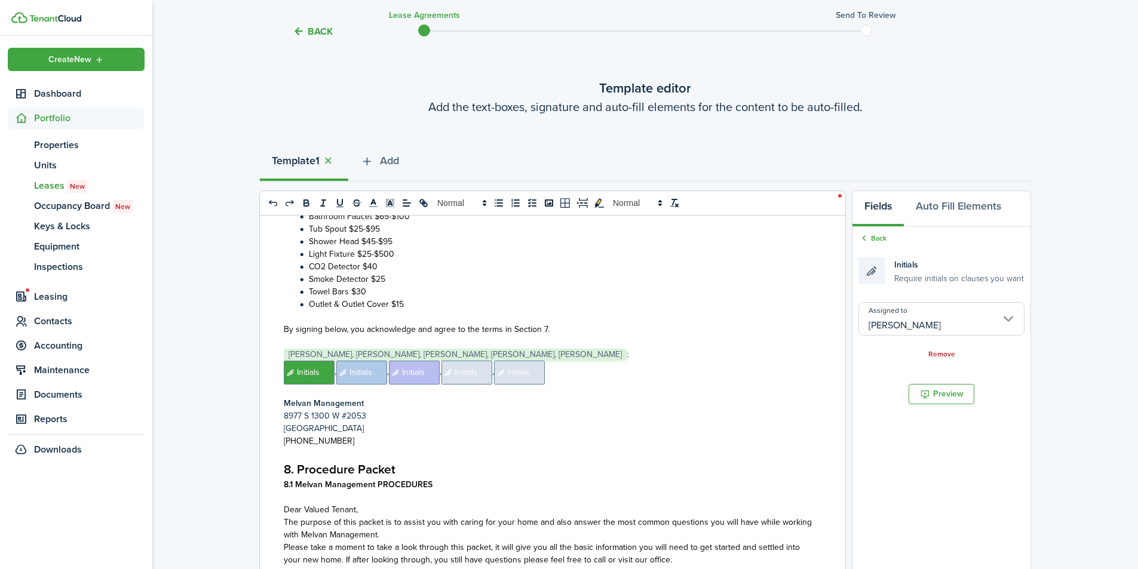
click at [466, 361] on span "Initials" at bounding box center [467, 373] width 51 height 24
click at [922, 321] on input "Assigned to" at bounding box center [942, 318] width 166 height 33
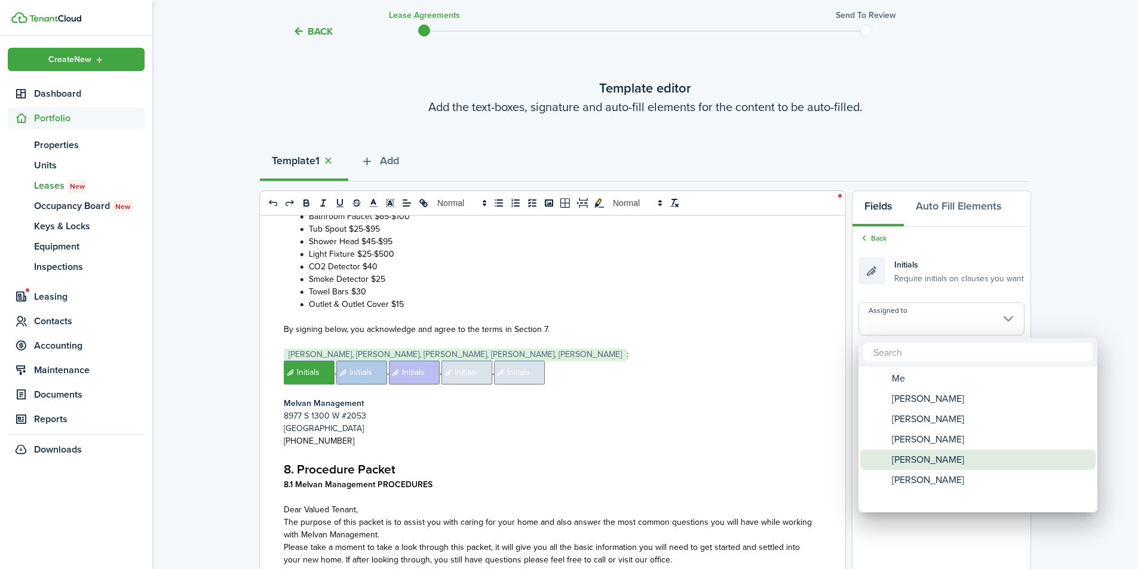
click at [928, 457] on span "[PERSON_NAME]" at bounding box center [928, 460] width 72 height 20
type input "[PERSON_NAME]"
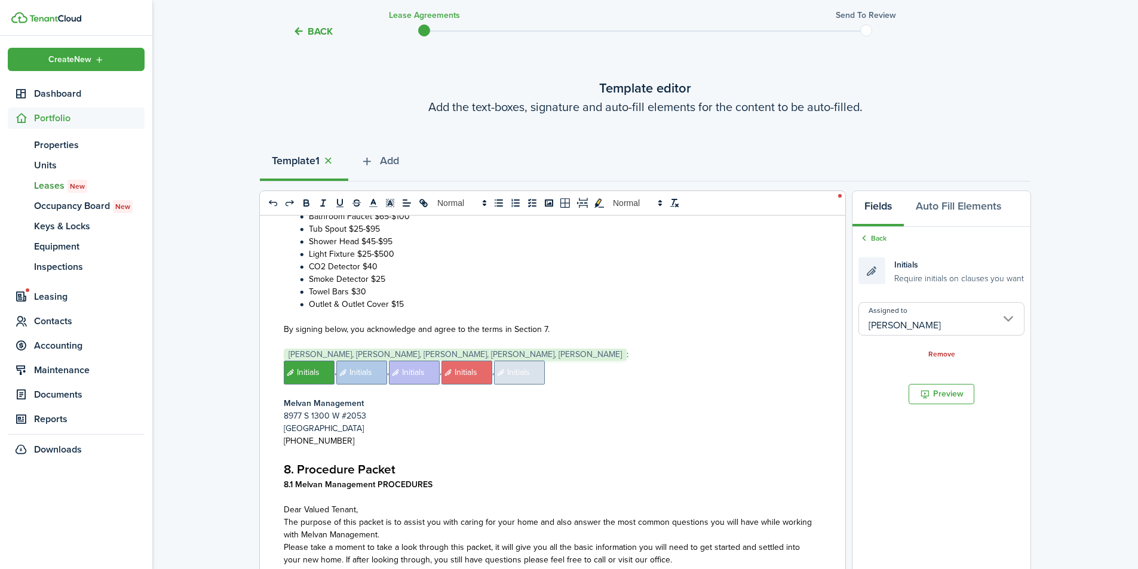
click at [526, 361] on span "Initials" at bounding box center [519, 373] width 51 height 24
click at [939, 319] on input "Assigned to" at bounding box center [942, 318] width 166 height 33
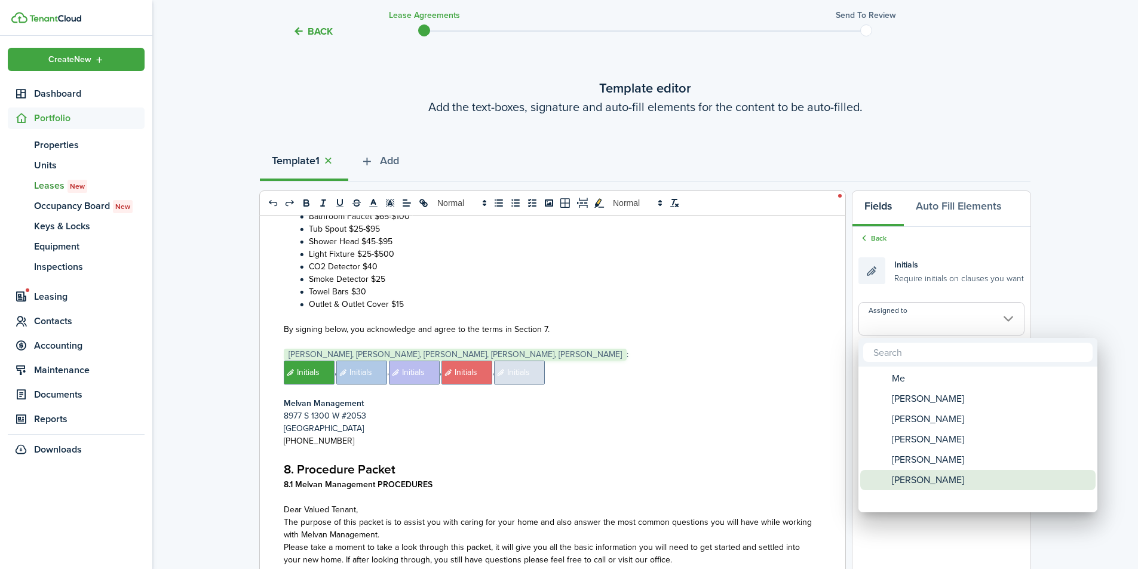
drag, startPoint x: 946, startPoint y: 475, endPoint x: 930, endPoint y: 474, distance: 15.5
click at [945, 475] on span "[PERSON_NAME]" at bounding box center [928, 480] width 72 height 20
type input "[PERSON_NAME]"
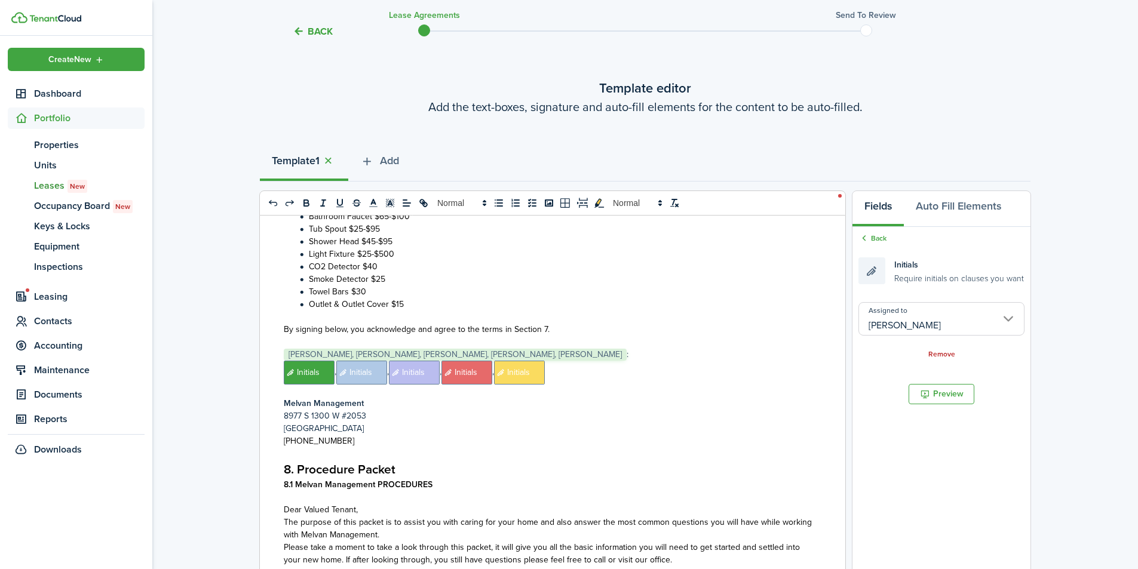
click at [507, 410] on p "8977 S 1300 W #2053" at bounding box center [548, 416] width 529 height 13
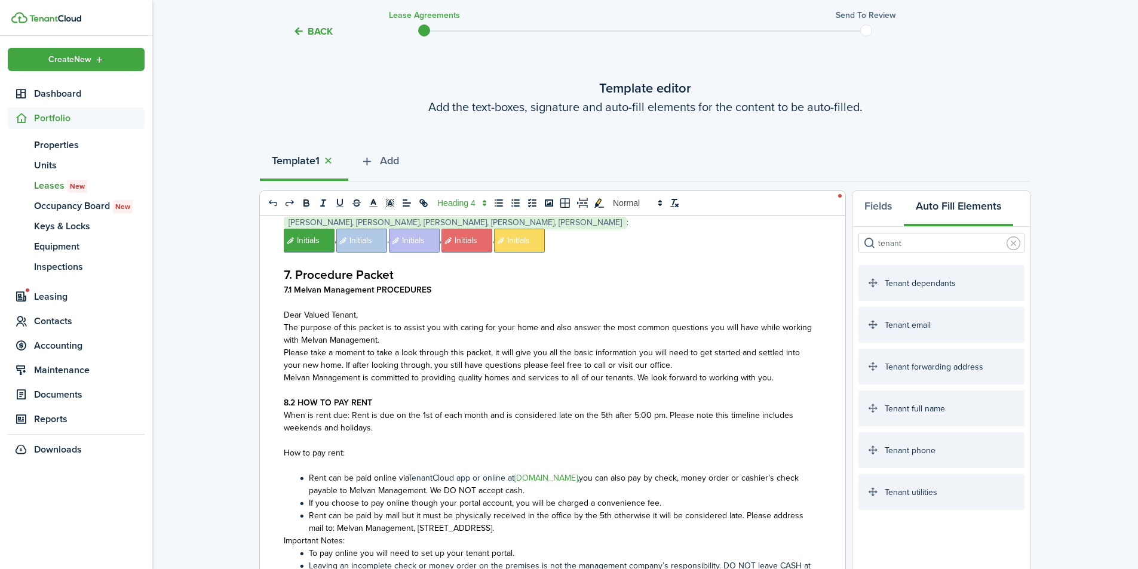
scroll to position [10407, 0]
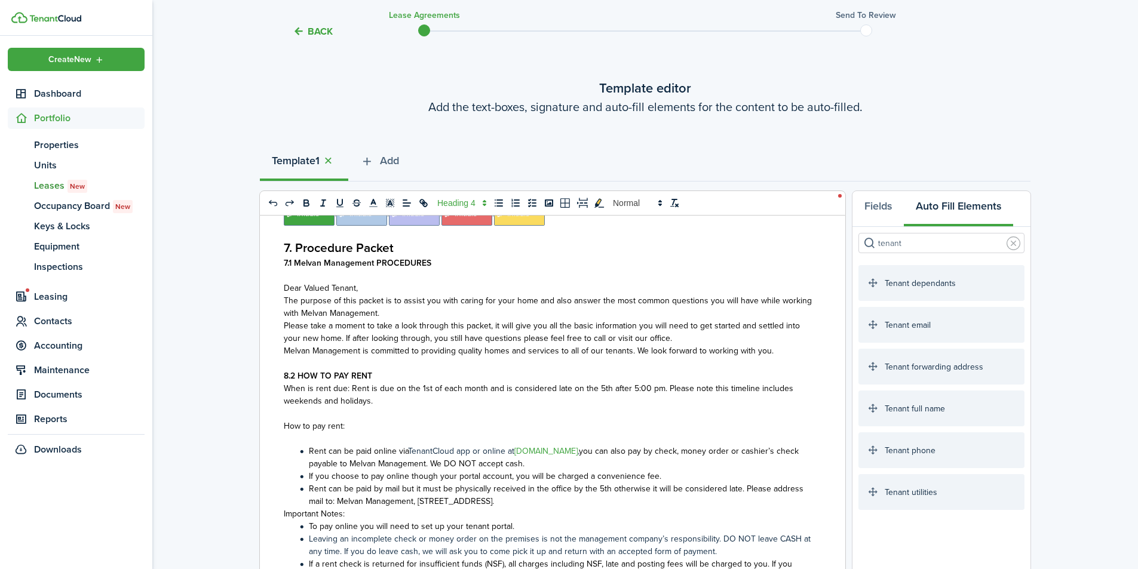
click at [292, 357] on p at bounding box center [548, 363] width 529 height 13
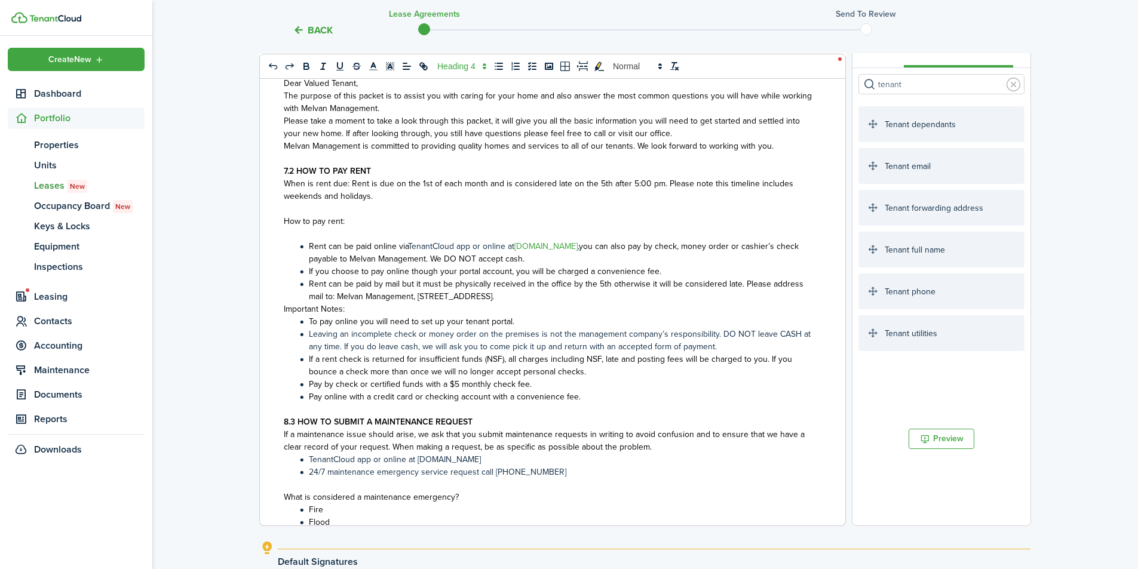
scroll to position [10487, 0]
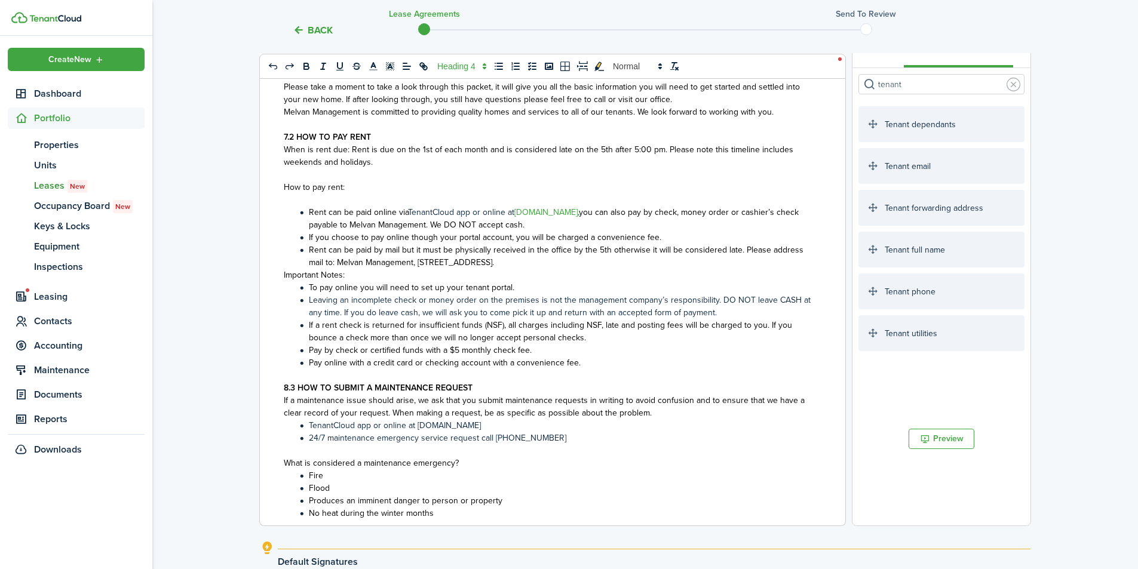
click at [279, 376] on div "Melvan Management [STREET_ADDRESS] (801) 999-0309 1. Residential Rental Agreeme…" at bounding box center [548, 291] width 577 height 469
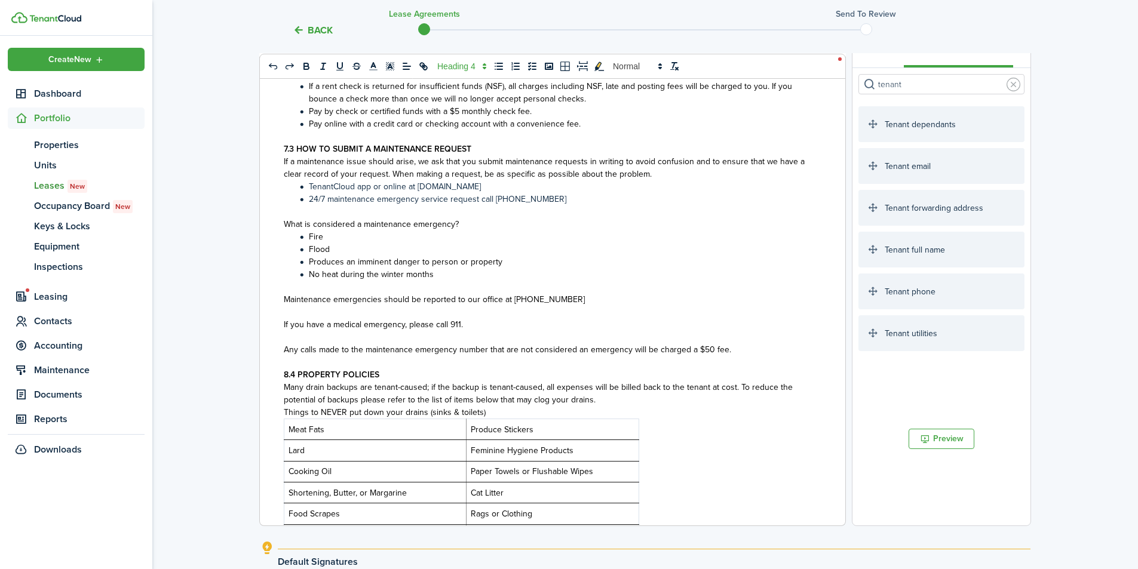
scroll to position [10805, 0]
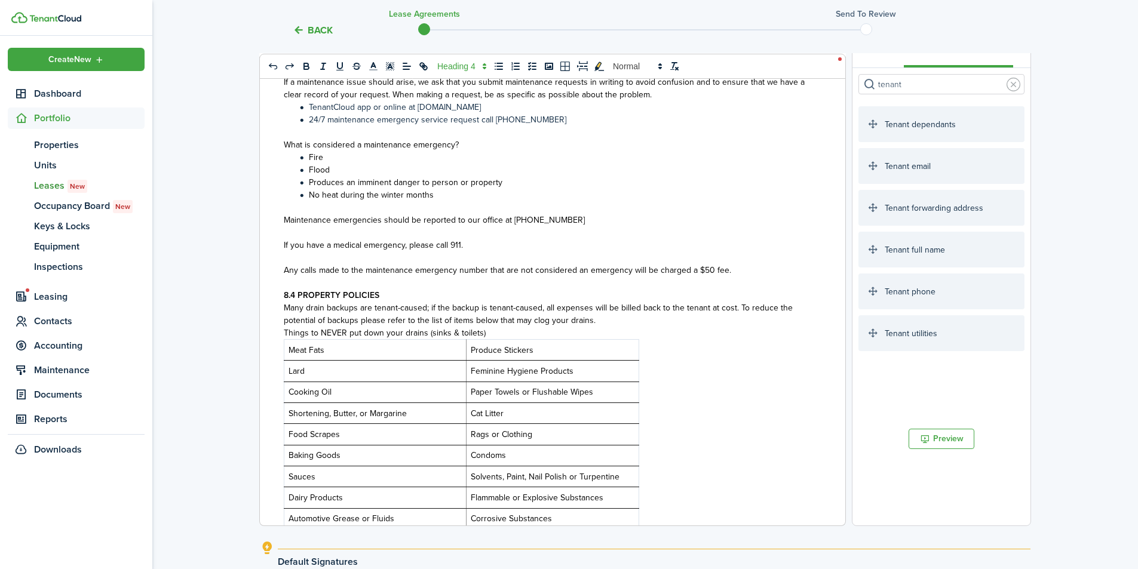
click at [284, 289] on span "8.4 PROPERTY POLICIES" at bounding box center [332, 295] width 96 height 13
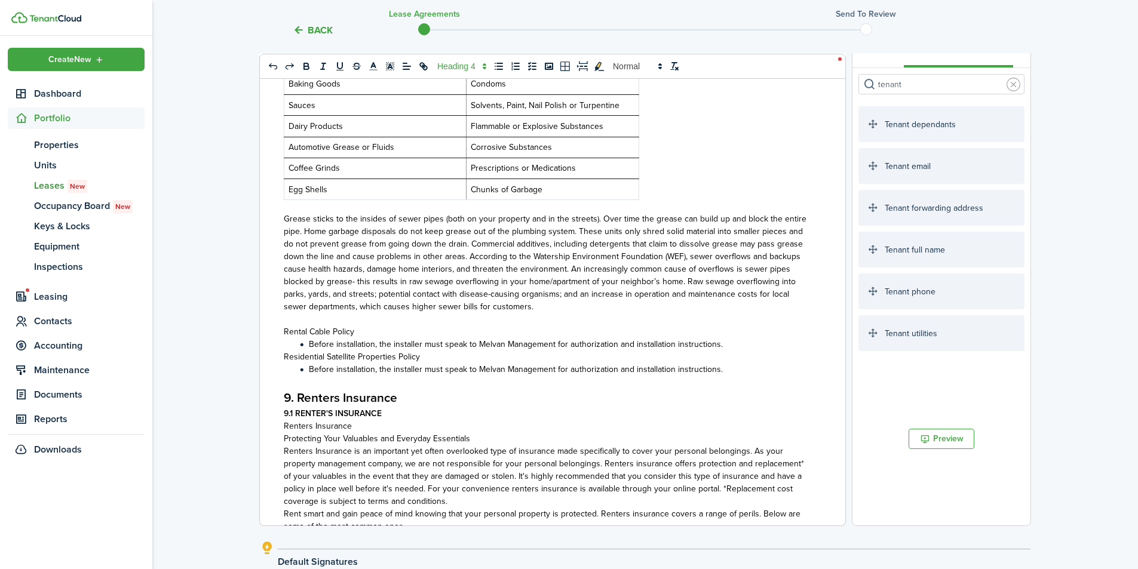
scroll to position [11204, 0]
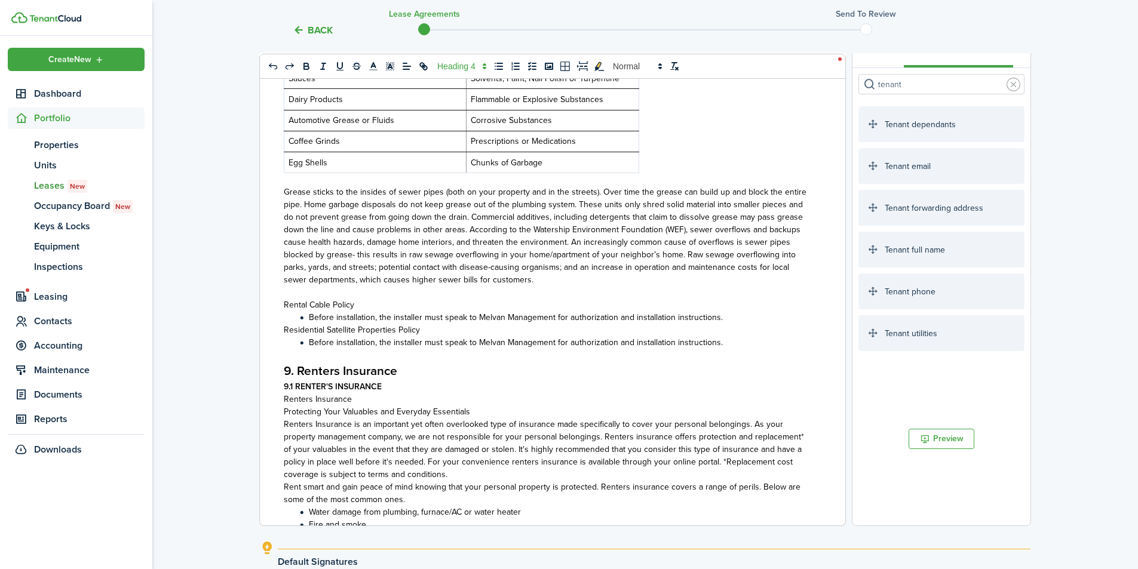
click at [283, 359] on div "Melvan Management [STREET_ADDRESS] (801) 999-0309 1. Residential Rental Agreeme…" at bounding box center [548, 291] width 577 height 469
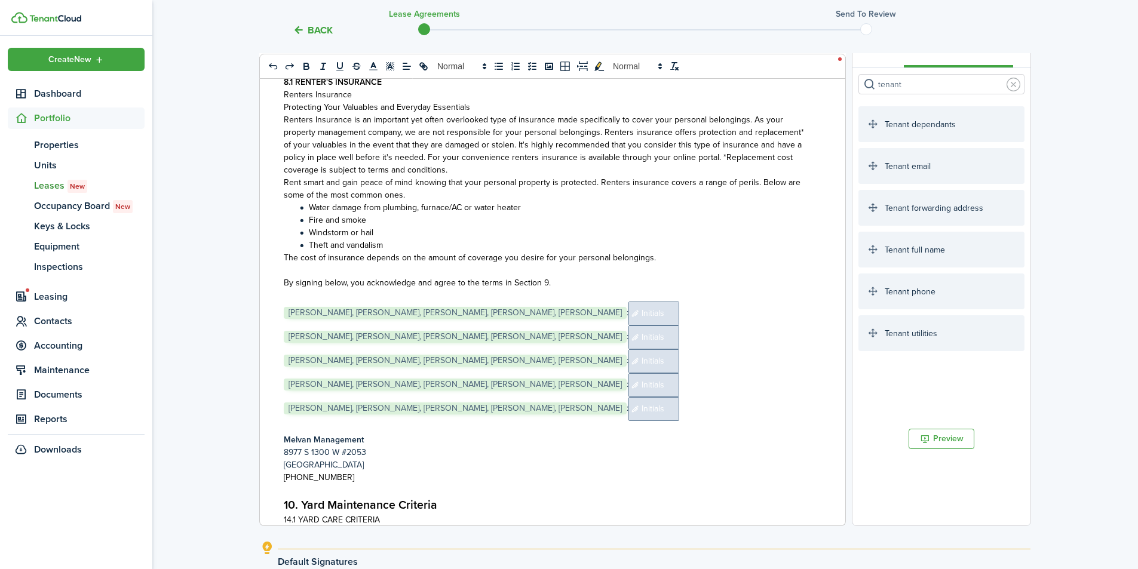
scroll to position [11522, 0]
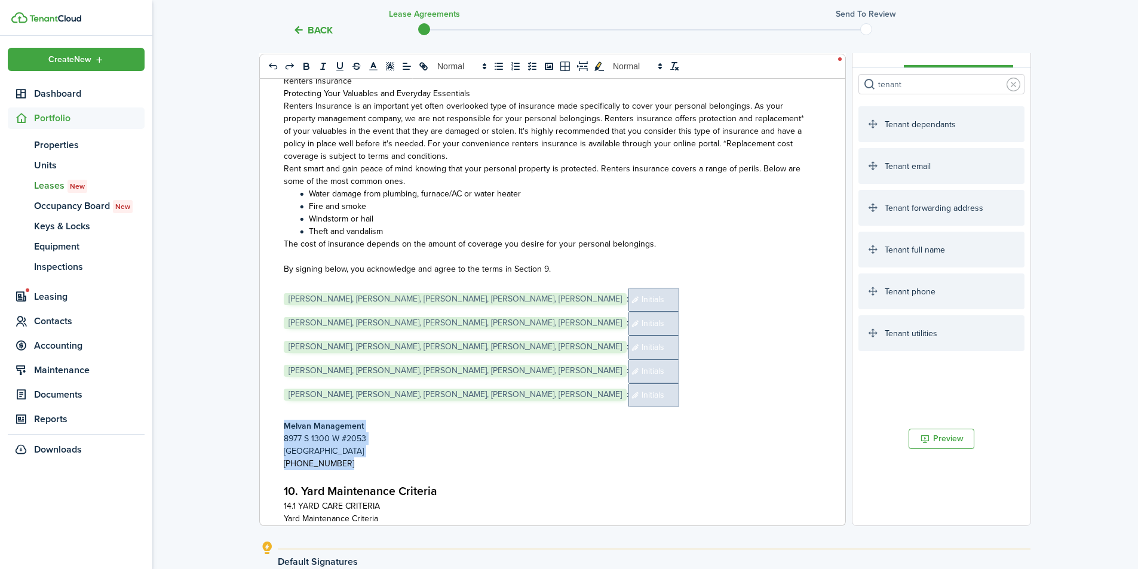
drag, startPoint x: 357, startPoint y: 454, endPoint x: 272, endPoint y: 415, distance: 93.3
click at [271, 413] on div "Melvan Management [STREET_ADDRESS] (801) 999-0309 1. Residential Rental Agreeme…" at bounding box center [548, 291] width 577 height 469
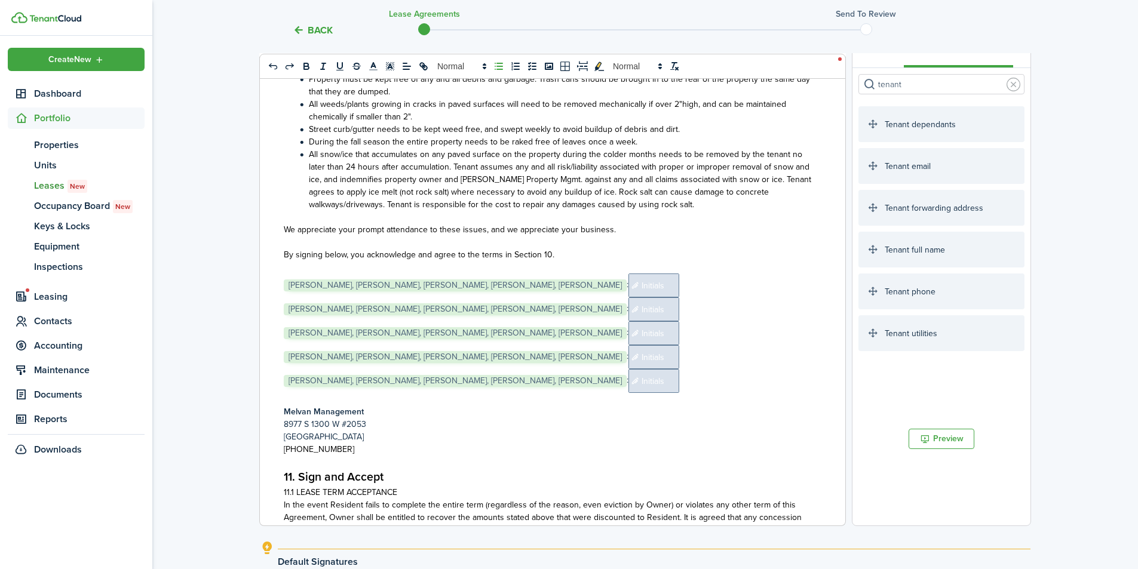
scroll to position [12160, 0]
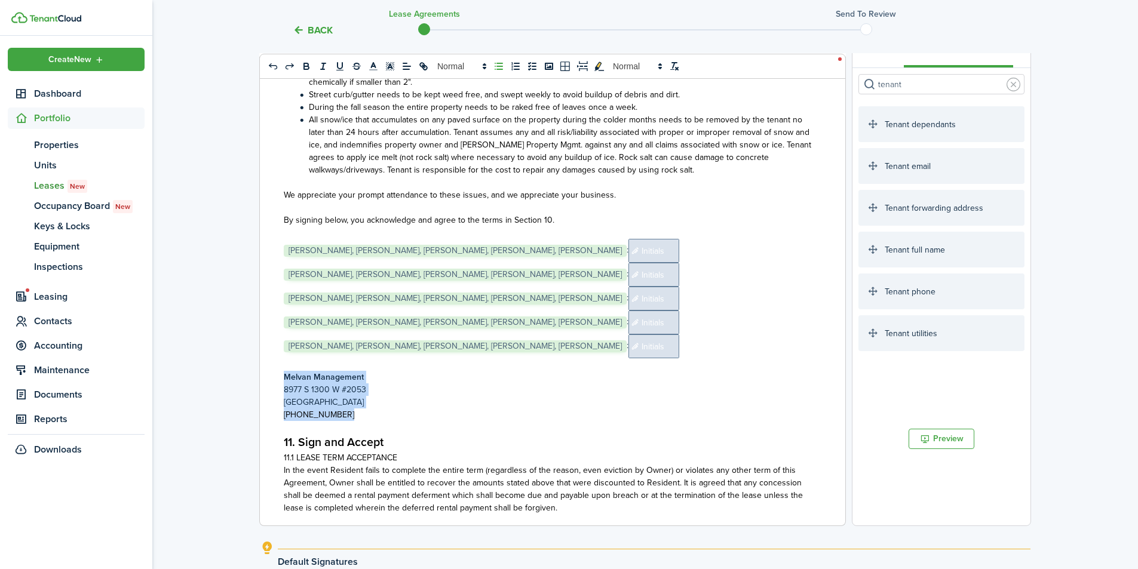
drag, startPoint x: 351, startPoint y: 407, endPoint x: 267, endPoint y: 367, distance: 93.0
click at [267, 367] on div "Melvan Management [STREET_ADDRESS] (801) 999-0309 1. Residential Rental Agreeme…" at bounding box center [548, 291] width 577 height 469
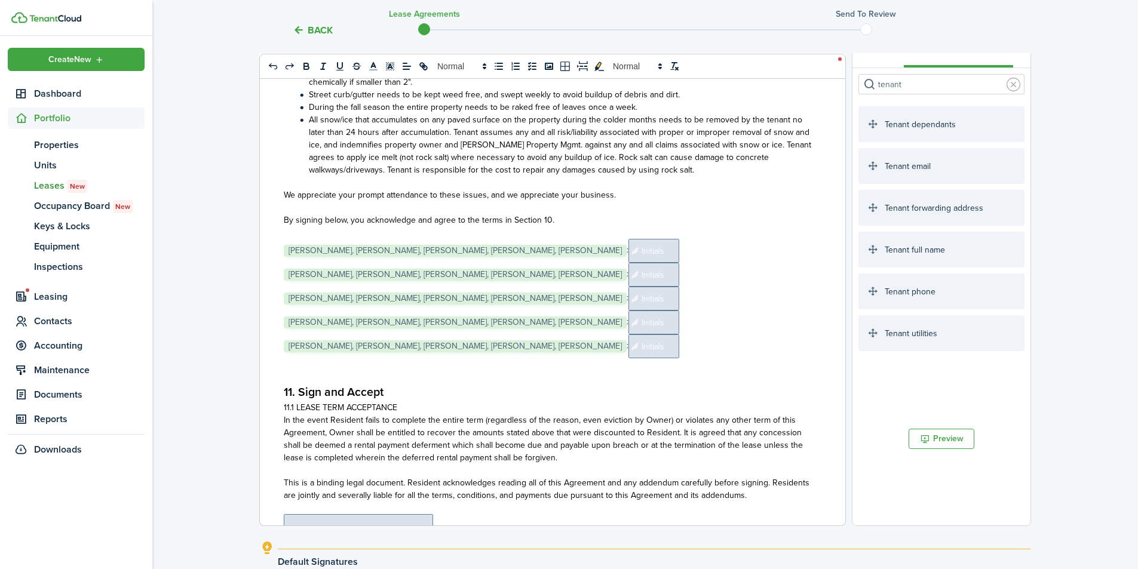
click at [289, 384] on strong "11. Sign and Accept" at bounding box center [334, 392] width 100 height 17
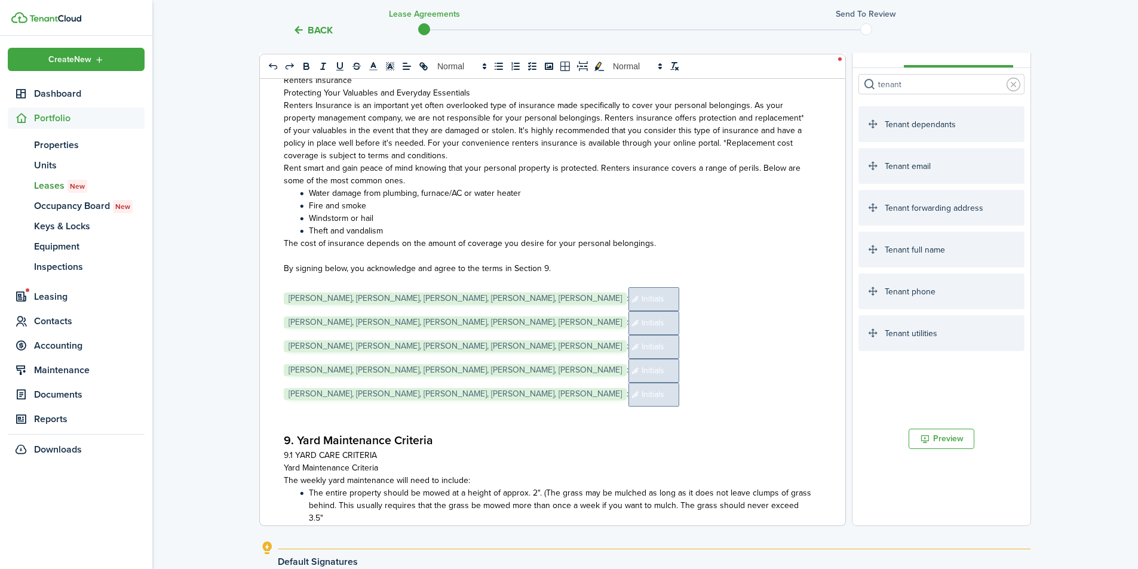
scroll to position [11522, 0]
click at [787, 291] on p "﻿ [PERSON_NAME], [PERSON_NAME], [PERSON_NAME], [PERSON_NAME], [PERSON_NAME] ﻿: …" at bounding box center [548, 300] width 529 height 24
click at [286, 288] on p "﻿ [PERSON_NAME], [PERSON_NAME], [PERSON_NAME], [PERSON_NAME], [PERSON_NAME] ﻿: …" at bounding box center [548, 300] width 529 height 24
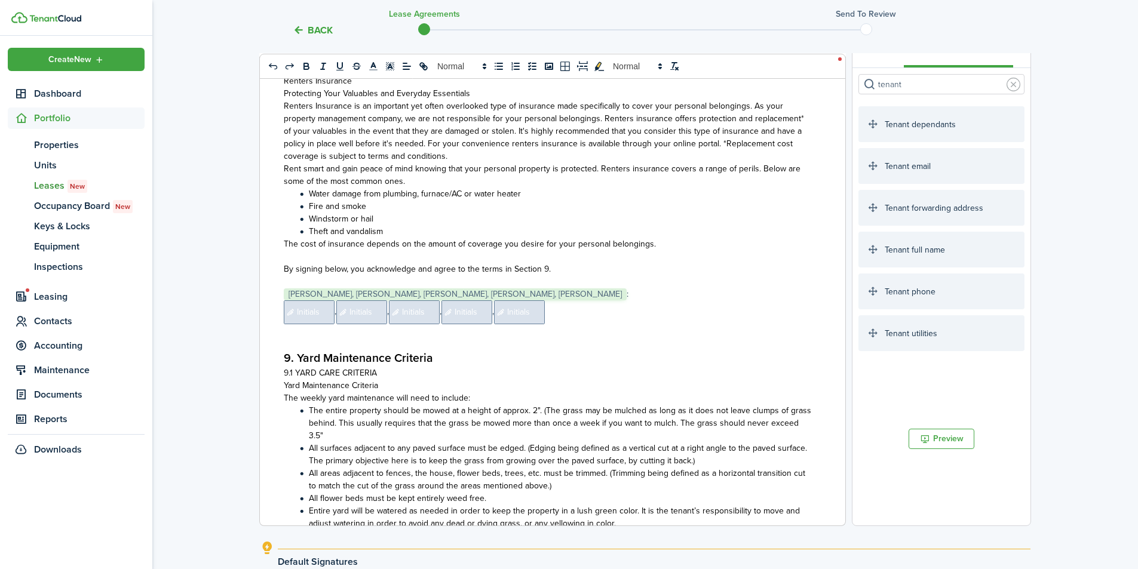
click at [313, 301] on span "Initials" at bounding box center [309, 313] width 51 height 24
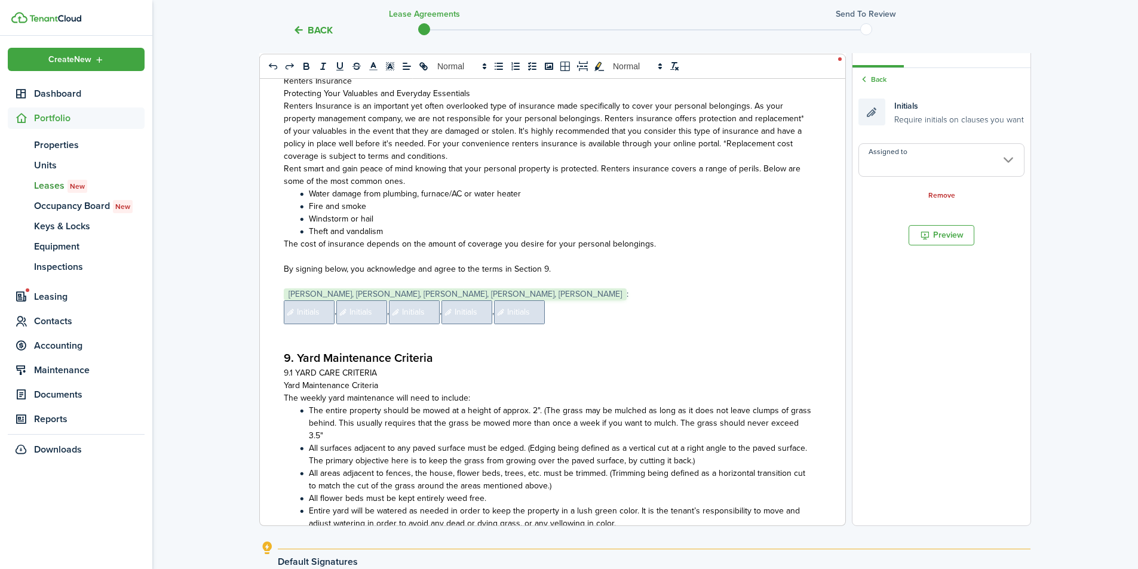
click at [926, 164] on input "Assigned to" at bounding box center [942, 159] width 166 height 33
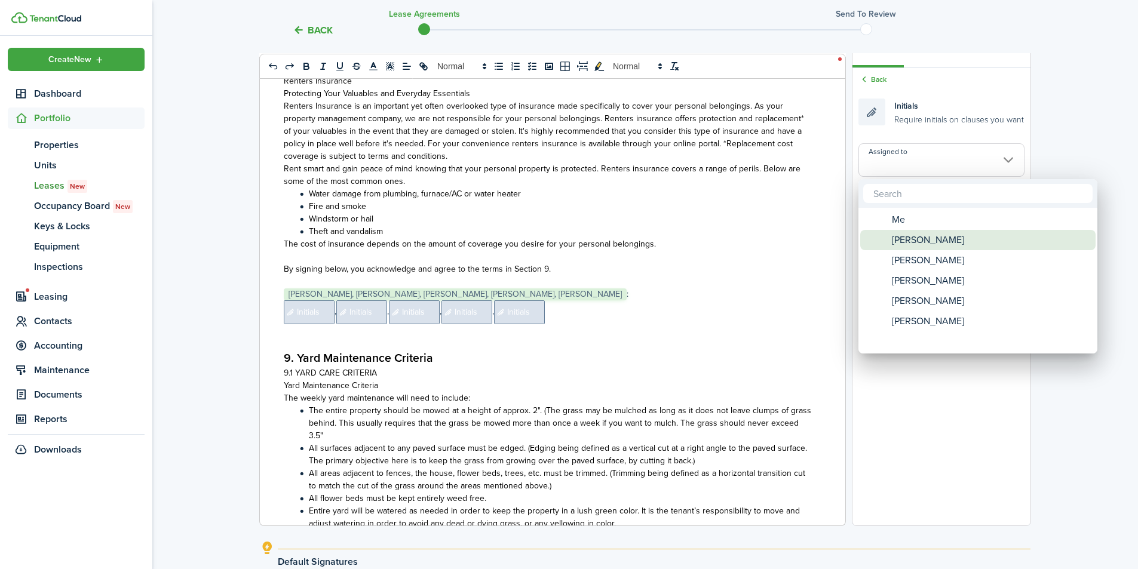
click at [919, 238] on span "[PERSON_NAME]" at bounding box center [928, 240] width 72 height 20
type input "[PERSON_NAME]"
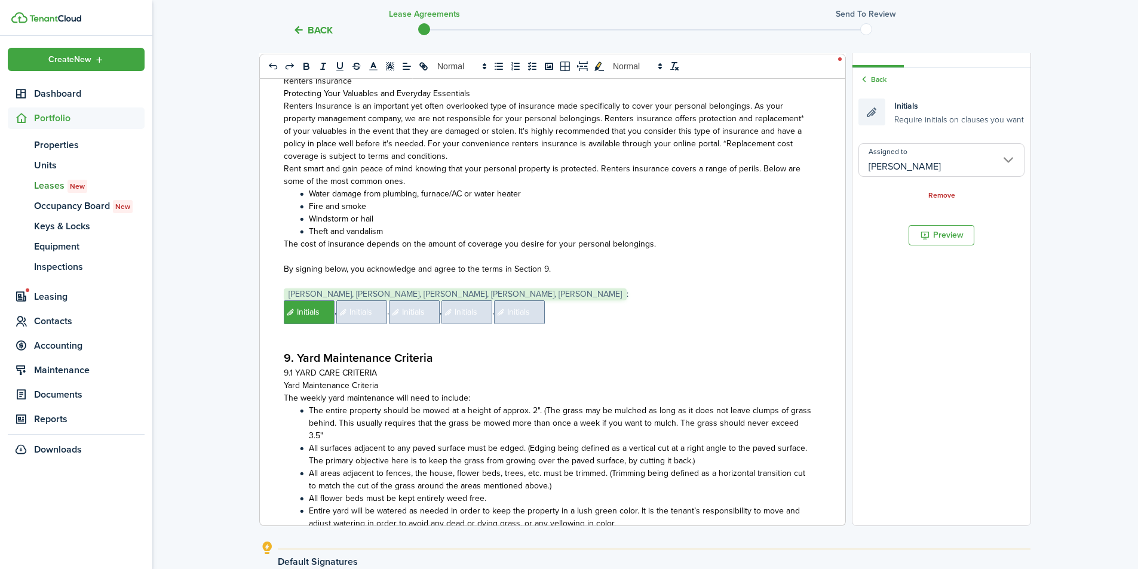
click at [352, 301] on span "Initials" at bounding box center [361, 313] width 51 height 24
click at [919, 168] on input "Assigned to" at bounding box center [942, 159] width 166 height 33
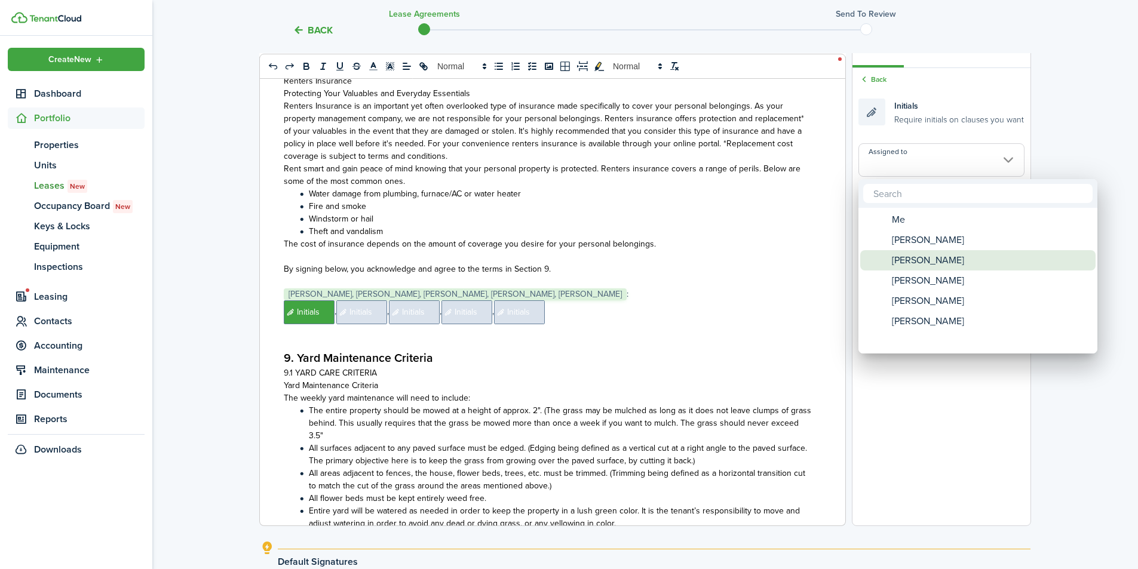
click at [930, 263] on span "[PERSON_NAME]" at bounding box center [928, 260] width 72 height 20
type input "[PERSON_NAME]"
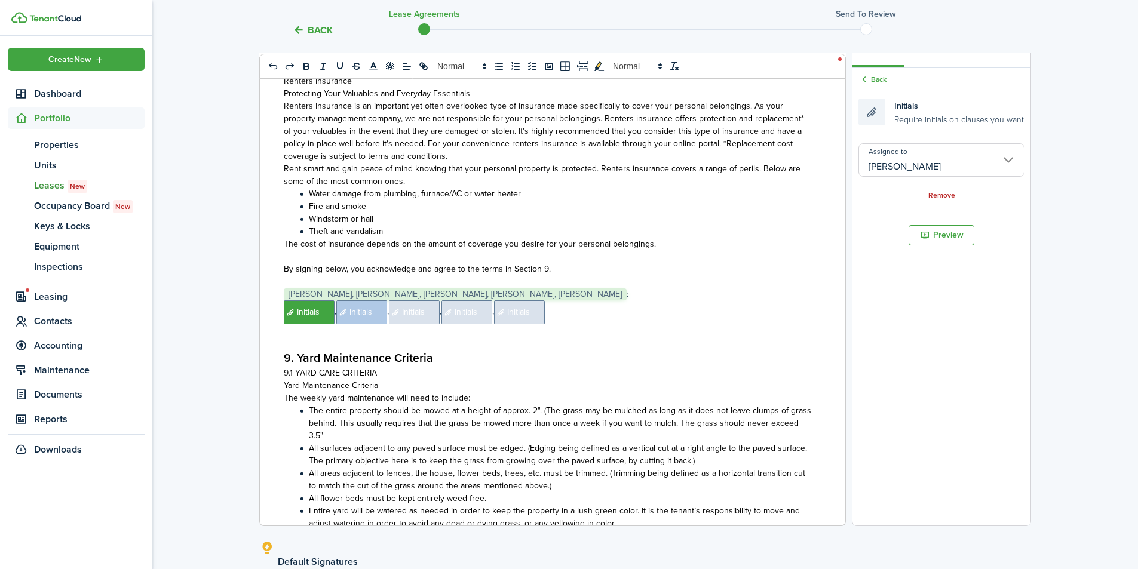
click at [409, 301] on span "Initials" at bounding box center [414, 313] width 51 height 24
click at [900, 159] on input "Assigned to" at bounding box center [942, 159] width 166 height 33
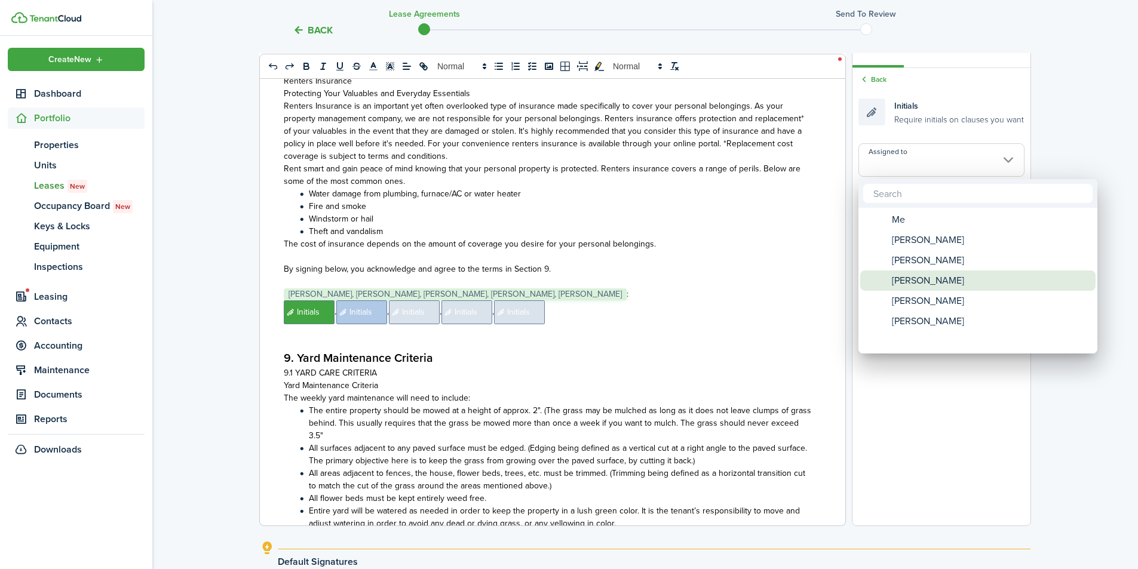
click at [926, 280] on span "[PERSON_NAME]" at bounding box center [928, 281] width 72 height 20
type input "[PERSON_NAME]"
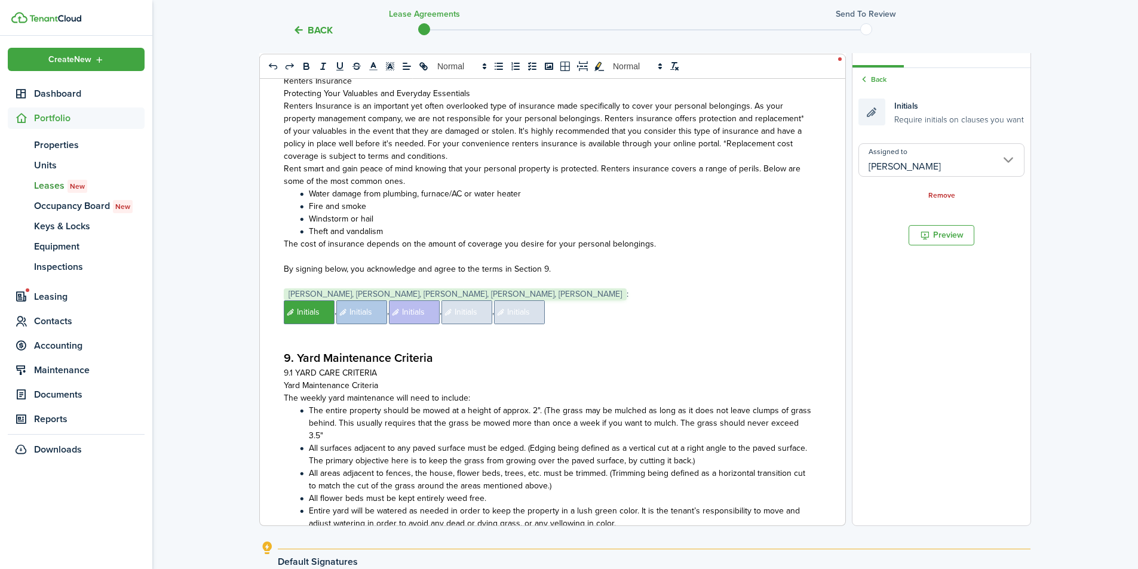
click at [477, 303] on span "Initials" at bounding box center [467, 313] width 51 height 24
click at [959, 163] on input "Assigned to" at bounding box center [942, 159] width 166 height 33
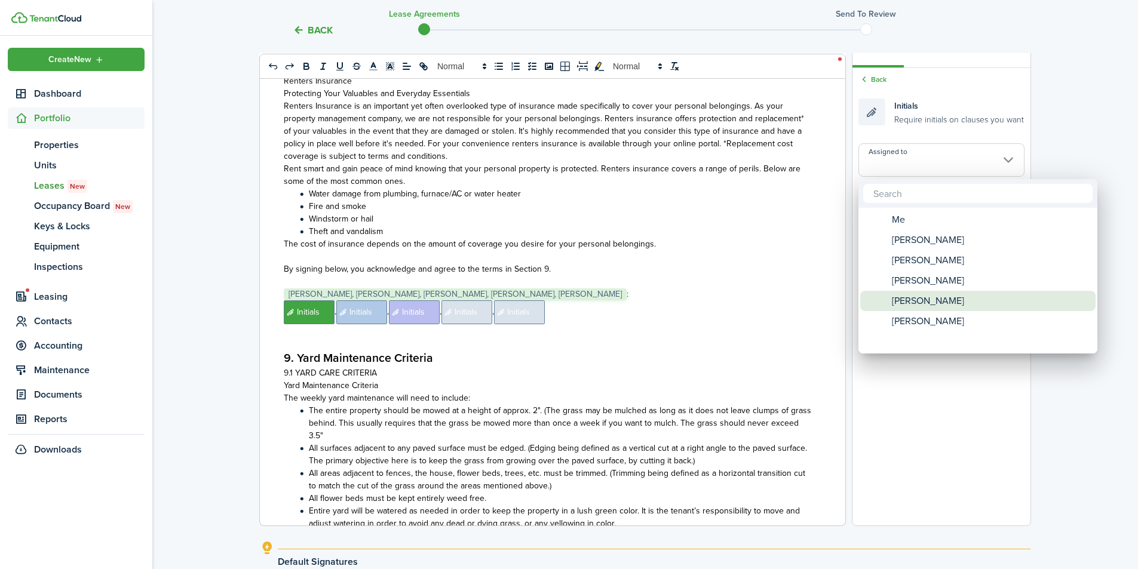
click at [943, 299] on span "[PERSON_NAME]" at bounding box center [928, 301] width 72 height 20
type input "[PERSON_NAME]"
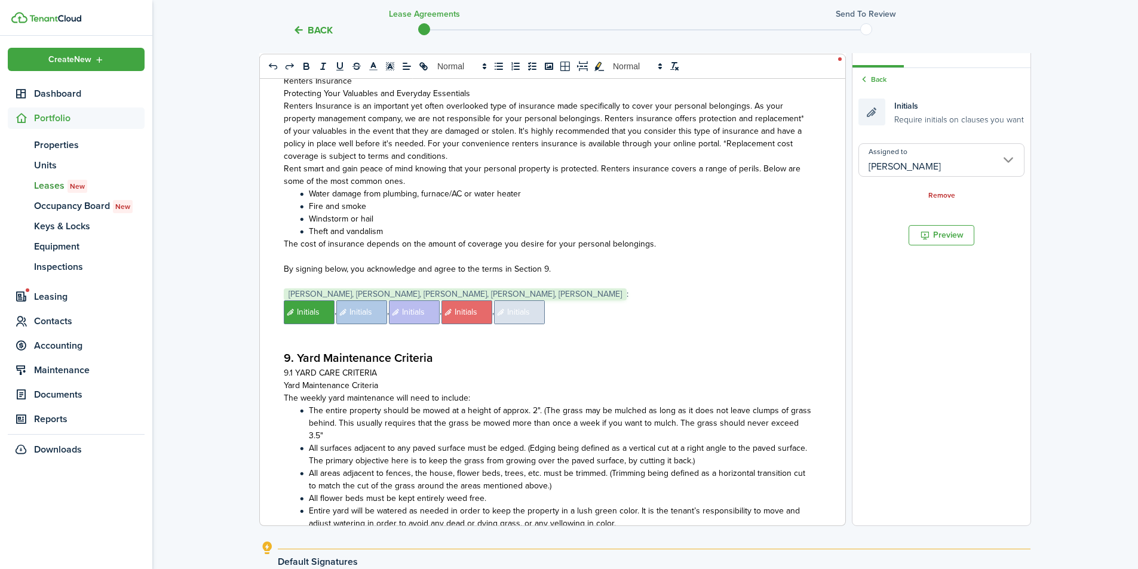
click at [522, 301] on span "Initials" at bounding box center [519, 313] width 51 height 24
click at [921, 159] on input "Assigned to" at bounding box center [942, 159] width 166 height 33
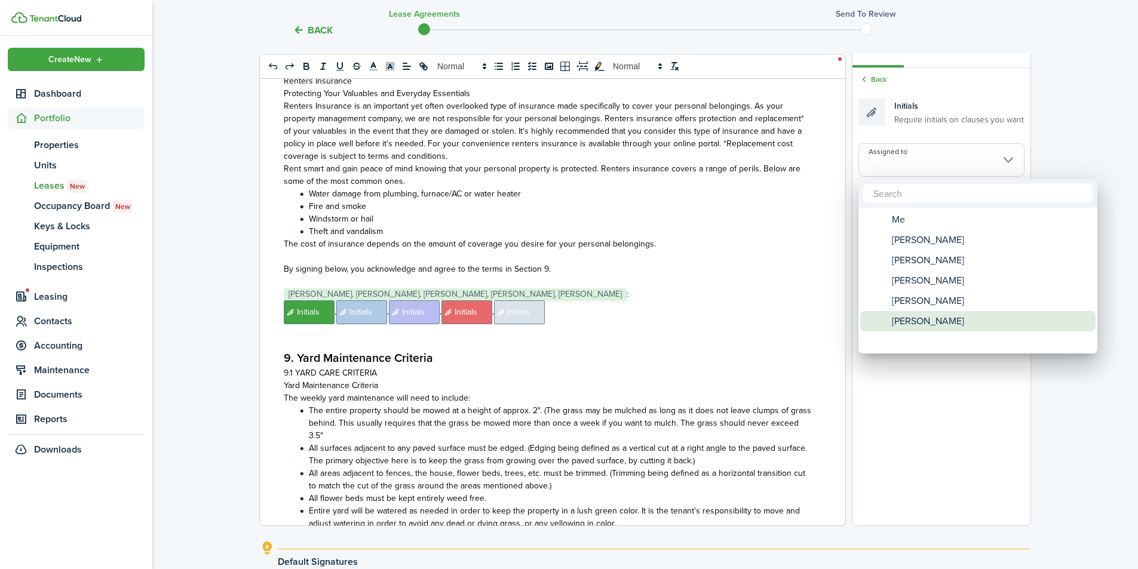
drag, startPoint x: 943, startPoint y: 323, endPoint x: 927, endPoint y: 323, distance: 15.5
click at [942, 323] on span "[PERSON_NAME]" at bounding box center [928, 321] width 72 height 20
type input "[PERSON_NAME]"
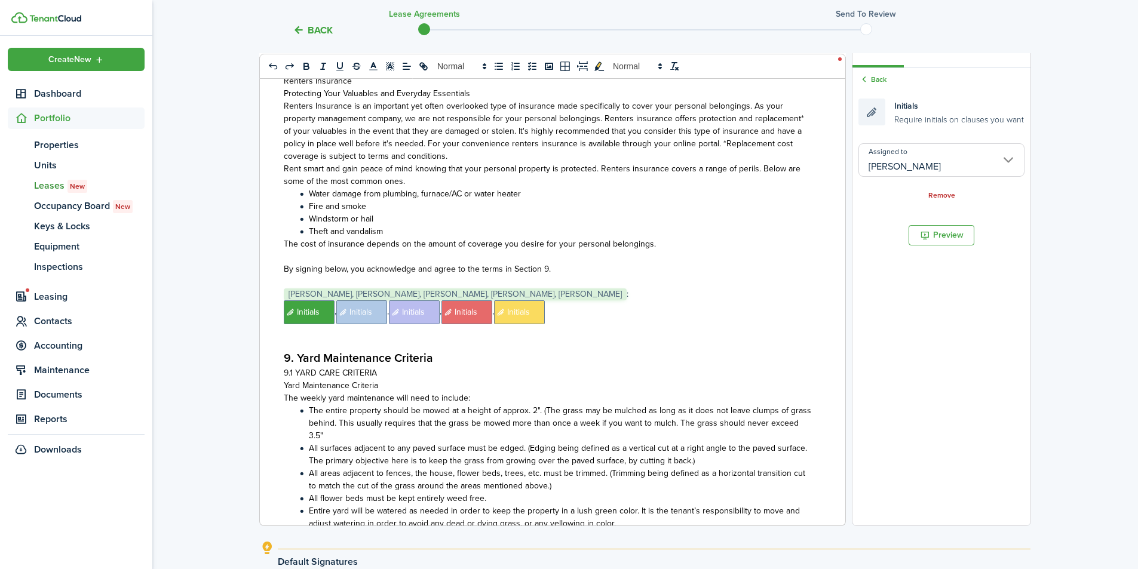
click at [450, 349] on p "9. Yard Maintenance Criteria" at bounding box center [548, 357] width 529 height 17
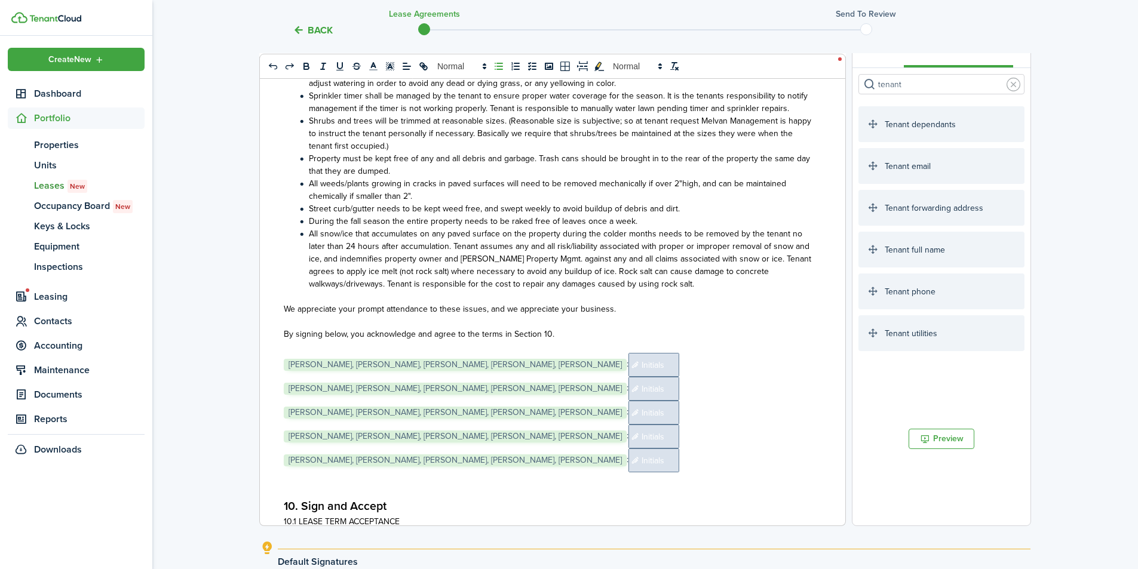
scroll to position [12000, 0]
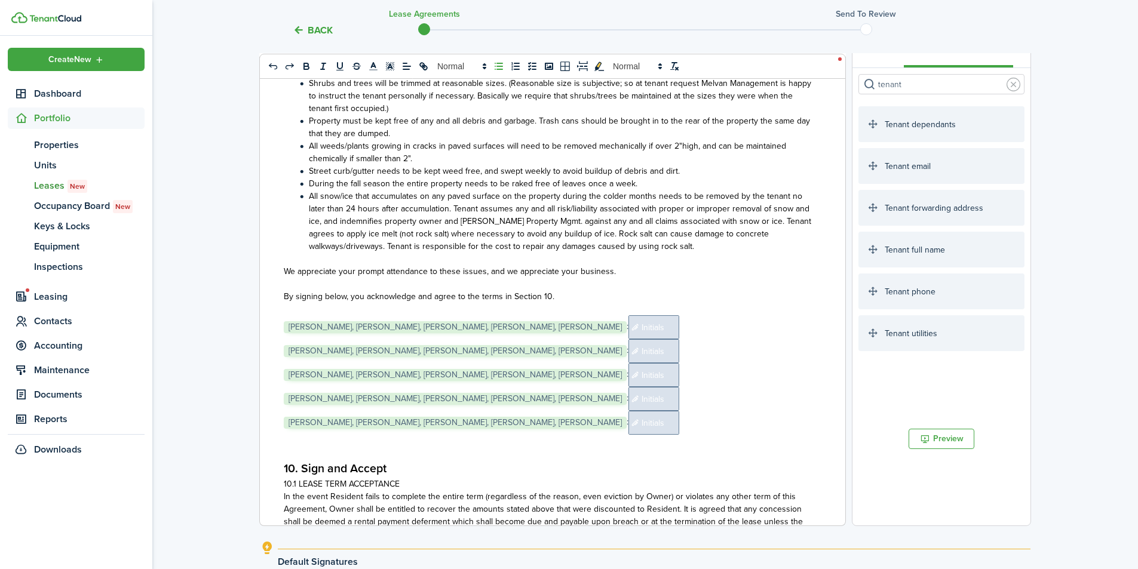
click at [278, 312] on div "Melvan Management [STREET_ADDRESS] (801) 999-0309 1. Residential Rental Agreeme…" at bounding box center [548, 291] width 577 height 469
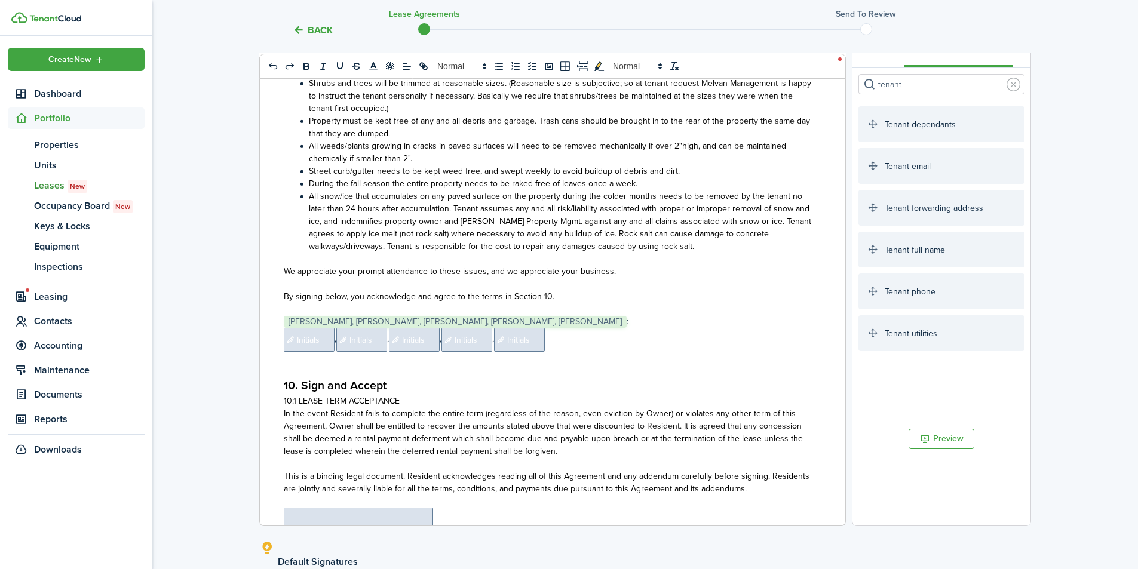
click at [306, 328] on span "Initials" at bounding box center [309, 340] width 51 height 24
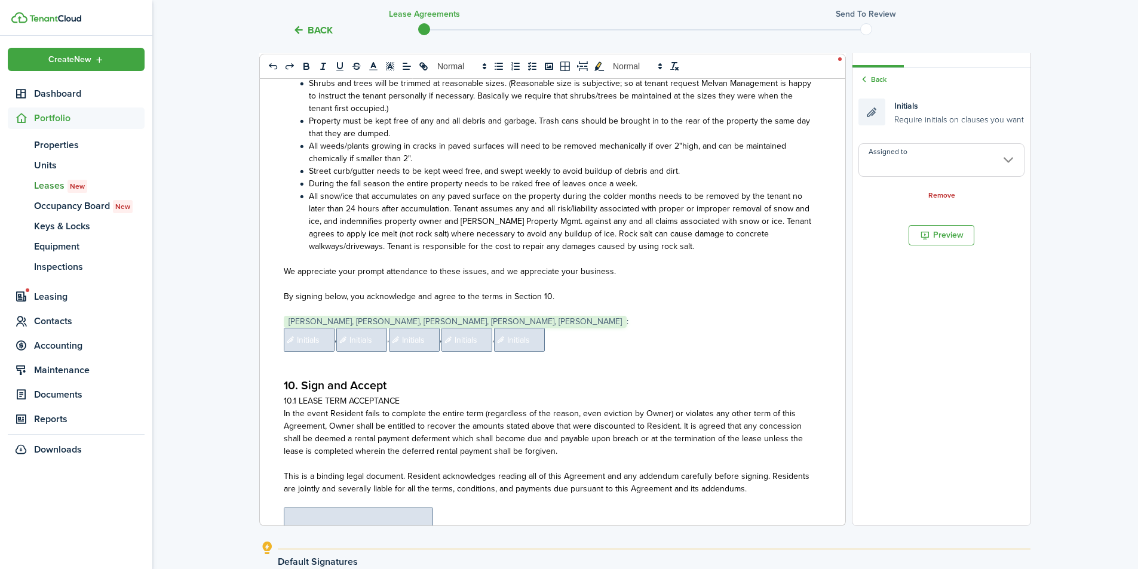
click at [903, 154] on input "Assigned to" at bounding box center [942, 159] width 166 height 33
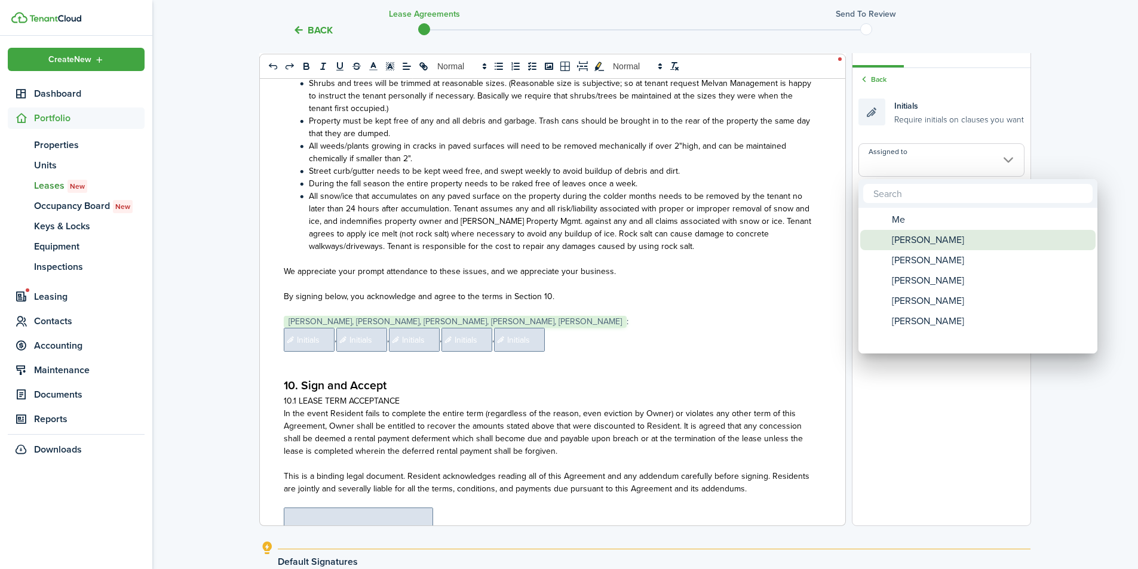
click at [915, 249] on span "[PERSON_NAME]" at bounding box center [928, 240] width 72 height 20
type input "[PERSON_NAME]"
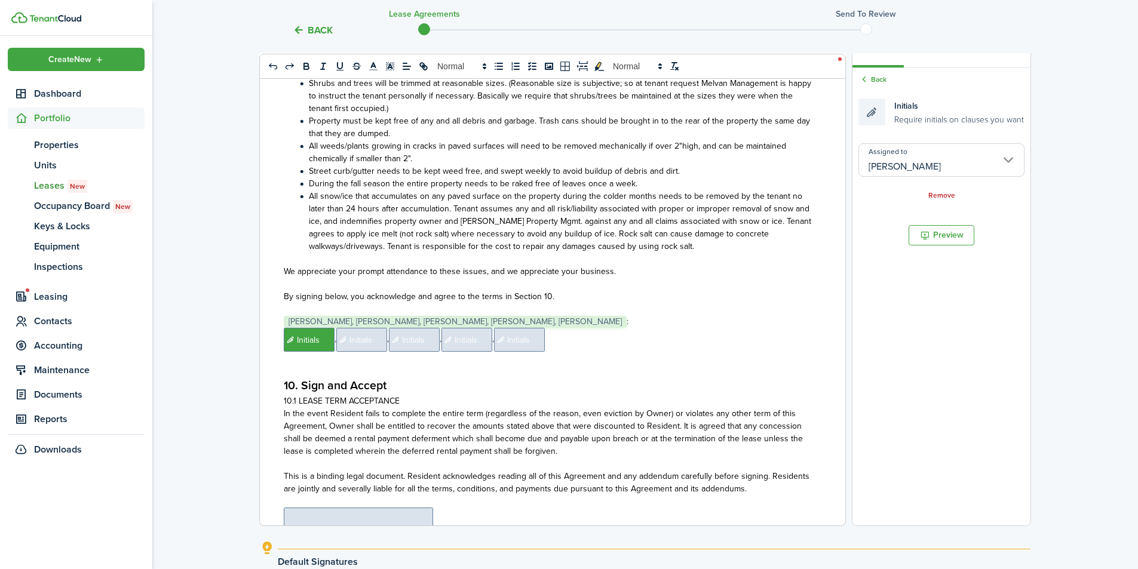
click at [358, 330] on span "Initials" at bounding box center [361, 340] width 51 height 24
click at [919, 150] on input "Assigned to" at bounding box center [942, 159] width 166 height 33
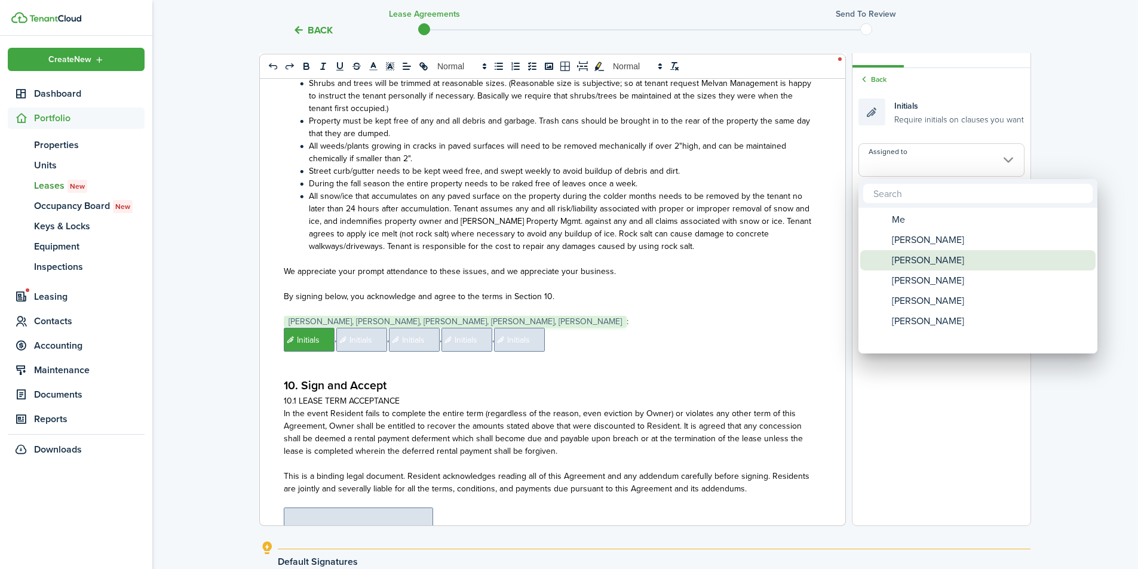
click at [916, 267] on span "[PERSON_NAME]" at bounding box center [928, 260] width 72 height 20
type input "[PERSON_NAME]"
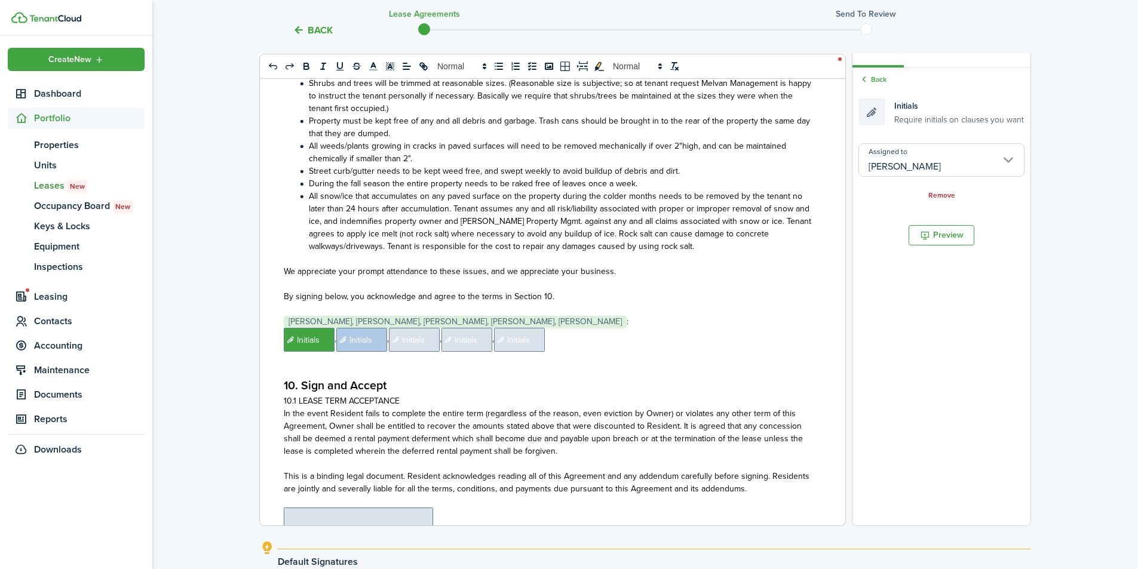
click at [419, 328] on span "Initials" at bounding box center [414, 340] width 51 height 24
click at [904, 159] on input "Assigned to" at bounding box center [942, 159] width 166 height 33
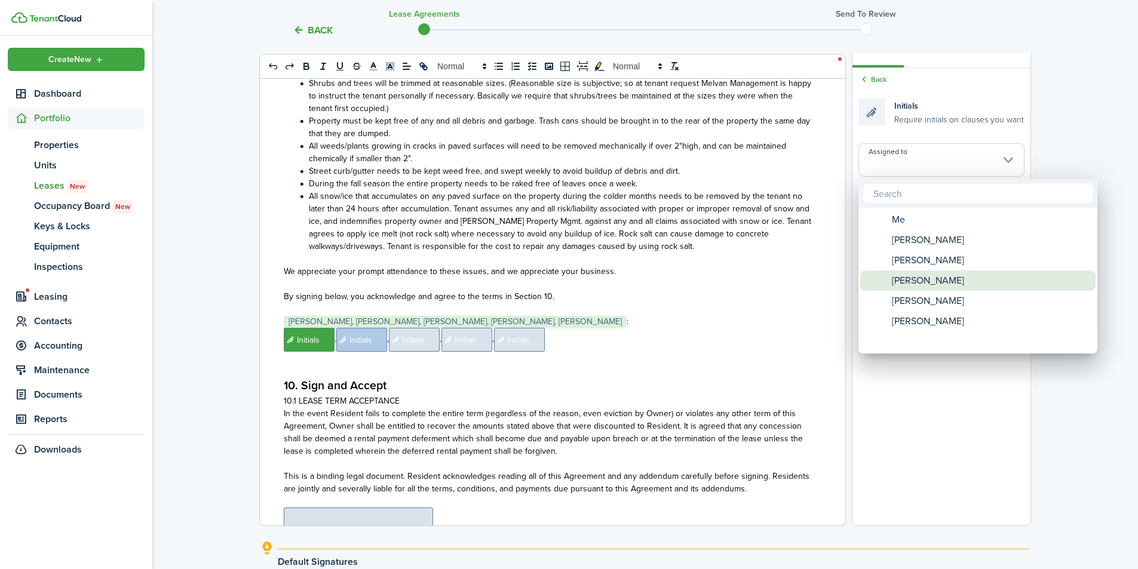
drag, startPoint x: 928, startPoint y: 278, endPoint x: 649, endPoint y: 314, distance: 281.3
click at [927, 278] on span "[PERSON_NAME]" at bounding box center [928, 281] width 72 height 20
type input "[PERSON_NAME]"
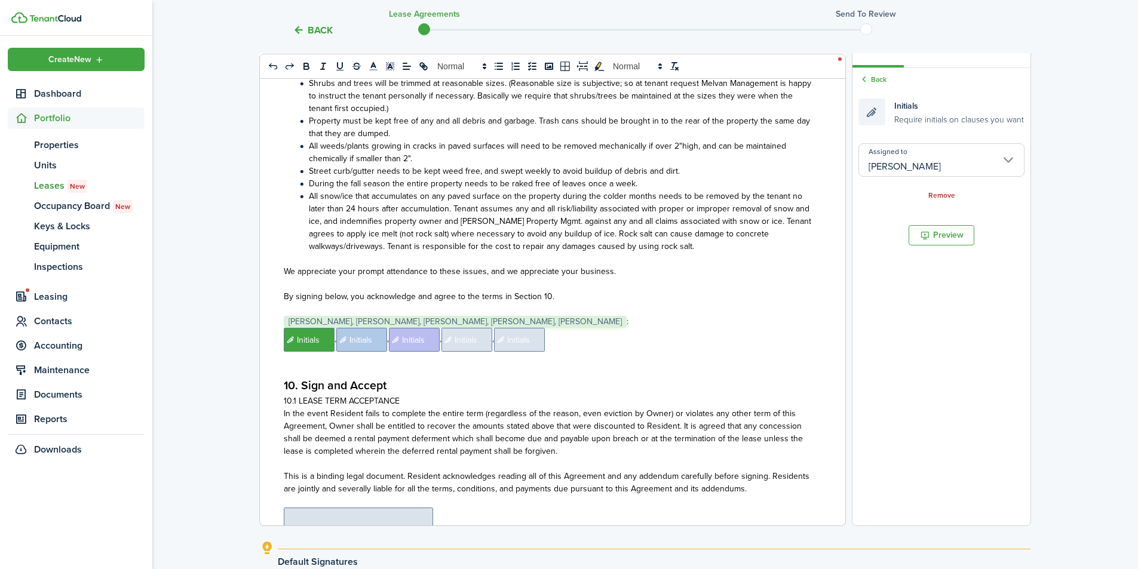
click at [473, 329] on span "Initials" at bounding box center [467, 340] width 51 height 24
click at [927, 161] on input "Assigned to" at bounding box center [942, 159] width 166 height 33
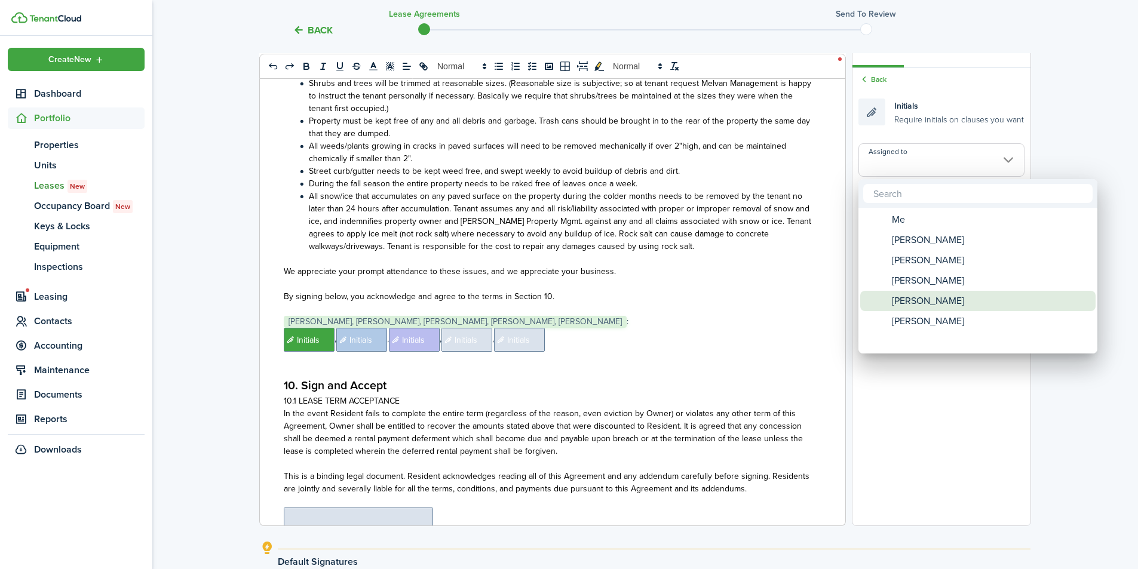
drag, startPoint x: 924, startPoint y: 298, endPoint x: 651, endPoint y: 320, distance: 273.9
click at [918, 299] on span "[PERSON_NAME]" at bounding box center [928, 301] width 72 height 20
type input "[PERSON_NAME]"
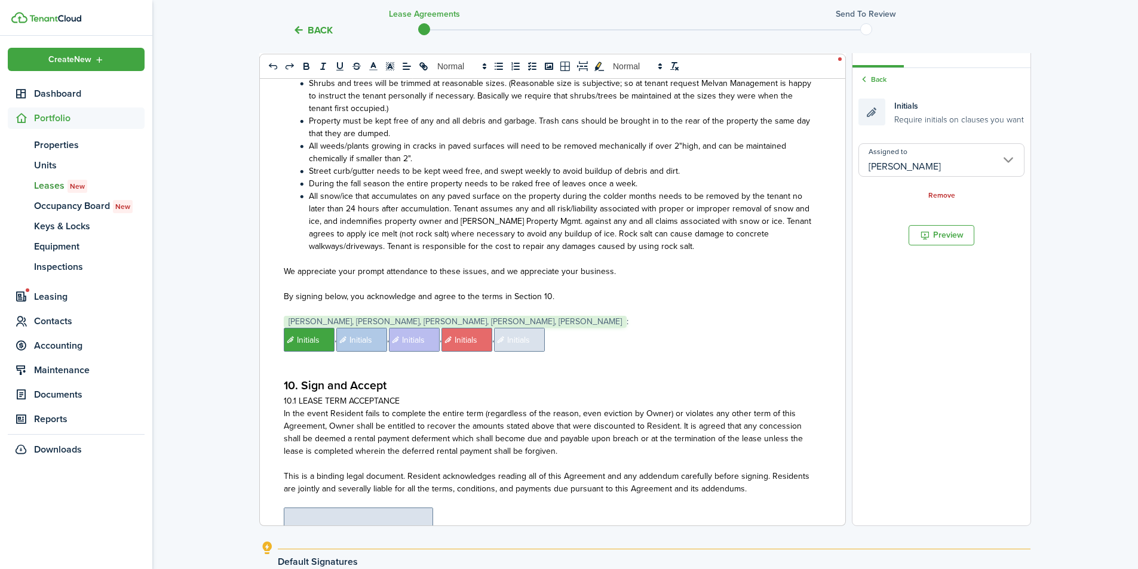
click at [531, 328] on span "Initials" at bounding box center [519, 340] width 51 height 24
click at [919, 165] on input "Assigned to" at bounding box center [942, 159] width 166 height 33
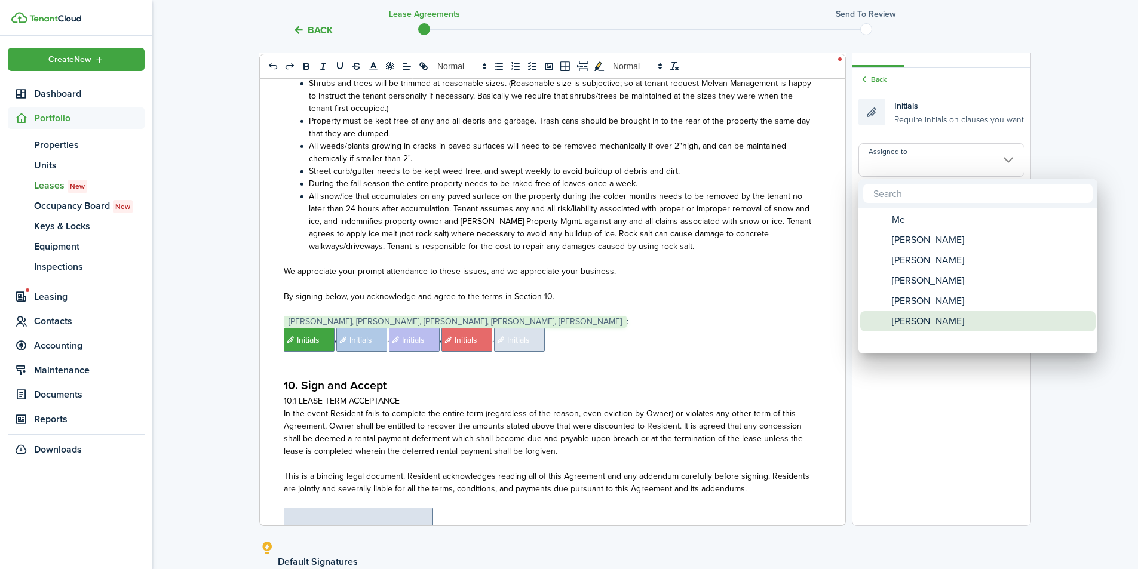
click at [915, 320] on span "[PERSON_NAME]" at bounding box center [928, 321] width 72 height 20
type input "[PERSON_NAME]"
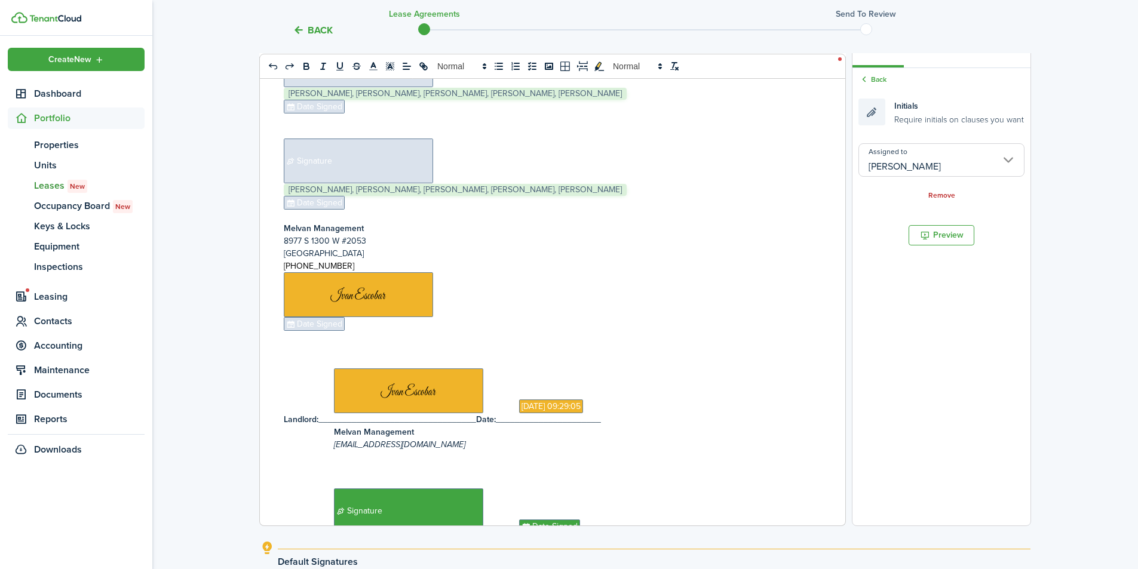
scroll to position [12796, 0]
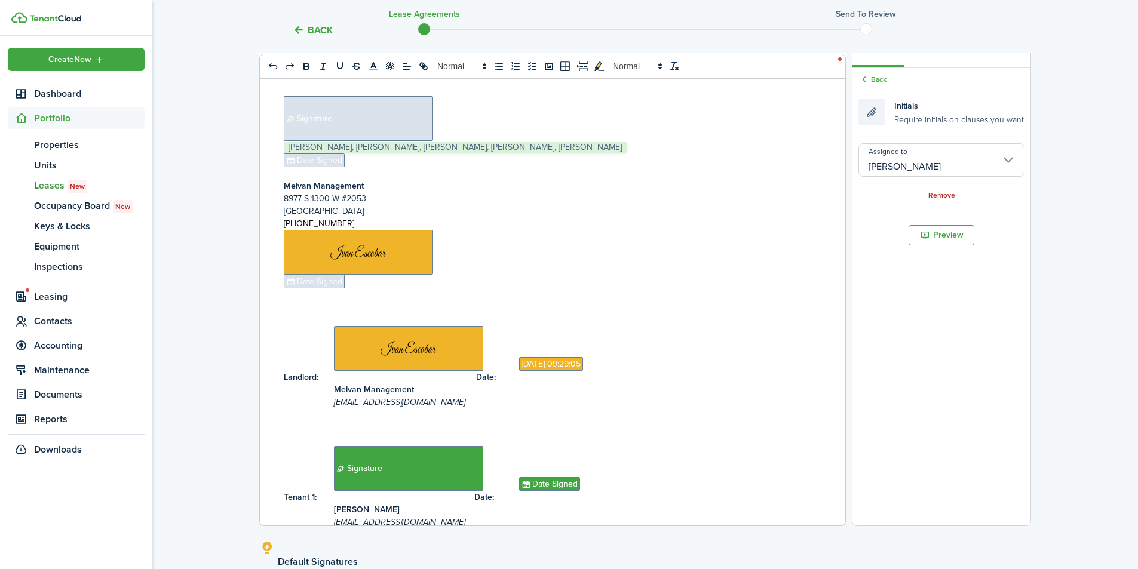
click at [360, 289] on p at bounding box center [548, 295] width 529 height 13
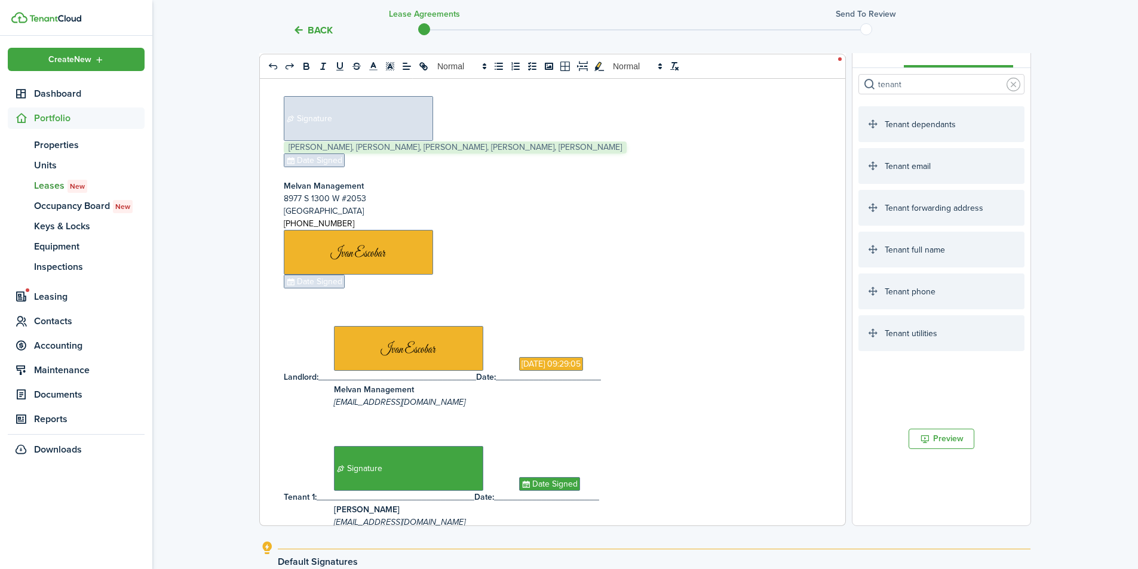
click at [360, 275] on p "﻿ Date Signed ﻿" at bounding box center [548, 282] width 529 height 14
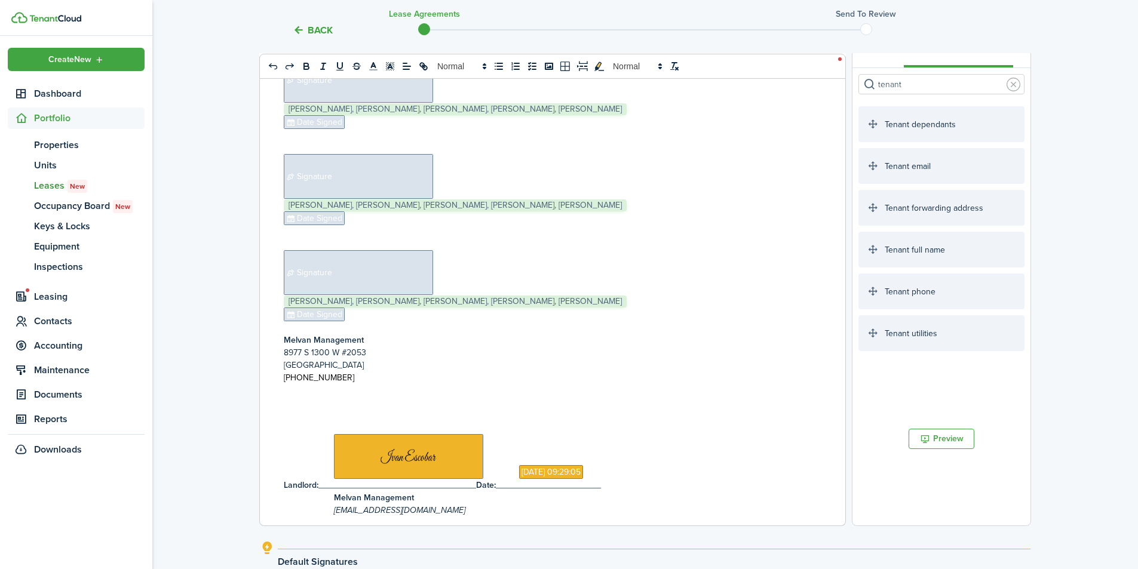
scroll to position [12642, 0]
click at [367, 308] on p "﻿ Date Signed ﻿" at bounding box center [548, 315] width 529 height 14
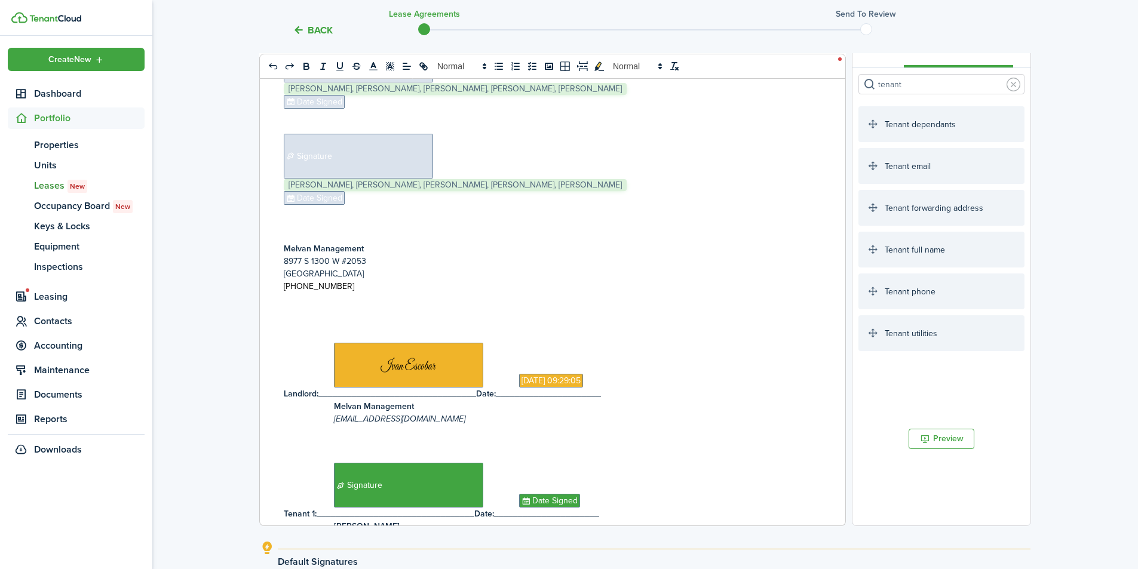
scroll to position [12403, 0]
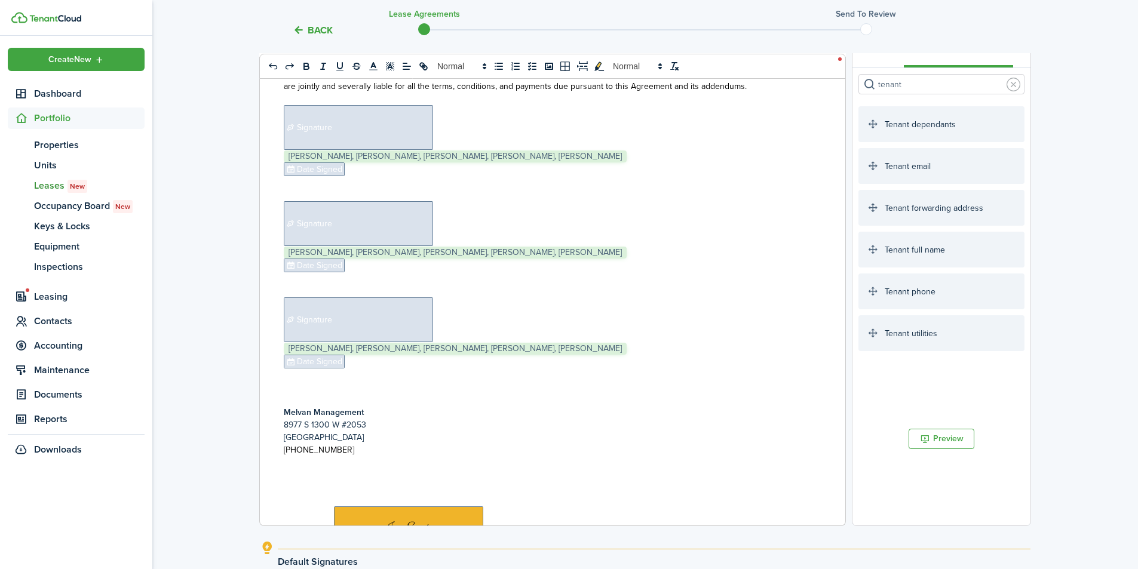
click at [366, 369] on p at bounding box center [548, 375] width 529 height 13
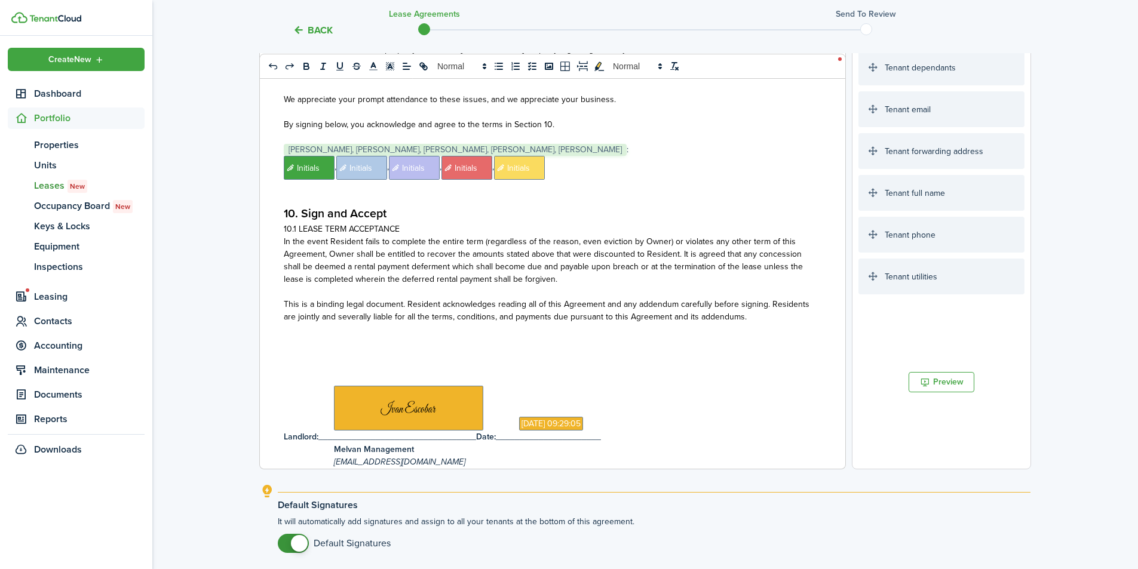
scroll to position [12053, 0]
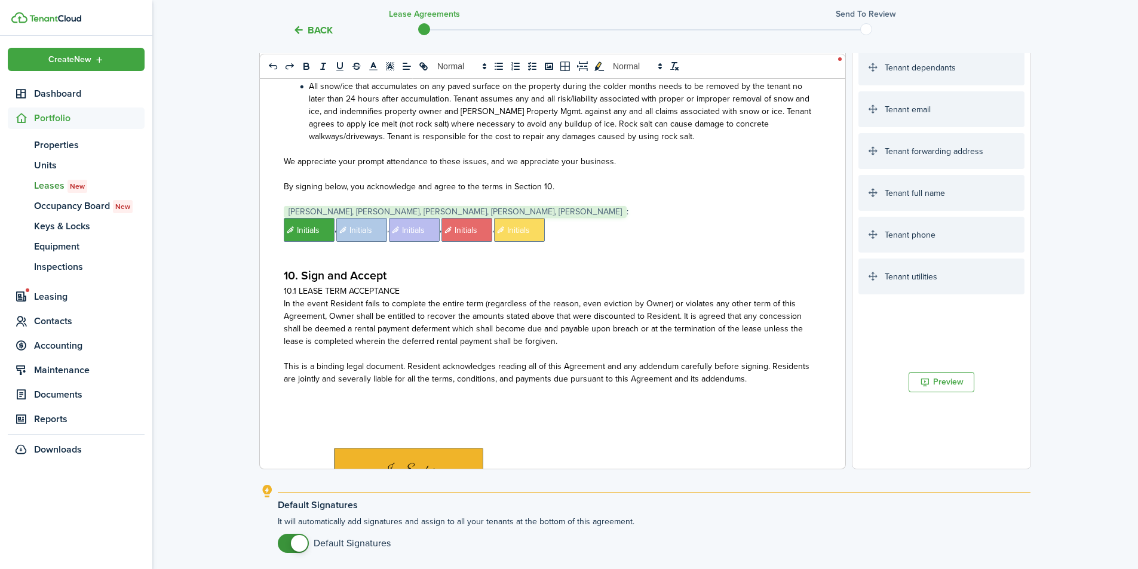
click at [532, 410] on p at bounding box center [548, 416] width 529 height 13
click at [781, 367] on p "This is a binding legal document. Resident acknowledges reading all of this Agr…" at bounding box center [548, 372] width 529 height 25
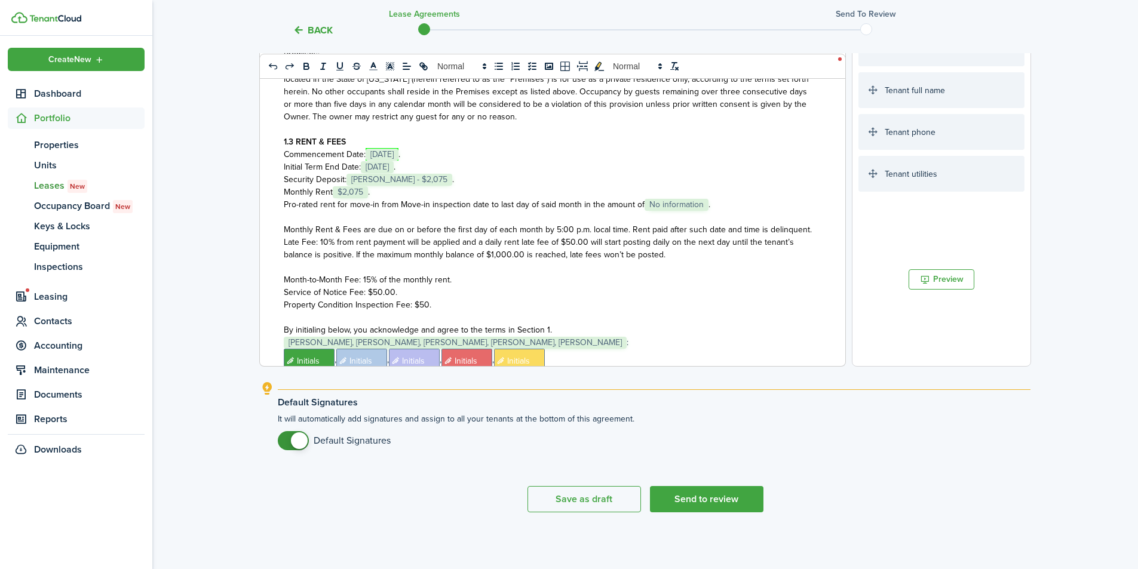
scroll to position [160, 0]
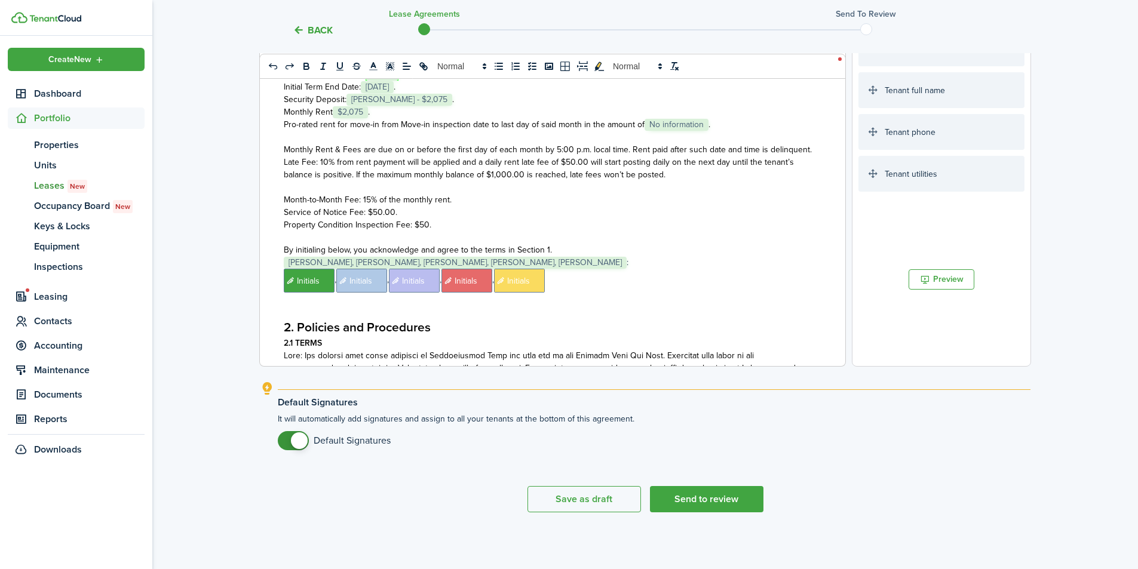
click at [706, 502] on button "Send to review" at bounding box center [707, 499] width 114 height 26
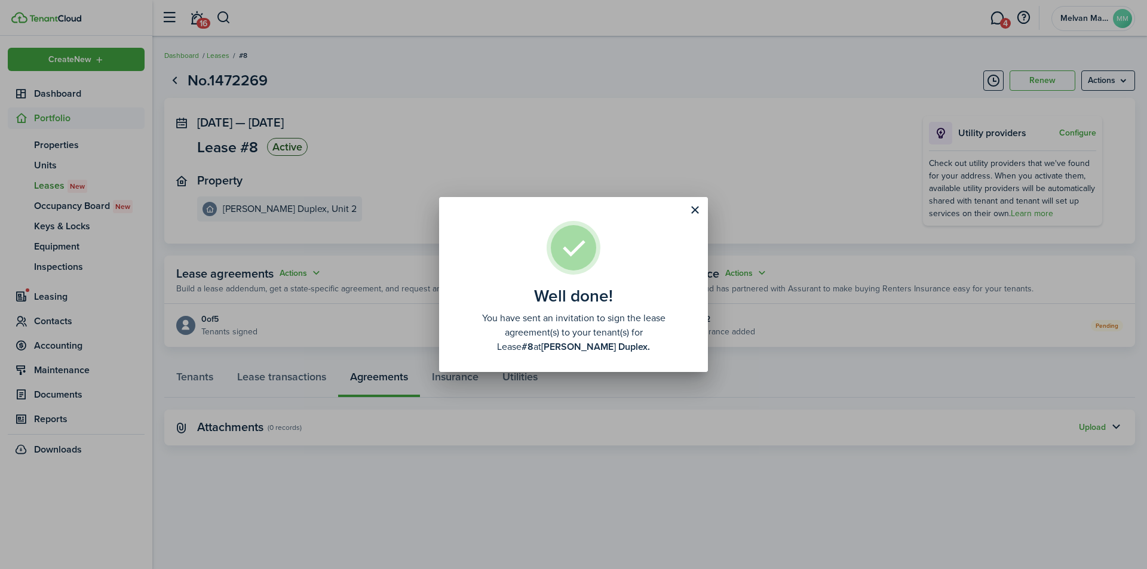
click at [624, 416] on div "Well done! You have sent an invitation to sign the lease agreement(s) to your t…" at bounding box center [573, 284] width 1147 height 569
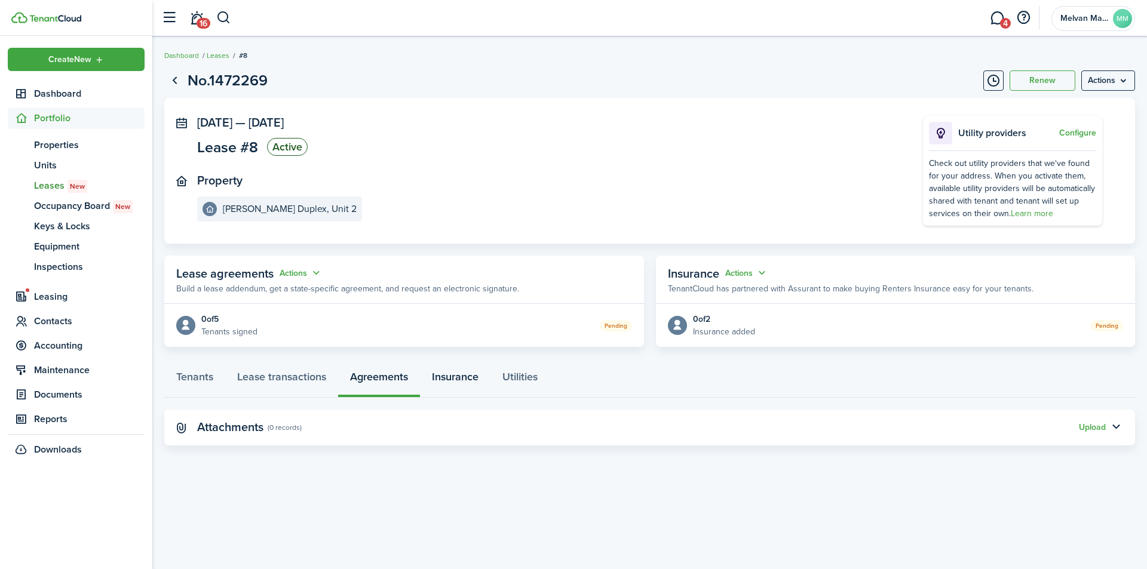
click at [459, 378] on link "Insurance" at bounding box center [455, 380] width 70 height 36
click at [270, 376] on link "Lease transactions" at bounding box center [281, 380] width 113 height 36
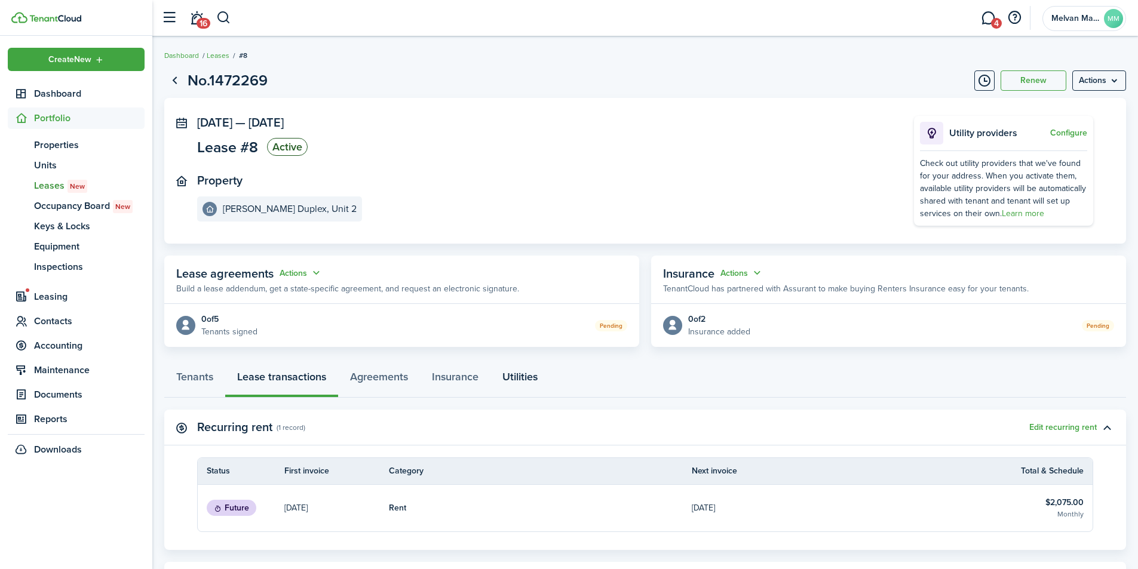
click at [522, 379] on link "Utilities" at bounding box center [519, 380] width 59 height 36
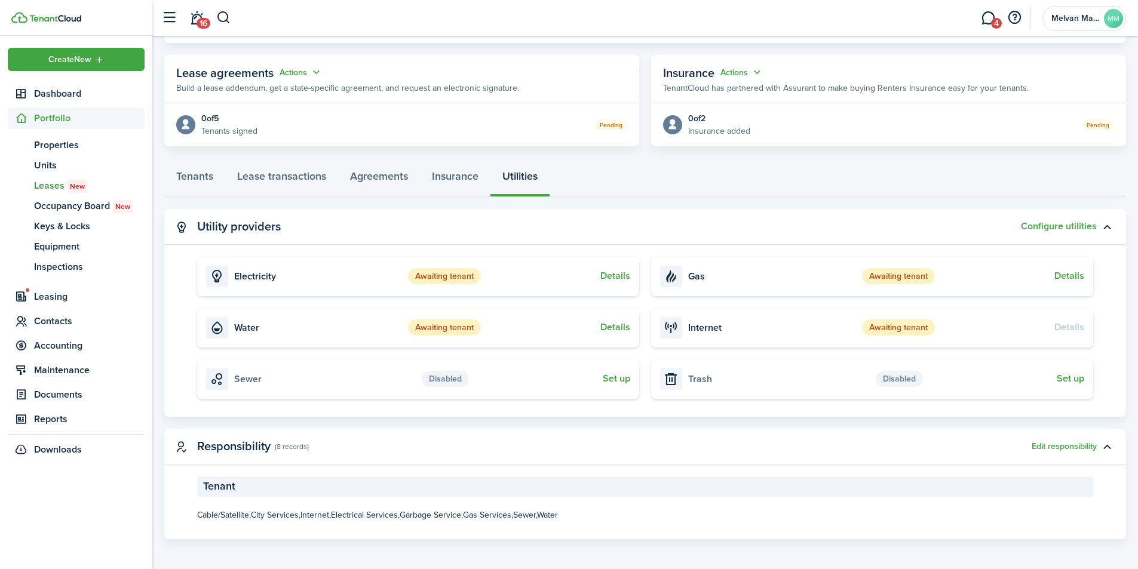
scroll to position [204, 0]
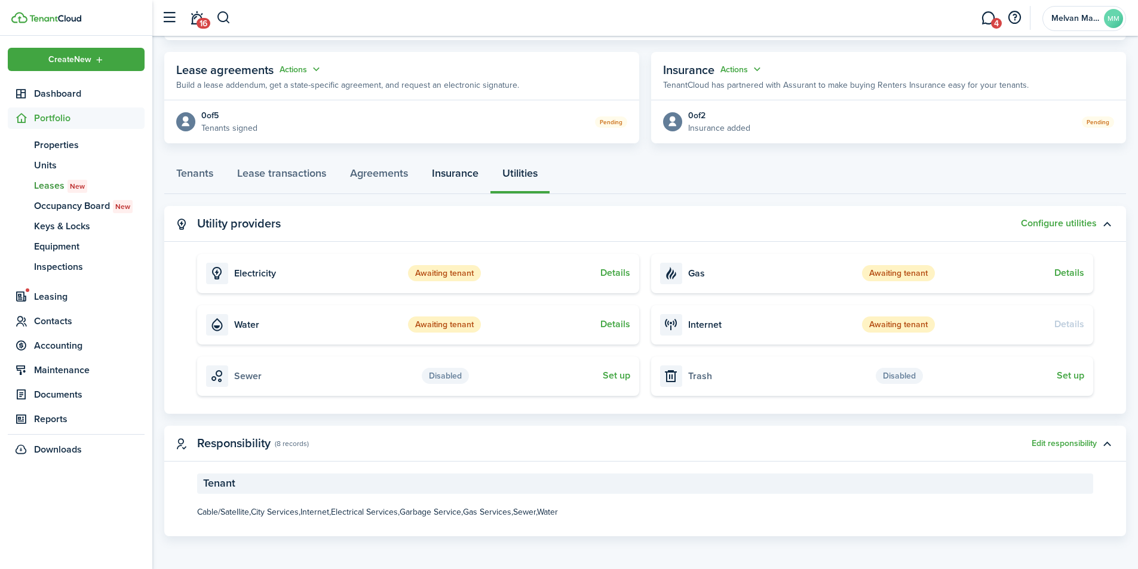
click at [464, 175] on link "Insurance" at bounding box center [455, 176] width 70 height 36
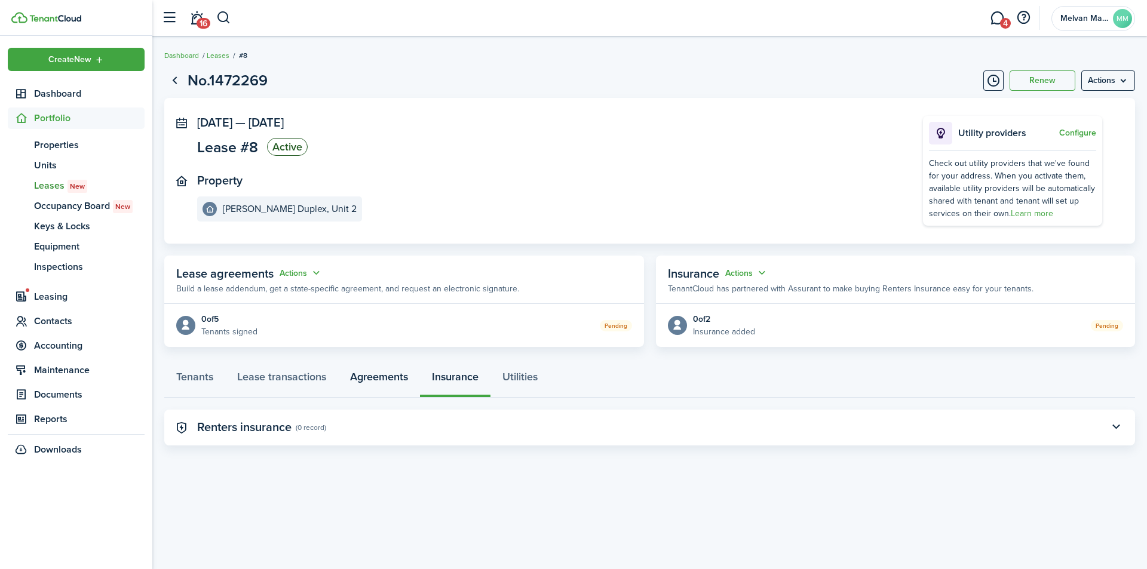
click at [379, 375] on link "Agreements" at bounding box center [379, 380] width 82 height 36
click at [292, 379] on link "Lease transactions" at bounding box center [281, 380] width 113 height 36
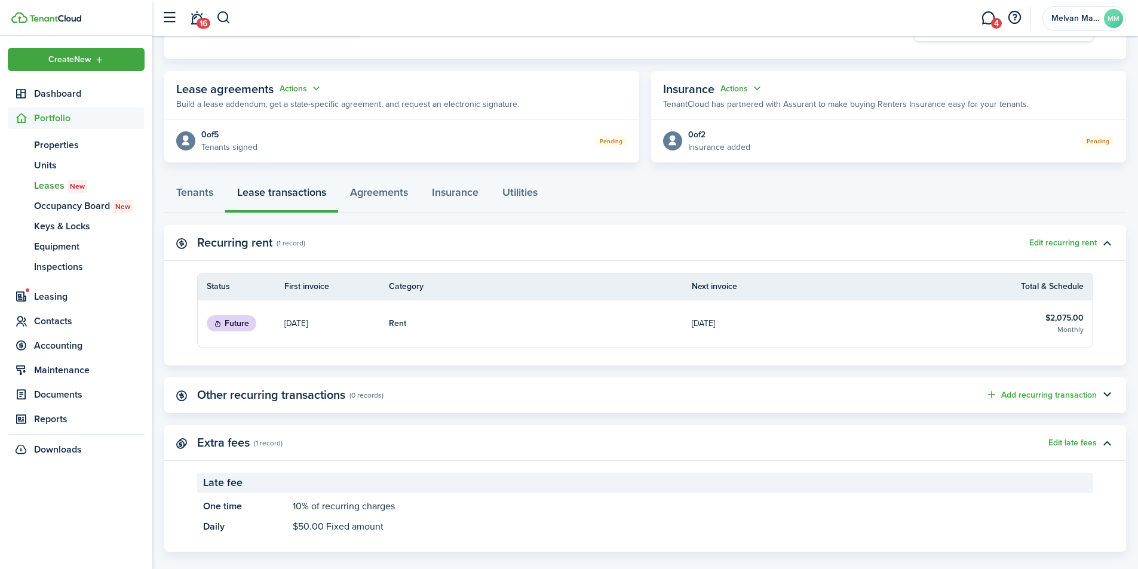
scroll to position [200, 0]
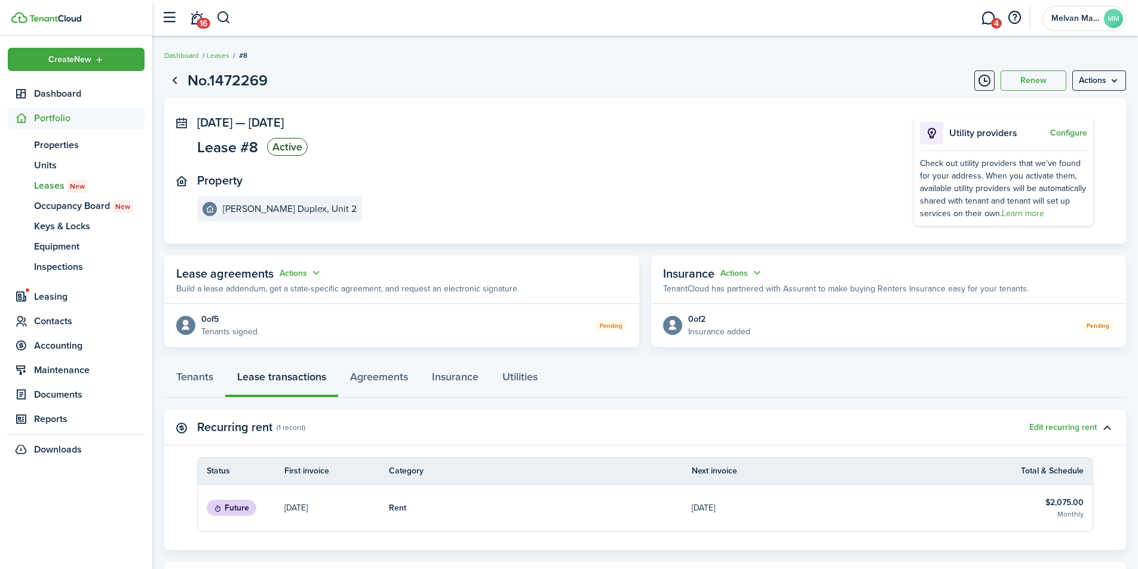
click at [298, 273] on button "Actions" at bounding box center [301, 273] width 43 height 14
click at [262, 295] on link "Edit" at bounding box center [271, 296] width 105 height 21
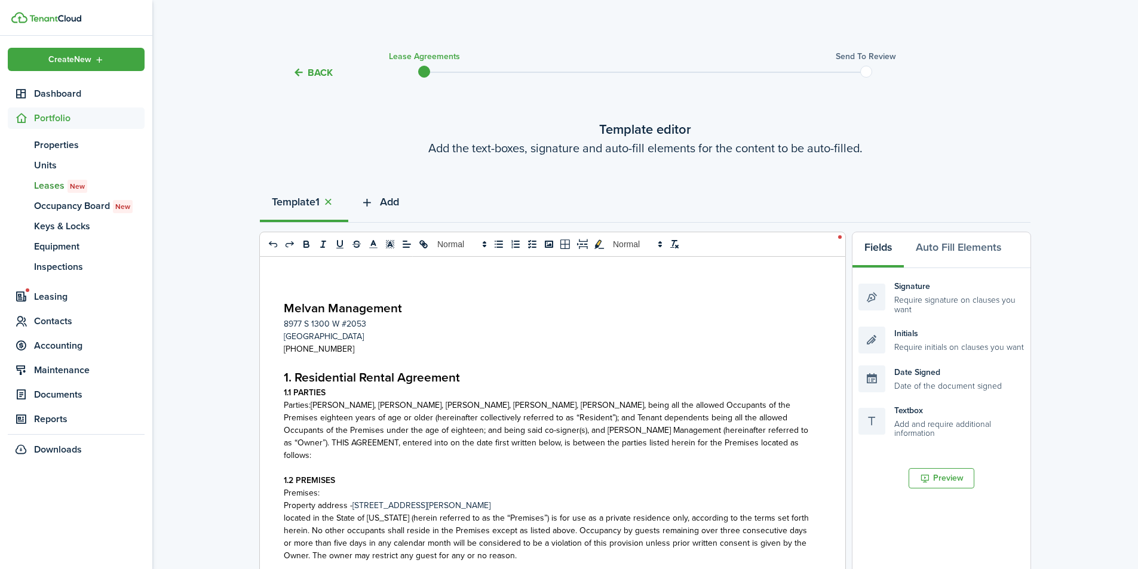
click at [384, 201] on span "Add" at bounding box center [389, 202] width 19 height 16
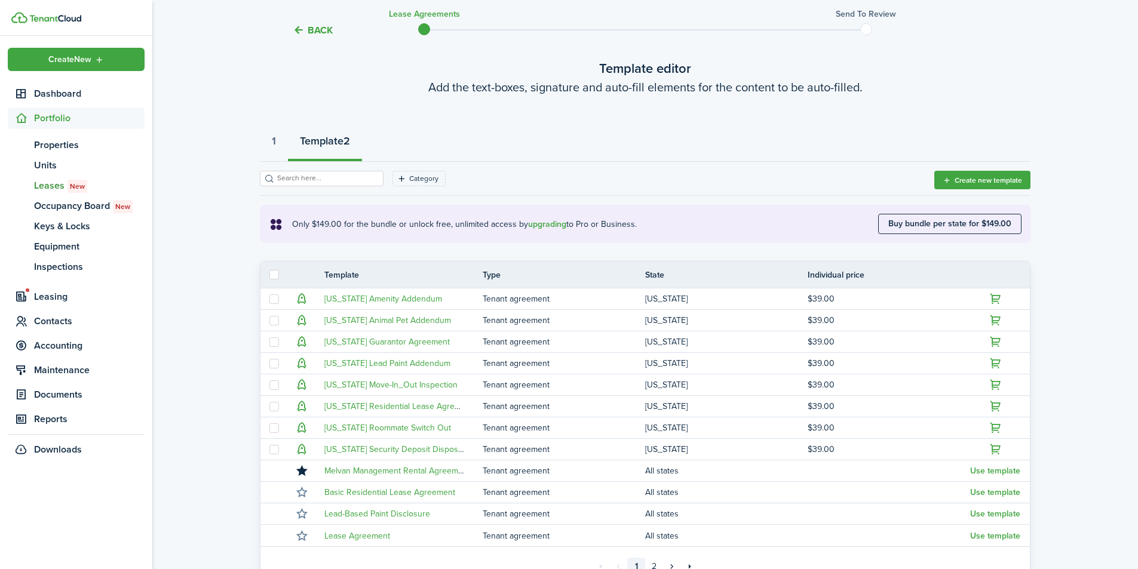
scroll to position [185, 0]
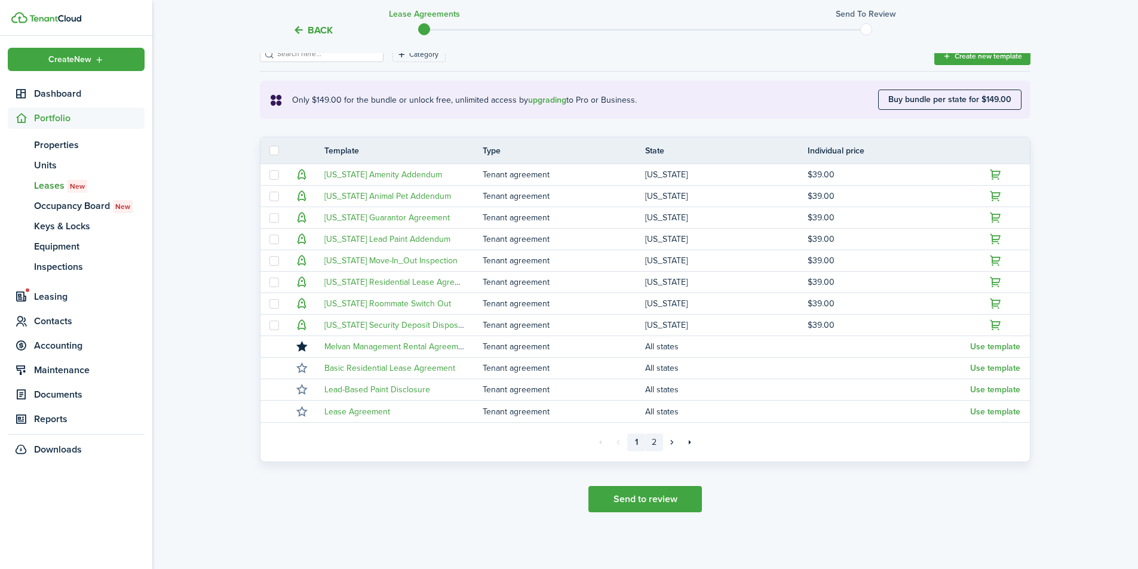
click at [652, 443] on link "2" at bounding box center [654, 443] width 18 height 18
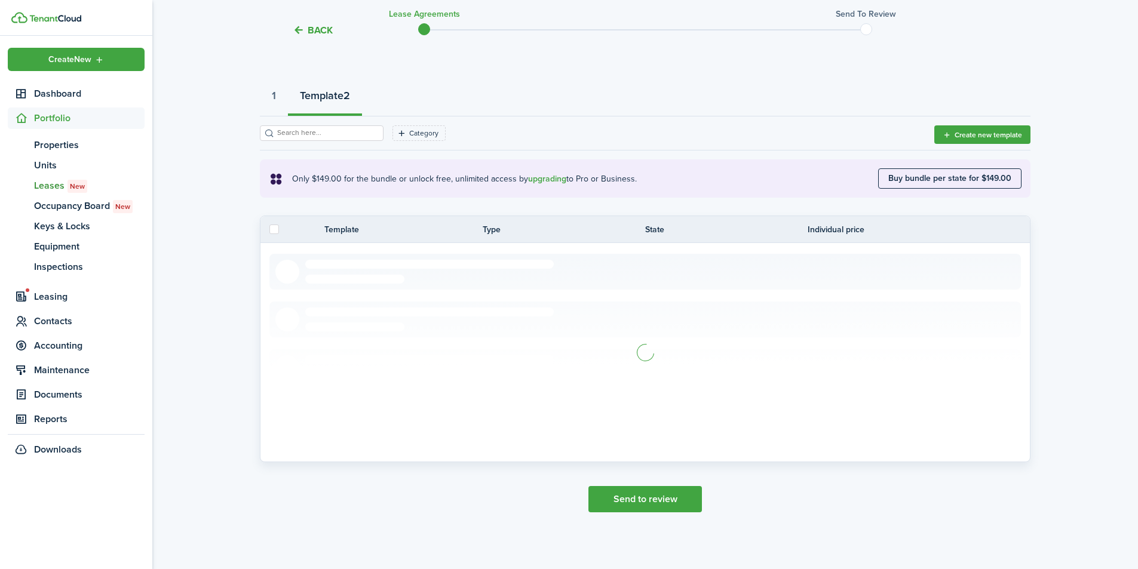
scroll to position [13, 0]
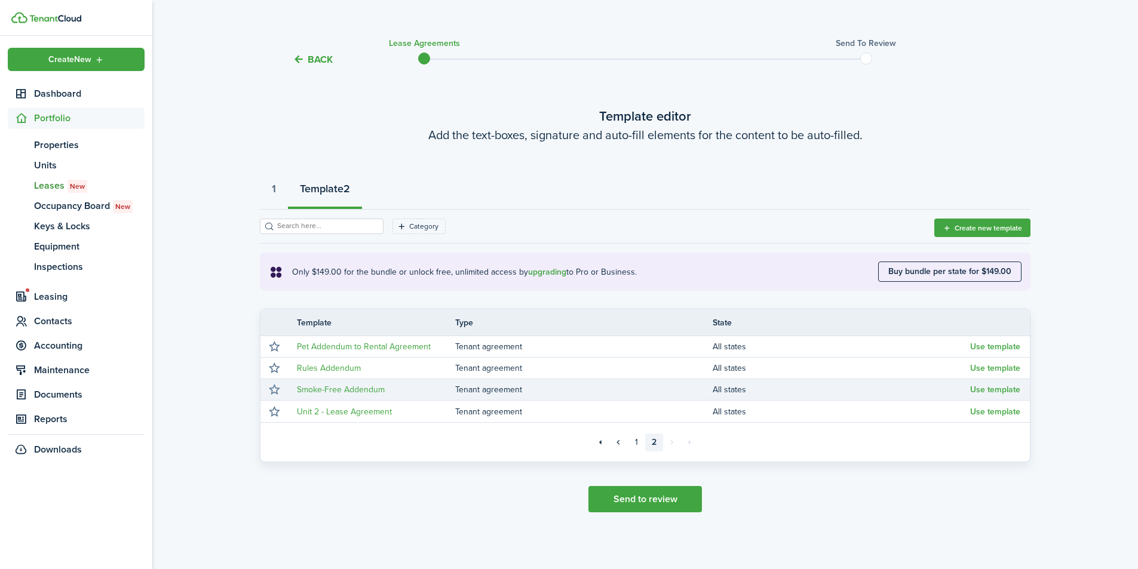
click at [998, 389] on button "Use template" at bounding box center [995, 390] width 50 height 10
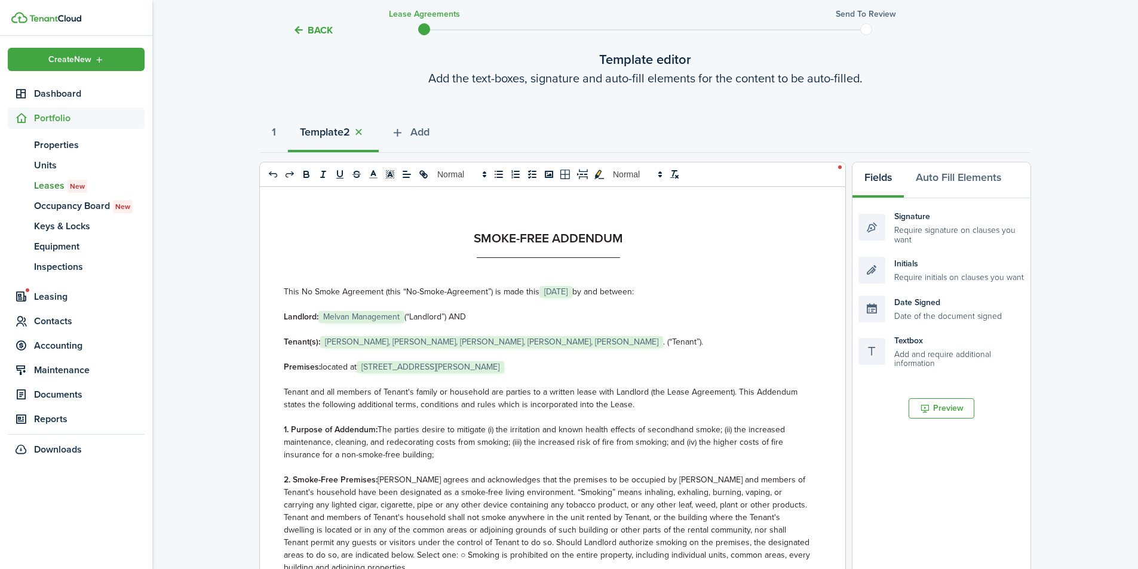
scroll to position [41, 0]
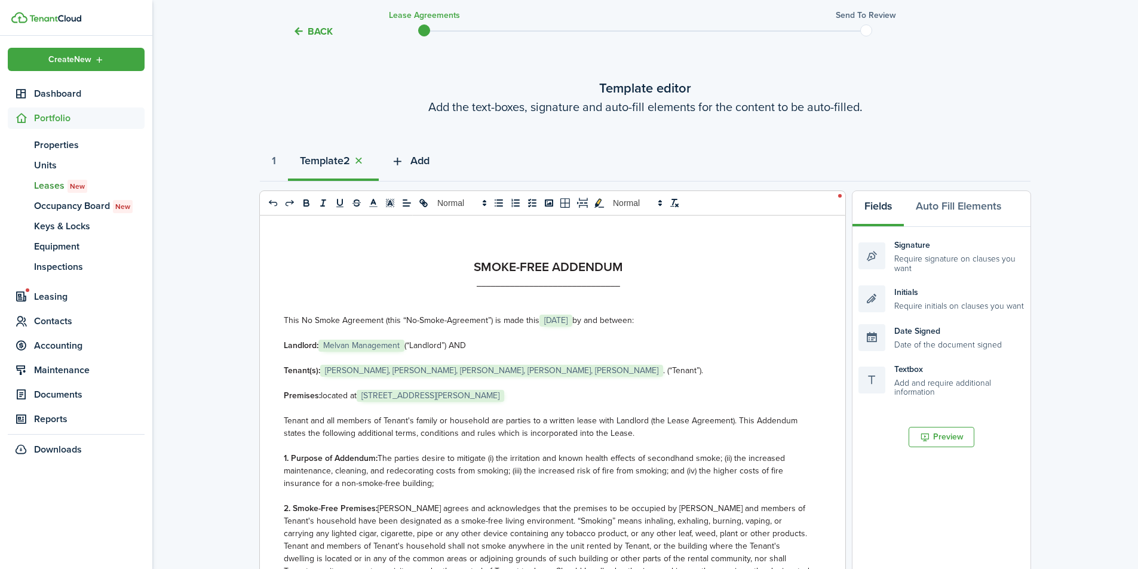
click at [404, 160] on icon "button" at bounding box center [398, 161] width 14 height 13
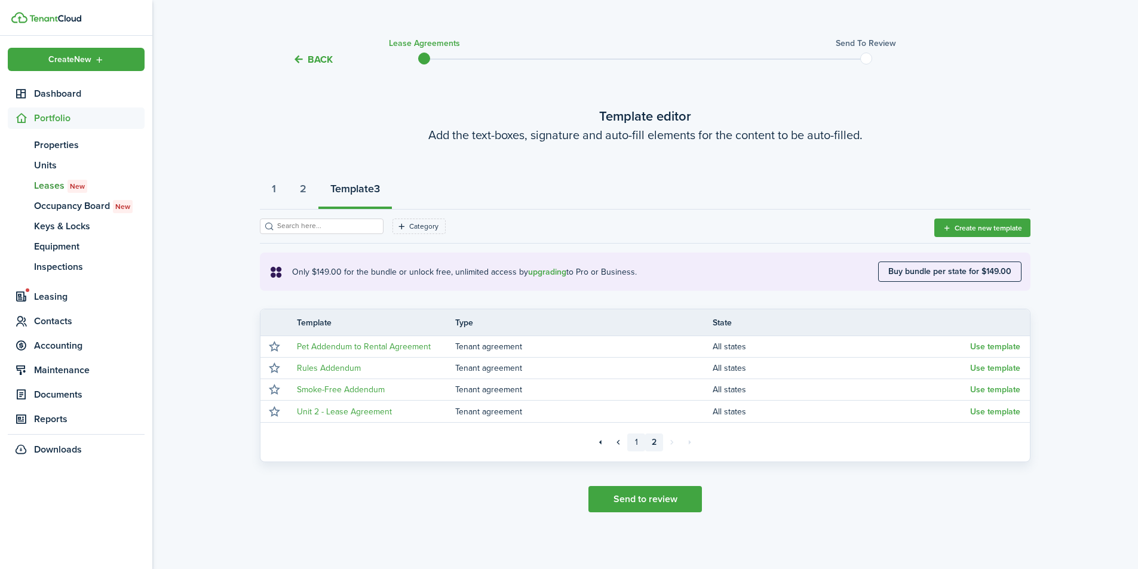
click at [636, 444] on link "1" at bounding box center [636, 443] width 18 height 18
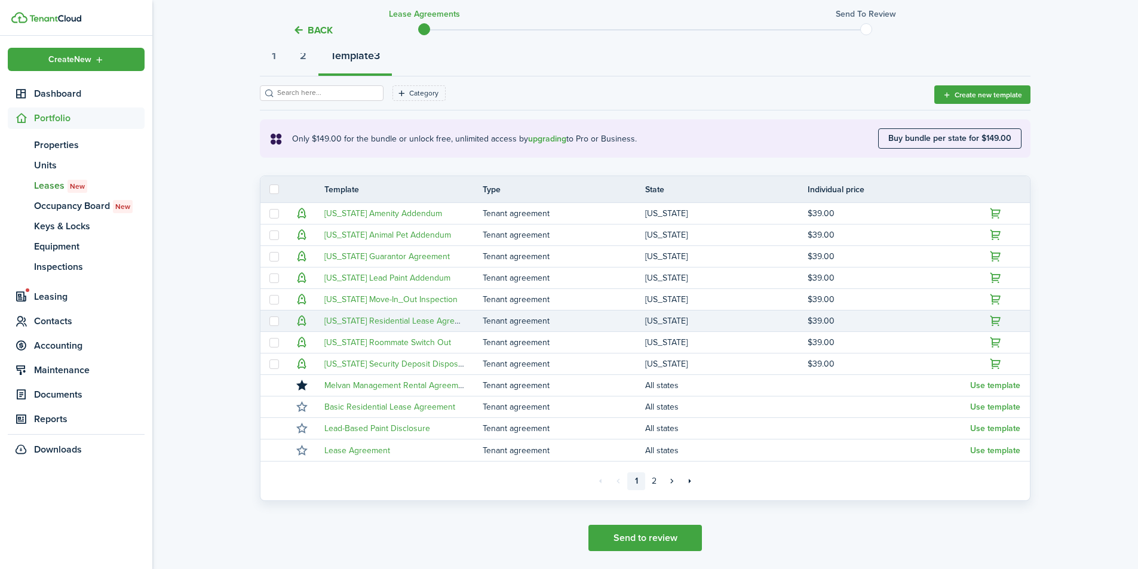
scroll to position [172, 0]
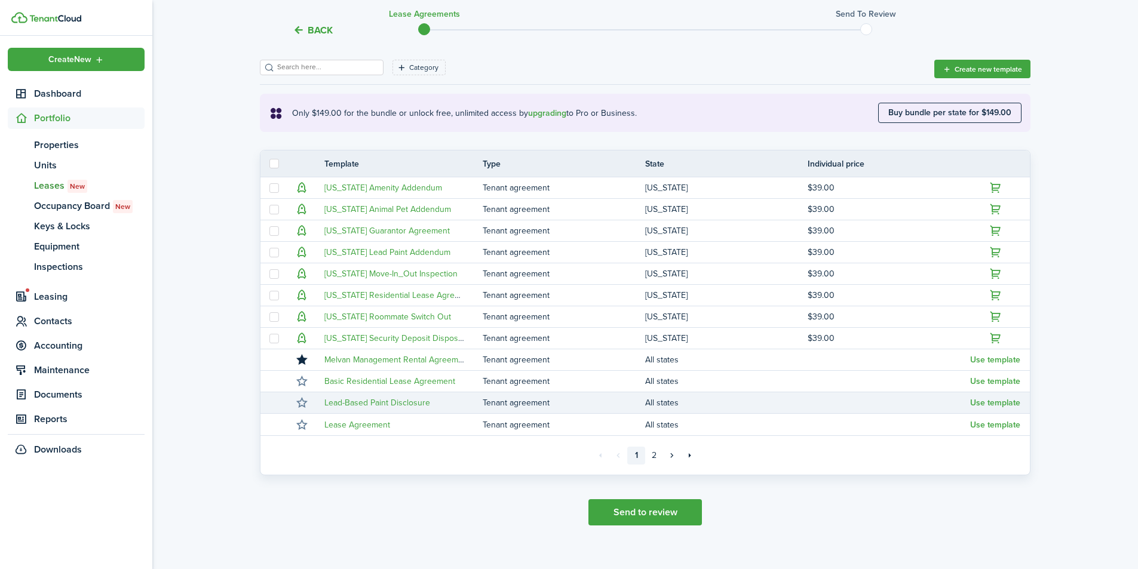
click at [1008, 408] on td "Use template" at bounding box center [1000, 403] width 60 height 16
click at [1000, 402] on button "Use template" at bounding box center [995, 403] width 50 height 10
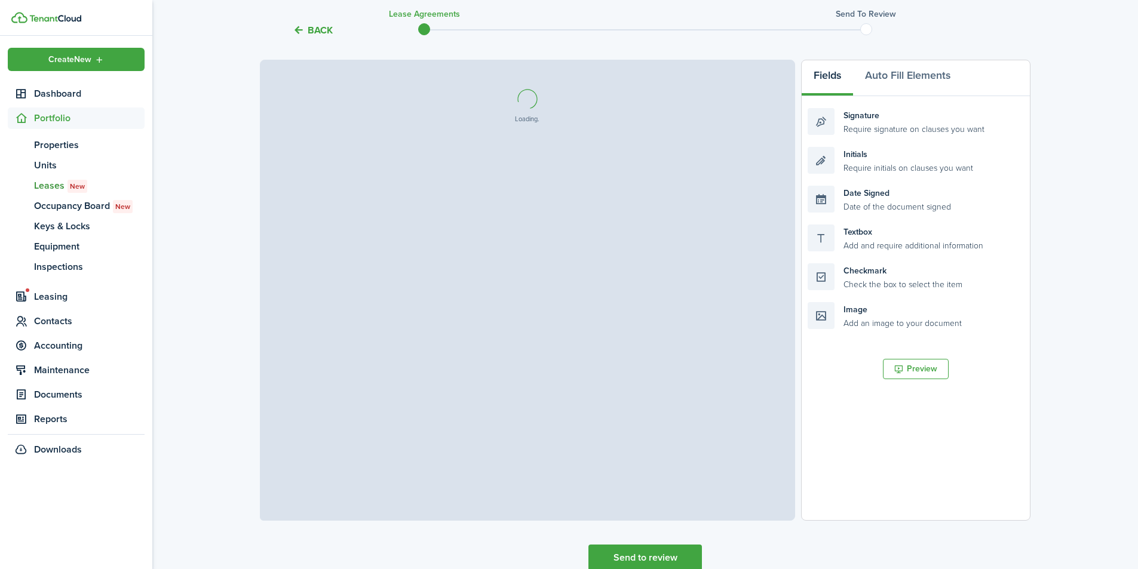
select select "fit"
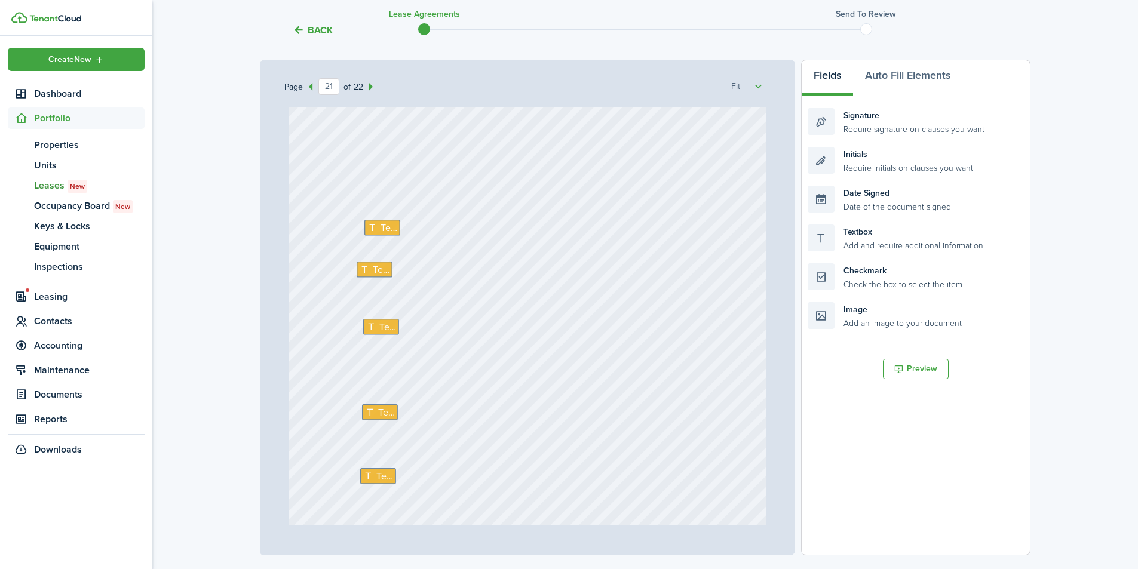
scroll to position [13143, 0]
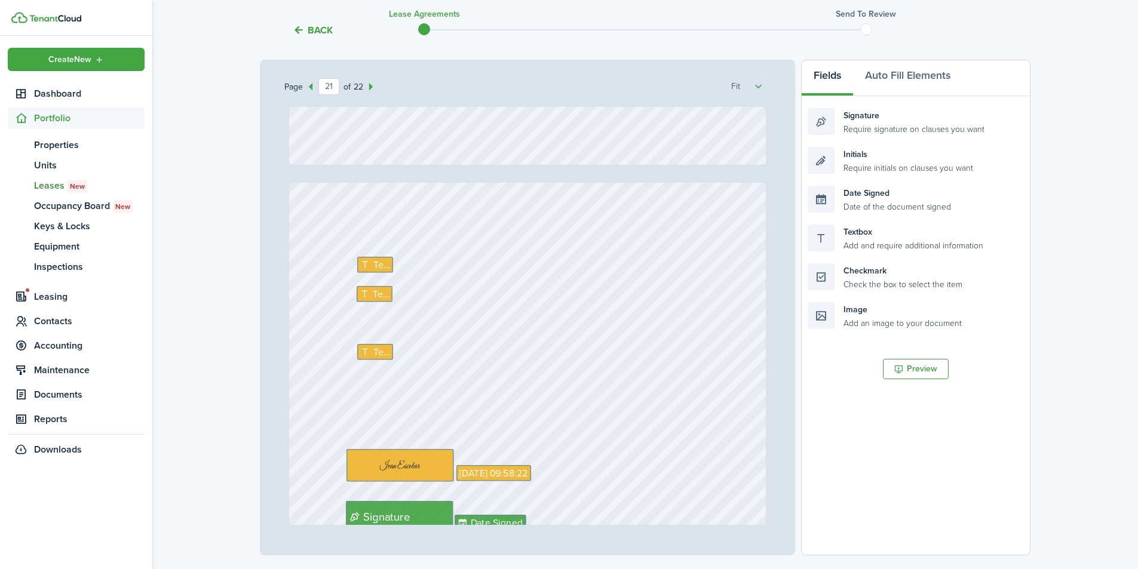
type input "22"
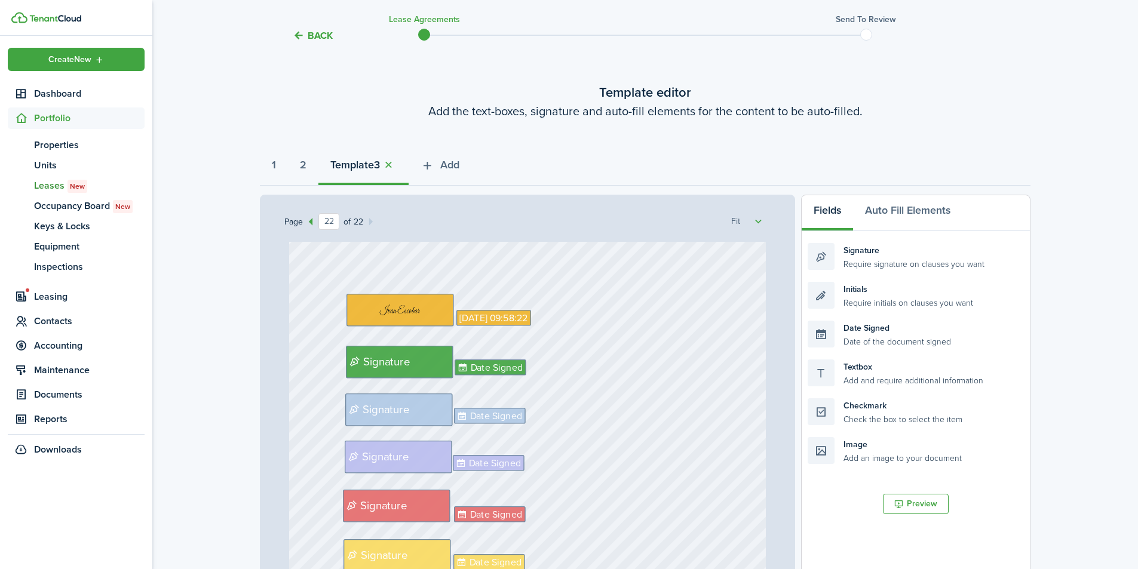
scroll to position [0, 0]
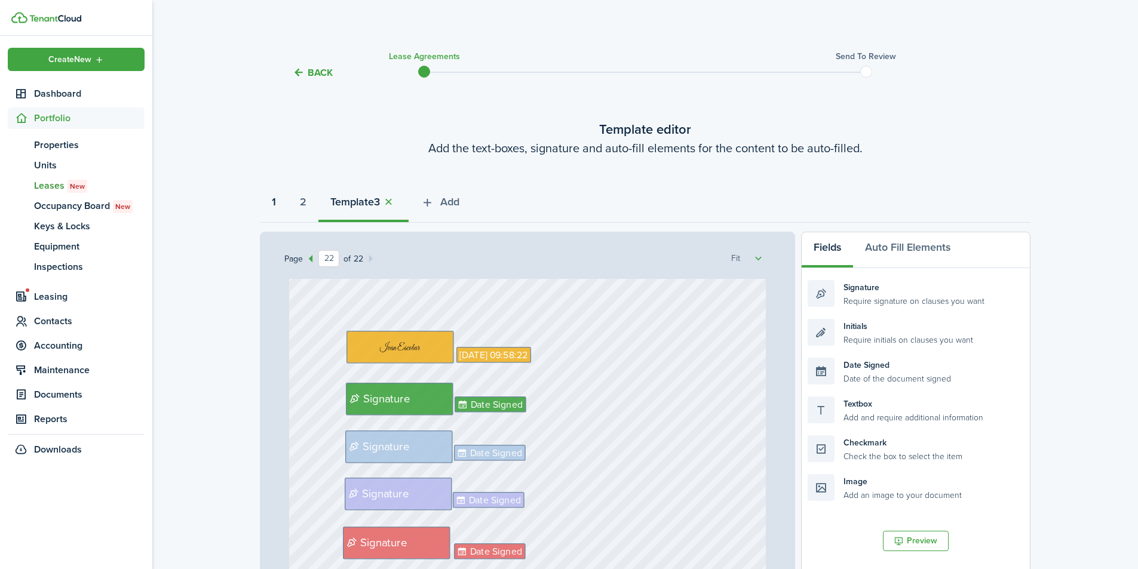
click at [276, 204] on strong "1" at bounding box center [274, 202] width 4 height 16
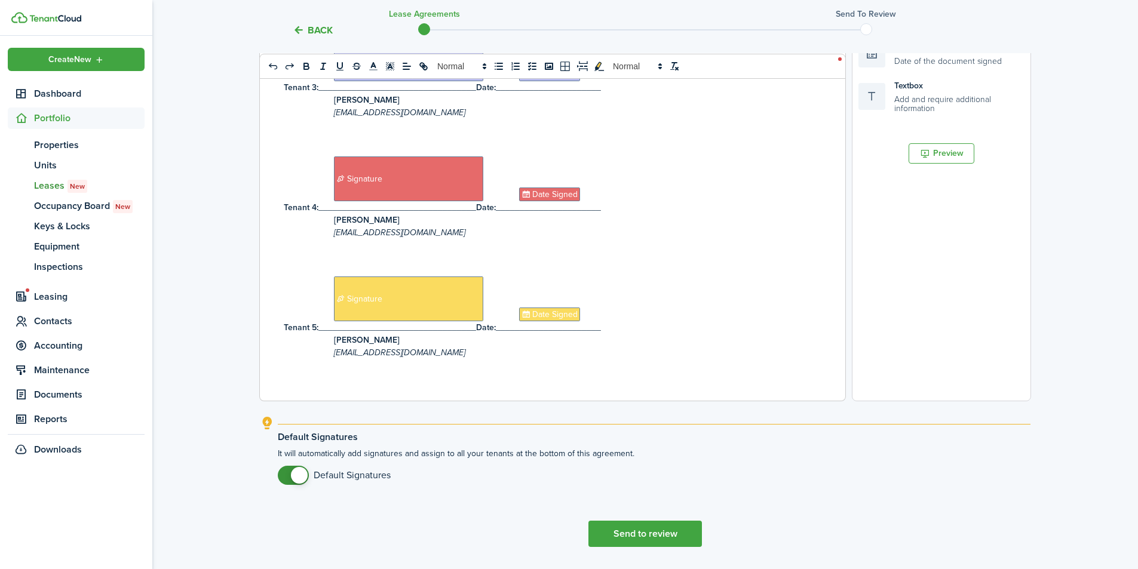
scroll to position [360, 0]
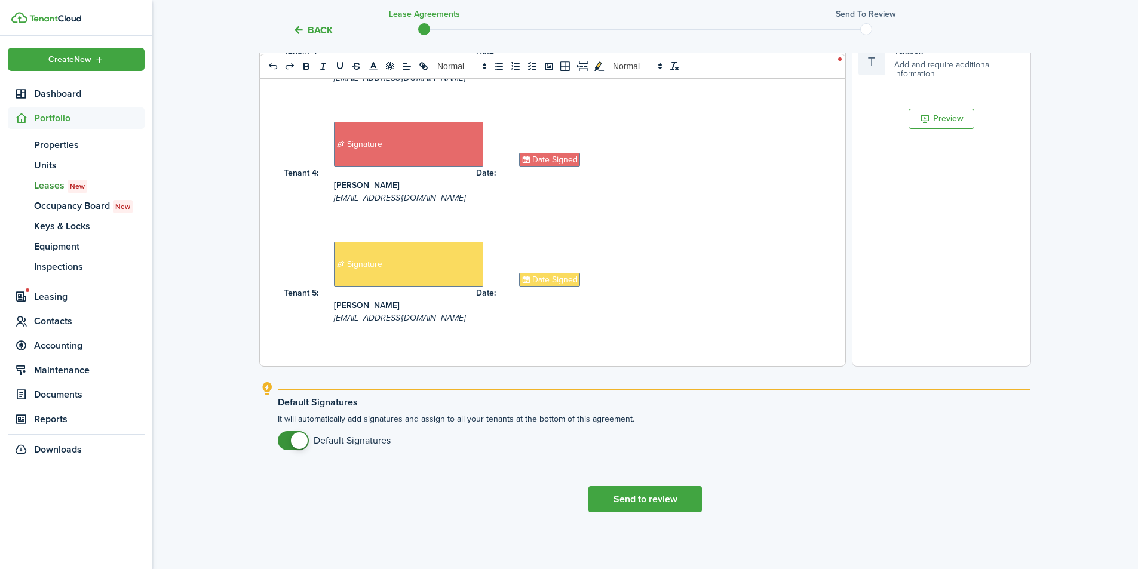
click at [651, 498] on button "Send to review" at bounding box center [645, 499] width 114 height 26
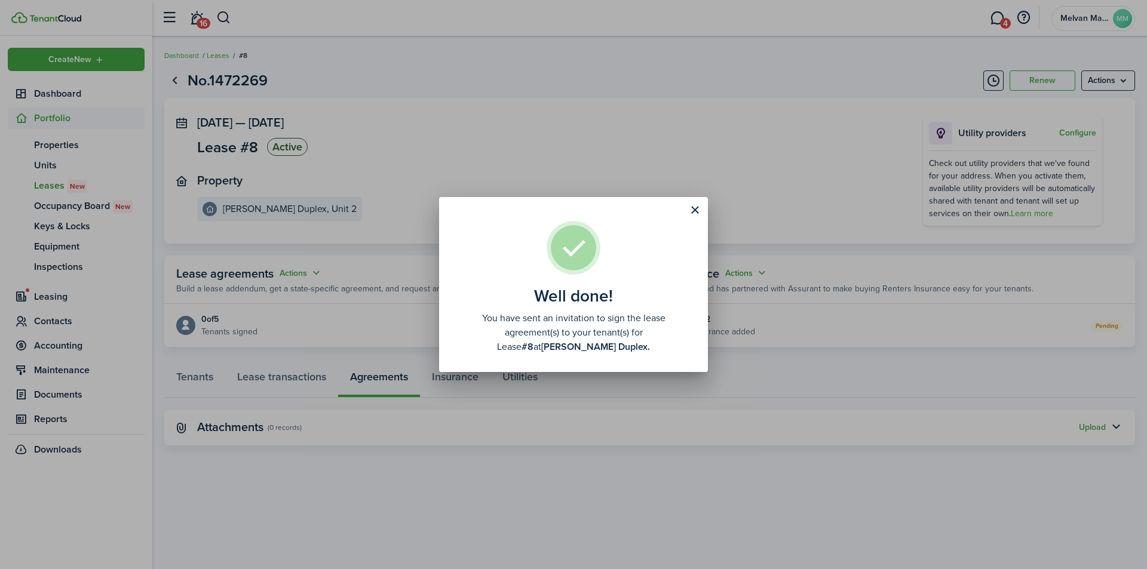
click at [746, 249] on div "Well done! You have sent an invitation to sign the lease agreement(s) to your t…" at bounding box center [573, 284] width 1147 height 569
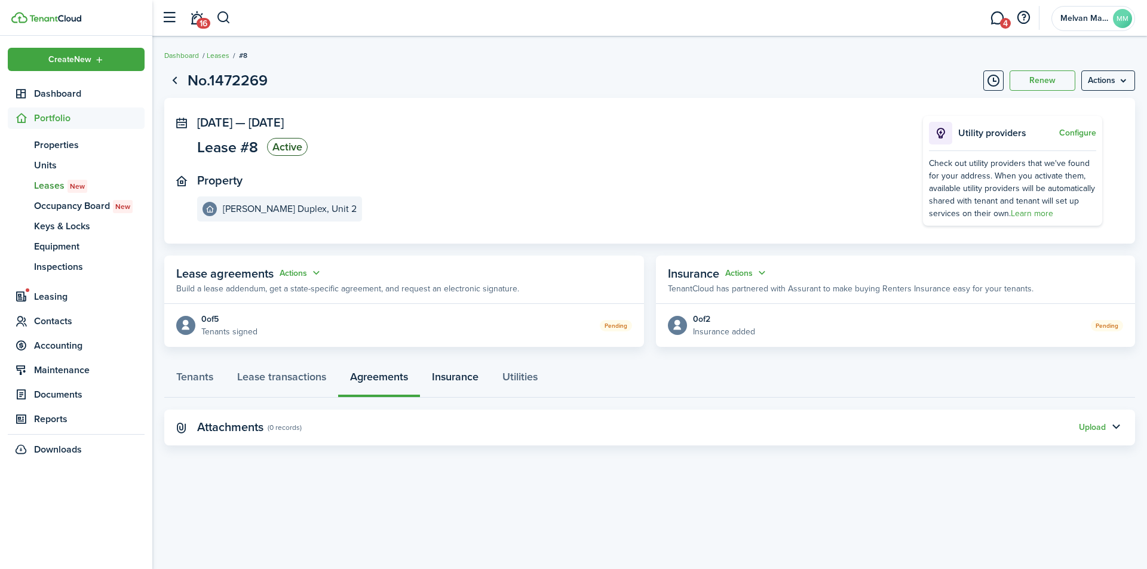
click at [455, 379] on link "Insurance" at bounding box center [455, 380] width 70 height 36
click at [515, 373] on link "Utilities" at bounding box center [519, 380] width 59 height 36
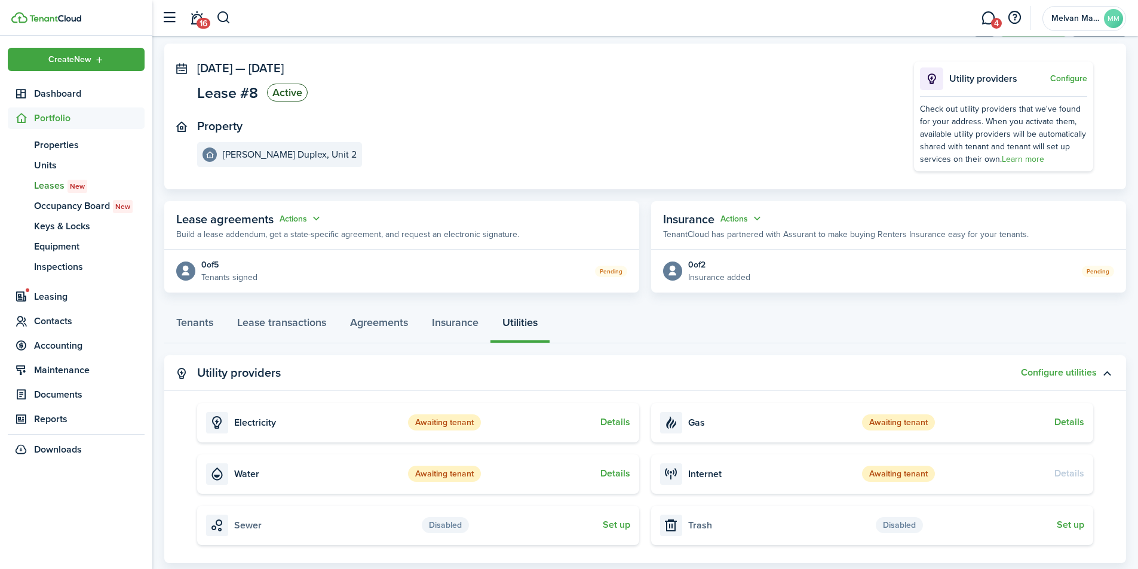
scroll to position [44, 0]
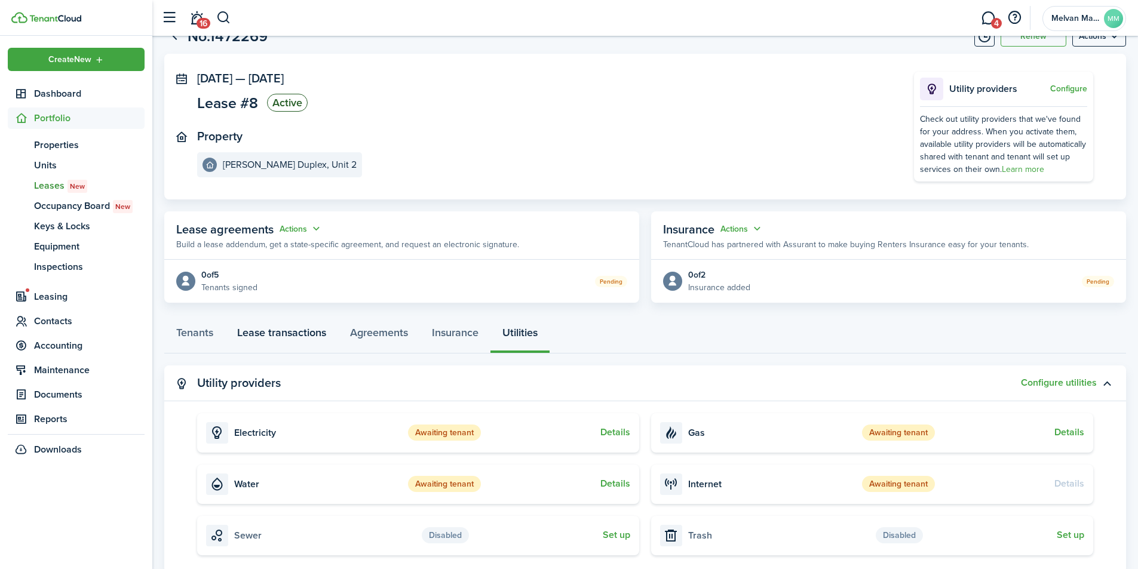
click at [288, 335] on link "Lease transactions" at bounding box center [281, 336] width 113 height 36
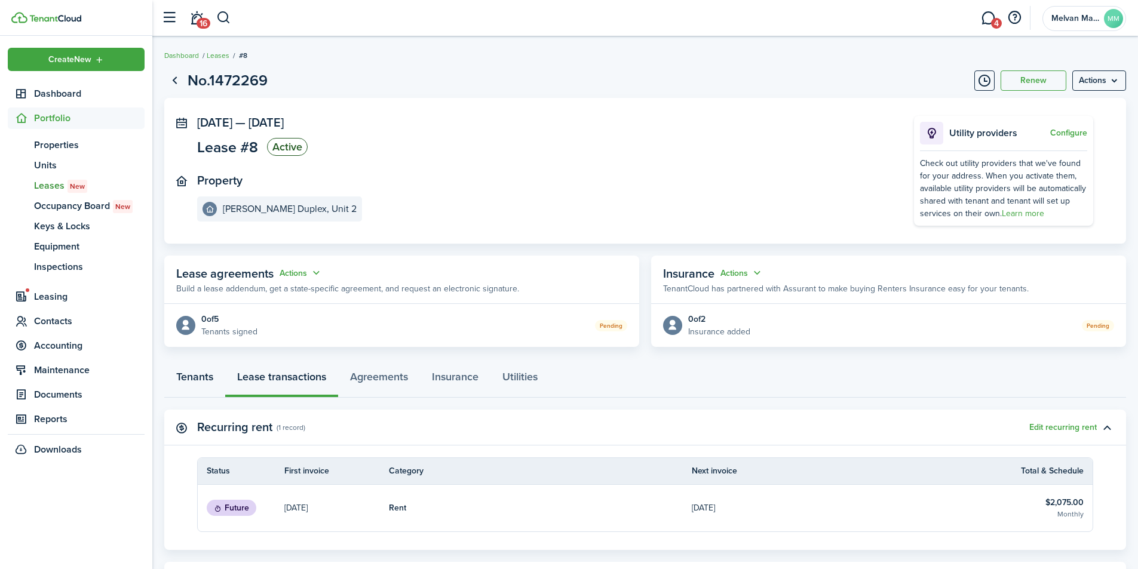
click at [189, 380] on link "Tenants" at bounding box center [194, 380] width 61 height 36
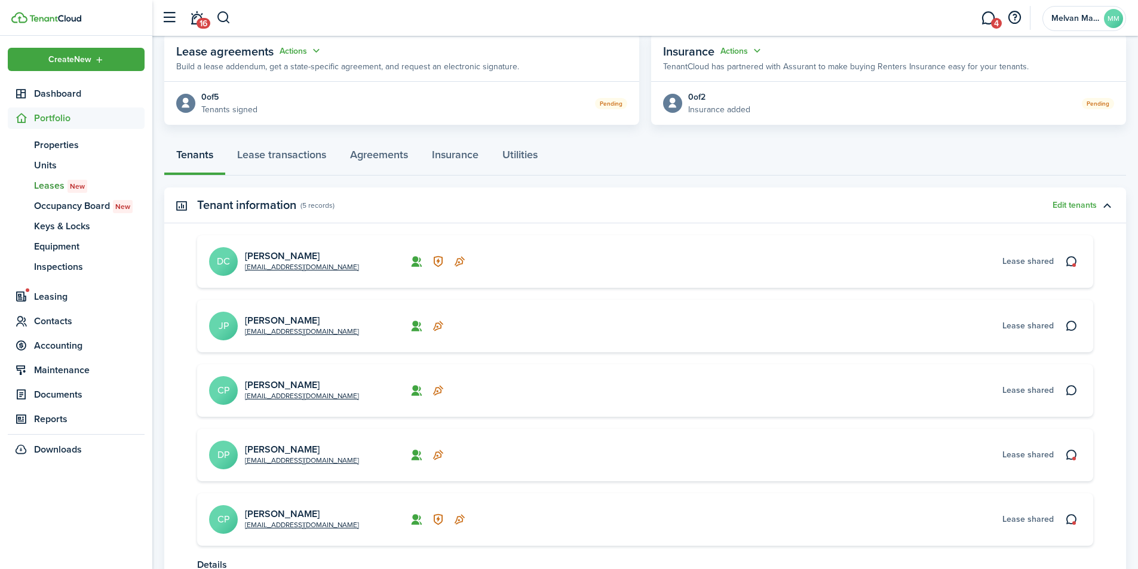
scroll to position [239, 0]
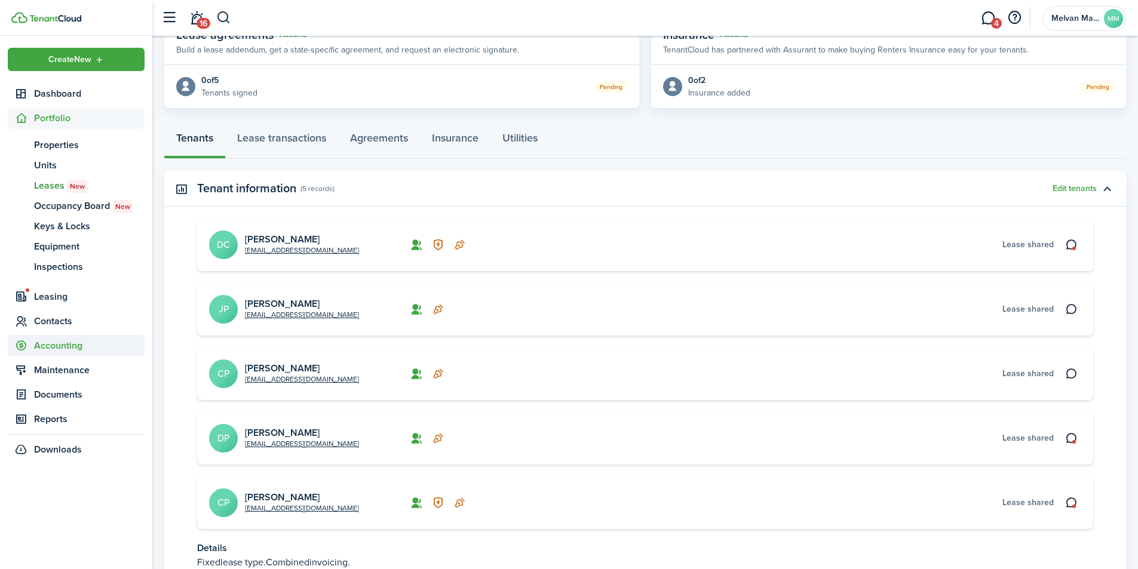
click at [56, 344] on span "Accounting" at bounding box center [89, 346] width 111 height 14
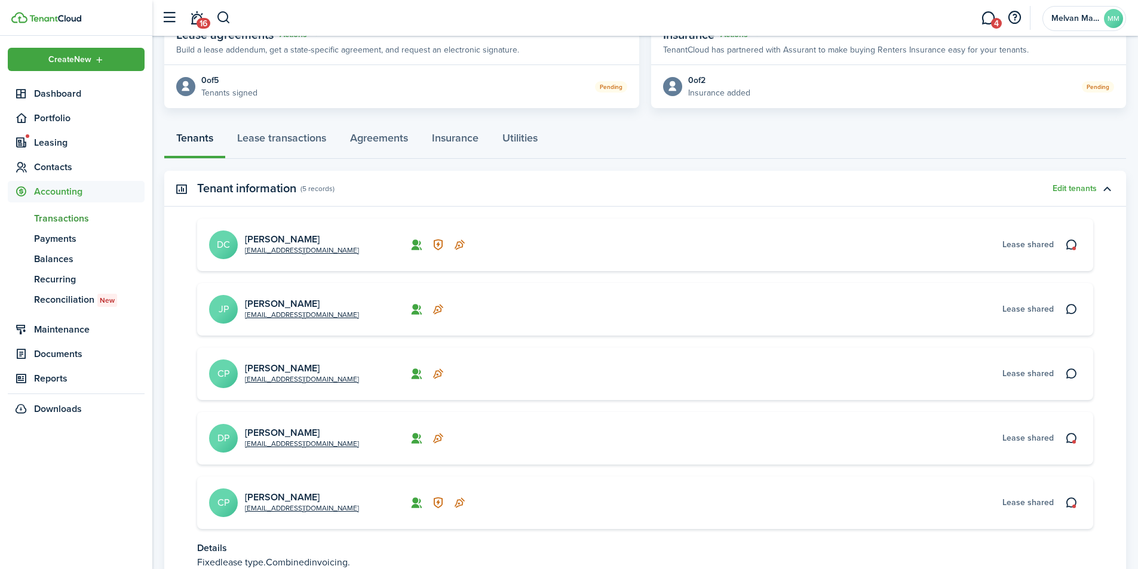
click at [75, 216] on span "Transactions" at bounding box center [89, 218] width 111 height 14
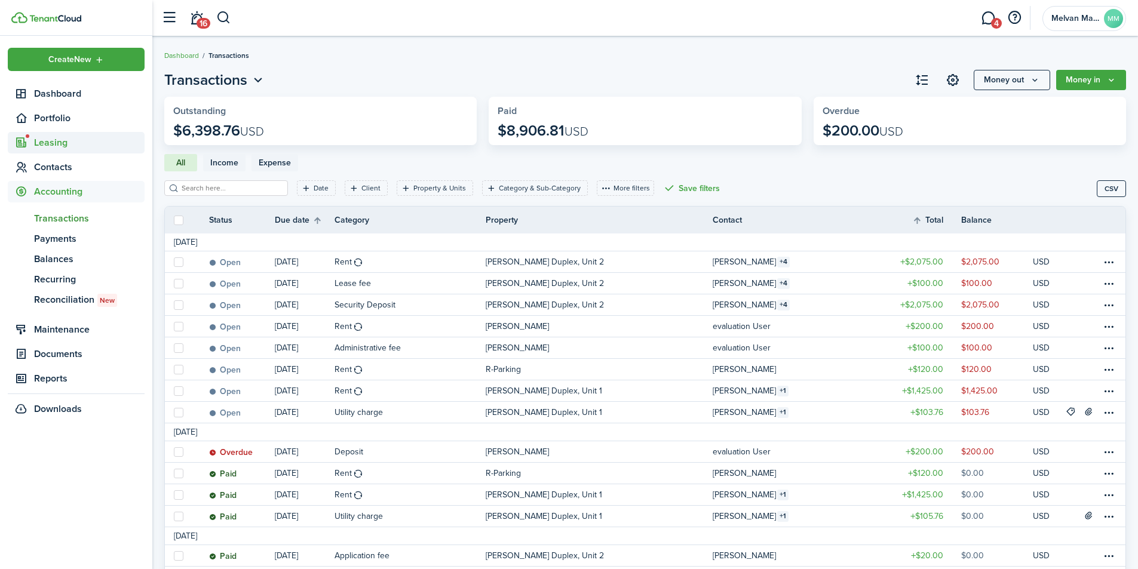
click at [51, 143] on span "Leasing" at bounding box center [89, 143] width 111 height 14
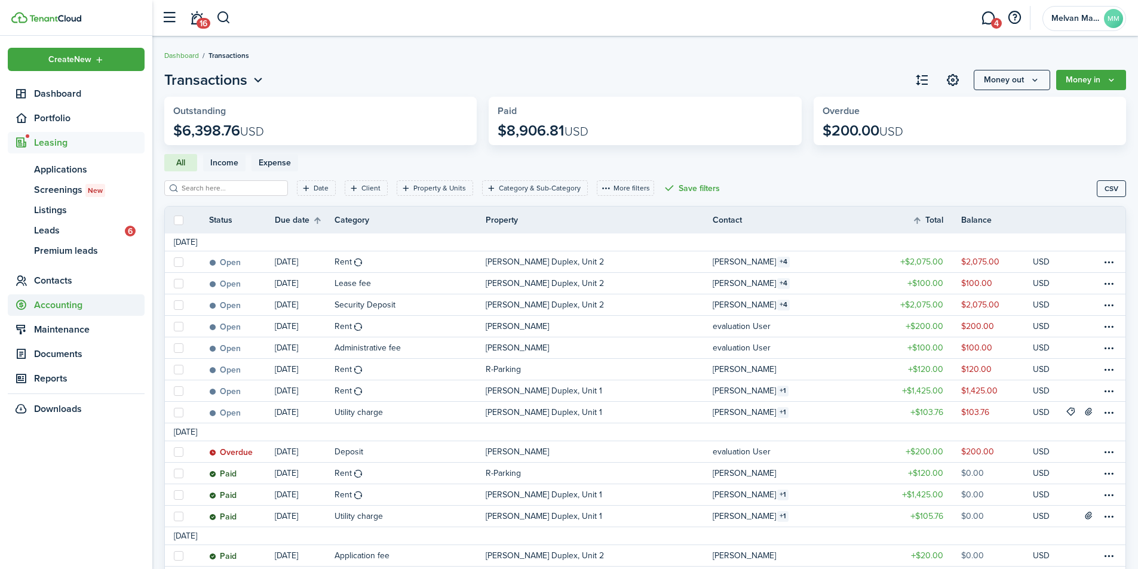
click at [54, 306] on span "Accounting" at bounding box center [89, 305] width 111 height 14
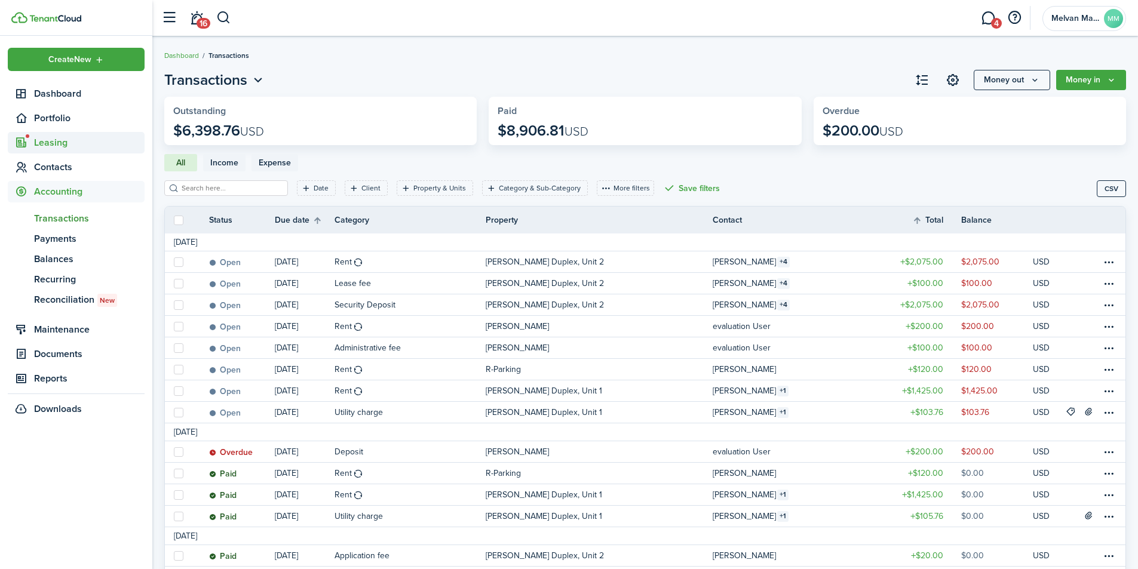
click at [51, 143] on span "Leasing" at bounding box center [89, 143] width 111 height 14
click at [53, 277] on span "Contacts" at bounding box center [89, 281] width 111 height 14
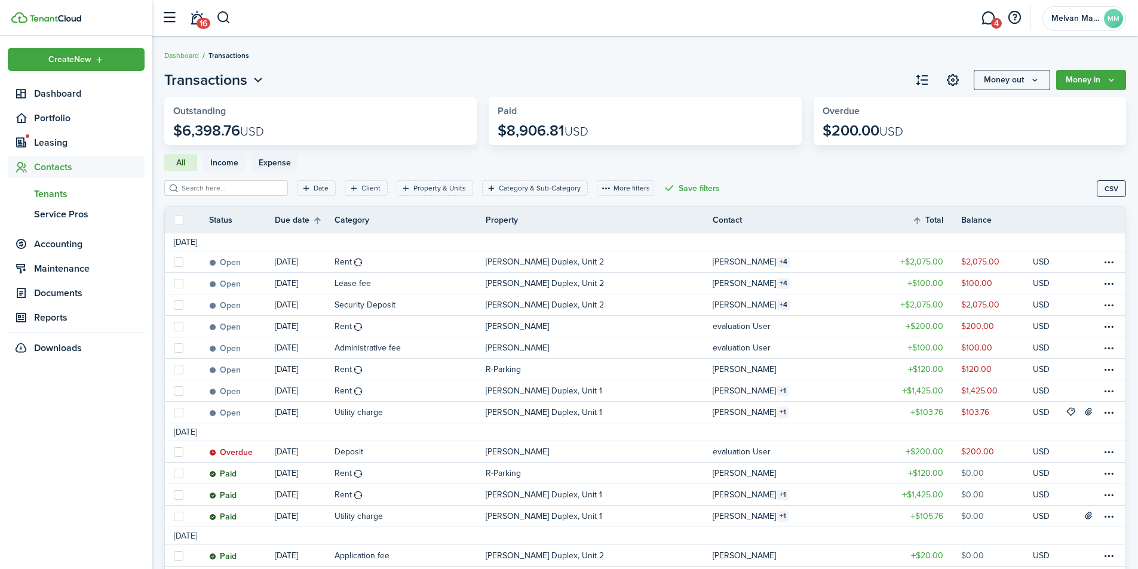
click at [54, 198] on span "Tenants" at bounding box center [89, 194] width 111 height 14
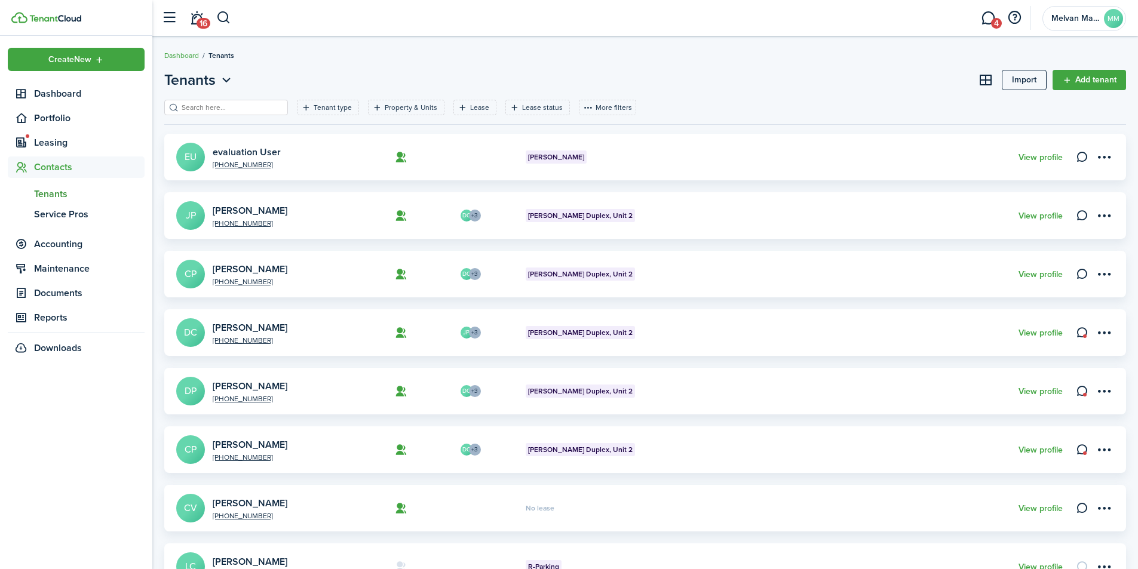
click at [243, 330] on link "[PERSON_NAME]" at bounding box center [250, 328] width 75 height 14
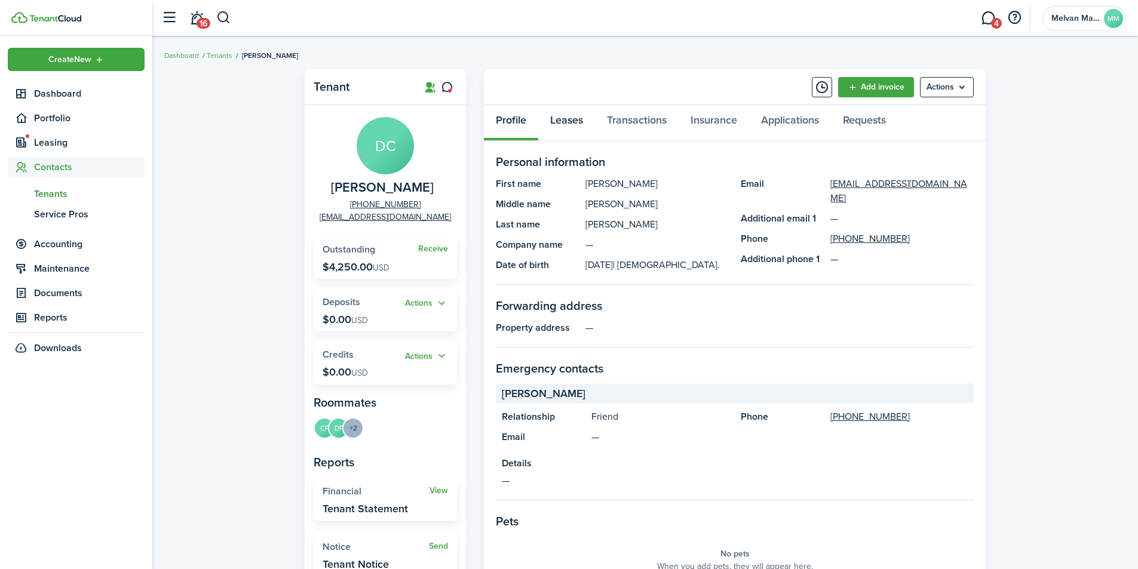
click at [571, 119] on link "Leases" at bounding box center [566, 123] width 57 height 36
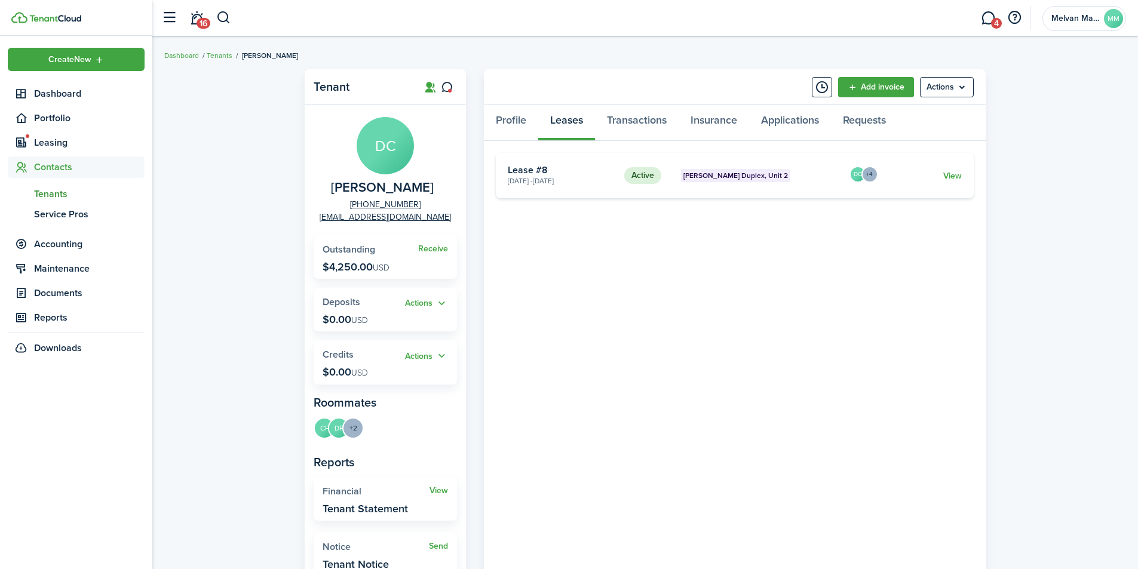
click at [549, 170] on card-title "Lease #8" at bounding box center [562, 170] width 108 height 11
click at [949, 171] on link "View" at bounding box center [952, 176] width 19 height 13
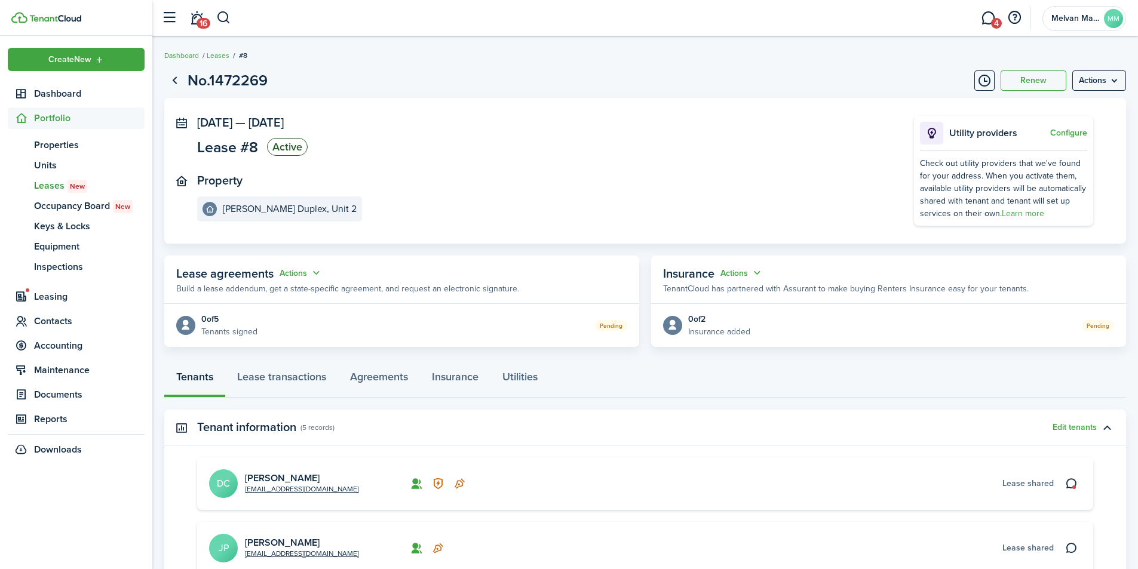
click at [746, 274] on button "Actions" at bounding box center [742, 273] width 43 height 14
click at [703, 294] on button "Edit" at bounding box center [712, 296] width 105 height 21
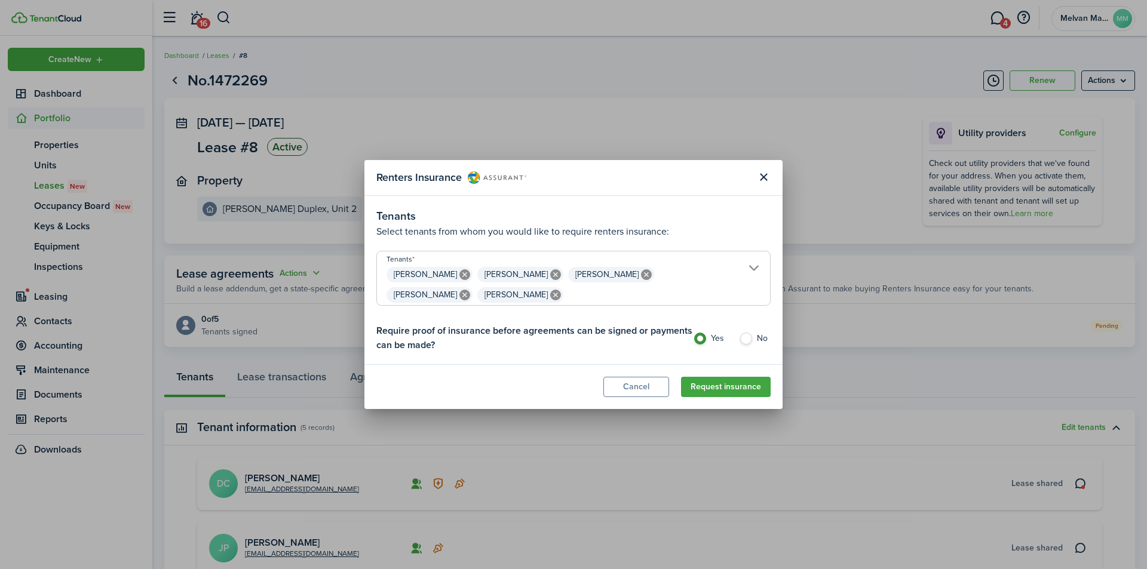
click at [747, 340] on label "No" at bounding box center [755, 342] width 32 height 18
radio input "false"
radio input "true"
click at [750, 277] on span "Daniel Cuevas Mendoza Jakeline Parra Garcia Caterine Parra Garcia Deysi Parra G…" at bounding box center [573, 285] width 393 height 41
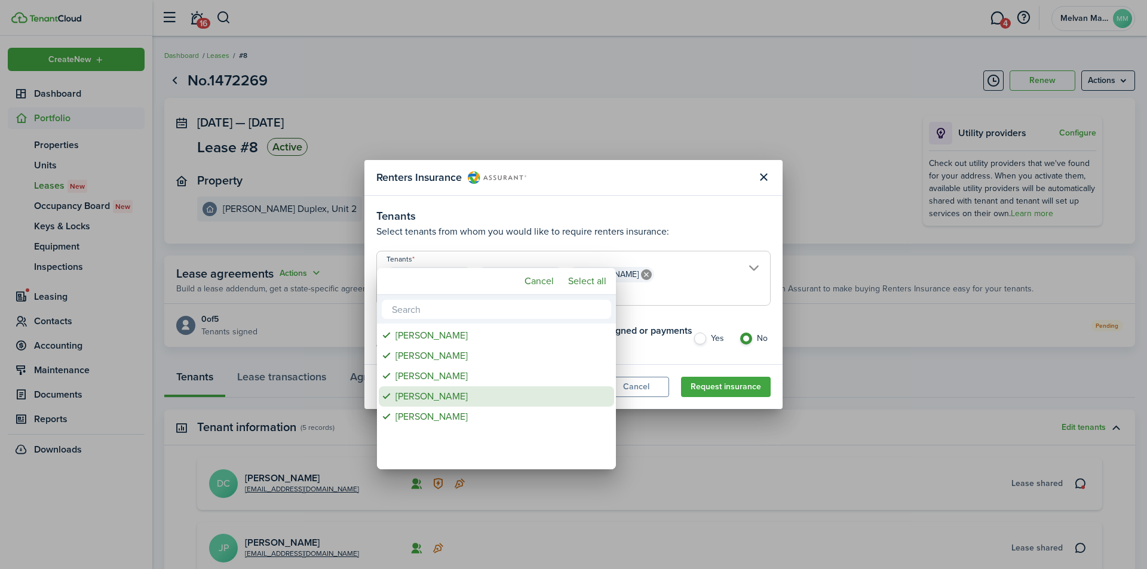
drag, startPoint x: 388, startPoint y: 397, endPoint x: 381, endPoint y: 393, distance: 8.1
click at [382, 395] on span "Tenants" at bounding box center [387, 396] width 17 height 17
click at [389, 377] on span "Tenants" at bounding box center [387, 376] width 17 height 17
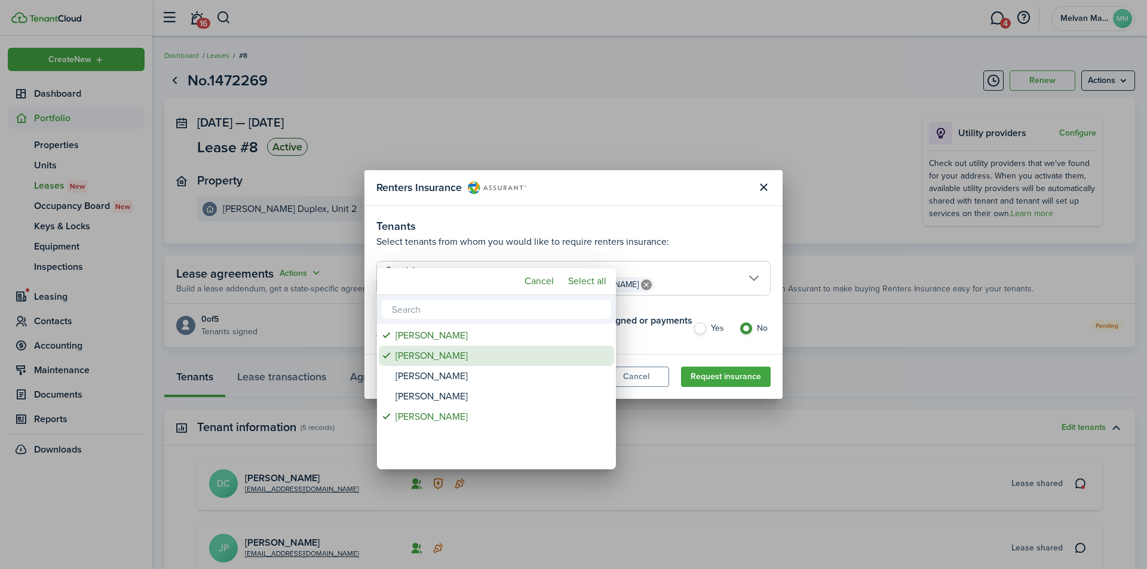
click at [384, 362] on span "Tenants" at bounding box center [387, 356] width 17 height 17
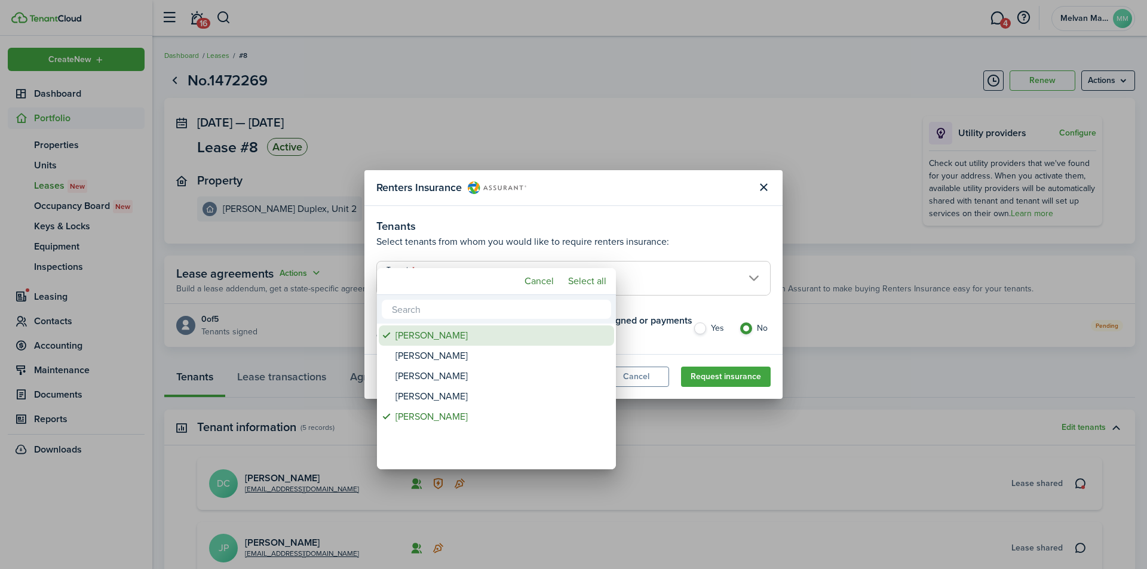
click at [386, 333] on span "Tenants" at bounding box center [387, 335] width 17 height 17
type input "[PERSON_NAME]"
click at [648, 238] on div at bounding box center [573, 284] width 1338 height 761
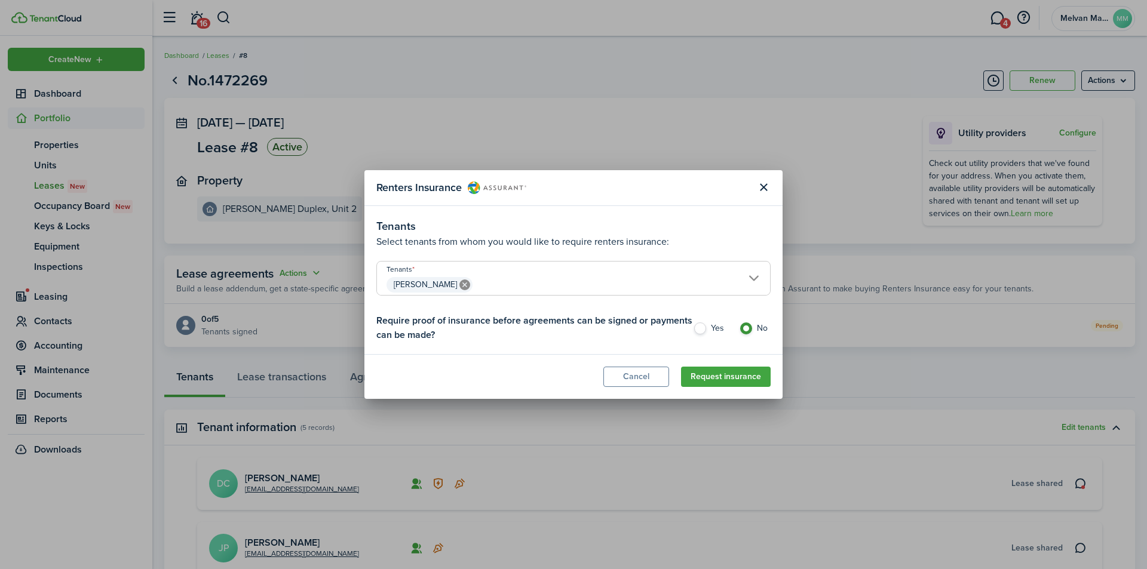
click at [698, 329] on label "Yes" at bounding box center [710, 332] width 34 height 18
radio input "true"
click at [729, 381] on button "Request insurance" at bounding box center [726, 377] width 90 height 20
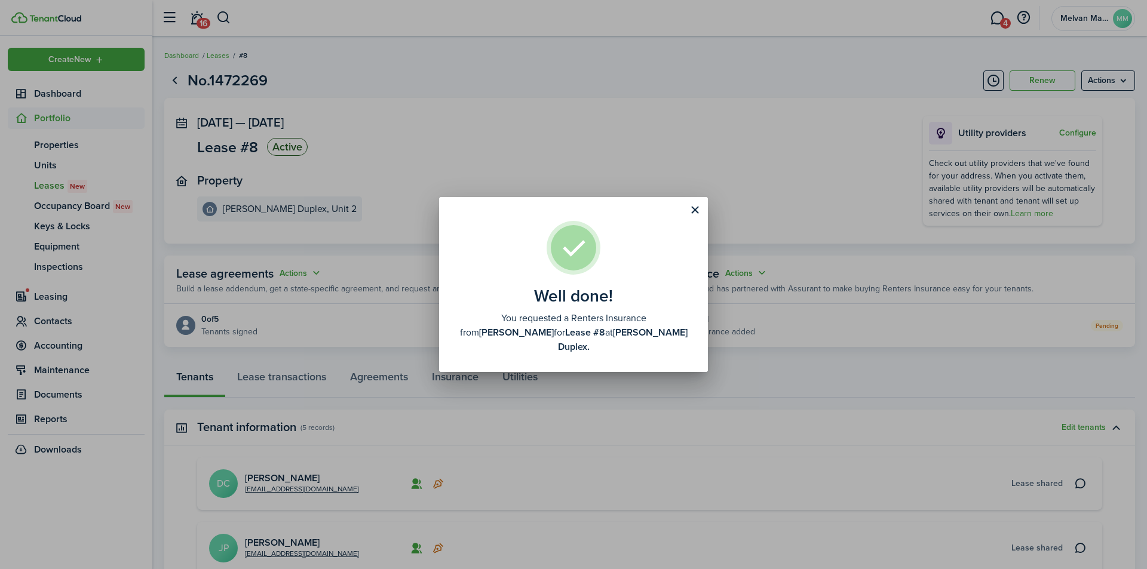
click at [692, 211] on button "Close modal" at bounding box center [695, 210] width 20 height 20
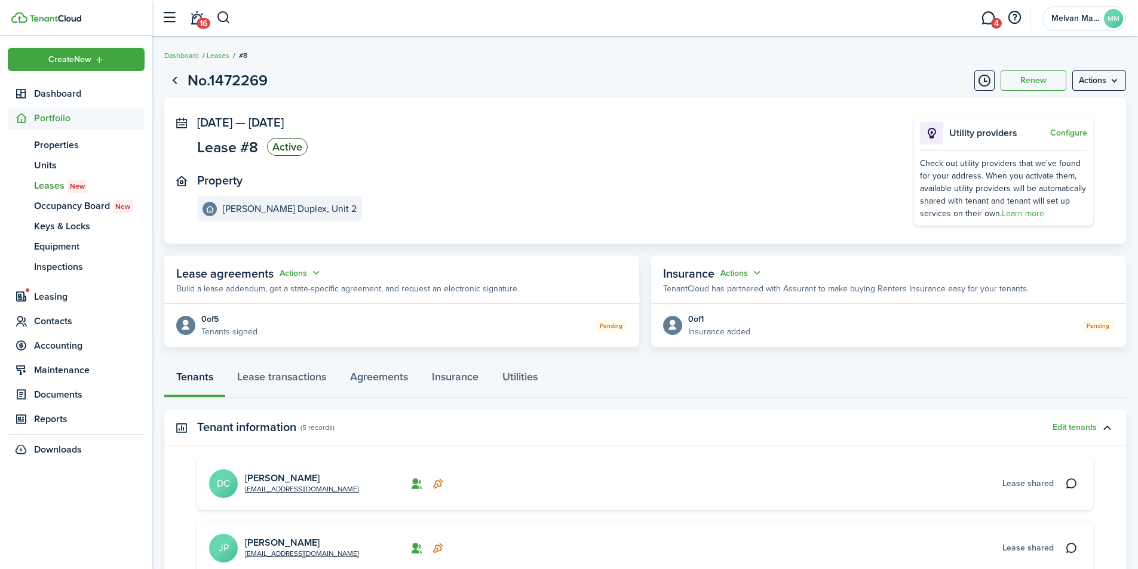
click at [753, 275] on button "Actions" at bounding box center [742, 273] width 43 height 14
click at [713, 293] on button "Edit" at bounding box center [712, 296] width 105 height 21
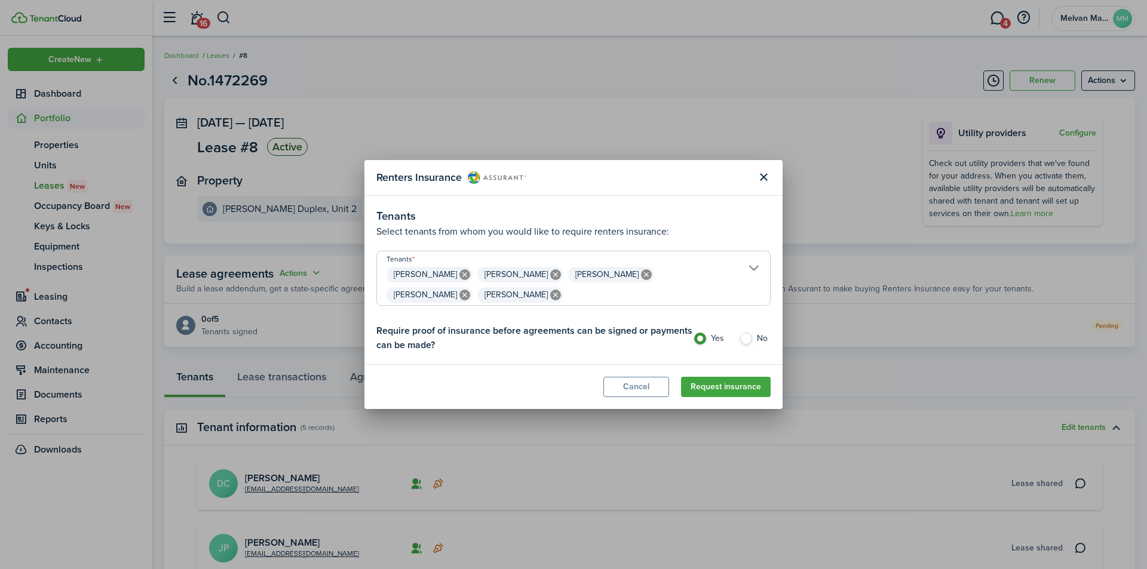
click at [762, 174] on button "Close modal" at bounding box center [763, 177] width 20 height 20
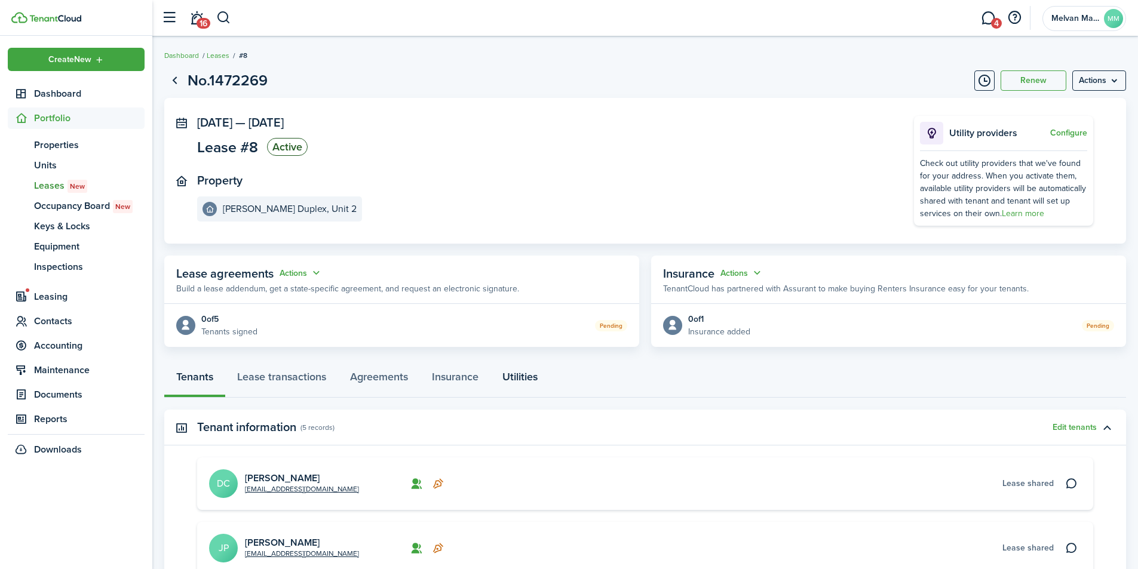
click at [522, 376] on link "Utilities" at bounding box center [519, 380] width 59 height 36
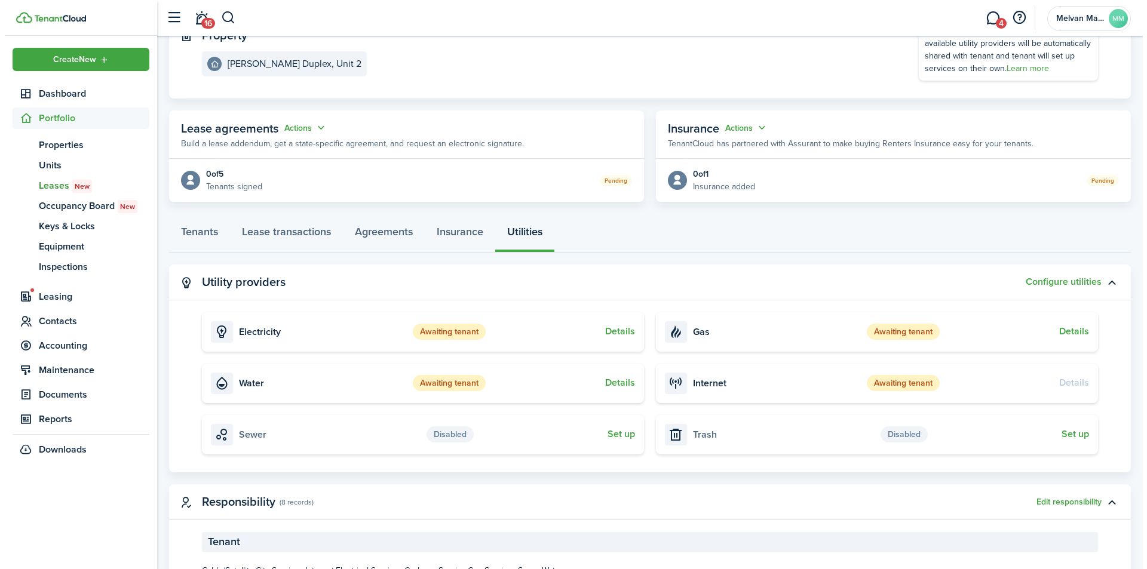
scroll to position [160, 0]
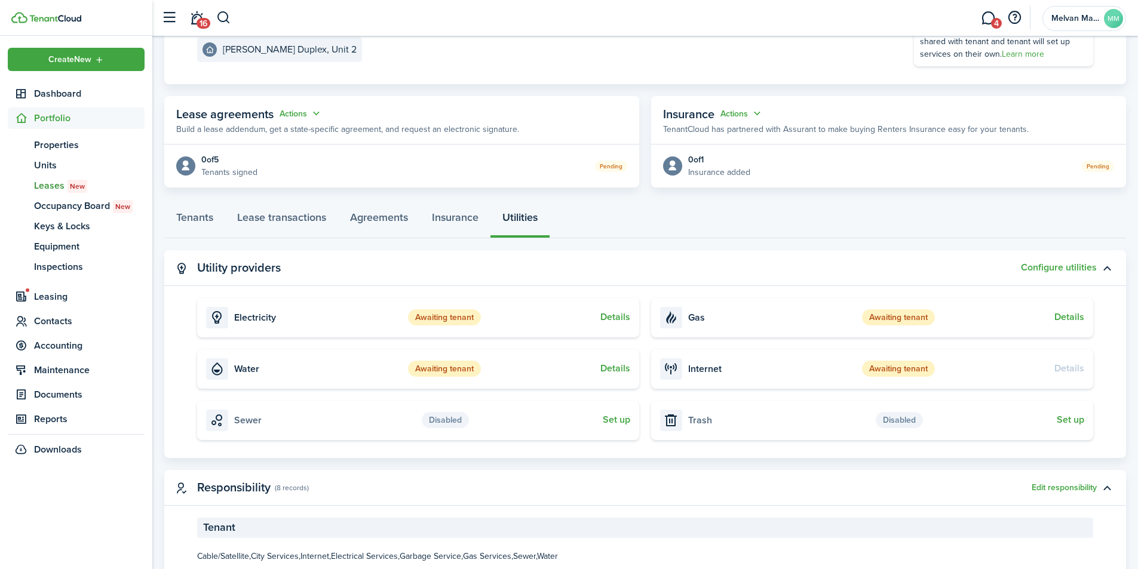
click at [1077, 318] on button "Details" at bounding box center [1069, 317] width 30 height 11
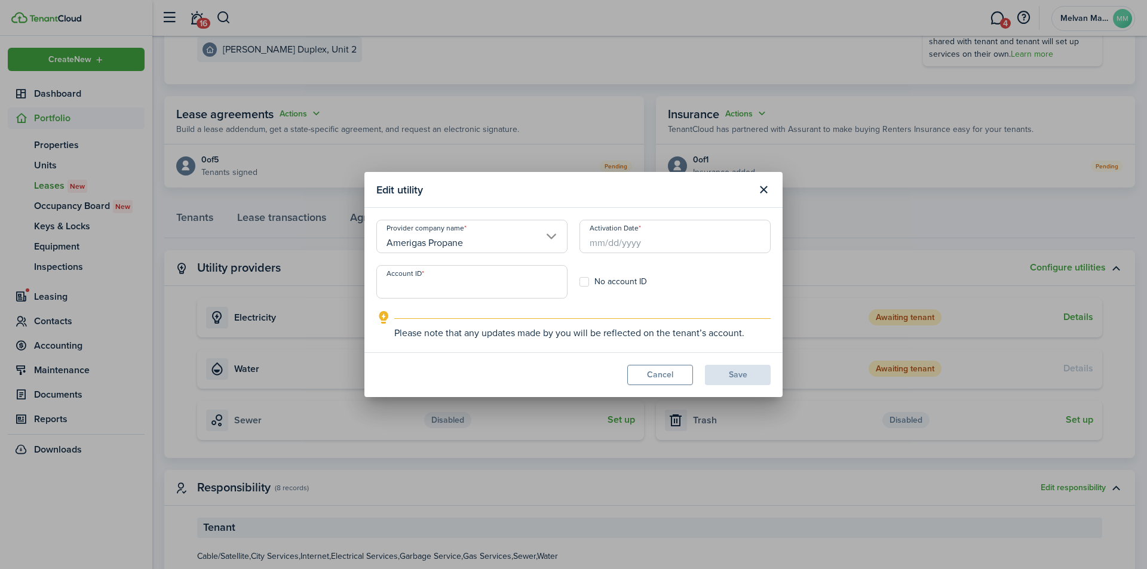
click at [557, 233] on input "Amerigas Propane" at bounding box center [471, 236] width 191 height 33
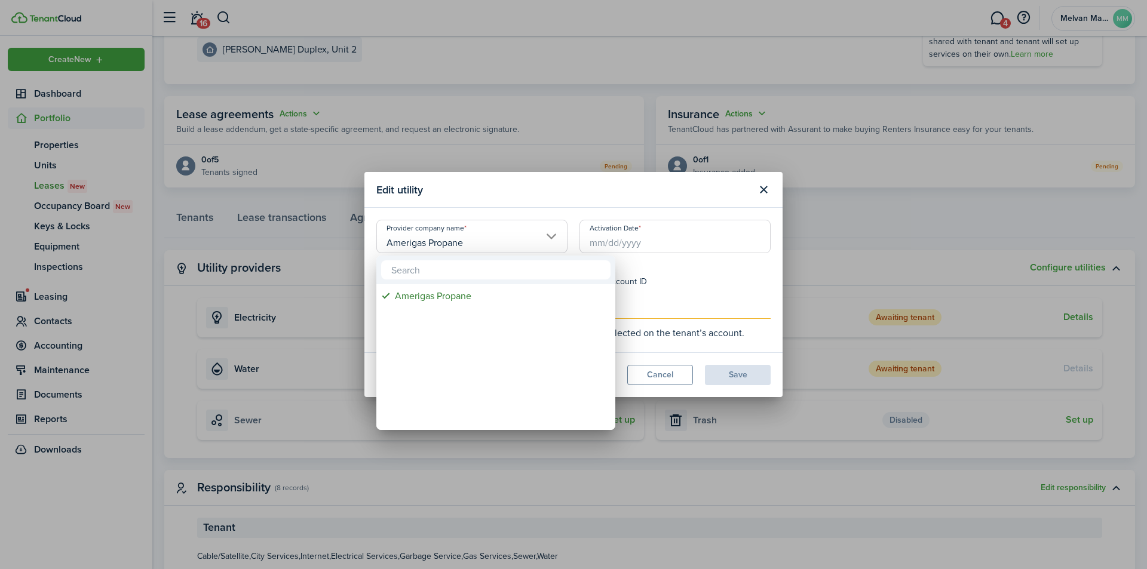
click at [557, 233] on div at bounding box center [573, 284] width 1338 height 761
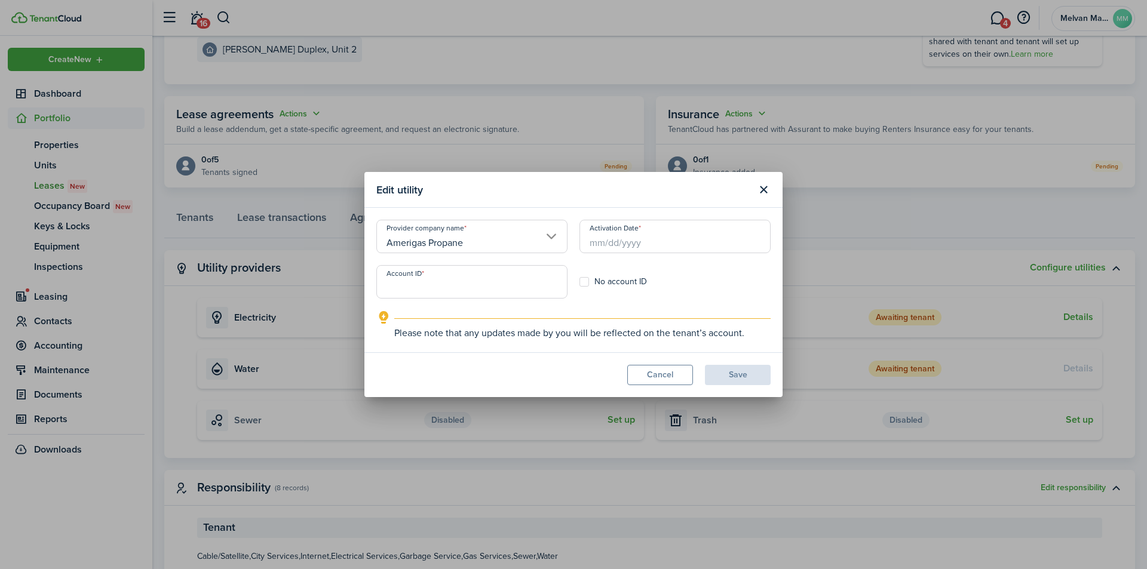
click at [685, 375] on button "Cancel" at bounding box center [660, 375] width 66 height 20
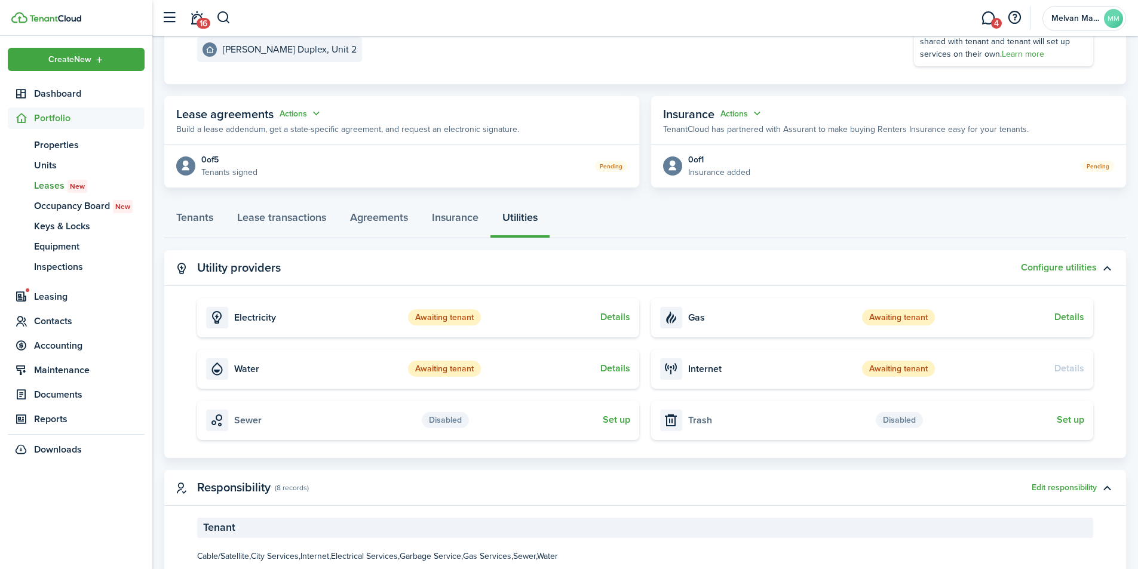
click at [619, 317] on button "Details" at bounding box center [615, 317] width 30 height 11
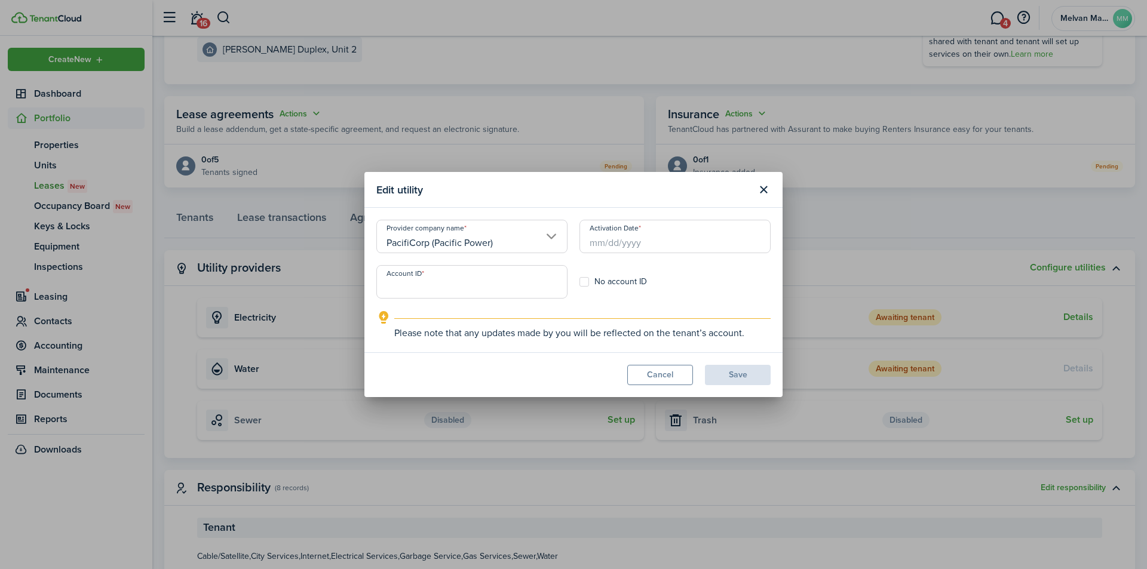
click at [547, 238] on input "PacifiCorp (Pacific Power)" at bounding box center [471, 236] width 191 height 33
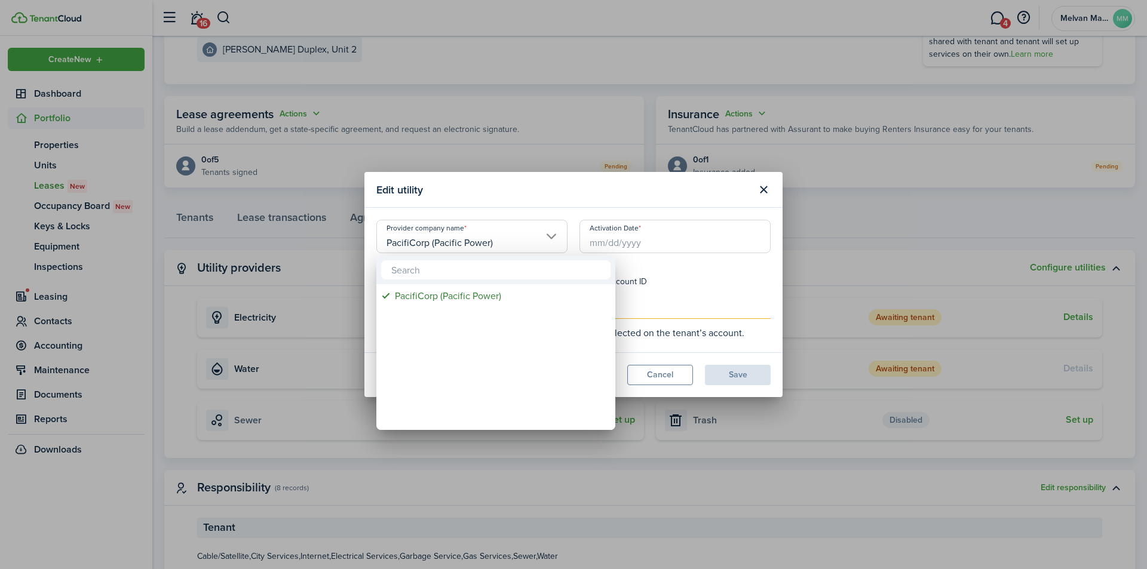
click at [547, 238] on div at bounding box center [573, 284] width 1338 height 761
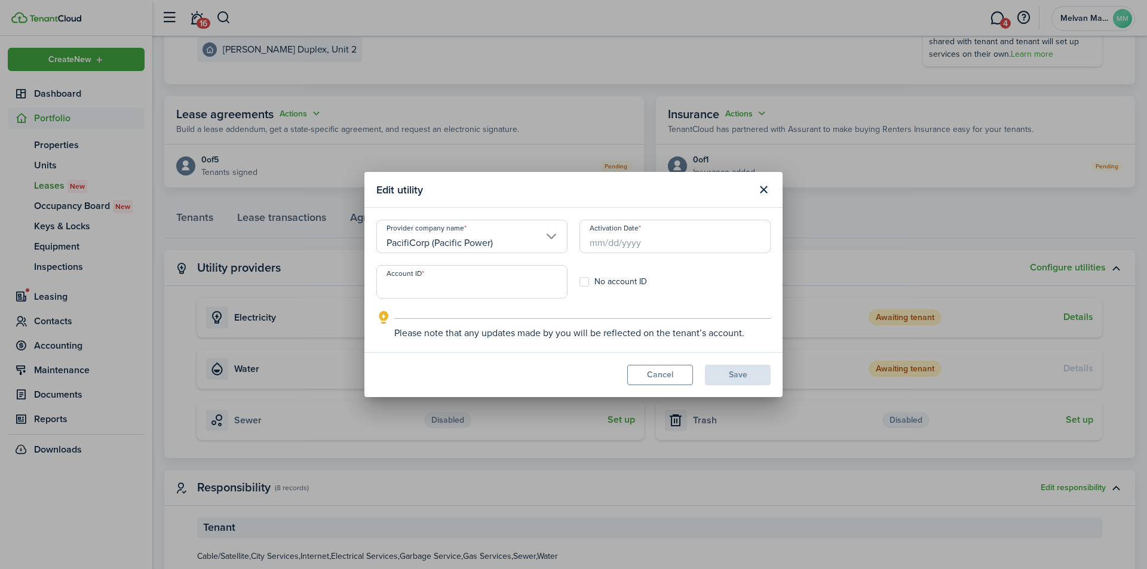
click at [732, 379] on div "Save" at bounding box center [738, 375] width 66 height 20
click at [667, 378] on button "Cancel" at bounding box center [660, 375] width 66 height 20
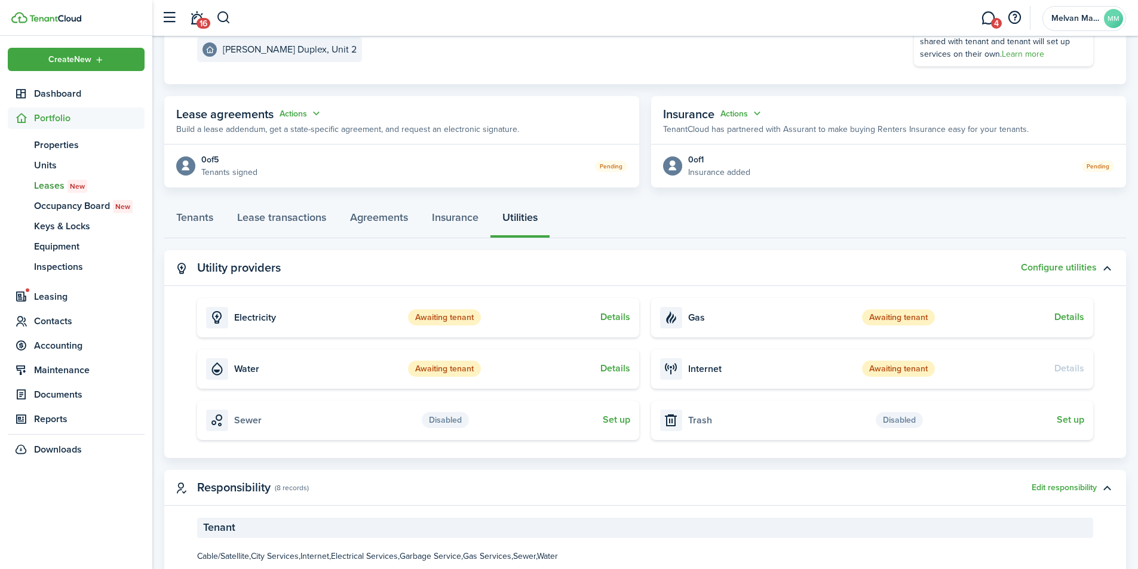
click at [615, 371] on button "Details" at bounding box center [615, 368] width 30 height 11
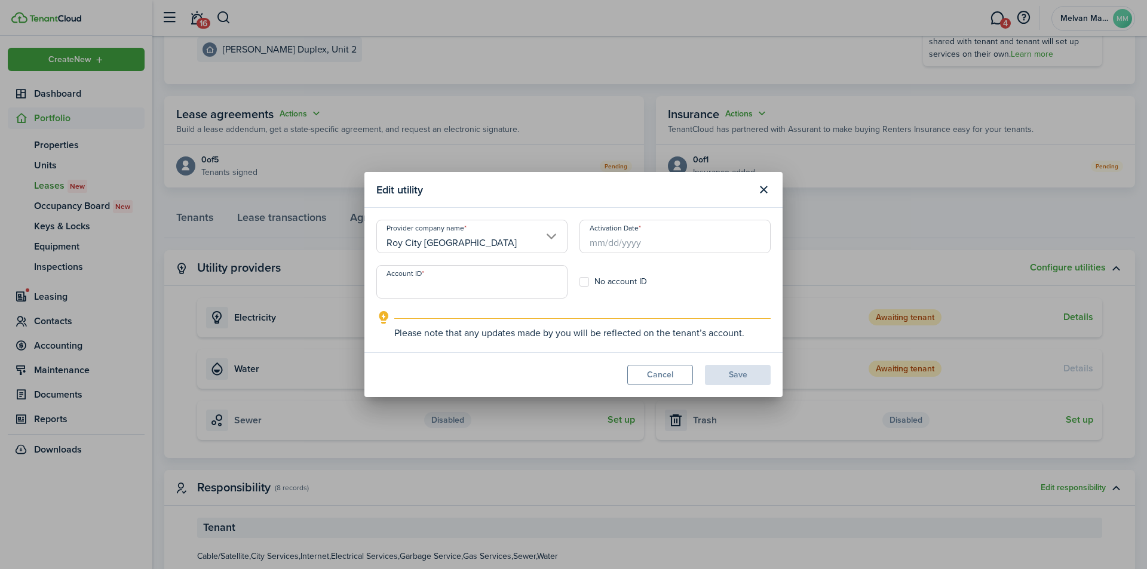
click at [645, 375] on button "Cancel" at bounding box center [660, 375] width 66 height 20
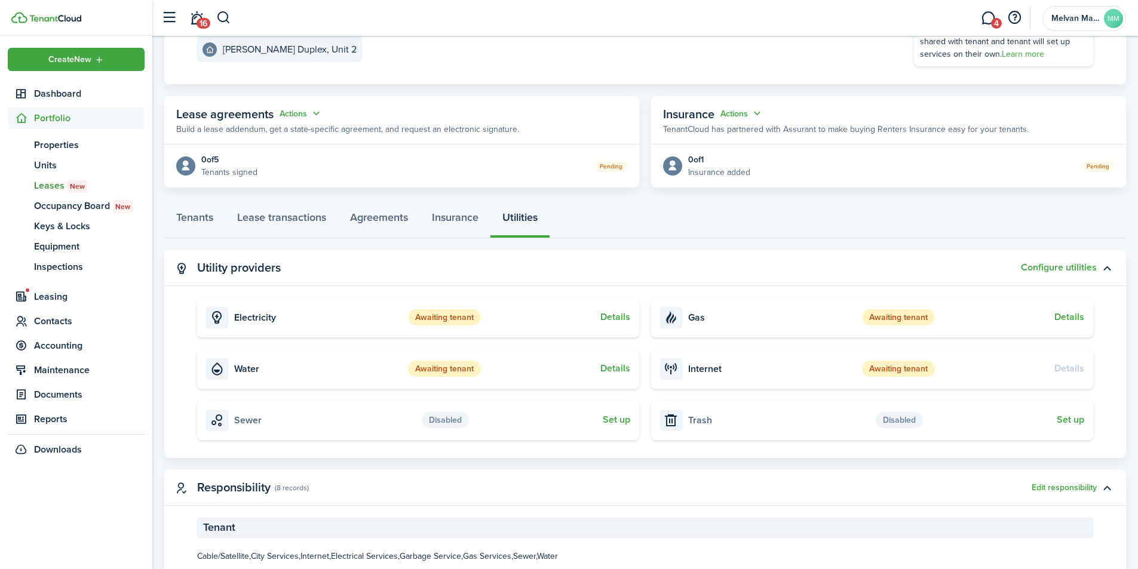
click at [1081, 268] on button "Configure utilities" at bounding box center [1059, 267] width 76 height 11
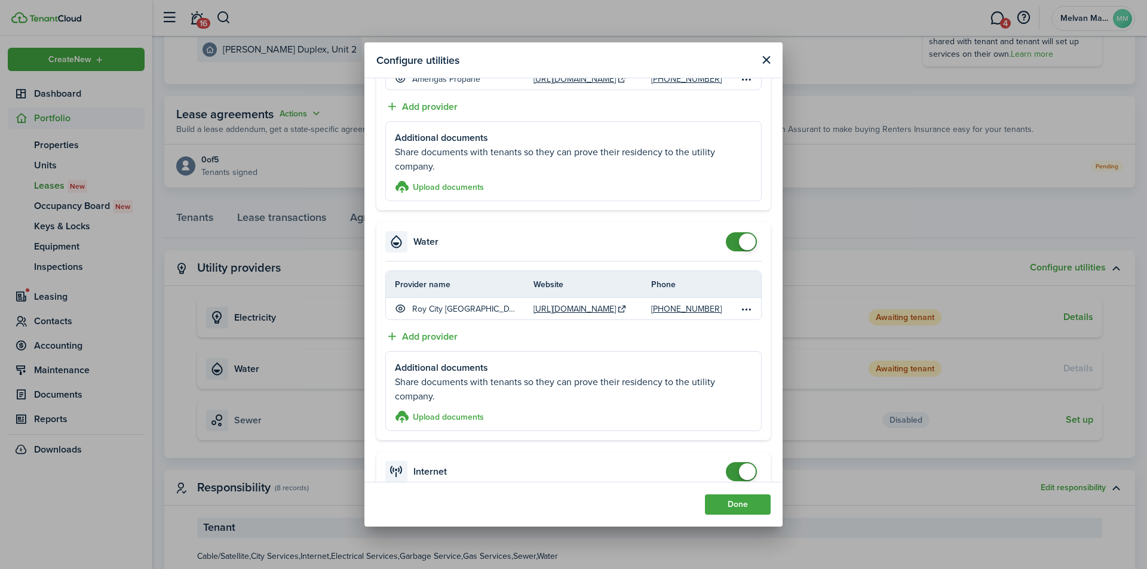
scroll to position [398, 0]
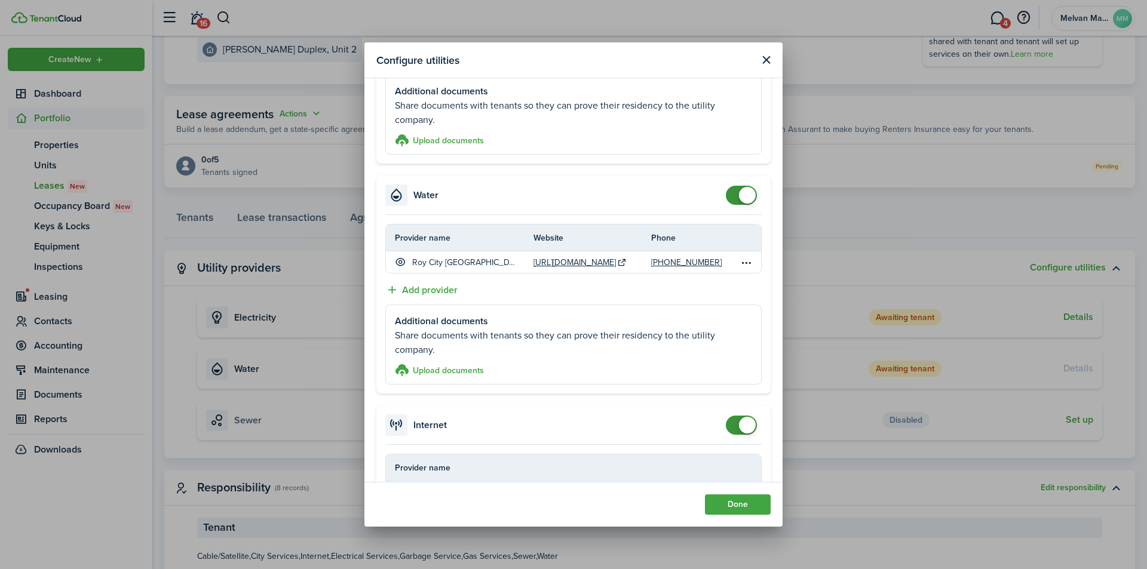
checkbox input "false"
click at [735, 200] on span at bounding box center [741, 195] width 12 height 19
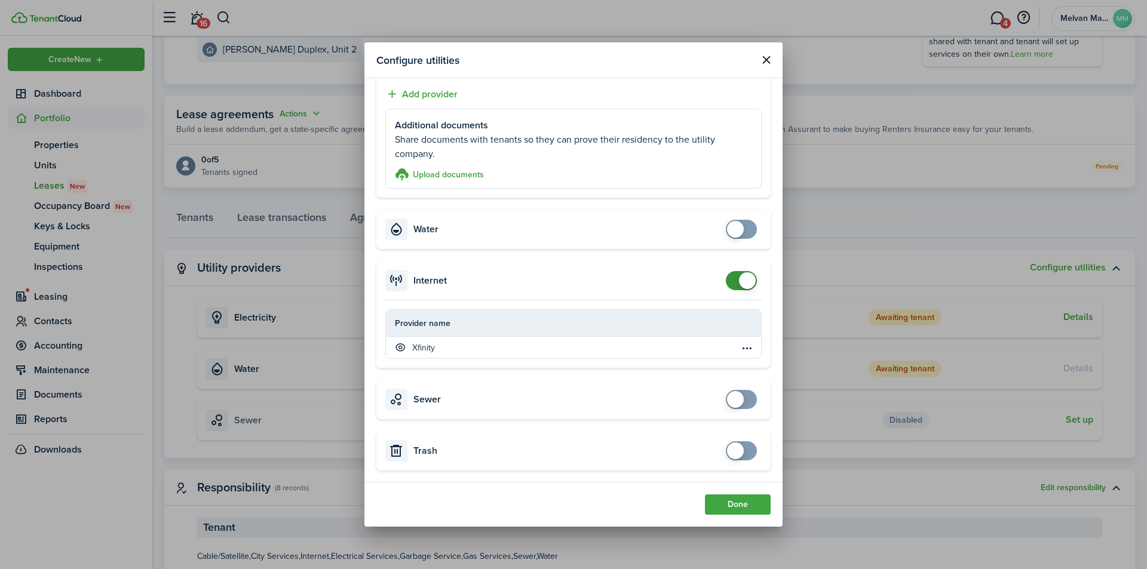
scroll to position [364, 0]
click at [742, 500] on button "Done" at bounding box center [738, 505] width 66 height 20
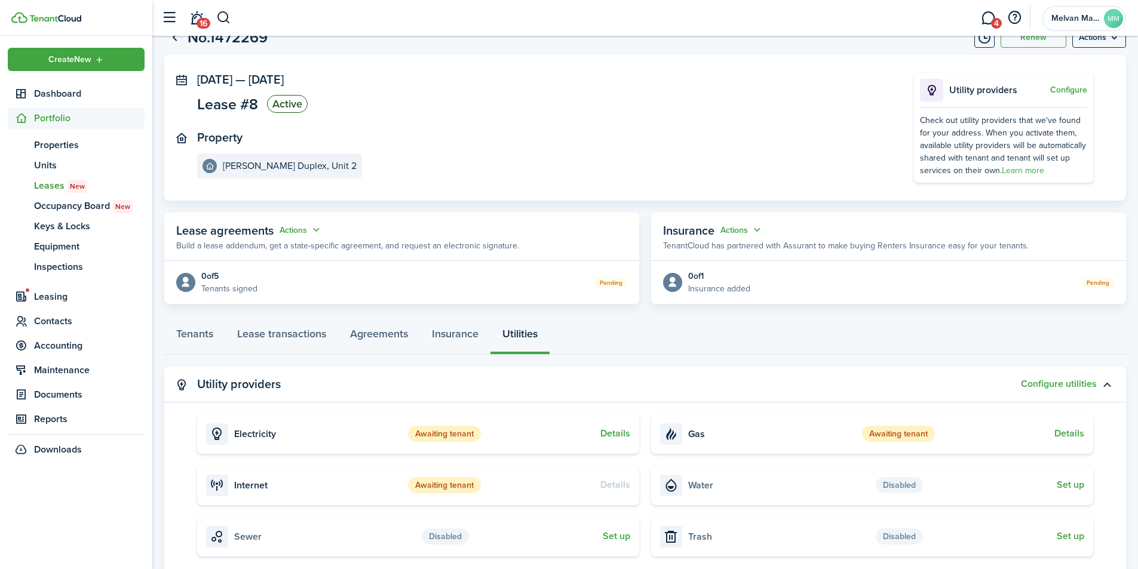
scroll to position [0, 0]
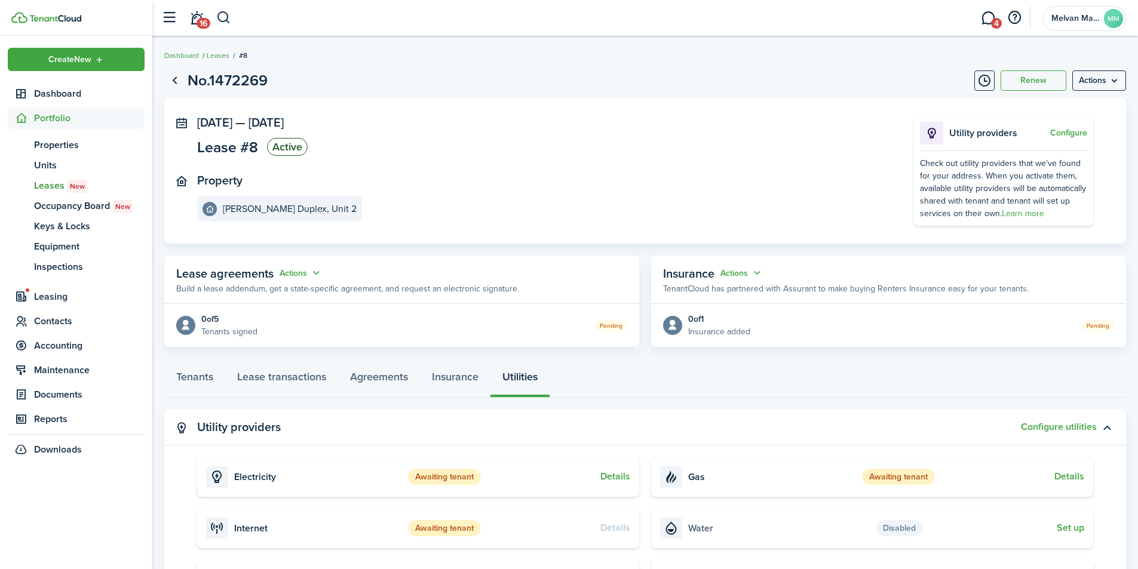
click at [1117, 82] on menu-btn "Actions" at bounding box center [1099, 80] width 54 height 20
click at [797, 68] on page-view-layout "No.1472269 Renew Actions Oct 01, 2025 — Sep 30, 2026 Lease #8 Active Property R…" at bounding box center [645, 404] width 986 height 683
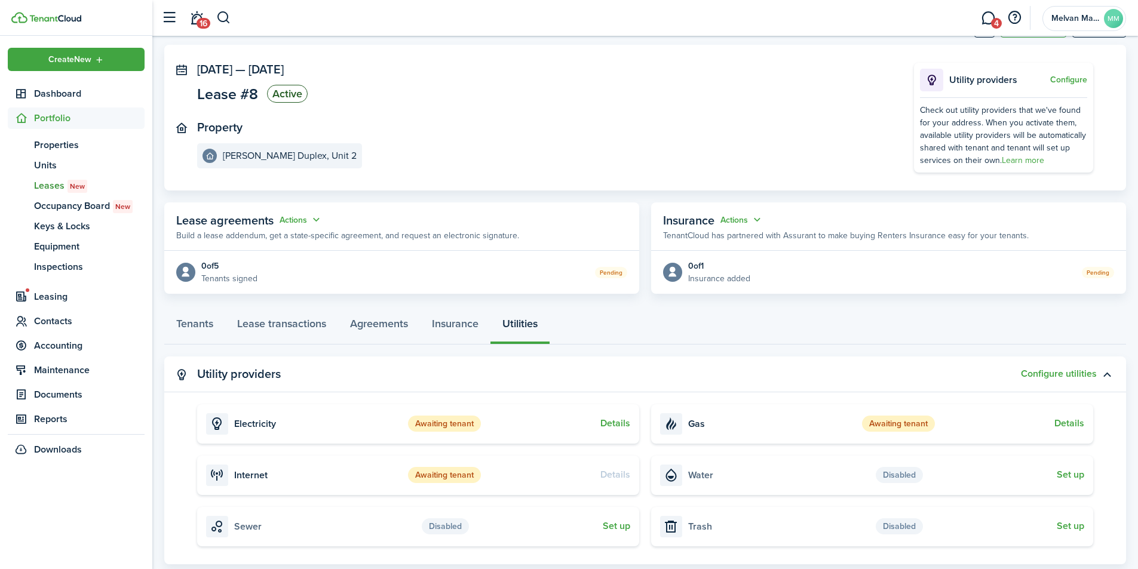
scroll to position [79, 0]
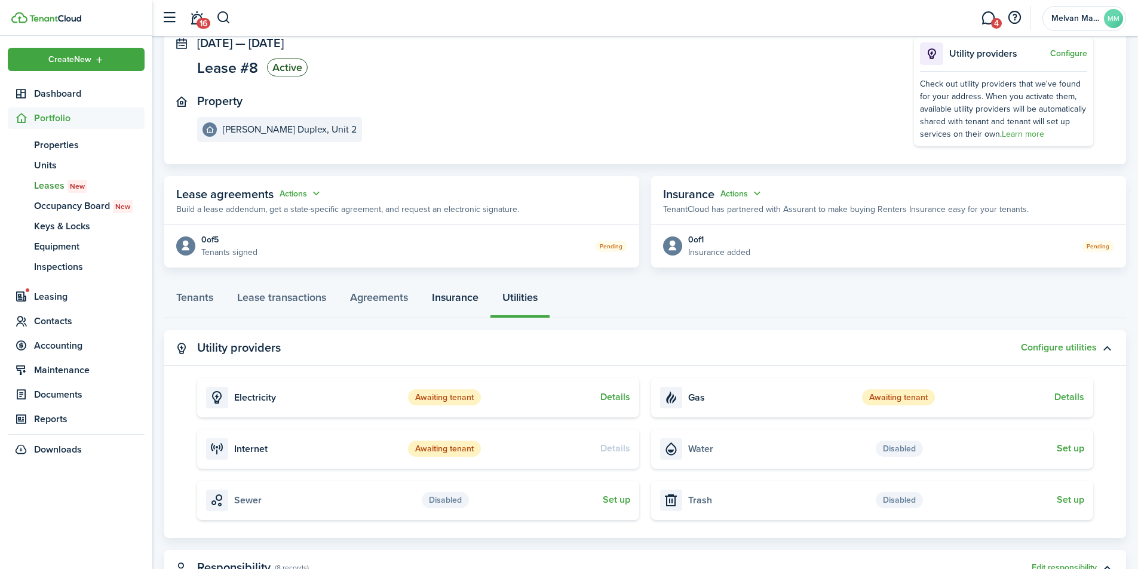
click at [453, 299] on link "Insurance" at bounding box center [455, 301] width 70 height 36
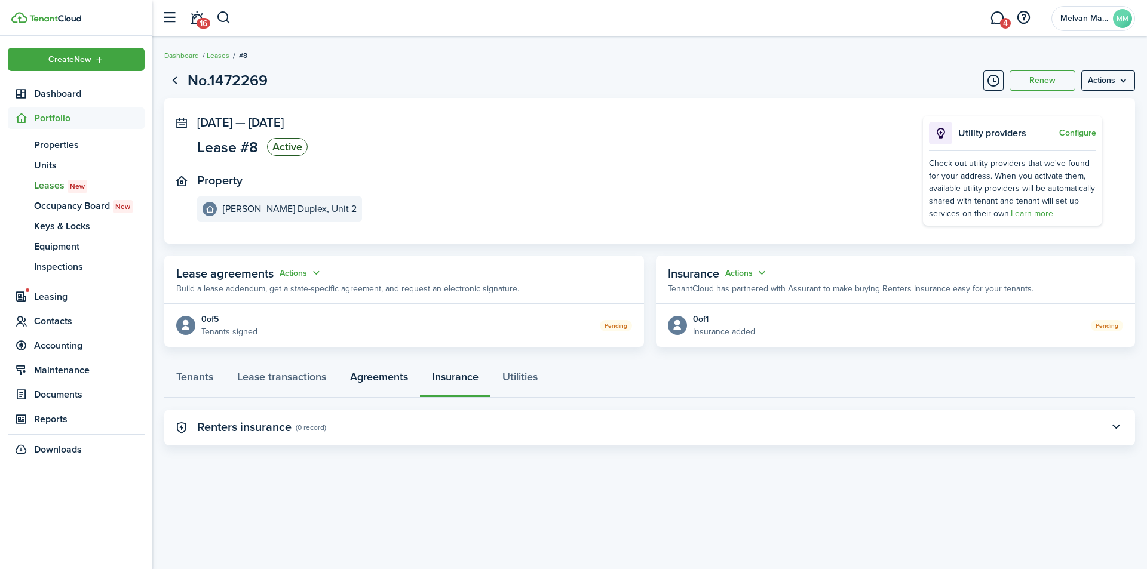
click at [386, 379] on link "Agreements" at bounding box center [379, 380] width 82 height 36
click at [288, 378] on link "Lease transactions" at bounding box center [281, 380] width 113 height 36
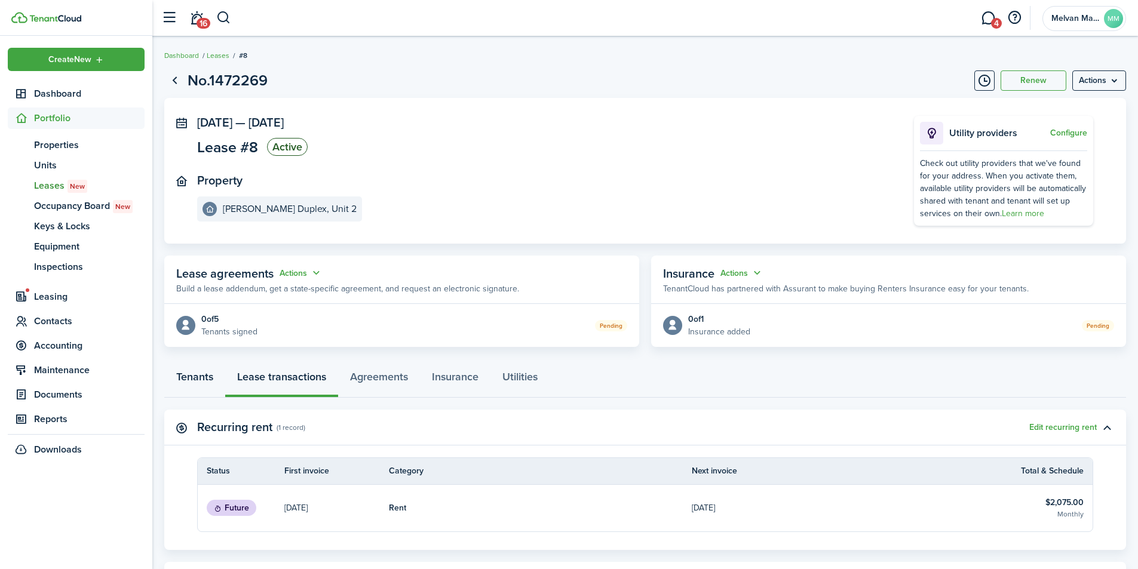
click at [201, 378] on link "Tenants" at bounding box center [194, 380] width 61 height 36
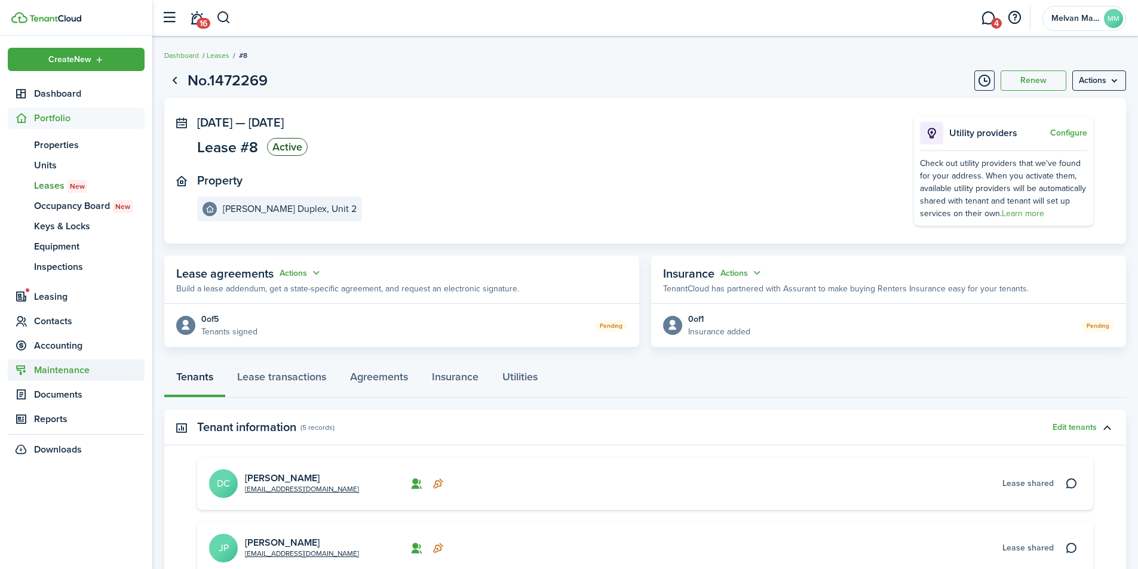
click at [80, 369] on span "Maintenance" at bounding box center [89, 370] width 111 height 14
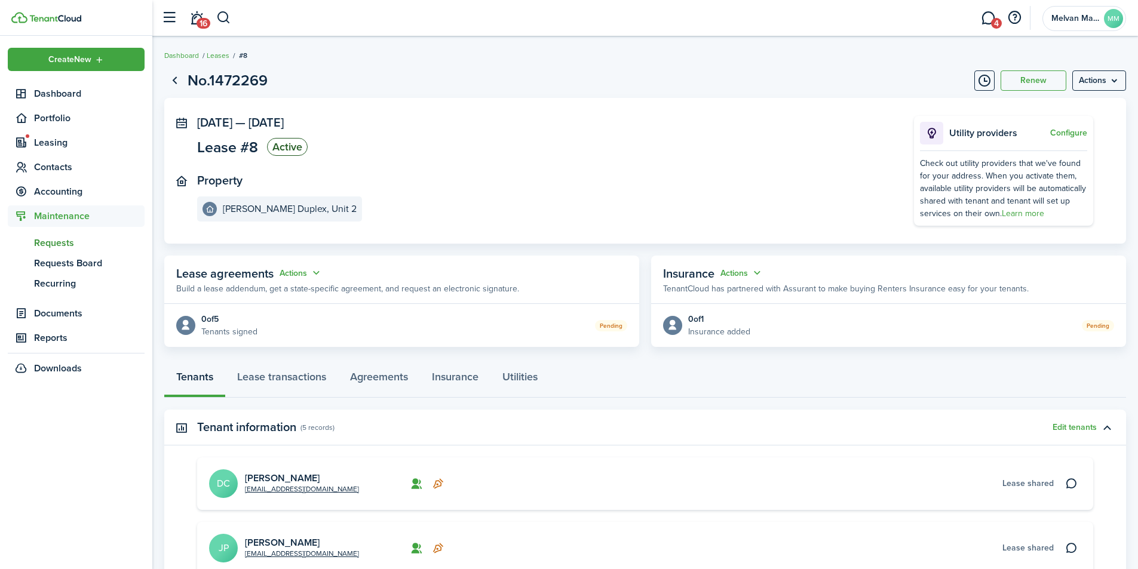
click at [63, 241] on span "Requests" at bounding box center [89, 243] width 111 height 14
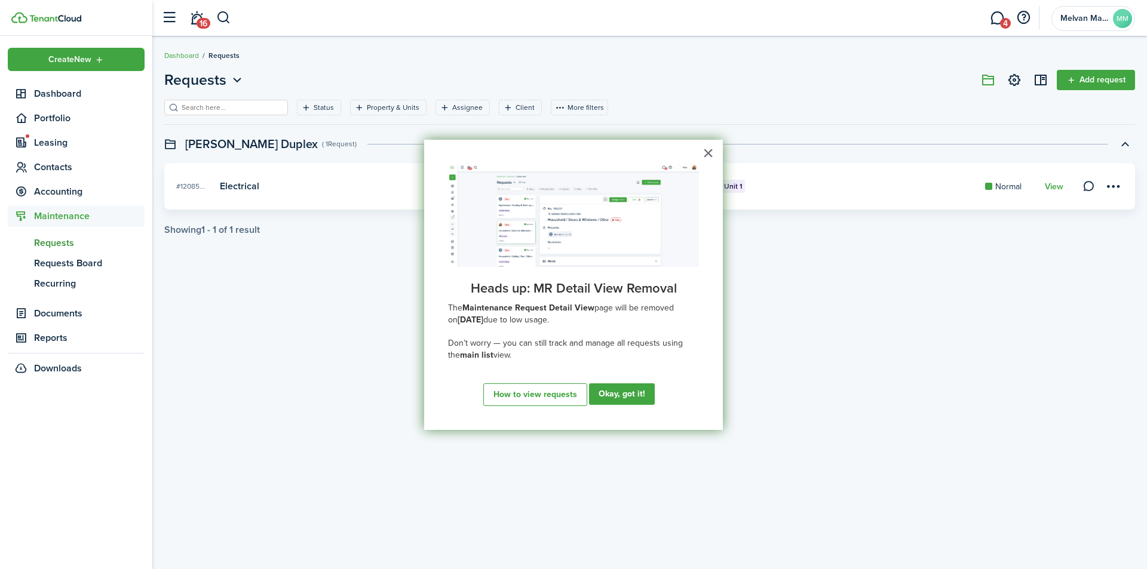
click at [687, 164] on img at bounding box center [573, 215] width 251 height 103
click at [711, 152] on button "×" at bounding box center [708, 152] width 11 height 19
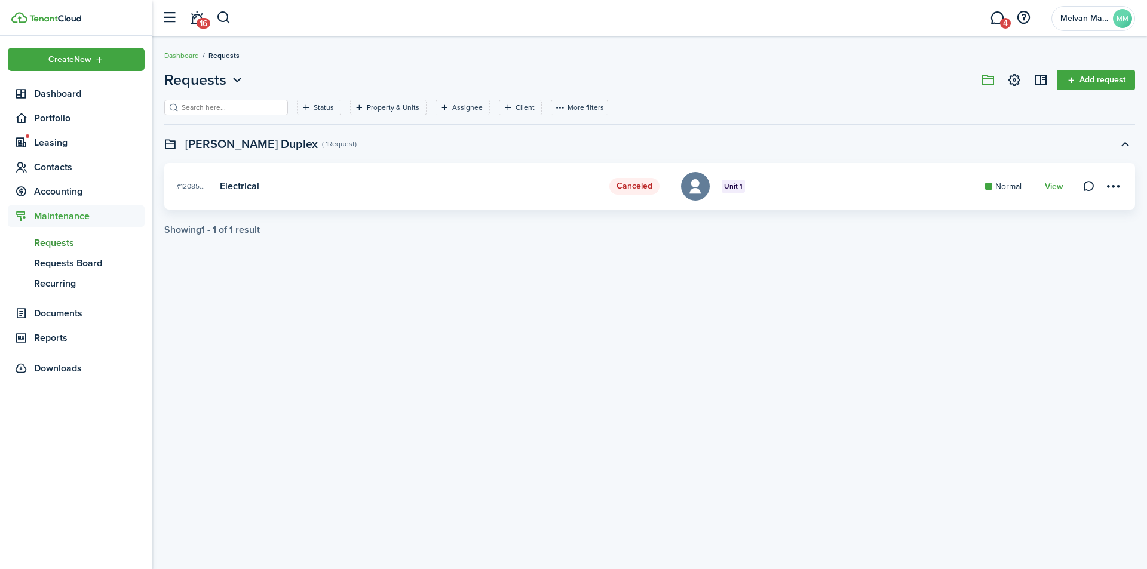
click at [1110, 82] on link "Add request" at bounding box center [1096, 80] width 78 height 20
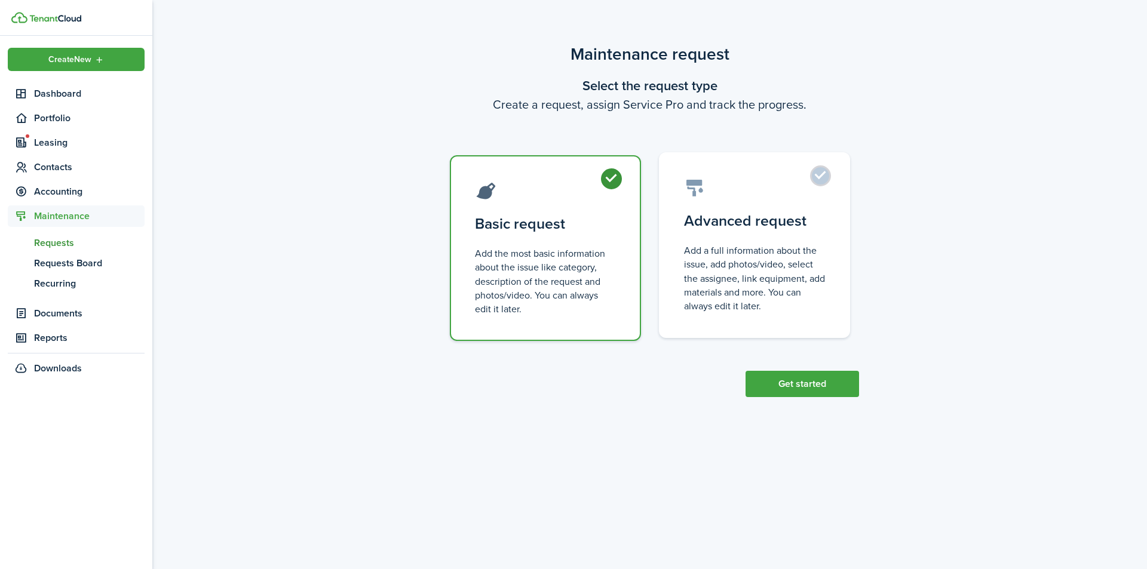
click at [821, 176] on label "Advanced request Add a full information about the issue, add photos/video, sele…" at bounding box center [754, 245] width 191 height 186
radio input "false"
radio input "true"
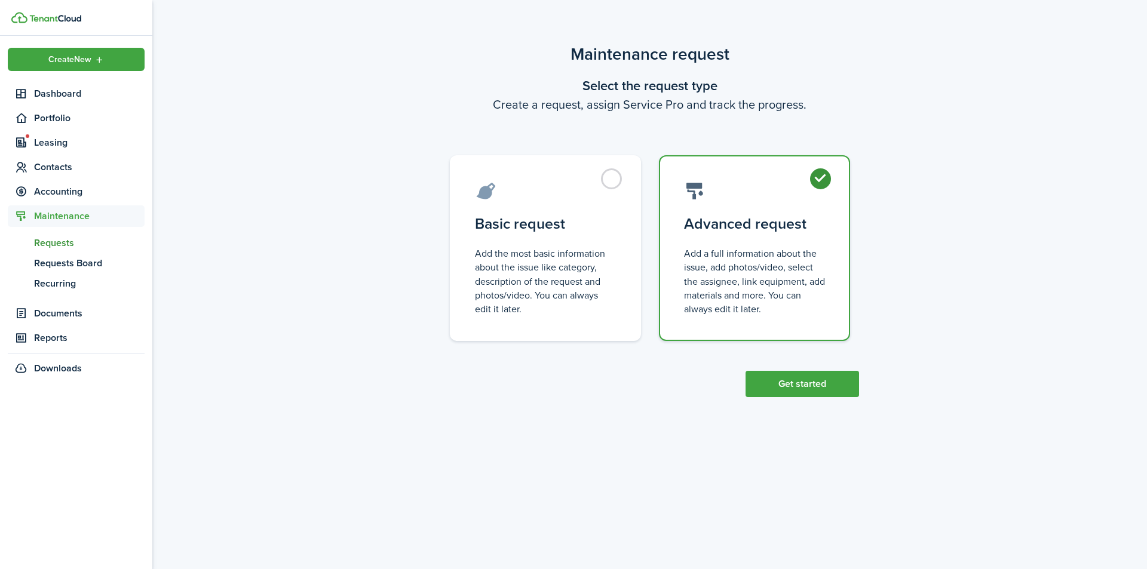
click at [791, 384] on button "Get started" at bounding box center [803, 384] width 114 height 26
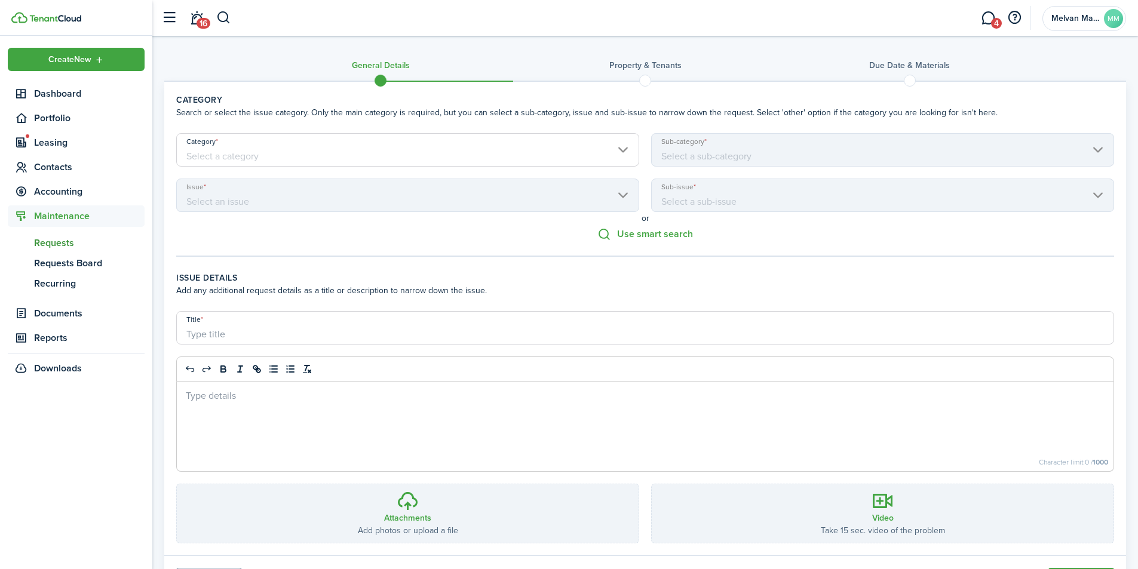
click at [477, 144] on input "Category" at bounding box center [407, 149] width 463 height 33
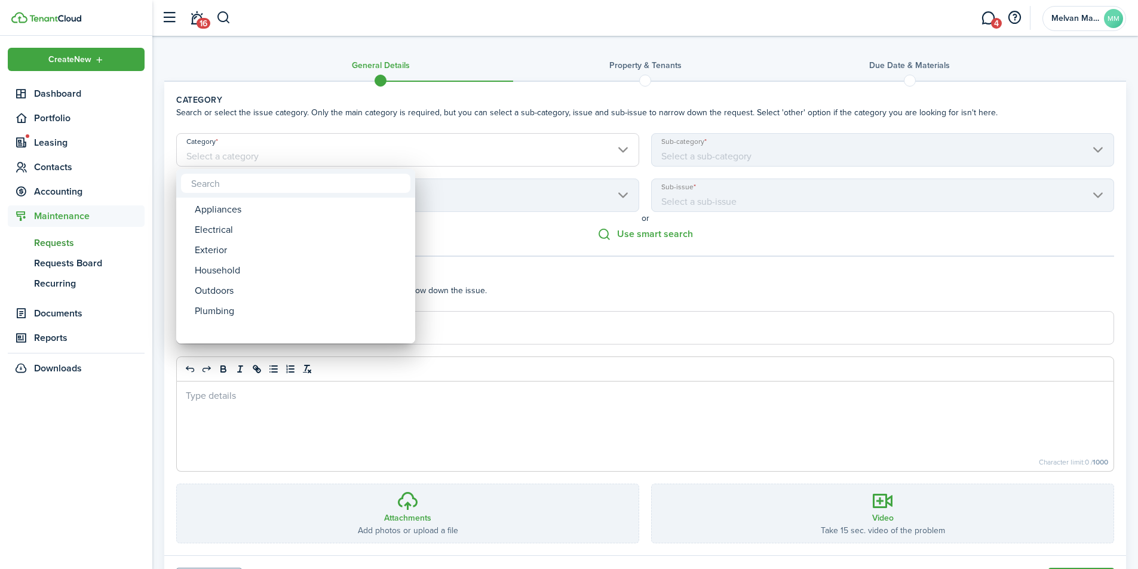
click at [489, 140] on div at bounding box center [568, 284] width 1329 height 761
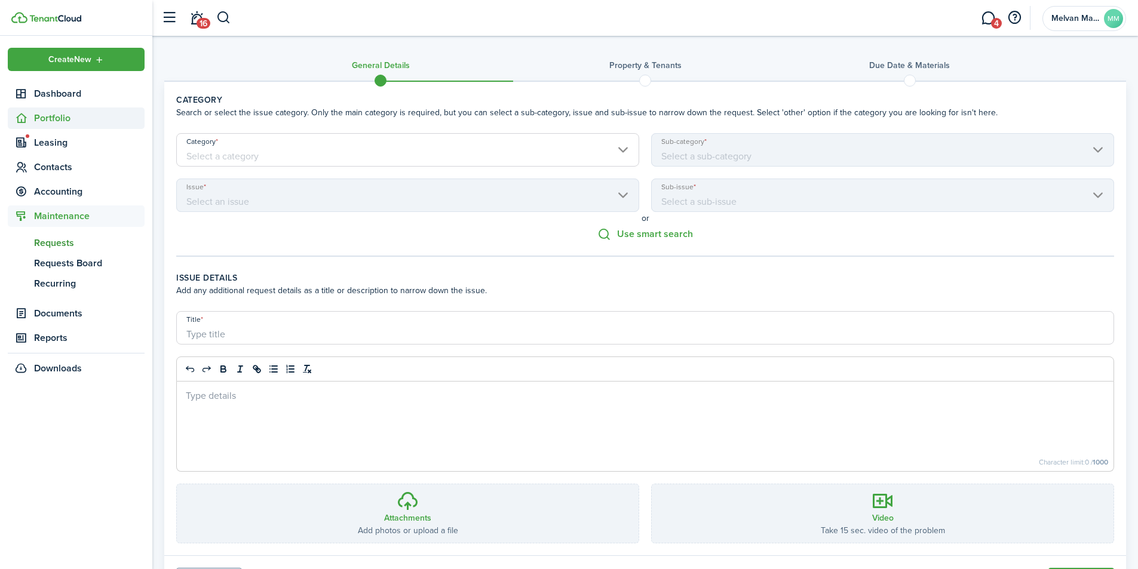
click at [54, 120] on span "Portfolio" at bounding box center [89, 118] width 111 height 14
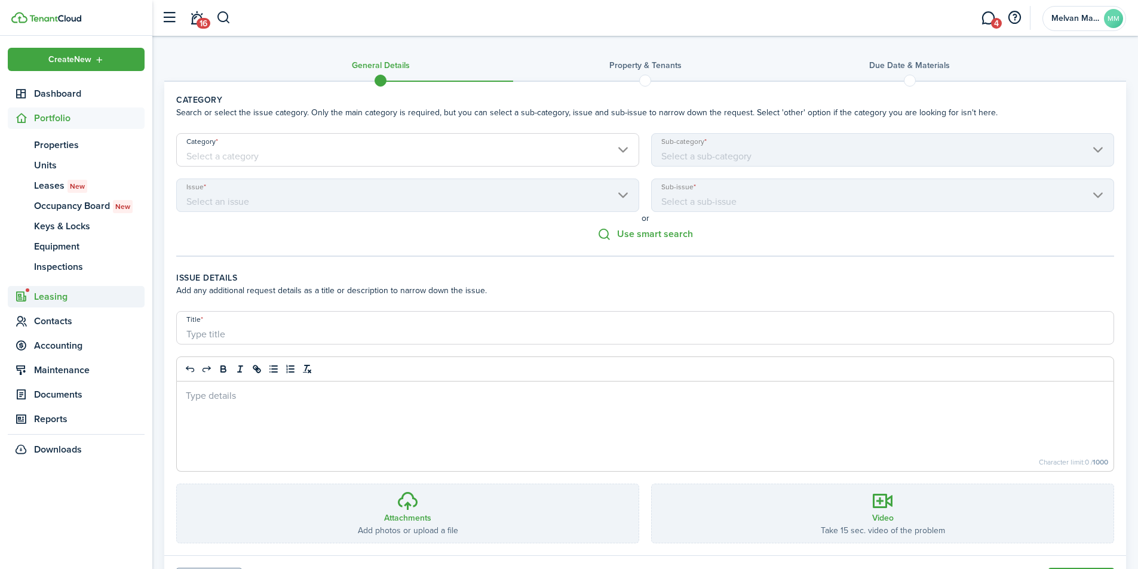
click at [58, 298] on span "Leasing" at bounding box center [89, 297] width 111 height 14
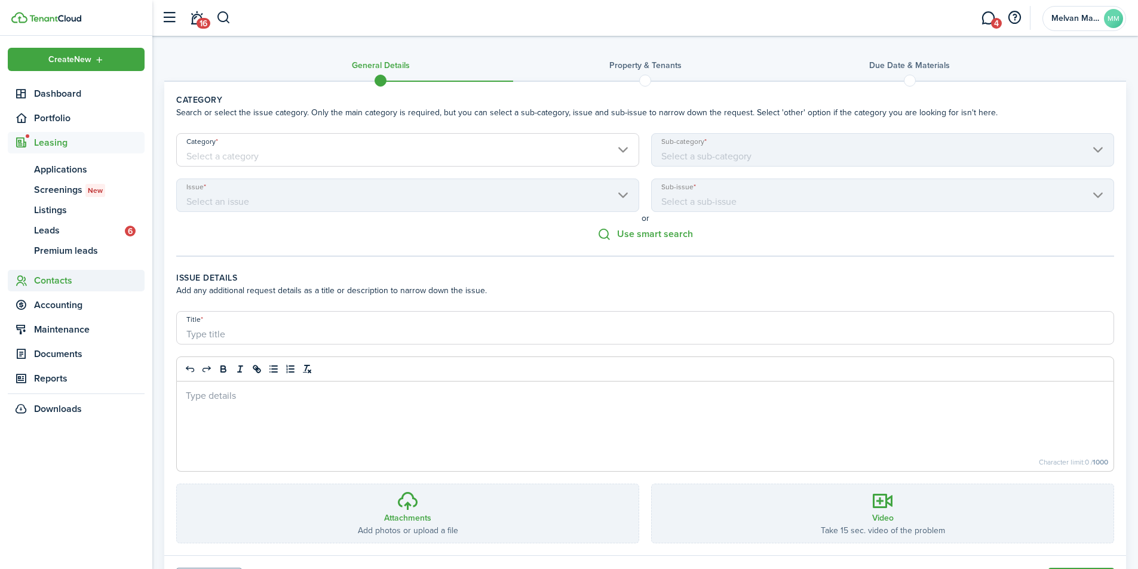
click at [60, 280] on span "Contacts" at bounding box center [89, 281] width 111 height 14
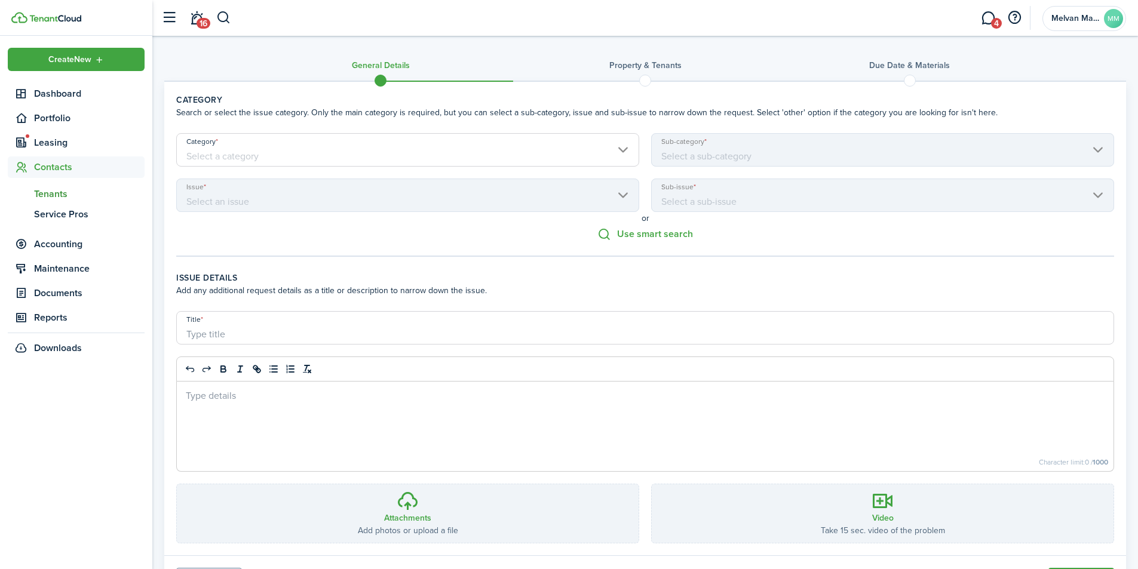
click at [57, 195] on span "Tenants" at bounding box center [89, 194] width 111 height 14
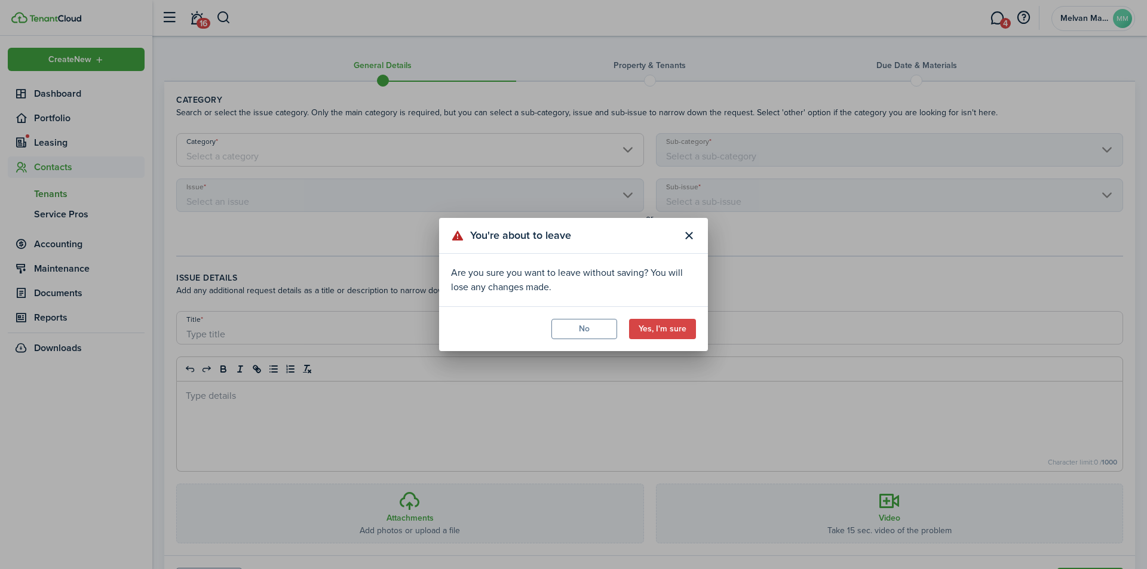
click at [660, 329] on button "Yes, I'm sure" at bounding box center [662, 329] width 67 height 20
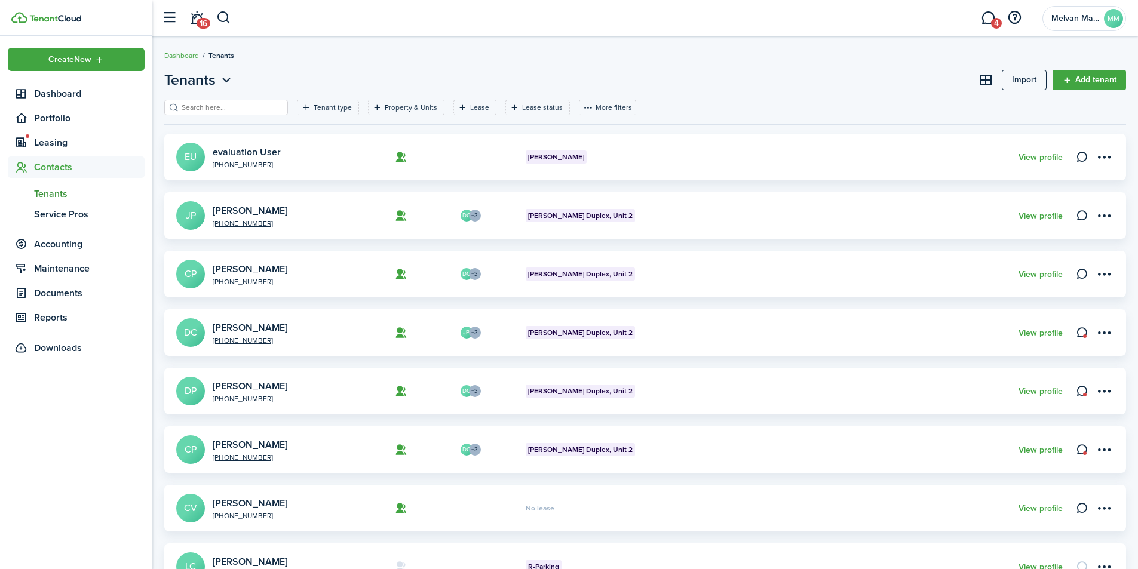
click at [1040, 453] on link "View profile" at bounding box center [1041, 451] width 44 height 10
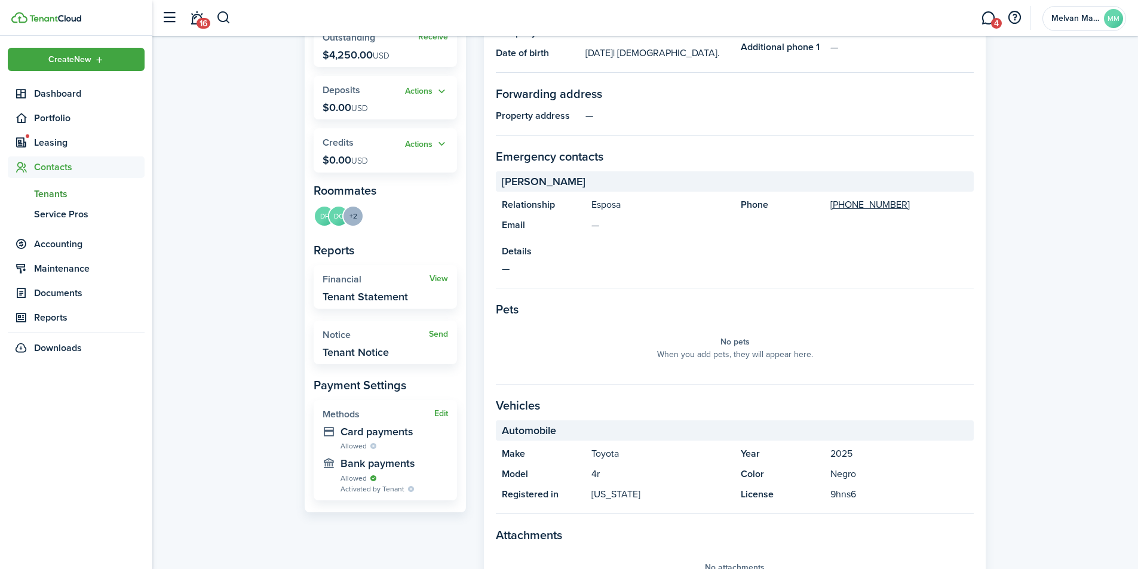
scroll to position [239, 0]
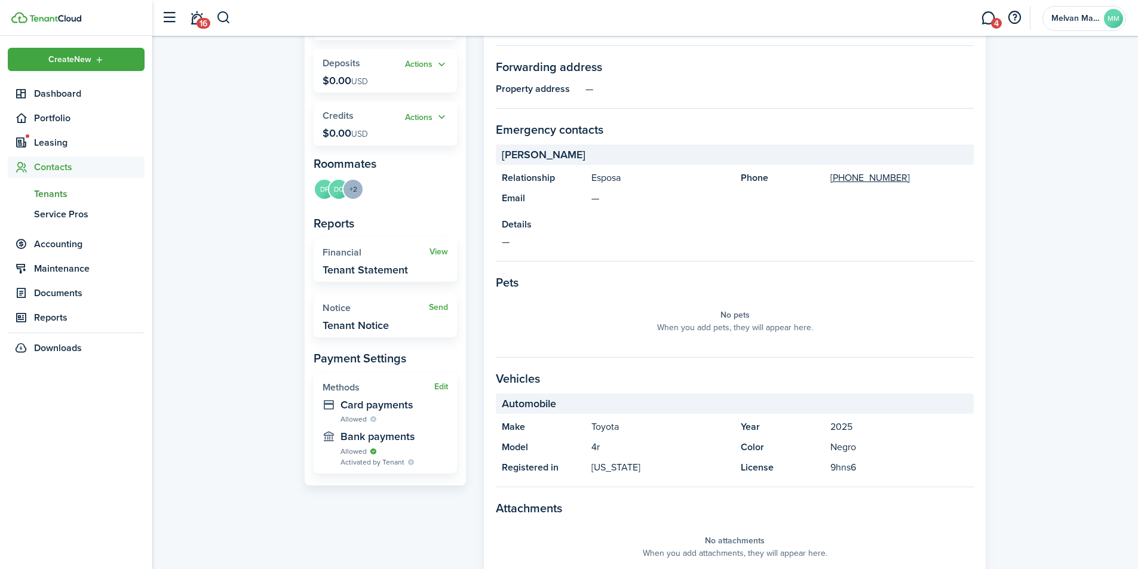
click at [442, 384] on button "Edit" at bounding box center [441, 387] width 14 height 10
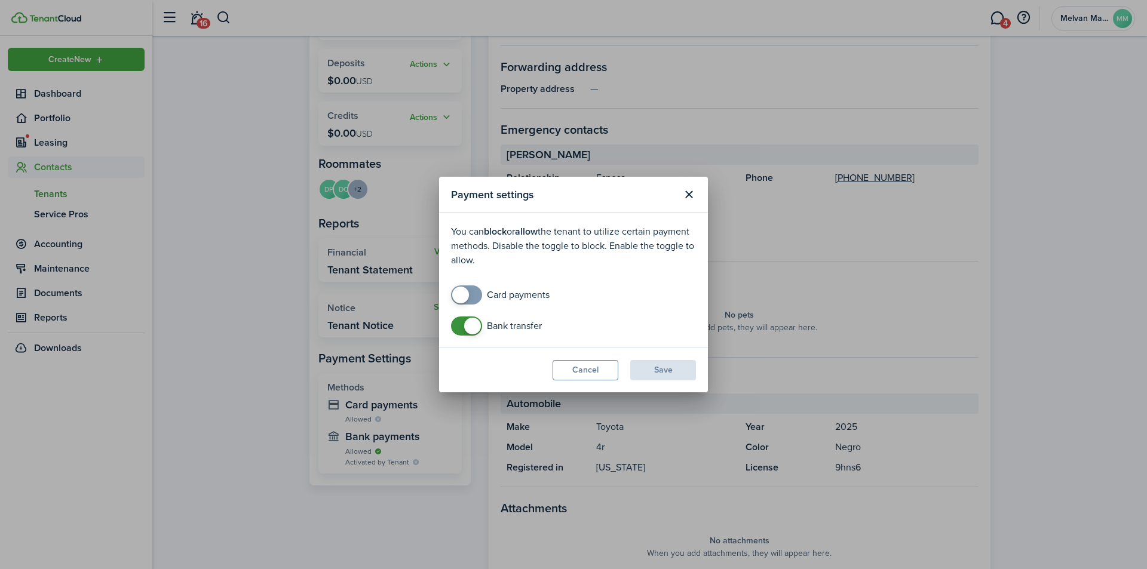
click at [593, 379] on button "Cancel" at bounding box center [586, 370] width 66 height 20
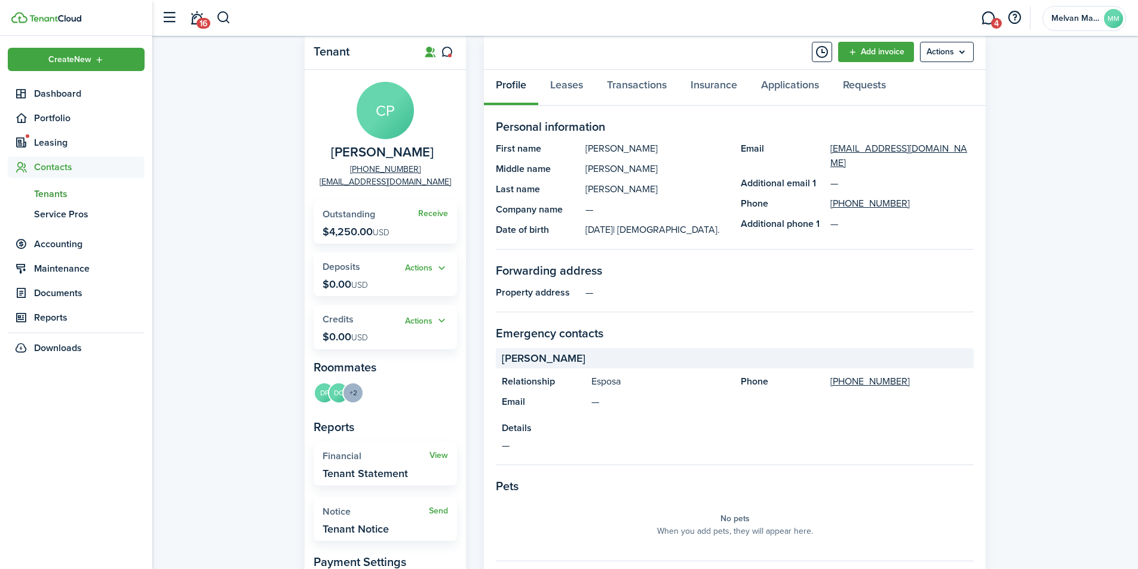
scroll to position [0, 0]
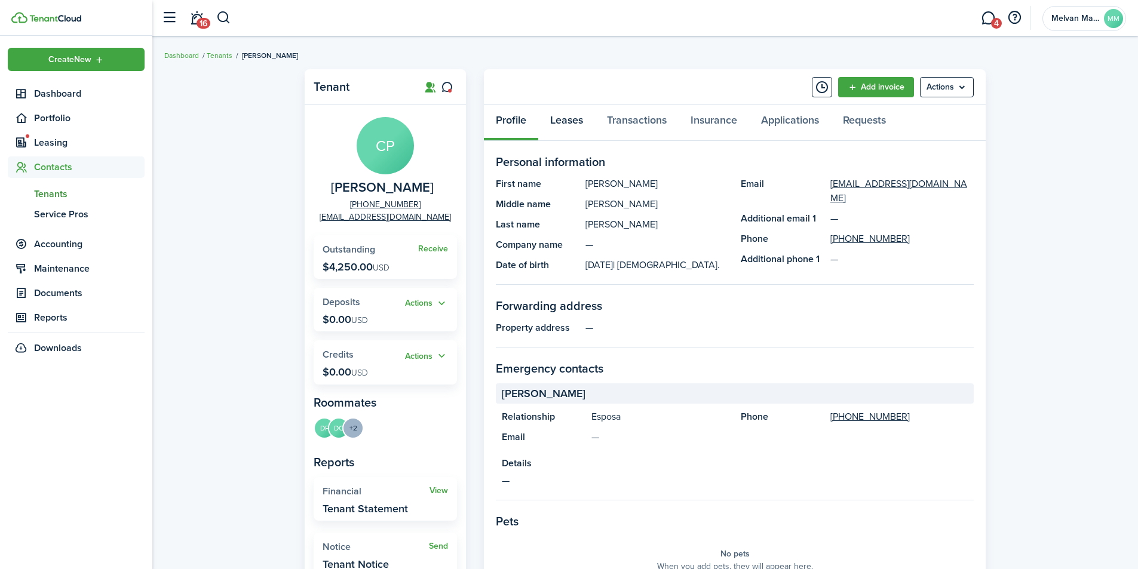
click at [576, 120] on link "Leases" at bounding box center [566, 123] width 57 height 36
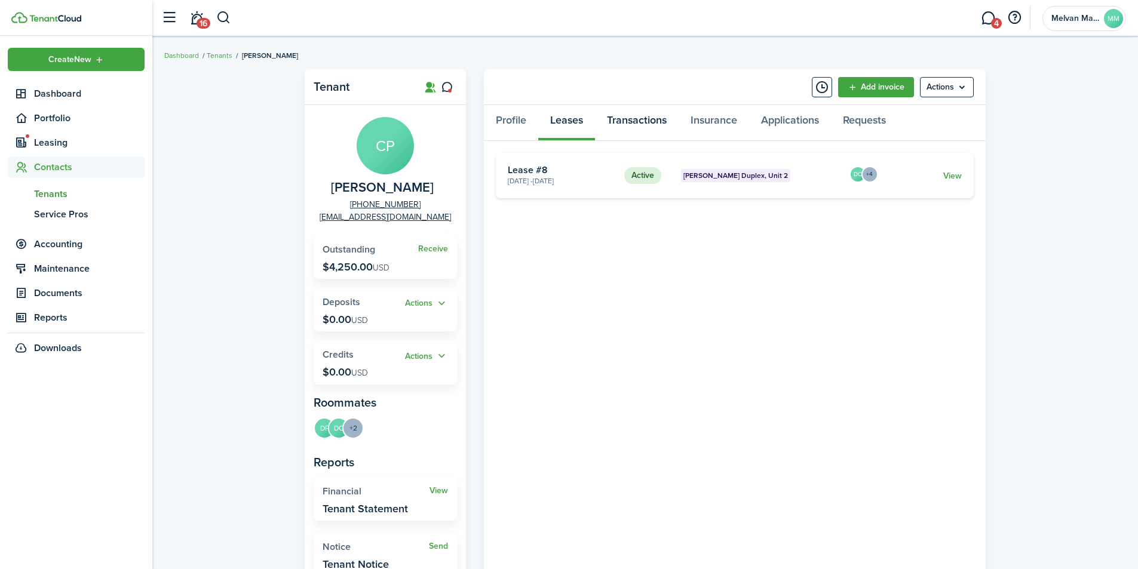
click at [637, 118] on link "Transactions" at bounding box center [637, 123] width 84 height 36
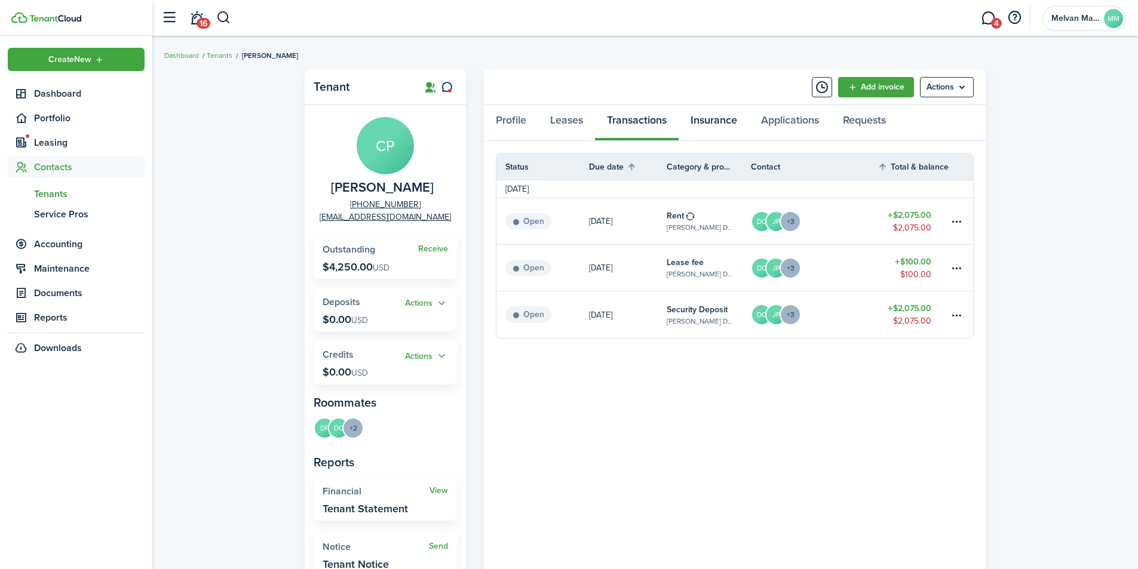
click at [728, 125] on link "Insurance" at bounding box center [714, 123] width 70 height 36
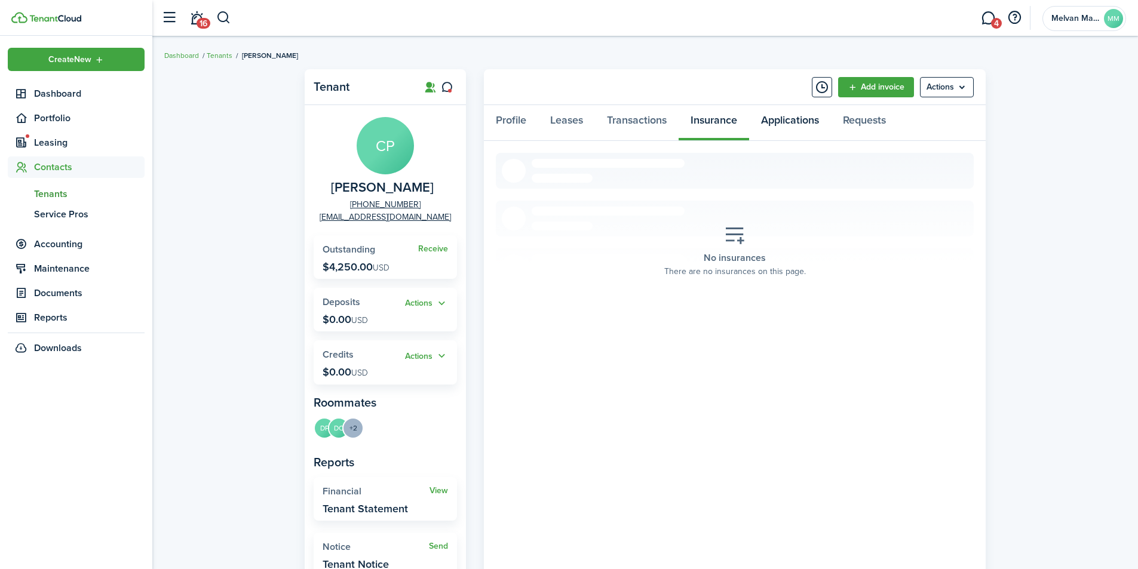
click at [794, 119] on link "Applications" at bounding box center [790, 123] width 82 height 36
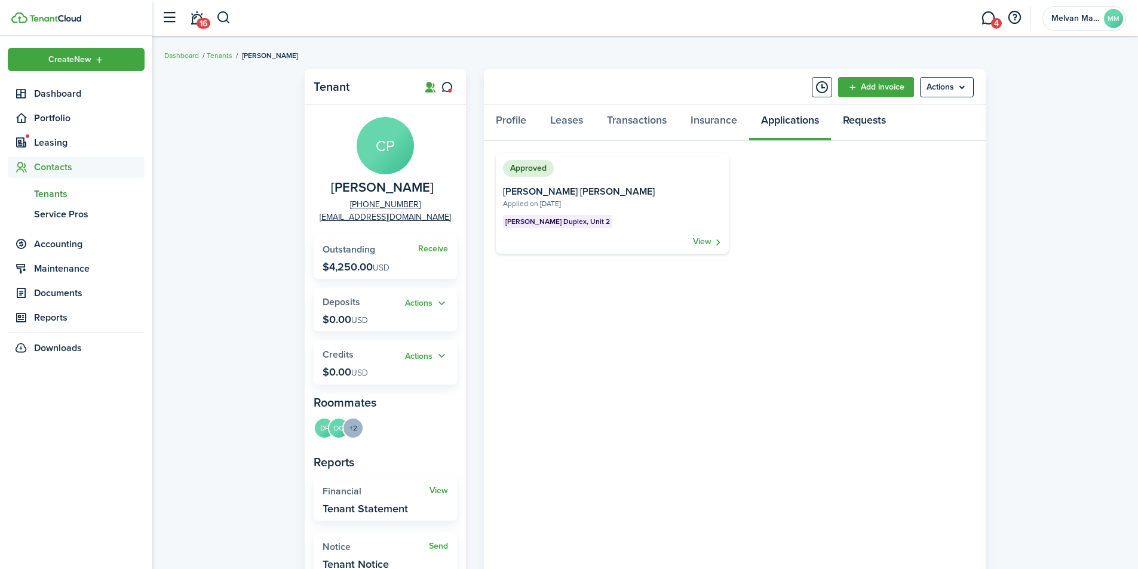
click at [863, 123] on link "Requests" at bounding box center [864, 123] width 67 height 36
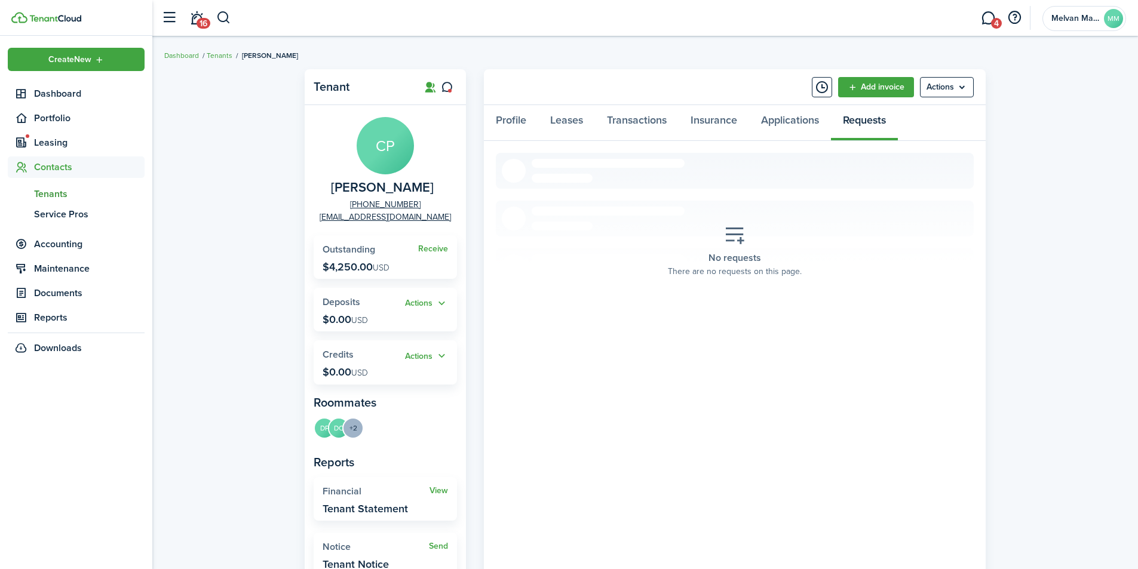
click at [725, 268] on placeholder-description "There are no requests on this page." at bounding box center [735, 271] width 134 height 13
click at [756, 253] on placeholder-title "No requests" at bounding box center [735, 258] width 53 height 14
click at [767, 231] on div "No requests There are no requests on this page." at bounding box center [735, 251] width 152 height 70
click at [956, 91] on menu-btn "Actions" at bounding box center [947, 87] width 54 height 20
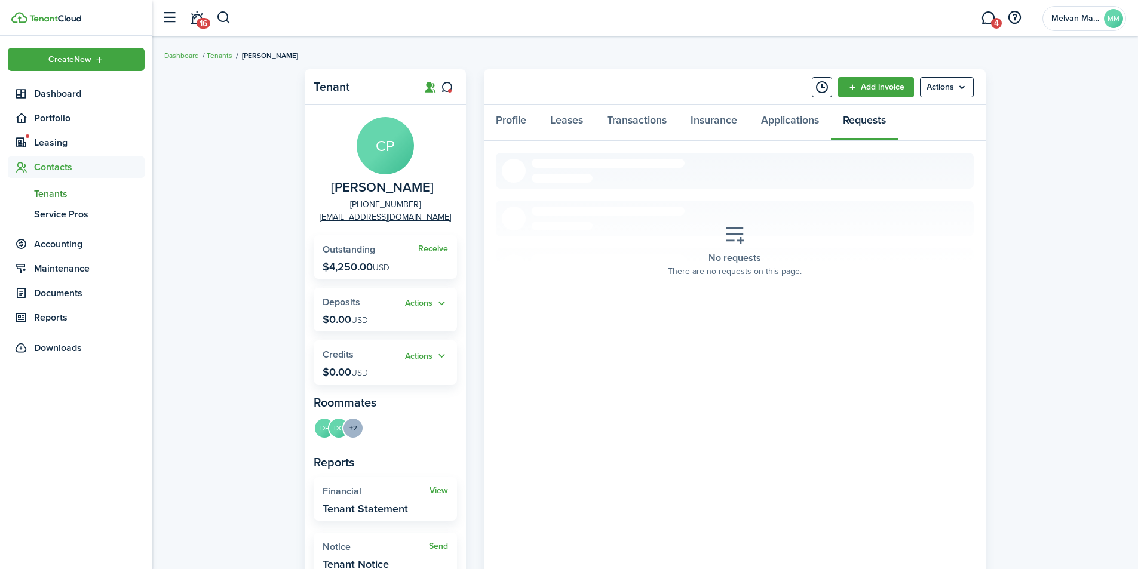
click at [751, 252] on placeholder-title "No requests" at bounding box center [735, 258] width 53 height 14
click at [514, 121] on link "Profile" at bounding box center [511, 123] width 54 height 36
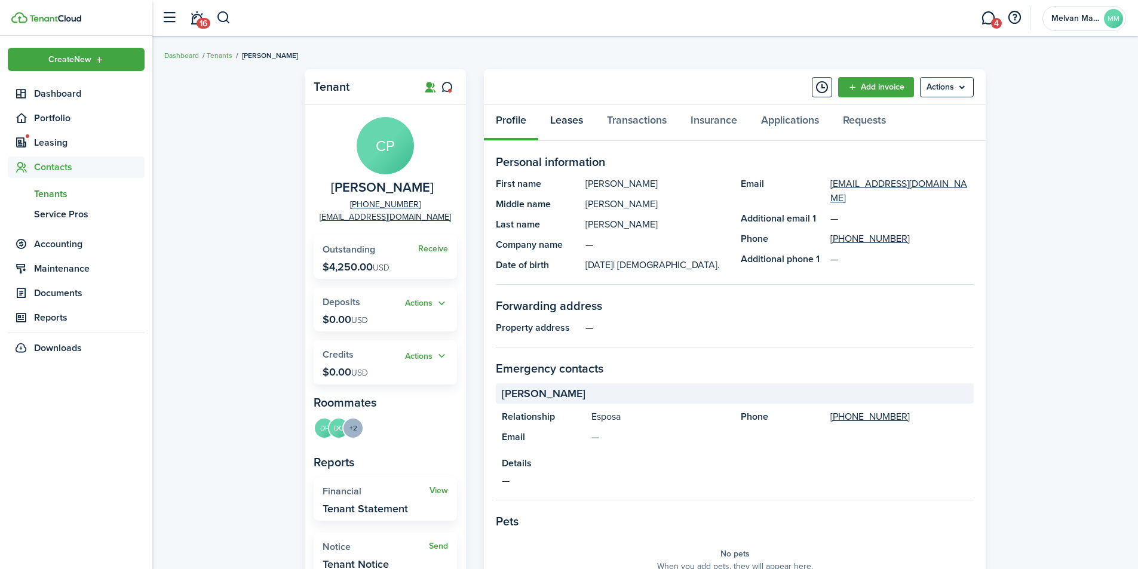
click at [561, 118] on link "Leases" at bounding box center [566, 123] width 57 height 36
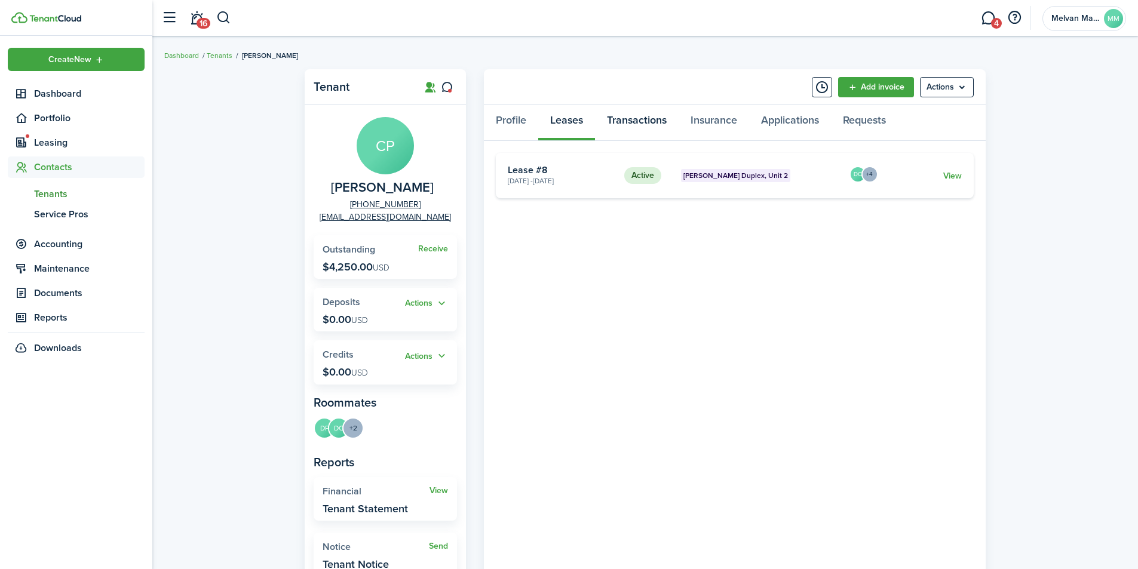
click at [633, 118] on link "Transactions" at bounding box center [637, 123] width 84 height 36
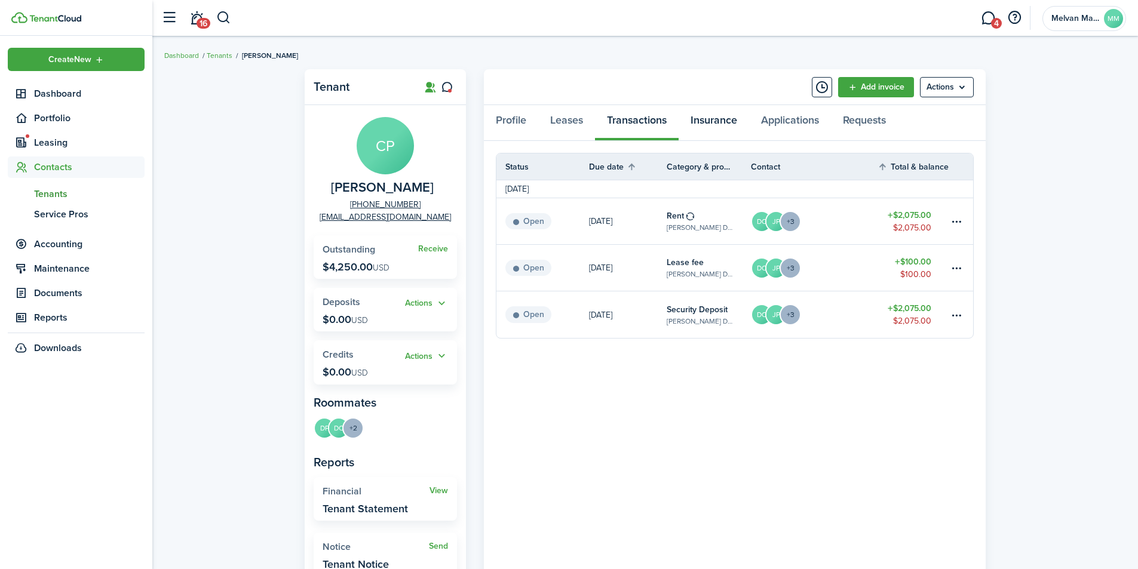
click at [720, 118] on link "Insurance" at bounding box center [714, 123] width 70 height 36
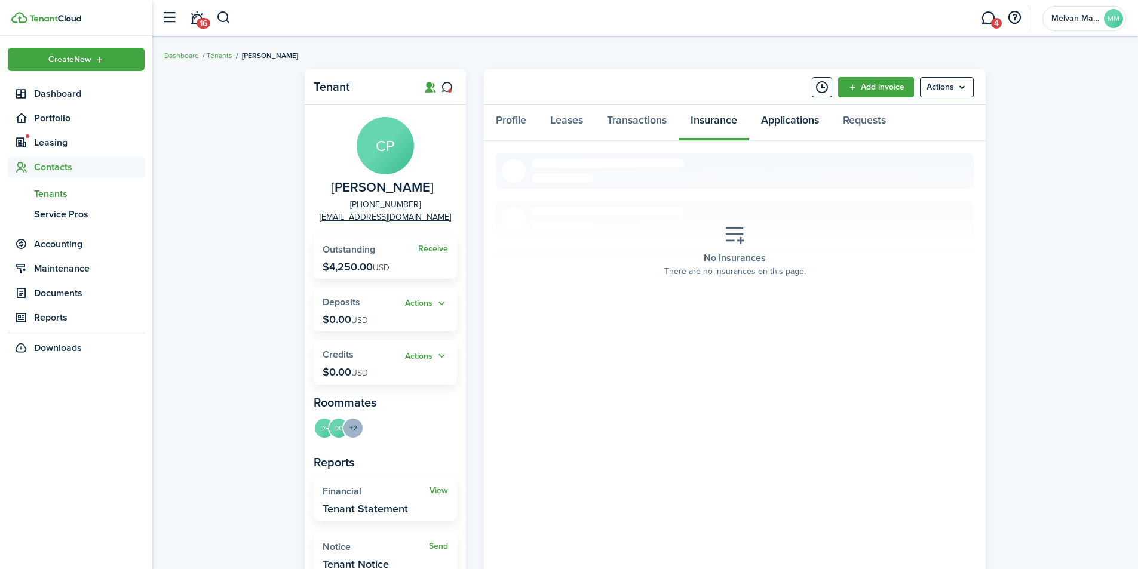
click at [804, 124] on link "Applications" at bounding box center [790, 123] width 82 height 36
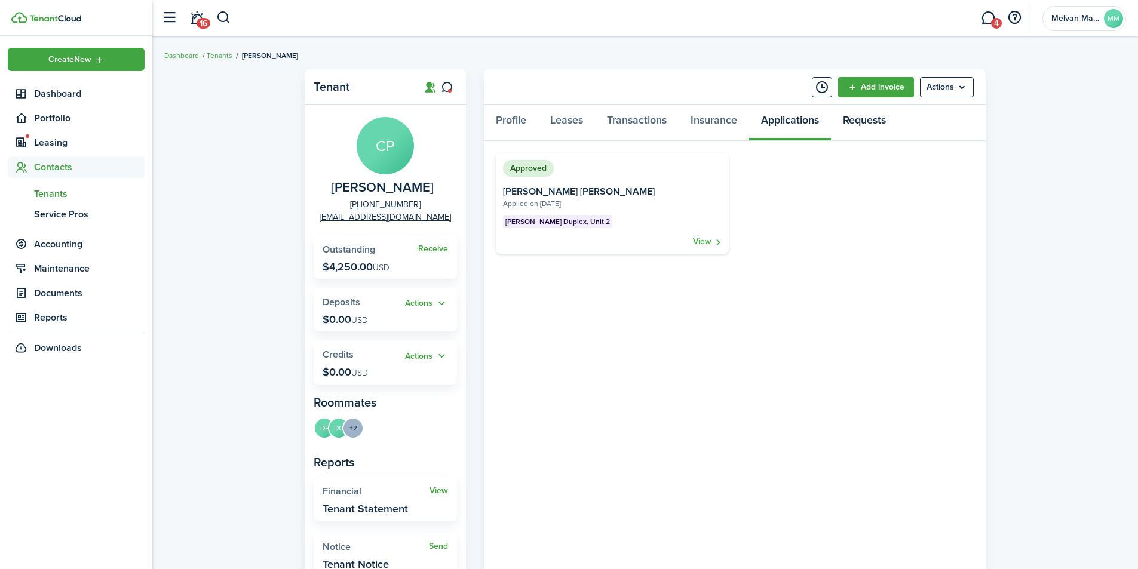
click at [865, 123] on link "Requests" at bounding box center [864, 123] width 67 height 36
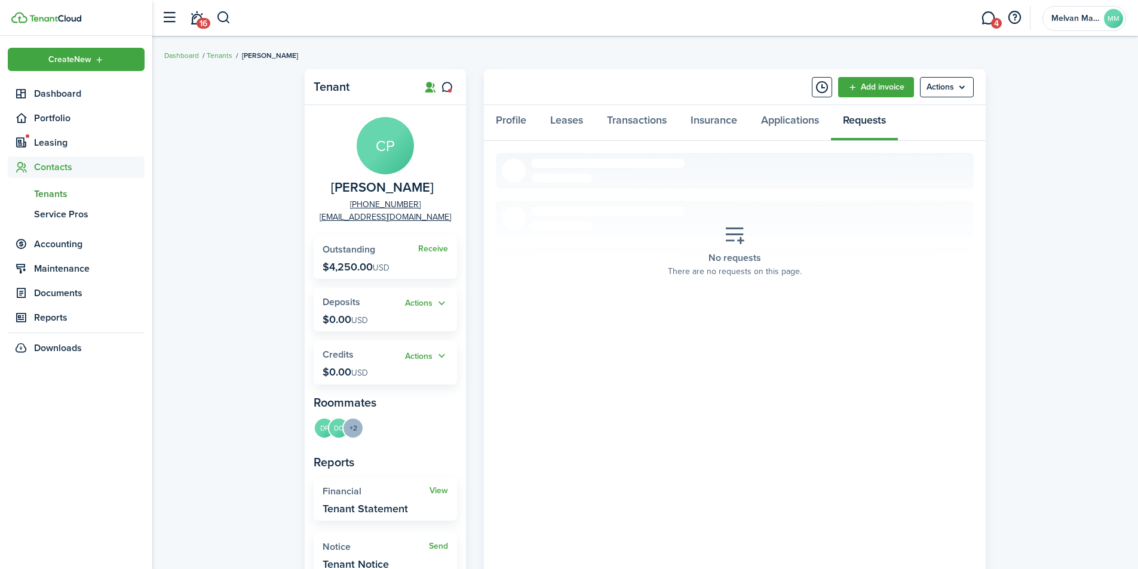
click at [955, 88] on menu-btn "Actions" at bounding box center [947, 87] width 54 height 20
click at [188, 115] on div "Tenant CP Cesar Pacheco Ordonez +1 385-436-7978 pachecoordonescesar@gmail.com R…" at bounding box center [645, 409] width 986 height 692
click at [39, 160] on span "Contacts" at bounding box center [89, 167] width 111 height 14
click at [41, 164] on span "Contacts" at bounding box center [89, 167] width 111 height 14
click at [55, 192] on span "Tenants" at bounding box center [89, 194] width 111 height 14
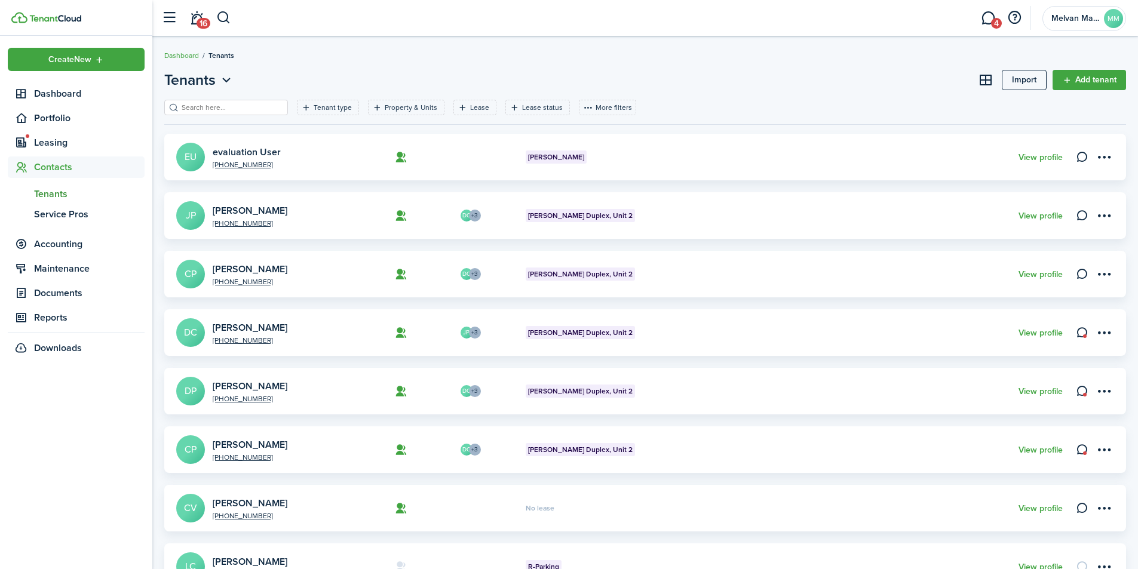
click at [1110, 162] on menu-btn-icon "Open menu" at bounding box center [1104, 157] width 20 height 20
click at [1034, 224] on link "Move in" at bounding box center [1062, 225] width 105 height 20
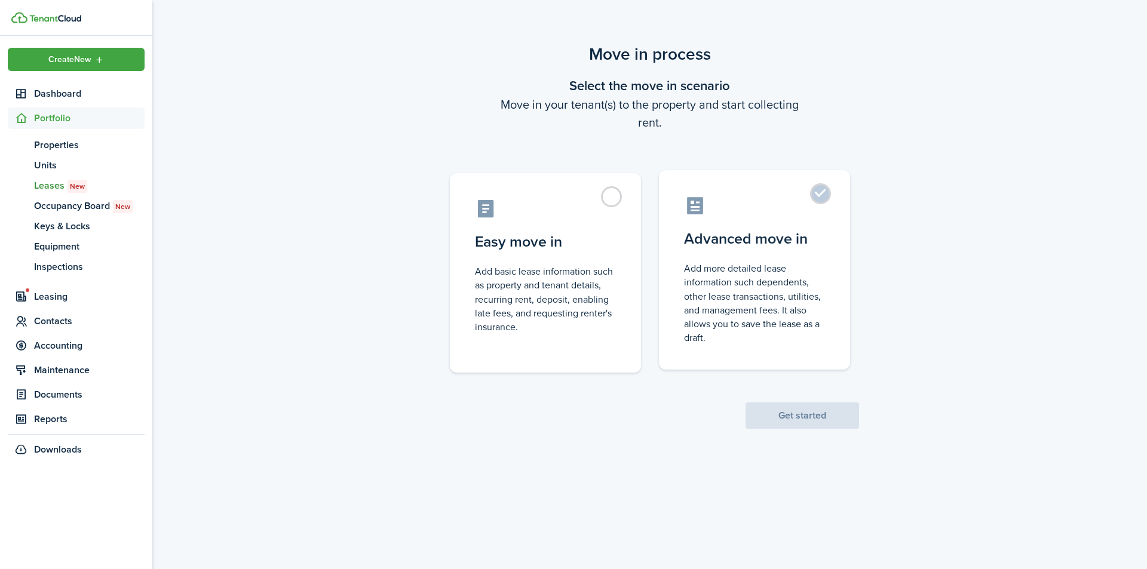
click at [820, 191] on label "Advanced move in Add more detailed lease information such dependents, other lea…" at bounding box center [754, 270] width 191 height 200
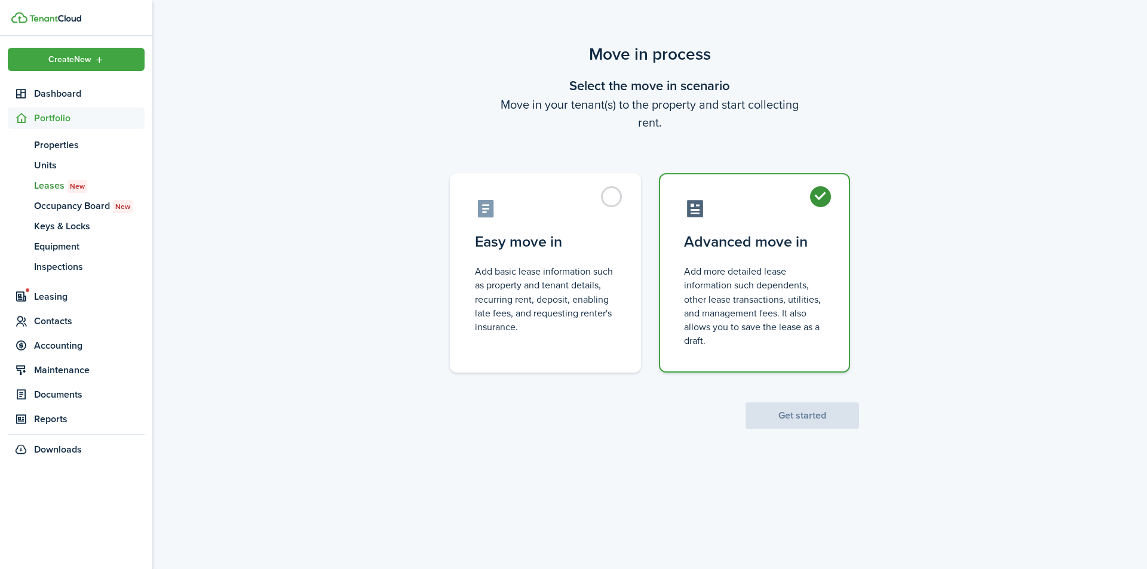
radio input "true"
click at [807, 416] on button "Get started" at bounding box center [803, 416] width 114 height 26
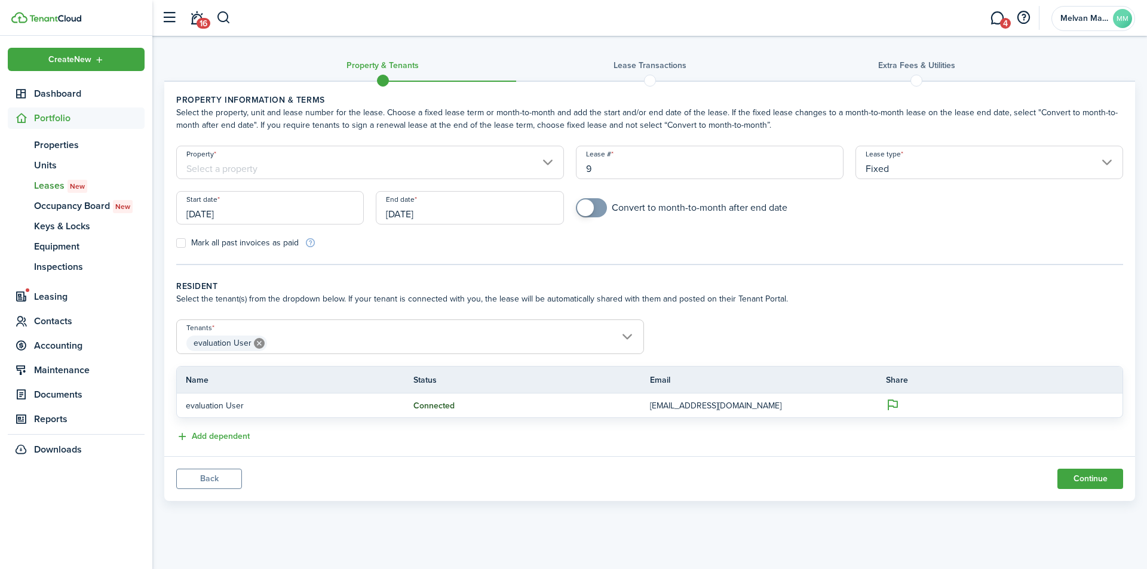
click at [513, 164] on input "Property" at bounding box center [370, 162] width 388 height 33
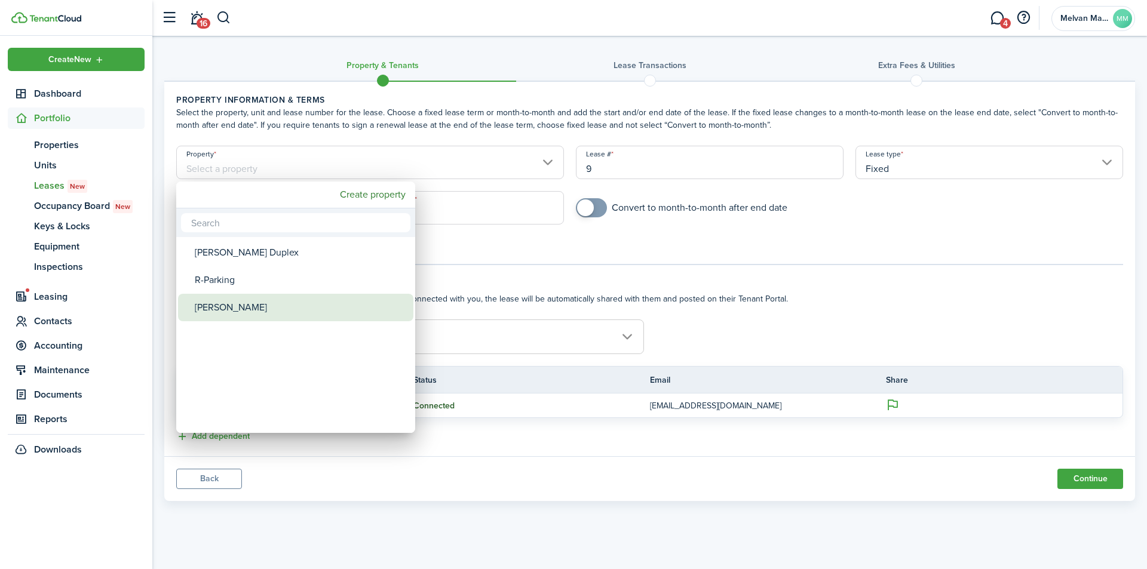
click at [219, 303] on div "[PERSON_NAME]" at bounding box center [300, 307] width 211 height 27
type input "[PERSON_NAME]"
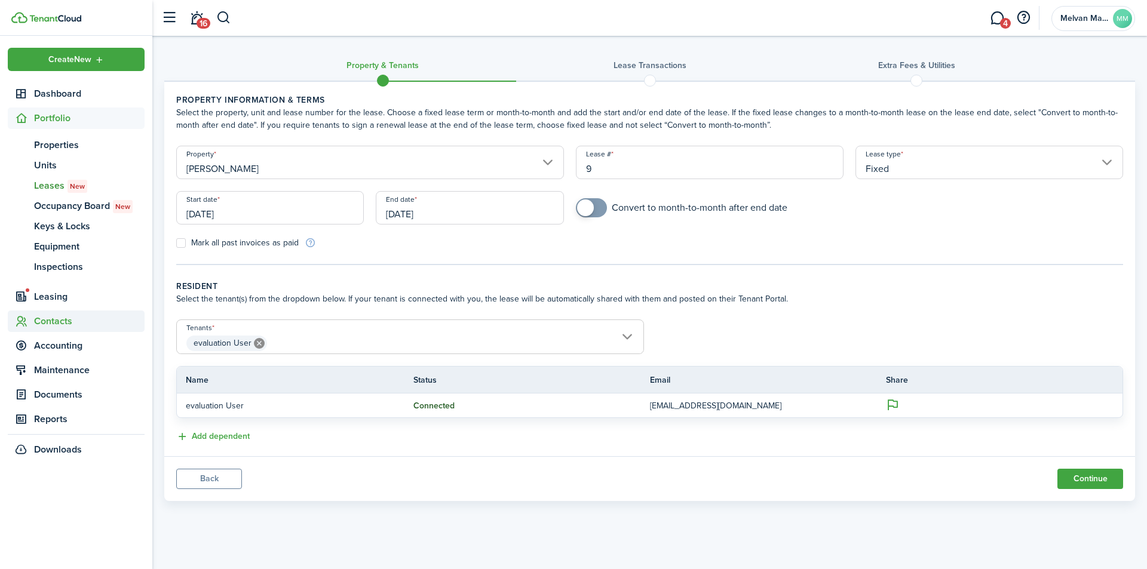
click at [57, 318] on span "Contacts" at bounding box center [89, 321] width 111 height 14
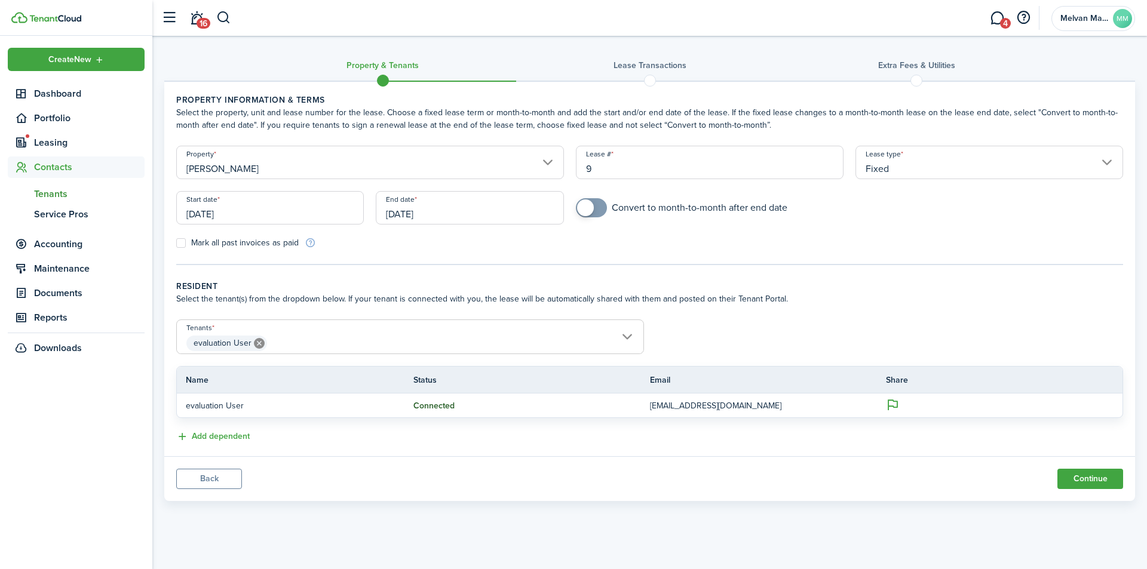
click at [53, 192] on span "Tenants" at bounding box center [89, 194] width 111 height 14
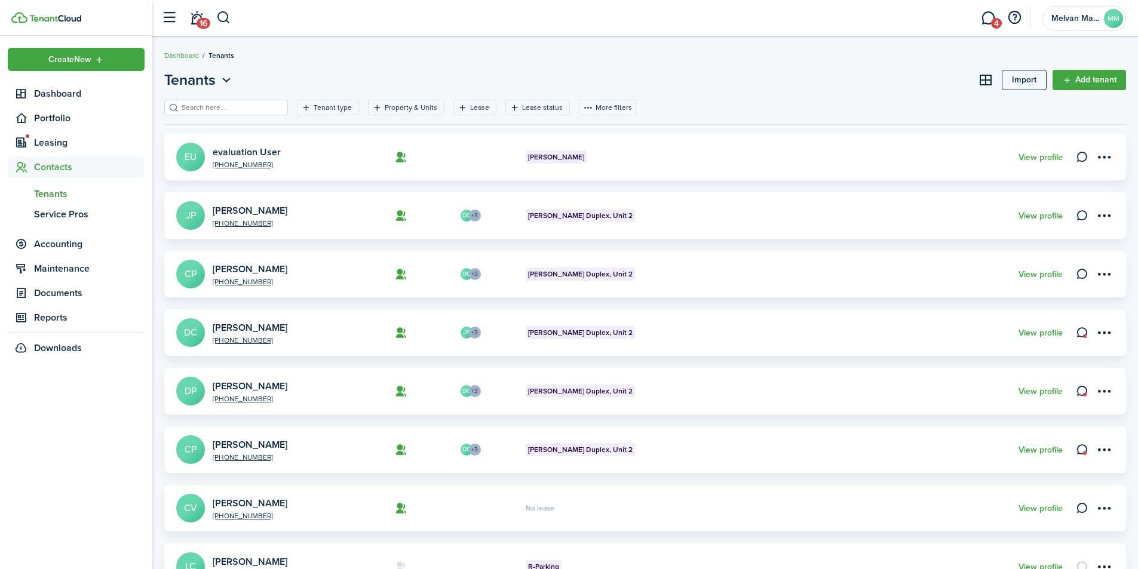
click at [255, 152] on link "evaluation User" at bounding box center [247, 152] width 68 height 14
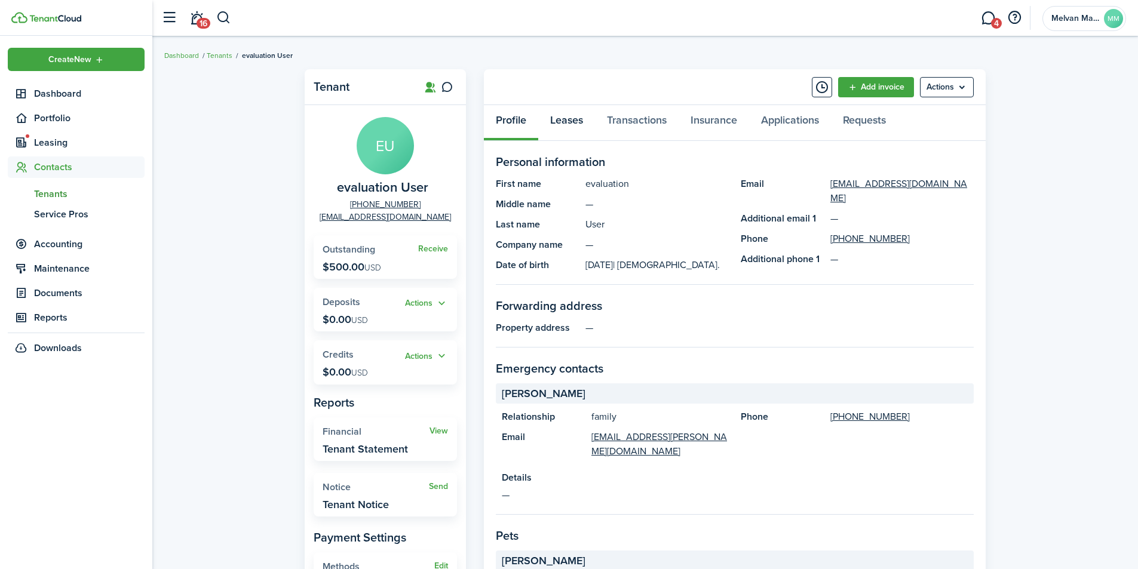
click at [564, 115] on link "Leases" at bounding box center [566, 123] width 57 height 36
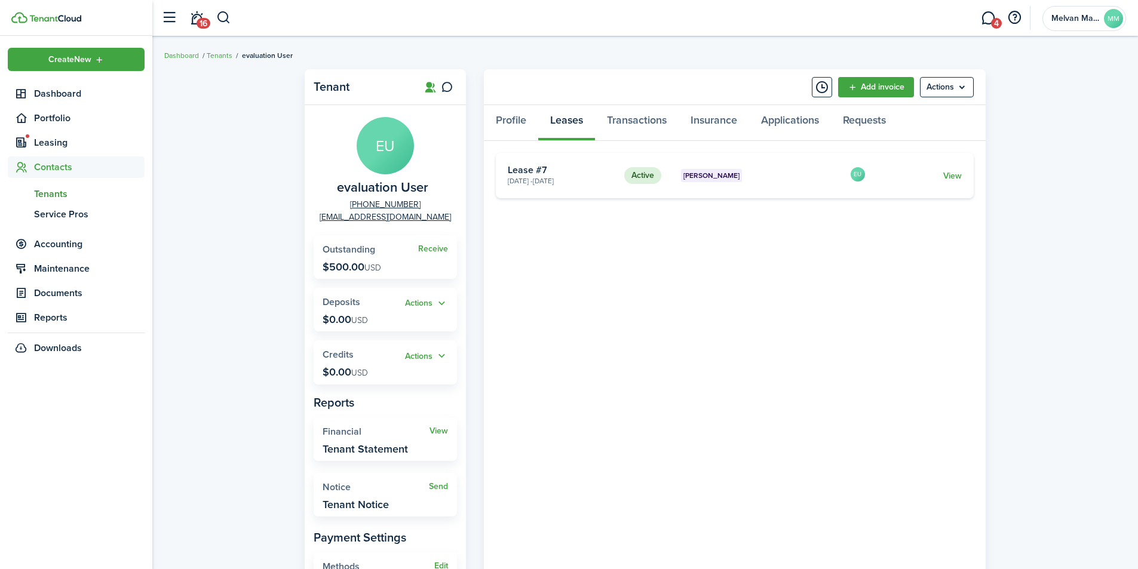
click at [962, 180] on card "Active Orem Rambler Oct 01, 2025 - Oct 01, 2026 Lease #7 EU View" at bounding box center [735, 175] width 478 height 45
click at [956, 180] on link "View" at bounding box center [952, 176] width 19 height 13
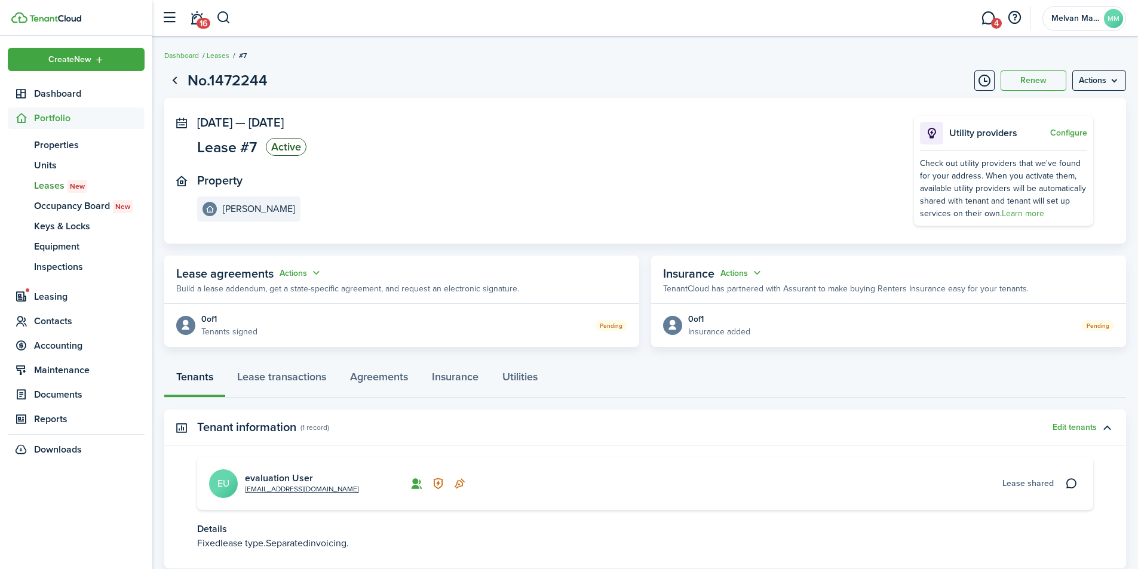
click at [750, 274] on button "Actions" at bounding box center [742, 273] width 43 height 14
click at [727, 296] on button "Edit" at bounding box center [712, 296] width 105 height 21
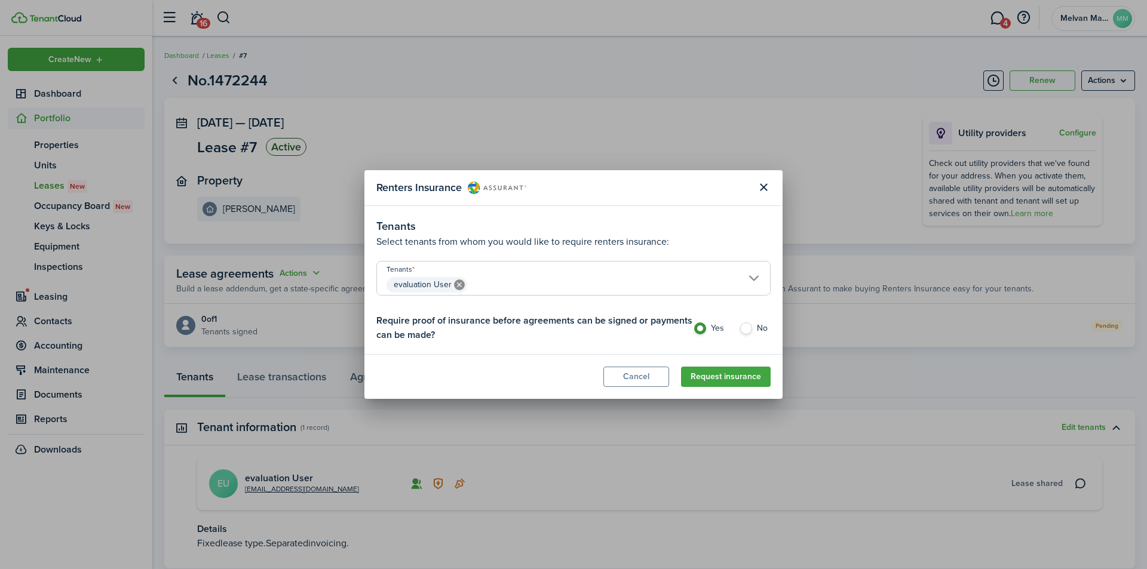
click at [746, 326] on label "No" at bounding box center [755, 332] width 32 height 18
radio input "false"
radio input "true"
click at [705, 378] on button "Request insurance" at bounding box center [726, 377] width 90 height 20
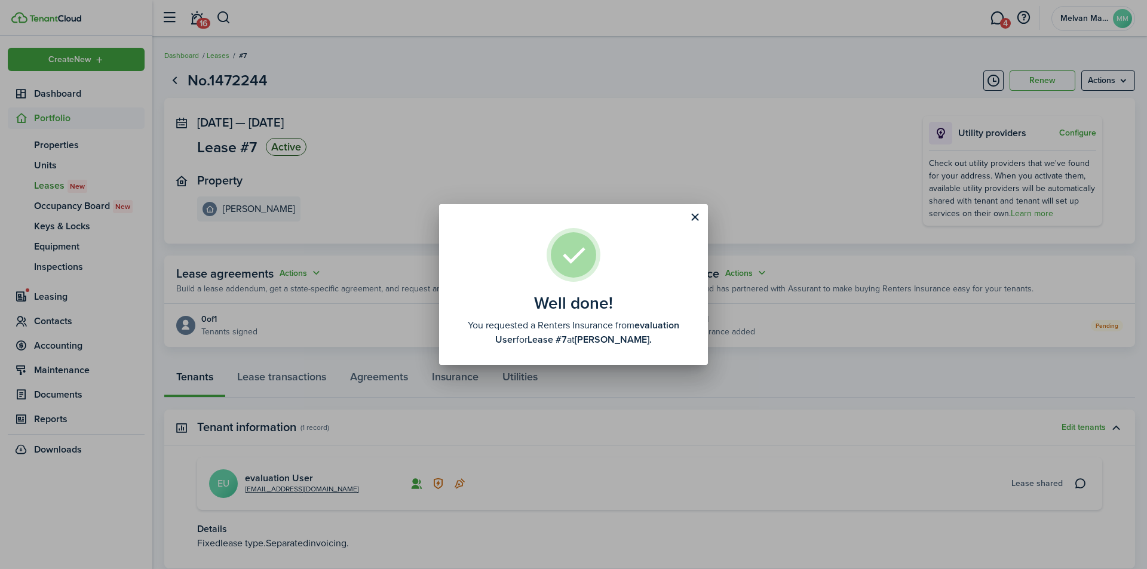
click at [695, 211] on button "Close modal" at bounding box center [695, 217] width 20 height 20
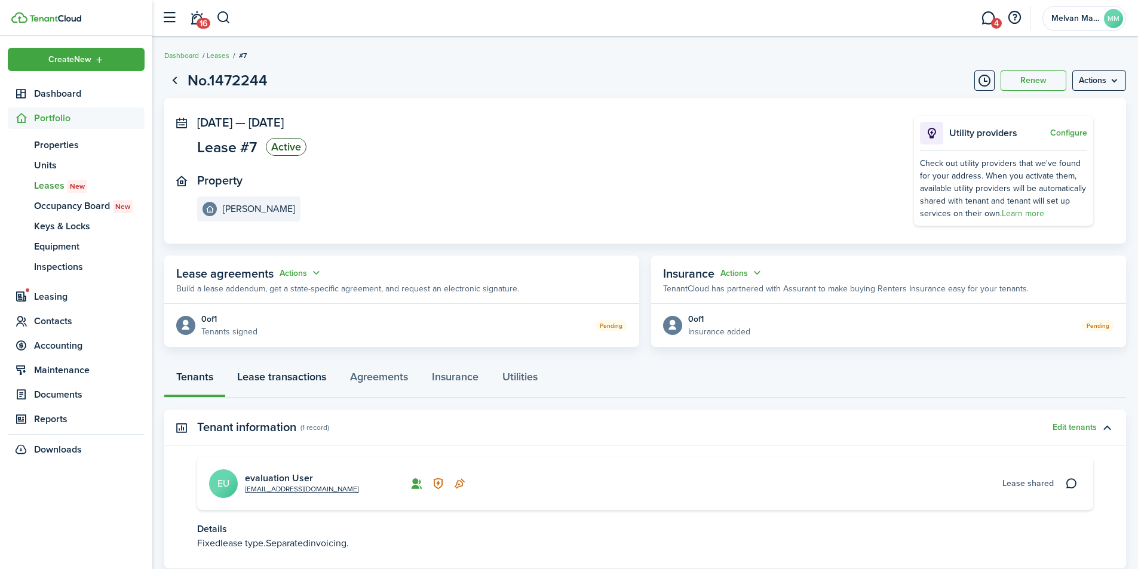
click at [288, 374] on link "Lease transactions" at bounding box center [281, 380] width 113 height 36
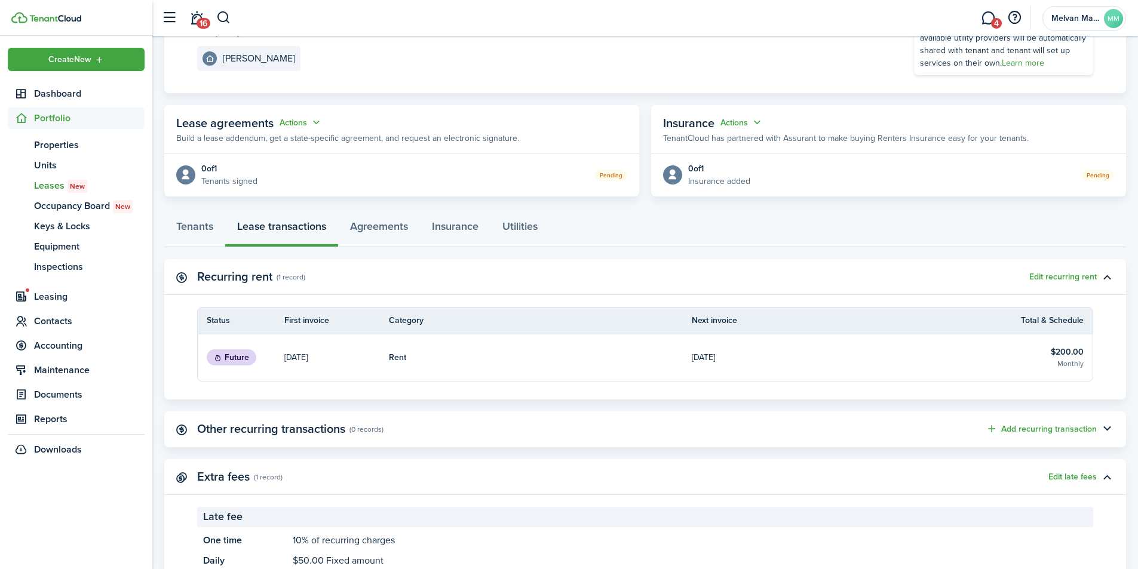
scroll to position [160, 0]
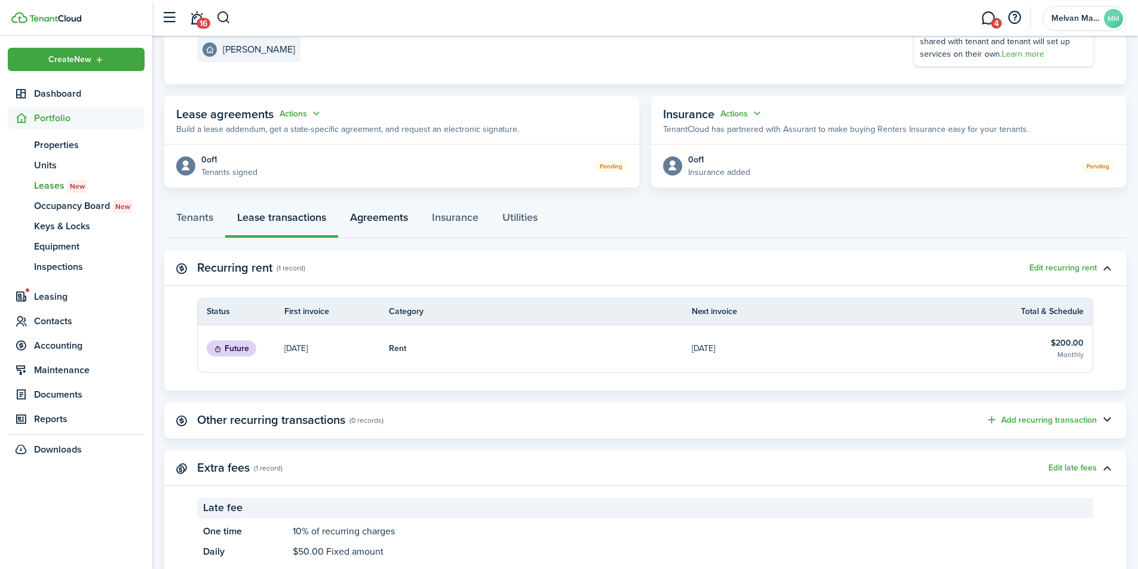
click at [382, 218] on link "Agreements" at bounding box center [379, 221] width 82 height 36
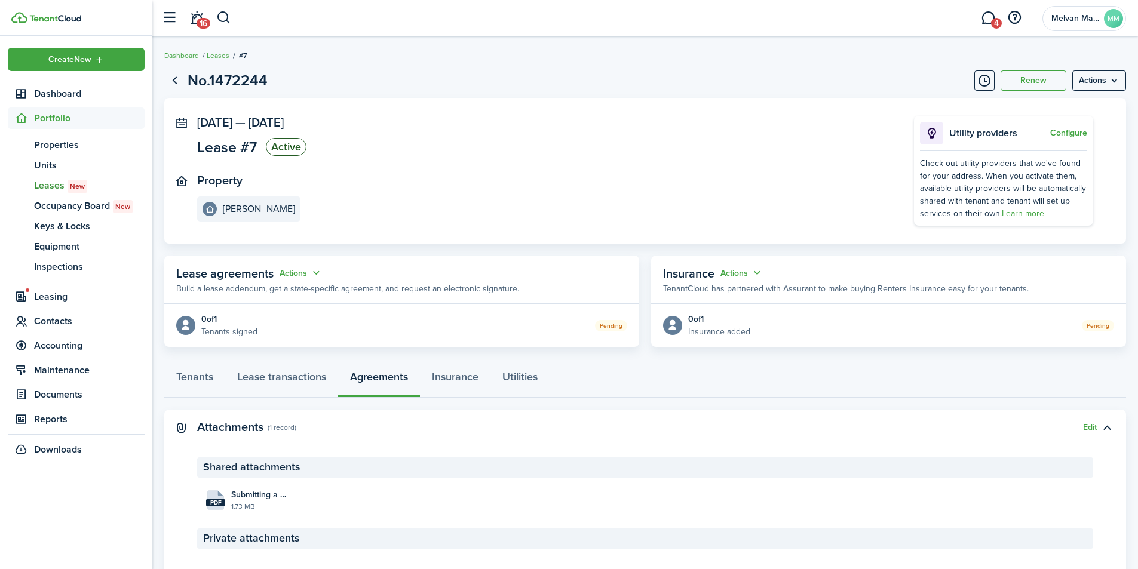
click at [314, 271] on button "Actions" at bounding box center [301, 273] width 43 height 14
click at [280, 296] on link "Edit" at bounding box center [271, 296] width 105 height 21
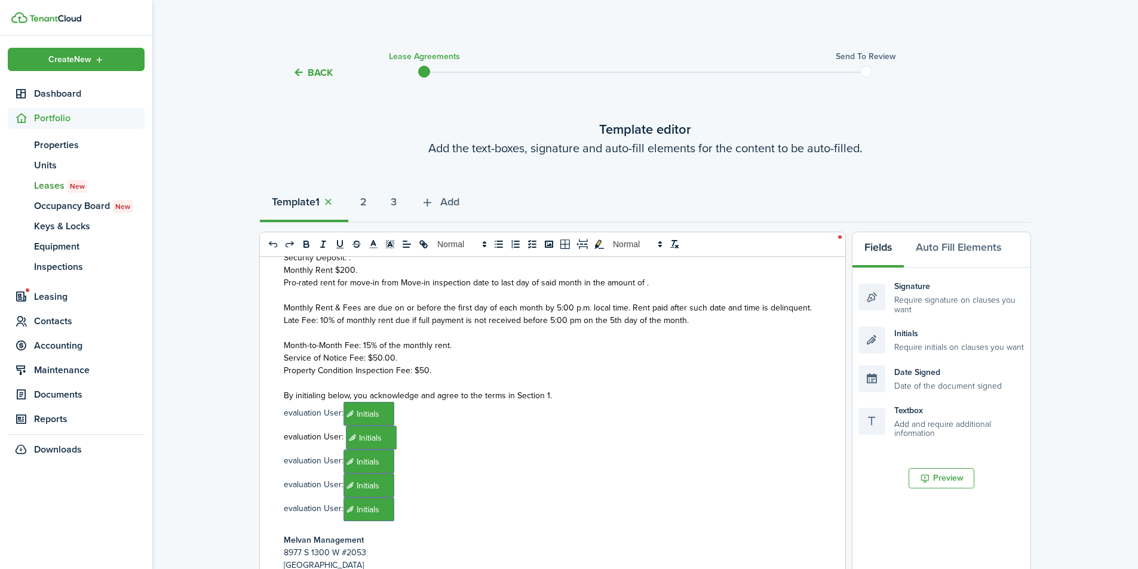
scroll to position [398, 0]
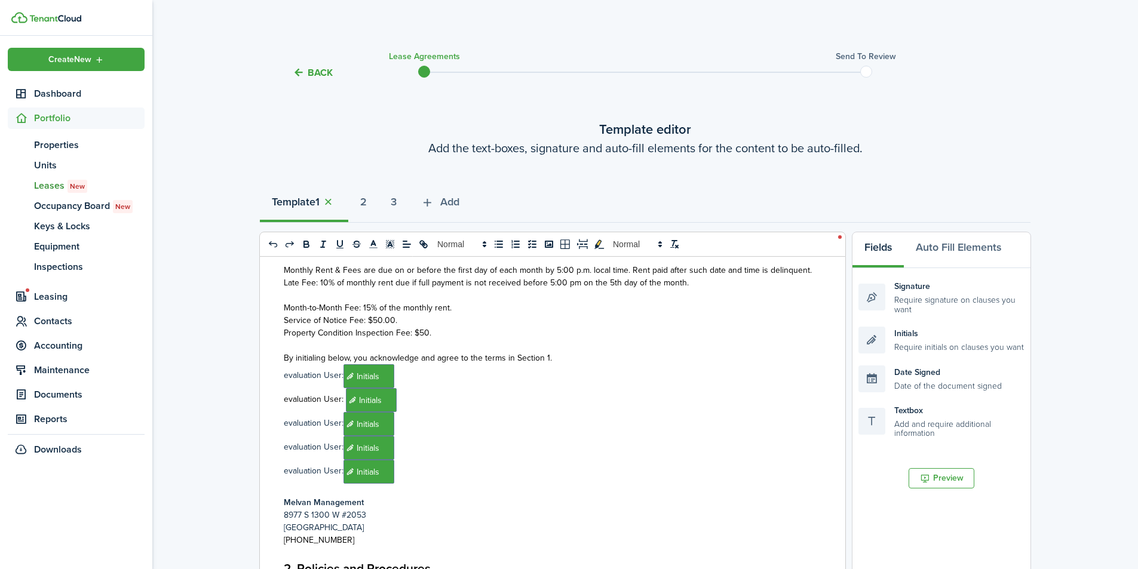
select select "fit"
drag, startPoint x: 433, startPoint y: 482, endPoint x: 259, endPoint y: 396, distance: 194.2
click at [259, 396] on div "Back Lease Agreements Send to review Template editor Add the text-boxes, signat…" at bounding box center [645, 469] width 986 height 854
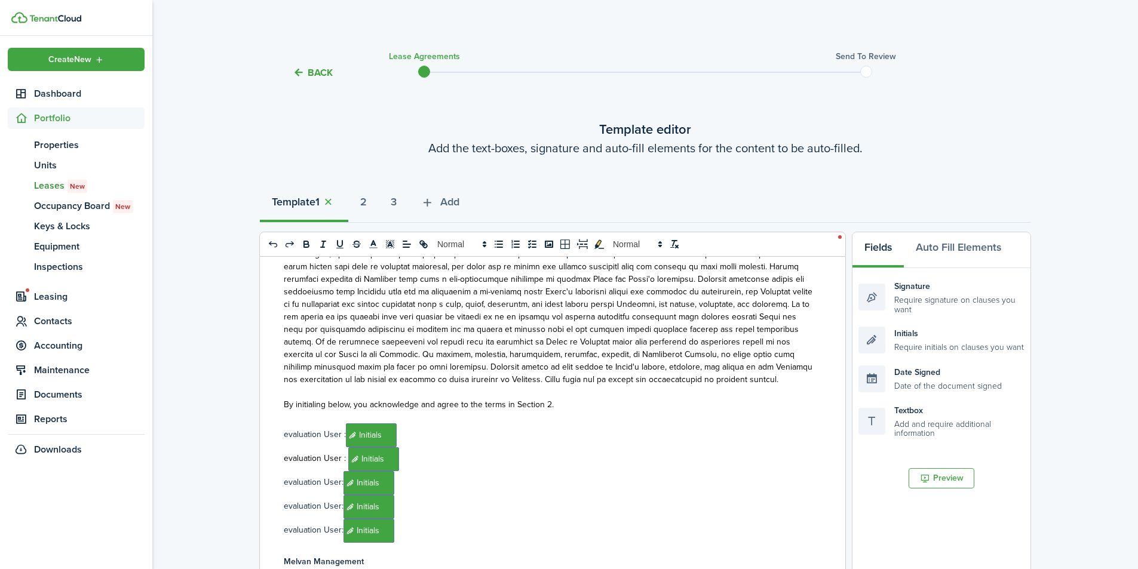
scroll to position [3664, 0]
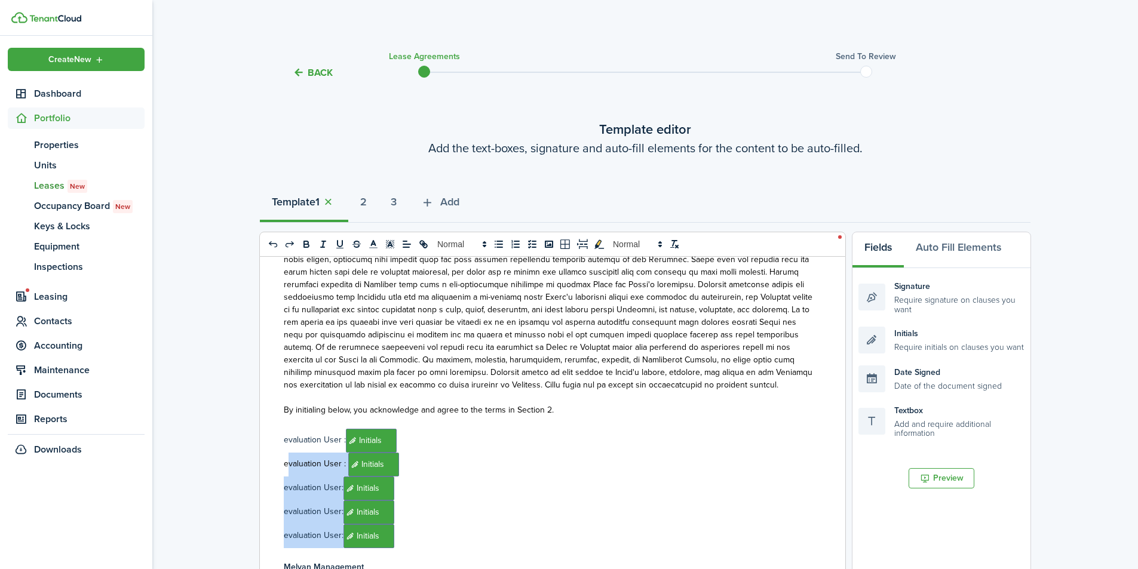
drag, startPoint x: 430, startPoint y: 508, endPoint x: 256, endPoint y: 430, distance: 191.2
click at [256, 430] on div "Back Lease Agreements Send to review Template editor Add the text-boxes, signat…" at bounding box center [645, 469] width 986 height 854
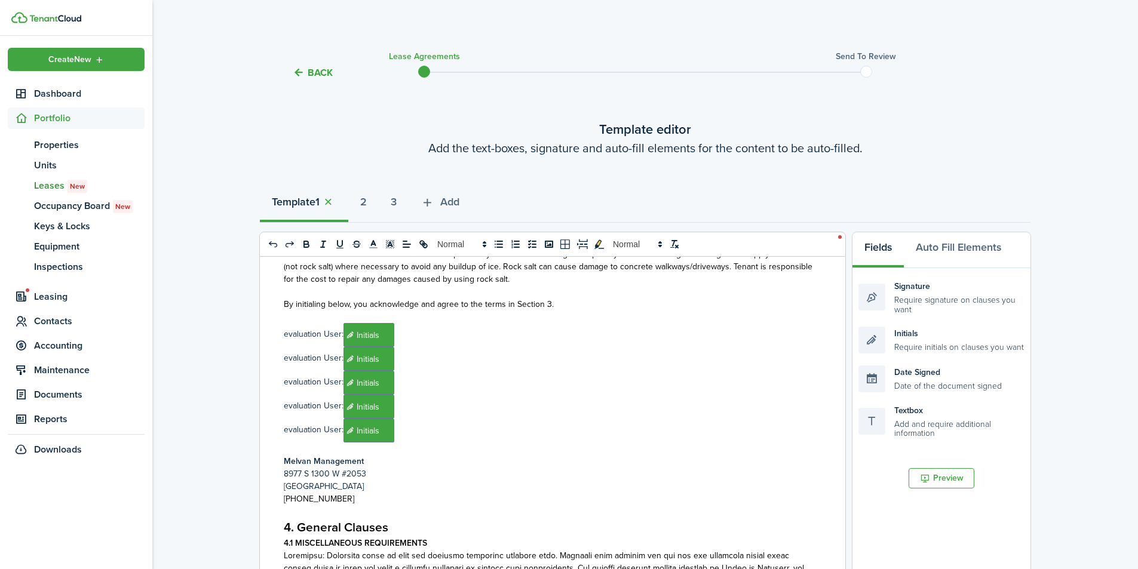
scroll to position [6753, 0]
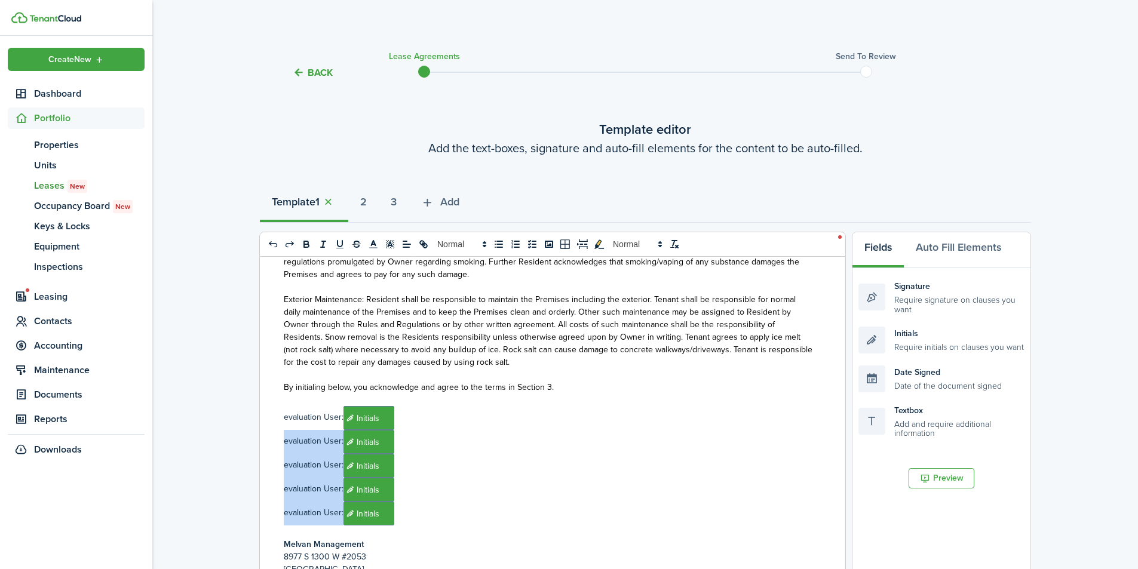
drag, startPoint x: 435, startPoint y: 489, endPoint x: 284, endPoint y: 421, distance: 165.2
click at [284, 421] on div "Melvan Management 8977 S 1300 W #2053 West Jordan, UT 84088 (801) 999-0309 1. R…" at bounding box center [548, 491] width 577 height 469
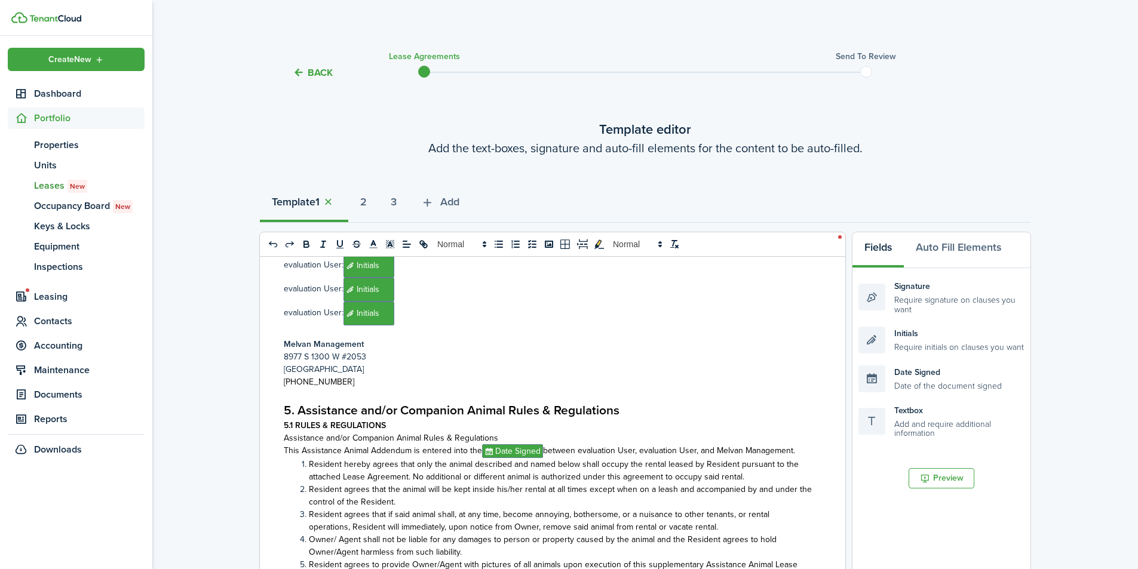
scroll to position [7390, 0]
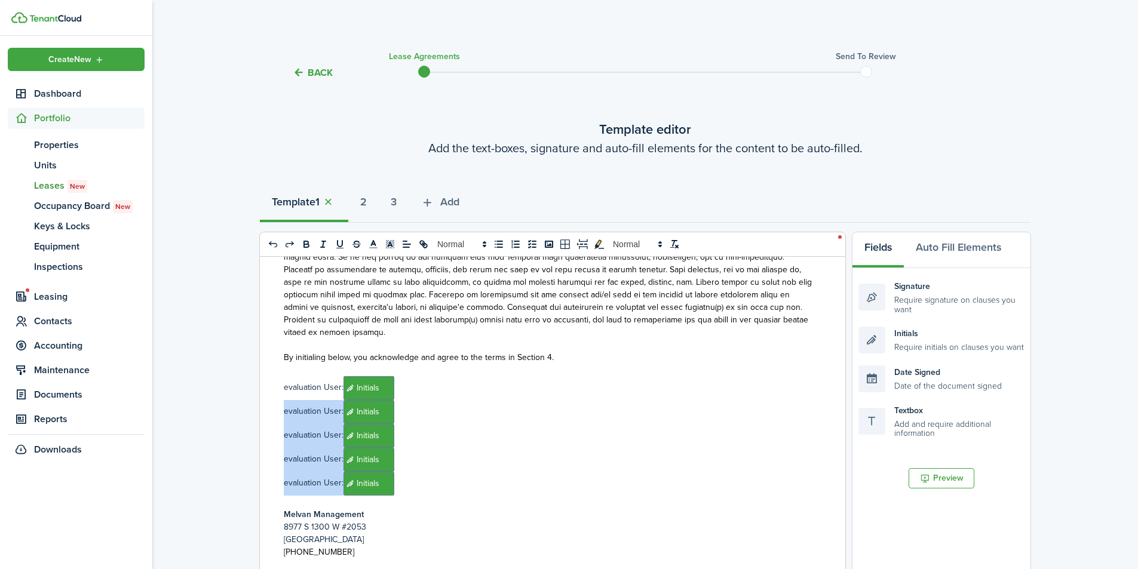
drag, startPoint x: 364, startPoint y: 450, endPoint x: 232, endPoint y: 383, distance: 147.8
click at [232, 383] on div "Back Lease Agreements Send to review Template editor Add the text-boxes, signat…" at bounding box center [645, 469] width 986 height 854
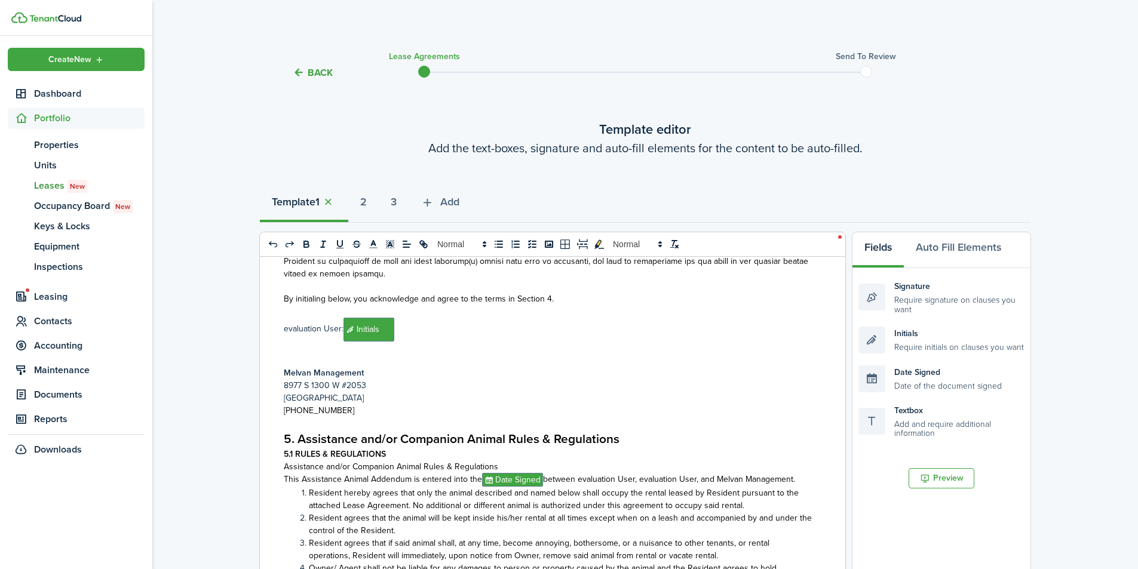
scroll to position [7709, 0]
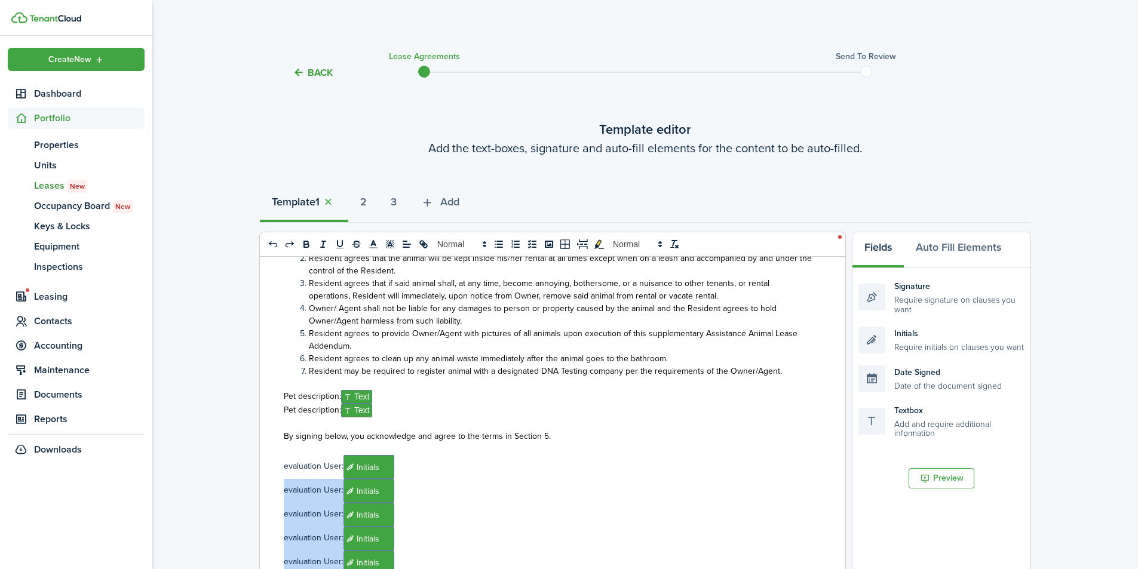
drag, startPoint x: 427, startPoint y: 542, endPoint x: 268, endPoint y: 474, distance: 173.1
click at [268, 474] on div "Melvan Management 8977 S 1300 W #2053 West Jordan, UT 84088 (801) 999-0309 1. R…" at bounding box center [548, 491] width 577 height 469
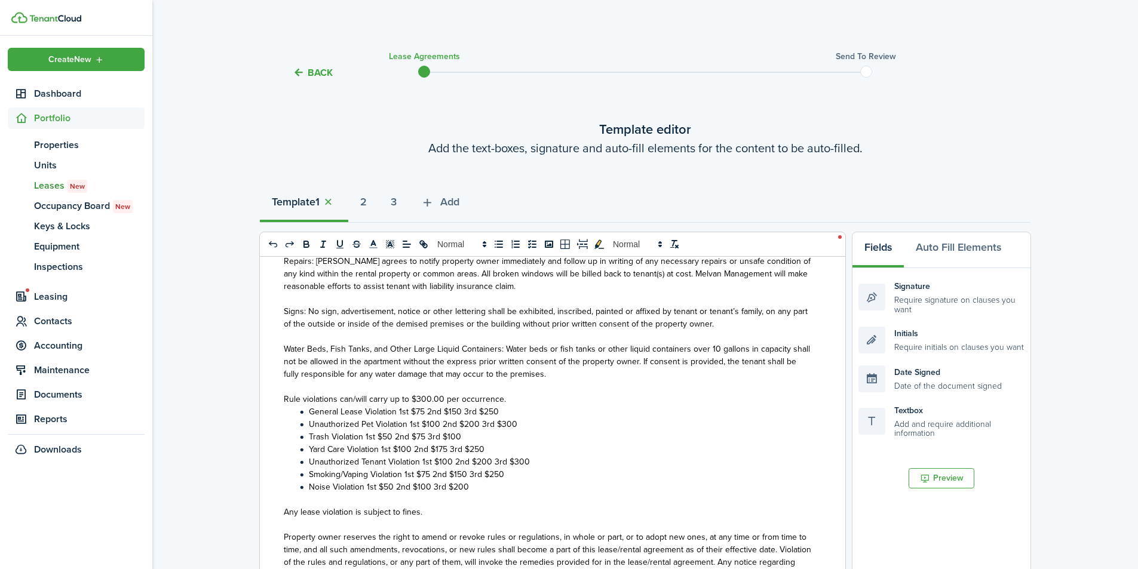
scroll to position [9859, 0]
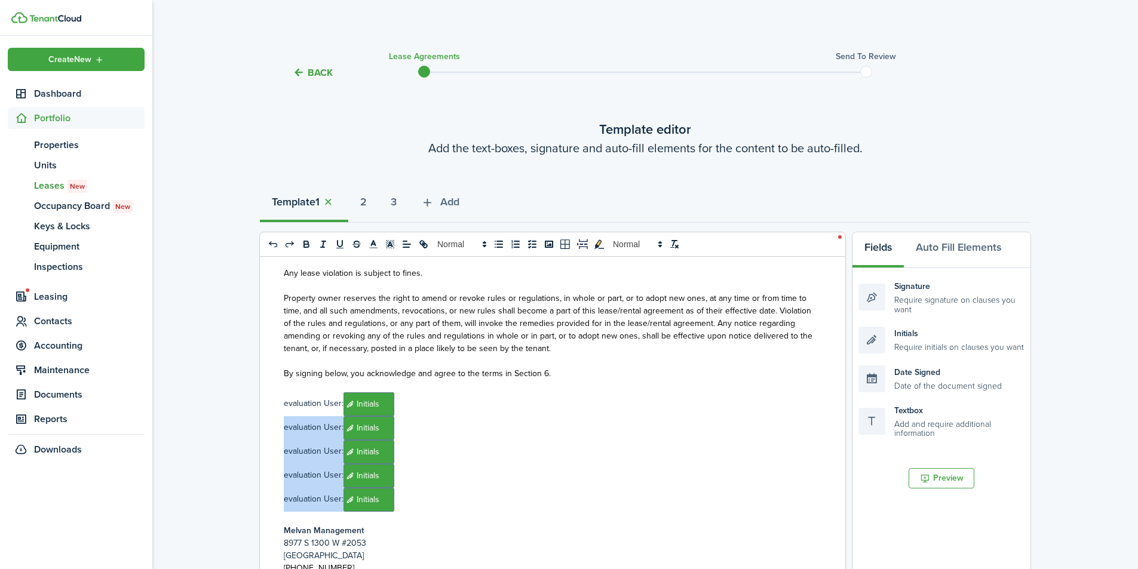
drag, startPoint x: 381, startPoint y: 485, endPoint x: 262, endPoint y: 419, distance: 136.7
click at [262, 419] on div "Melvan Management 8977 S 1300 W #2053 West Jordan, UT 84088 (801) 999-0309 1. R…" at bounding box center [548, 491] width 577 height 469
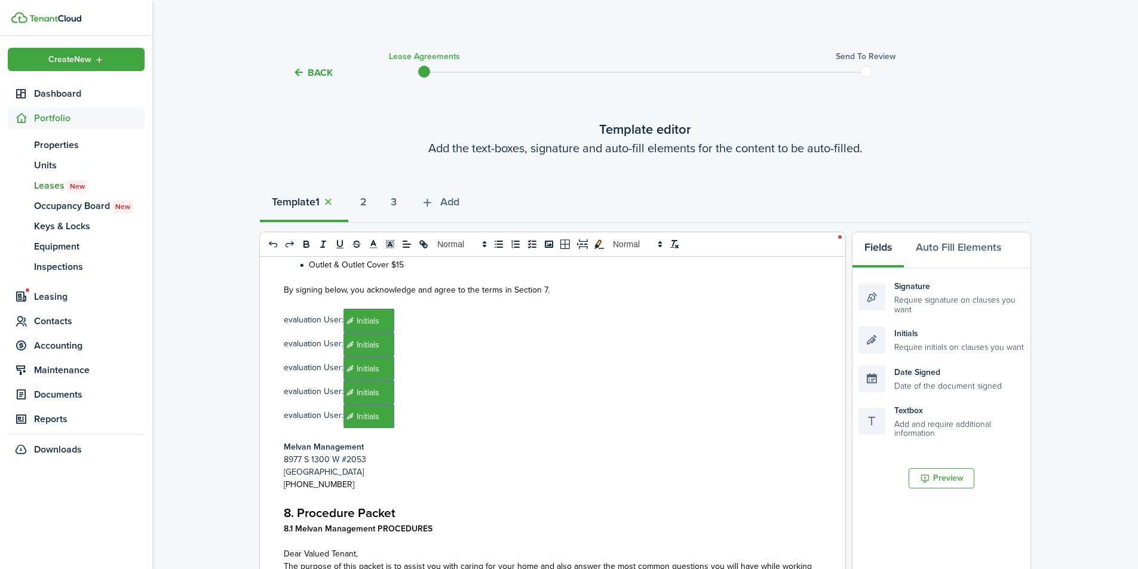
scroll to position [10975, 0]
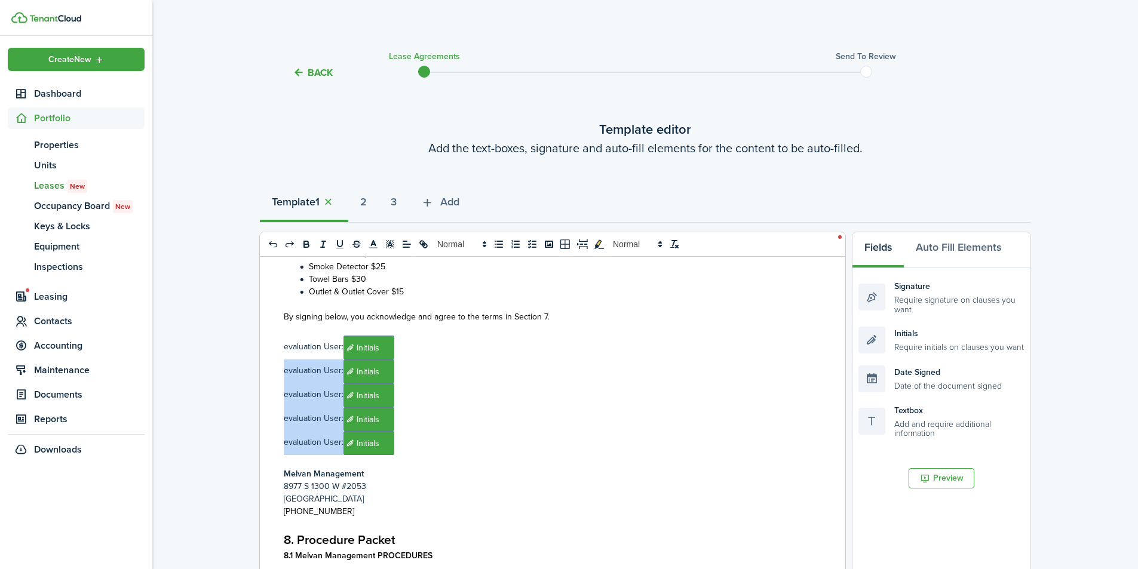
drag, startPoint x: 430, startPoint y: 437, endPoint x: 262, endPoint y: 361, distance: 184.0
click at [262, 361] on div "Melvan Management 8977 S 1300 W #2053 West Jordan, UT 84088 (801) 999-0309 1. R…" at bounding box center [548, 491] width 577 height 469
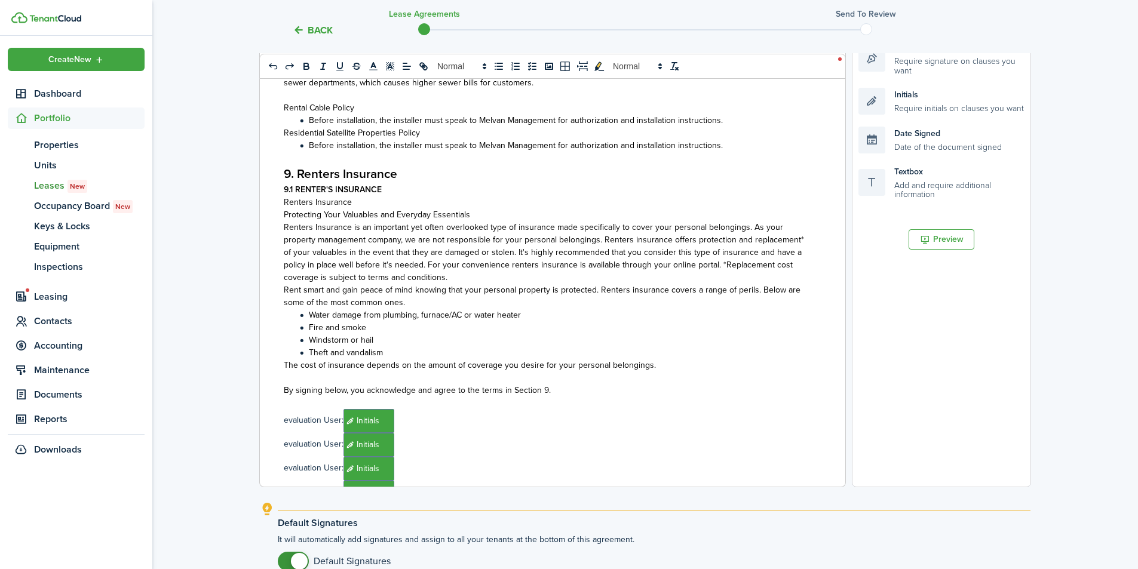
scroll to position [12249, 0]
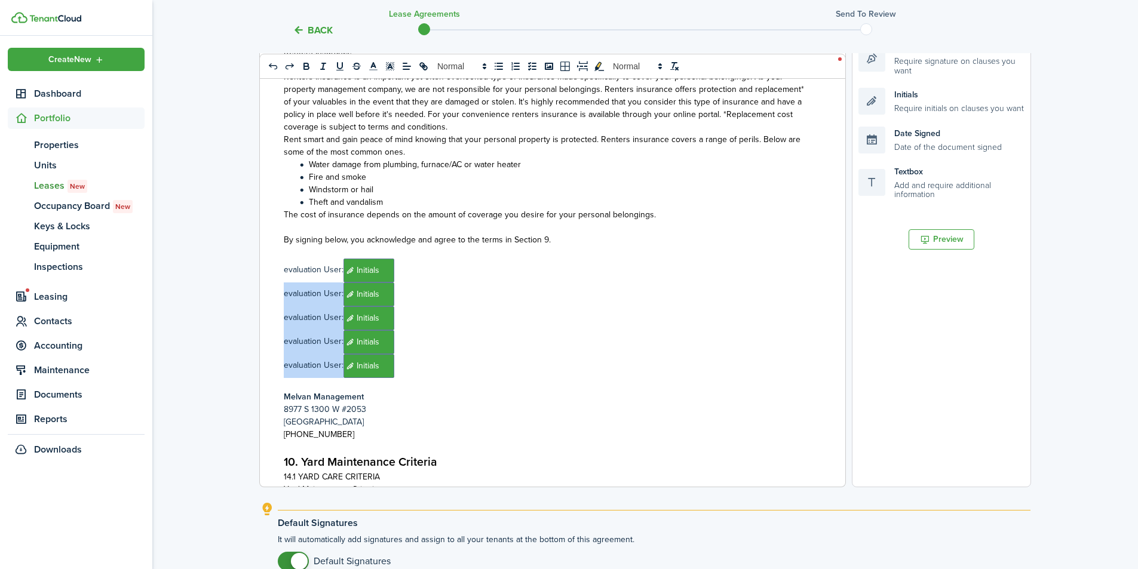
drag, startPoint x: 422, startPoint y: 352, endPoint x: 259, endPoint y: 277, distance: 179.1
click at [259, 277] on div "Melvan Management 8977 S 1300 W #2053 West Jordan, UT 84088 (801) 999-0309 1. R…" at bounding box center [552, 253] width 587 height 470
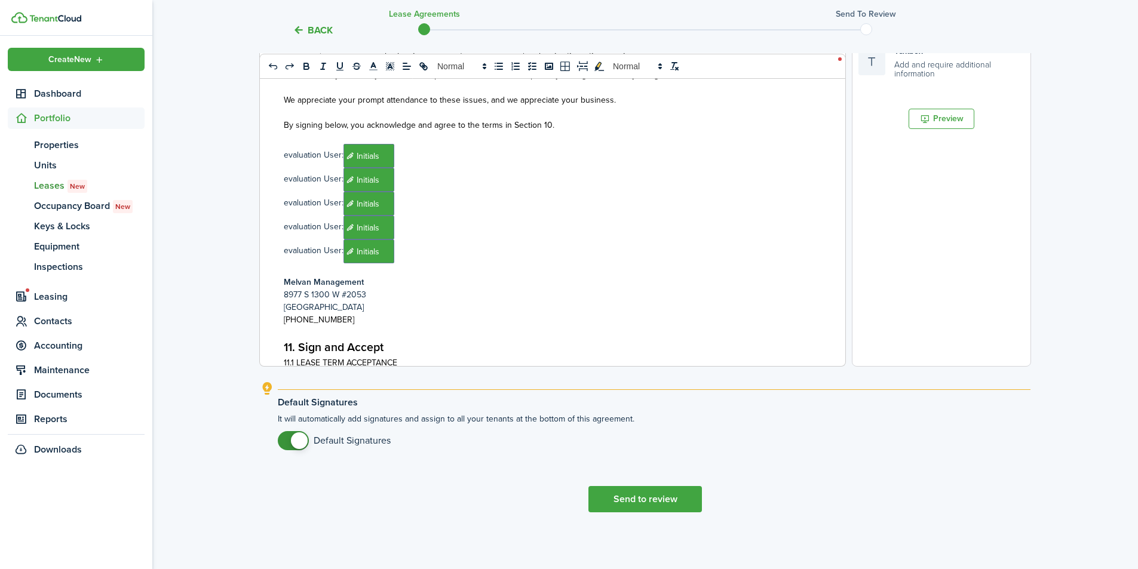
scroll to position [12807, 0]
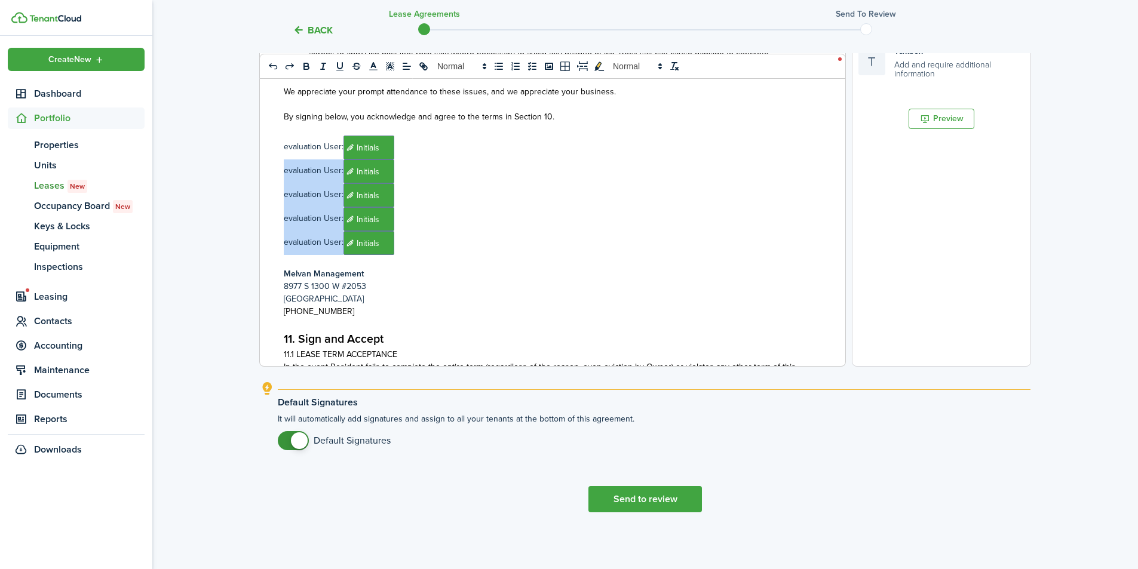
drag, startPoint x: 439, startPoint y: 243, endPoint x: 271, endPoint y: 163, distance: 186.3
click at [271, 163] on div "Melvan Management 8977 S 1300 W #2053 West Jordan, UT 84088 (801) 999-0309 1. R…" at bounding box center [548, 131] width 577 height 469
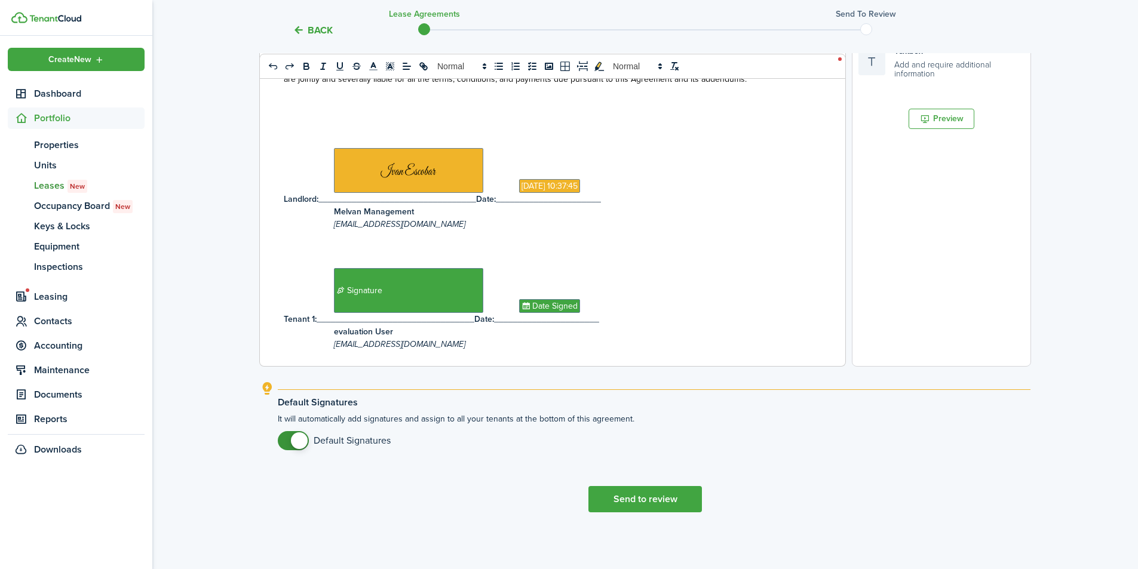
scroll to position [13114, 0]
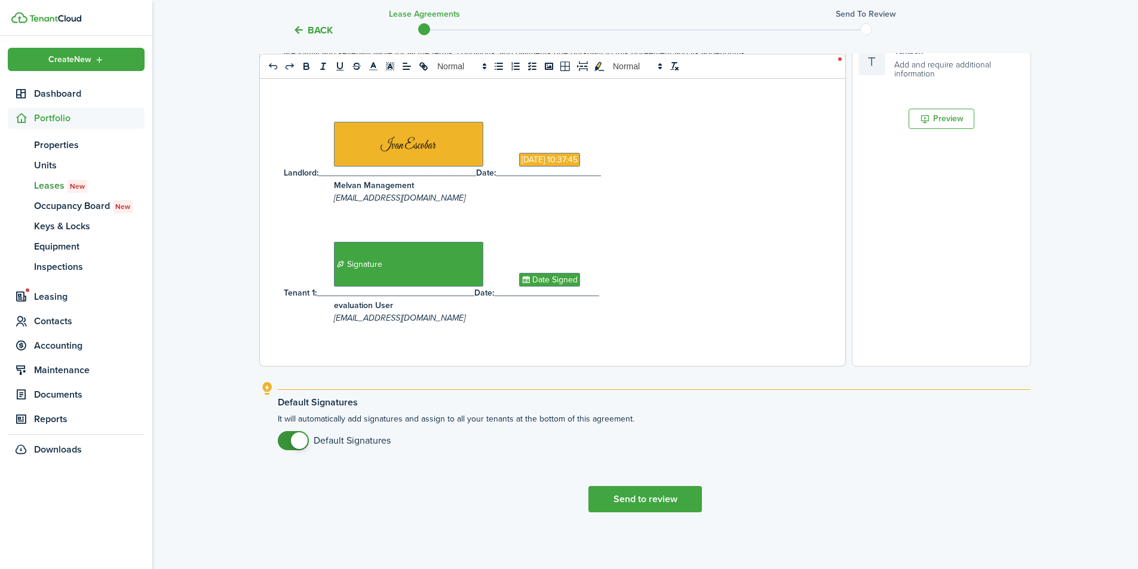
click at [648, 496] on button "Send to review" at bounding box center [645, 499] width 114 height 26
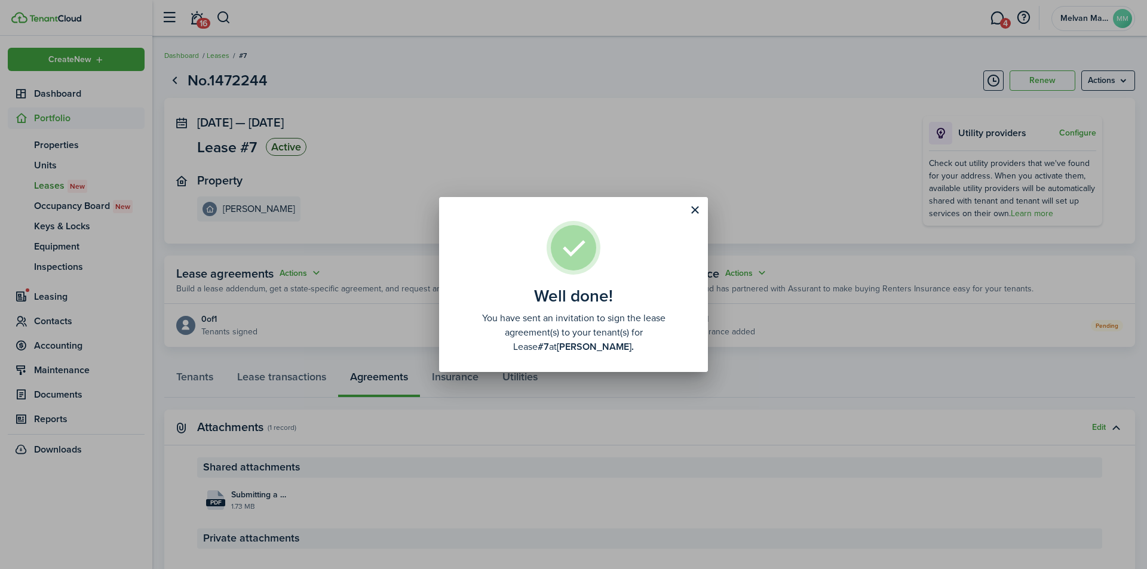
click at [562, 298] on well-done-title "Well done!" at bounding box center [573, 296] width 79 height 19
click at [694, 210] on button "Close modal" at bounding box center [695, 210] width 20 height 20
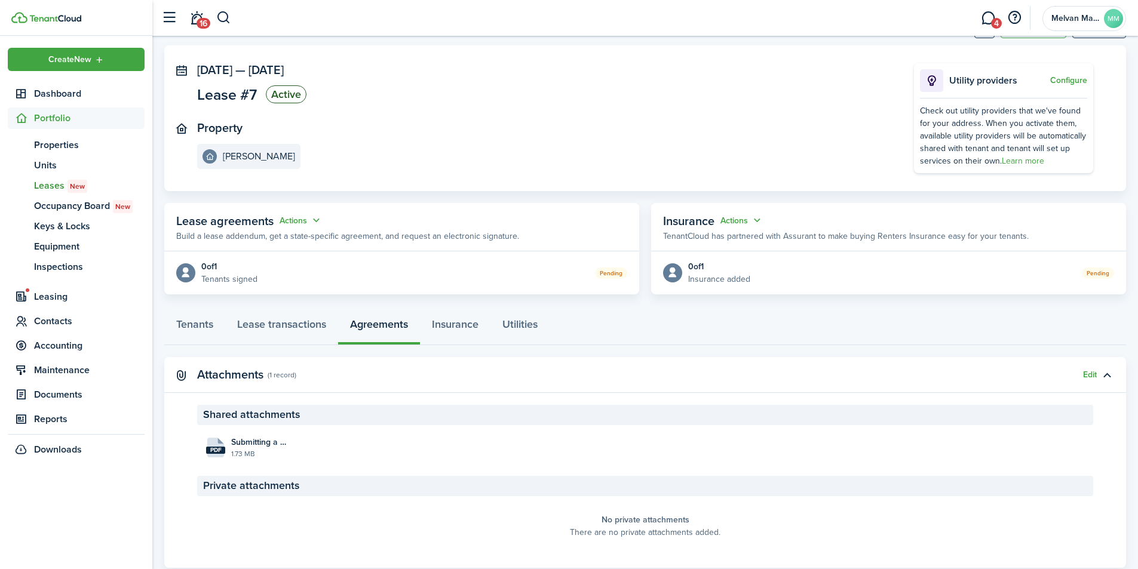
scroll to position [84, 0]
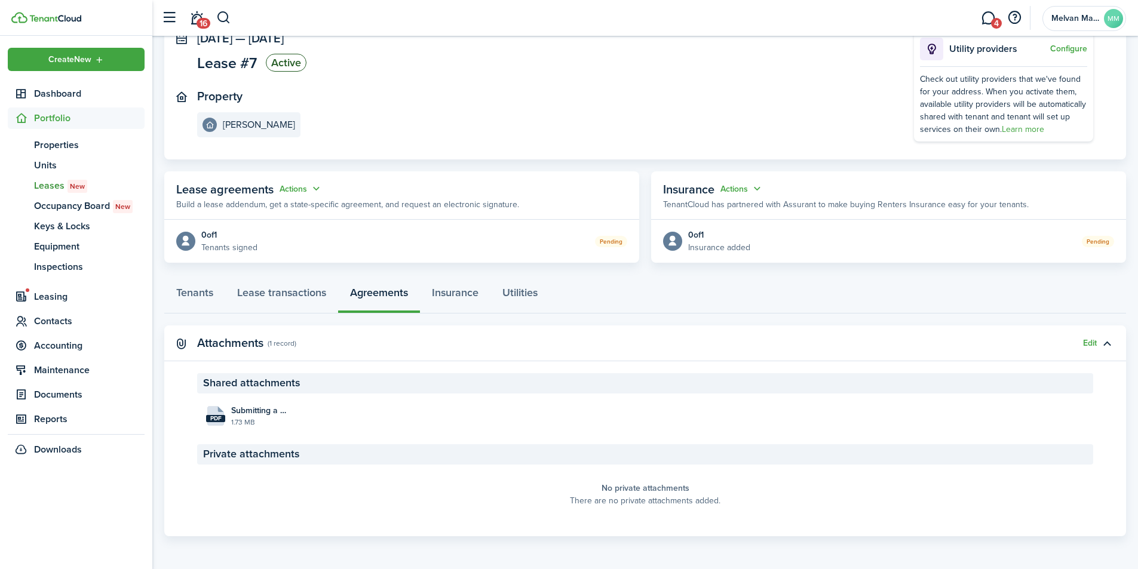
click at [306, 189] on button "Actions" at bounding box center [301, 189] width 43 height 14
click at [285, 207] on link "Edit" at bounding box center [271, 212] width 105 height 21
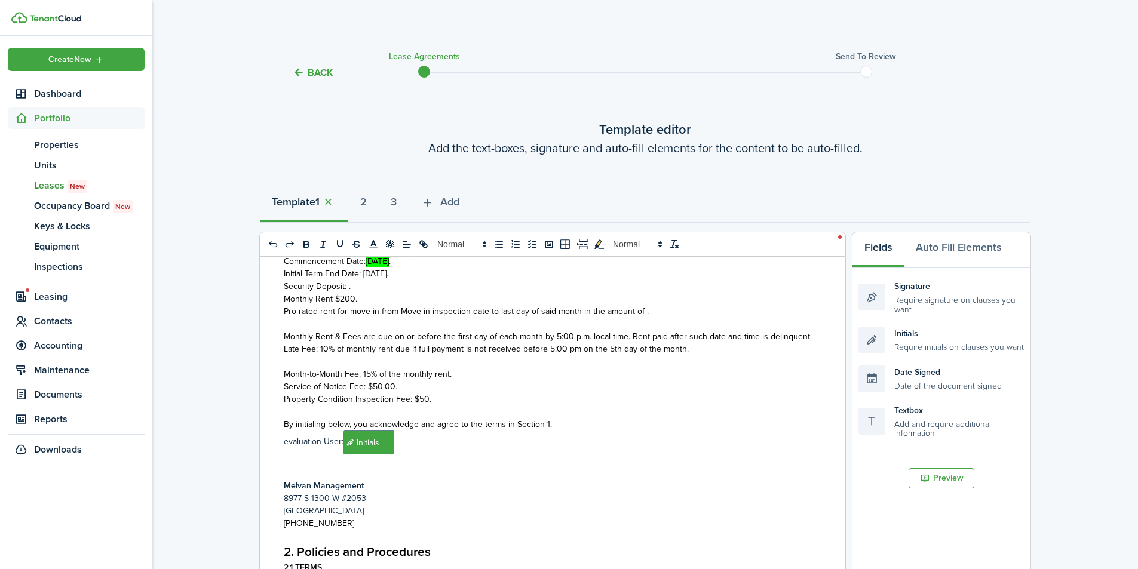
scroll to position [318, 0]
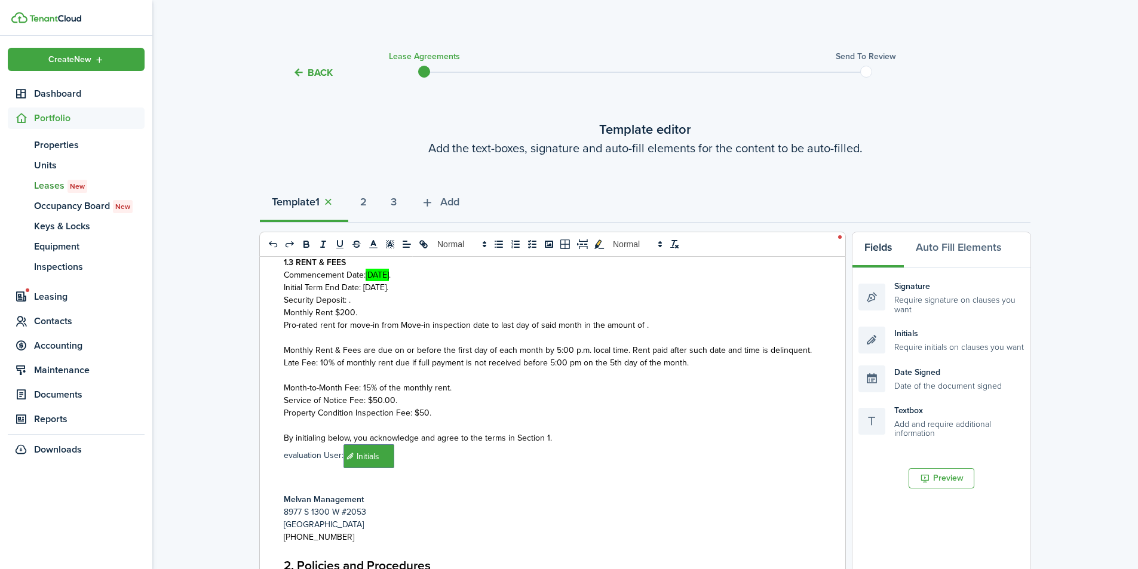
select select "fit"
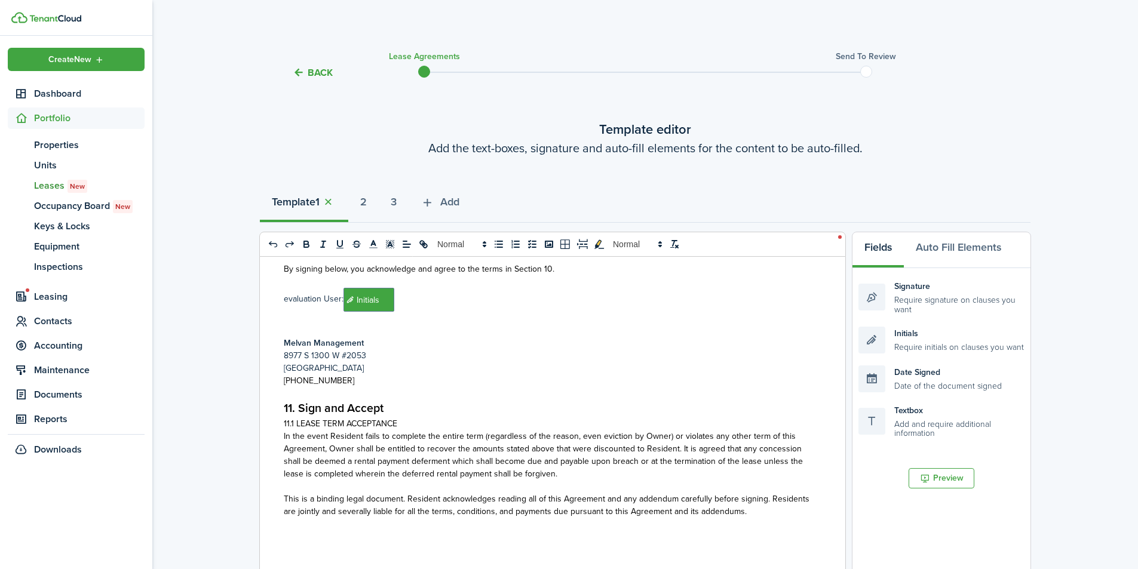
scroll to position [13114, 0]
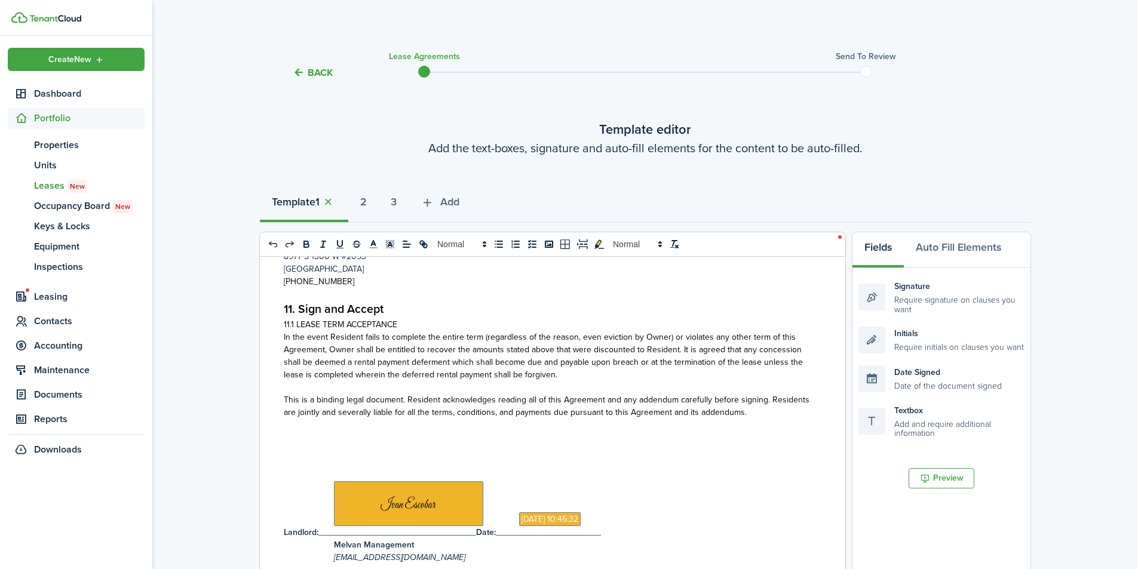
click at [1063, 137] on div "Back Lease Agreements Send to review Template editor Add the text-boxes, signat…" at bounding box center [645, 469] width 986 height 854
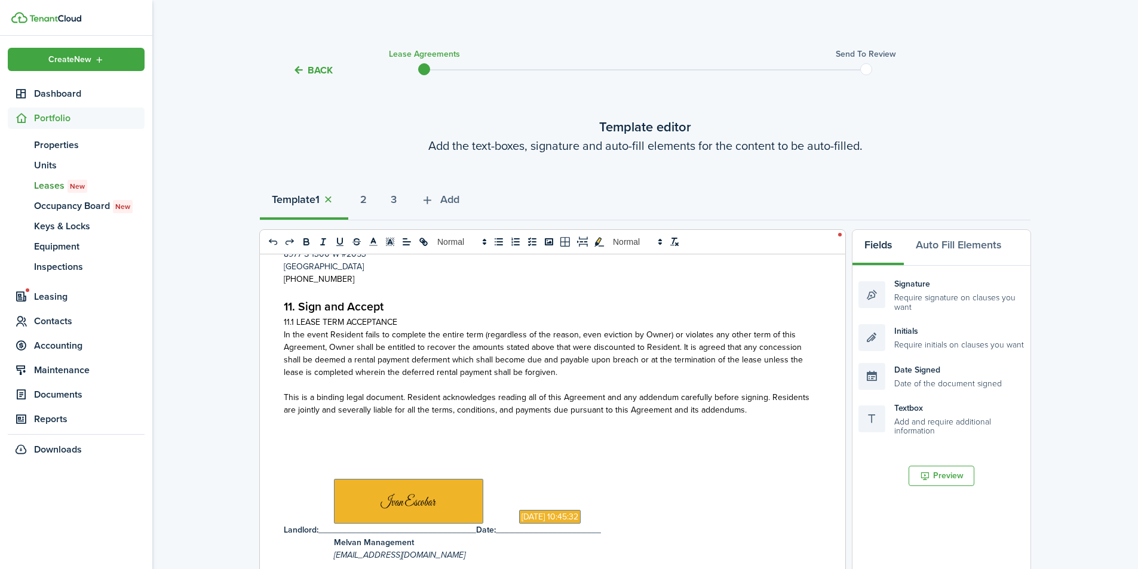
scroll to position [0, 0]
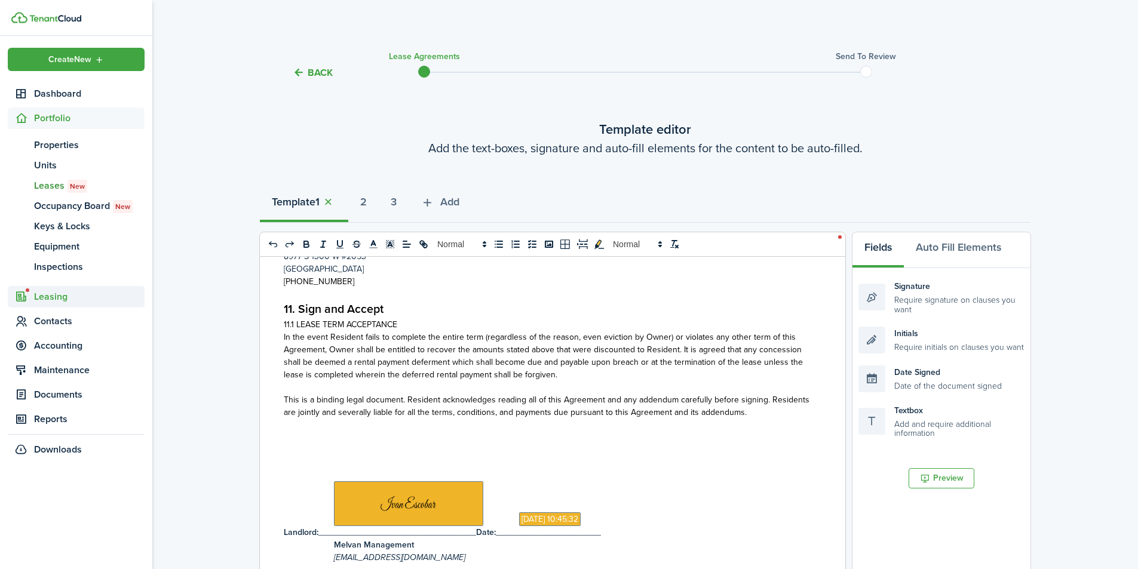
click at [48, 295] on span "Leasing" at bounding box center [89, 297] width 111 height 14
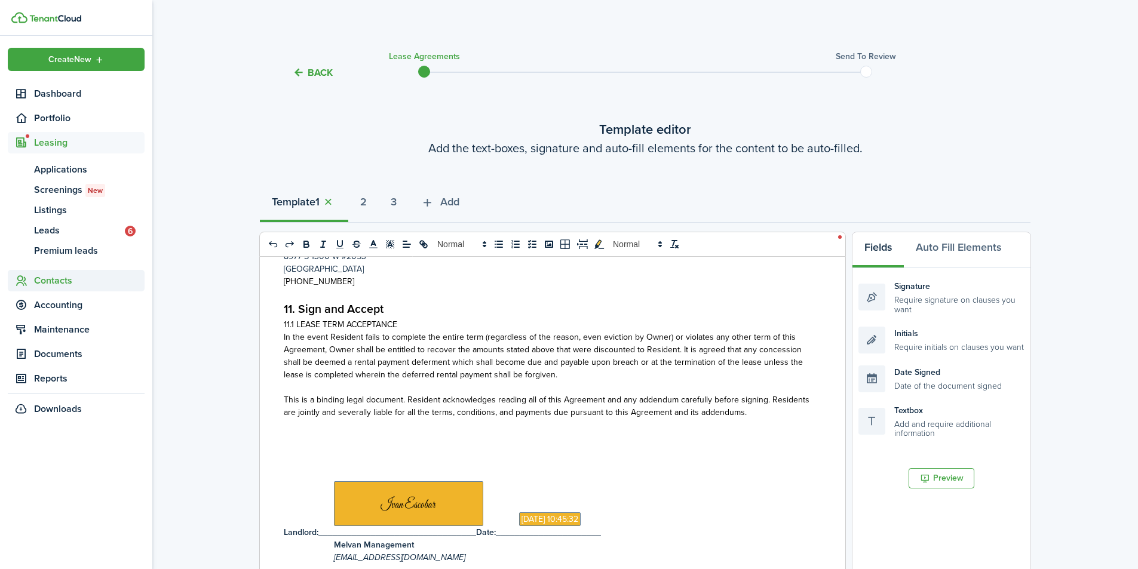
click at [62, 274] on span "Contacts" at bounding box center [89, 281] width 111 height 14
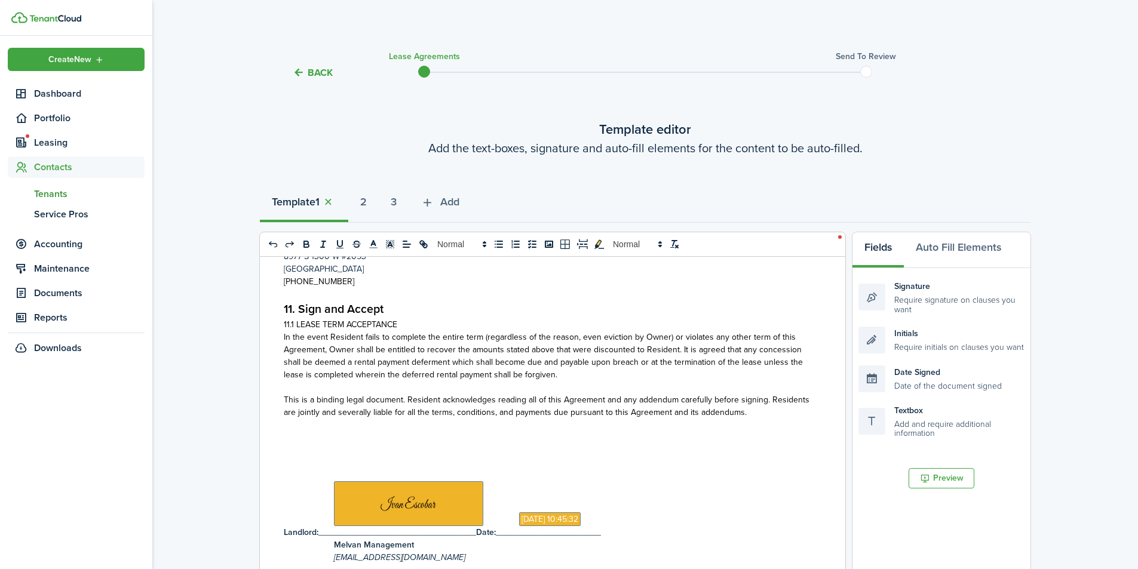
click at [59, 194] on span "Tenants" at bounding box center [89, 194] width 111 height 14
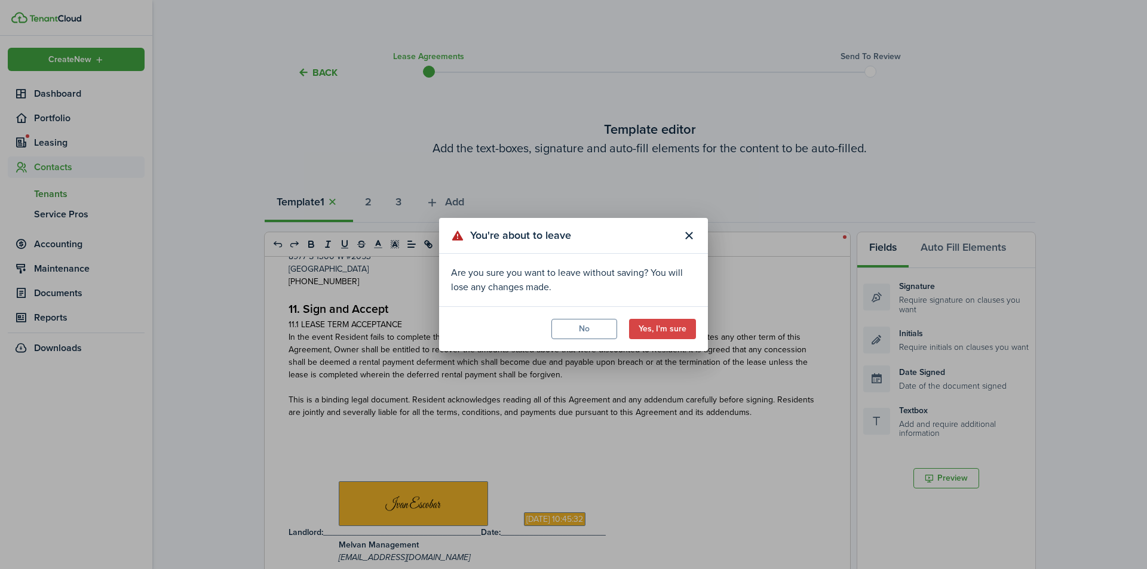
click at [658, 329] on button "Yes, I'm sure" at bounding box center [662, 329] width 67 height 20
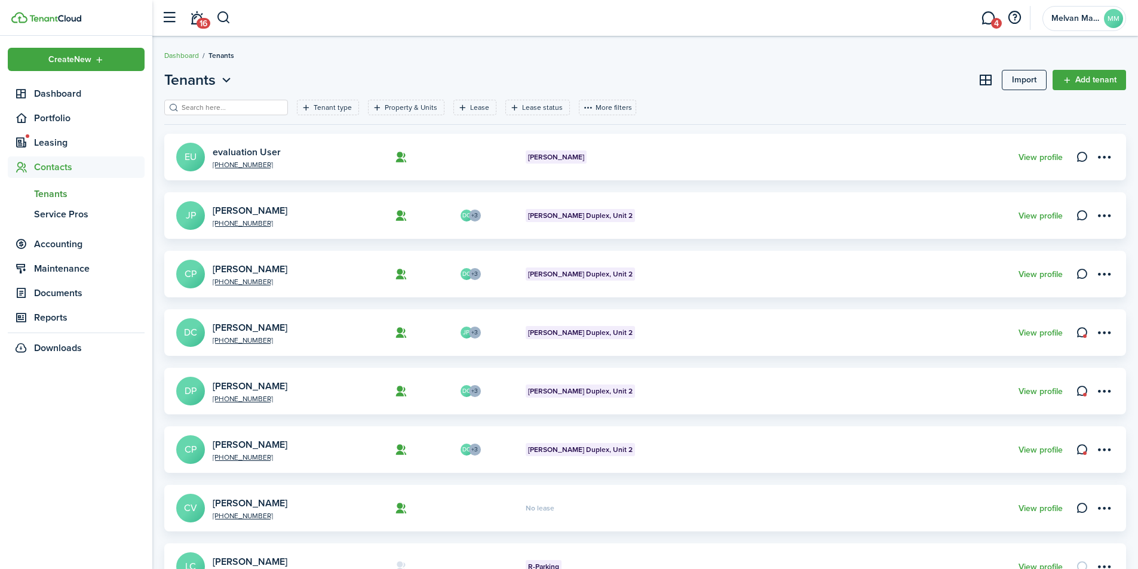
click at [287, 442] on link "[PERSON_NAME]" at bounding box center [250, 445] width 75 height 14
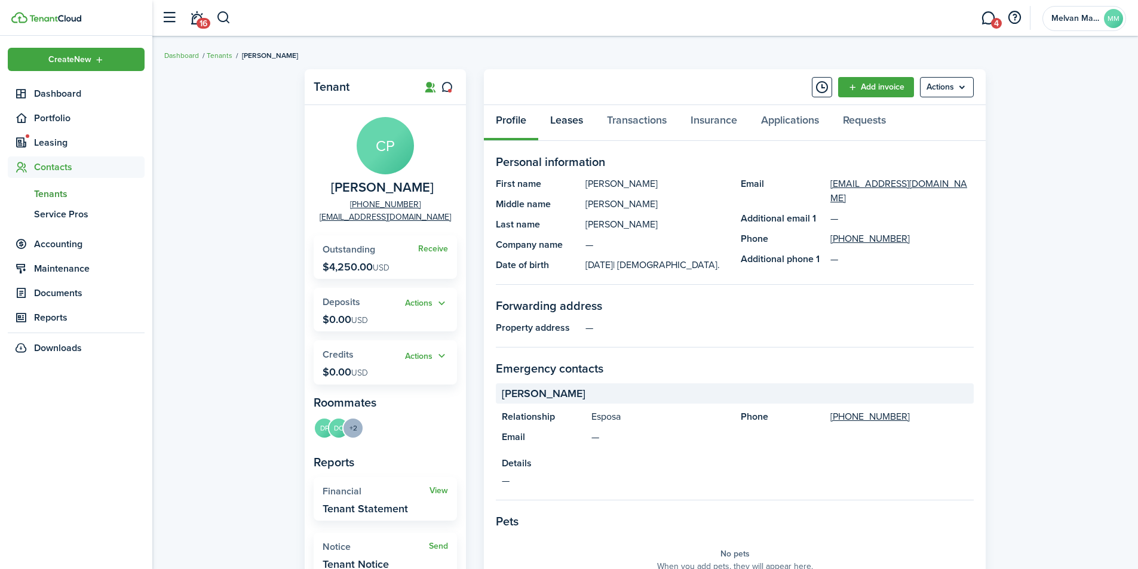
click at [571, 120] on link "Leases" at bounding box center [566, 123] width 57 height 36
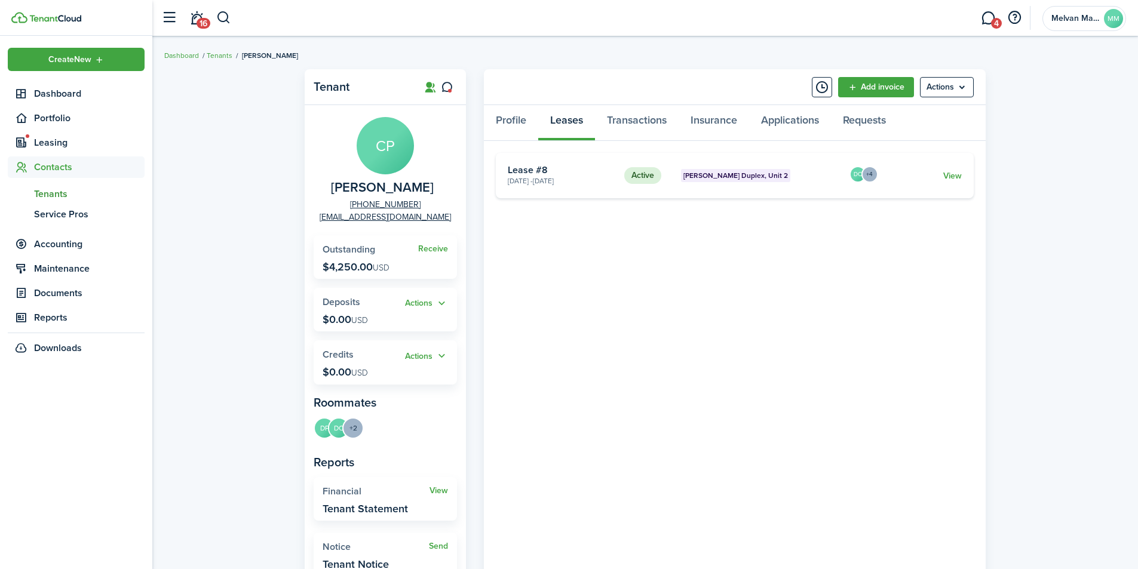
click at [525, 181] on card-description "[DATE] - [DATE]" at bounding box center [562, 181] width 108 height 11
click at [538, 170] on card-title "Lease #8" at bounding box center [562, 170] width 108 height 11
click at [955, 176] on link "View" at bounding box center [952, 176] width 19 height 13
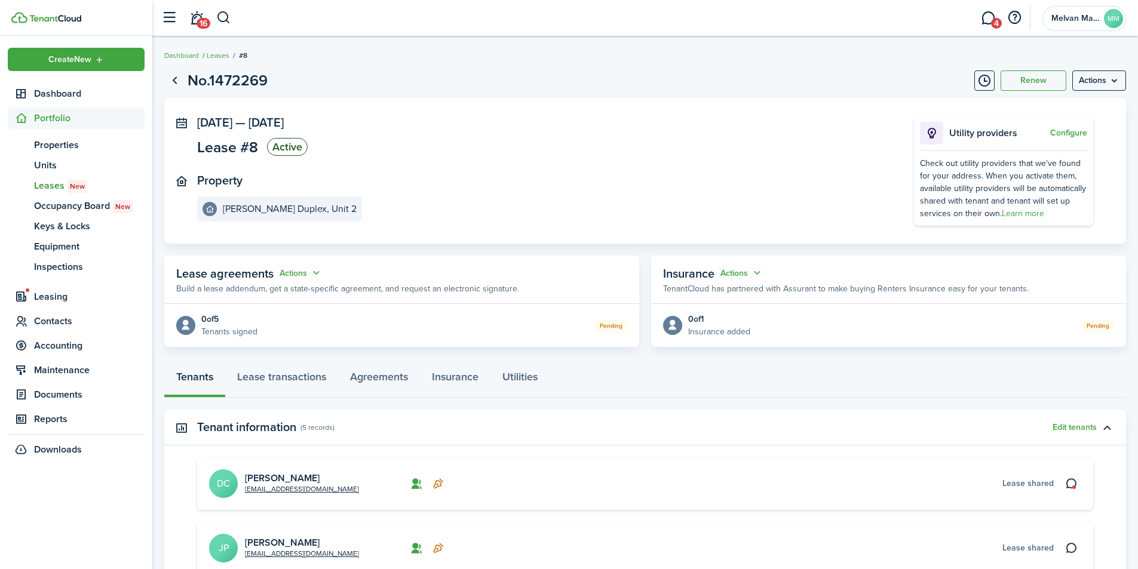
click at [300, 271] on button "Actions" at bounding box center [301, 273] width 43 height 14
click at [281, 294] on link "Edit" at bounding box center [271, 296] width 105 height 21
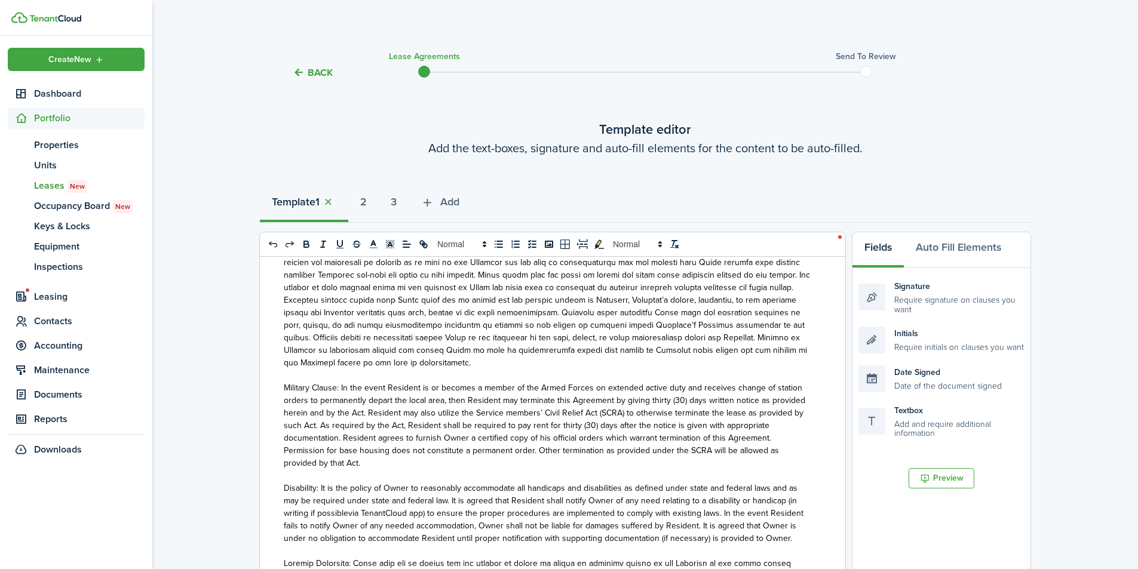
select select "fit"
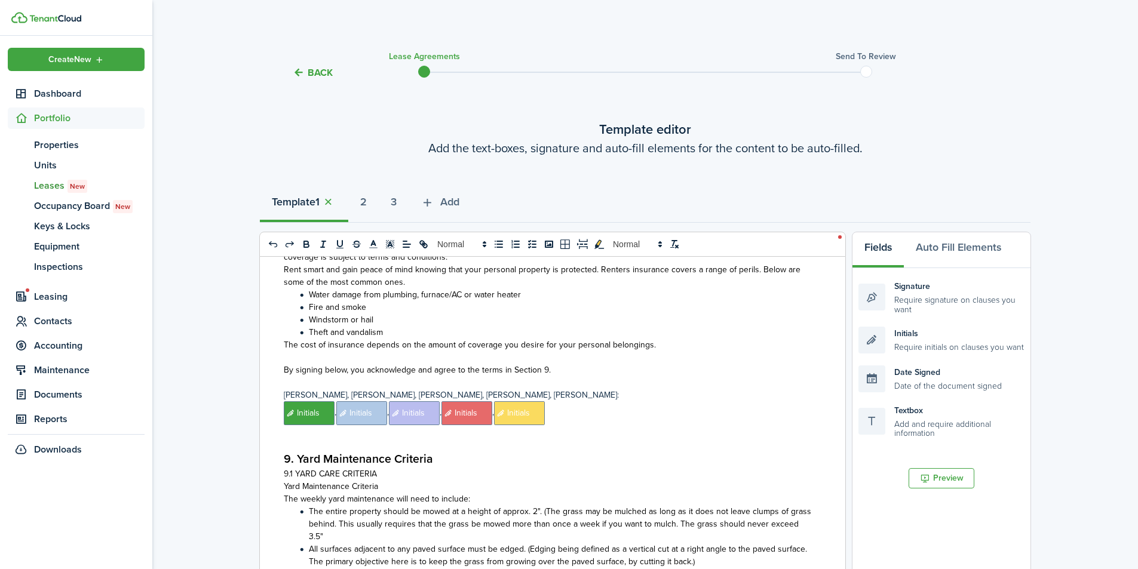
scroll to position [11630, 0]
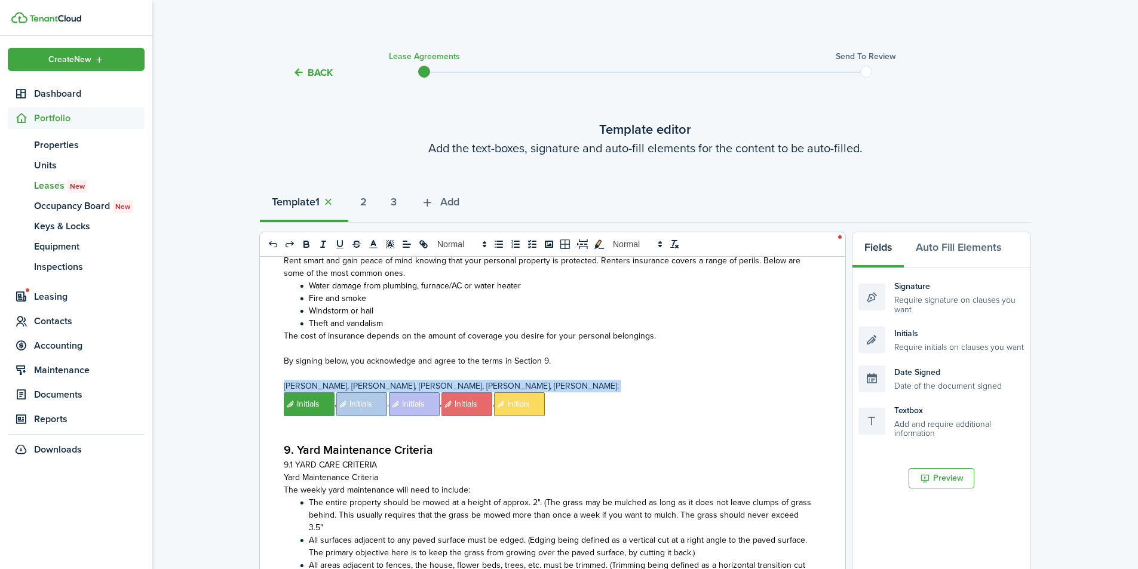
drag, startPoint x: 290, startPoint y: 412, endPoint x: 283, endPoint y: 367, distance: 45.3
click at [283, 367] on div "Melvan Management 8977 S 1300 W #2053 West Jordan, UT 84088 (801) 999-0309 1. R…" at bounding box center [548, 491] width 577 height 469
click at [604, 403] on p "﻿ Initials ﻿, ﻿ Initials ﻿, ﻿ Initials ﻿, ﻿ Initials ﻿, ﻿ Initials ﻿" at bounding box center [548, 405] width 529 height 24
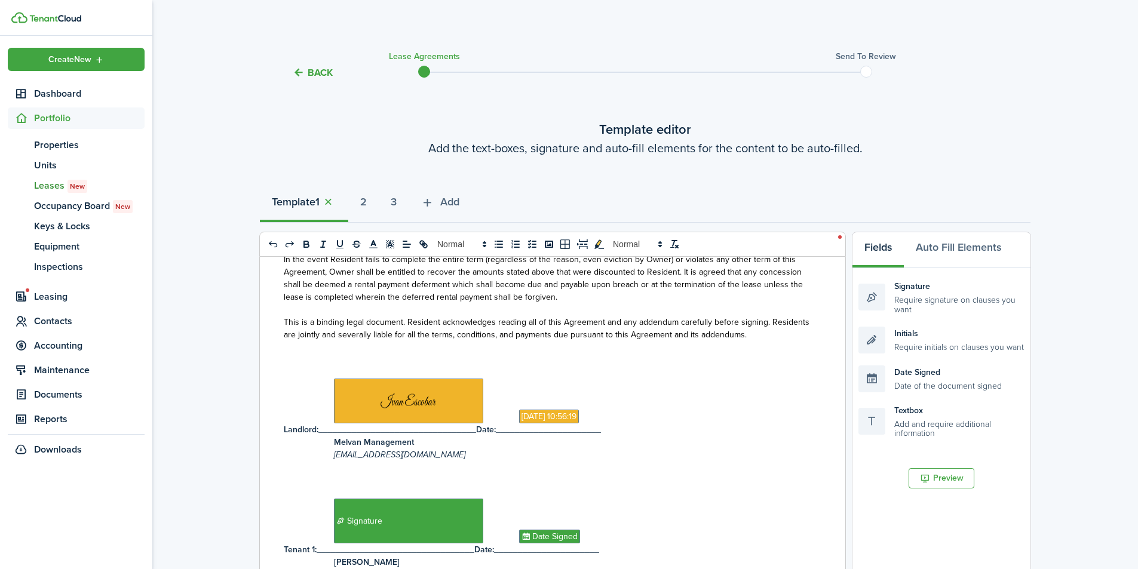
scroll to position [12174, 0]
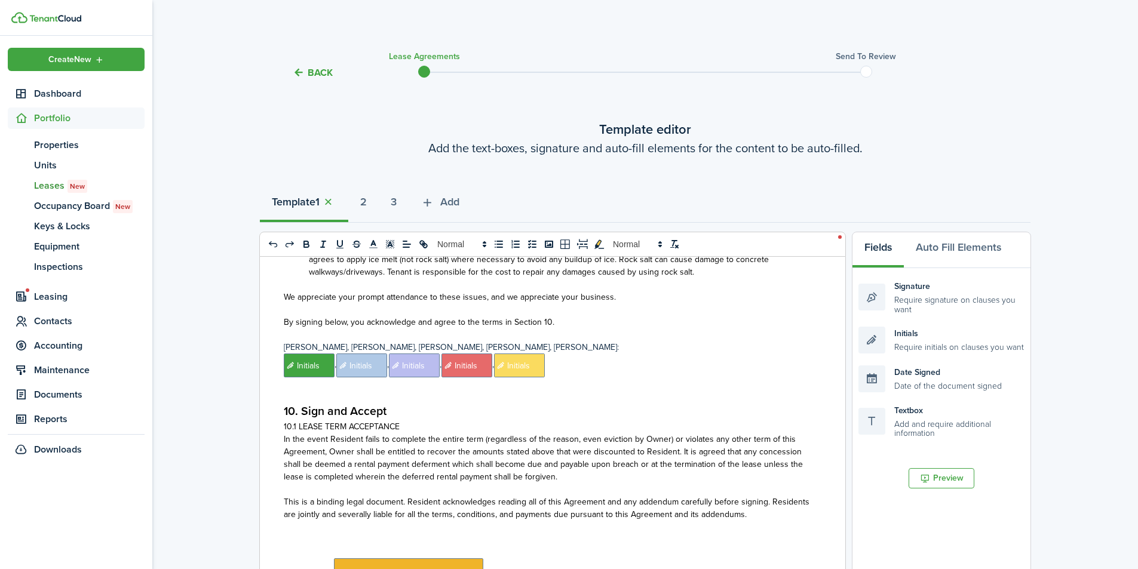
drag, startPoint x: 624, startPoint y: 383, endPoint x: 617, endPoint y: 375, distance: 11.0
click at [624, 390] on p at bounding box center [548, 396] width 529 height 13
drag, startPoint x: 591, startPoint y: 362, endPoint x: 264, endPoint y: 339, distance: 328.2
click at [264, 339] on div "Melvan Management 8977 S 1300 W #2053 West Jordan, UT 84088 (801) 999-0309 1. R…" at bounding box center [548, 491] width 577 height 469
click at [626, 403] on p "10. Sign and Accept" at bounding box center [548, 411] width 529 height 17
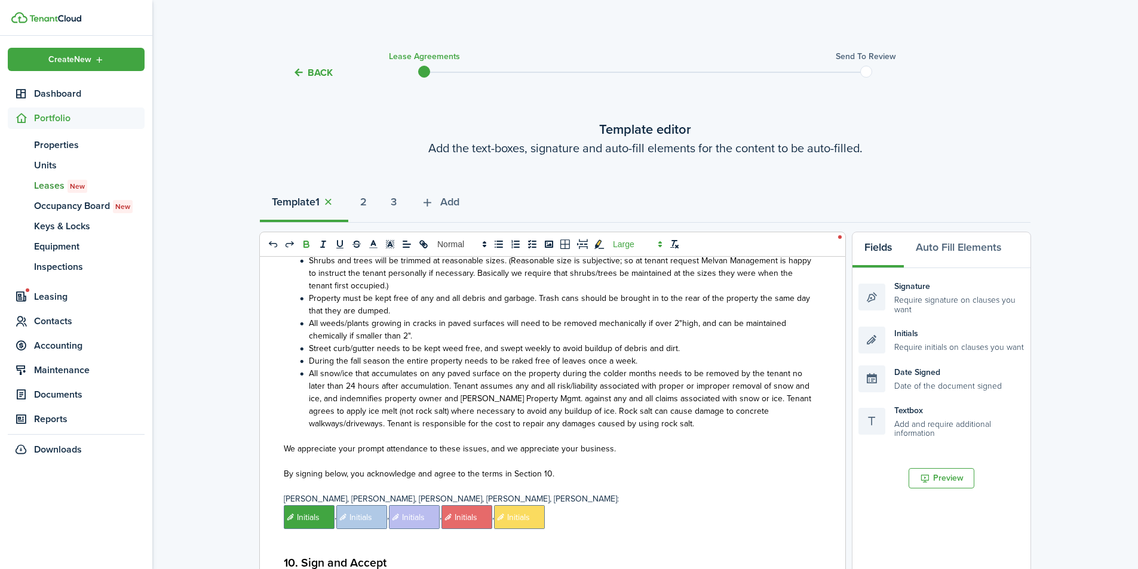
scroll to position [12015, 0]
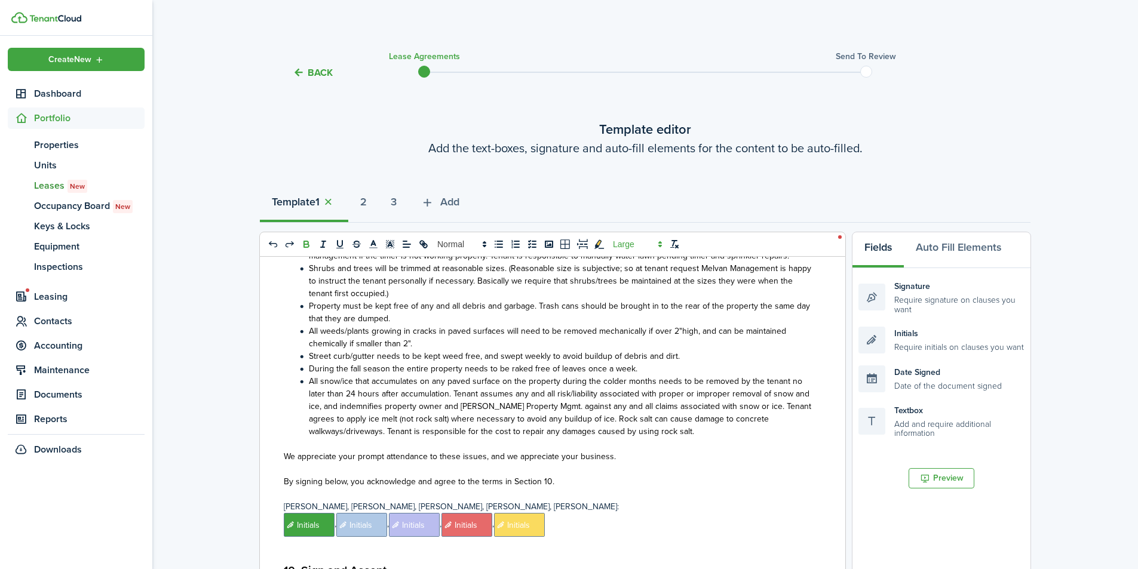
click at [547, 476] on span "By signing below, you acknowledge and agree to the terms in Section 10." at bounding box center [419, 482] width 271 height 13
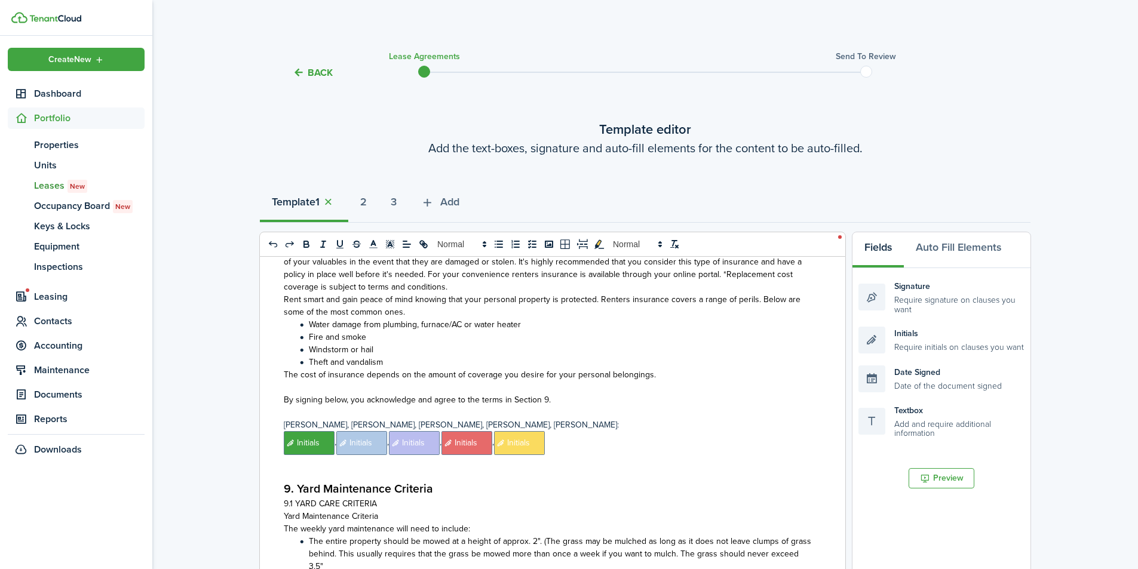
scroll to position [11537, 0]
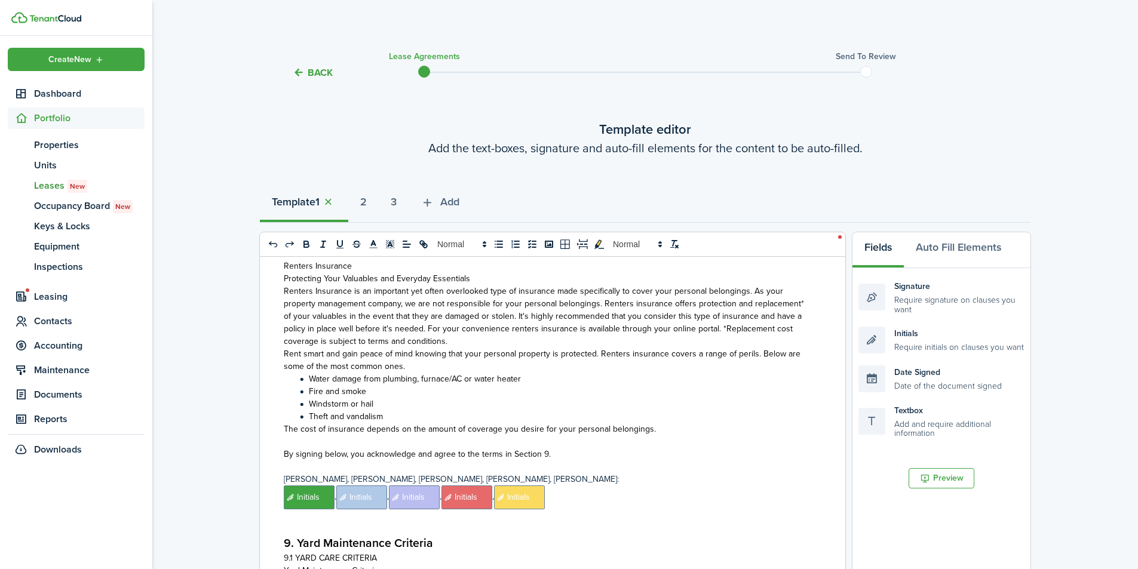
click at [545, 448] on span "By signing below, you acknowledge and agree to the terms in Section 9." at bounding box center [417, 454] width 267 height 13
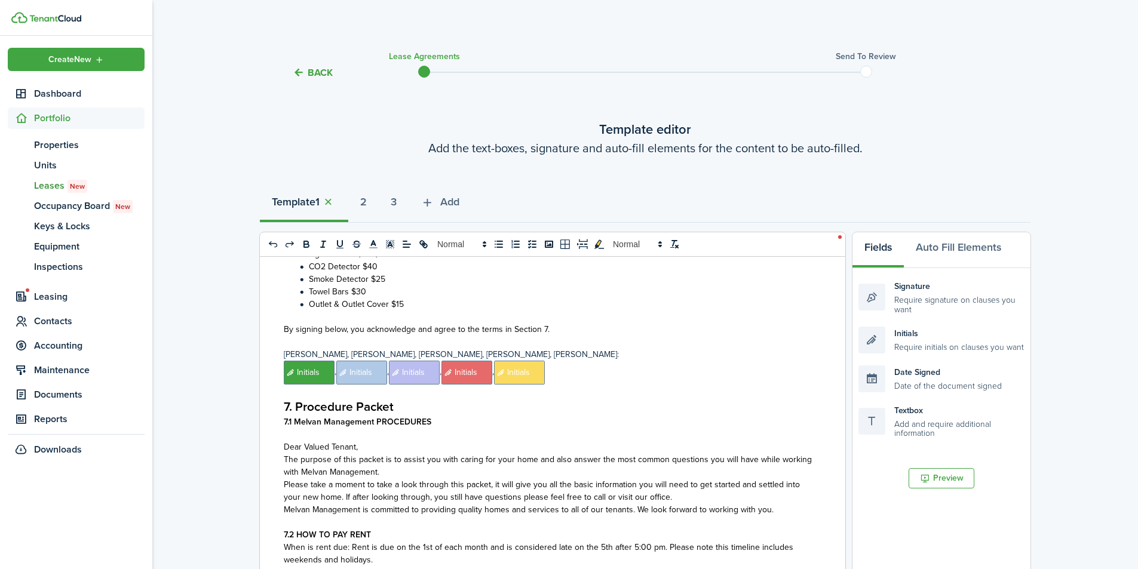
scroll to position [10263, 0]
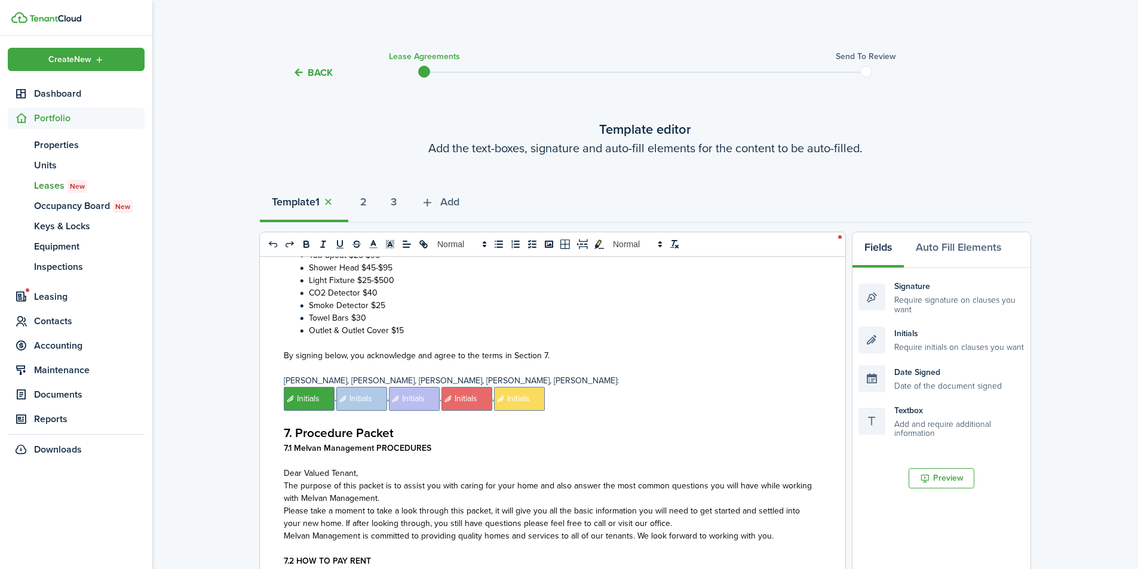
click at [542, 349] on span "By signing below, you acknowledge and agree to the terms in Section 7." at bounding box center [417, 355] width 266 height 13
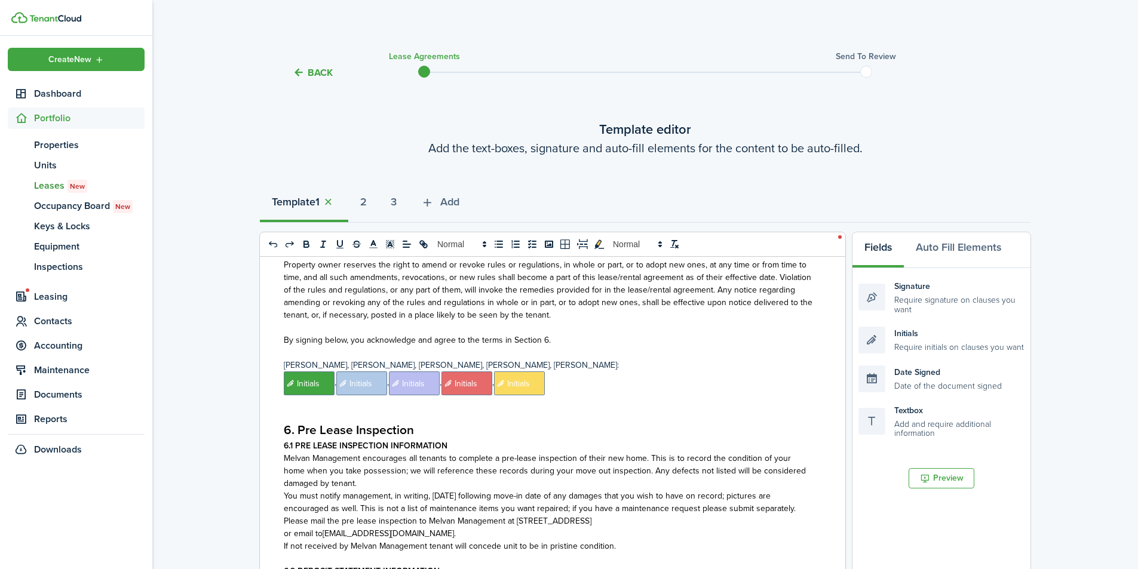
scroll to position [9227, 0]
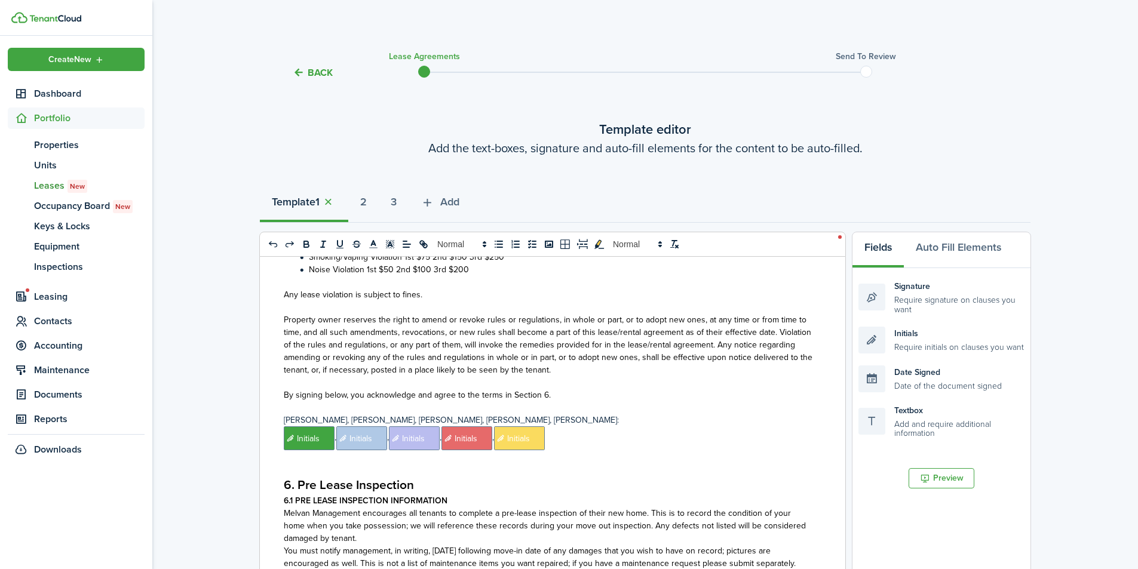
click at [544, 389] on span "By signing below, you acknowledge and agree to the terms in Section 6." at bounding box center [417, 395] width 267 height 13
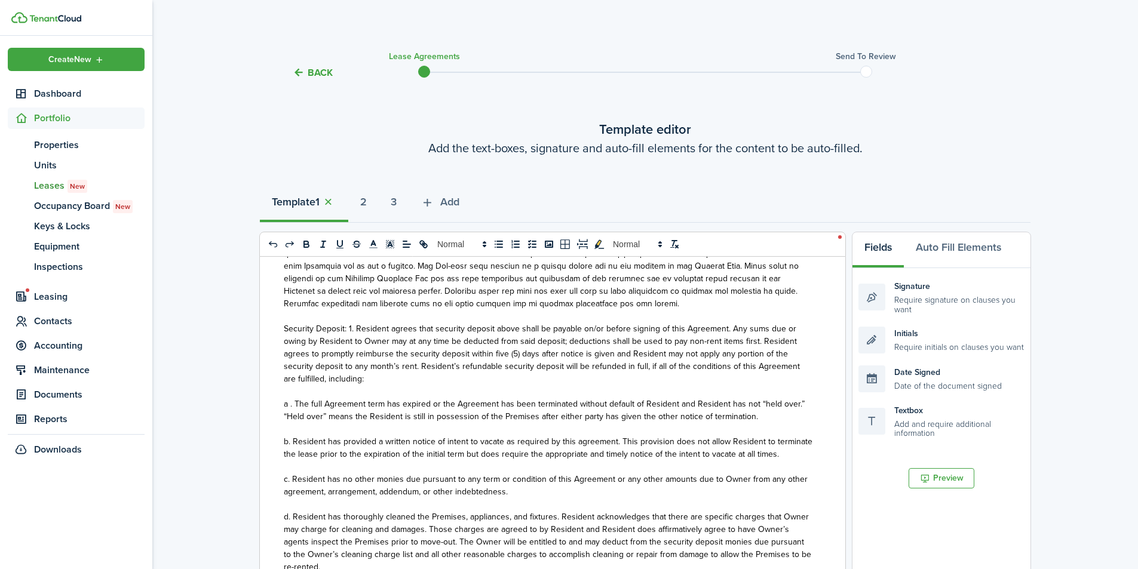
scroll to position [704, 0]
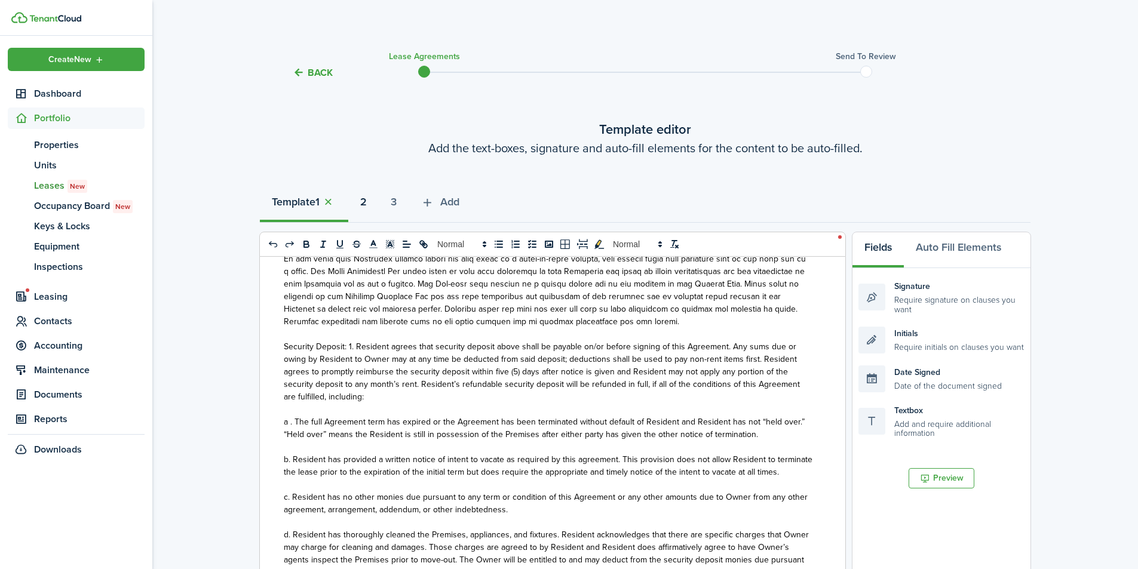
click at [367, 204] on strong "2" at bounding box center [363, 202] width 7 height 16
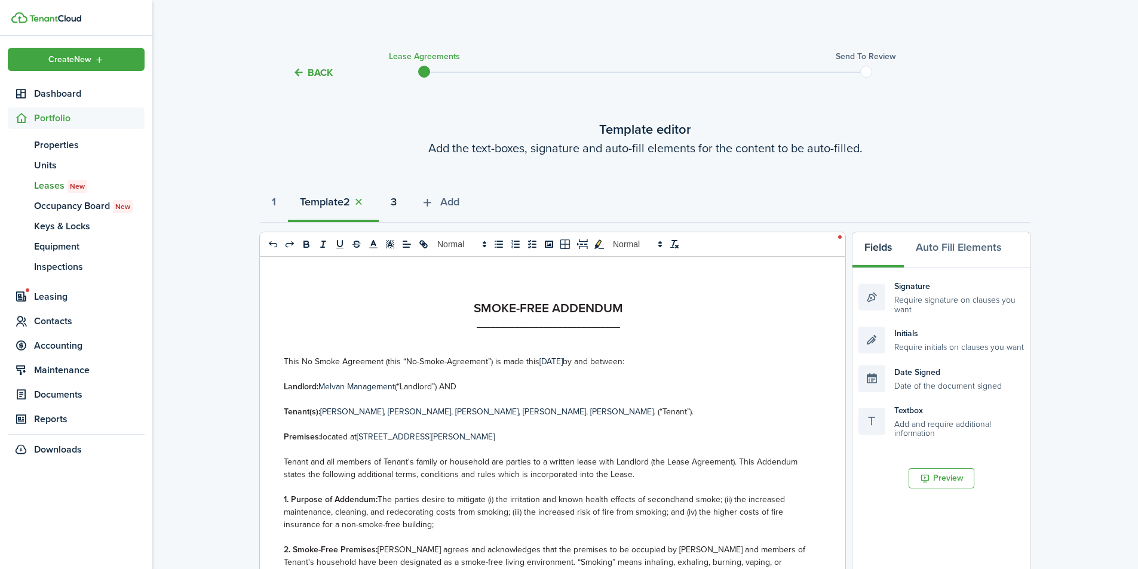
click at [397, 204] on strong "3" at bounding box center [394, 202] width 6 height 16
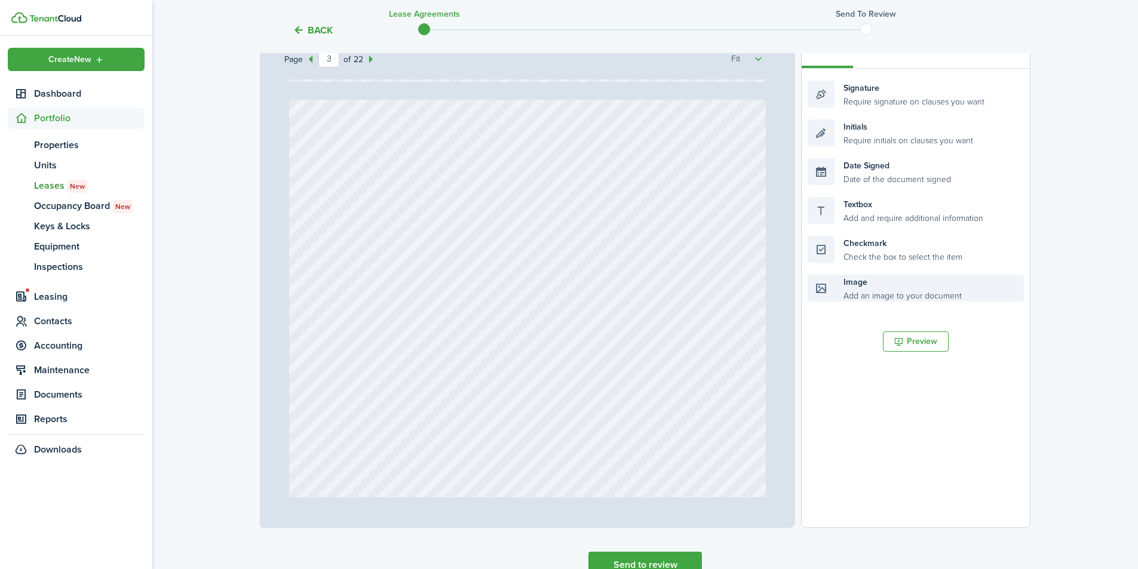
scroll to position [239, 0]
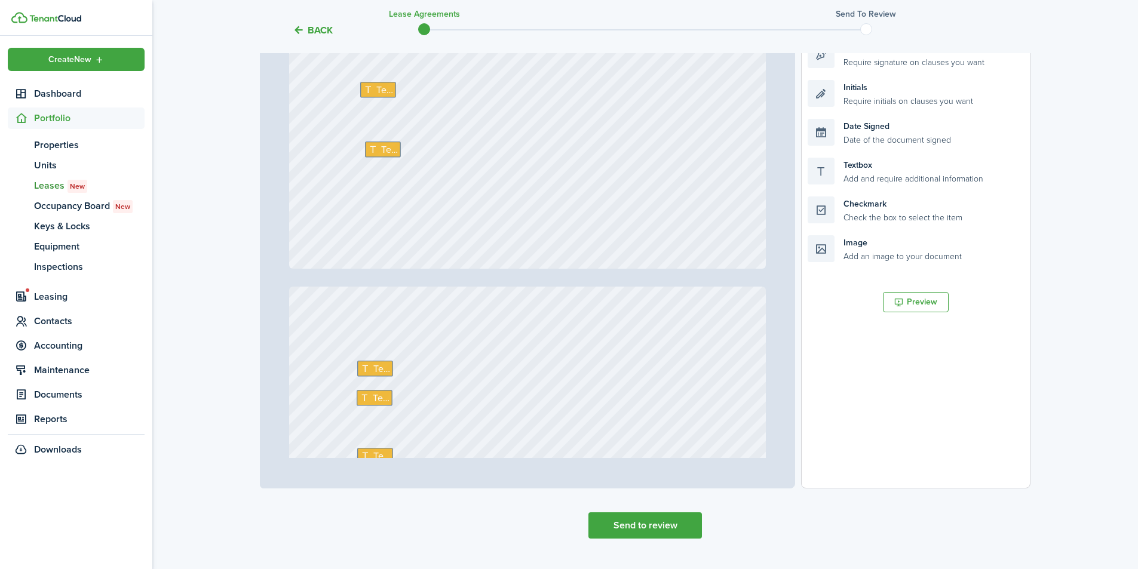
type input "22"
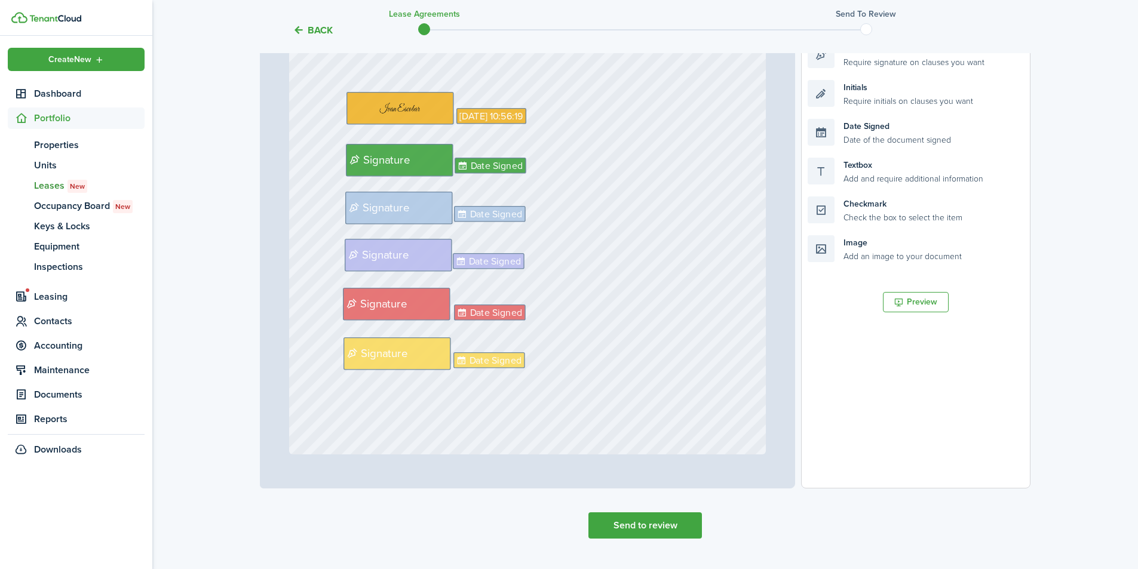
click at [673, 527] on button "Send to review" at bounding box center [645, 526] width 114 height 26
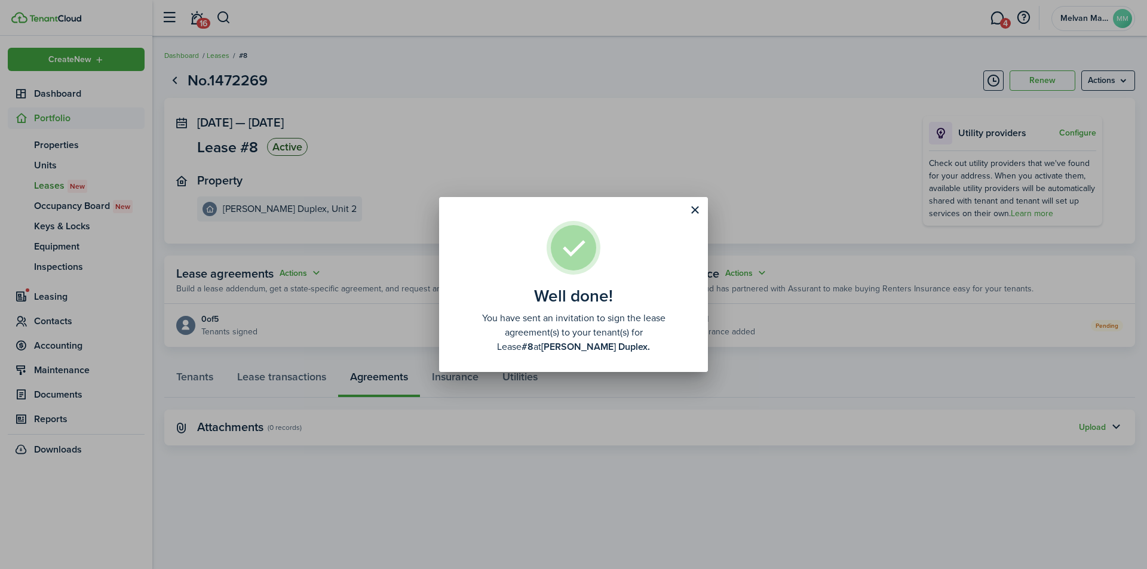
click at [694, 211] on button "Close modal" at bounding box center [695, 210] width 20 height 20
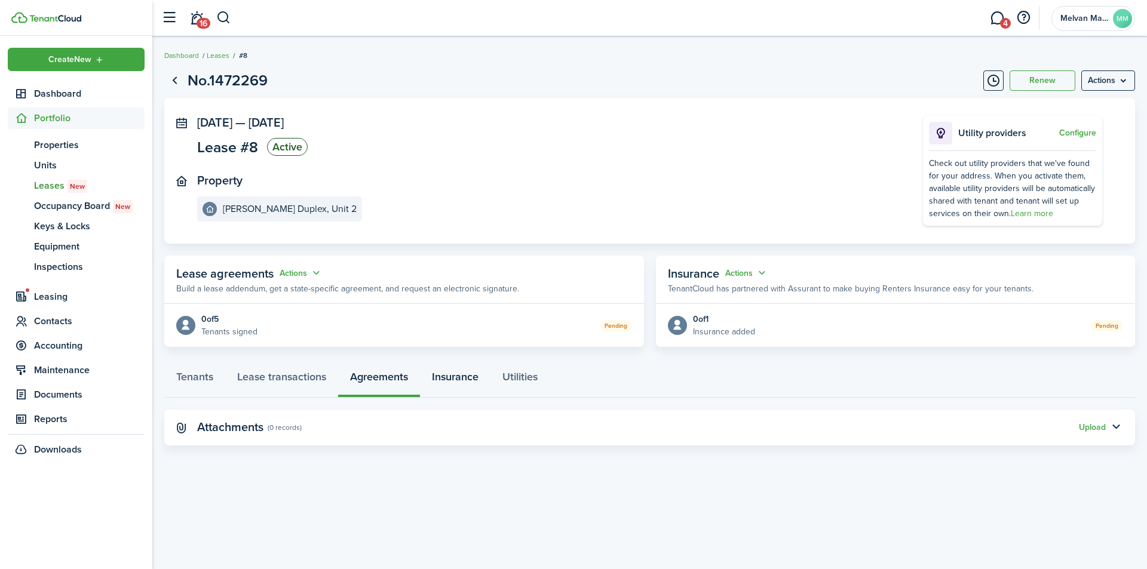
click at [453, 372] on link "Insurance" at bounding box center [455, 380] width 70 height 36
click at [529, 377] on link "Utilities" at bounding box center [519, 380] width 59 height 36
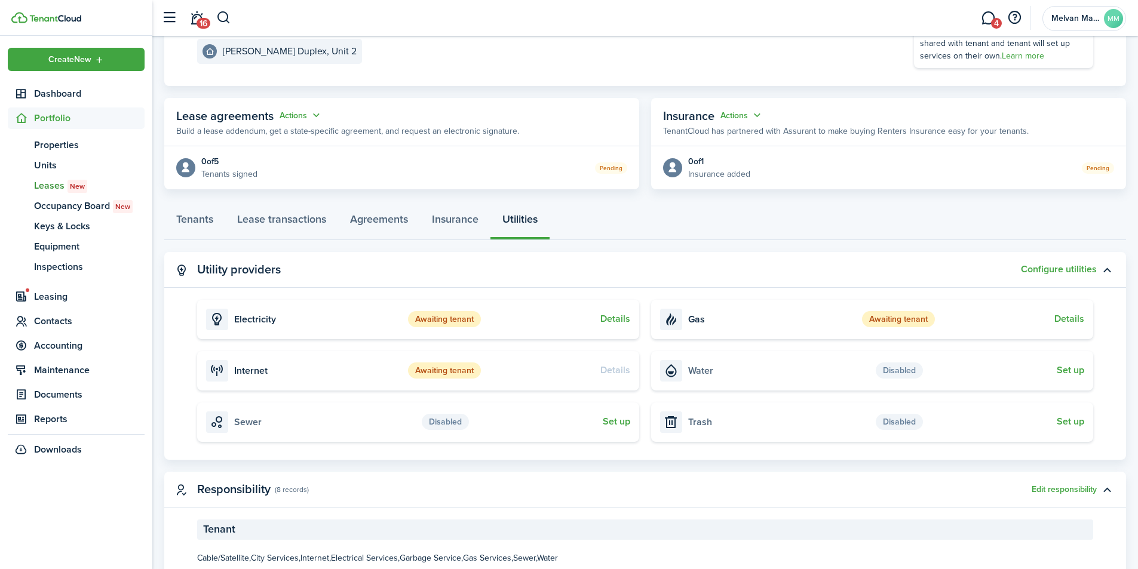
scroll to position [160, 0]
click at [182, 219] on link "Tenants" at bounding box center [194, 221] width 61 height 36
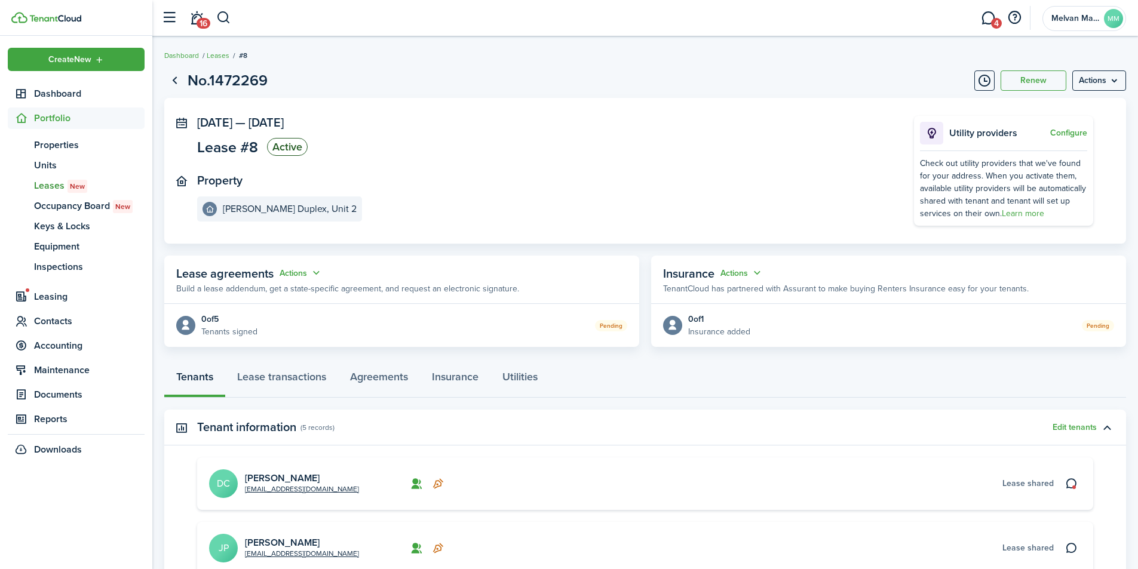
click at [710, 150] on panel-main-section "Oct 01, 2025 — Sep 30, 2026 Lease #8 Active" at bounding box center [537, 138] width 681 height 44
